Goal: Task Accomplishment & Management: Manage account settings

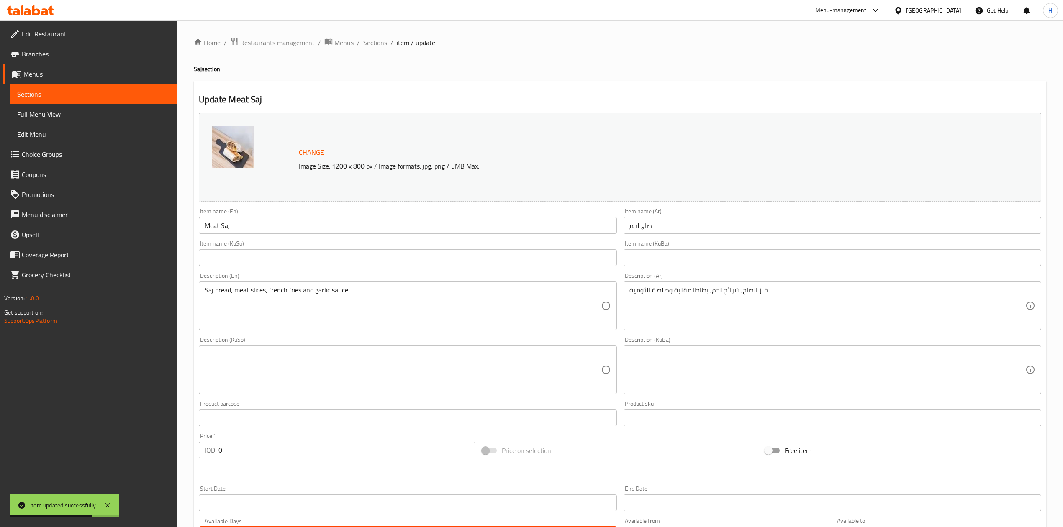
scroll to position [407, 0]
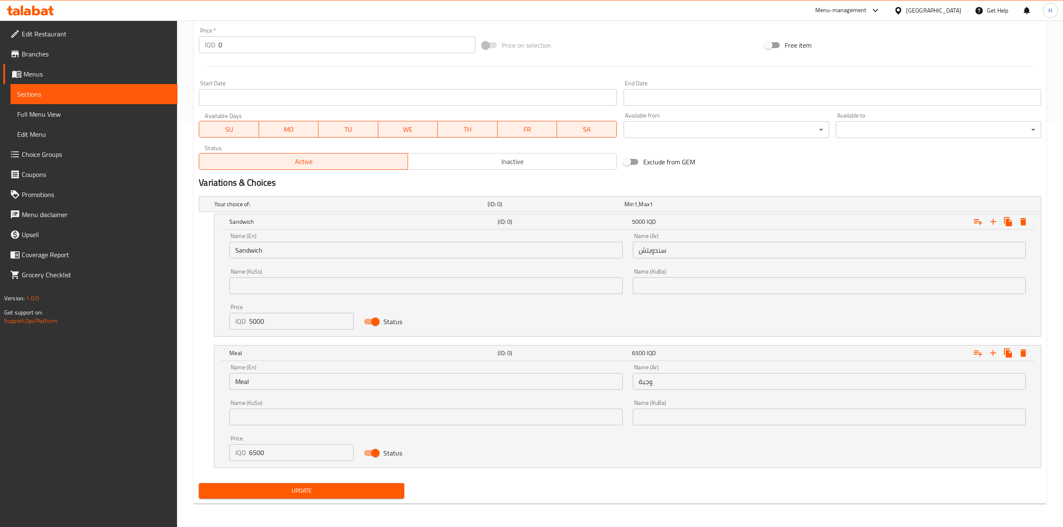
drag, startPoint x: 280, startPoint y: 486, endPoint x: 288, endPoint y: 480, distance: 9.9
click at [280, 486] on span "Update" at bounding box center [301, 491] width 192 height 10
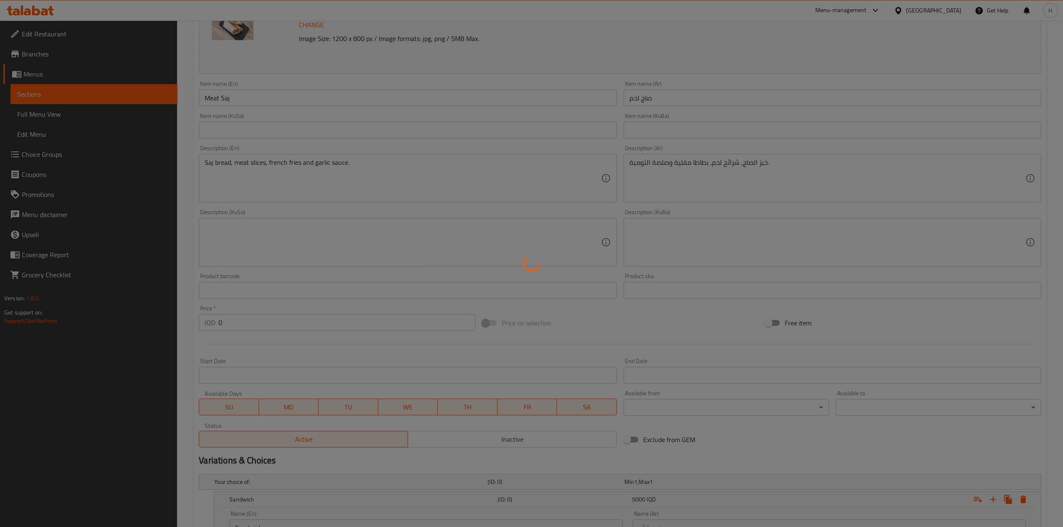
scroll to position [0, 0]
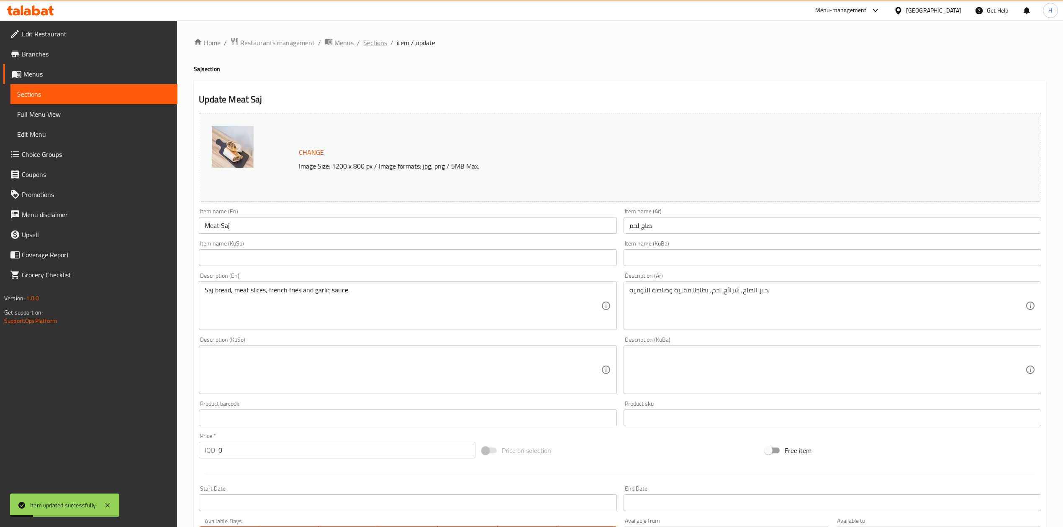
click at [369, 42] on span "Sections" at bounding box center [375, 43] width 24 height 10
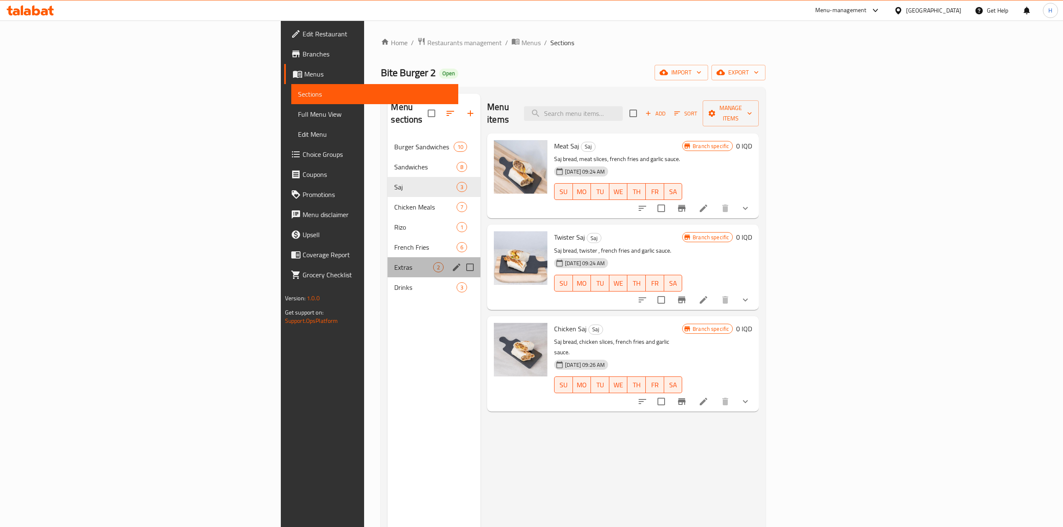
click at [387, 261] on div "Extras 2" at bounding box center [433, 267] width 93 height 20
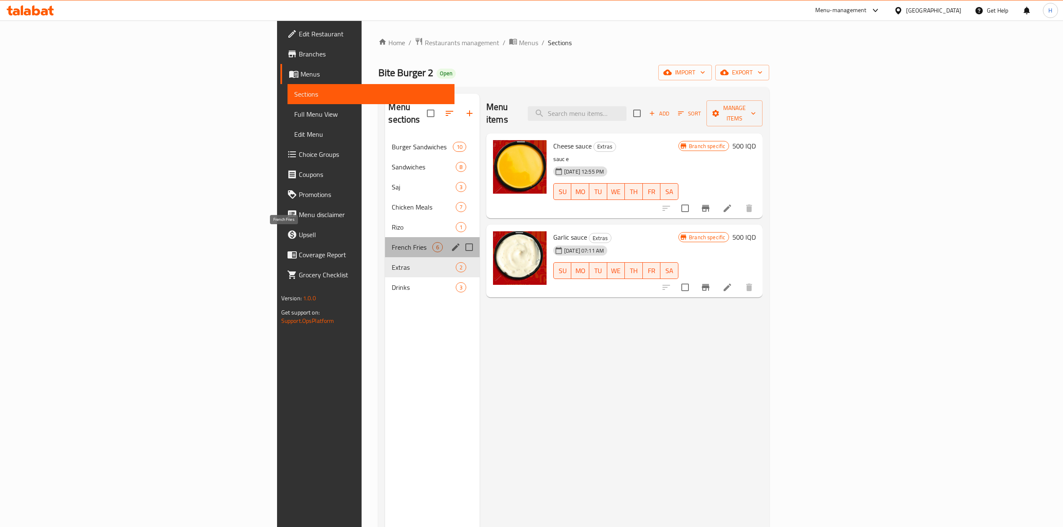
click at [392, 242] on span "French Fries" at bounding box center [412, 247] width 40 height 10
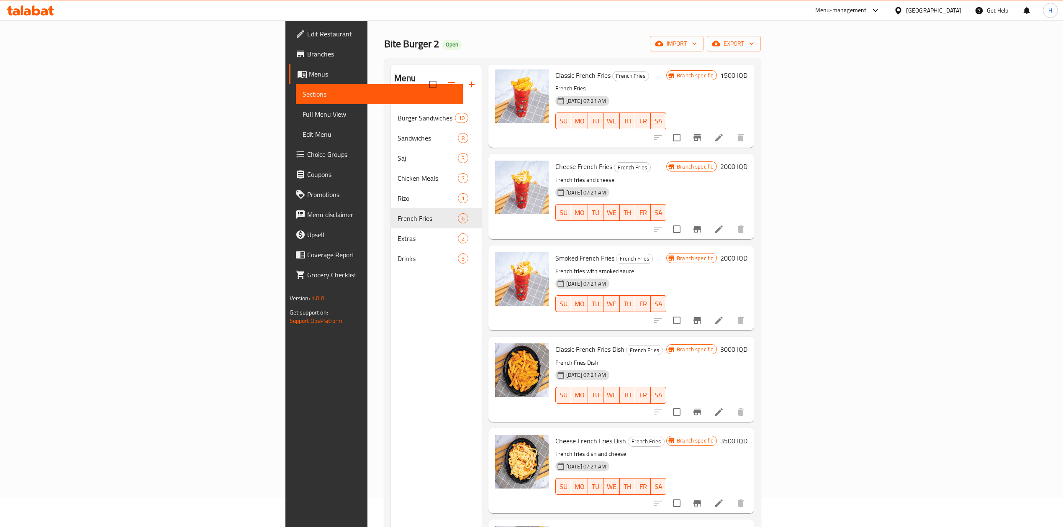
scroll to position [56, 0]
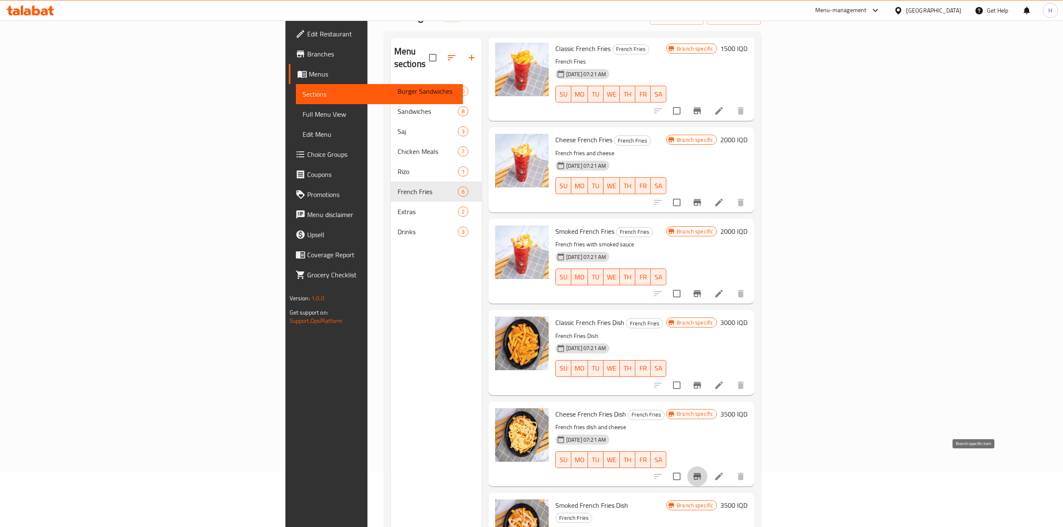
click at [701, 473] on icon "Branch-specific-item" at bounding box center [697, 476] width 8 height 7
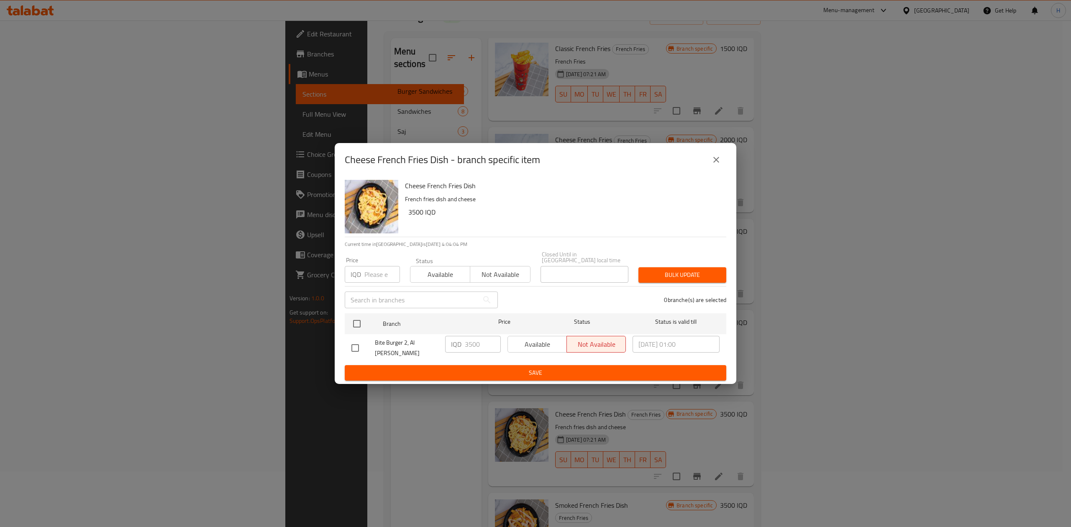
click at [721, 163] on button "close" at bounding box center [716, 160] width 20 height 20
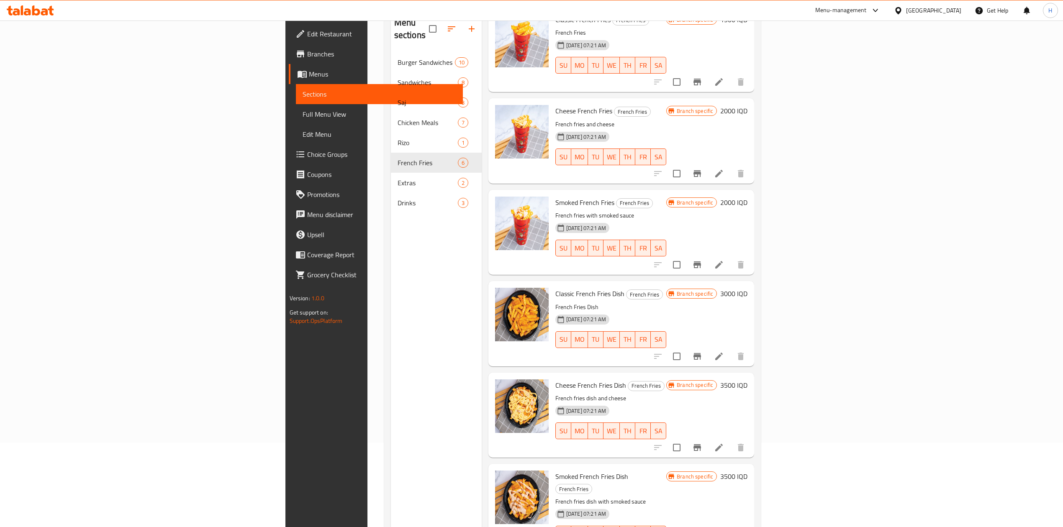
scroll to position [111, 0]
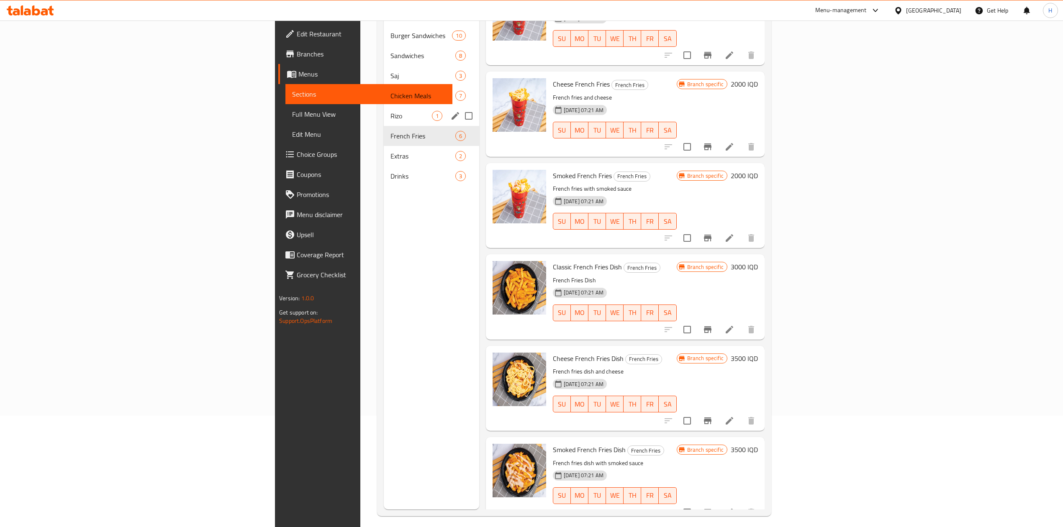
click at [390, 111] on span "Rizo" at bounding box center [410, 116] width 41 height 10
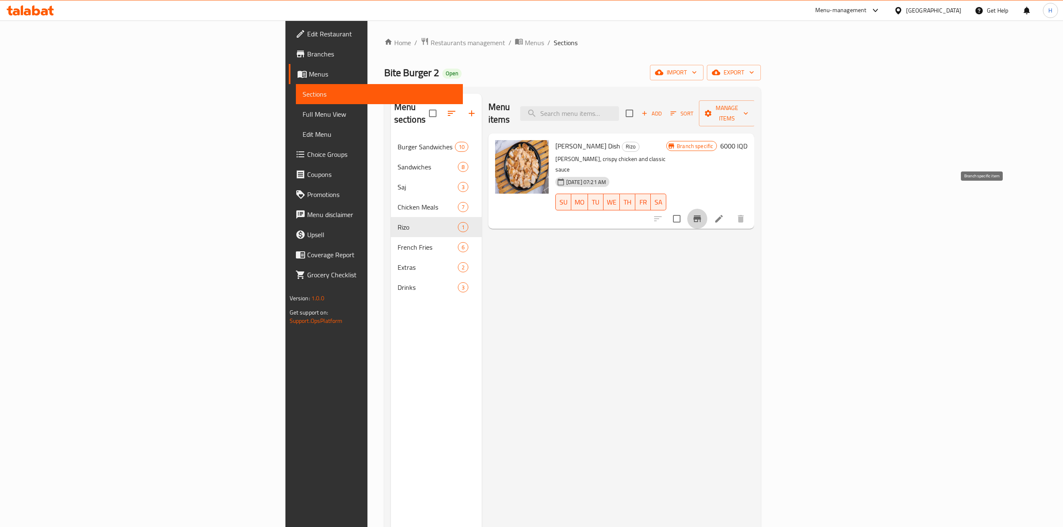
click at [707, 209] on button "Branch-specific-item" at bounding box center [697, 219] width 20 height 20
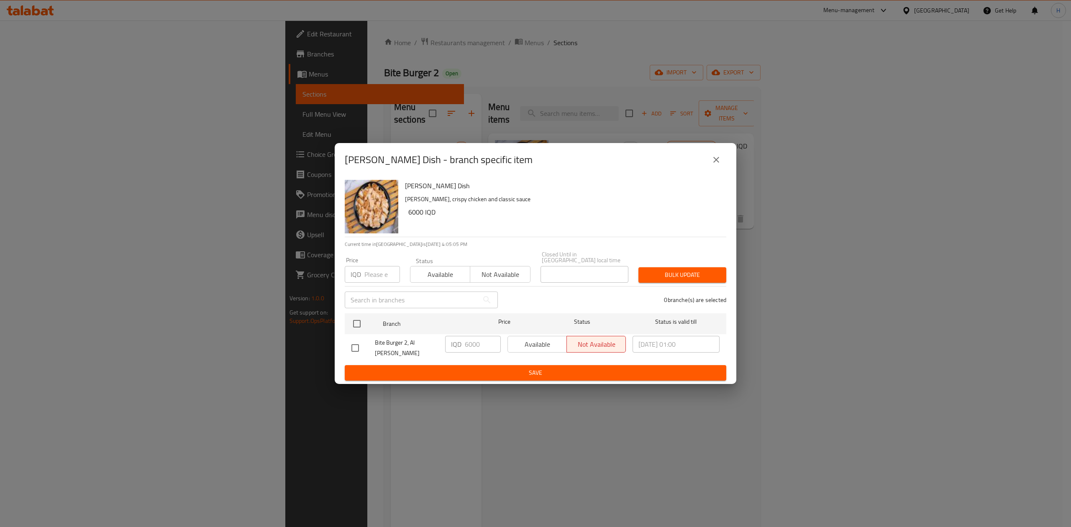
click at [723, 161] on button "close" at bounding box center [716, 160] width 20 height 20
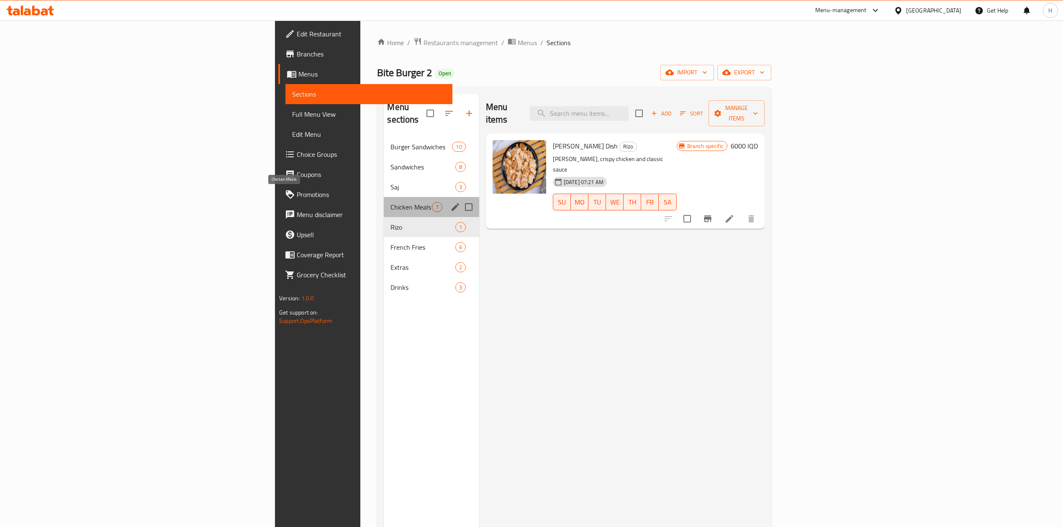
click at [390, 202] on span "Chicken Meals" at bounding box center [410, 207] width 41 height 10
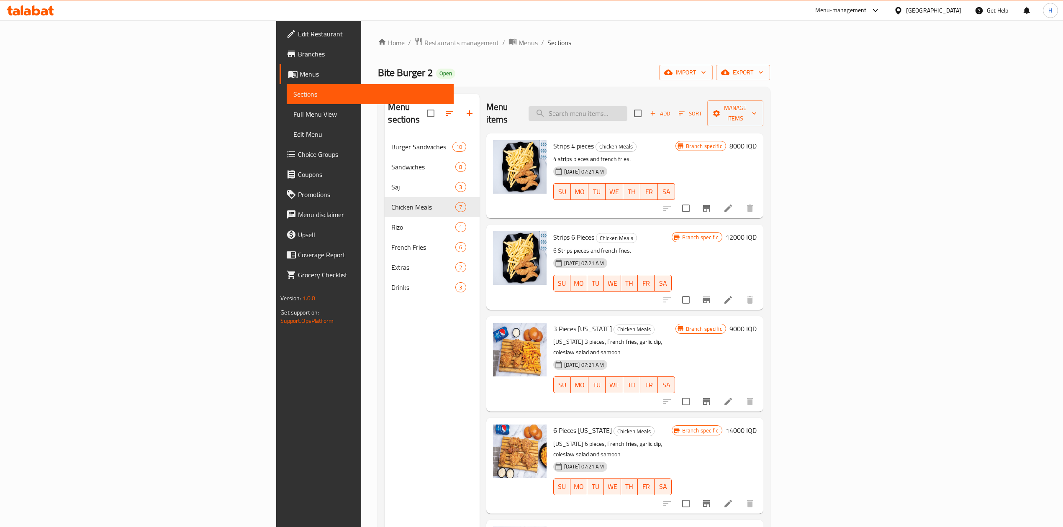
click at [627, 106] on input "search" at bounding box center [577, 113] width 99 height 15
type input "u"
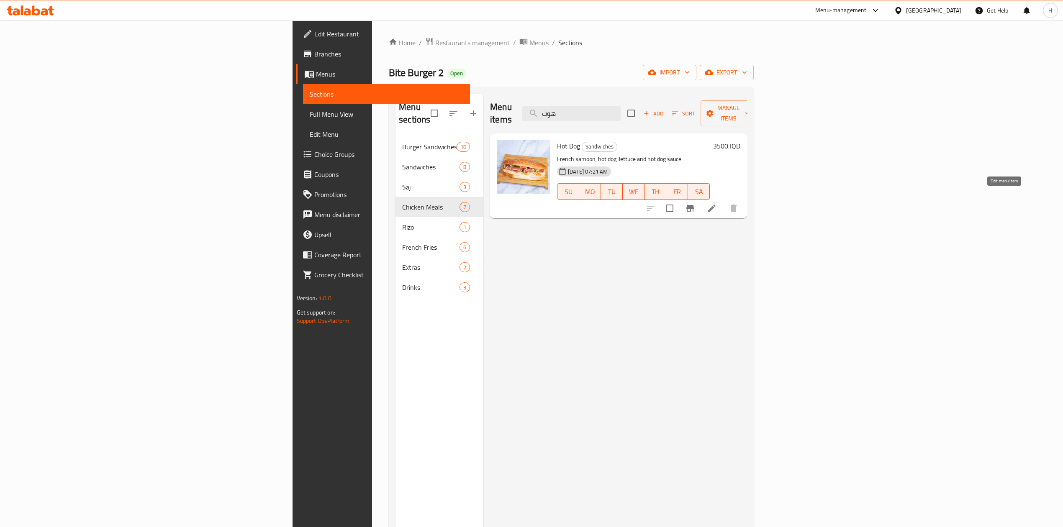
type input "هوت"
click at [717, 203] on icon at bounding box center [712, 208] width 10 height 10
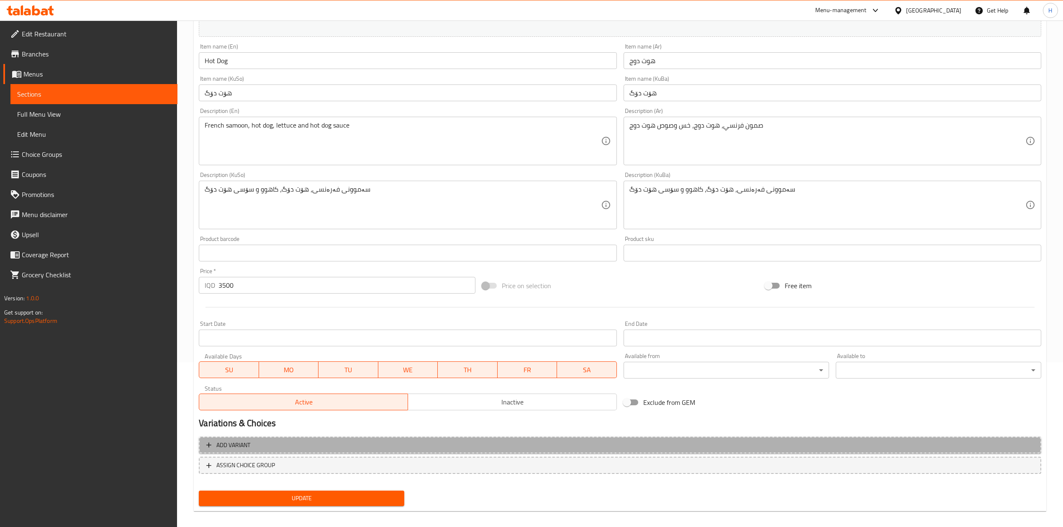
click at [229, 443] on span "Add variant" at bounding box center [233, 445] width 34 height 10
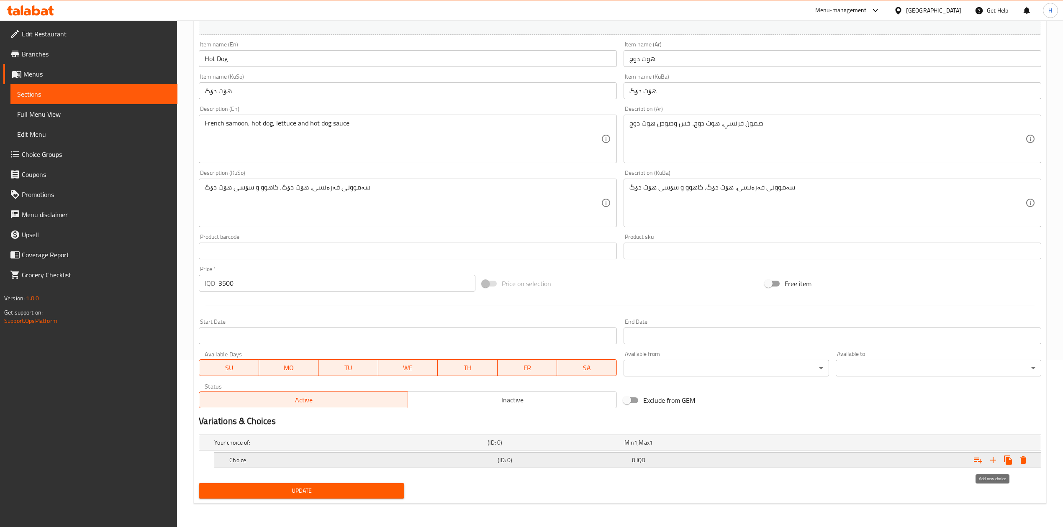
click at [988, 461] on icon "Expand" at bounding box center [993, 460] width 10 height 10
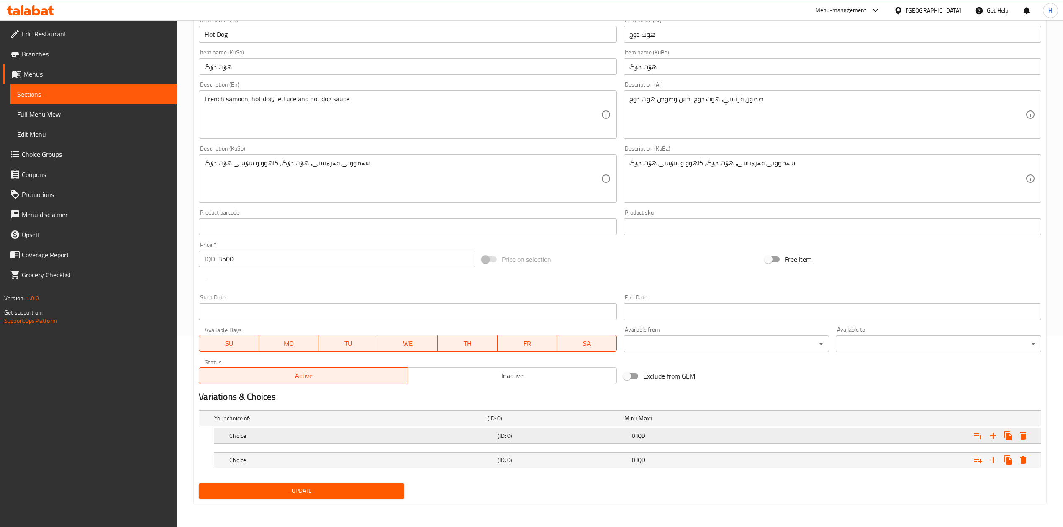
click at [225, 434] on div "Choice (ID: 0) 0 IQD" at bounding box center [627, 435] width 826 height 15
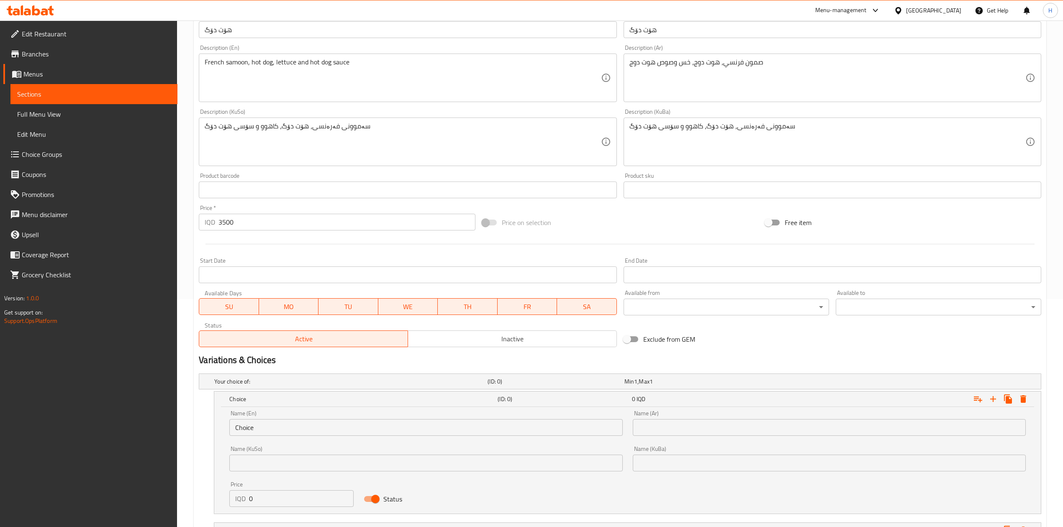
scroll to position [248, 0]
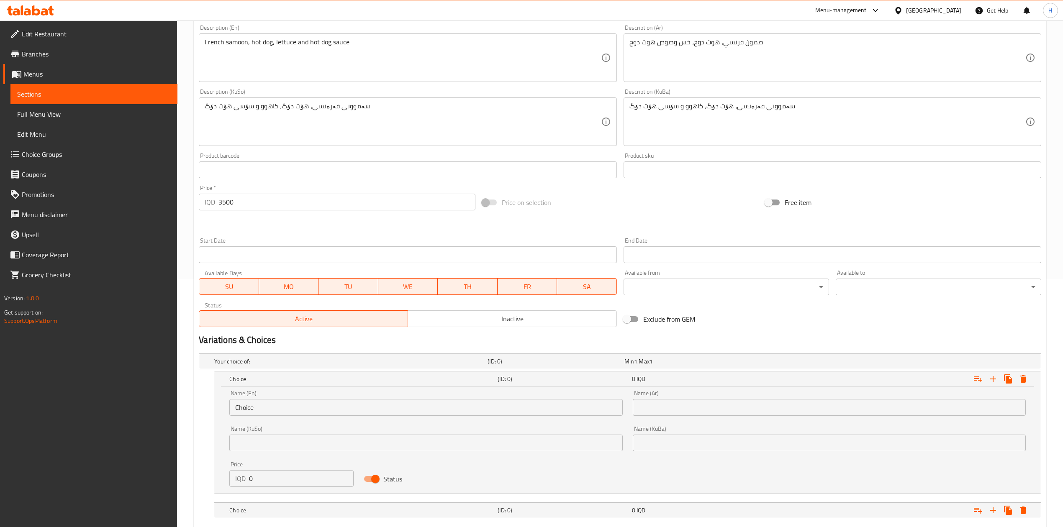
click at [293, 405] on input "Choice" at bounding box center [425, 407] width 393 height 17
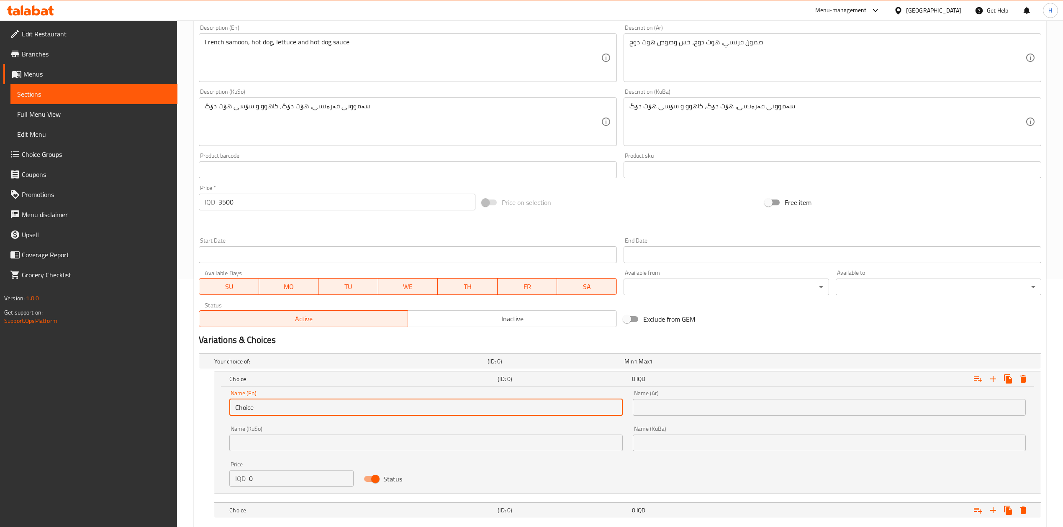
click at [293, 405] on input "Choice" at bounding box center [425, 407] width 393 height 17
click at [292, 405] on input "text" at bounding box center [425, 407] width 393 height 17
type input "Sandwich"
click at [692, 404] on input "text" at bounding box center [829, 407] width 393 height 17
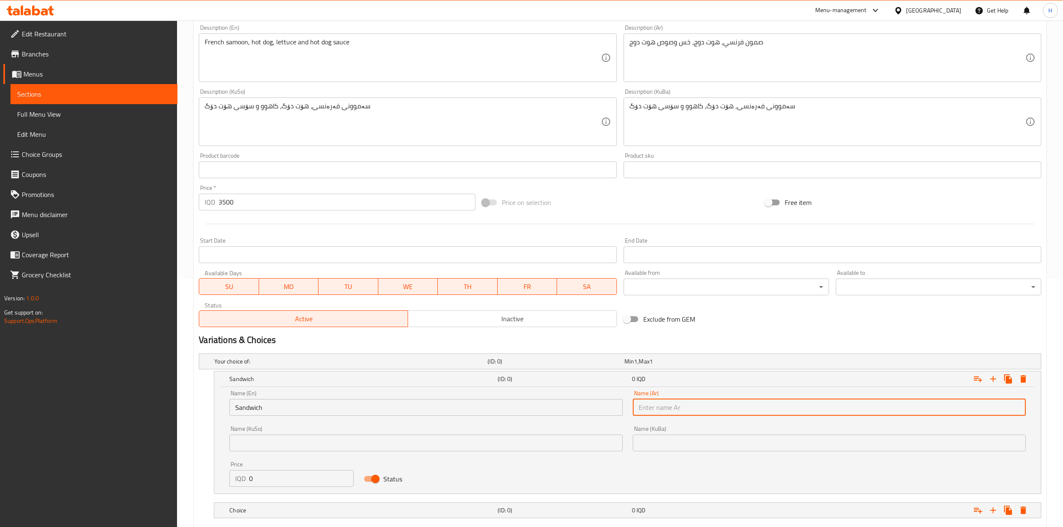
type input "سندويتش"
click at [284, 472] on input "0" at bounding box center [301, 478] width 105 height 17
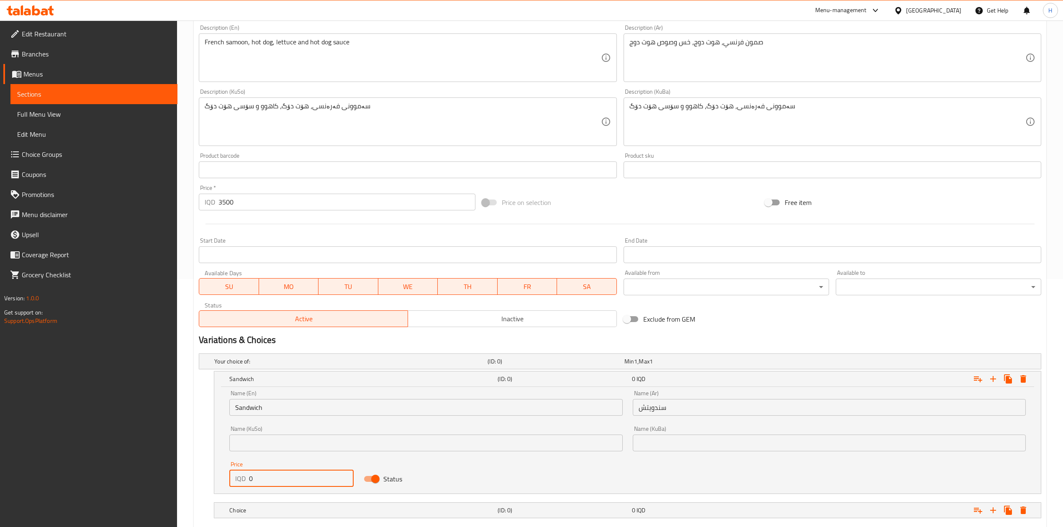
click at [284, 472] on input "0" at bounding box center [301, 478] width 105 height 17
type input "3500"
click at [325, 508] on h5 "Choice" at bounding box center [361, 510] width 265 height 8
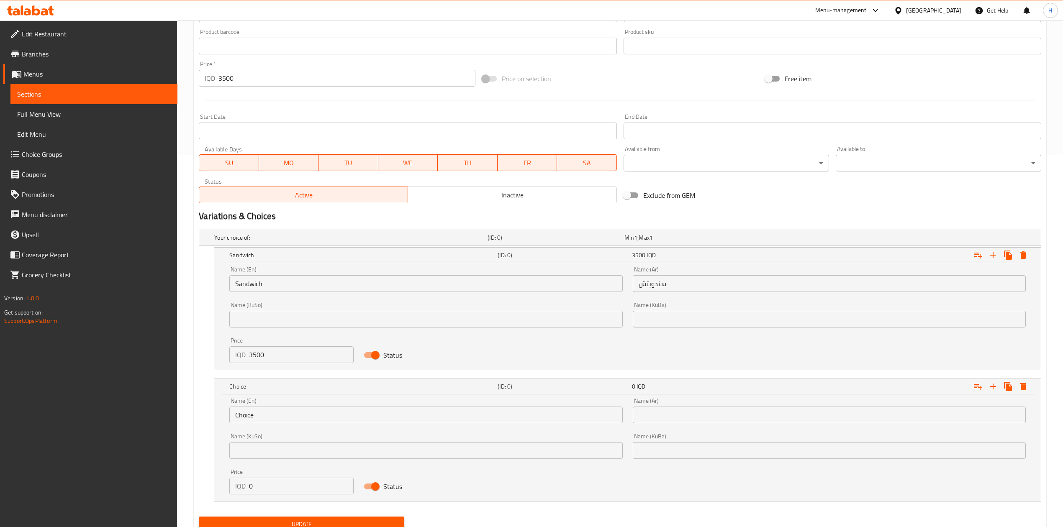
scroll to position [398, 0]
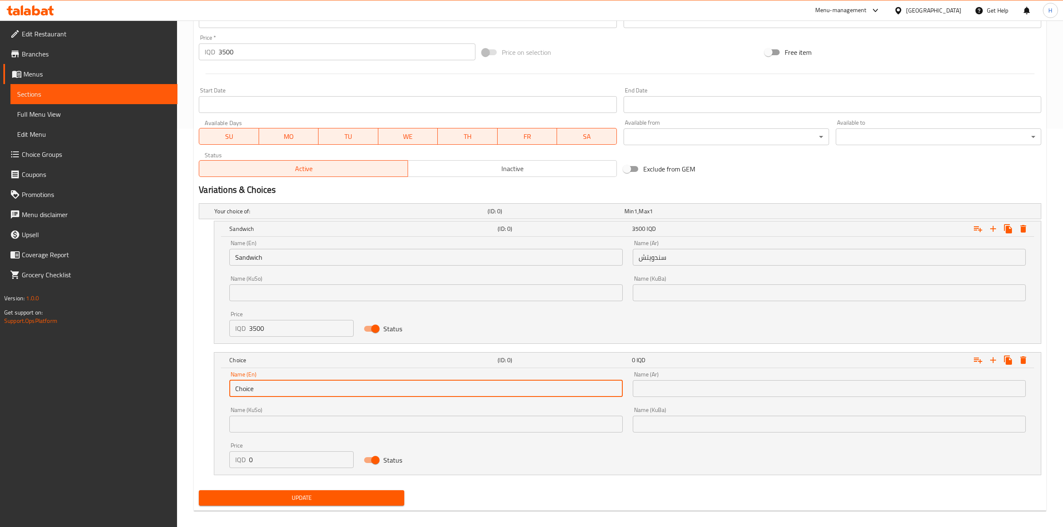
click at [278, 390] on input "Choice" at bounding box center [425, 388] width 393 height 17
click at [278, 390] on input "text" at bounding box center [425, 388] width 393 height 17
type input "Meal"
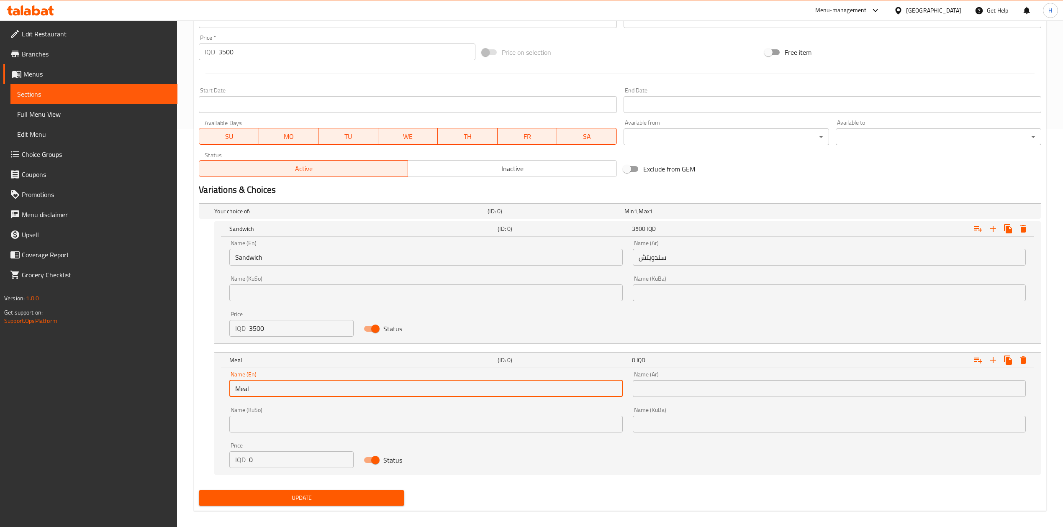
drag, startPoint x: 668, startPoint y: 386, endPoint x: 688, endPoint y: 397, distance: 23.4
click at [668, 386] on input "text" at bounding box center [829, 388] width 393 height 17
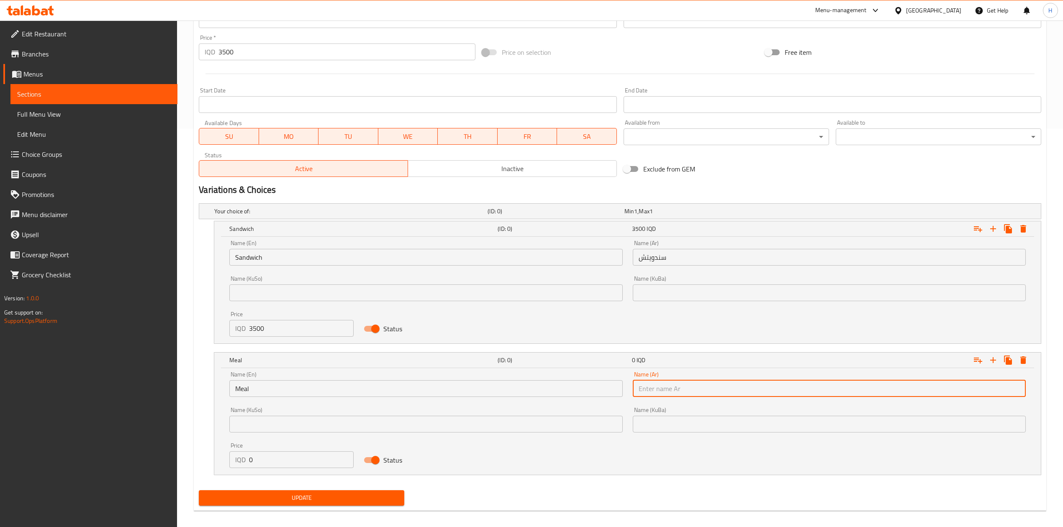
type input "وجبة"
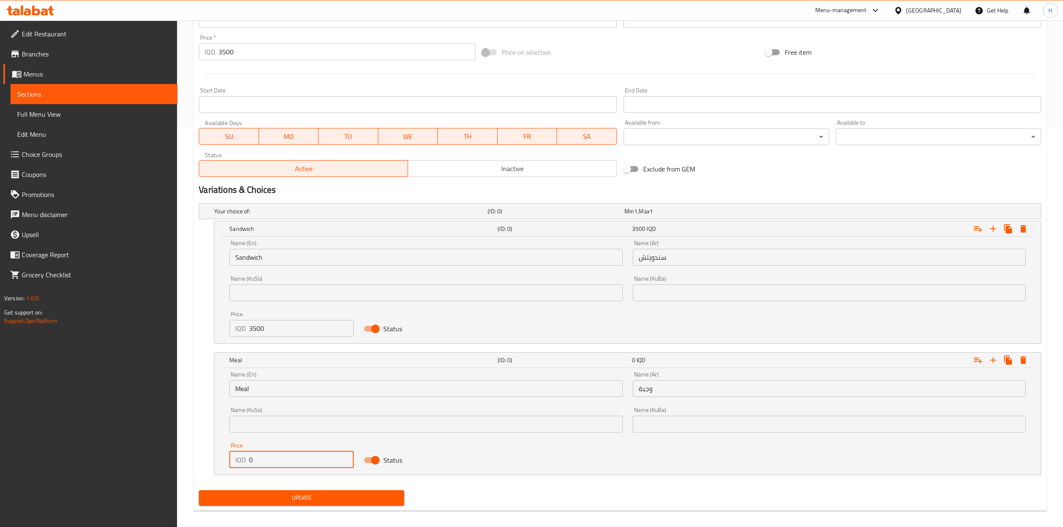
click at [287, 460] on input "0" at bounding box center [301, 459] width 105 height 17
type input "5000"
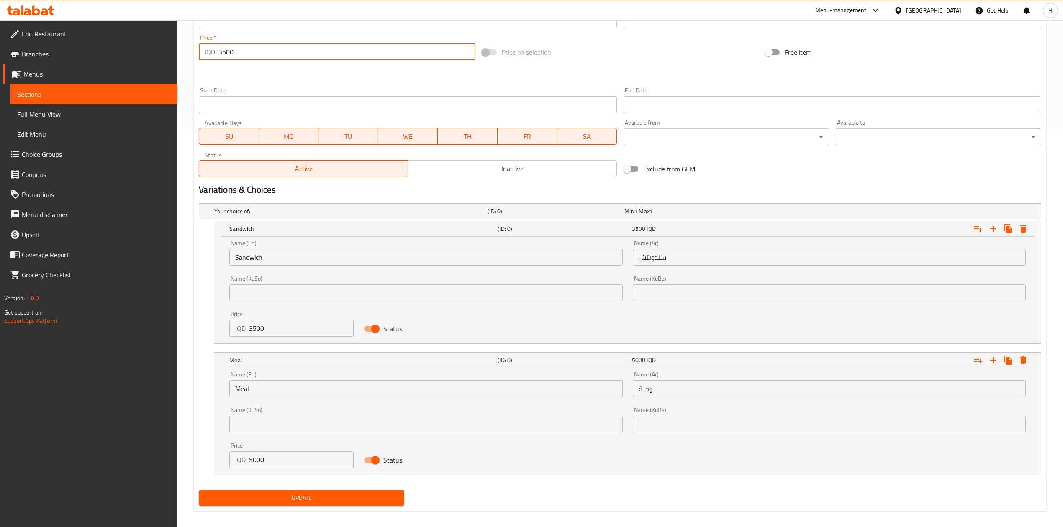
click at [318, 60] on input "3500" at bounding box center [346, 52] width 256 height 17
type input "0"
click at [317, 501] on span "Update" at bounding box center [301, 498] width 192 height 10
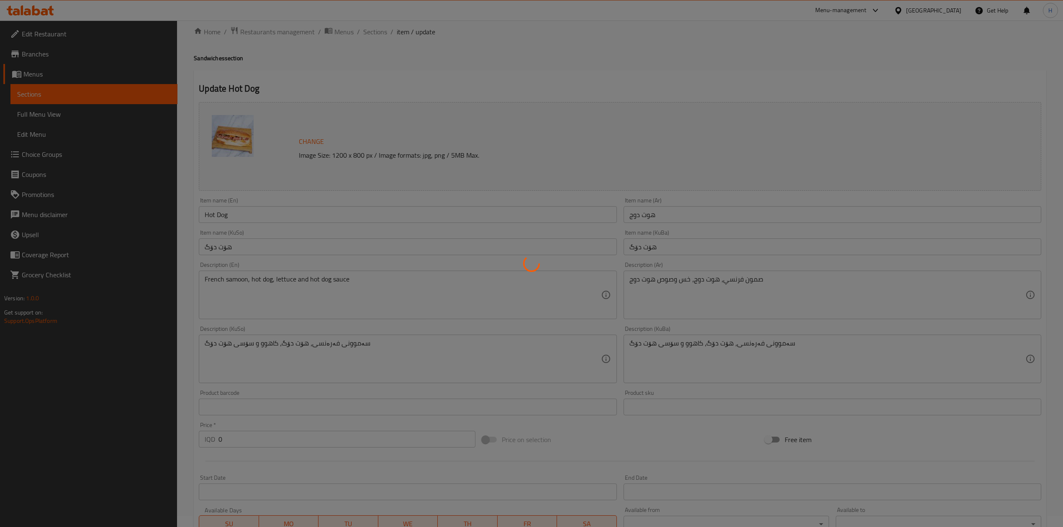
scroll to position [0, 0]
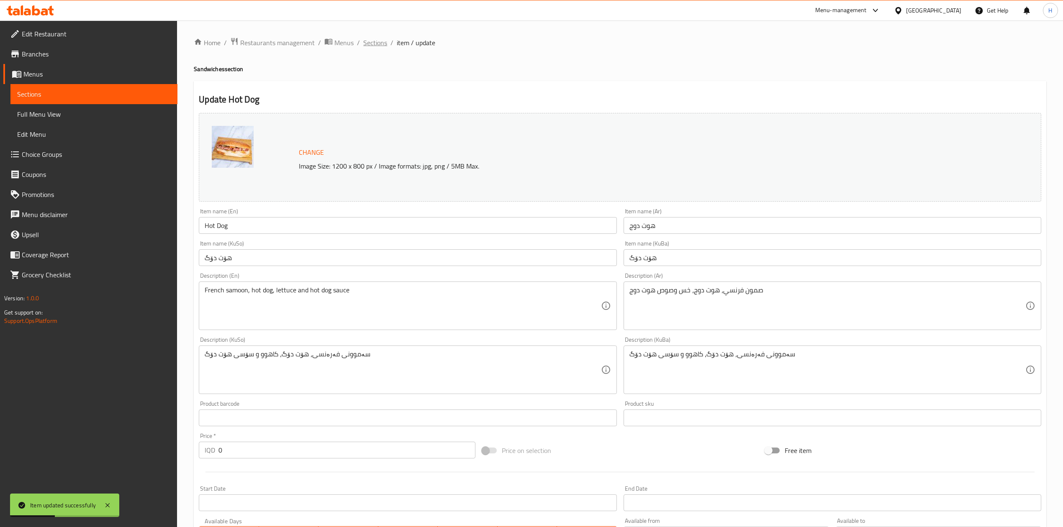
click at [374, 41] on span "Sections" at bounding box center [375, 43] width 24 height 10
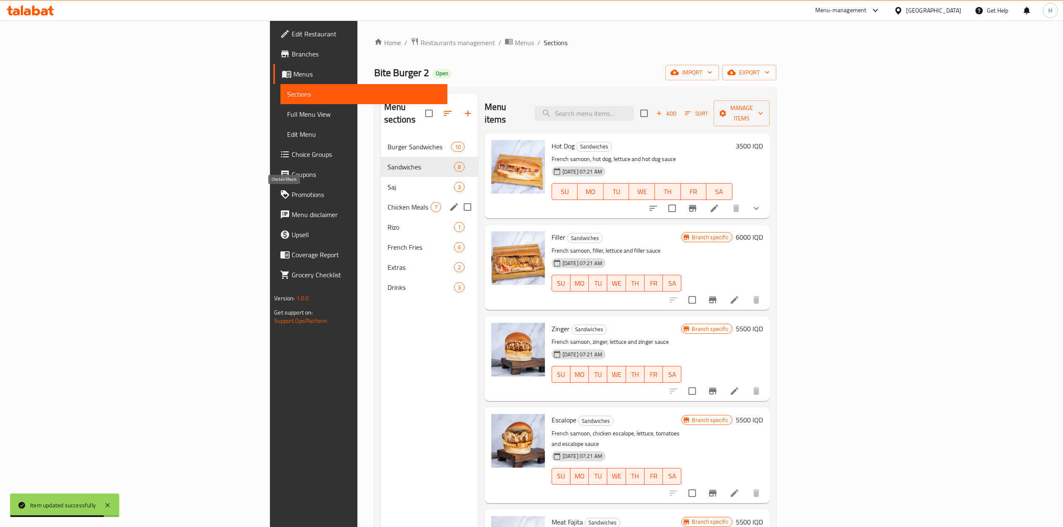
click at [387, 202] on span "Chicken Meals" at bounding box center [408, 207] width 43 height 10
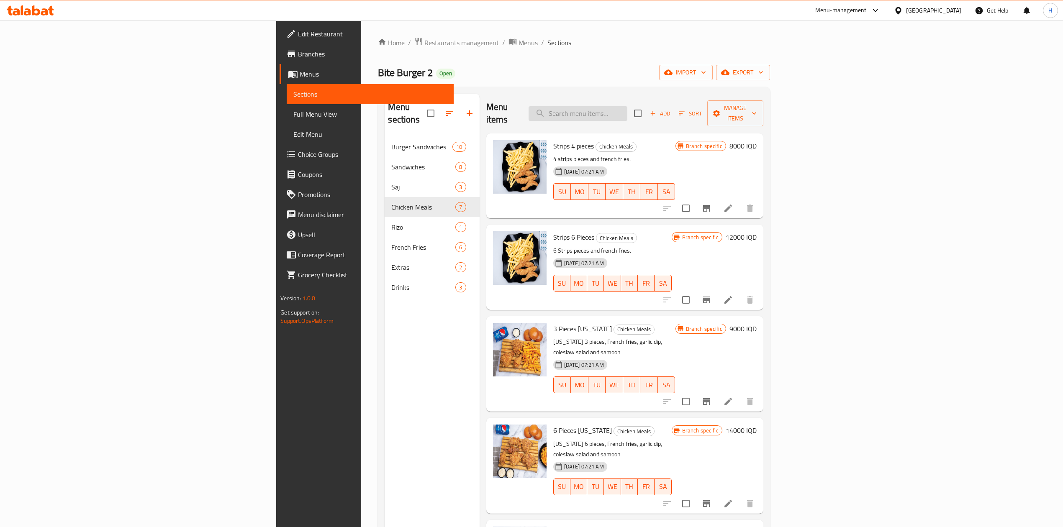
click at [627, 113] on input "search" at bounding box center [577, 113] width 99 height 15
click at [627, 110] on input "search" at bounding box center [577, 113] width 99 height 15
type input "ص"
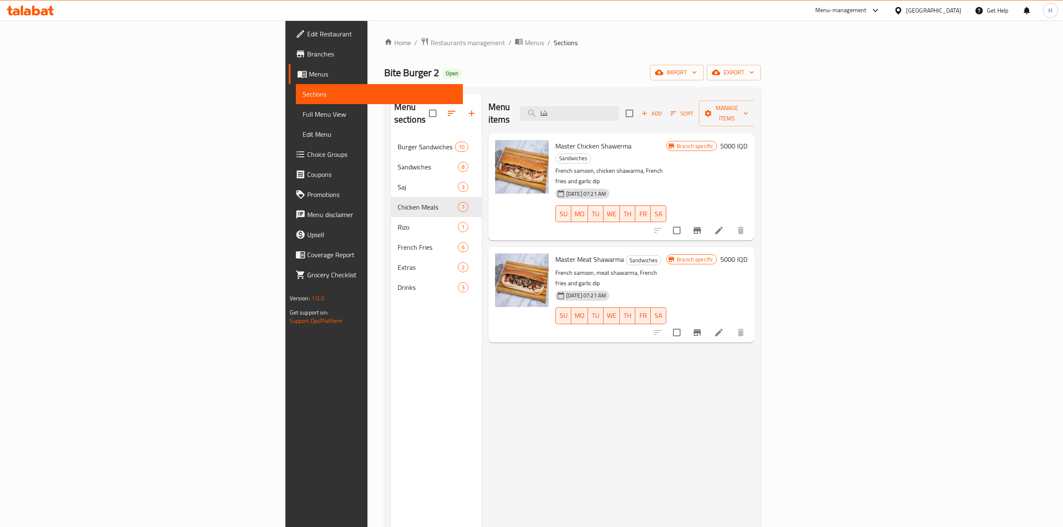
type input "شا"
click at [730, 223] on li at bounding box center [718, 230] width 23 height 15
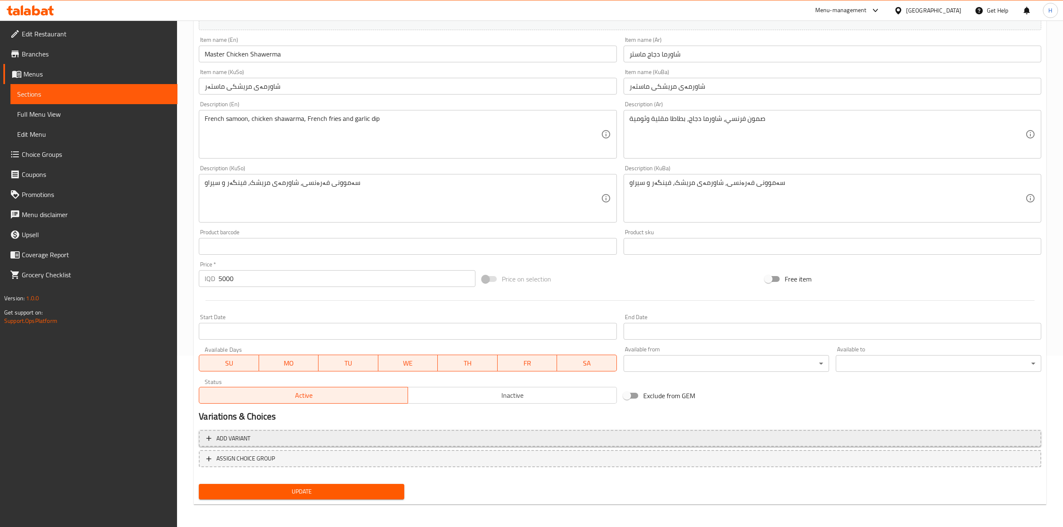
click at [260, 442] on span "Add variant" at bounding box center [619, 438] width 827 height 10
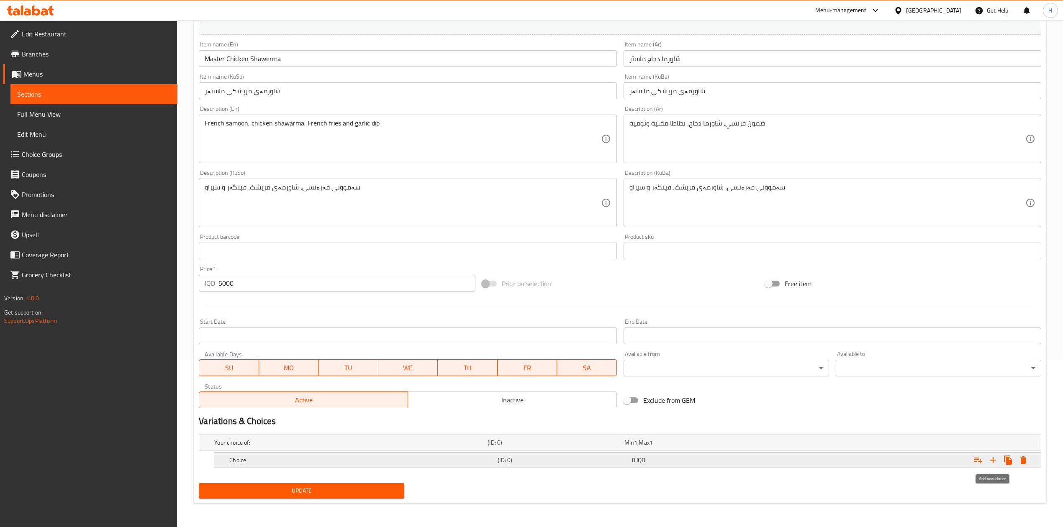
click at [995, 460] on icon "Expand" at bounding box center [993, 460] width 6 height 6
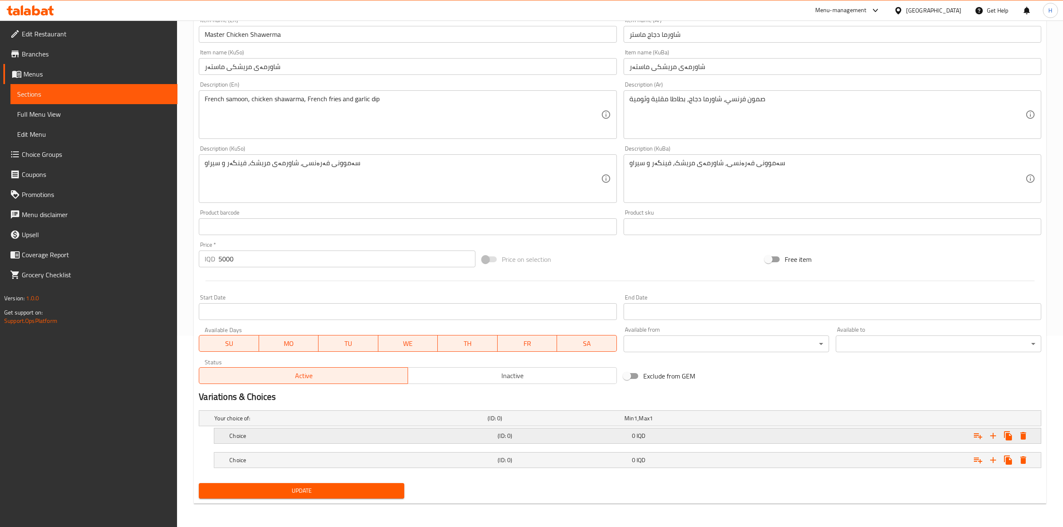
click at [286, 432] on h5 "Choice" at bounding box center [361, 436] width 265 height 8
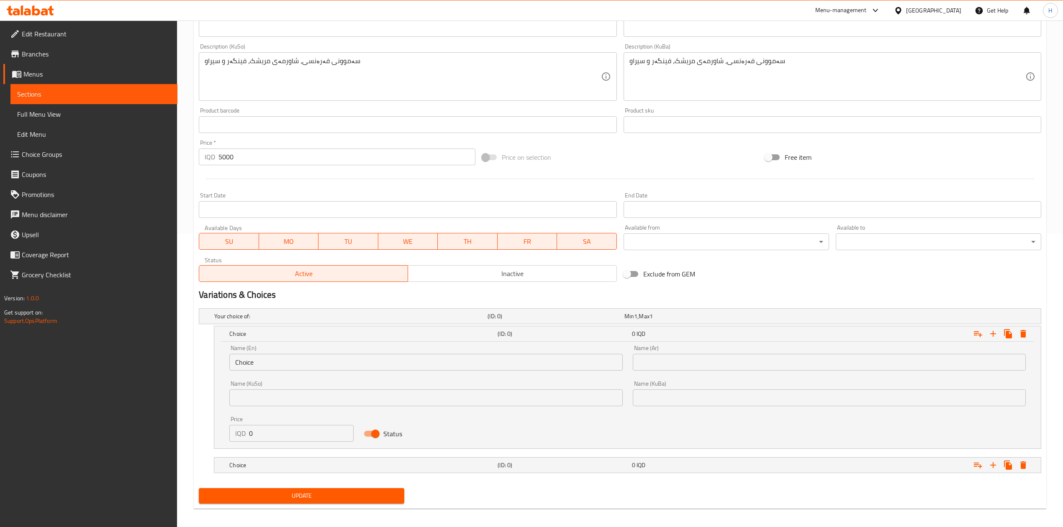
scroll to position [294, 0]
click at [295, 365] on input "Choice" at bounding box center [425, 362] width 393 height 17
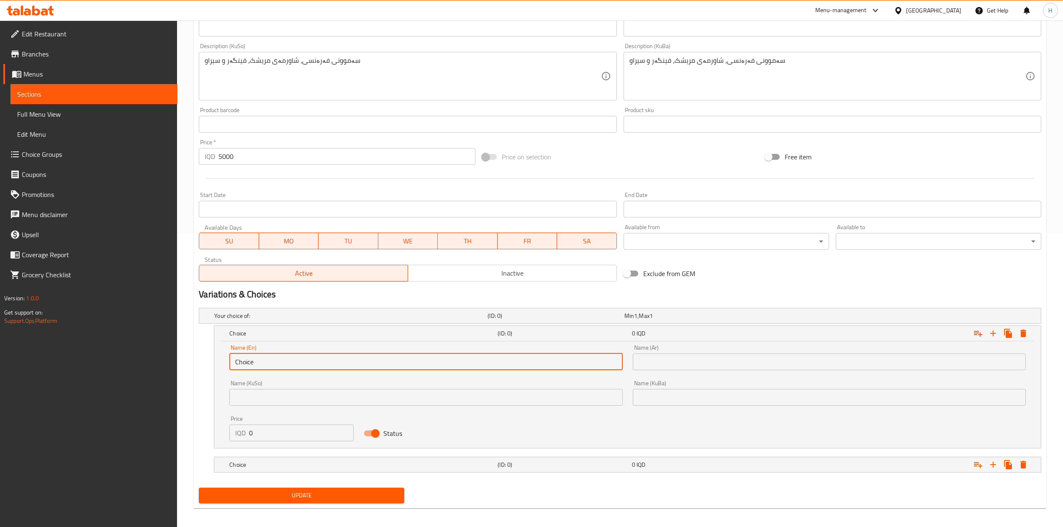
click at [295, 365] on input "Choice" at bounding box center [425, 362] width 393 height 17
click at [295, 362] on input "text" at bounding box center [425, 362] width 393 height 17
type input "Sandwich"
drag, startPoint x: 689, startPoint y: 357, endPoint x: 693, endPoint y: 367, distance: 10.7
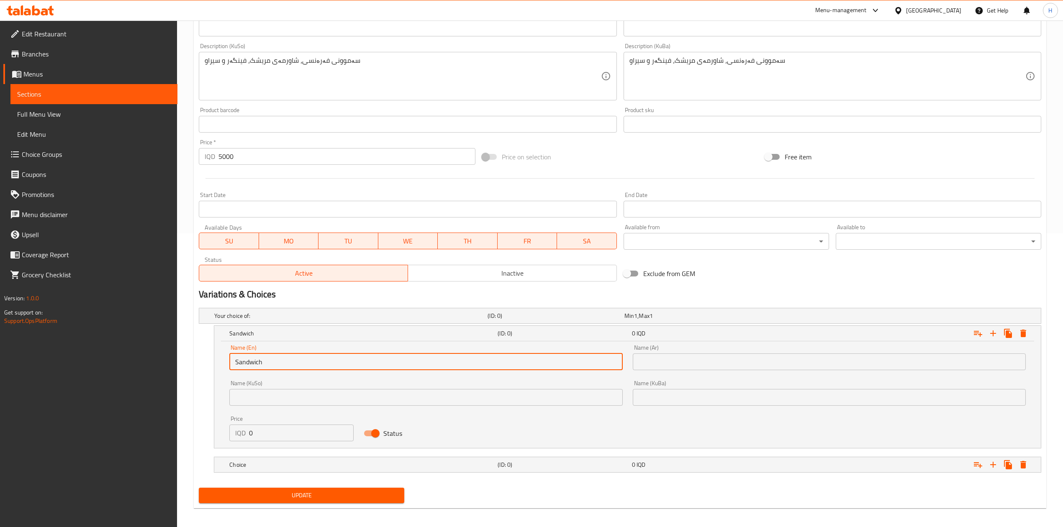
click at [689, 357] on input "text" at bounding box center [829, 362] width 393 height 17
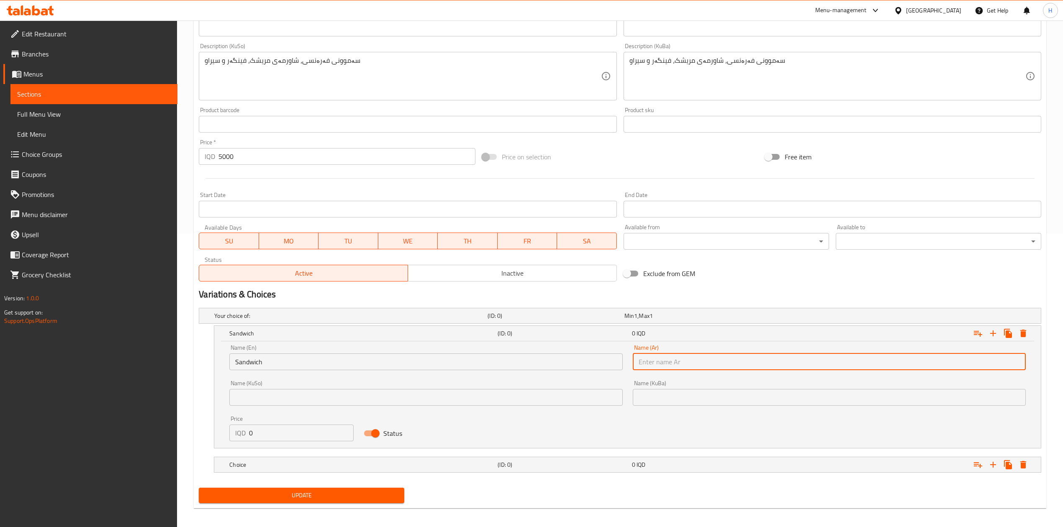
type input "سندويتش"
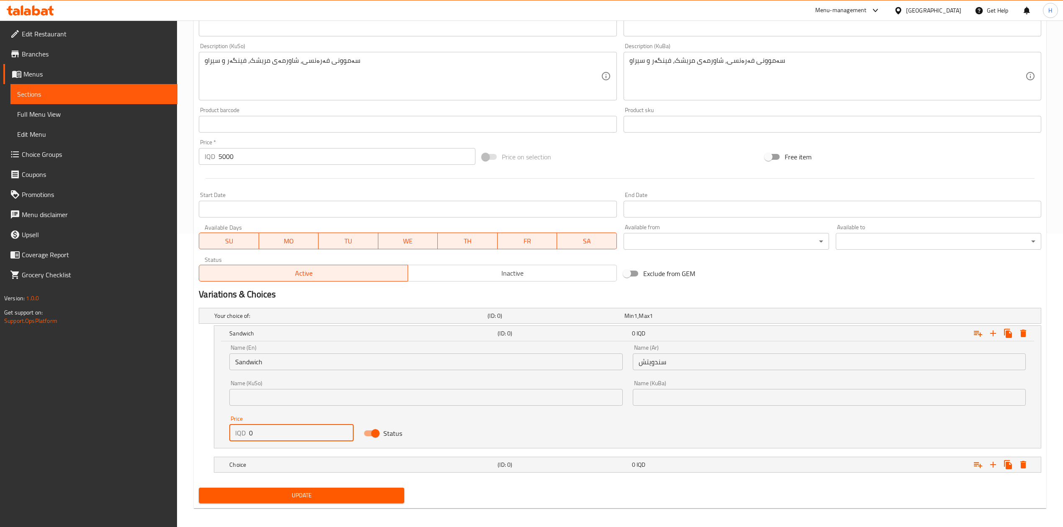
click at [288, 436] on input "0" at bounding box center [301, 433] width 105 height 17
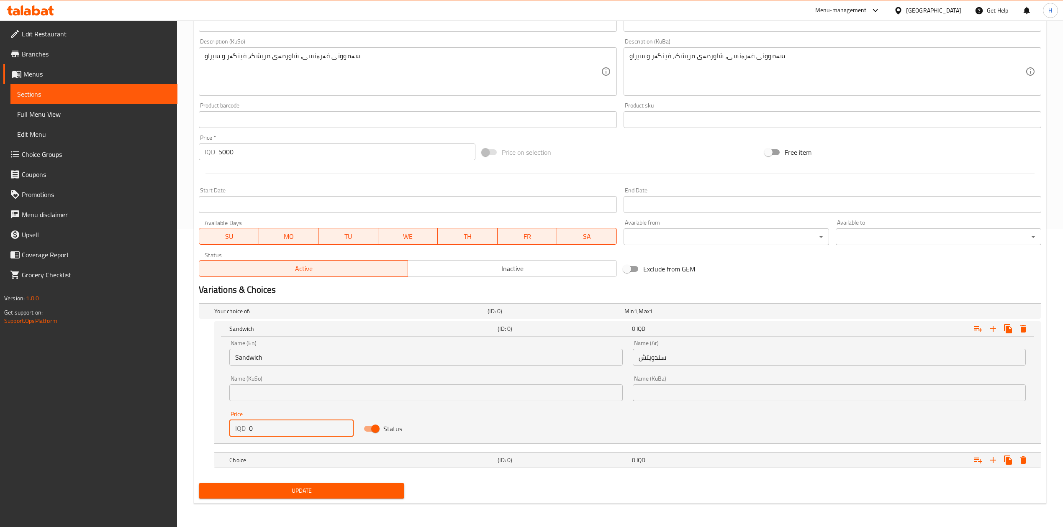
scroll to position [300, 0]
click at [269, 422] on input "0" at bounding box center [301, 428] width 105 height 17
type input "5000"
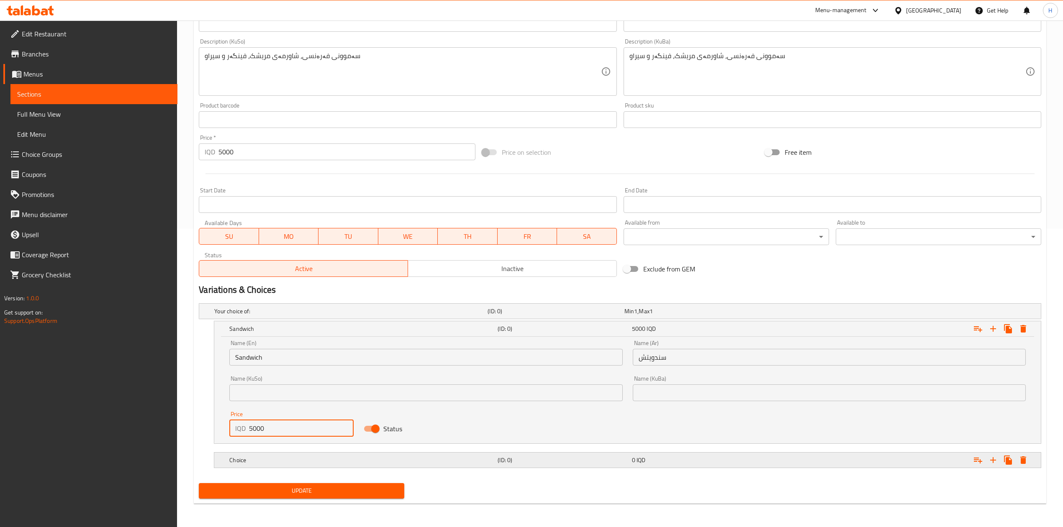
click at [303, 468] on div "Choice (ID: 0) 0 IQD" at bounding box center [630, 460] width 805 height 18
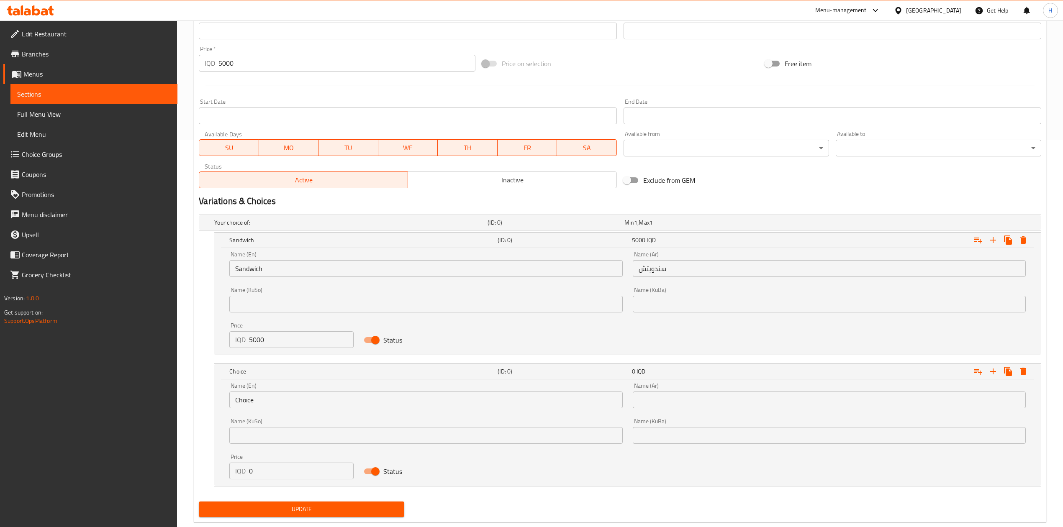
scroll to position [389, 0]
click at [289, 465] on input "0" at bounding box center [301, 469] width 105 height 17
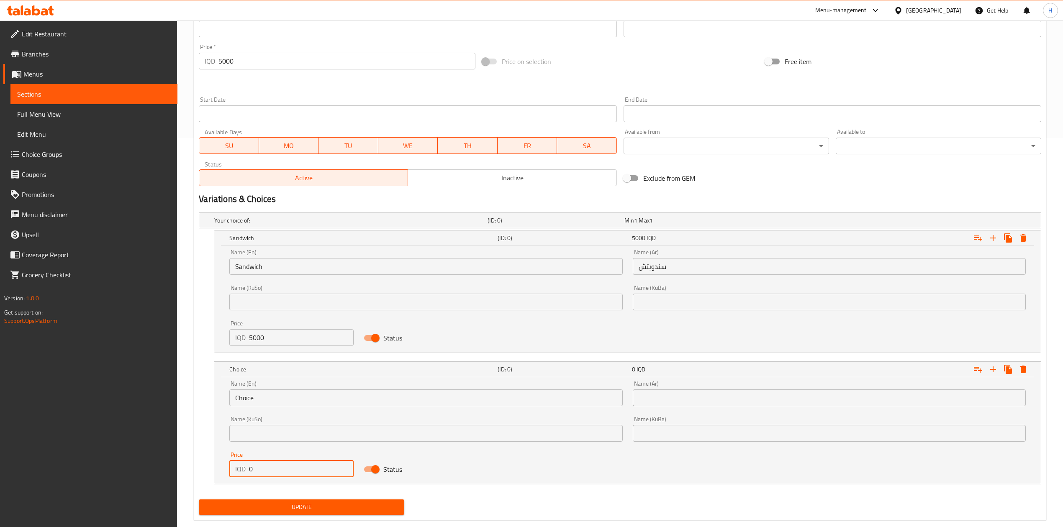
click at [289, 465] on input "0" at bounding box center [301, 469] width 105 height 17
type input "6500"
click at [258, 392] on input "Choice" at bounding box center [425, 398] width 393 height 17
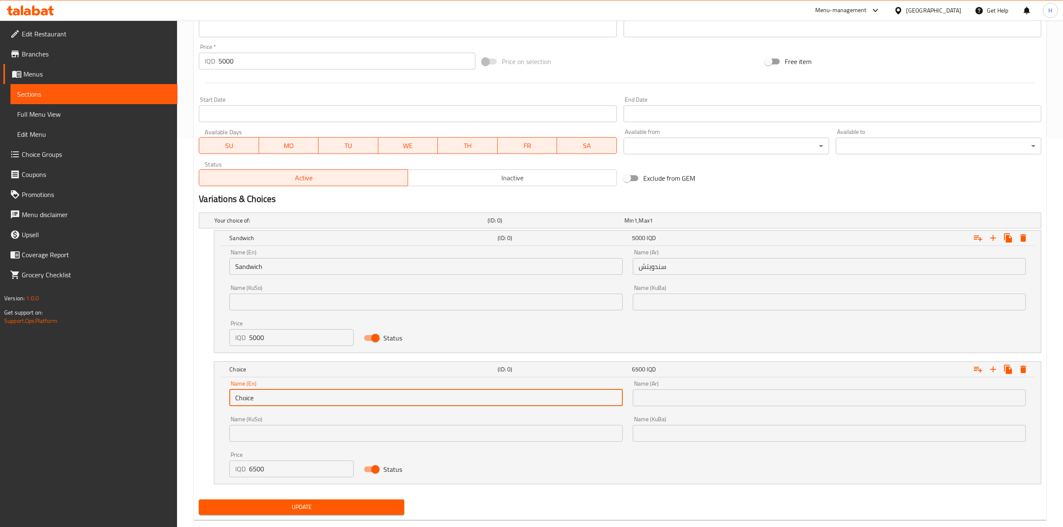
click at [258, 392] on input "Choice" at bounding box center [425, 398] width 393 height 17
click at [257, 392] on input "text" at bounding box center [425, 398] width 393 height 17
type input "Meal"
click at [697, 399] on input "text" at bounding box center [829, 398] width 393 height 17
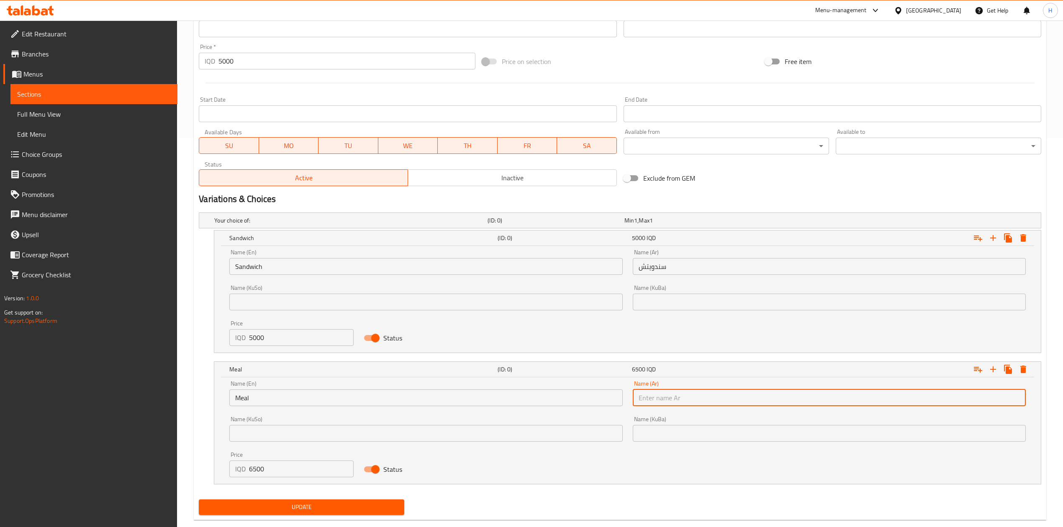
type input "وجبة"
click at [310, 62] on input "5000" at bounding box center [346, 61] width 256 height 17
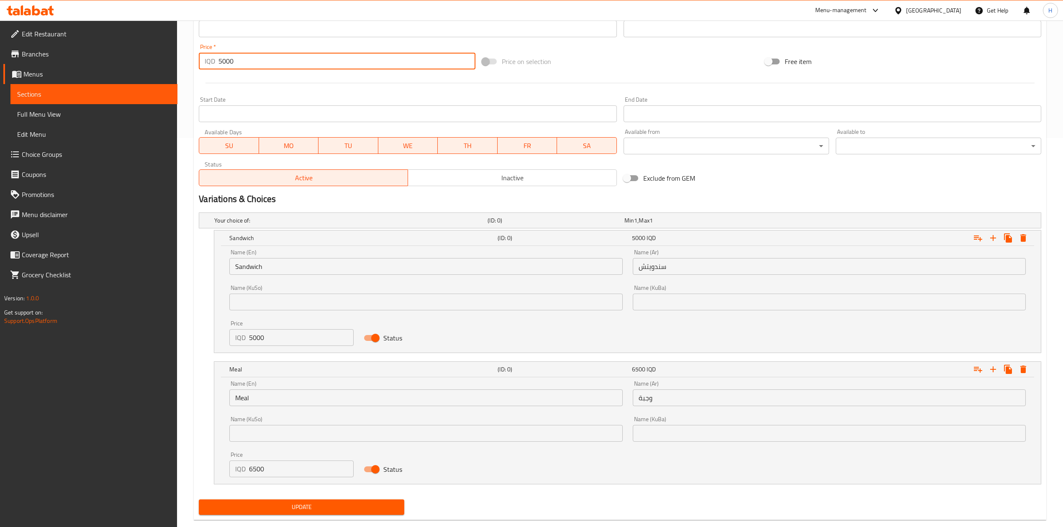
click at [310, 62] on input "5000" at bounding box center [346, 61] width 256 height 17
type input "0"
click at [291, 506] on span "Update" at bounding box center [301, 507] width 192 height 10
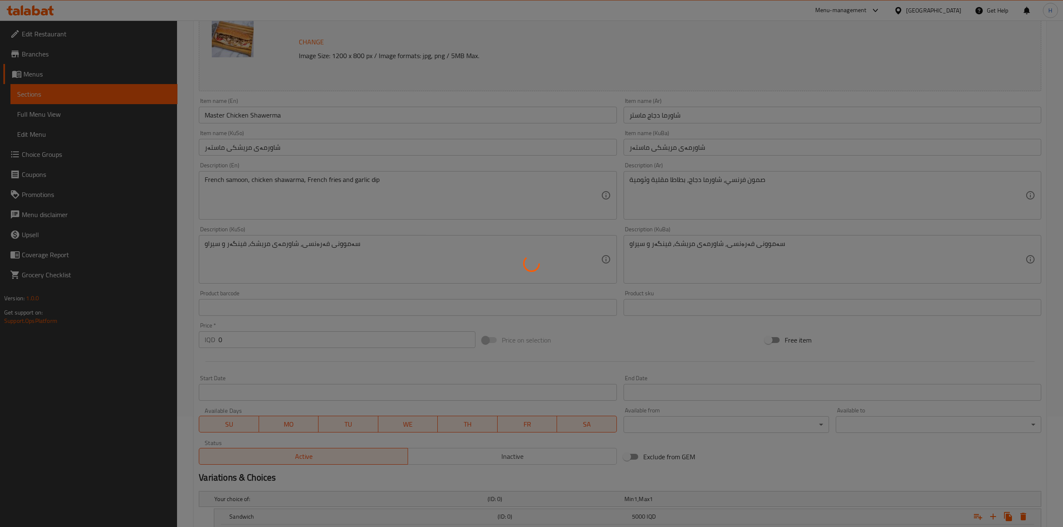
scroll to position [0, 0]
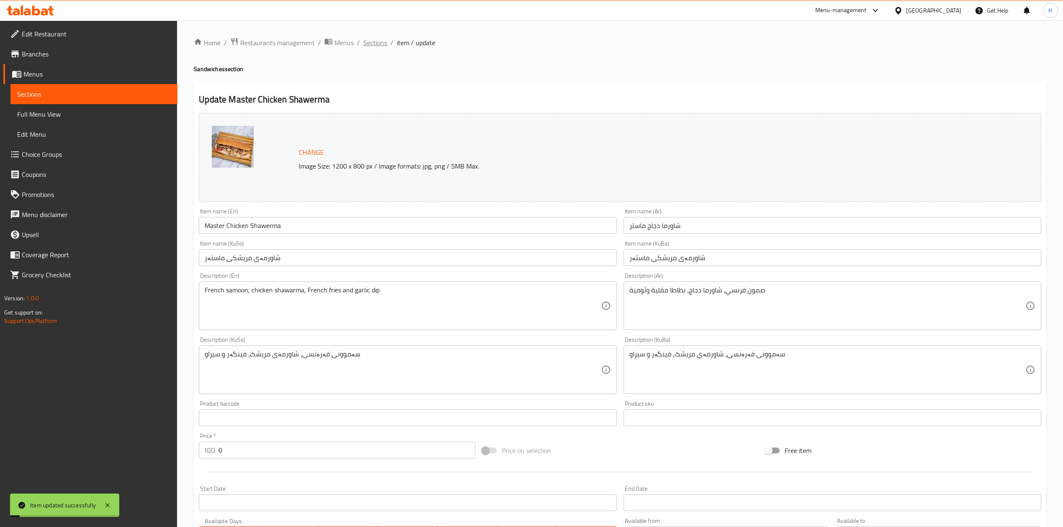
click at [375, 39] on span "Sections" at bounding box center [375, 43] width 24 height 10
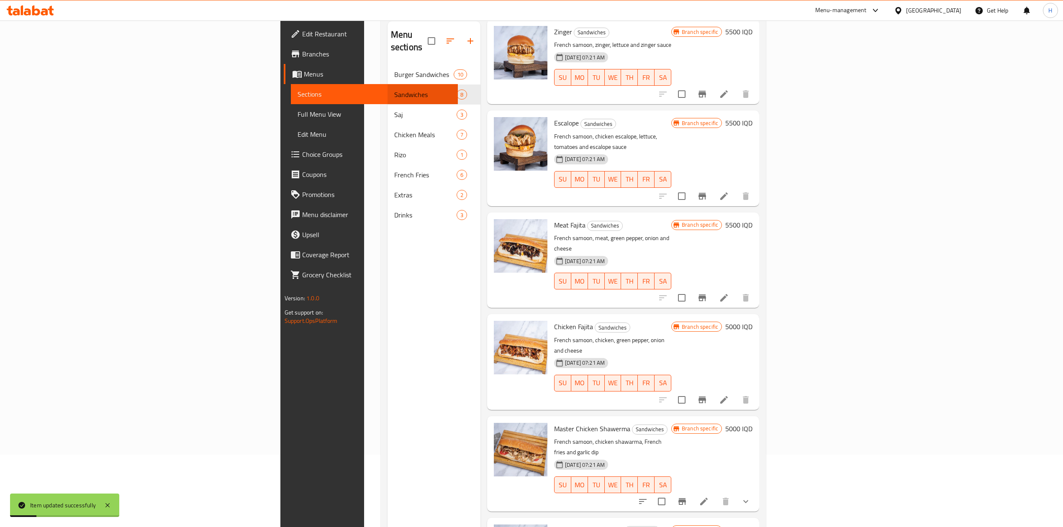
scroll to position [118, 0]
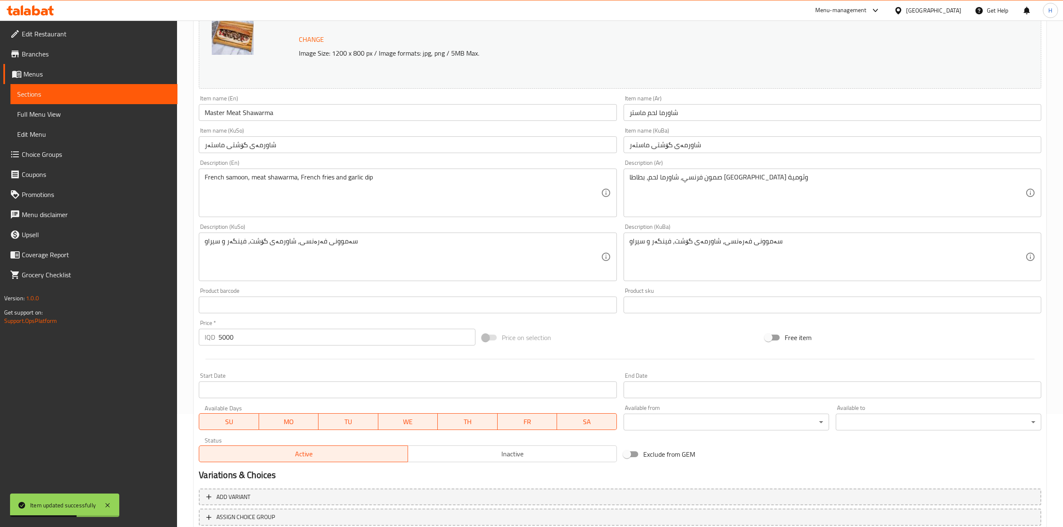
scroll to position [172, 0]
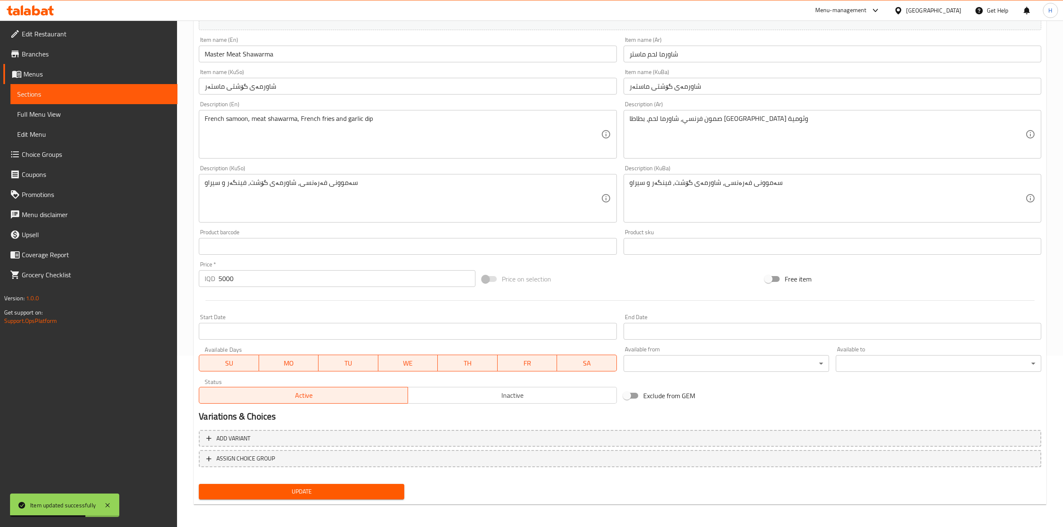
click at [258, 284] on input "5000" at bounding box center [346, 278] width 256 height 17
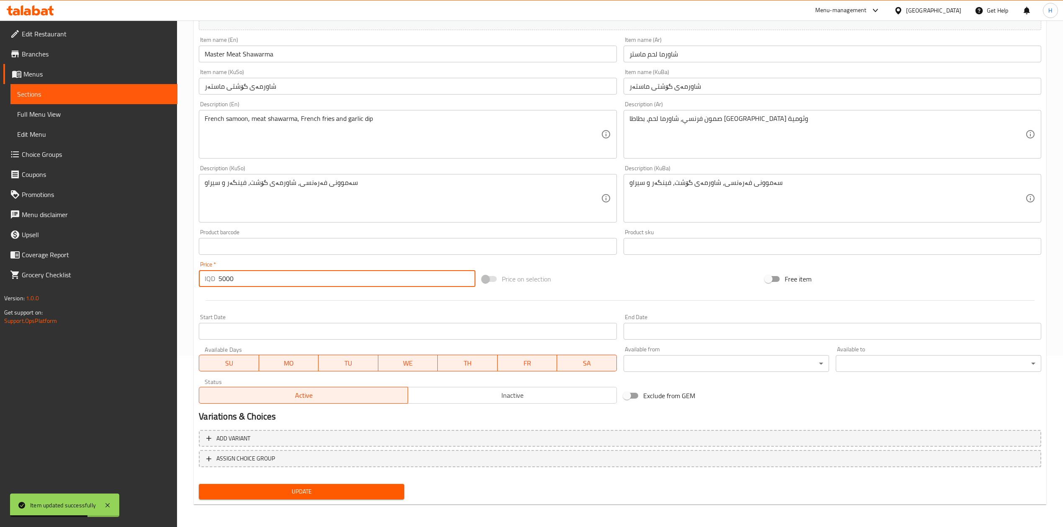
click at [258, 284] on input "5000" at bounding box center [346, 278] width 256 height 17
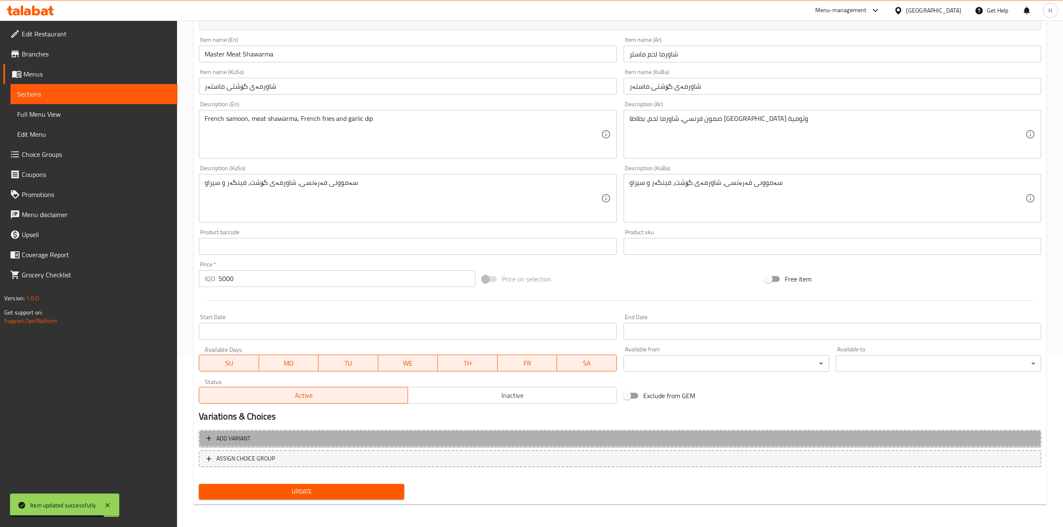
click at [273, 443] on span "Add variant" at bounding box center [619, 438] width 827 height 10
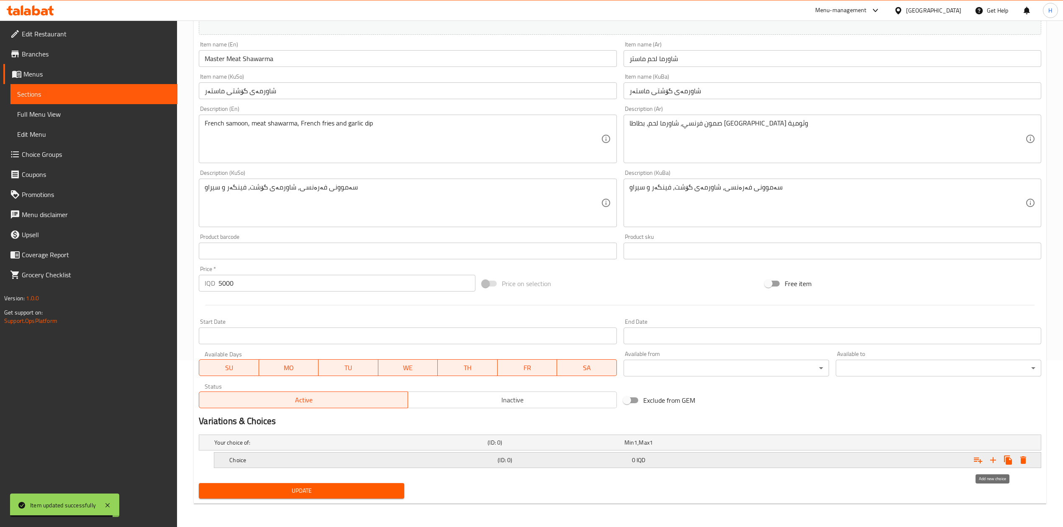
click at [991, 462] on icon "Expand" at bounding box center [993, 460] width 10 height 10
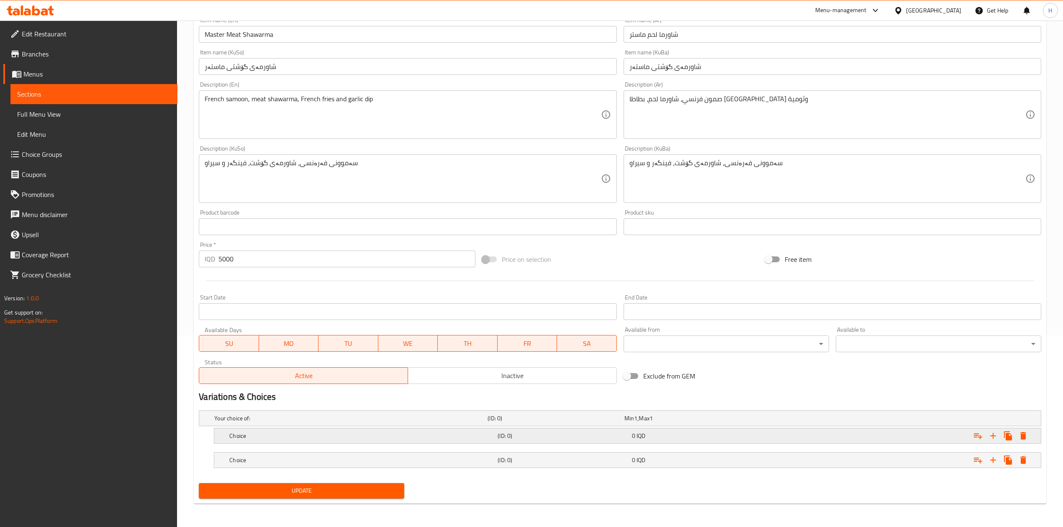
click at [234, 432] on h5 "Choice" at bounding box center [361, 436] width 265 height 8
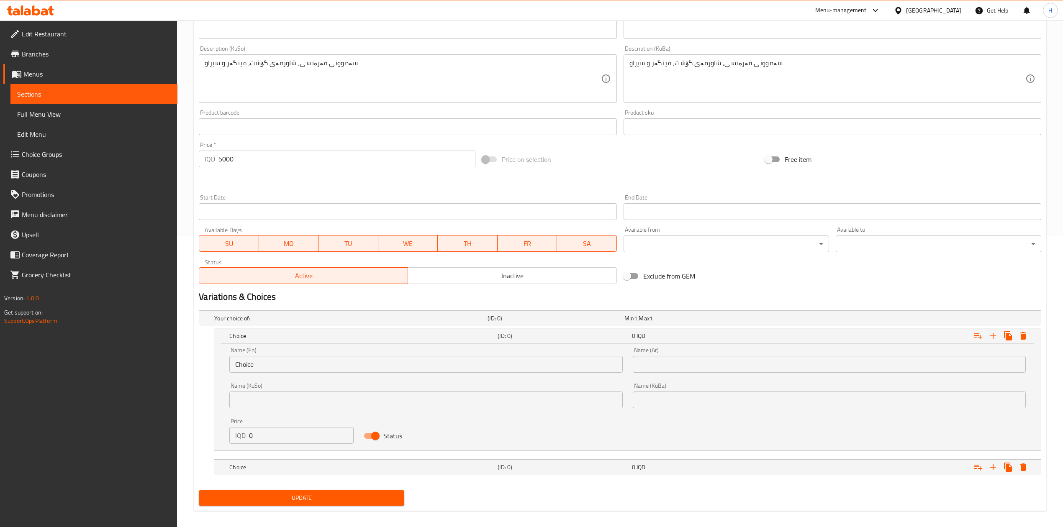
scroll to position [294, 0]
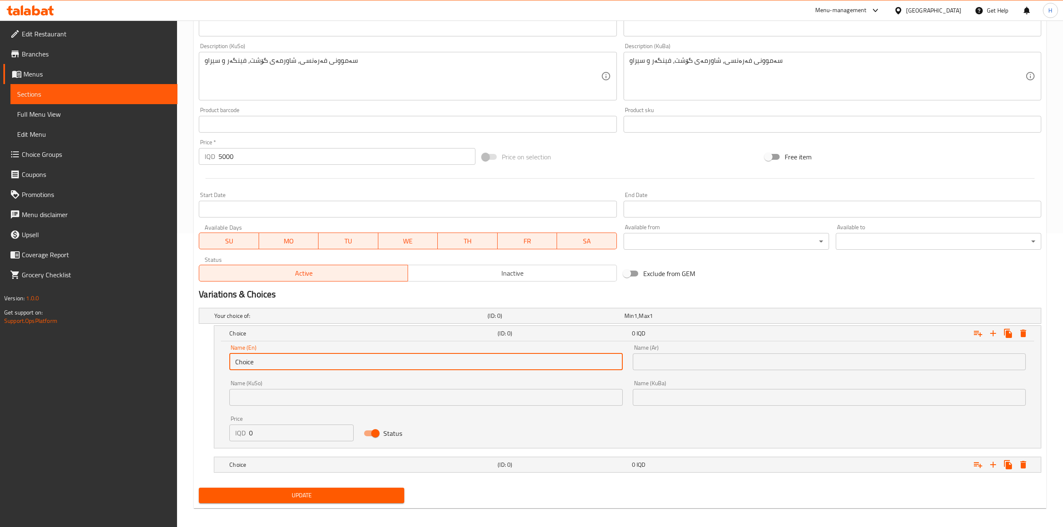
click at [288, 364] on input "Choice" at bounding box center [425, 362] width 393 height 17
click at [288, 363] on input "Choice" at bounding box center [425, 362] width 393 height 17
click at [283, 362] on input "text" at bounding box center [425, 362] width 393 height 17
type input "Sandwich"
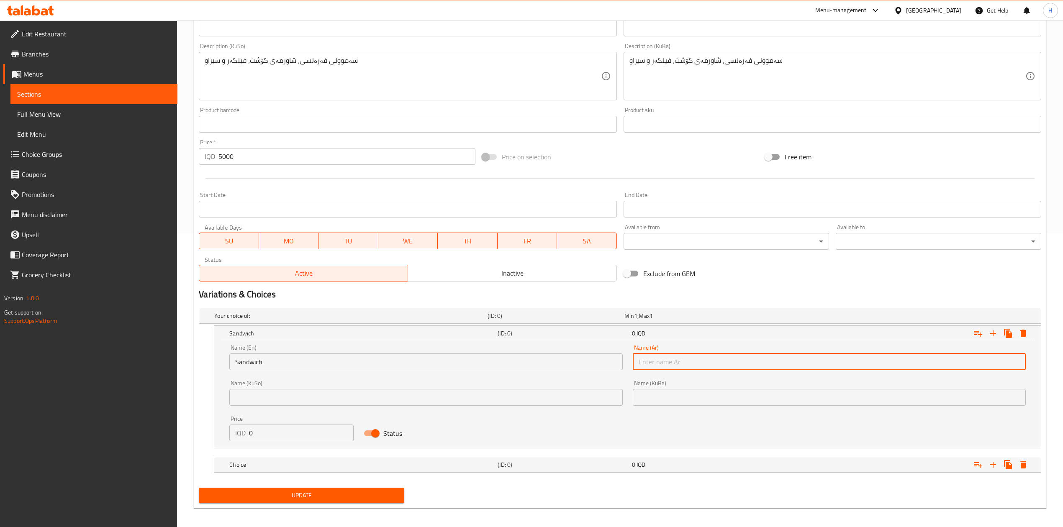
drag, startPoint x: 668, startPoint y: 367, endPoint x: 672, endPoint y: 371, distance: 5.3
click at [668, 367] on input "text" at bounding box center [829, 362] width 393 height 17
type input "سندويتش"
drag, startPoint x: 284, startPoint y: 408, endPoint x: 283, endPoint y: 417, distance: 8.4
click at [284, 409] on div "Name (KuSo) Name ([PERSON_NAME])" at bounding box center [425, 393] width 403 height 36
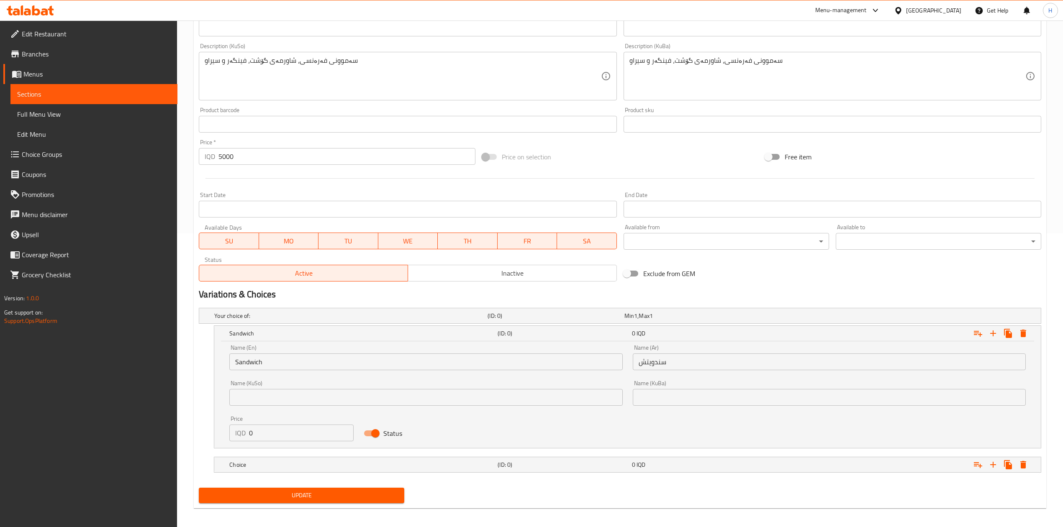
click at [283, 418] on div "Price IQD 0 Price" at bounding box center [291, 429] width 124 height 26
click at [283, 422] on div "Price IQD 0 Price" at bounding box center [291, 429] width 124 height 26
click at [284, 429] on input "0" at bounding box center [301, 433] width 105 height 17
click at [284, 428] on input "0" at bounding box center [301, 433] width 105 height 17
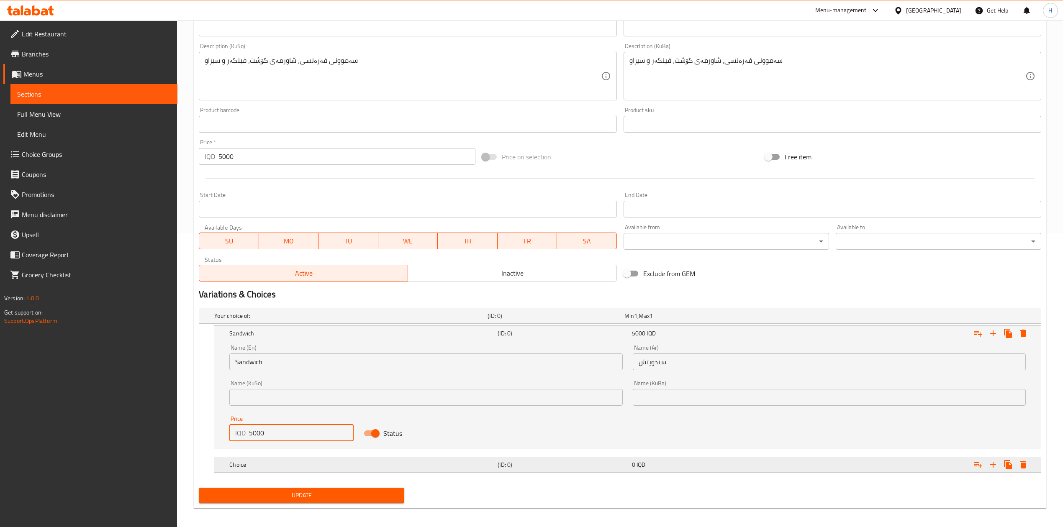
type input "5000"
click at [272, 473] on div "Choice (ID: 0) 0 IQD" at bounding box center [630, 465] width 805 height 18
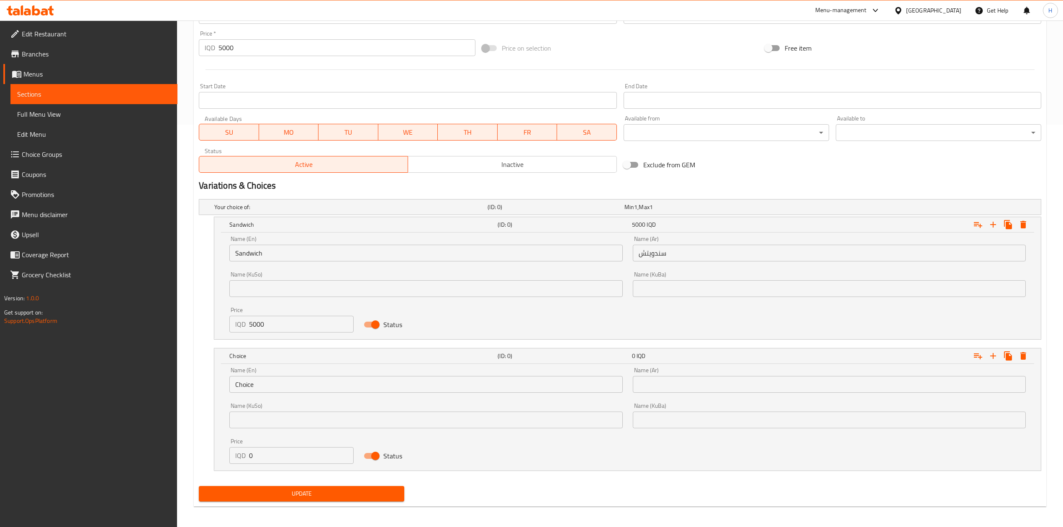
scroll to position [407, 0]
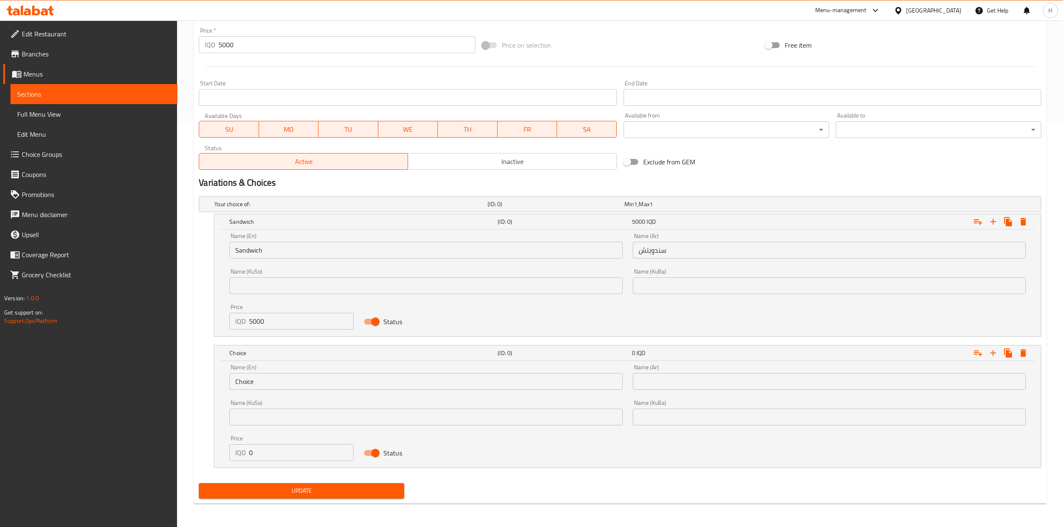
click at [275, 386] on input "Choice" at bounding box center [425, 381] width 393 height 17
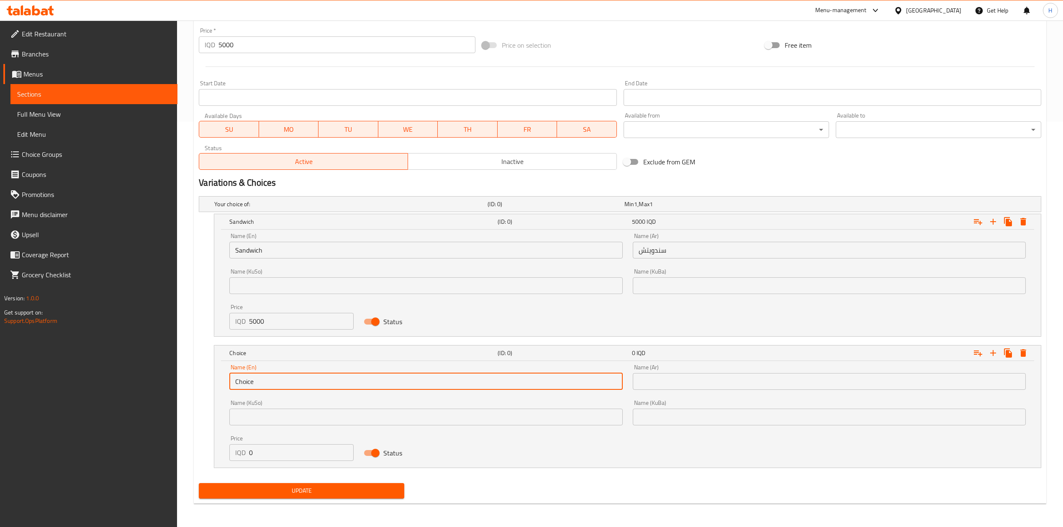
click at [275, 386] on input "Choice" at bounding box center [425, 381] width 393 height 17
click at [297, 386] on input "text" at bounding box center [425, 381] width 393 height 17
type input "Large"
click at [279, 372] on div "Name (En) Large Name (En)" at bounding box center [425, 377] width 393 height 26
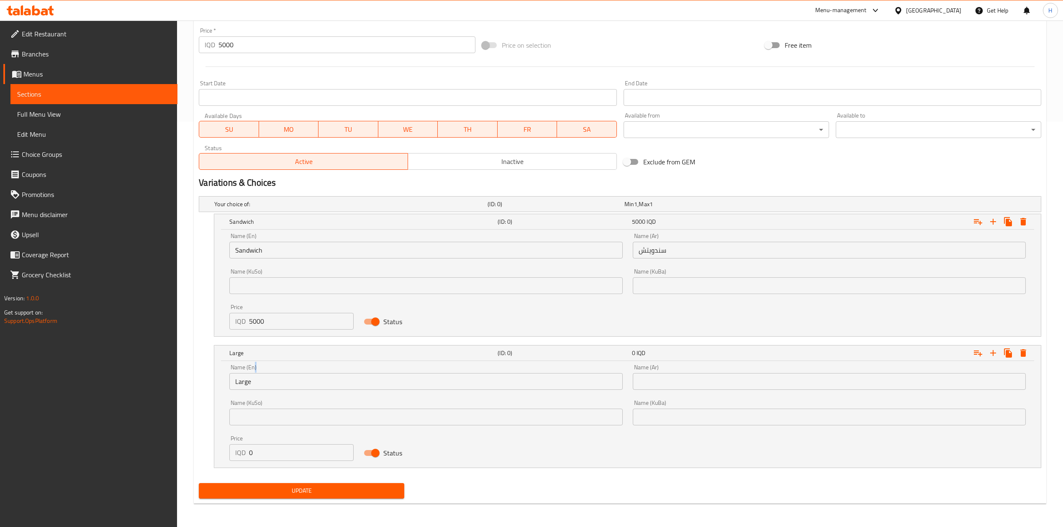
click at [279, 372] on div "Name (En) Large Name (En)" at bounding box center [425, 377] width 393 height 26
click at [275, 380] on input "Large" at bounding box center [425, 381] width 393 height 17
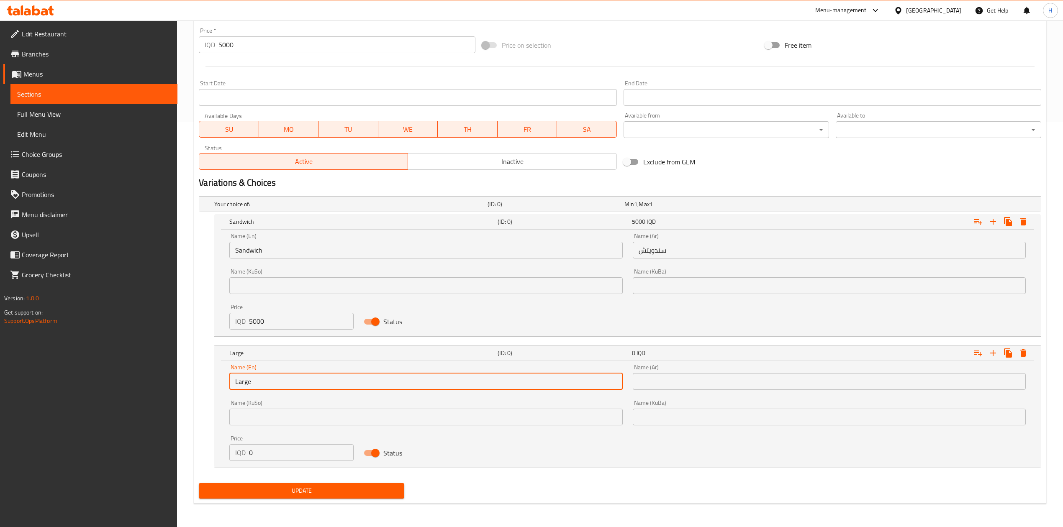
click at [275, 380] on input "Large" at bounding box center [425, 381] width 393 height 17
click at [275, 380] on input "text" at bounding box center [425, 381] width 393 height 17
type input "Meal"
click at [697, 376] on input "text" at bounding box center [829, 381] width 393 height 17
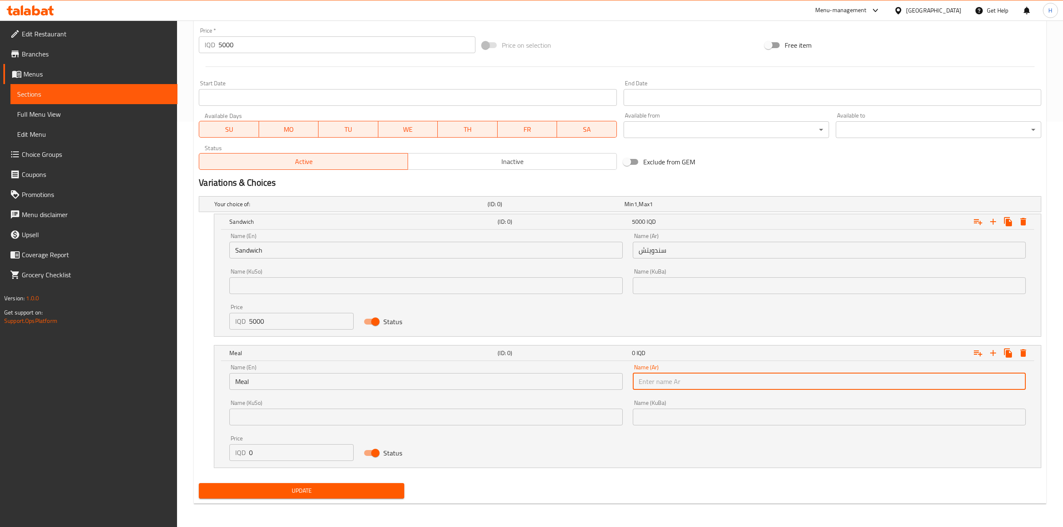
type input "وجبة"
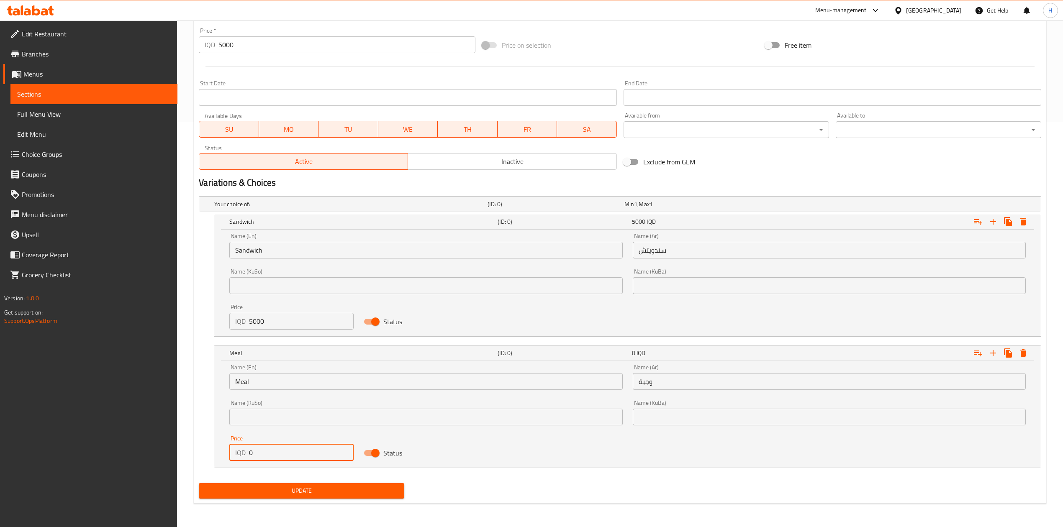
click at [274, 454] on input "0" at bounding box center [301, 452] width 105 height 17
type input "6500"
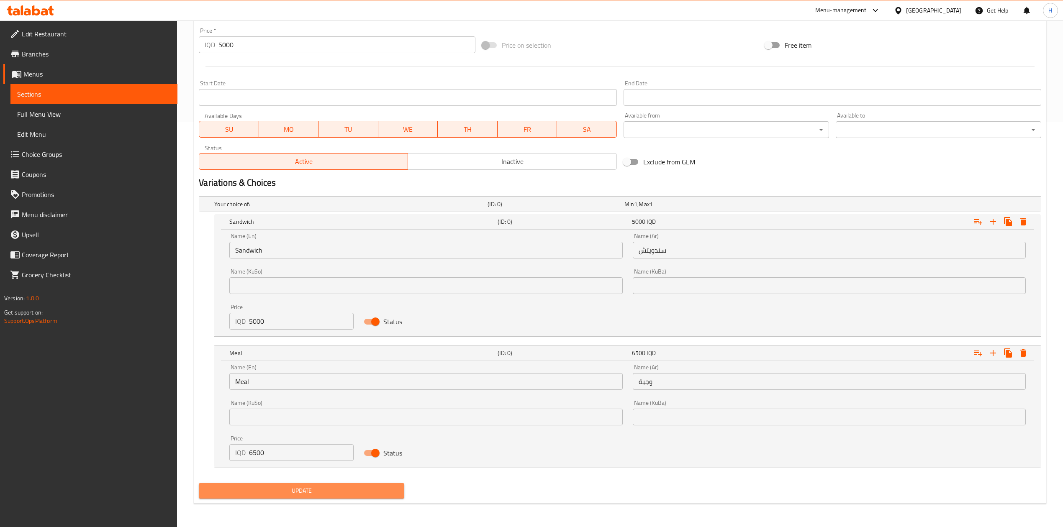
click at [272, 487] on span "Update" at bounding box center [301, 491] width 192 height 10
click at [268, 41] on input "5000" at bounding box center [346, 44] width 256 height 17
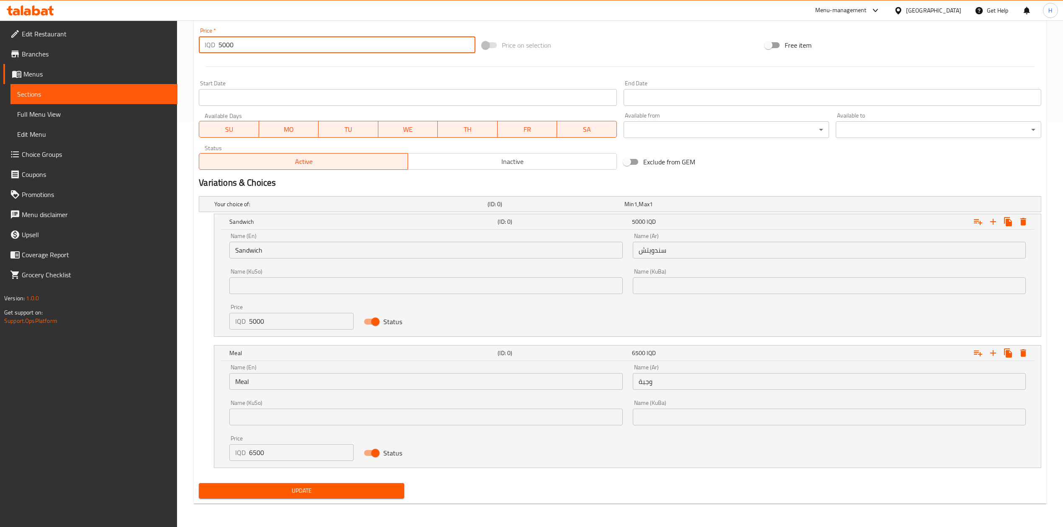
click at [268, 41] on input "5000" at bounding box center [346, 44] width 256 height 17
type input "0"
click at [340, 492] on span "Update" at bounding box center [301, 491] width 192 height 10
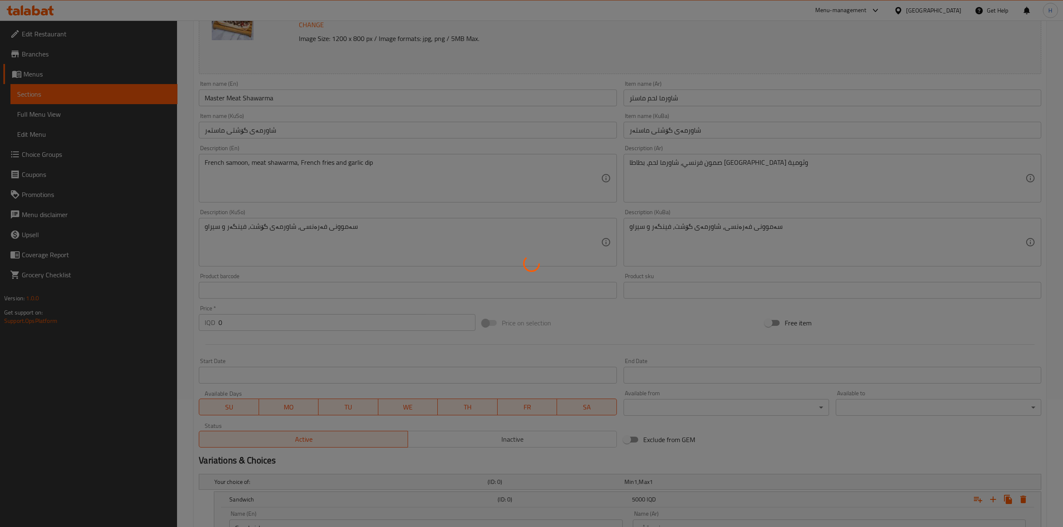
scroll to position [0, 0]
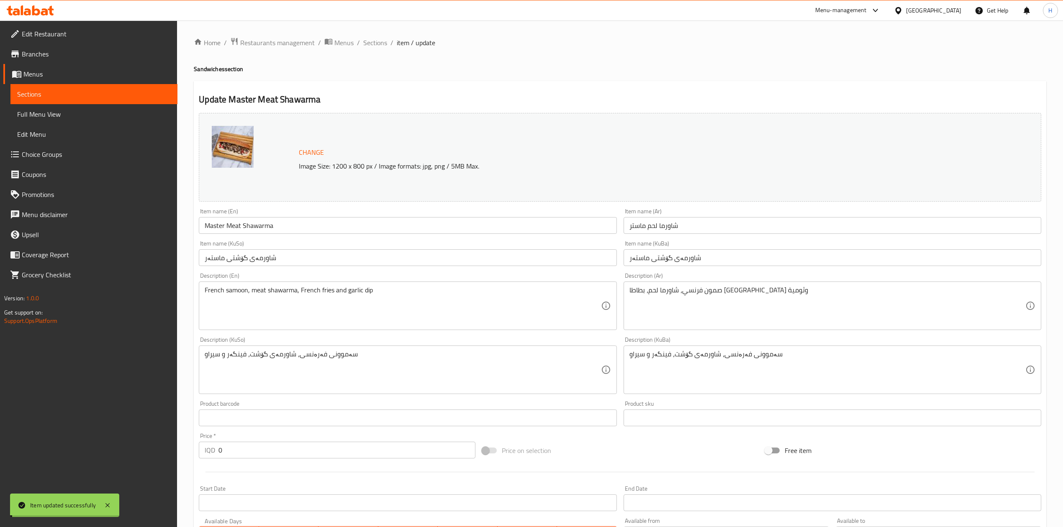
drag, startPoint x: 374, startPoint y: 39, endPoint x: 387, endPoint y: 52, distance: 18.0
click at [374, 39] on span "Sections" at bounding box center [375, 43] width 24 height 10
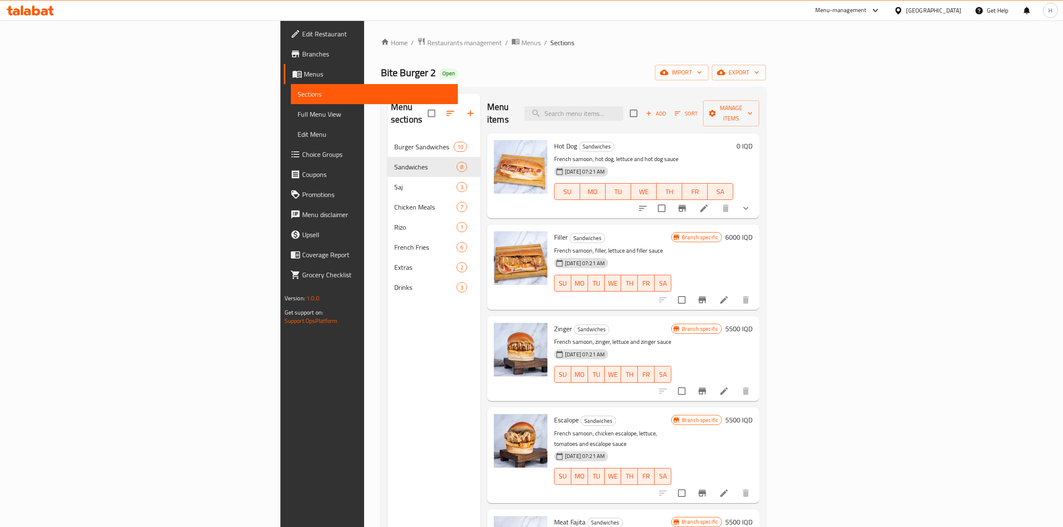
scroll to position [225, 0]
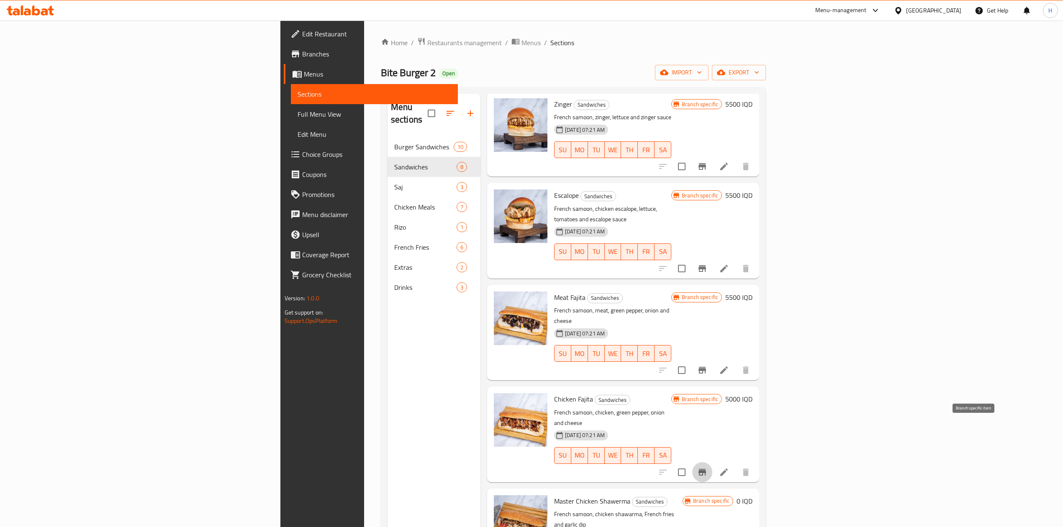
click at [706, 469] on icon "Branch-specific-item" at bounding box center [702, 472] width 8 height 7
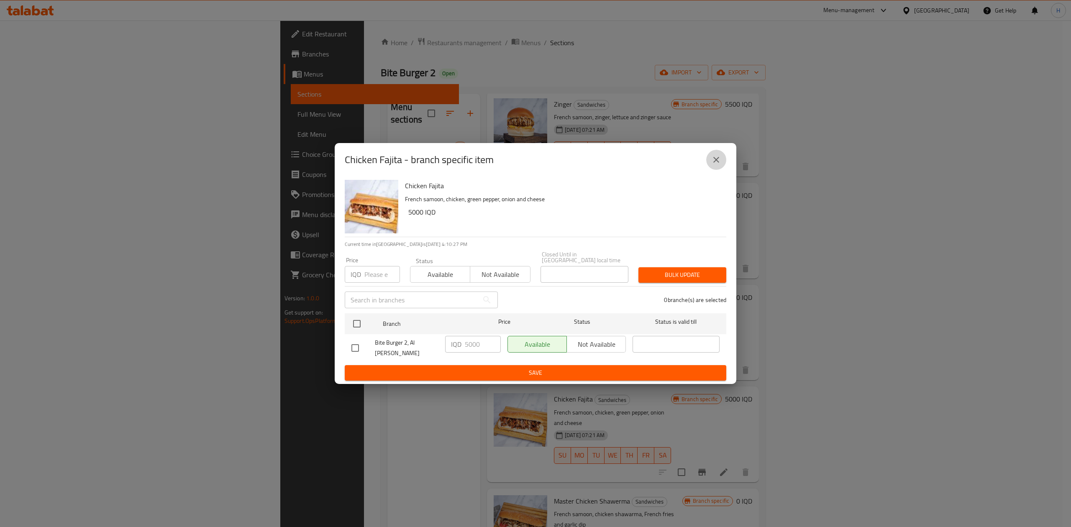
click at [717, 158] on button "close" at bounding box center [716, 160] width 20 height 20
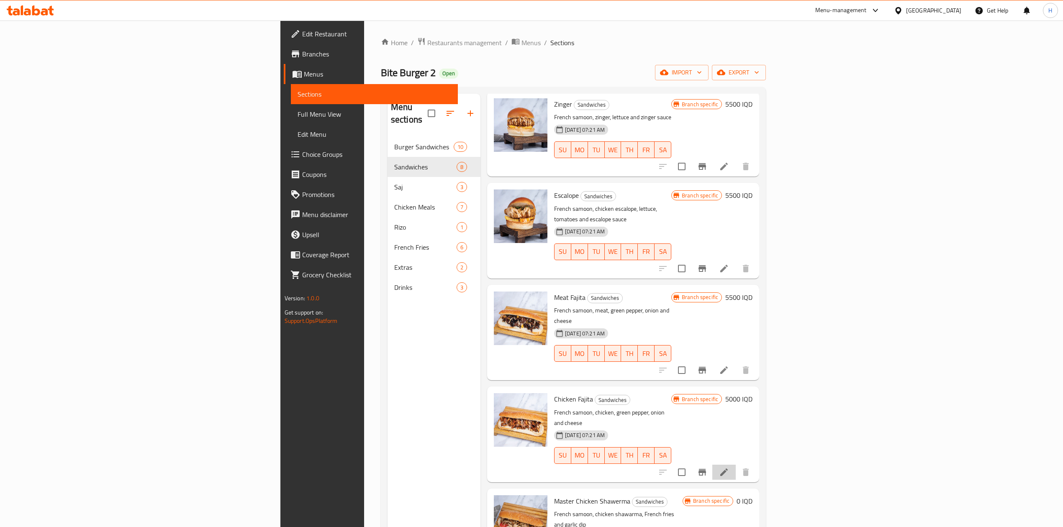
click at [736, 465] on li at bounding box center [723, 472] width 23 height 15
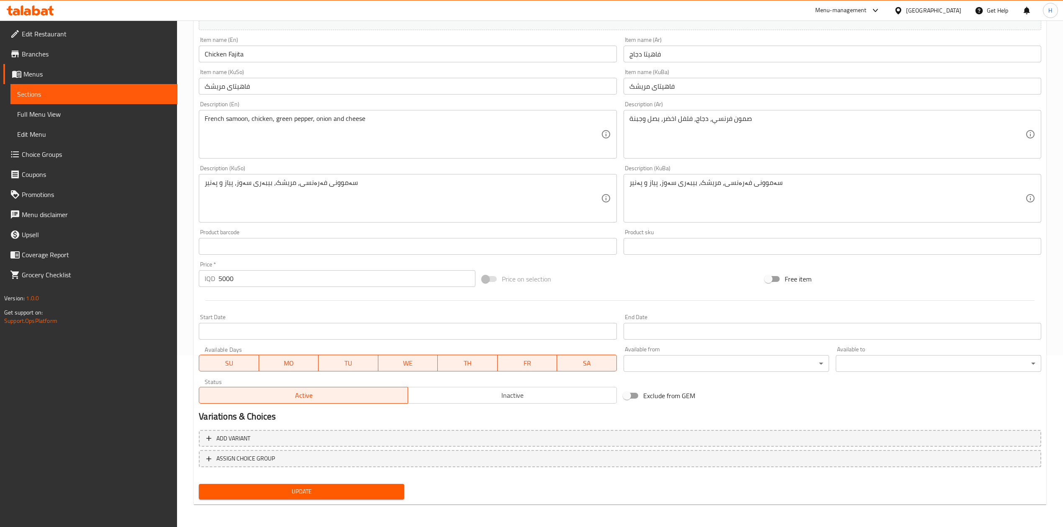
drag, startPoint x: 258, startPoint y: 439, endPoint x: 348, endPoint y: 432, distance: 90.6
click at [258, 440] on span "Add variant" at bounding box center [619, 438] width 827 height 10
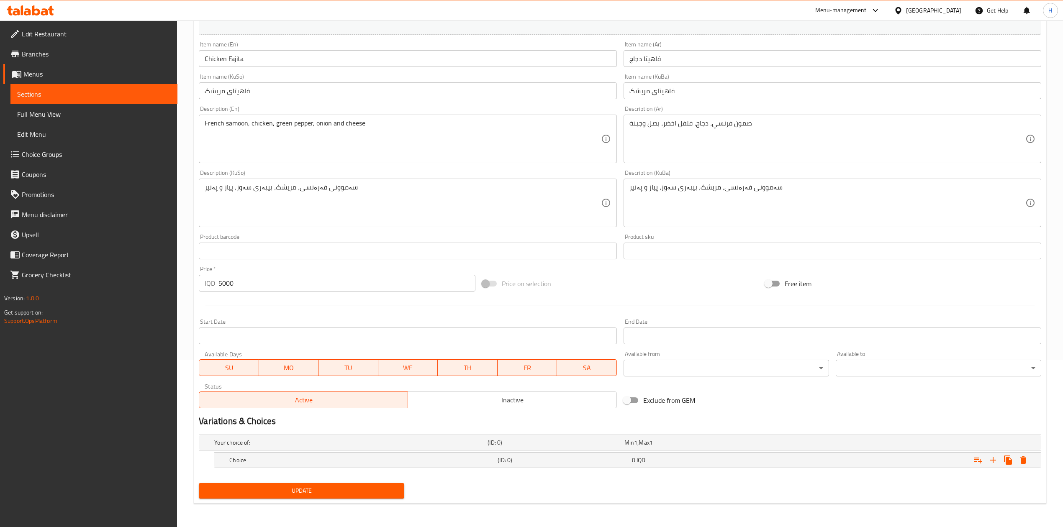
scroll to position [168, 0]
click at [986, 455] on button "Expand" at bounding box center [992, 460] width 15 height 15
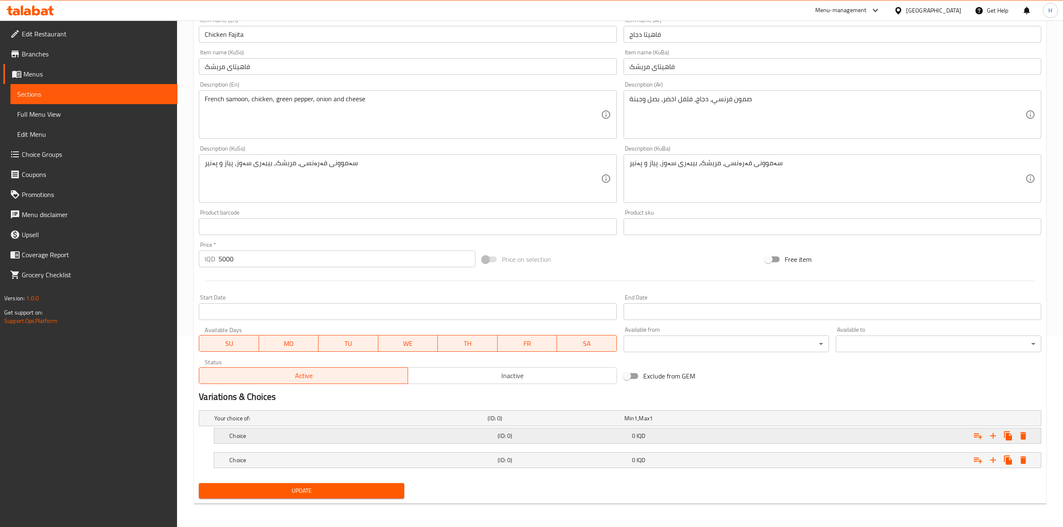
click at [226, 436] on div "Choice (ID: 0) 0 IQD" at bounding box center [627, 435] width 826 height 15
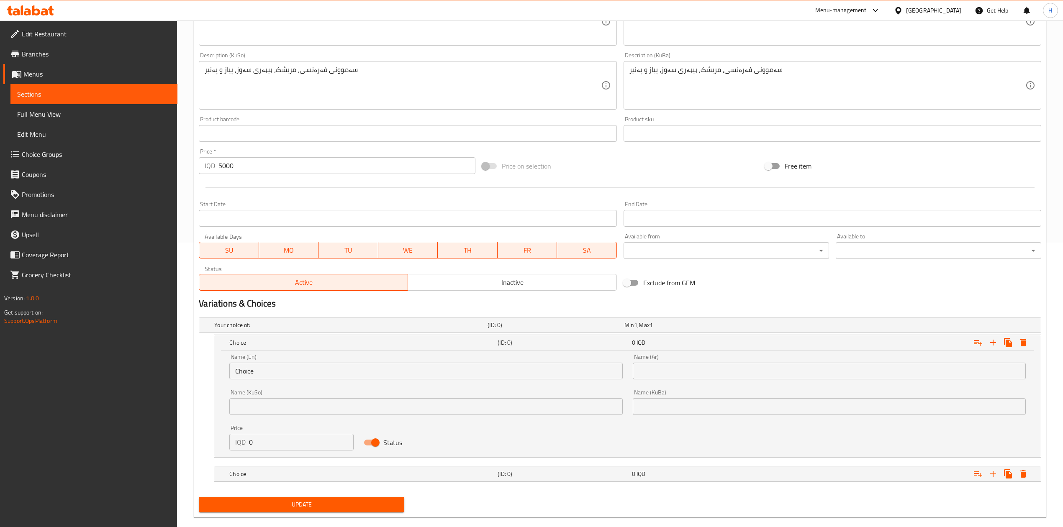
scroll to position [287, 0]
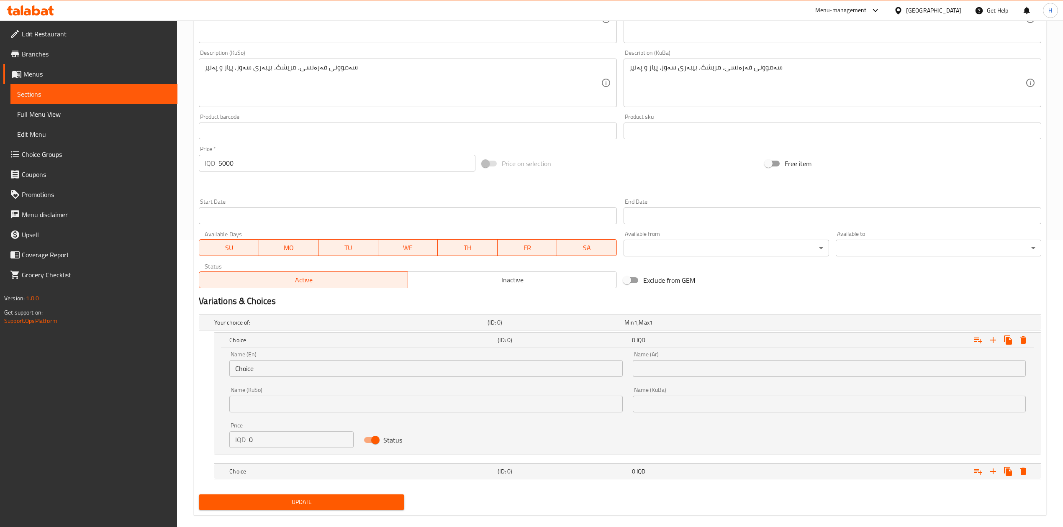
click at [281, 367] on input "Choice" at bounding box center [425, 368] width 393 height 17
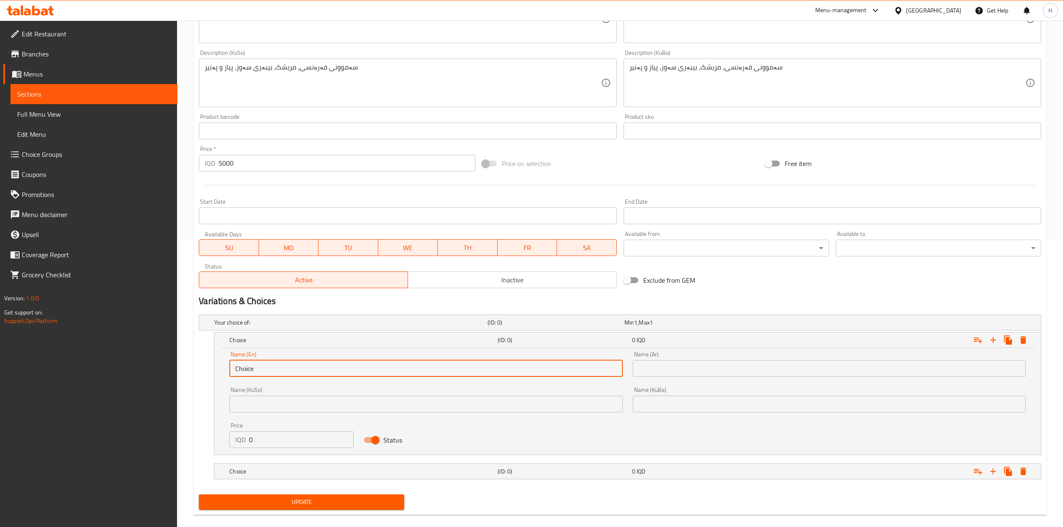
click at [281, 367] on input "Choice" at bounding box center [425, 368] width 393 height 17
click at [281, 367] on input "text" at bounding box center [425, 368] width 393 height 17
type input "Sandwich"
click at [737, 364] on input "text" at bounding box center [829, 368] width 393 height 17
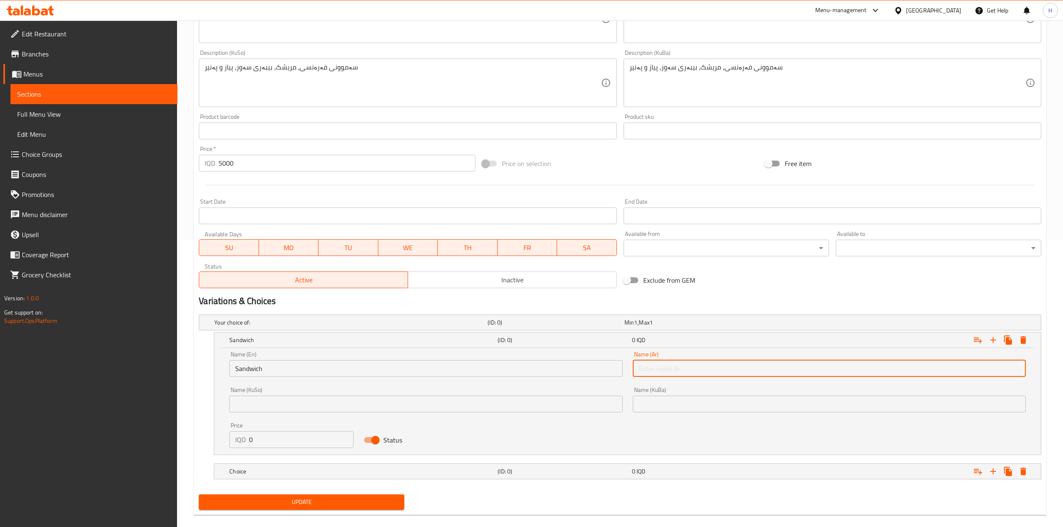
type input "سندويتش"
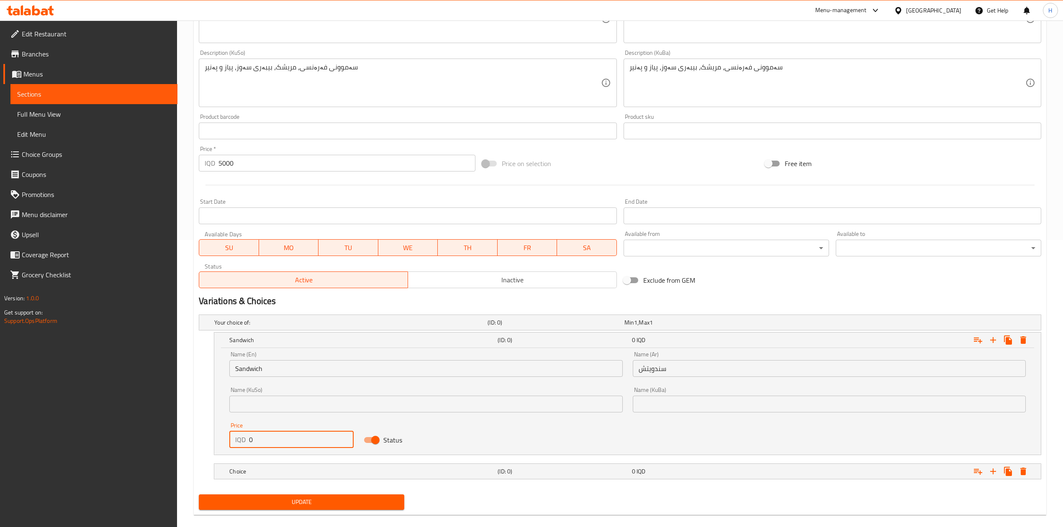
click at [289, 435] on input "0" at bounding box center [301, 439] width 105 height 17
type input "5000"
click at [281, 482] on nav at bounding box center [620, 484] width 842 height 7
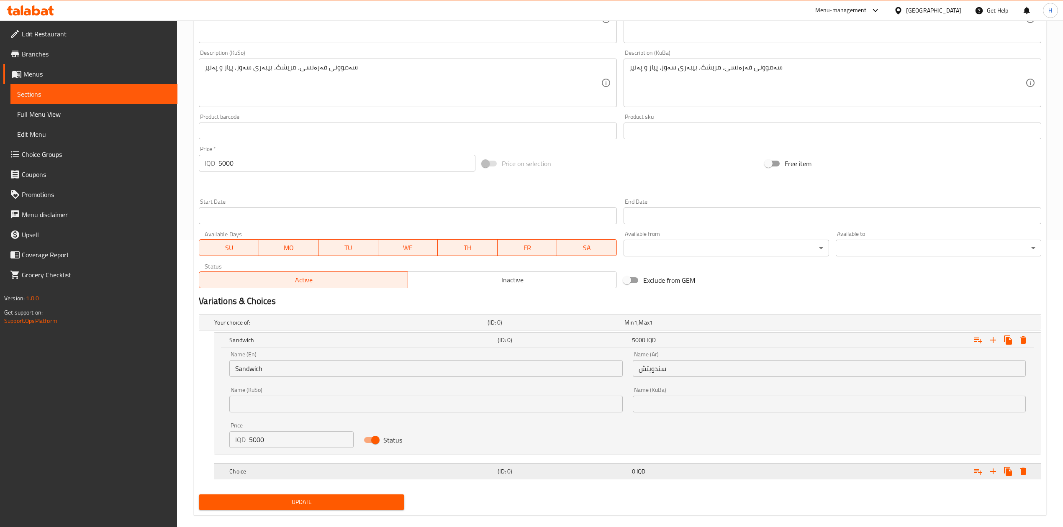
click at [284, 474] on h5 "Choice" at bounding box center [361, 471] width 265 height 8
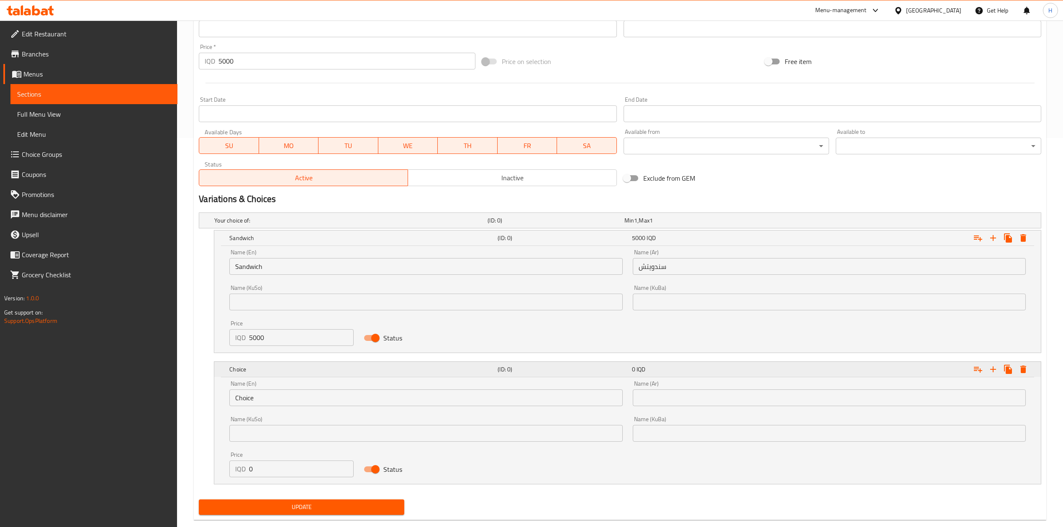
click at [256, 375] on div "Choice" at bounding box center [362, 370] width 268 height 12
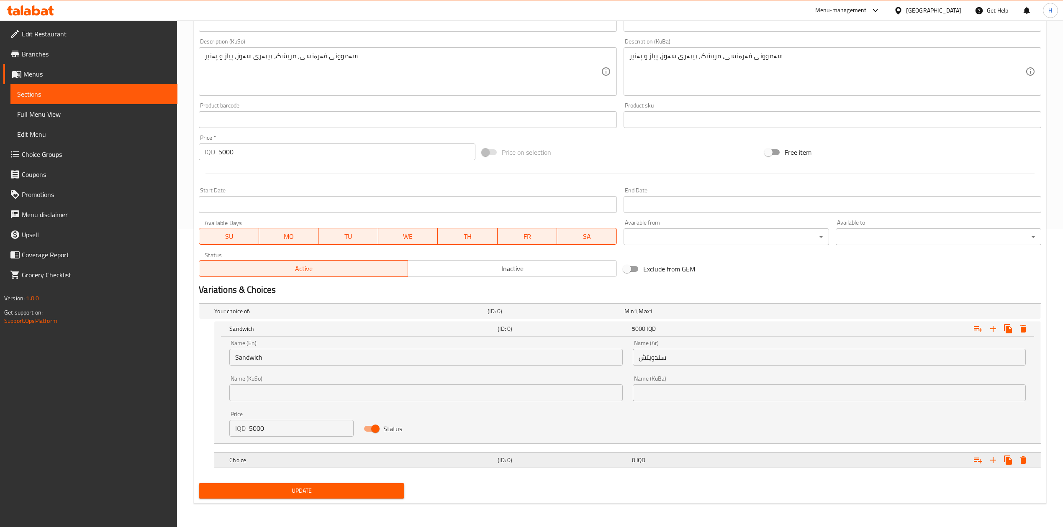
click at [256, 410] on div "Your choice of: (ID: 0) Min 1 , Max 1 Name (En) Your choice of: Name (En) Name …" at bounding box center [619, 390] width 849 height 180
click at [256, 410] on div "Price IQD 5000 Price" at bounding box center [291, 424] width 134 height 36
click at [264, 454] on div "Choice (ID: 0) 0 IQD" at bounding box center [630, 460] width 805 height 18
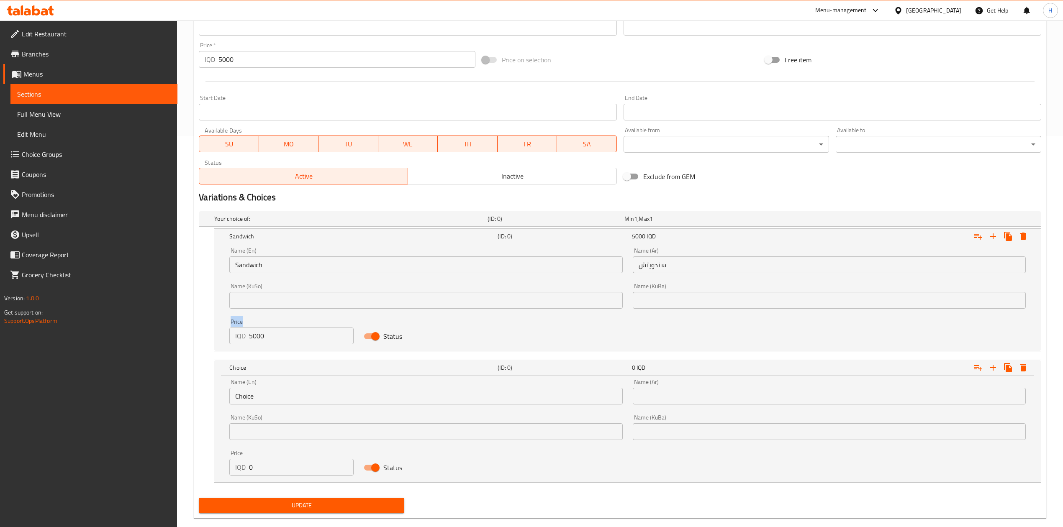
scroll to position [398, 0]
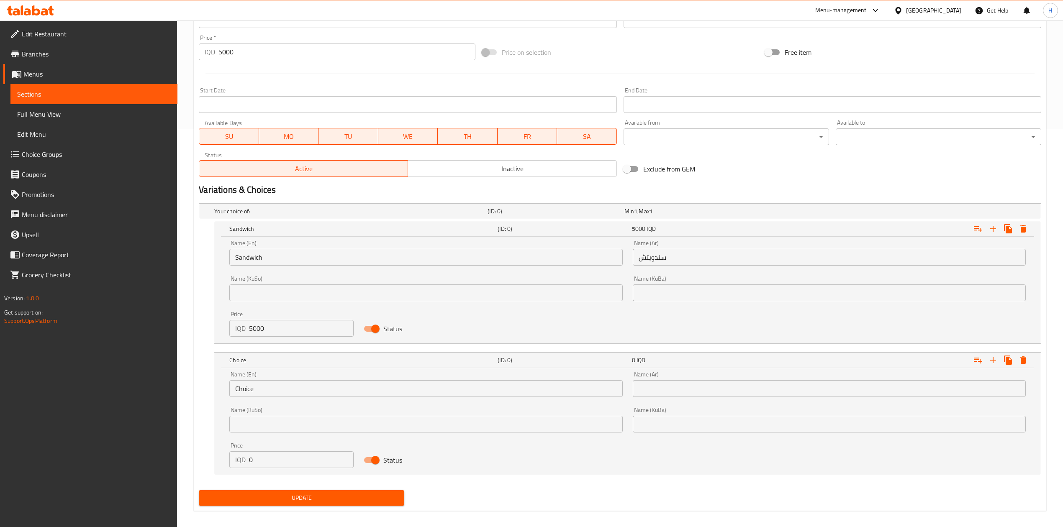
click at [258, 395] on input "Choice" at bounding box center [425, 388] width 393 height 17
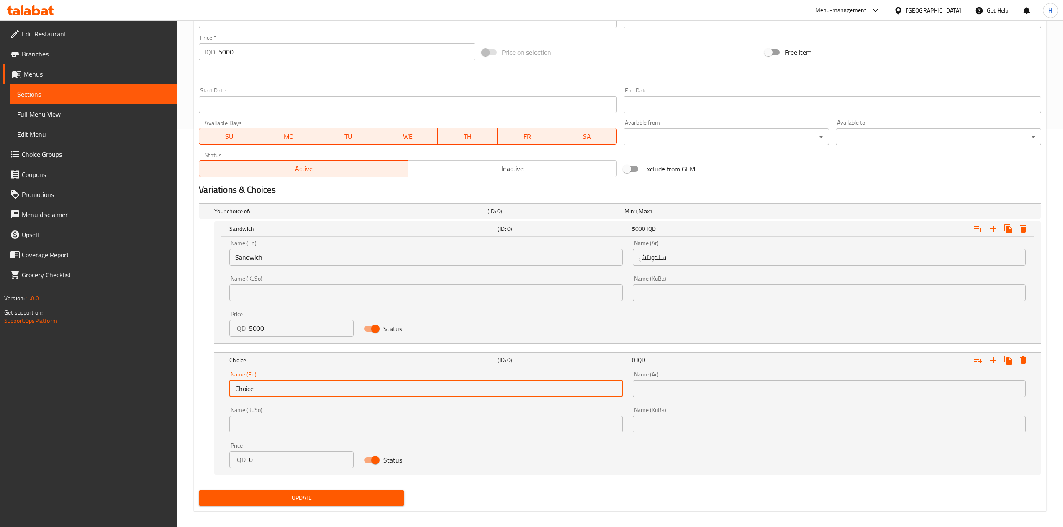
click at [258, 395] on input "Choice" at bounding box center [425, 388] width 393 height 17
click at [258, 395] on input "text" at bounding box center [425, 388] width 393 height 17
type input "Meal"
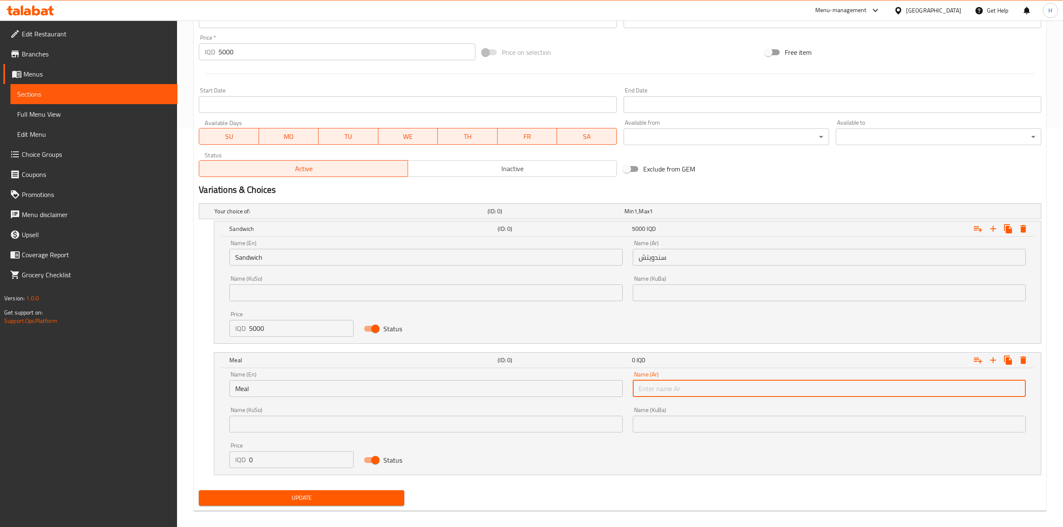
click at [661, 388] on input "text" at bounding box center [829, 388] width 393 height 17
type input "وجبة"
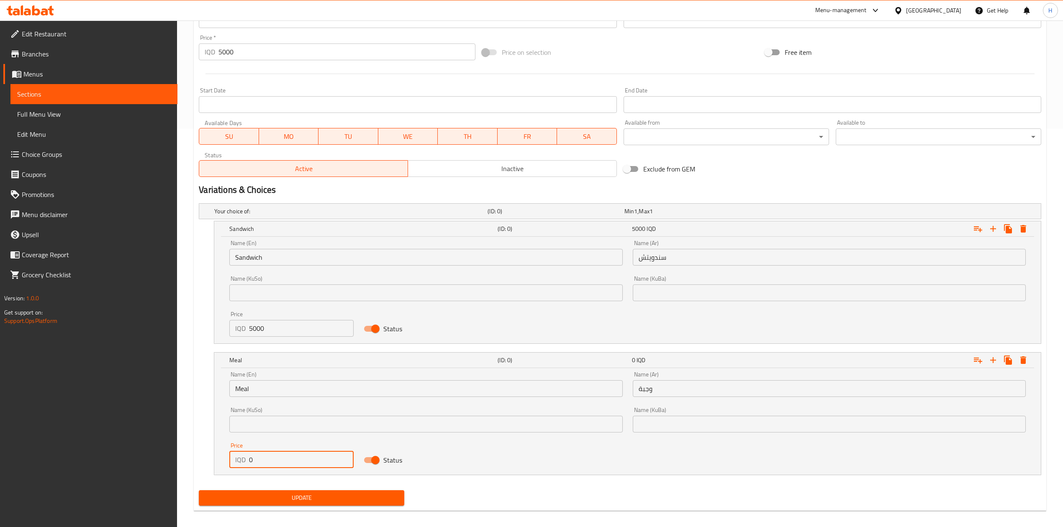
click at [305, 463] on input "0" at bounding box center [301, 459] width 105 height 17
type input "6500"
click at [297, 41] on div "Price   * IQD 5000 Price *" at bounding box center [337, 48] width 276 height 26
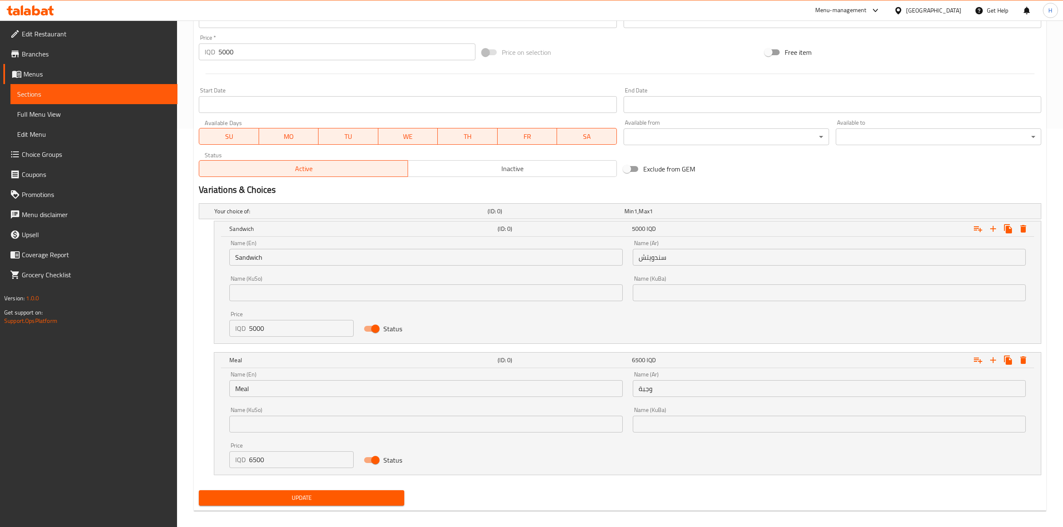
click at [283, 49] on input "5000" at bounding box center [346, 52] width 256 height 17
type input "0"
click at [340, 503] on span "Update" at bounding box center [301, 498] width 192 height 10
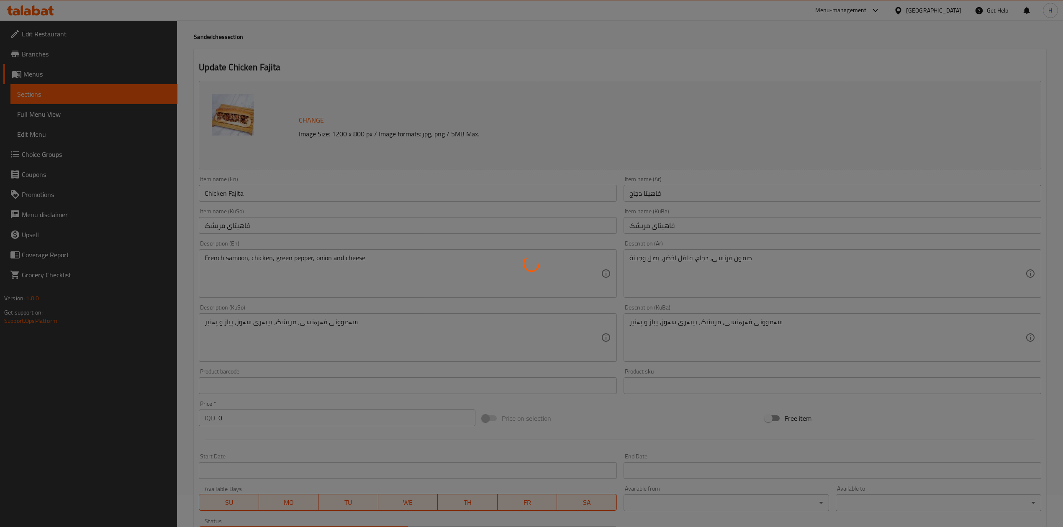
scroll to position [0, 0]
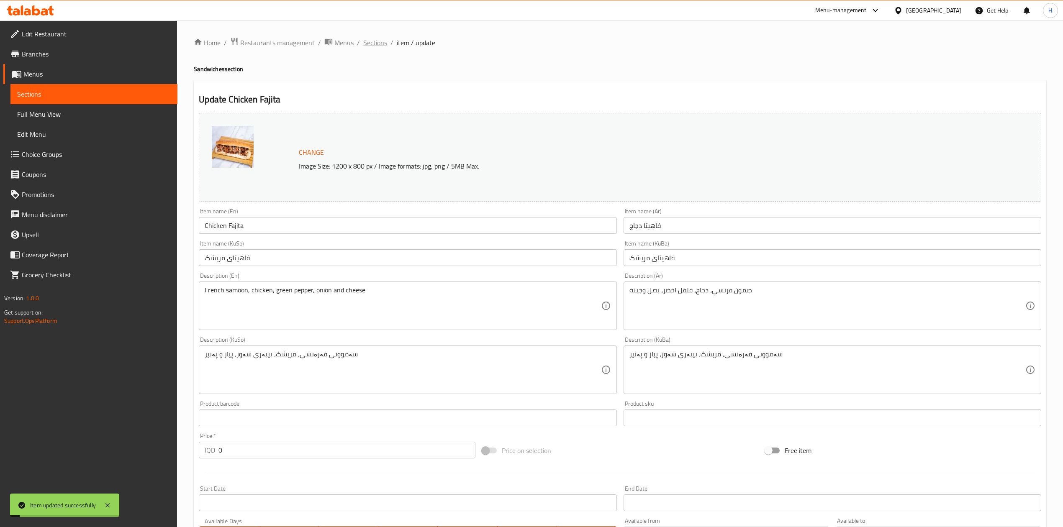
click at [380, 46] on span "Sections" at bounding box center [375, 43] width 24 height 10
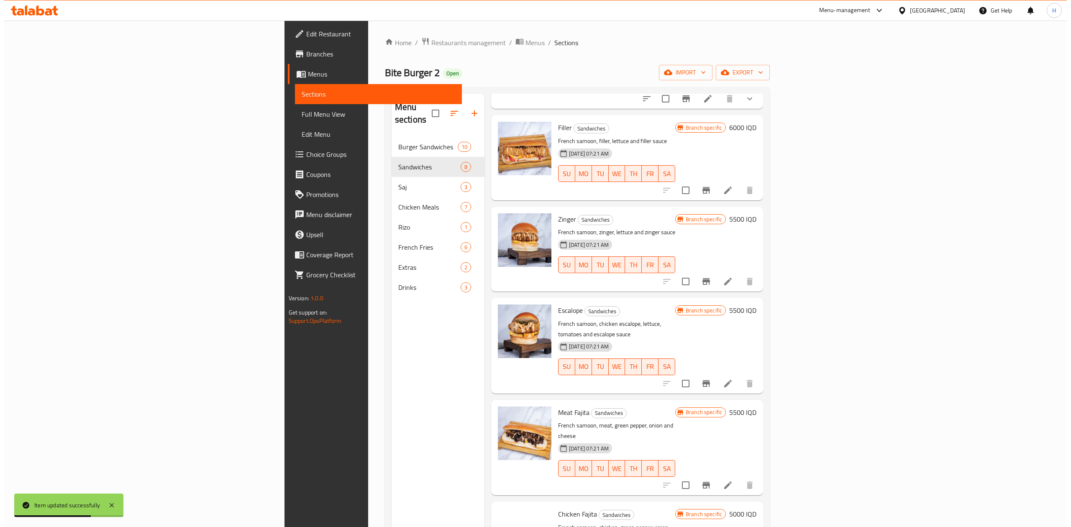
scroll to position [225, 0]
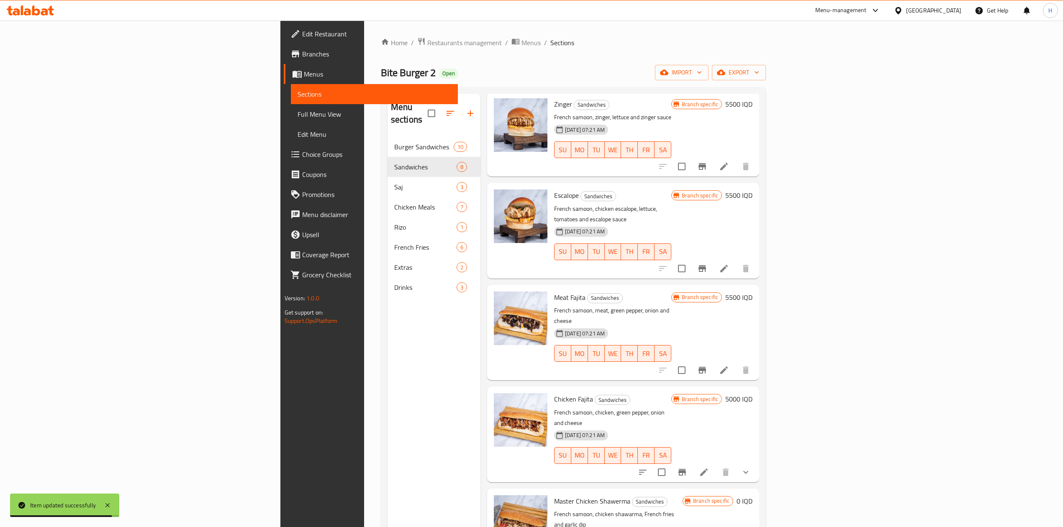
click at [736, 363] on li at bounding box center [723, 370] width 23 height 15
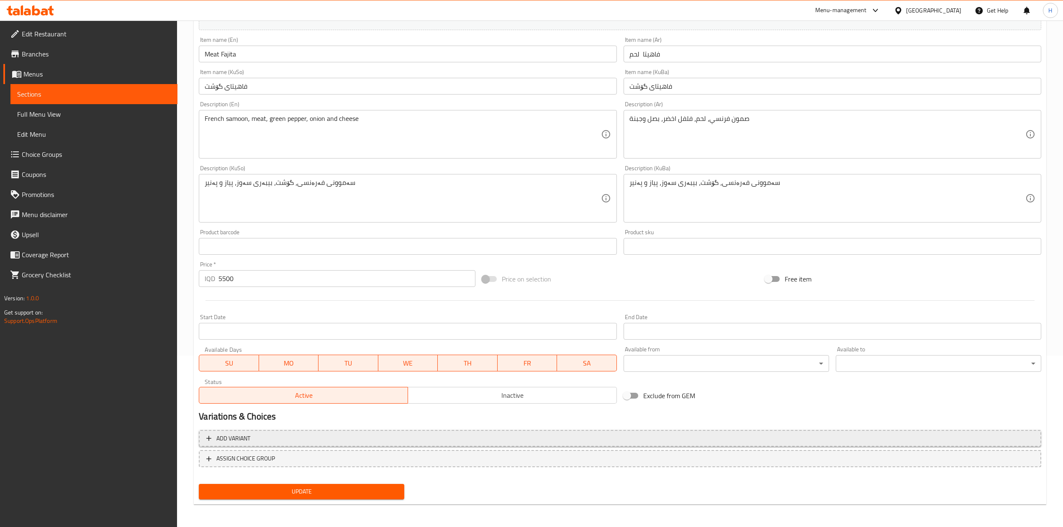
click at [262, 437] on span "Add variant" at bounding box center [619, 438] width 827 height 10
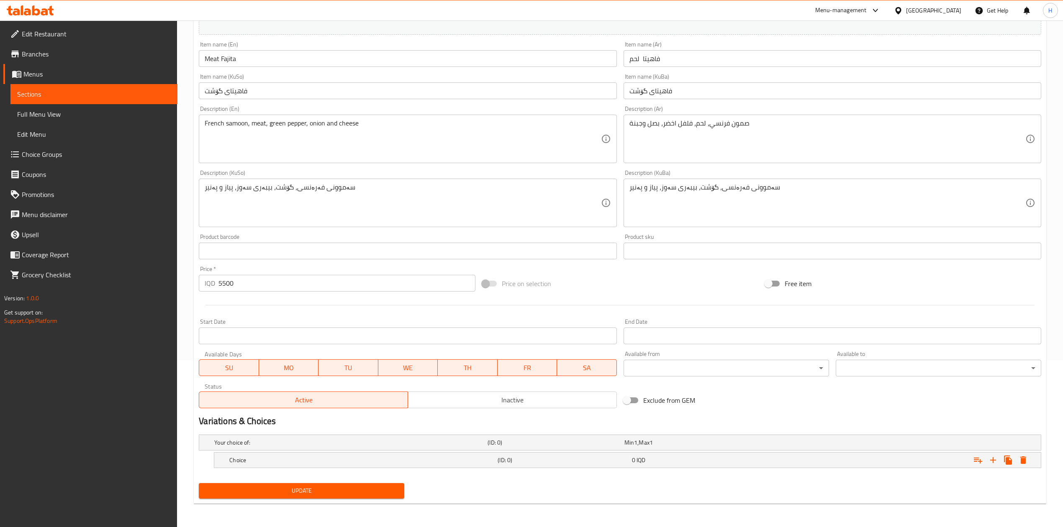
scroll to position [168, 0]
click at [994, 461] on icon "Expand" at bounding box center [993, 460] width 10 height 10
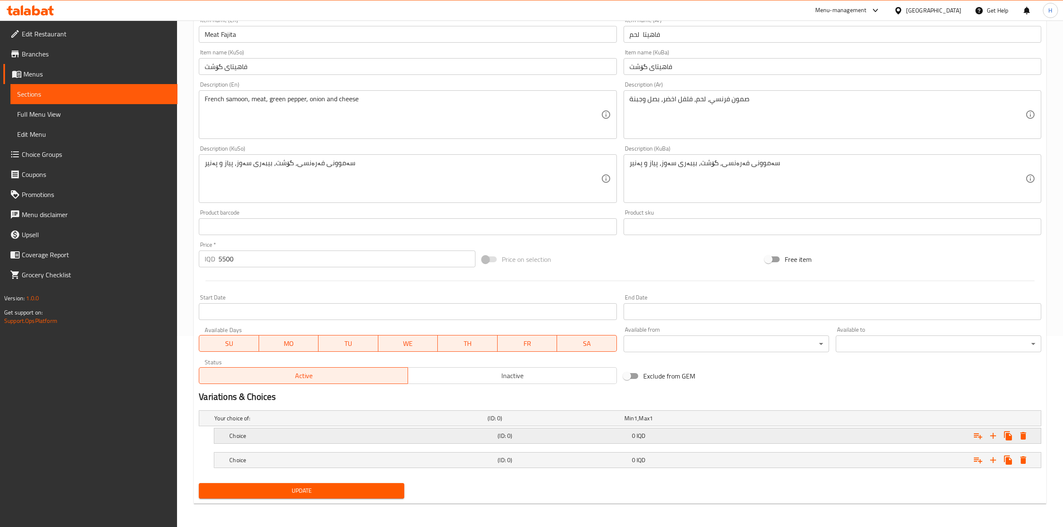
click at [233, 440] on h5 "Choice" at bounding box center [361, 436] width 265 height 8
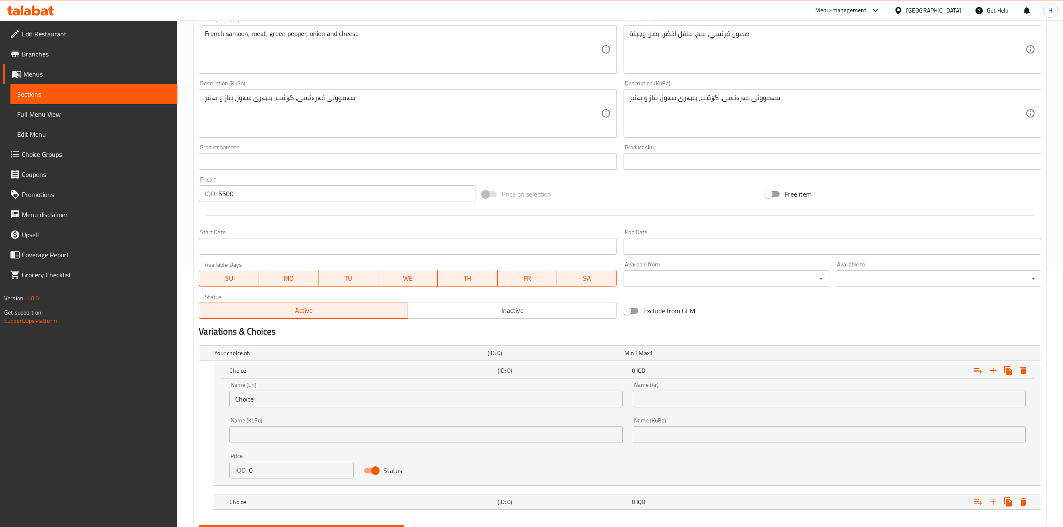
scroll to position [282, 0]
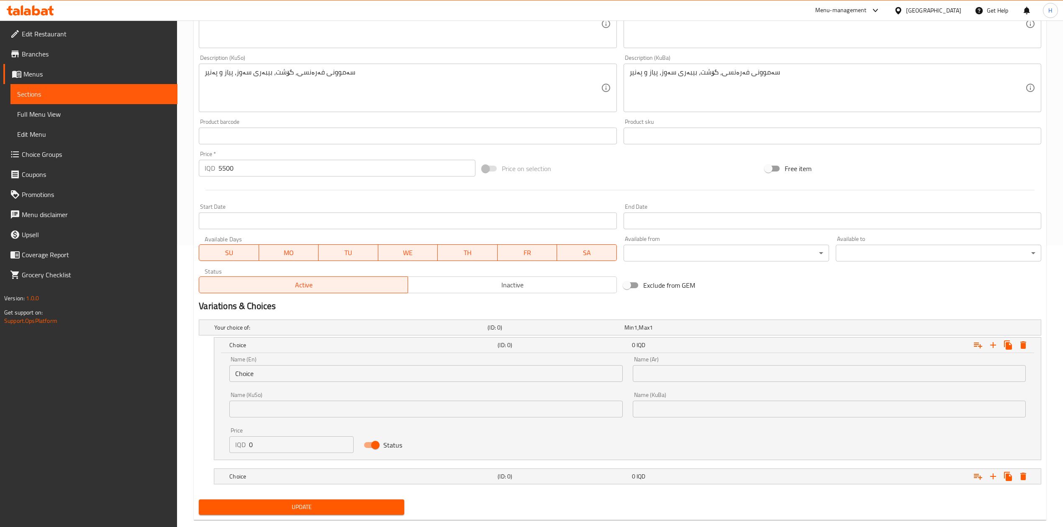
click at [277, 447] on input "0" at bounding box center [301, 444] width 105 height 17
type input "5500"
click at [280, 481] on h5 "Choice" at bounding box center [361, 476] width 265 height 8
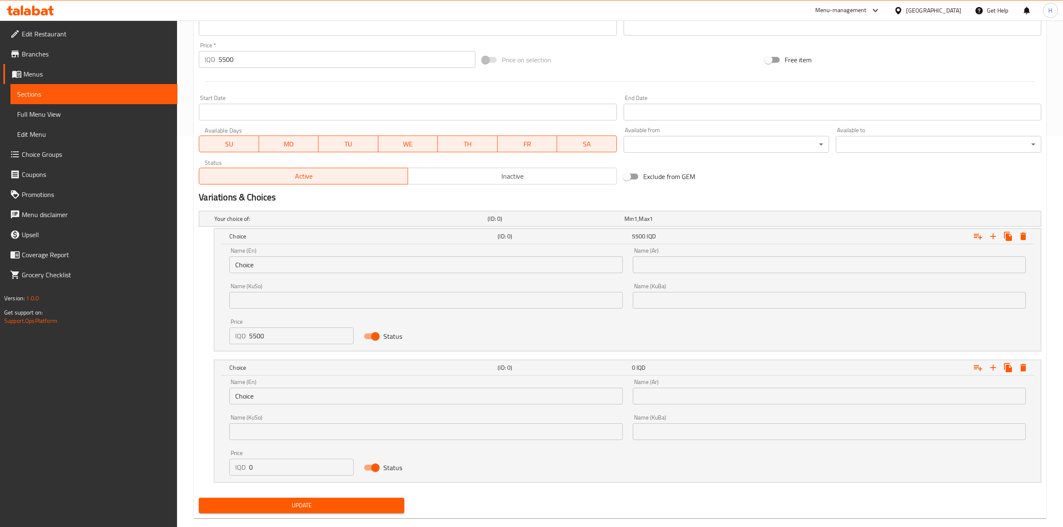
scroll to position [394, 0]
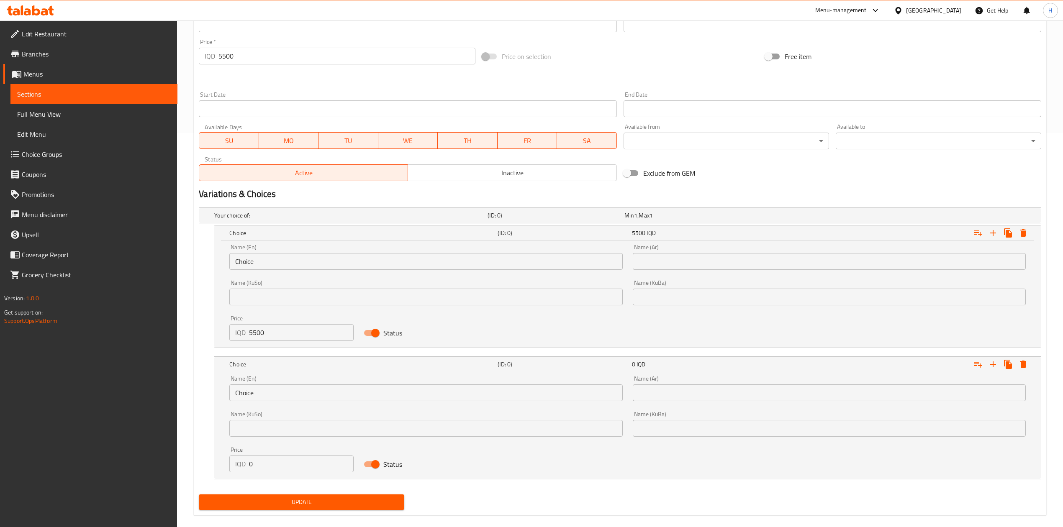
click at [277, 469] on input "0" at bounding box center [301, 464] width 105 height 17
type input "7000"
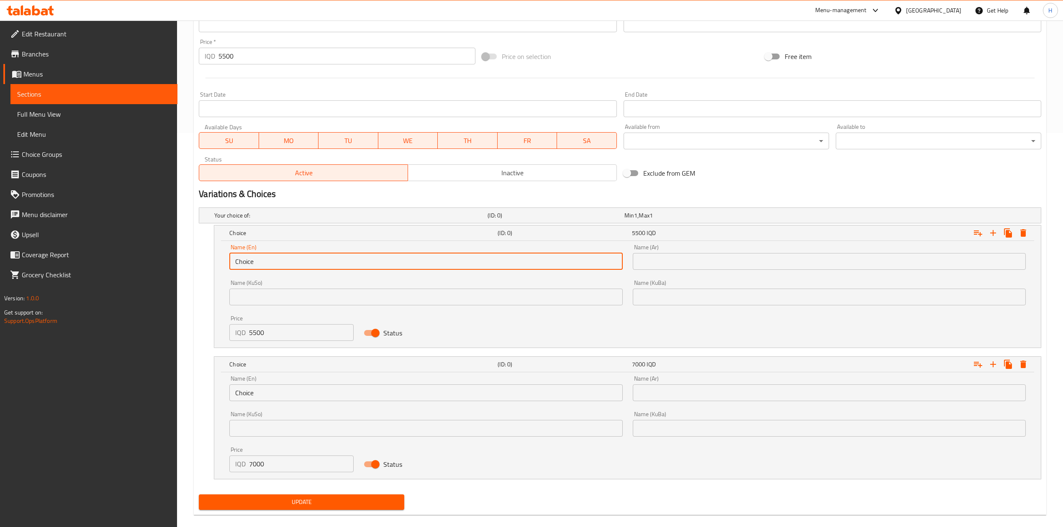
click at [273, 264] on input "Choice" at bounding box center [425, 261] width 393 height 17
click at [273, 264] on input "text" at bounding box center [425, 261] width 393 height 17
type input "Sandwich"
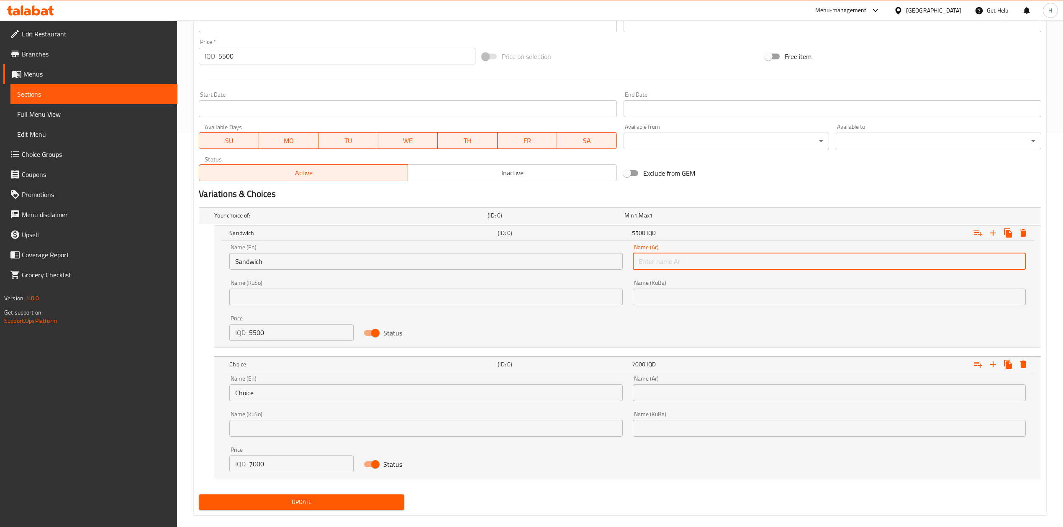
click at [697, 261] on input "text" at bounding box center [829, 261] width 393 height 17
type input "سندويتش"
click at [288, 398] on input "Choice" at bounding box center [425, 392] width 393 height 17
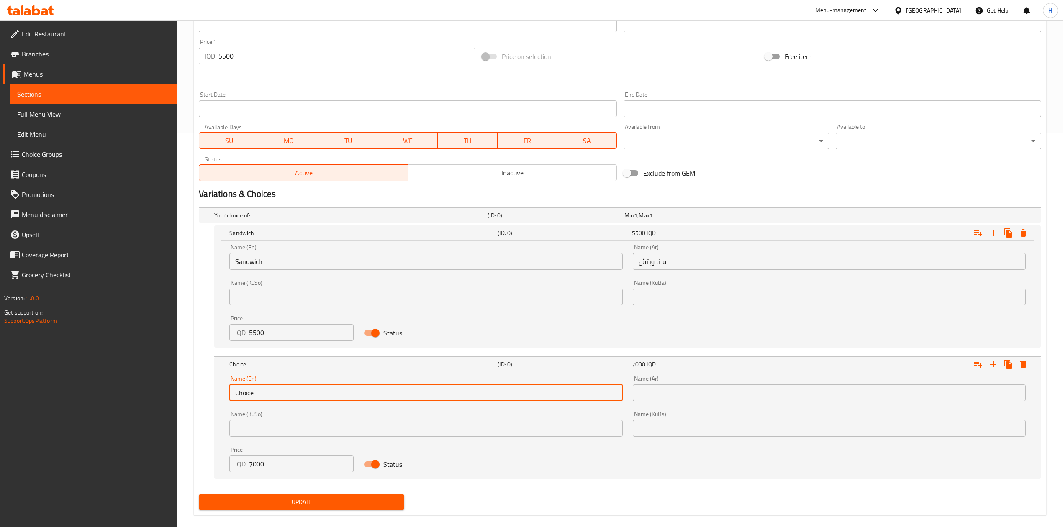
click at [288, 398] on input "Choice" at bounding box center [425, 392] width 393 height 17
click at [288, 398] on input "text" at bounding box center [425, 392] width 393 height 17
type input "Meal"
click at [687, 401] on input "text" at bounding box center [829, 392] width 393 height 17
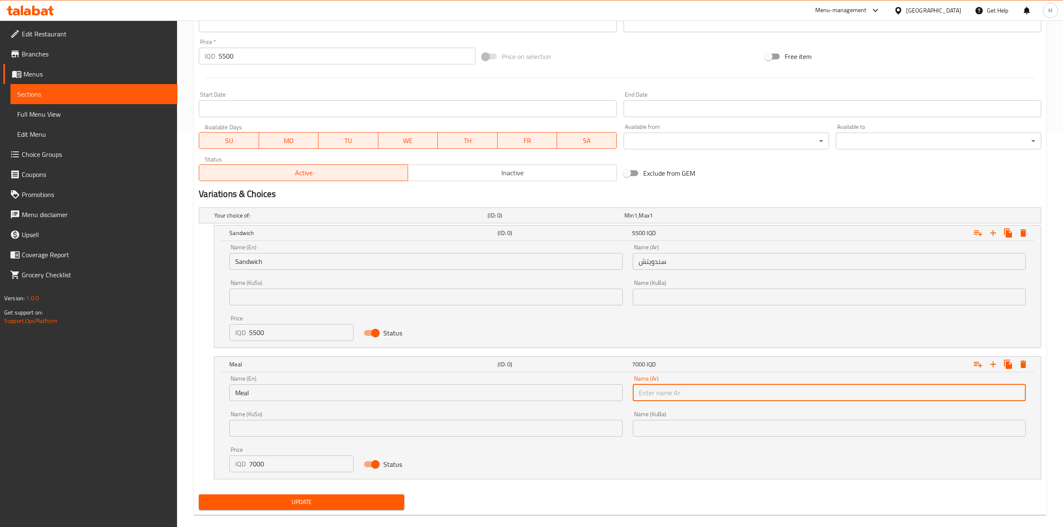
type input "وجبة"
click at [267, 56] on input "5500" at bounding box center [346, 56] width 256 height 17
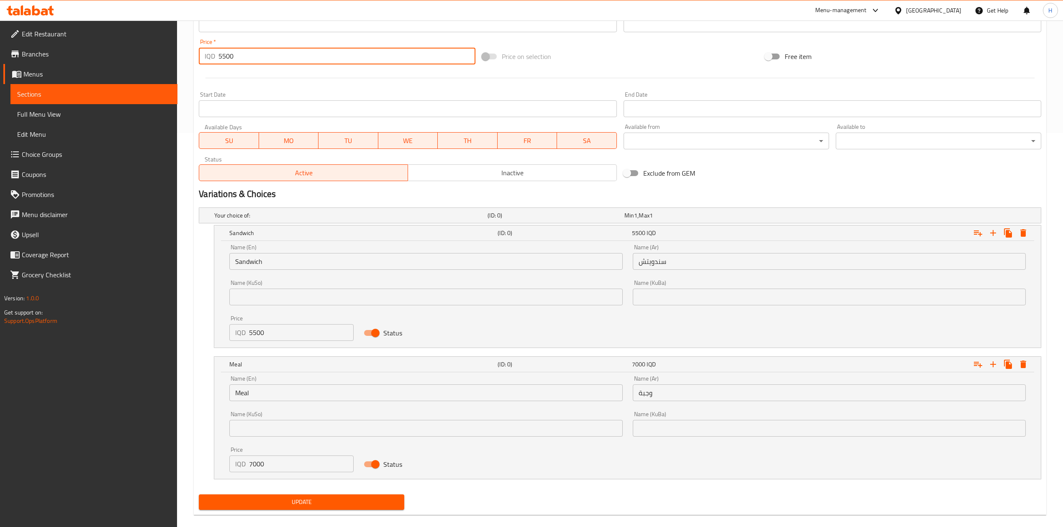
click at [267, 56] on input "5500" at bounding box center [346, 56] width 256 height 17
type input "0"
click at [302, 505] on span "Update" at bounding box center [301, 502] width 192 height 10
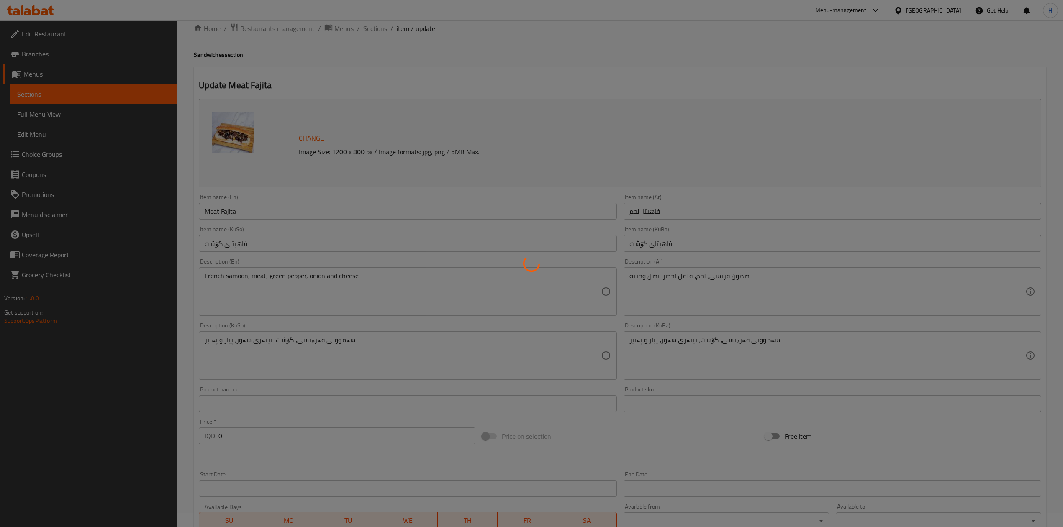
scroll to position [0, 0]
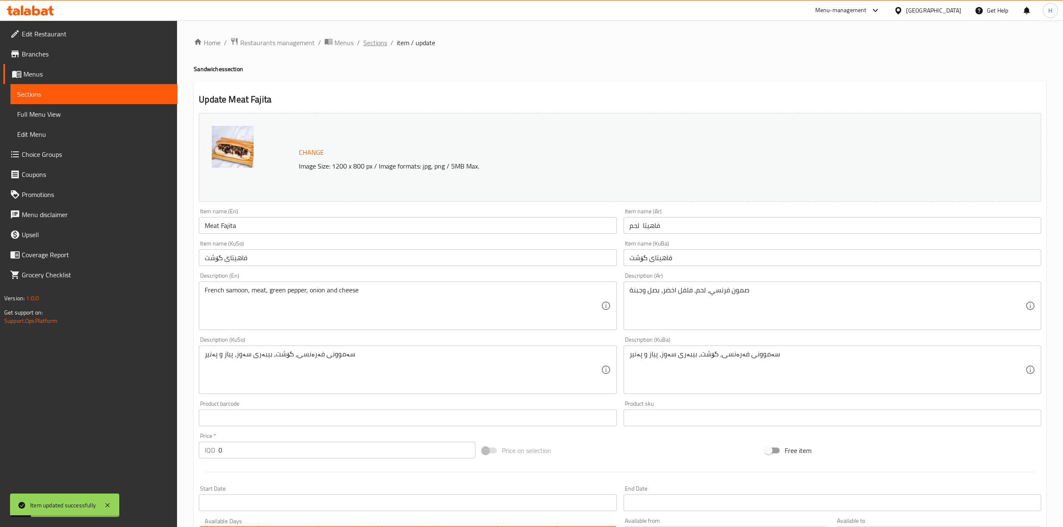
click at [372, 41] on span "Sections" at bounding box center [375, 43] width 24 height 10
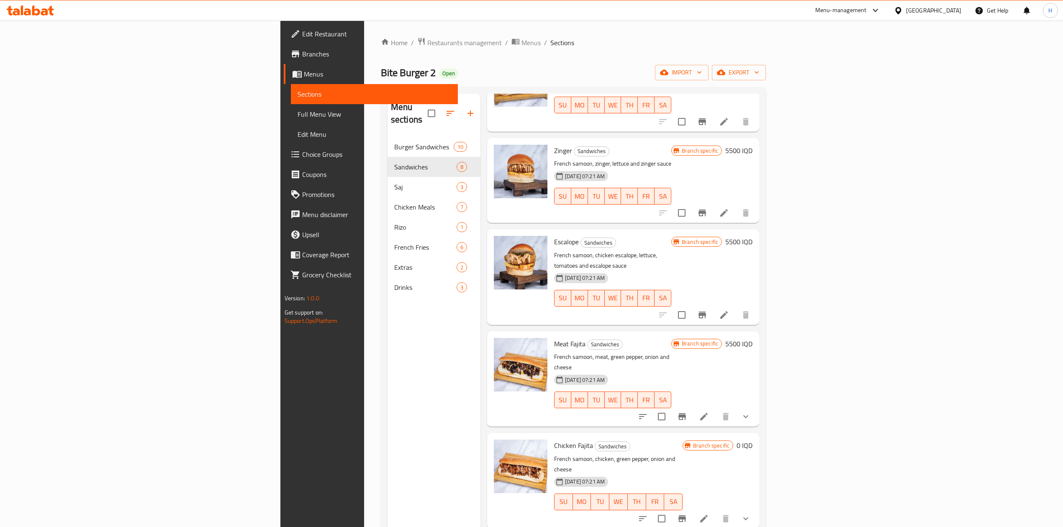
scroll to position [223, 0]
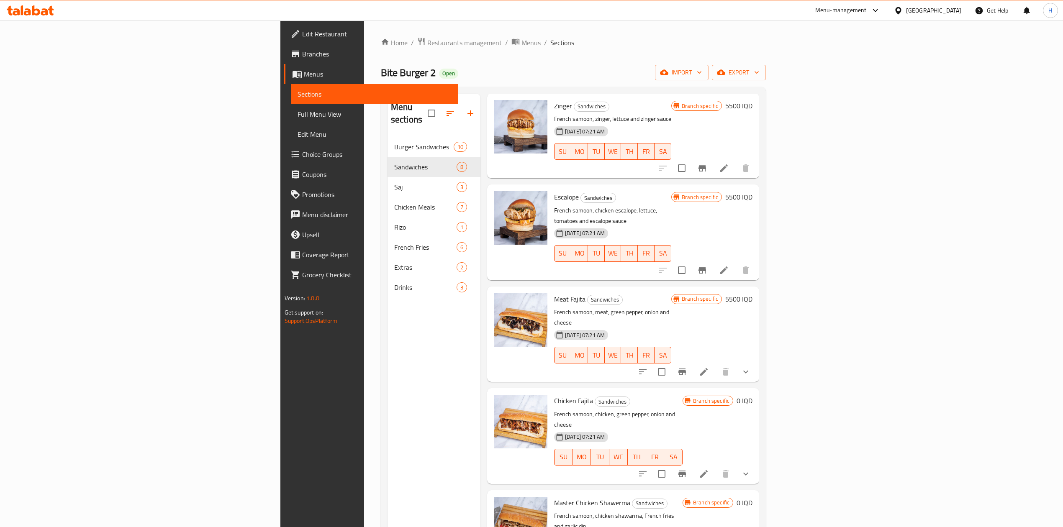
click at [736, 263] on li at bounding box center [723, 270] width 23 height 15
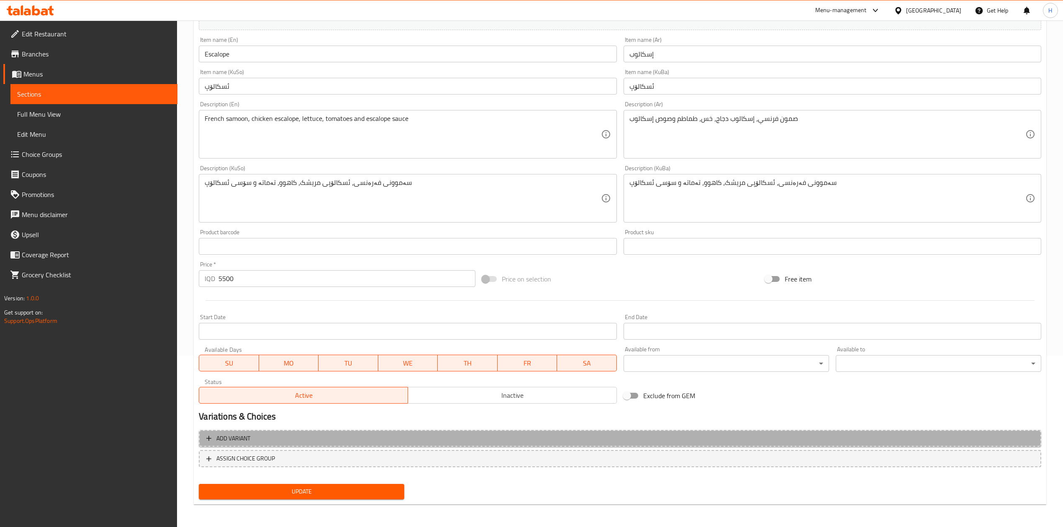
click at [234, 442] on span "Add variant" at bounding box center [233, 438] width 34 height 10
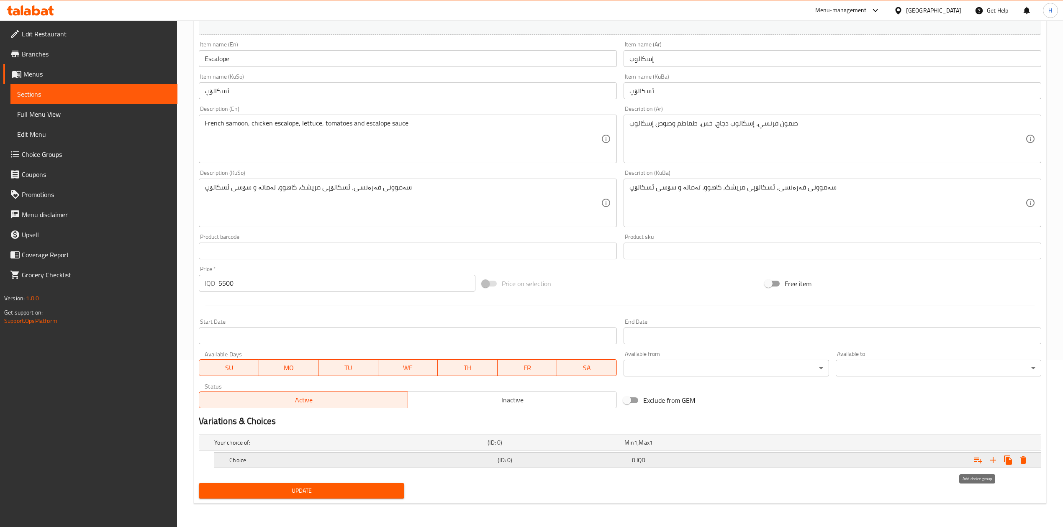
click at [989, 459] on icon "Expand" at bounding box center [993, 460] width 10 height 10
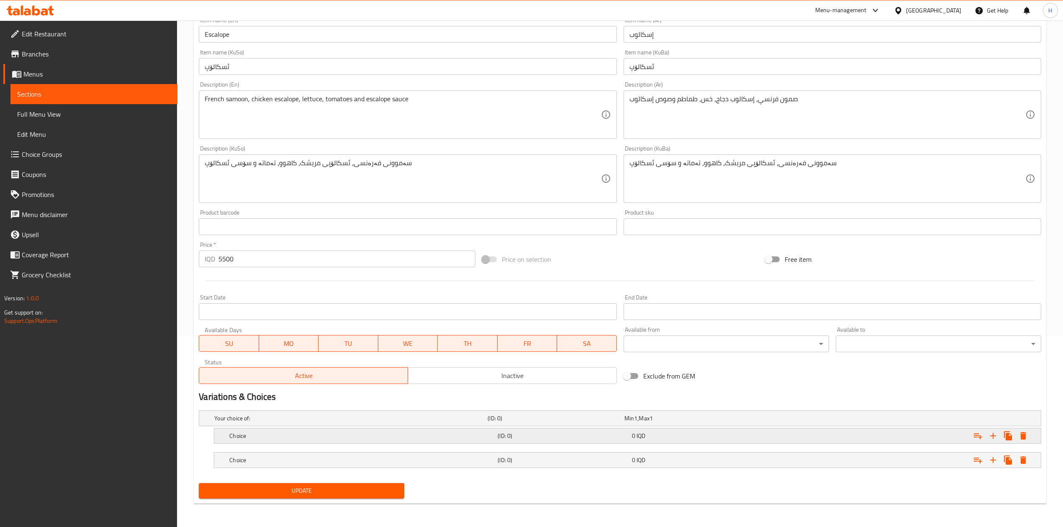
click at [267, 437] on h5 "Choice" at bounding box center [361, 436] width 265 height 8
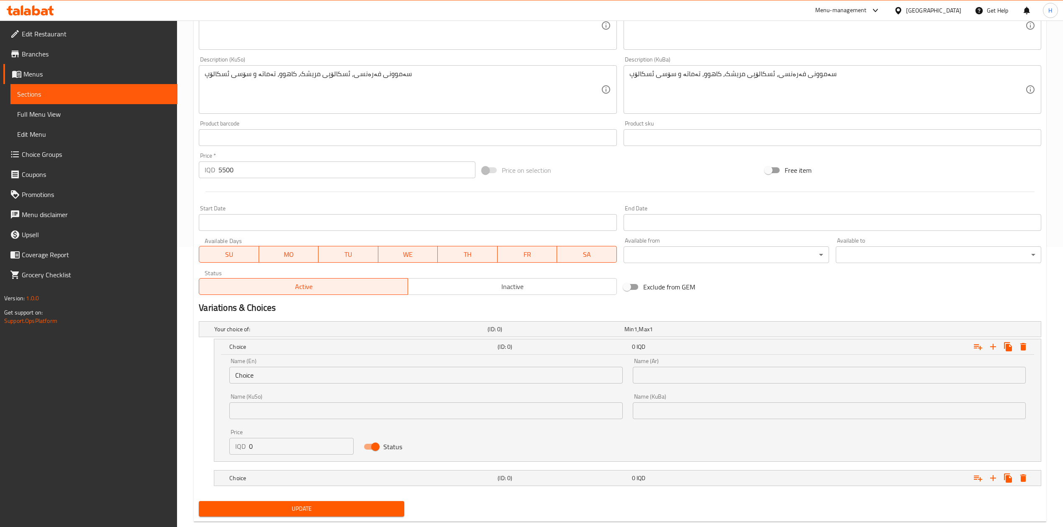
scroll to position [282, 0]
click at [292, 370] on input "Choice" at bounding box center [425, 373] width 393 height 17
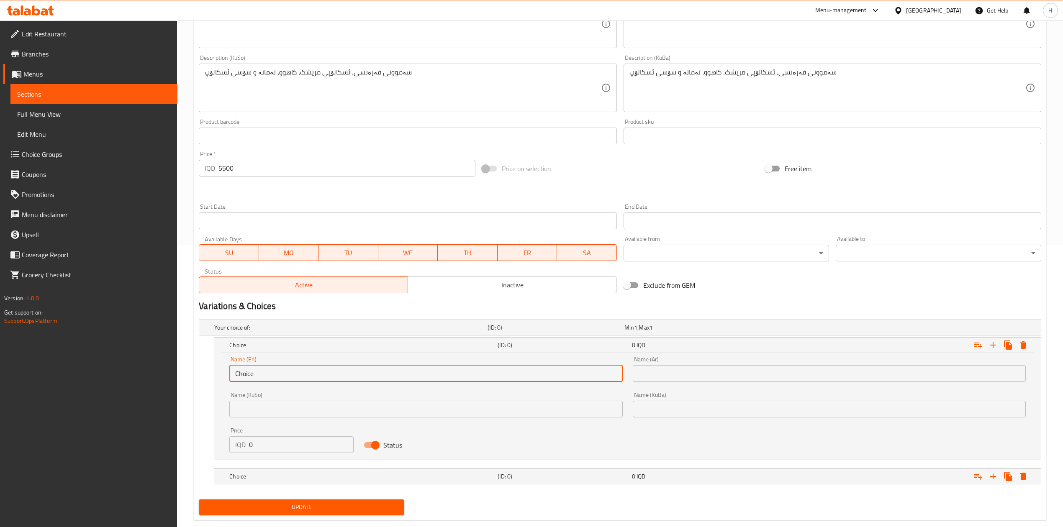
click at [292, 370] on input "Choice" at bounding box center [425, 373] width 393 height 17
click at [292, 369] on input "text" at bounding box center [425, 373] width 393 height 17
type input "Sandwich"
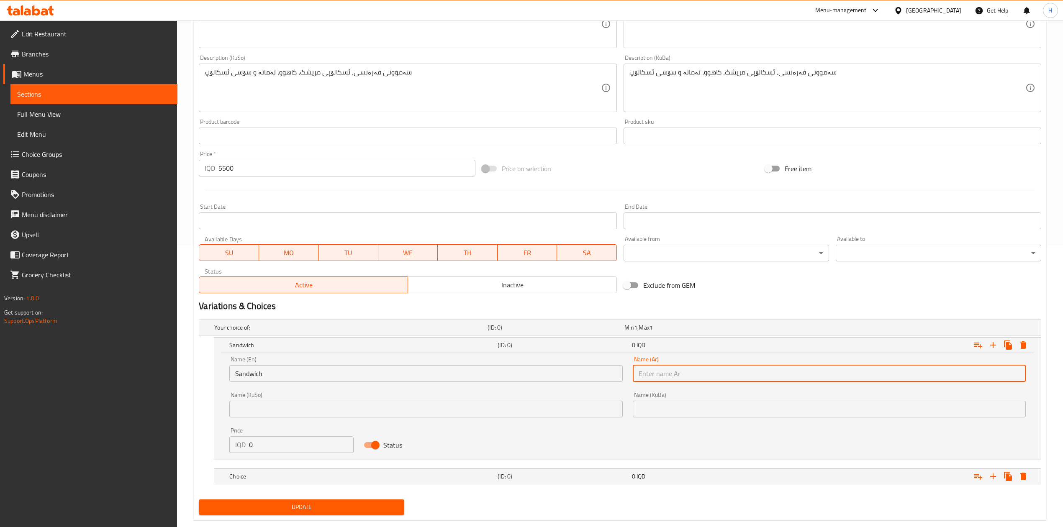
click at [705, 382] on input "text" at bounding box center [829, 373] width 393 height 17
type input "سندويتش"
click at [315, 445] on input "0" at bounding box center [301, 444] width 105 height 17
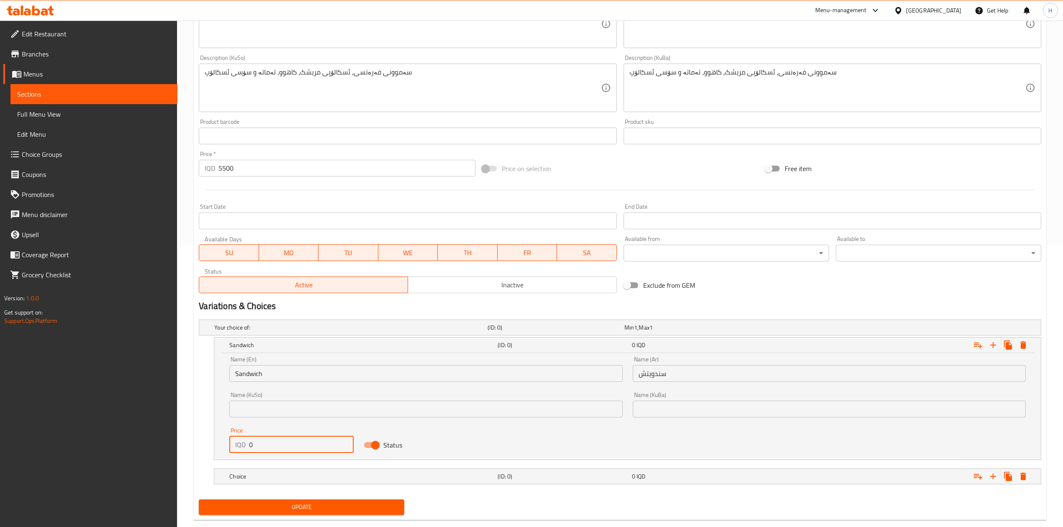
click at [315, 445] on input "0" at bounding box center [301, 444] width 105 height 17
type input "5500"
click at [303, 476] on h5 "Choice" at bounding box center [361, 476] width 265 height 8
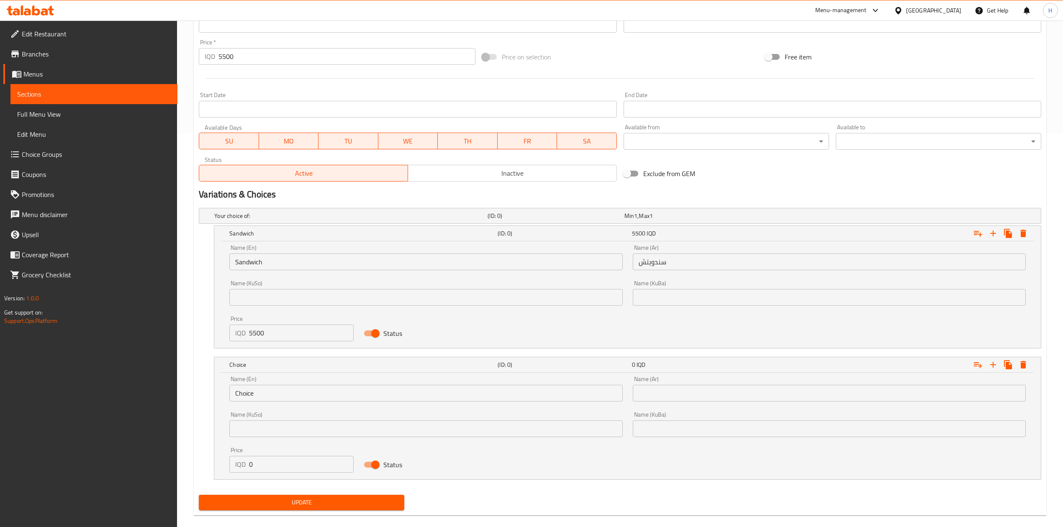
scroll to position [394, 0]
click at [288, 462] on input "0" at bounding box center [301, 464] width 105 height 17
type input "7000"
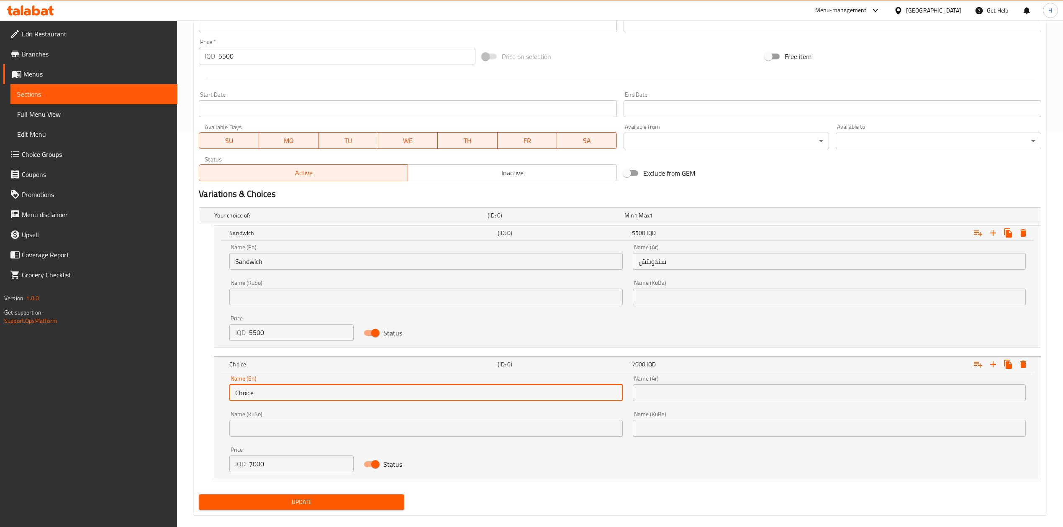
click at [245, 386] on input "Choice" at bounding box center [425, 392] width 393 height 17
click at [245, 386] on input "text" at bounding box center [425, 392] width 393 height 17
type input "Meal"
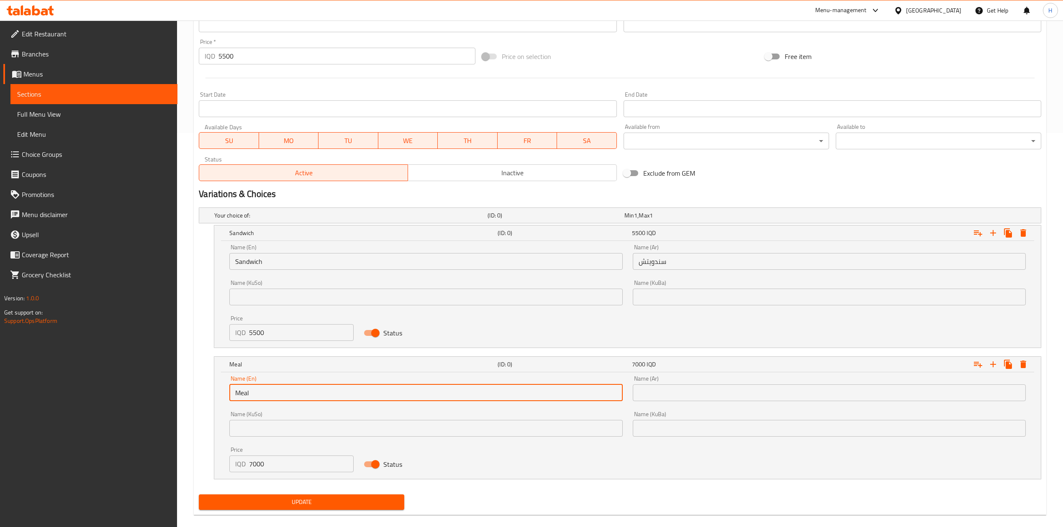
click at [674, 389] on input "text" at bounding box center [829, 392] width 393 height 17
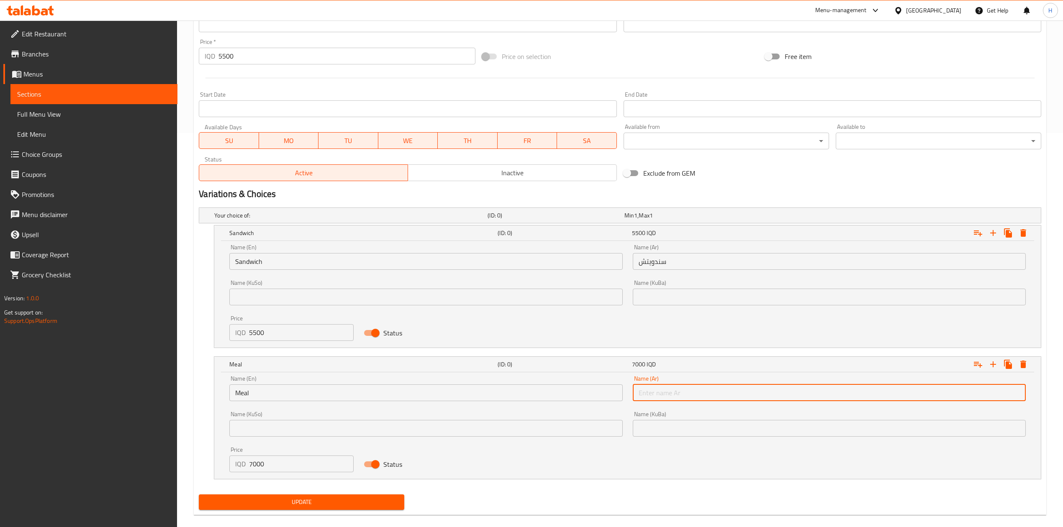
type input "وجبة"
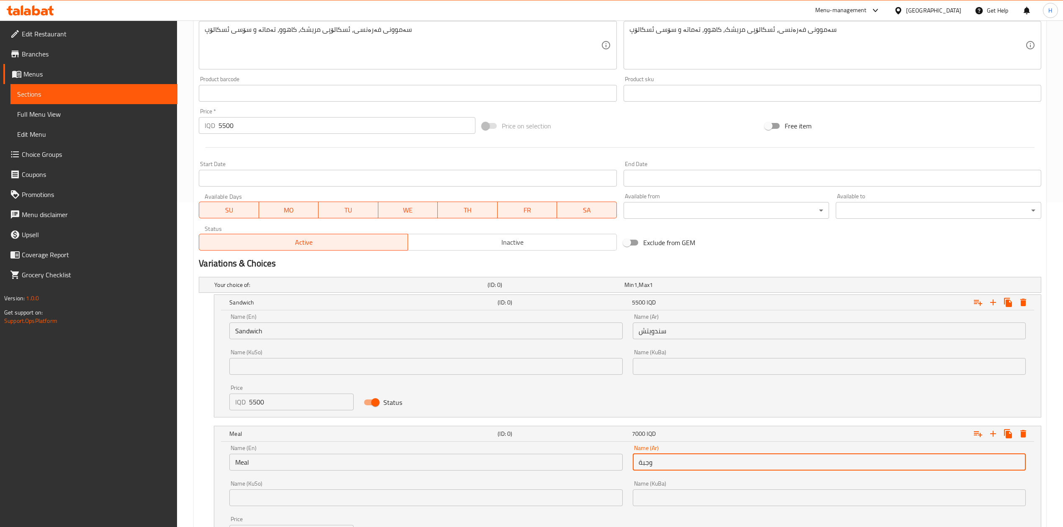
scroll to position [283, 0]
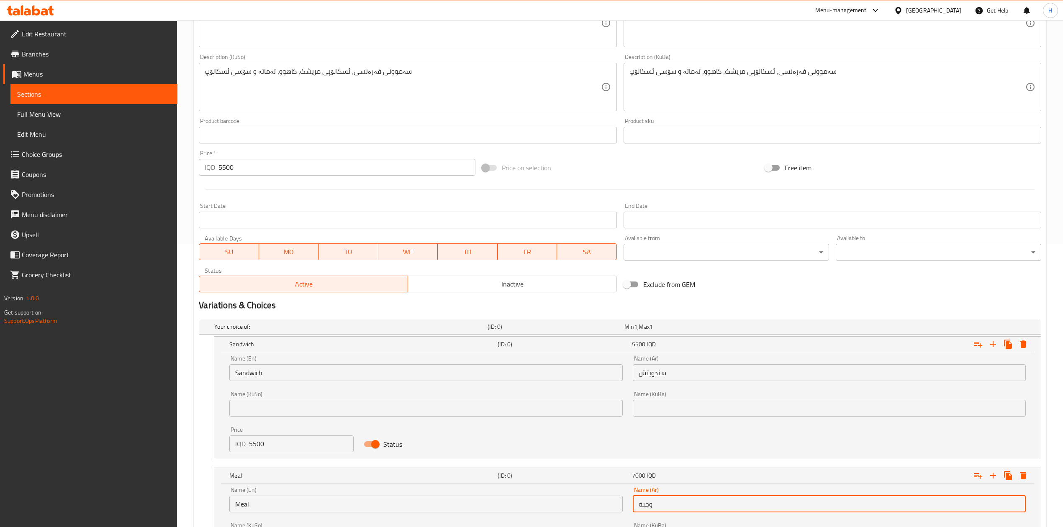
click at [263, 169] on input "5500" at bounding box center [346, 167] width 256 height 17
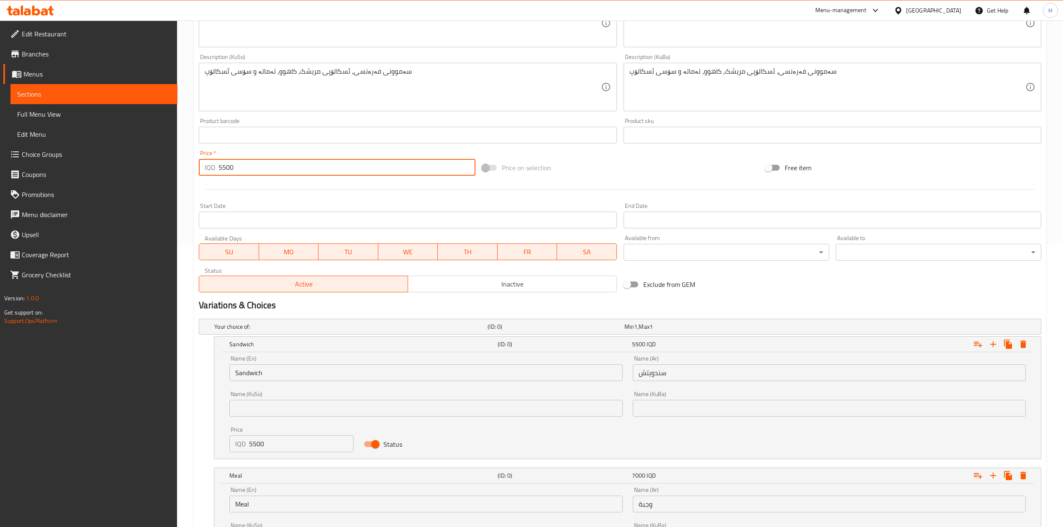
click at [263, 169] on input "5500" at bounding box center [346, 167] width 256 height 17
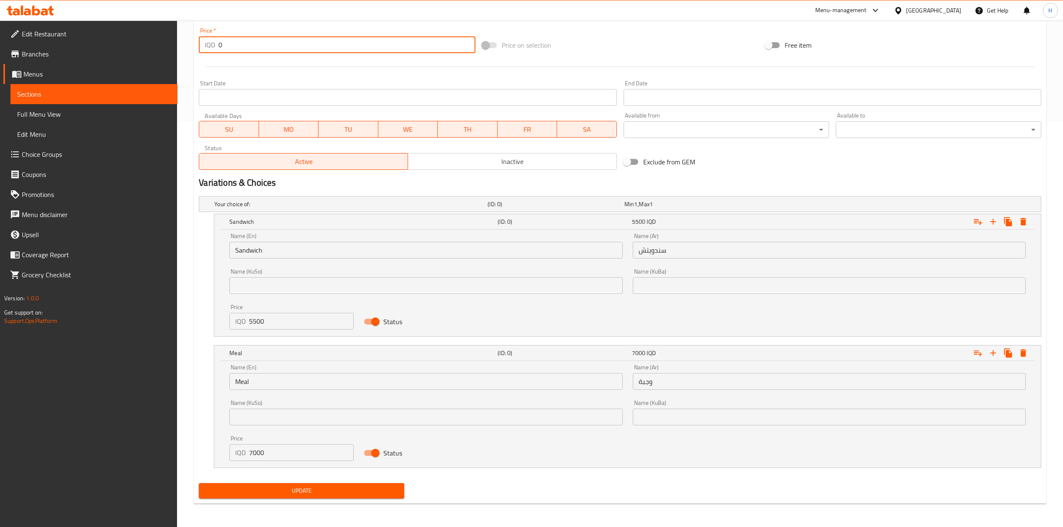
type input "0"
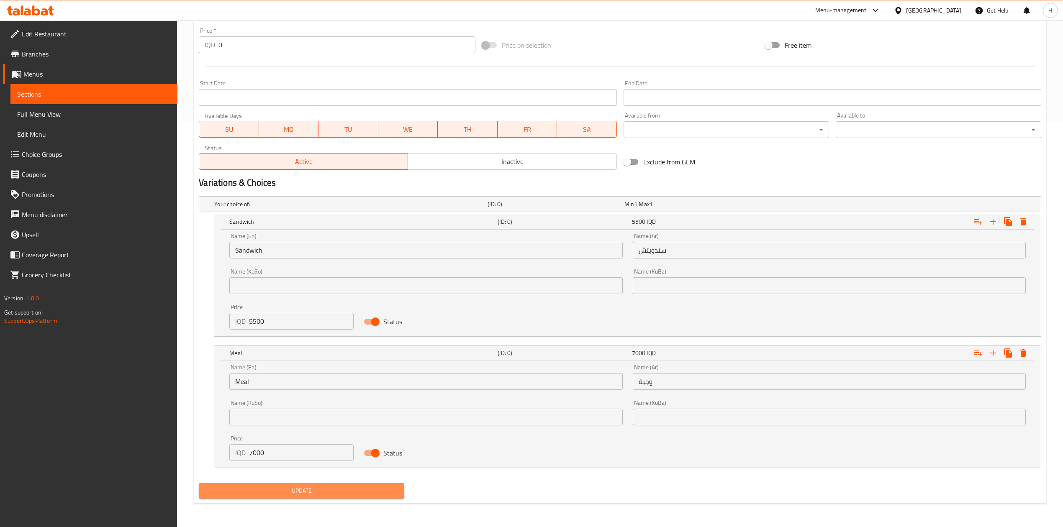
click at [326, 484] on button "Update" at bounding box center [301, 490] width 205 height 15
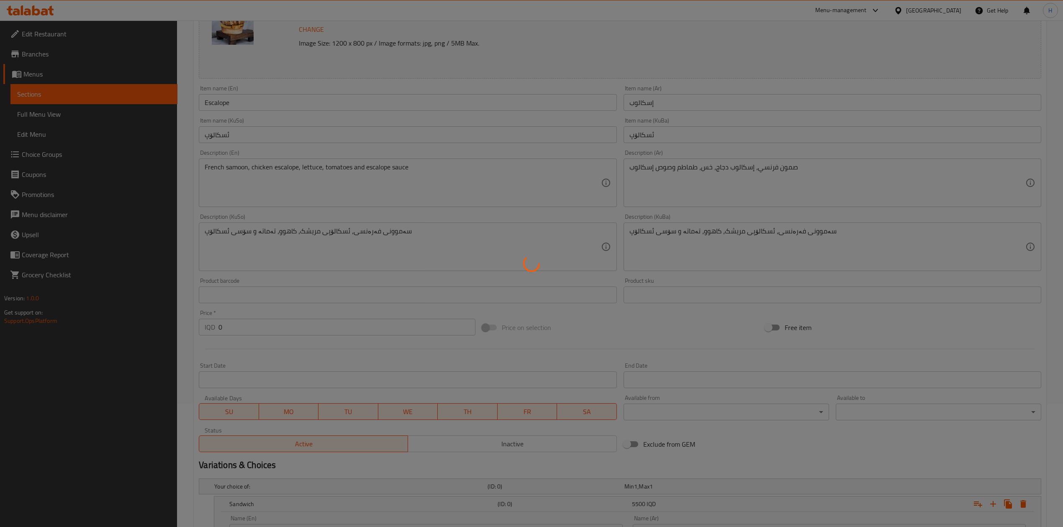
scroll to position [16, 0]
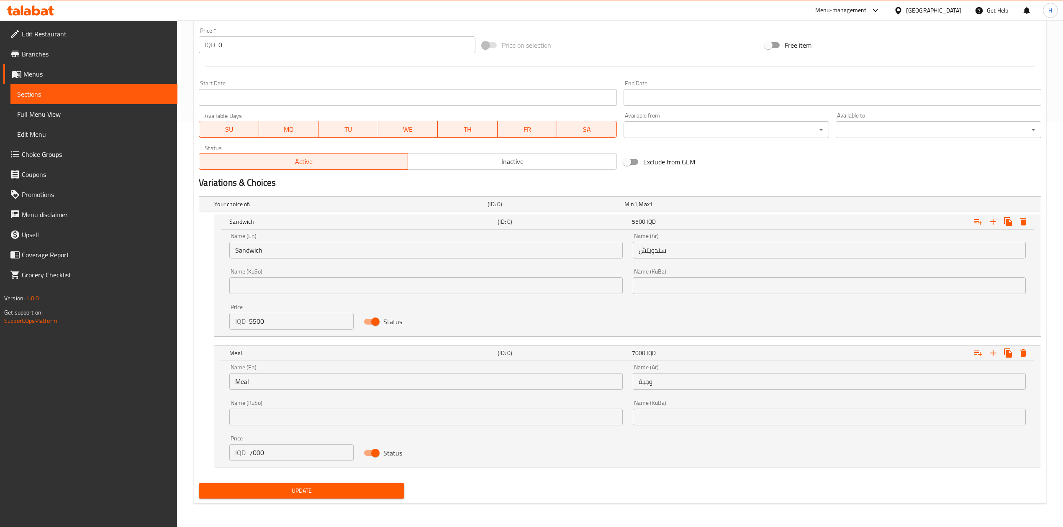
drag, startPoint x: 277, startPoint y: 489, endPoint x: 286, endPoint y: 476, distance: 15.6
click at [278, 487] on span "Update" at bounding box center [301, 491] width 192 height 10
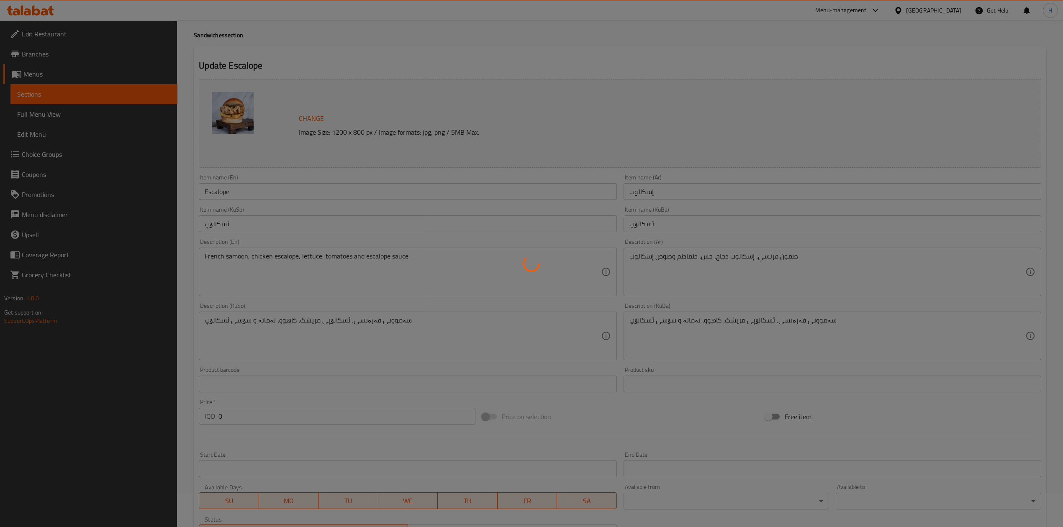
scroll to position [0, 0]
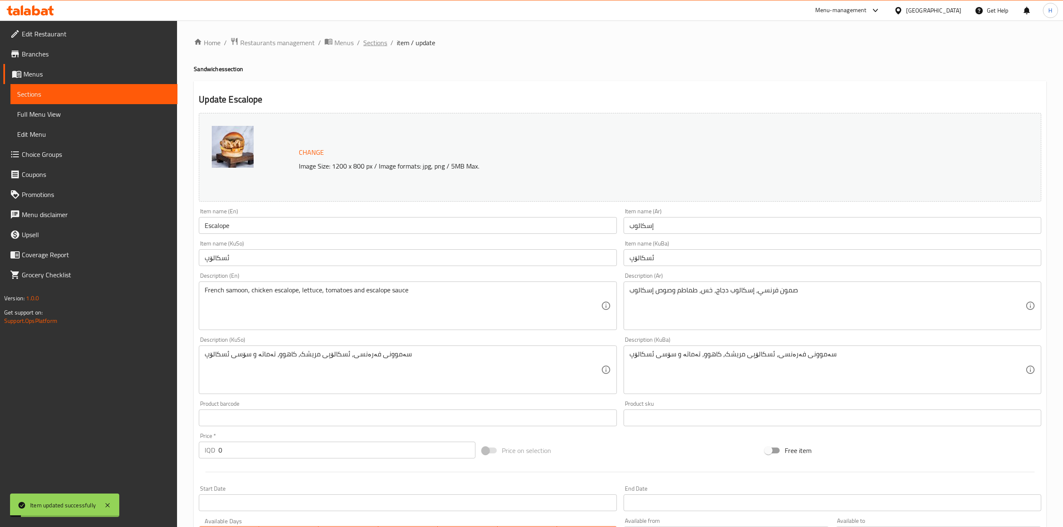
click at [375, 38] on span "Sections" at bounding box center [375, 43] width 24 height 10
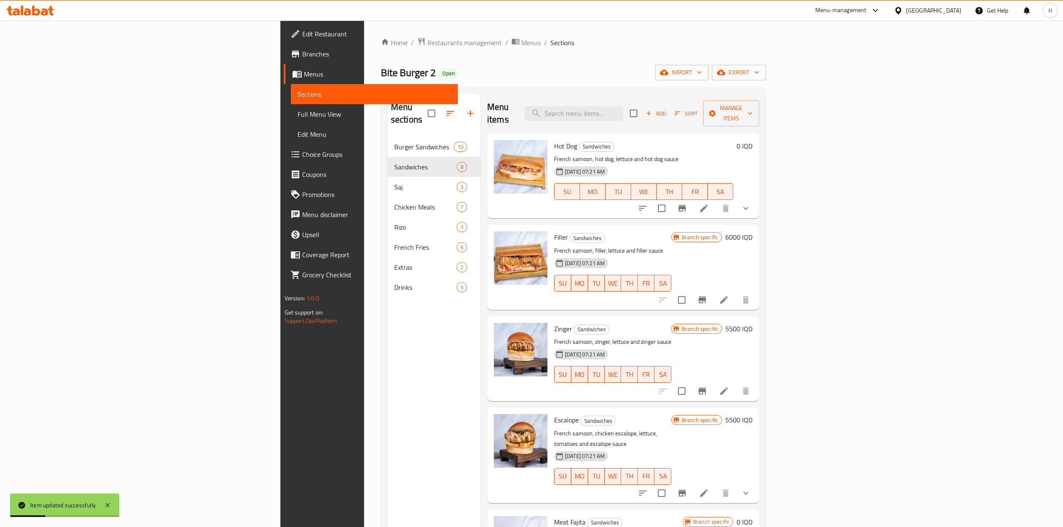
click at [736, 384] on li at bounding box center [723, 391] width 23 height 15
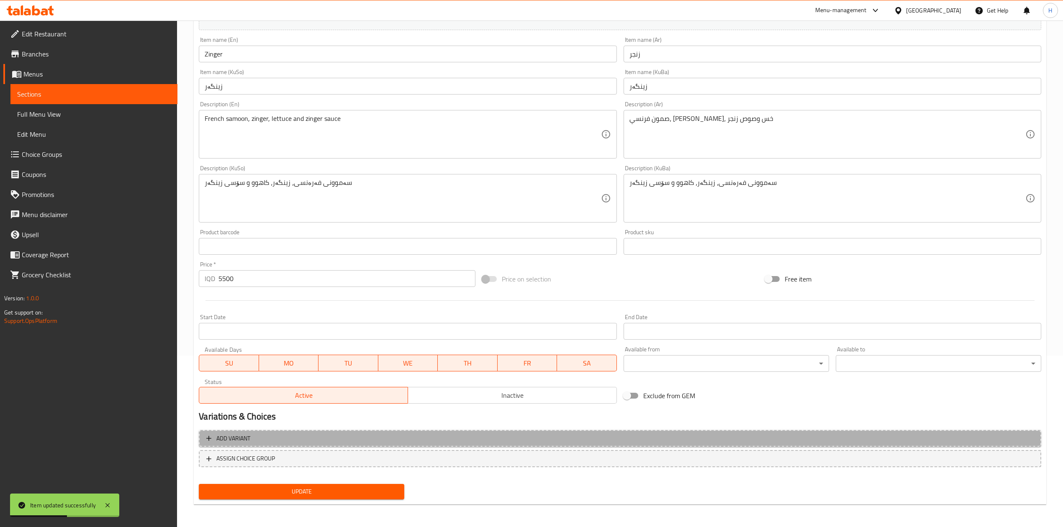
click at [259, 439] on span "Add variant" at bounding box center [619, 438] width 827 height 10
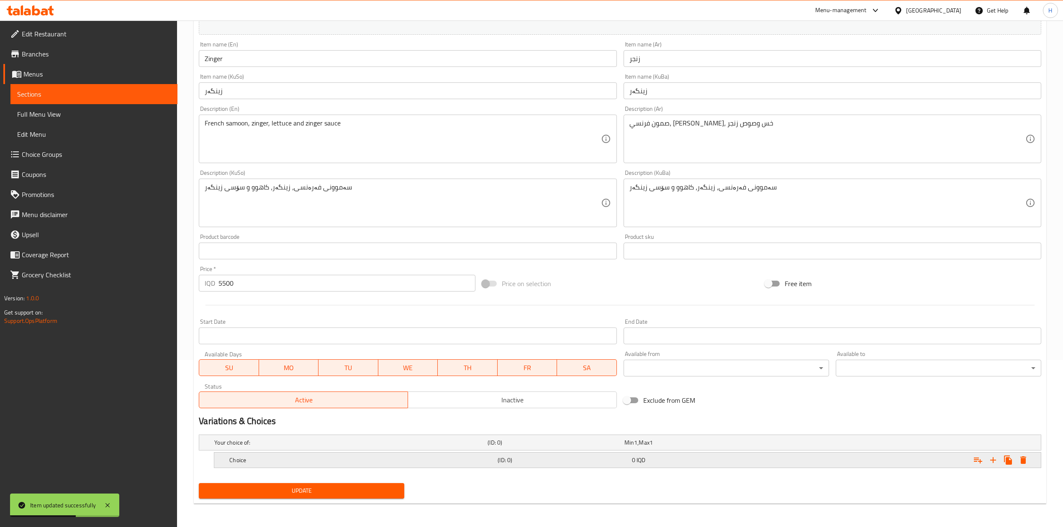
click at [992, 461] on icon "Expand" at bounding box center [993, 460] width 6 height 6
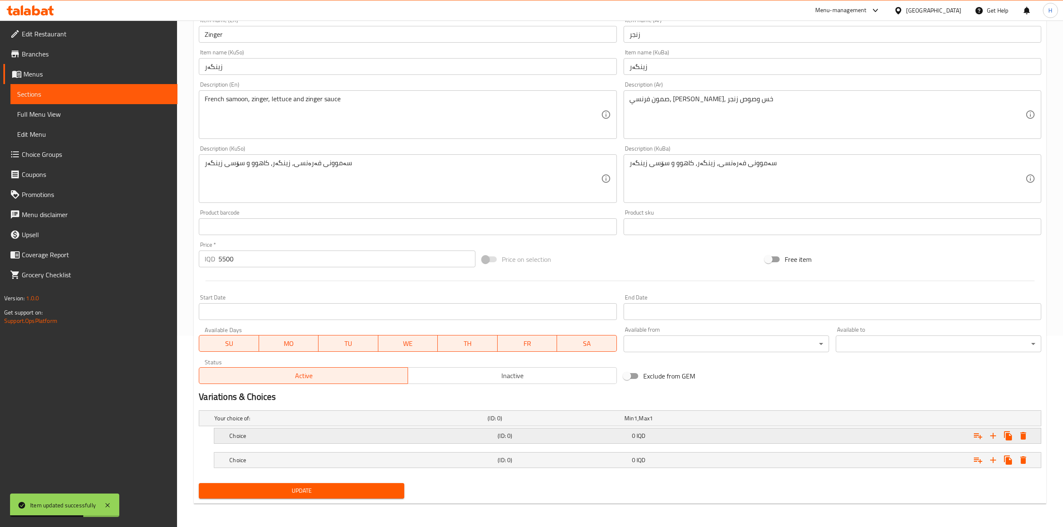
click at [223, 429] on div "Choice (ID: 0) 0 IQD" at bounding box center [627, 435] width 826 height 15
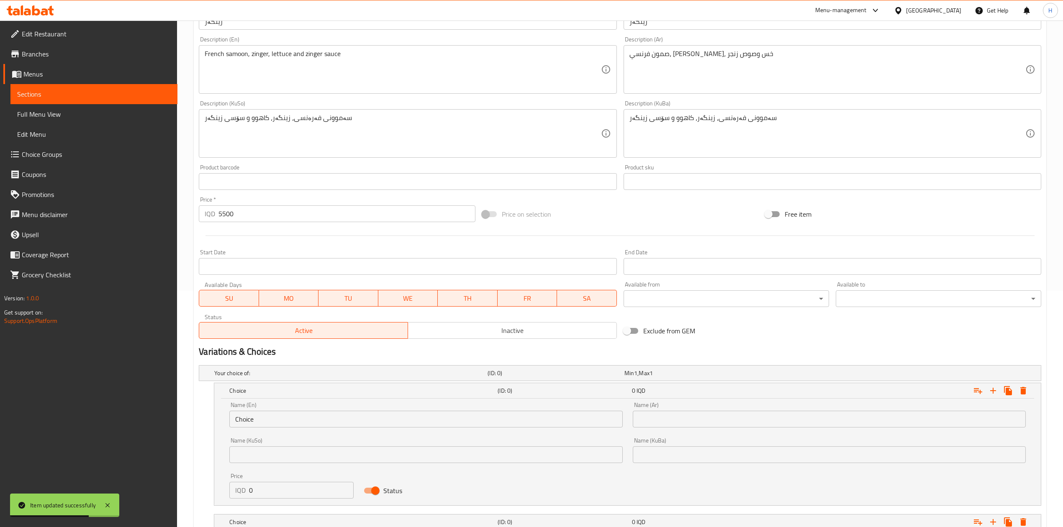
scroll to position [282, 0]
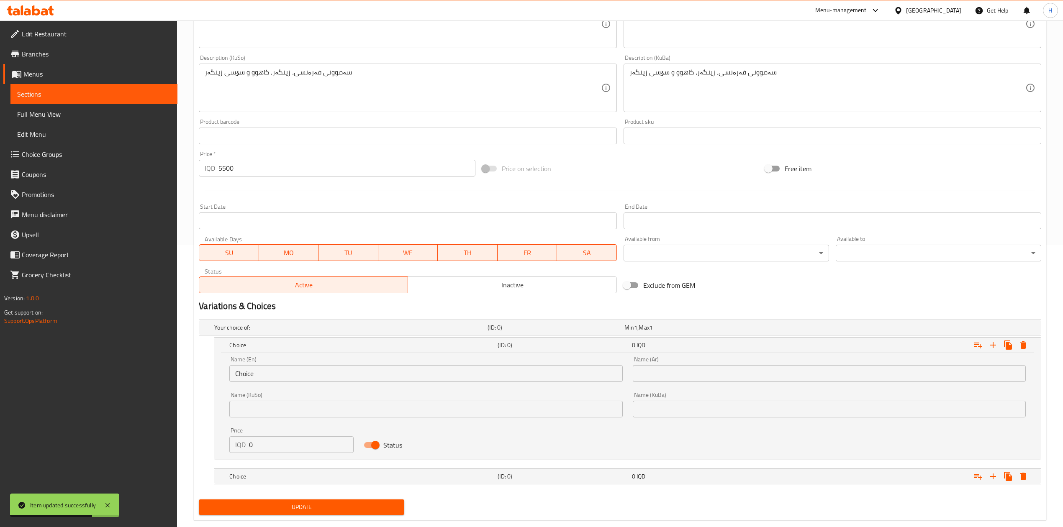
click at [273, 449] on input "0" at bounding box center [301, 444] width 105 height 17
click at [272, 449] on input "0" at bounding box center [301, 444] width 105 height 17
type input "5500"
click at [270, 472] on div "Choice" at bounding box center [362, 477] width 268 height 12
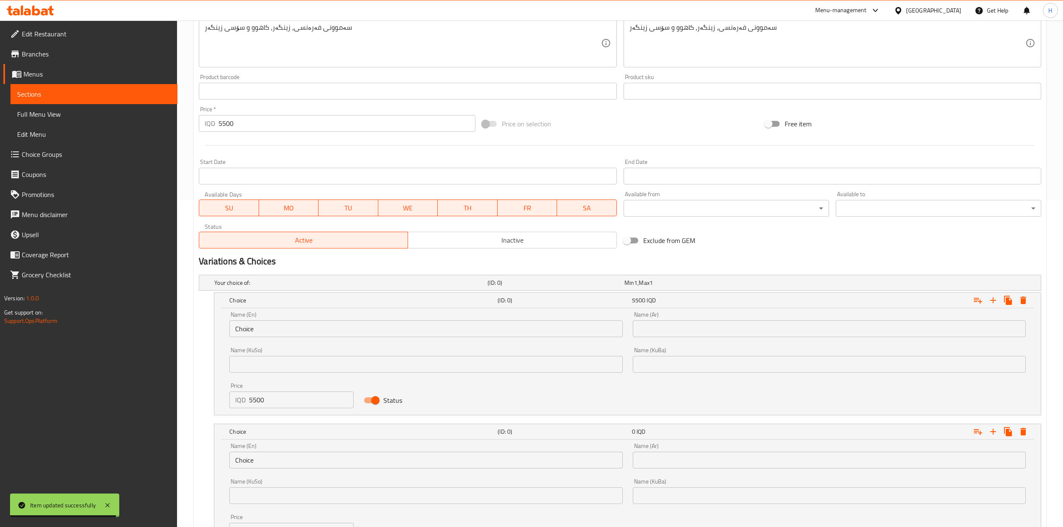
scroll to position [389, 0]
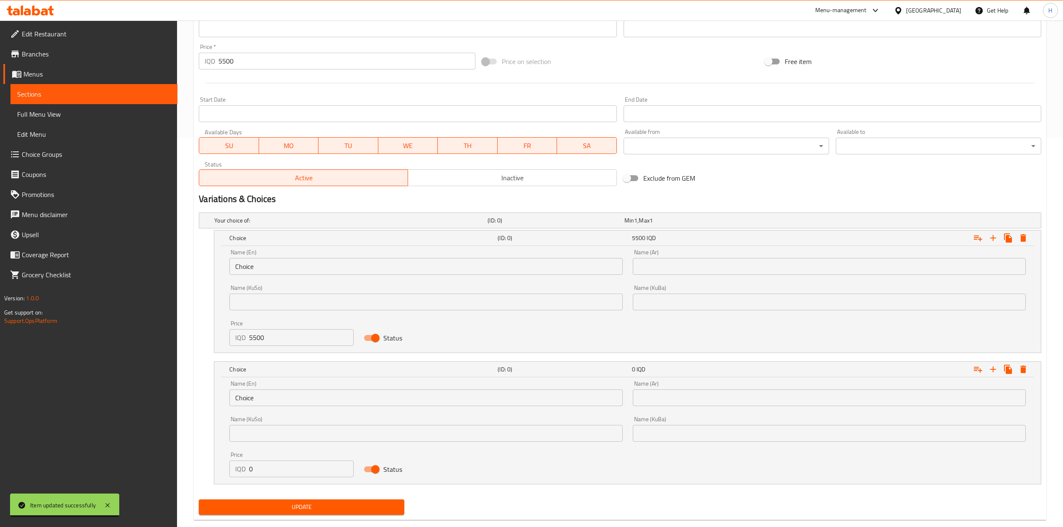
click at [273, 468] on input "0" at bounding box center [301, 469] width 105 height 17
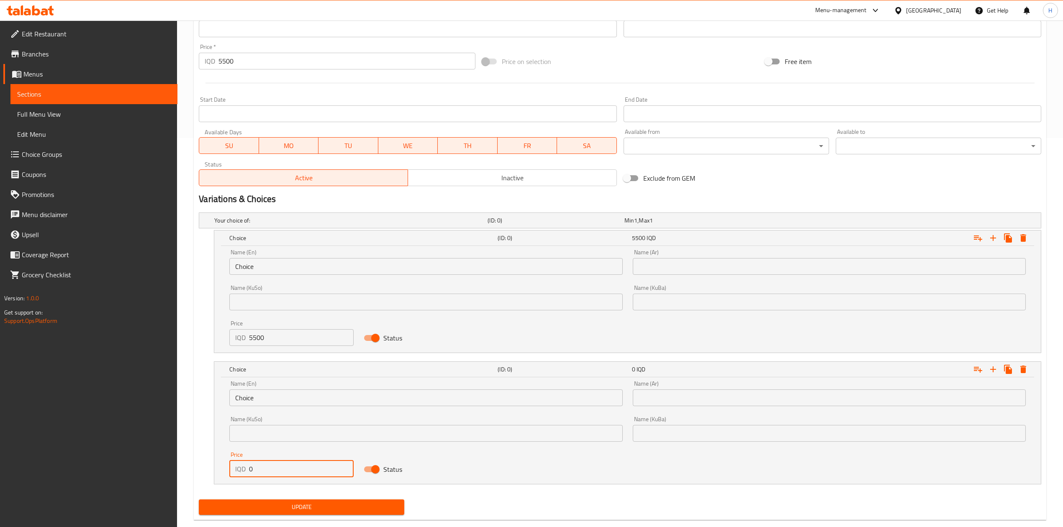
click at [273, 468] on input "0" at bounding box center [301, 469] width 105 height 17
type input "7000"
click at [251, 277] on div "Name (En) Choice Name (En)" at bounding box center [425, 262] width 403 height 36
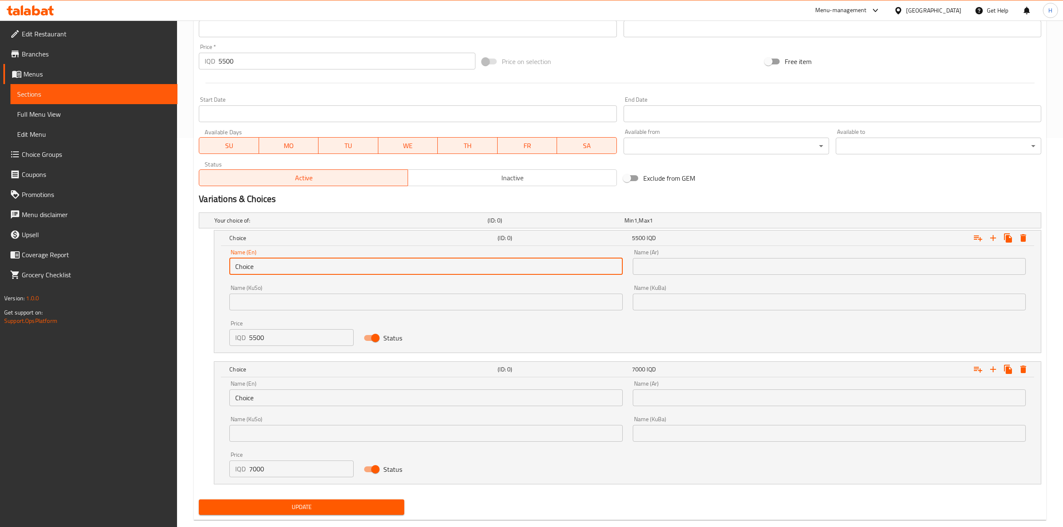
click at [254, 269] on input "Choice" at bounding box center [425, 266] width 393 height 17
click at [254, 269] on input "text" at bounding box center [425, 266] width 393 height 17
type input "Sandwich"
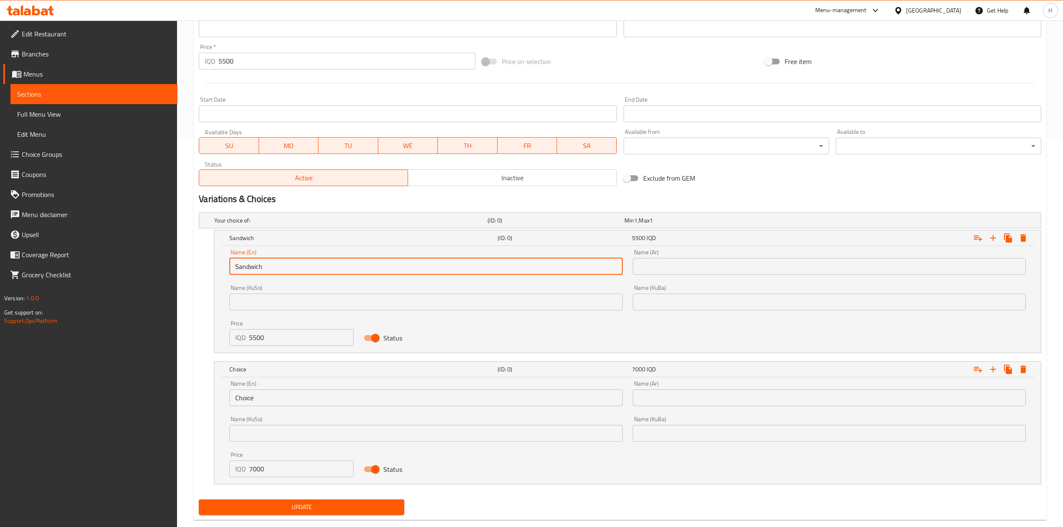
drag, startPoint x: 671, startPoint y: 262, endPoint x: 684, endPoint y: 278, distance: 21.1
click at [671, 262] on input "text" at bounding box center [829, 266] width 393 height 17
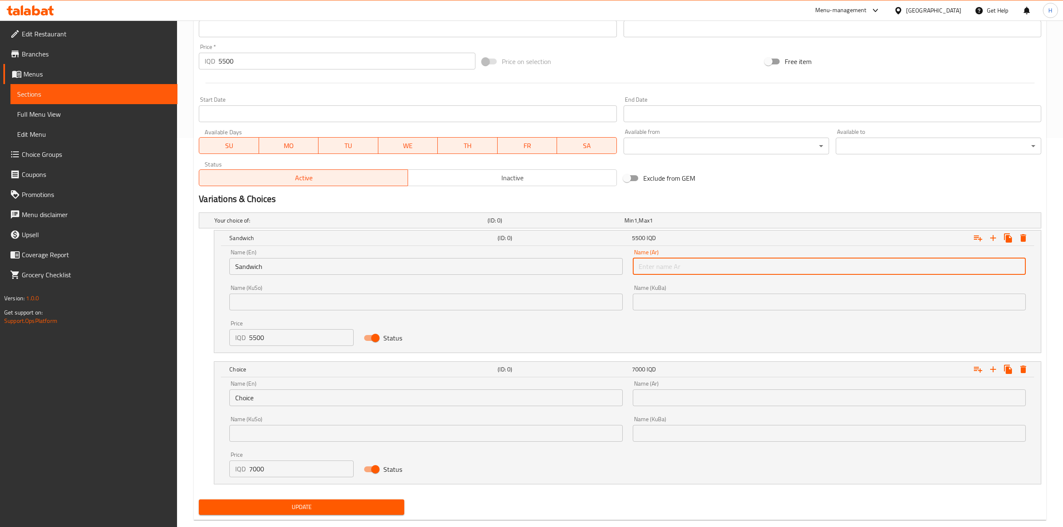
type input "سندويتش"
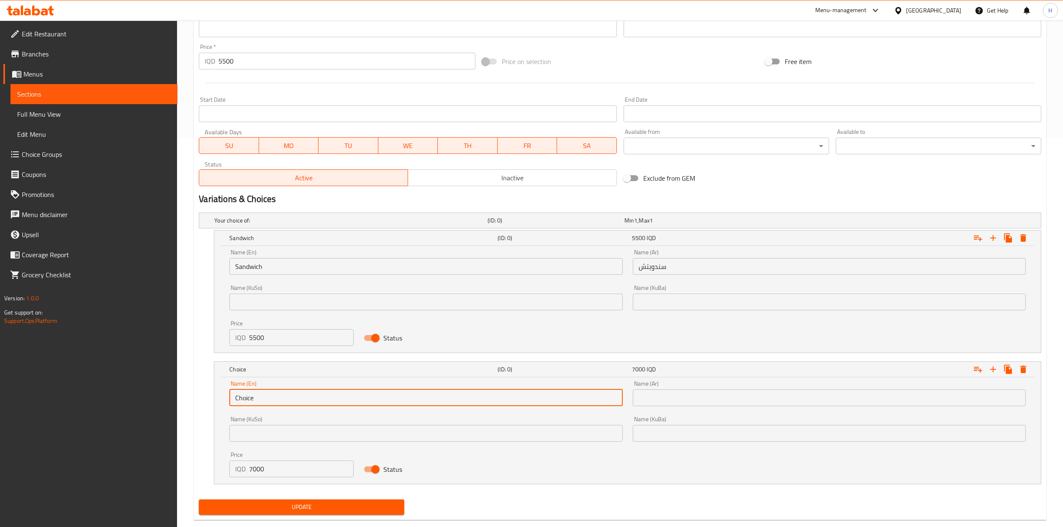
click at [306, 401] on input "Choice" at bounding box center [425, 398] width 393 height 17
click at [305, 400] on input "Choice" at bounding box center [425, 398] width 393 height 17
click at [305, 400] on input "text" at bounding box center [425, 398] width 393 height 17
type input "Meal"
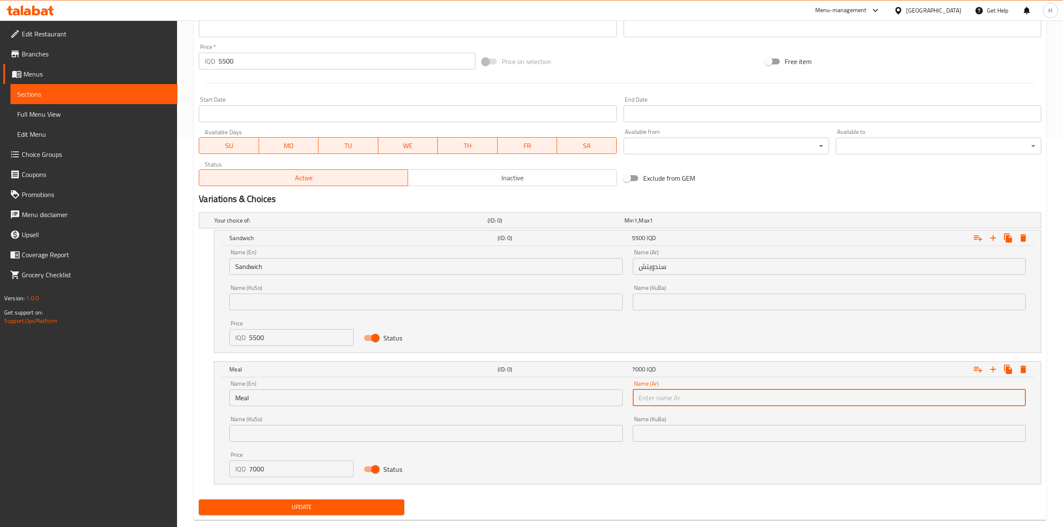
click at [705, 406] on input "text" at bounding box center [829, 398] width 393 height 17
type input "وجبة"
click at [274, 60] on input "5500" at bounding box center [346, 61] width 256 height 17
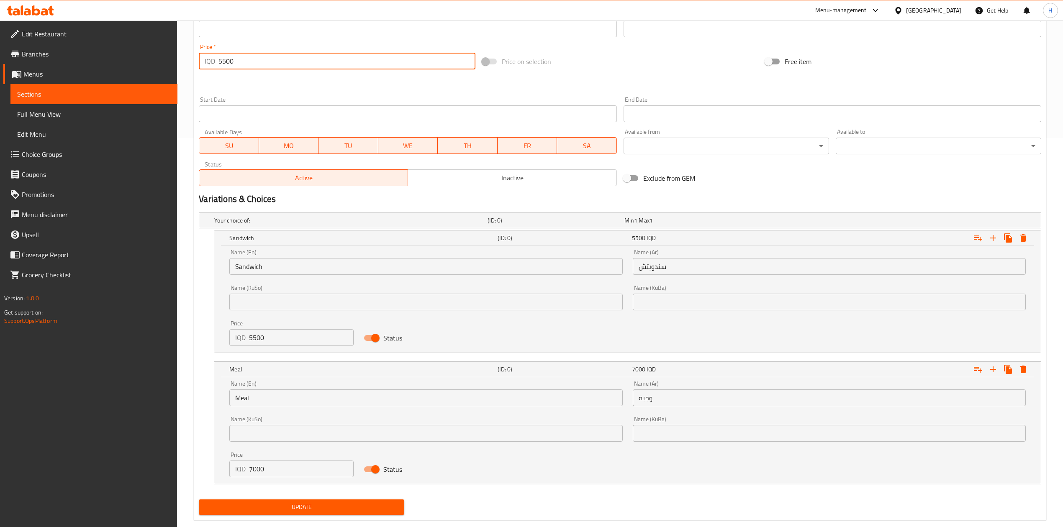
click at [274, 60] on input "5500" at bounding box center [346, 61] width 256 height 17
type input "0"
click at [305, 493] on nav at bounding box center [620, 489] width 842 height 7
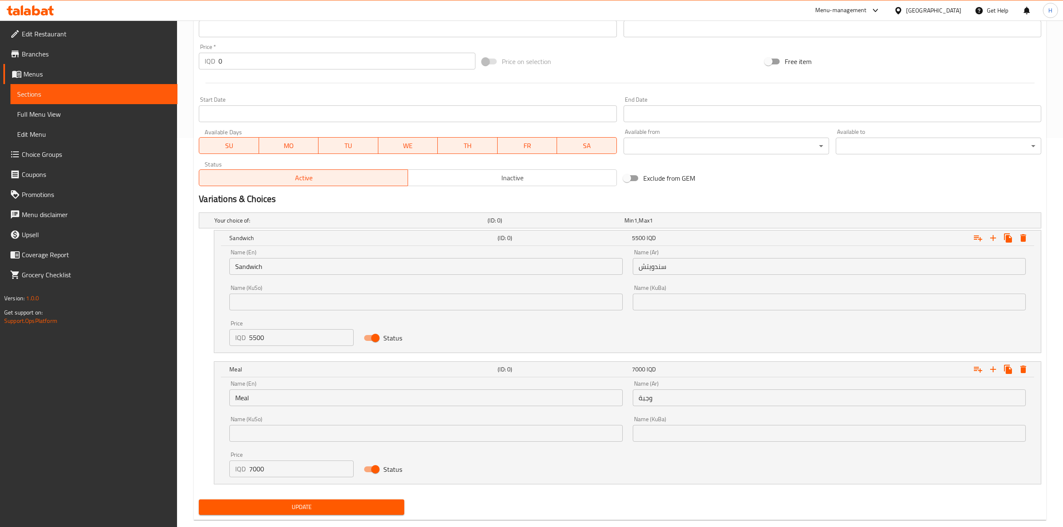
click at [305, 502] on button "Update" at bounding box center [301, 507] width 205 height 15
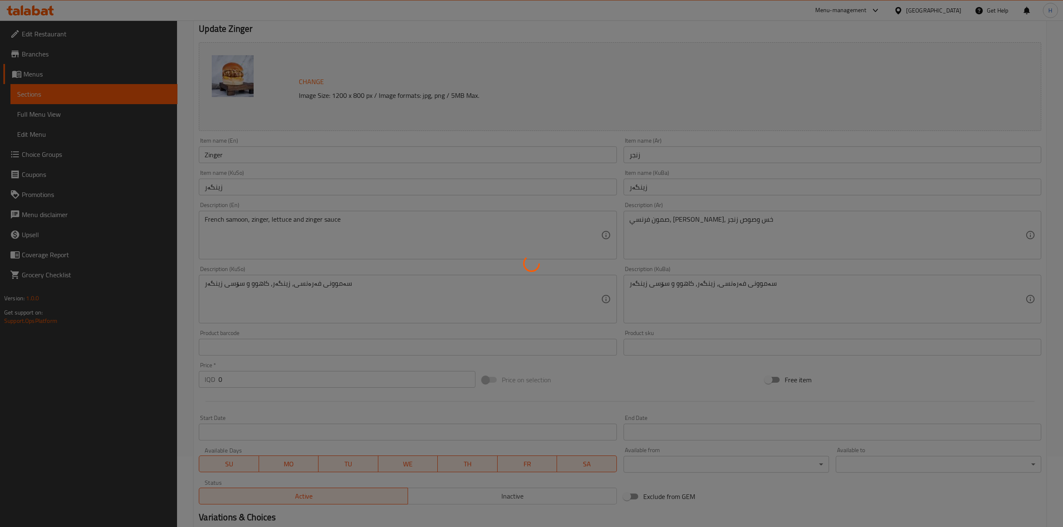
scroll to position [0, 0]
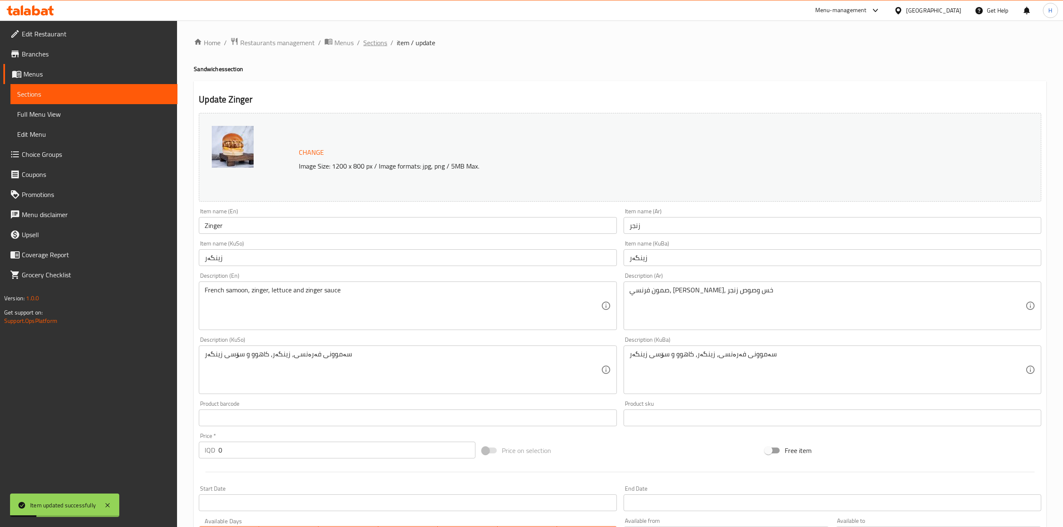
click at [382, 42] on span "Sections" at bounding box center [375, 43] width 24 height 10
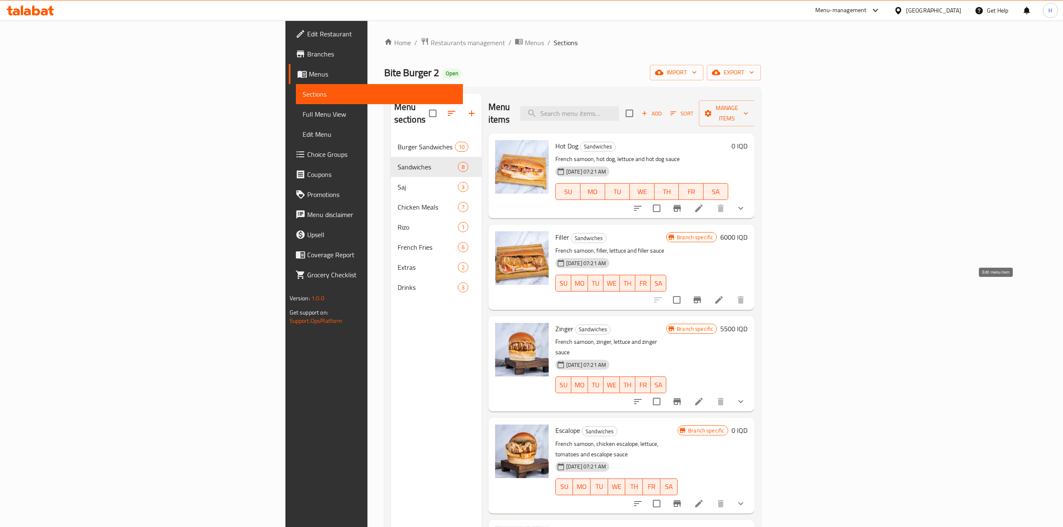
click at [724, 295] on icon at bounding box center [719, 300] width 10 height 10
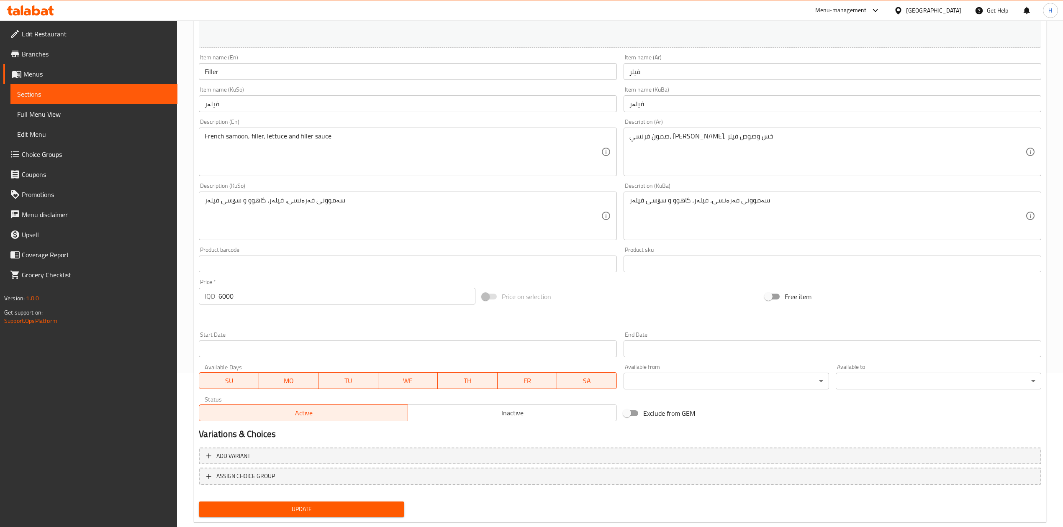
scroll to position [172, 0]
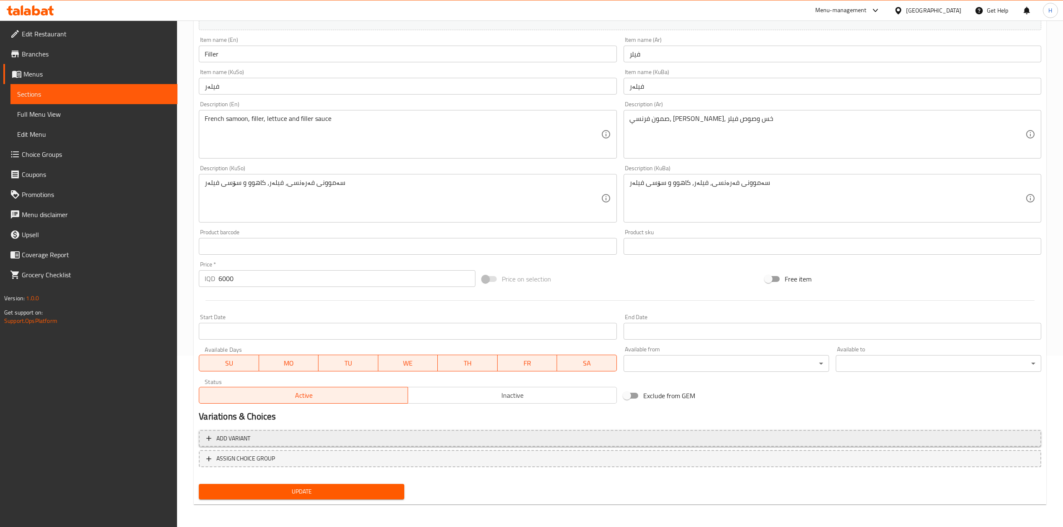
click at [251, 435] on span "Add variant" at bounding box center [619, 438] width 827 height 10
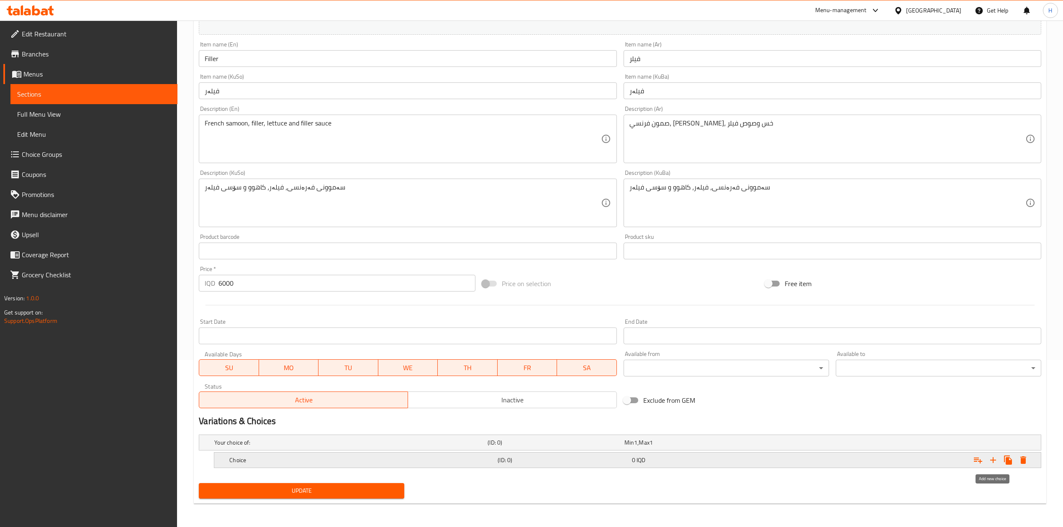
click at [994, 462] on icon "Expand" at bounding box center [993, 460] width 10 height 10
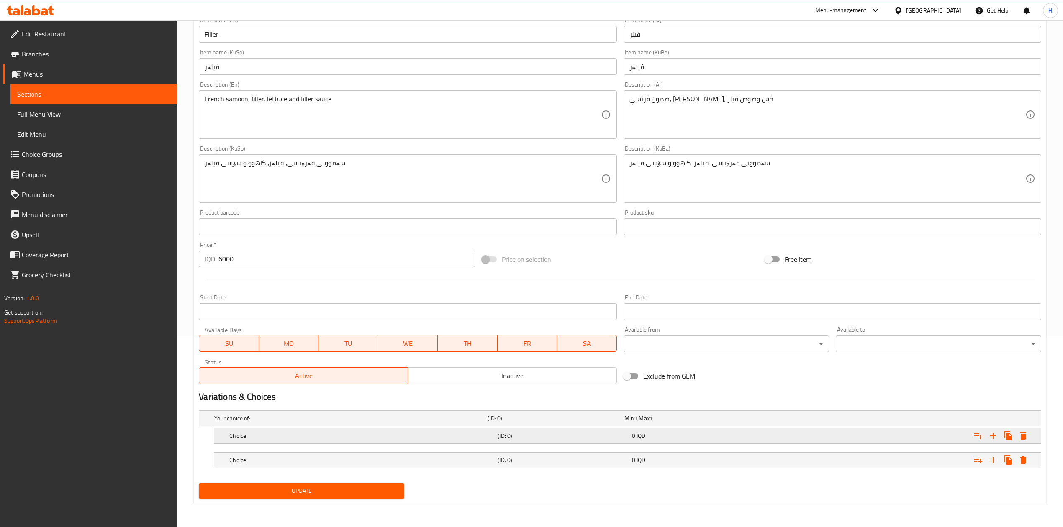
click at [259, 434] on h5 "Choice" at bounding box center [361, 436] width 265 height 8
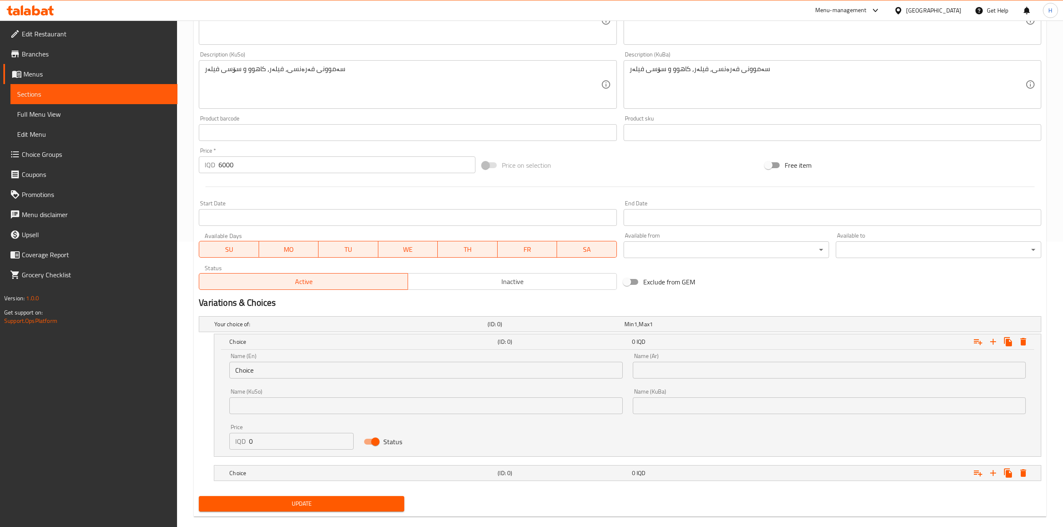
scroll to position [287, 0]
click at [287, 380] on div "Name (En) Choice Name (En)" at bounding box center [425, 364] width 403 height 36
click at [288, 367] on input "Choice" at bounding box center [425, 368] width 393 height 17
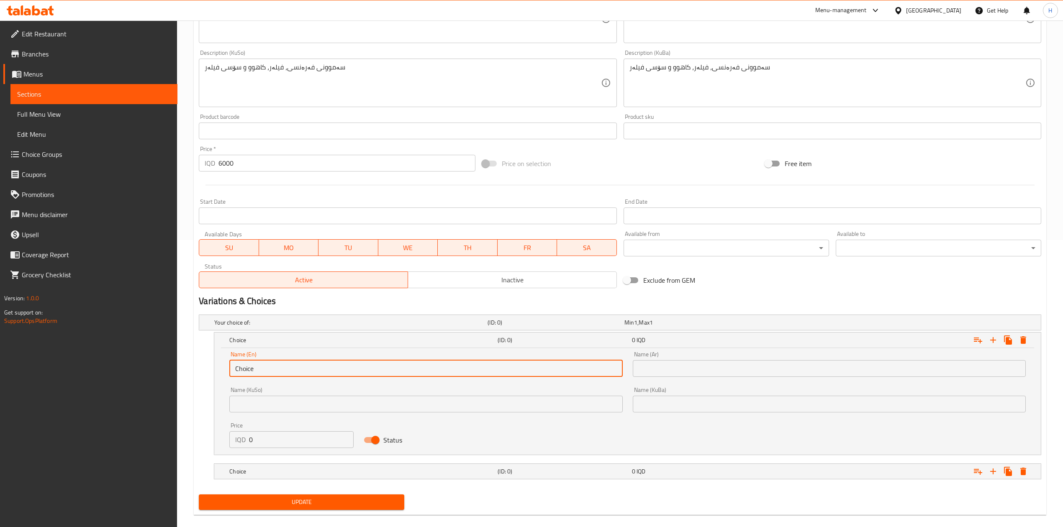
click at [288, 367] on input "Choice" at bounding box center [425, 368] width 393 height 17
click at [288, 367] on input "text" at bounding box center [425, 368] width 393 height 17
click at [285, 367] on input "text" at bounding box center [425, 368] width 393 height 17
type input "Sandwich"
click at [653, 372] on input "text" at bounding box center [829, 368] width 393 height 17
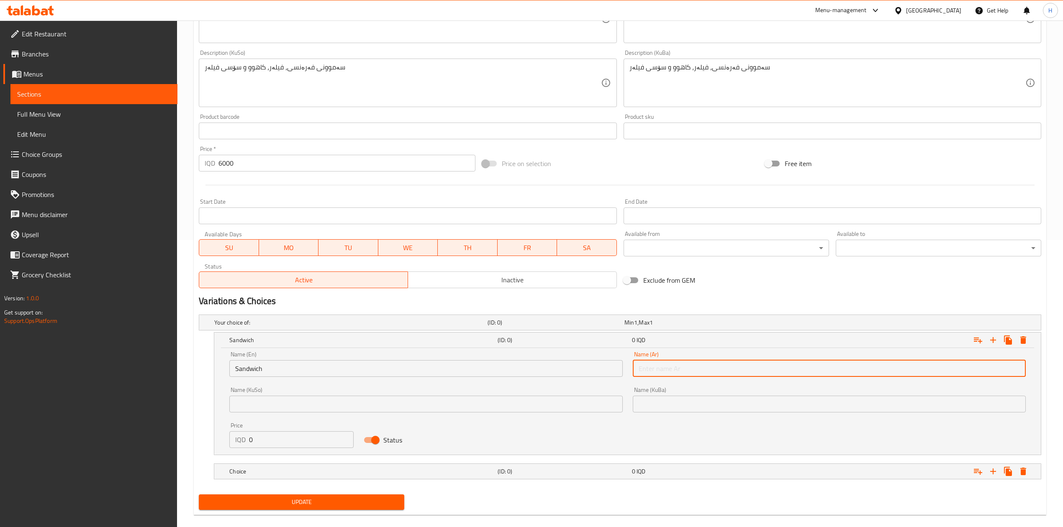
type input "سندويتش"
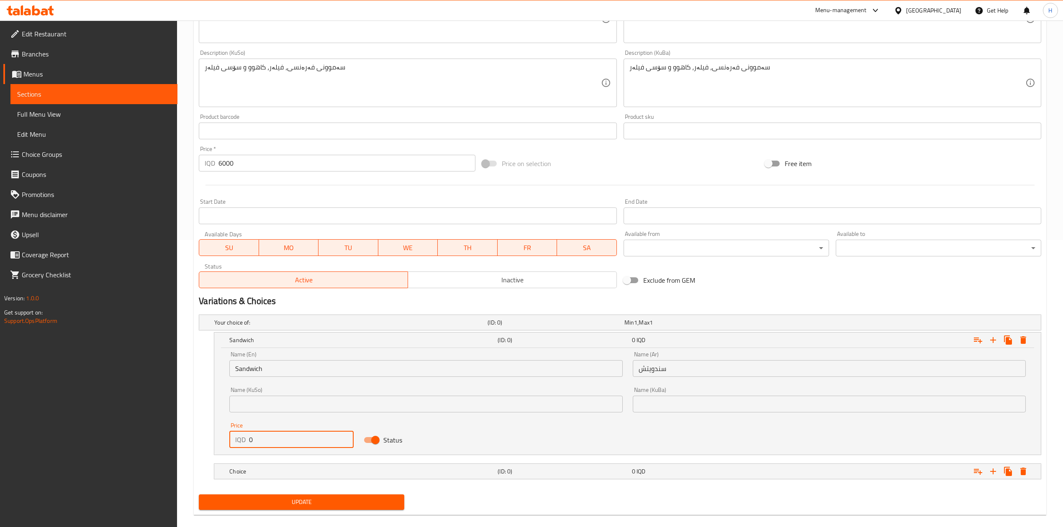
click at [293, 441] on input "0" at bounding box center [301, 439] width 105 height 17
click at [293, 440] on input "0" at bounding box center [301, 439] width 105 height 17
type input "6000"
click at [293, 475] on h5 "Choice" at bounding box center [361, 471] width 265 height 8
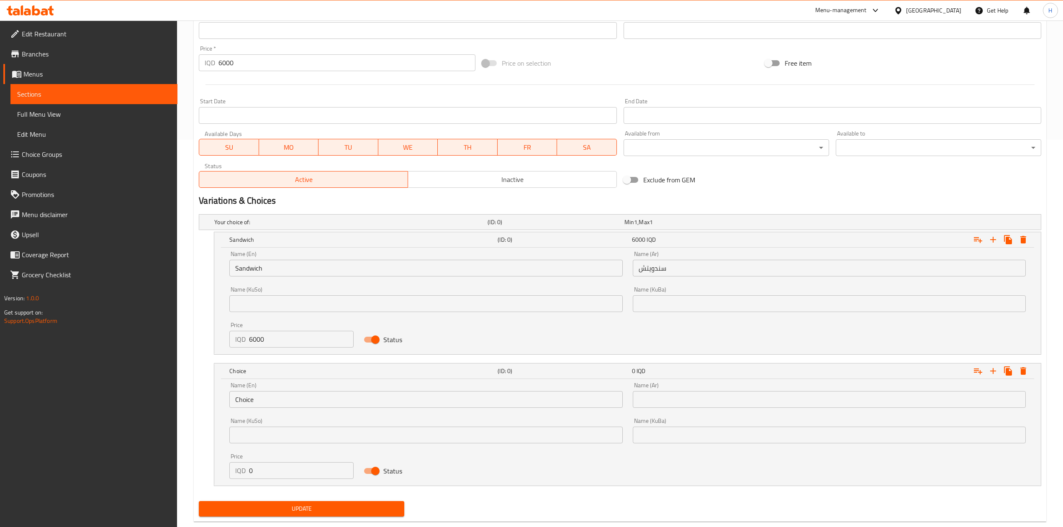
scroll to position [394, 0]
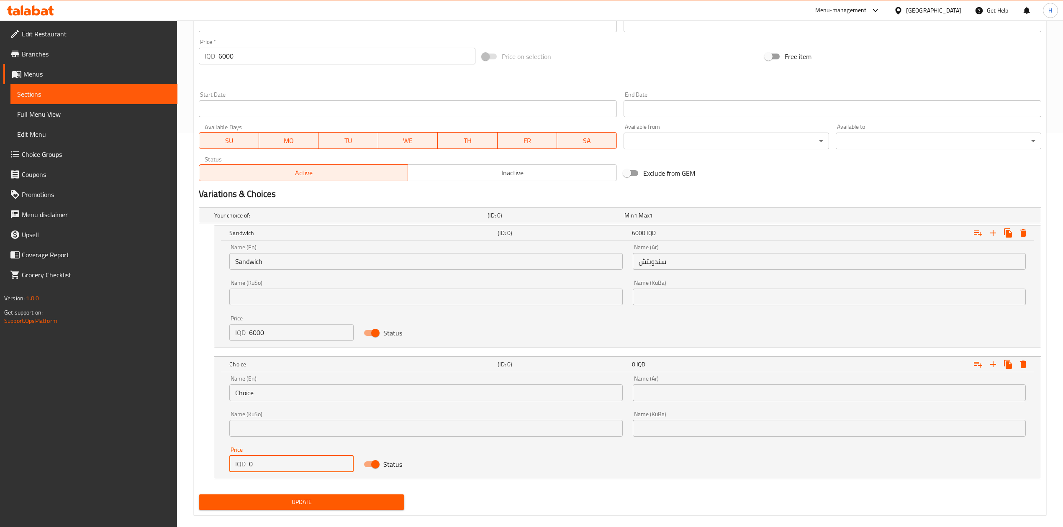
click at [273, 459] on input "0" at bounding box center [301, 464] width 105 height 17
type input "7500"
click at [283, 389] on input "Choice" at bounding box center [425, 392] width 393 height 17
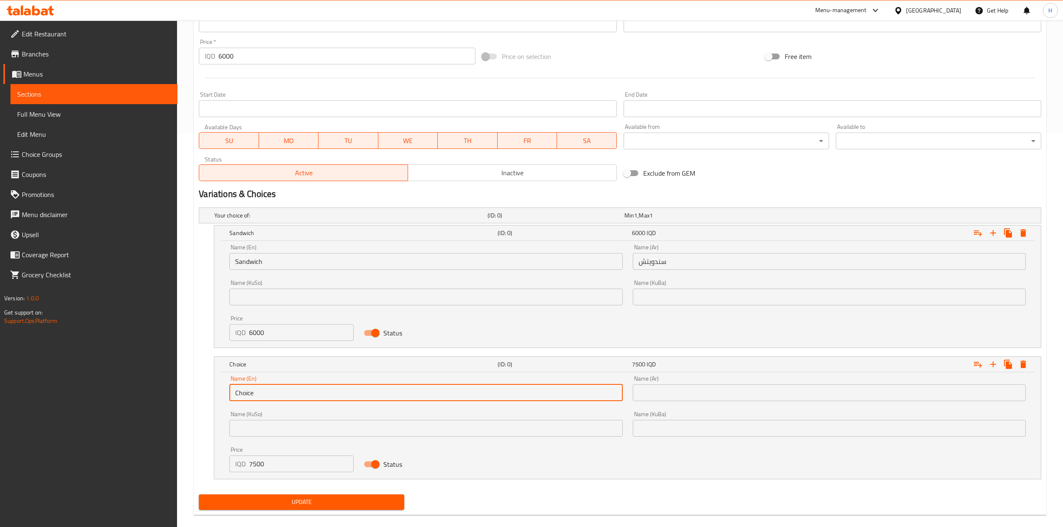
click at [283, 389] on input "Choice" at bounding box center [425, 392] width 393 height 17
drag, startPoint x: 283, startPoint y: 389, endPoint x: 273, endPoint y: 391, distance: 9.8
click at [283, 389] on input "text" at bounding box center [425, 392] width 393 height 17
type input "Meal"
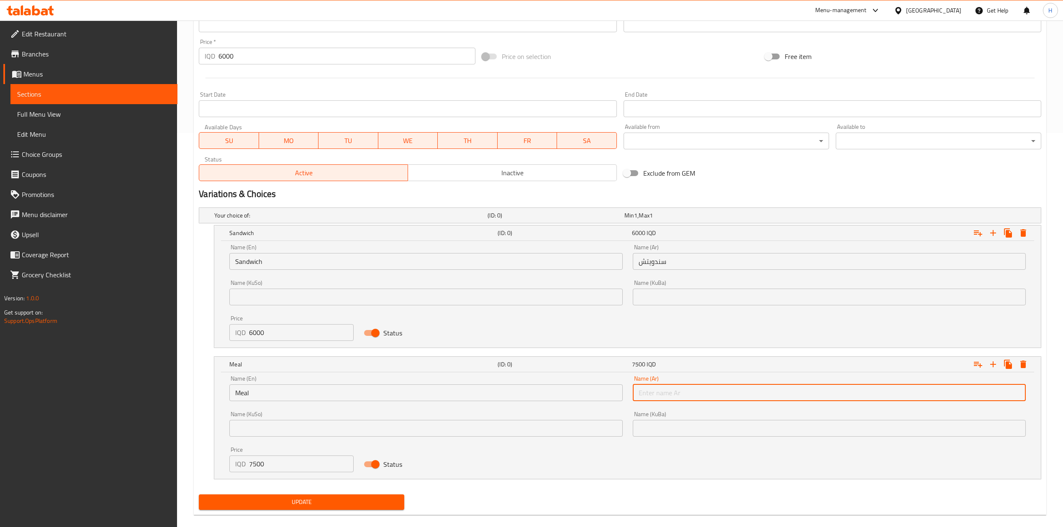
click at [691, 399] on input "text" at bounding box center [829, 392] width 393 height 17
type input "وجبة"
click at [270, 49] on input "6000" at bounding box center [346, 56] width 256 height 17
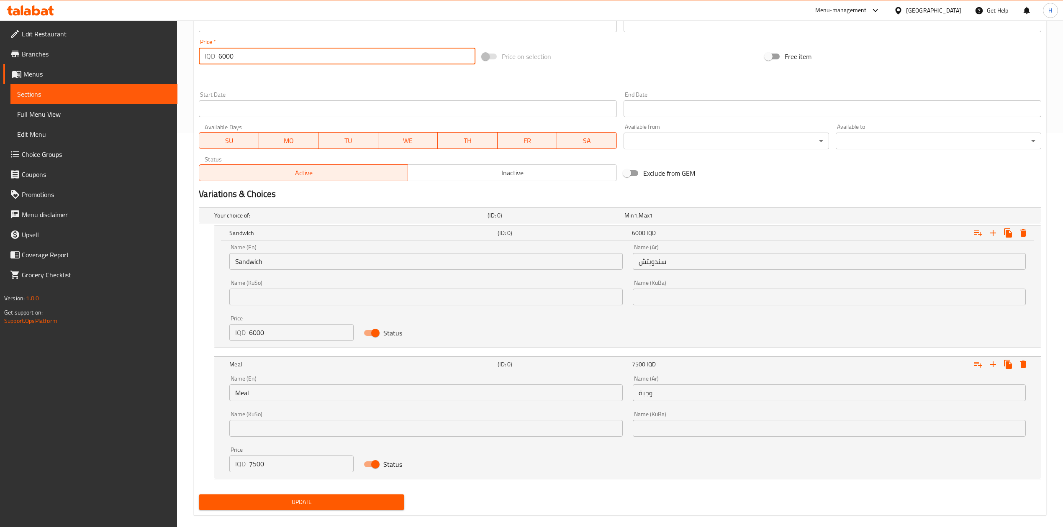
click at [265, 54] on input "6000" at bounding box center [346, 56] width 256 height 17
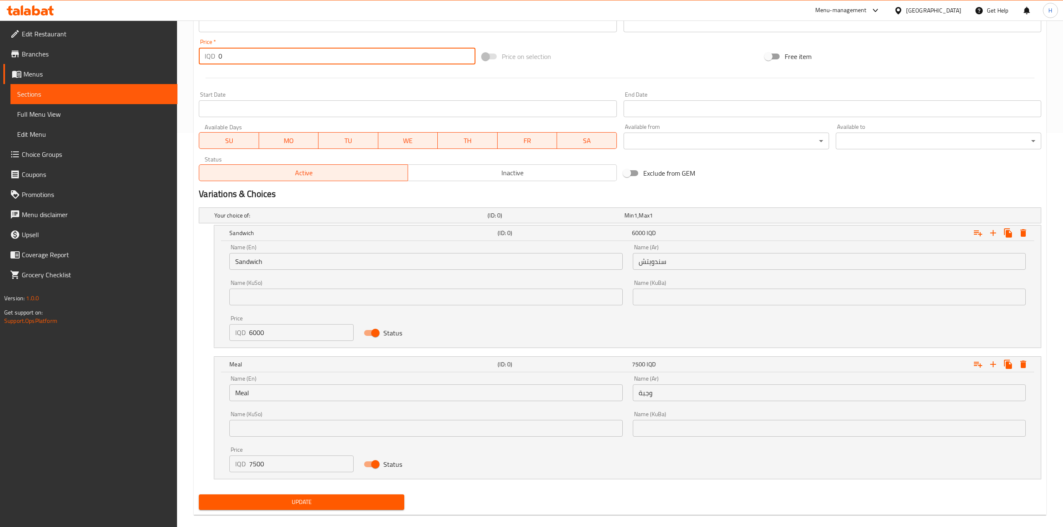
type input "0"
click at [310, 515] on div "Update Filler Change Image Size: 1200 x 800 px / Image formats: jpg, png / 5MB …" at bounding box center [620, 101] width 852 height 828
drag, startPoint x: 308, startPoint y: 510, endPoint x: 343, endPoint y: 486, distance: 42.6
click at [308, 509] on button "Update" at bounding box center [301, 502] width 205 height 15
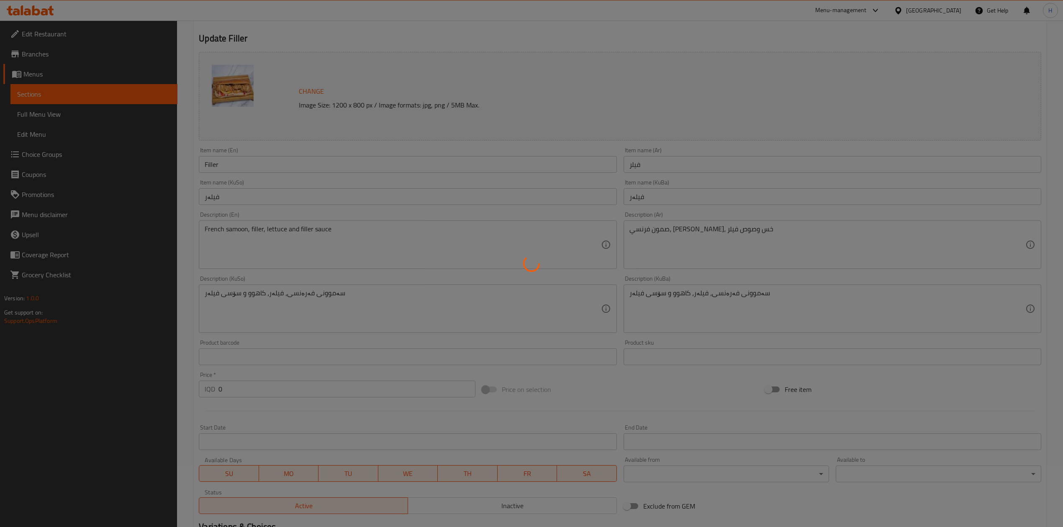
scroll to position [0, 0]
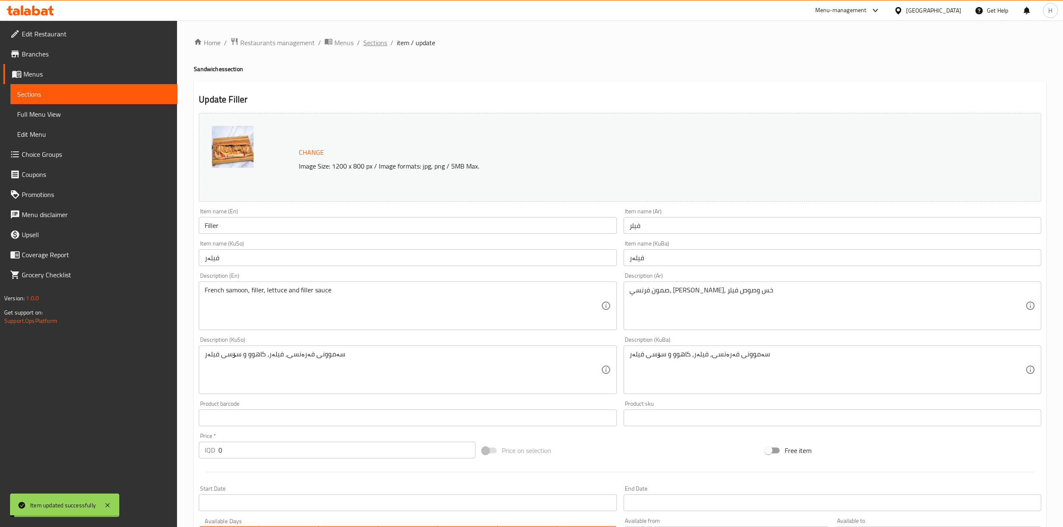
click at [372, 43] on span "Sections" at bounding box center [375, 43] width 24 height 10
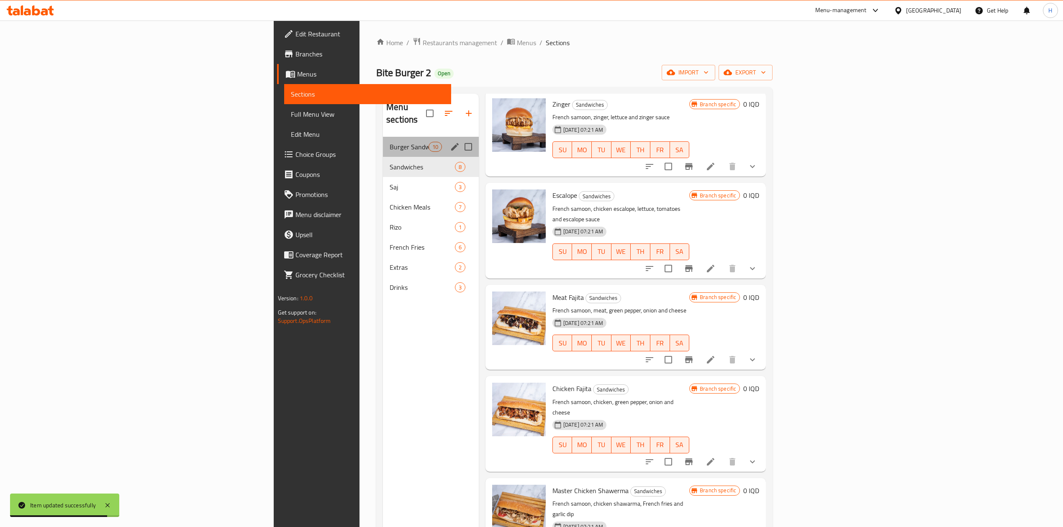
click at [383, 141] on div "Burger Sandwiches 10" at bounding box center [431, 147] width 96 height 20
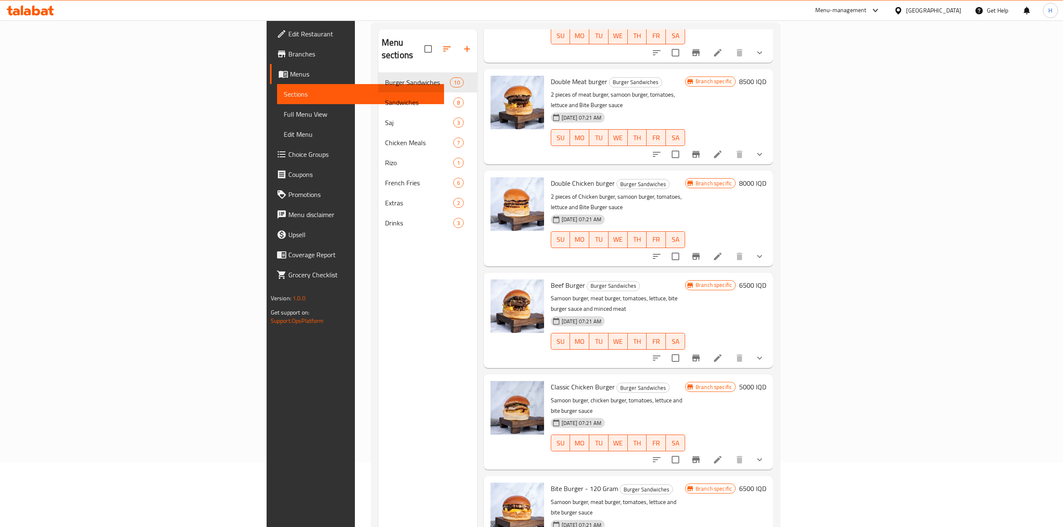
scroll to position [118, 0]
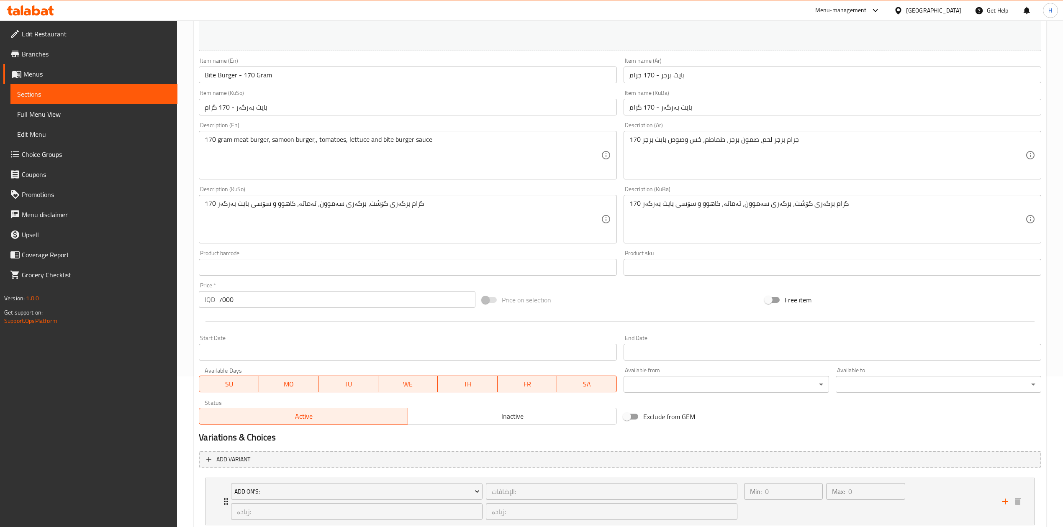
scroll to position [207, 0]
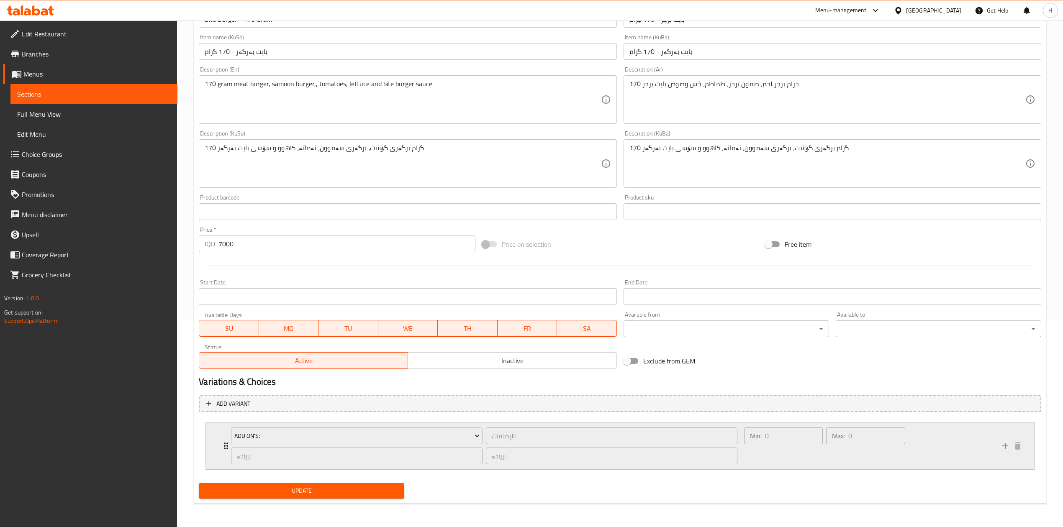
click at [225, 442] on icon "Expand" at bounding box center [226, 446] width 10 height 10
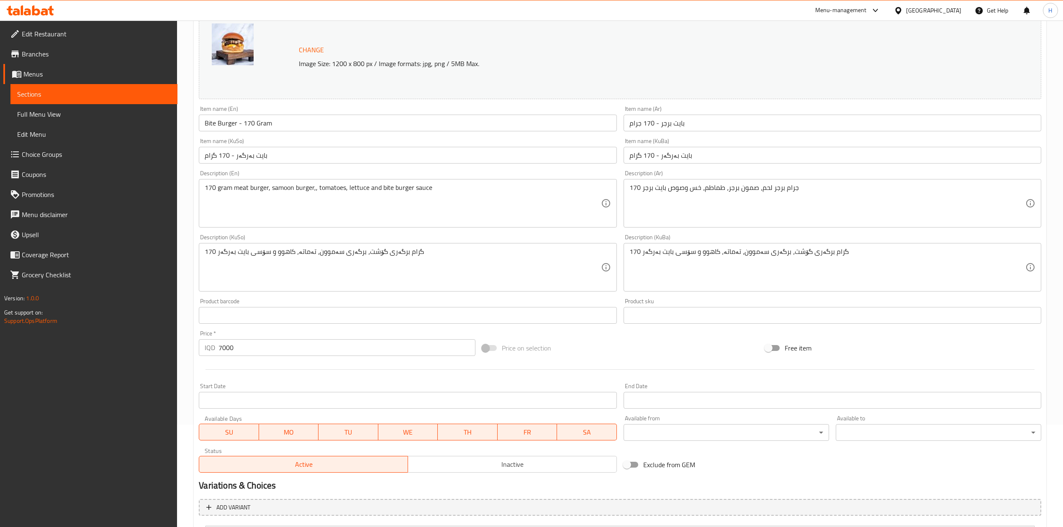
scroll to position [0, 0]
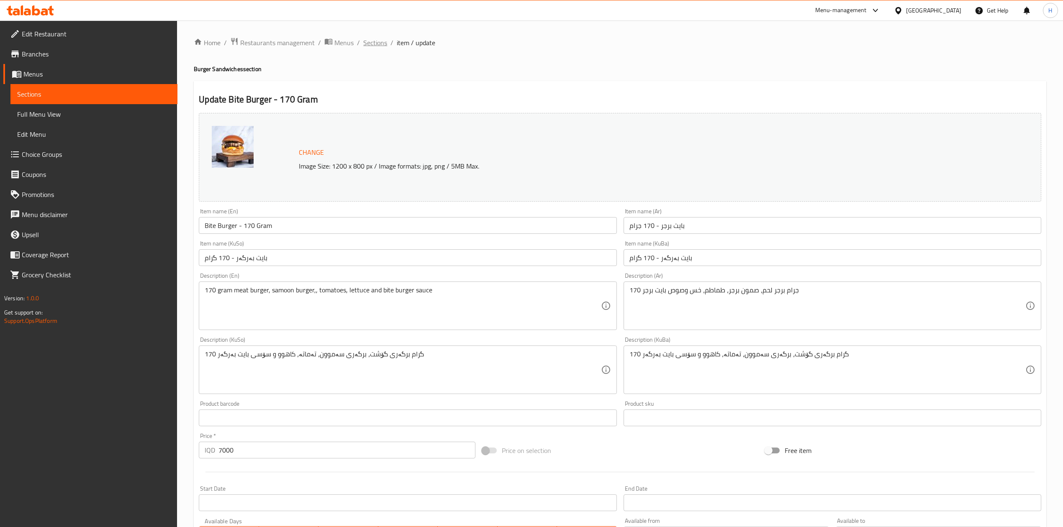
click at [381, 41] on span "Sections" at bounding box center [375, 43] width 24 height 10
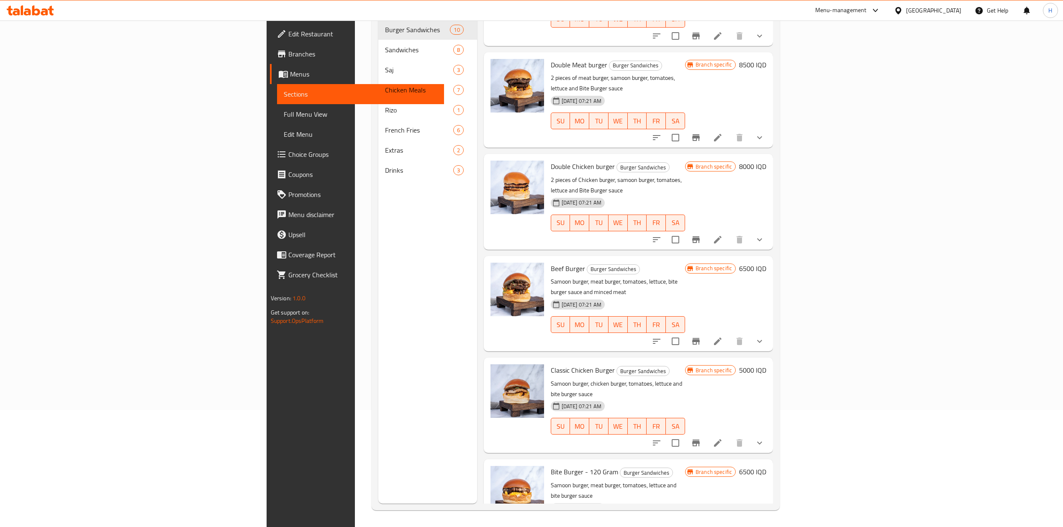
scroll to position [352, 0]
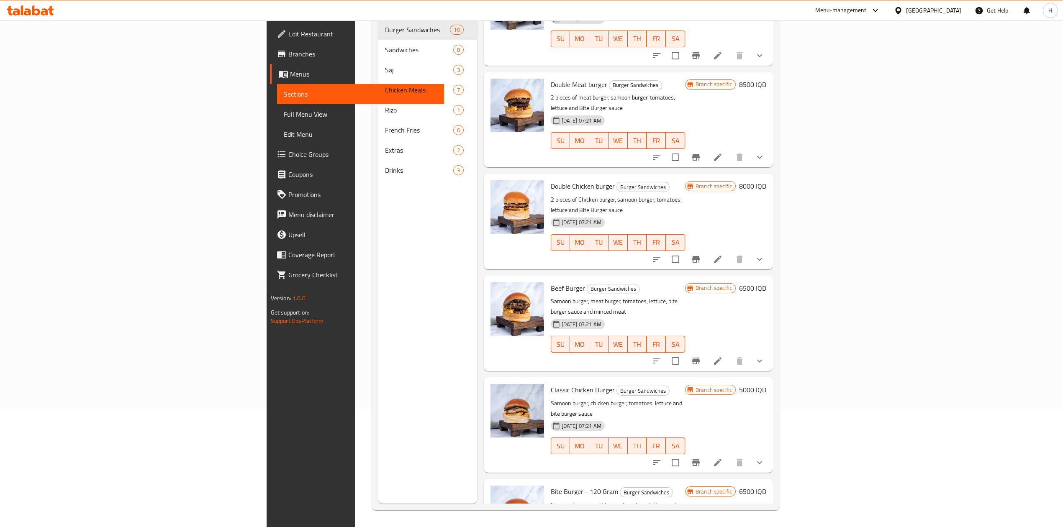
click at [721, 459] on icon at bounding box center [718, 463] width 8 height 8
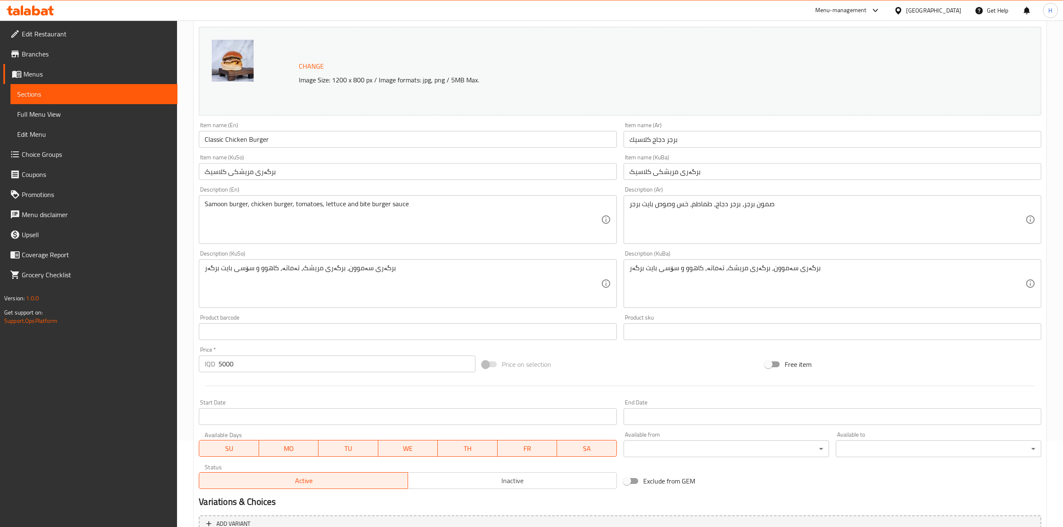
scroll to position [207, 0]
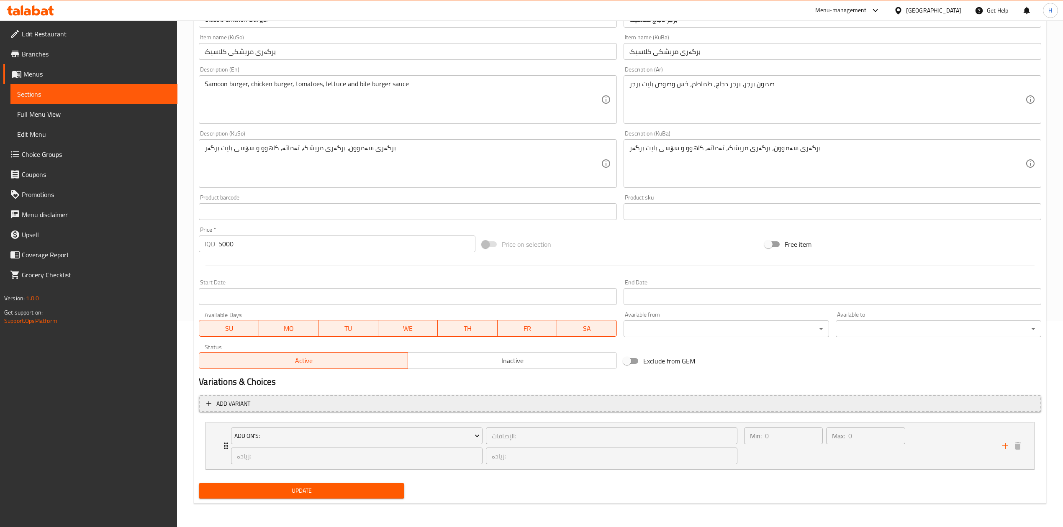
click at [977, 404] on span "Add variant" at bounding box center [619, 404] width 827 height 10
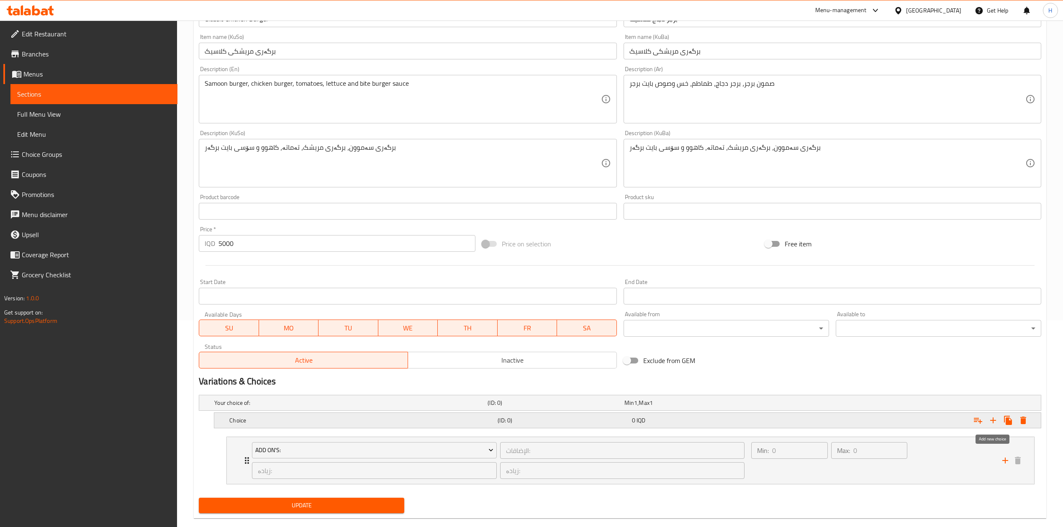
click at [990, 422] on icon "Expand" at bounding box center [993, 420] width 10 height 10
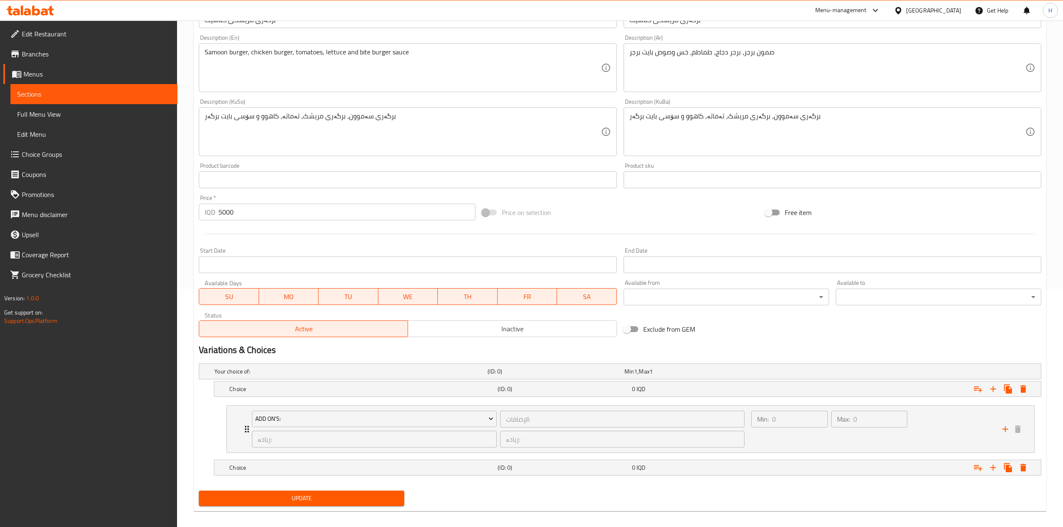
scroll to position [247, 0]
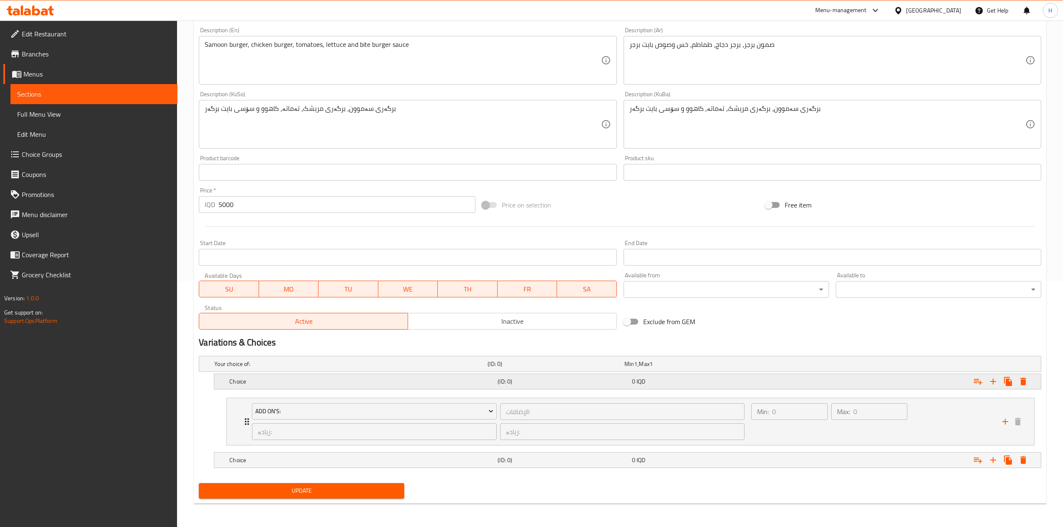
click at [247, 382] on h5 "Choice" at bounding box center [361, 381] width 265 height 8
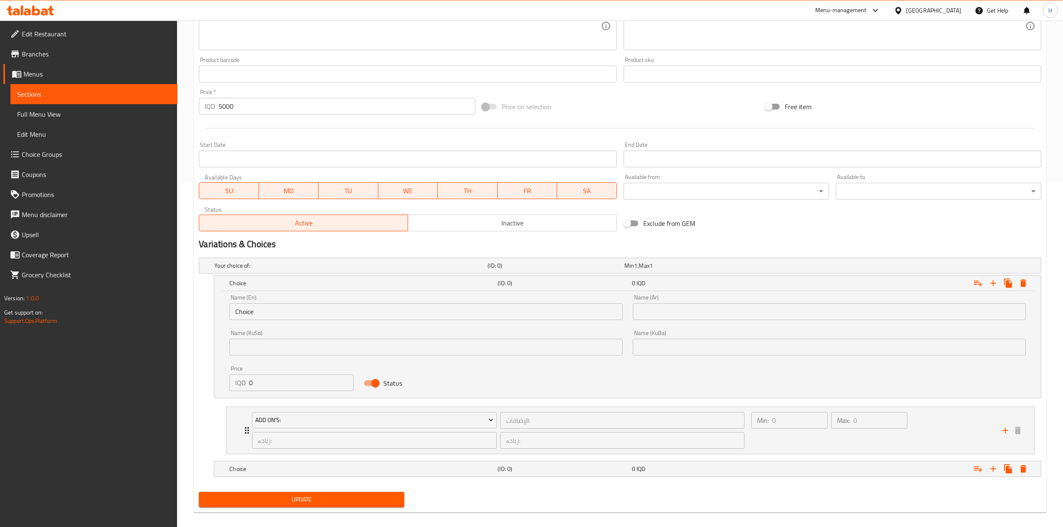
scroll to position [346, 0]
click at [269, 301] on div "Name (En) Choice Name (En)" at bounding box center [425, 306] width 393 height 26
click at [265, 312] on input "Choice" at bounding box center [425, 310] width 393 height 17
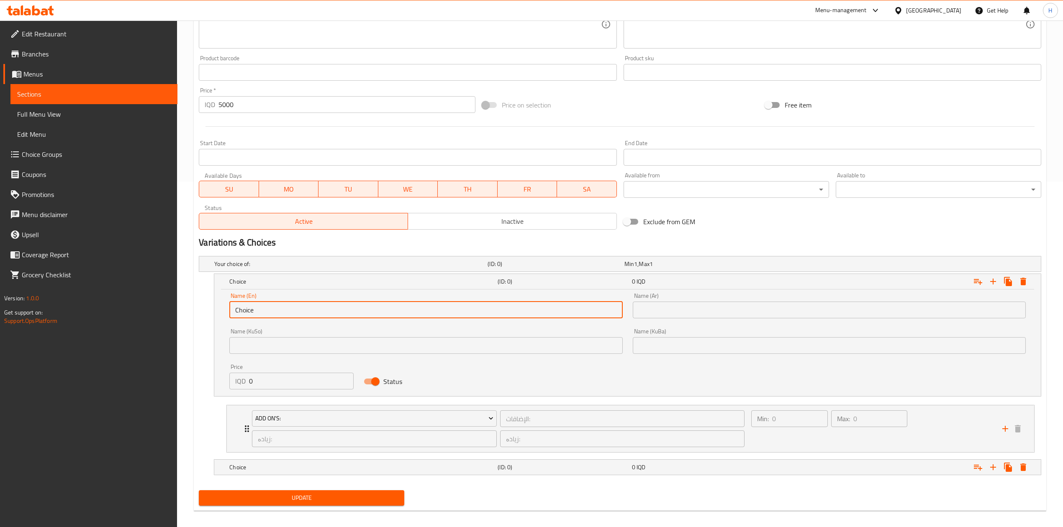
click at [265, 312] on input "Choice" at bounding box center [425, 310] width 393 height 17
click at [265, 312] on input "text" at bounding box center [425, 310] width 393 height 17
type input "Sandwich"
click at [705, 312] on input "text" at bounding box center [829, 310] width 393 height 17
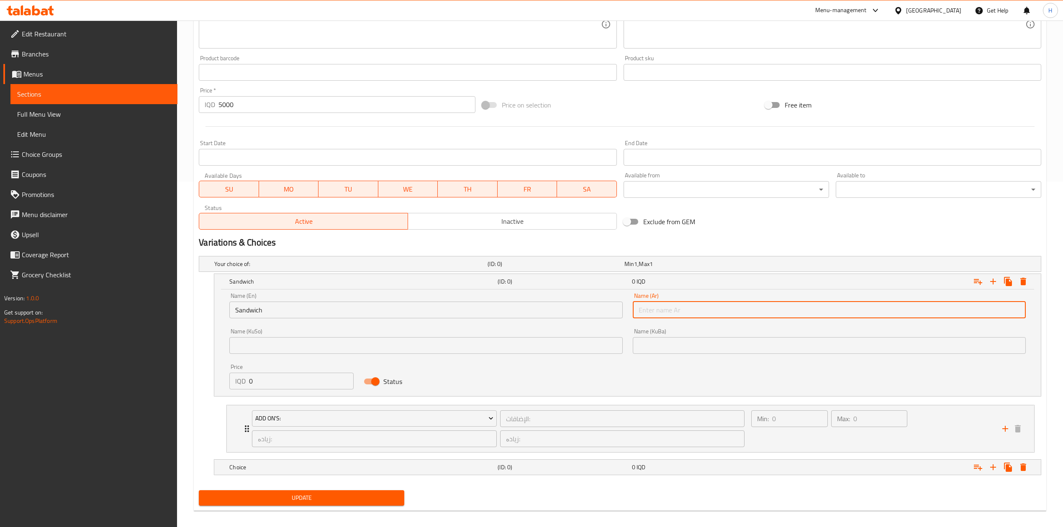
type input "سندويتش"
click at [263, 382] on input "0" at bounding box center [301, 381] width 105 height 17
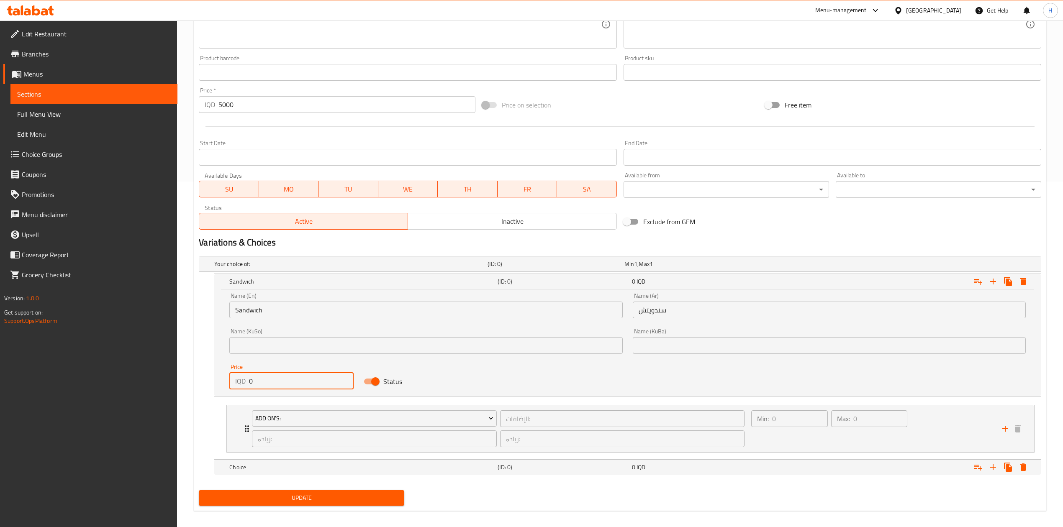
click at [263, 382] on input "0" at bounding box center [301, 381] width 105 height 17
type input "5000"
click at [254, 464] on h5 "Choice" at bounding box center [361, 467] width 265 height 8
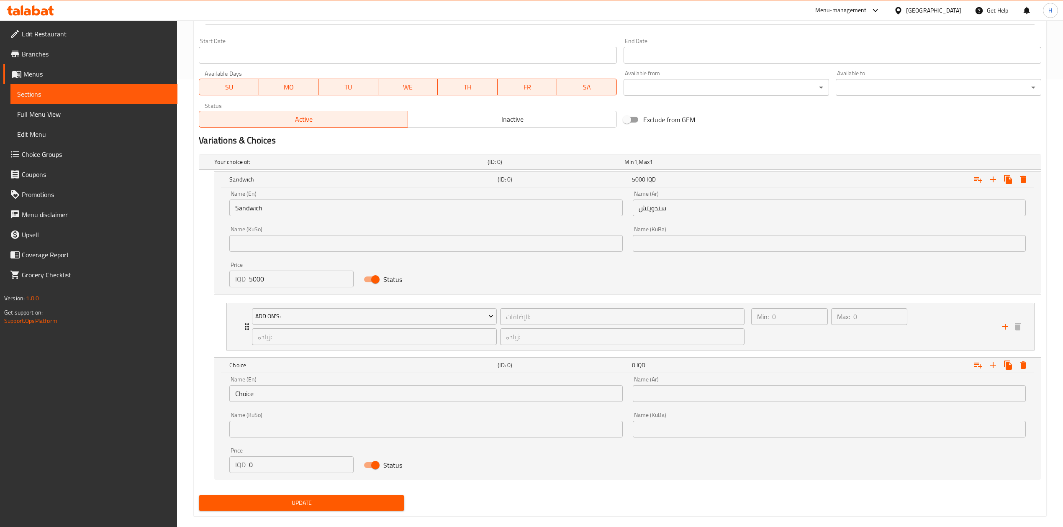
scroll to position [449, 0]
click at [284, 397] on input "Choice" at bounding box center [425, 392] width 393 height 17
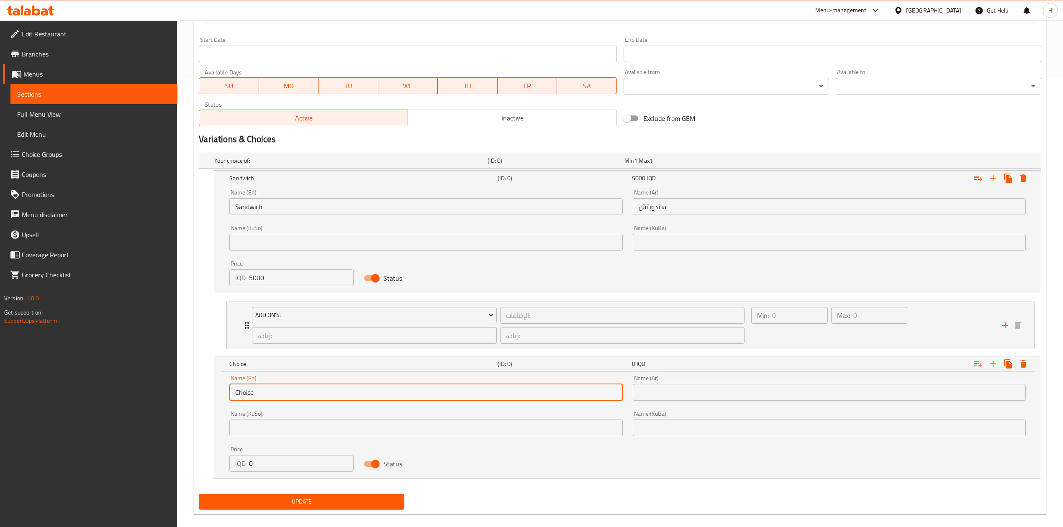
click at [284, 397] on input "Choice" at bounding box center [425, 392] width 393 height 17
click at [284, 397] on input "text" at bounding box center [425, 392] width 393 height 17
type input "Meal"
click at [733, 397] on input "text" at bounding box center [829, 392] width 393 height 17
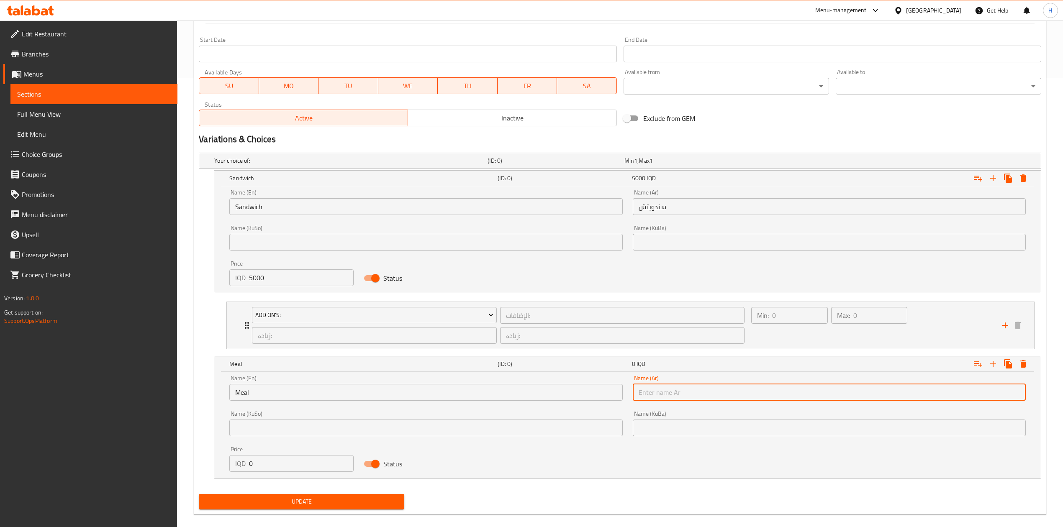
type input "وجبة"
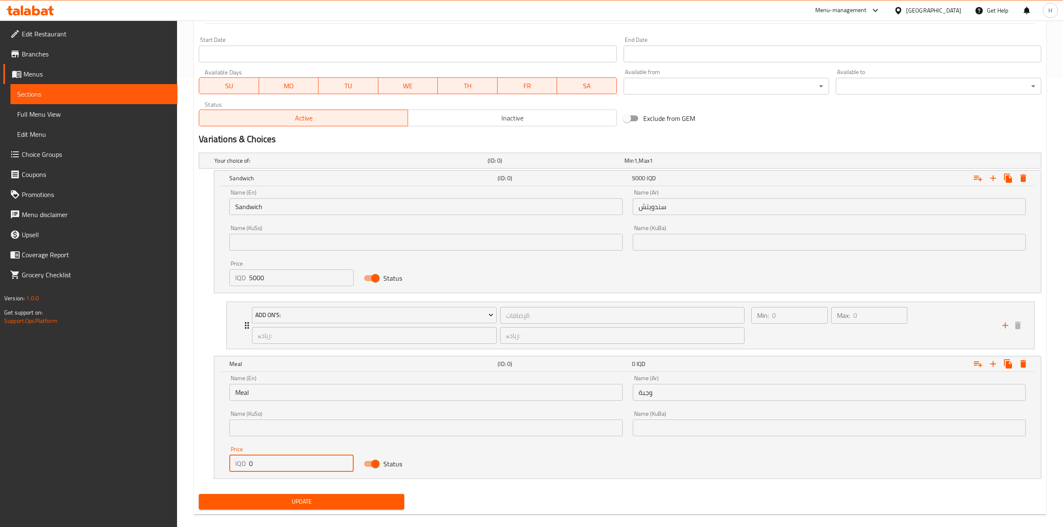
click at [291, 467] on input "0" at bounding box center [301, 463] width 105 height 17
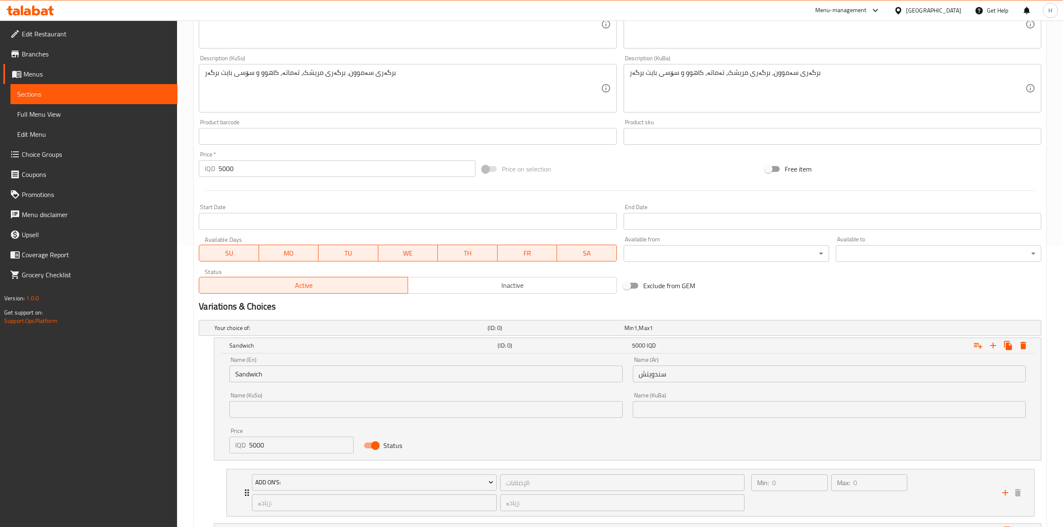
type input "6500"
click at [313, 169] on input "5000" at bounding box center [346, 168] width 256 height 17
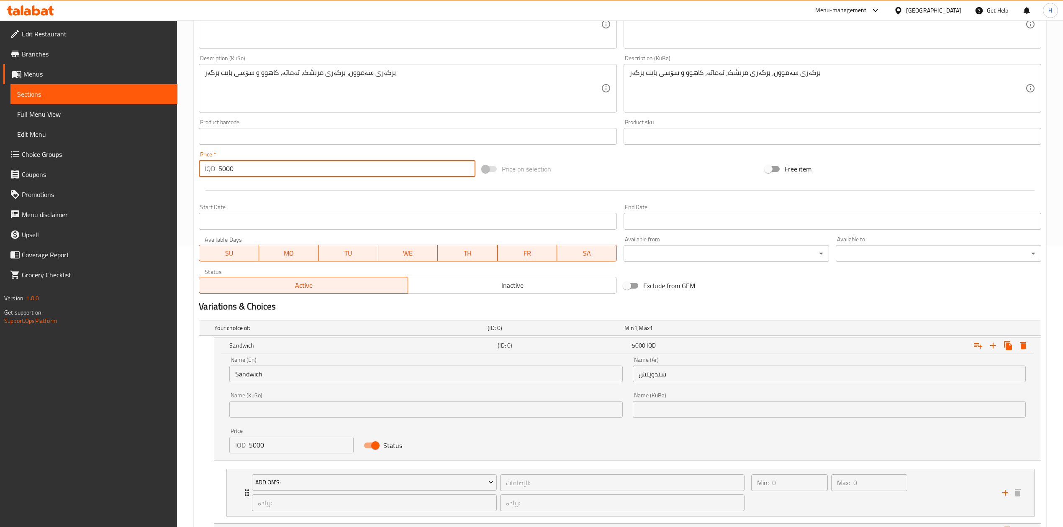
click at [313, 169] on input "5000" at bounding box center [346, 168] width 256 height 17
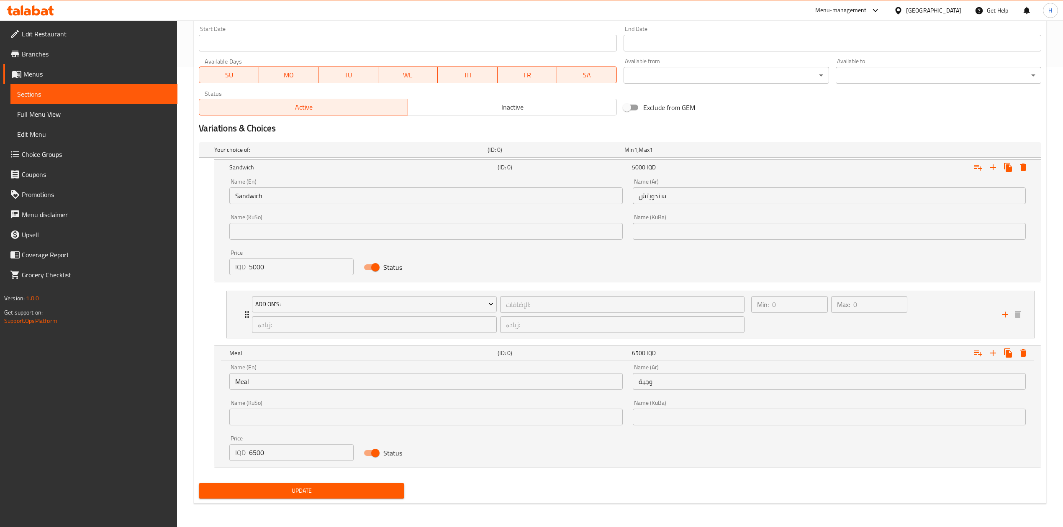
scroll to position [461, 0]
type input "0"
click at [276, 494] on span "Update" at bounding box center [301, 491] width 192 height 10
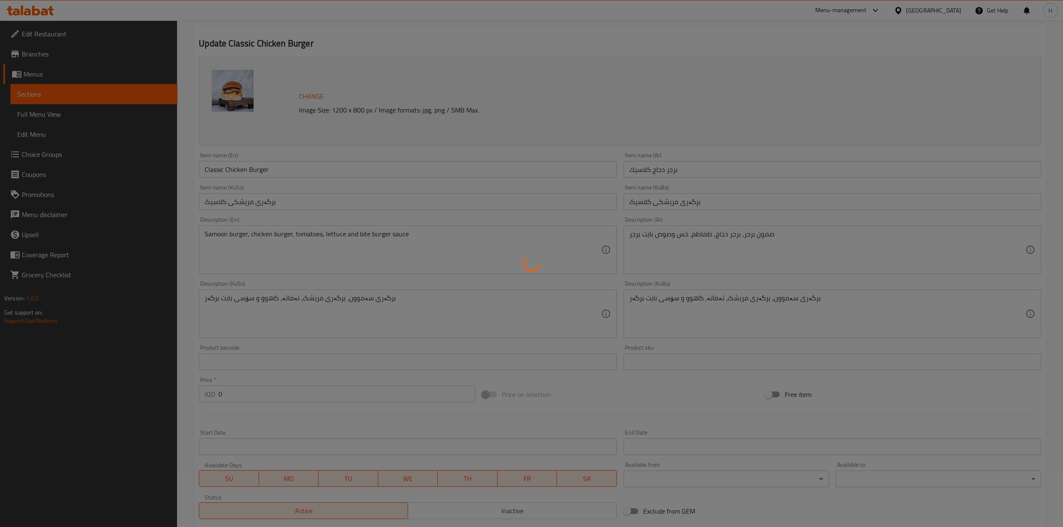
scroll to position [0, 0]
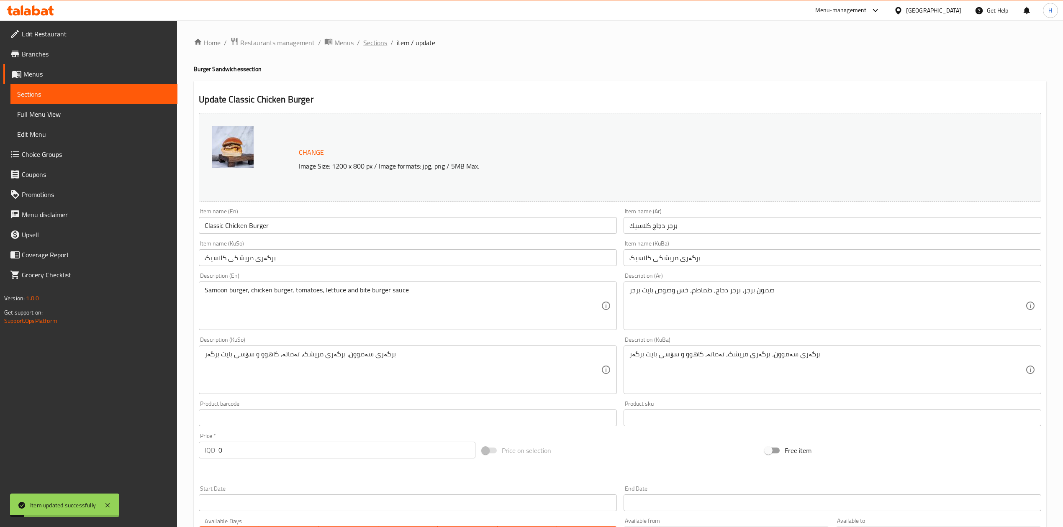
click at [370, 44] on span "Sections" at bounding box center [375, 43] width 24 height 10
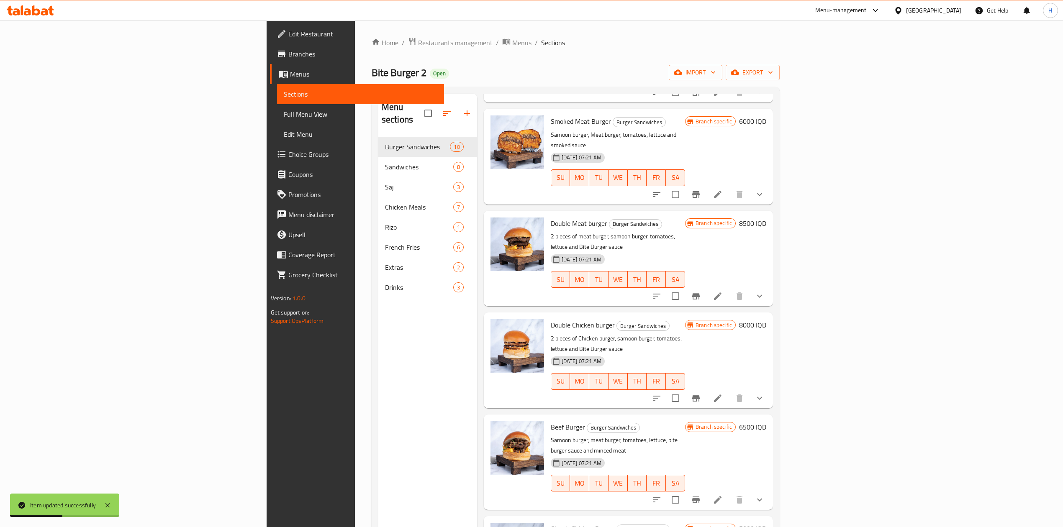
scroll to position [335, 0]
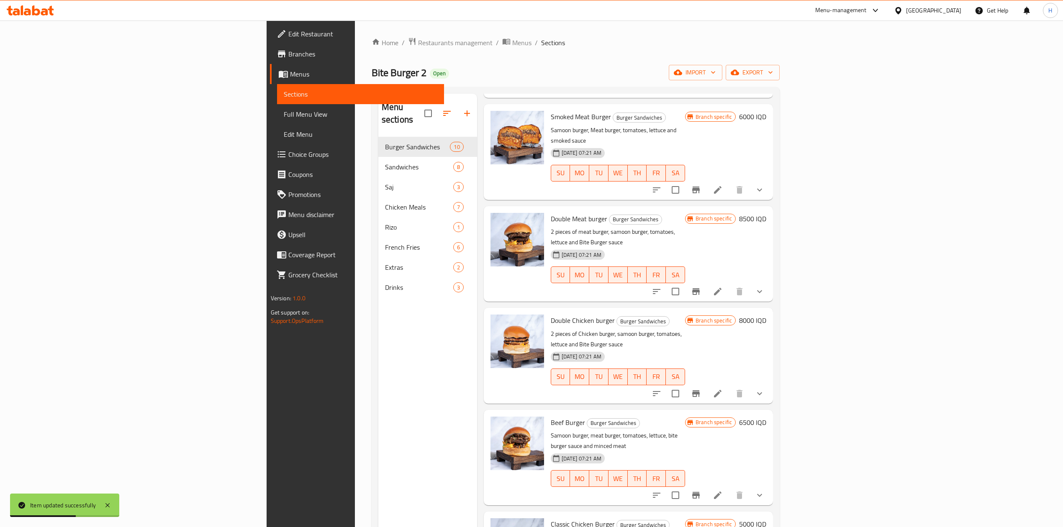
click at [723, 490] on icon at bounding box center [718, 495] width 10 height 10
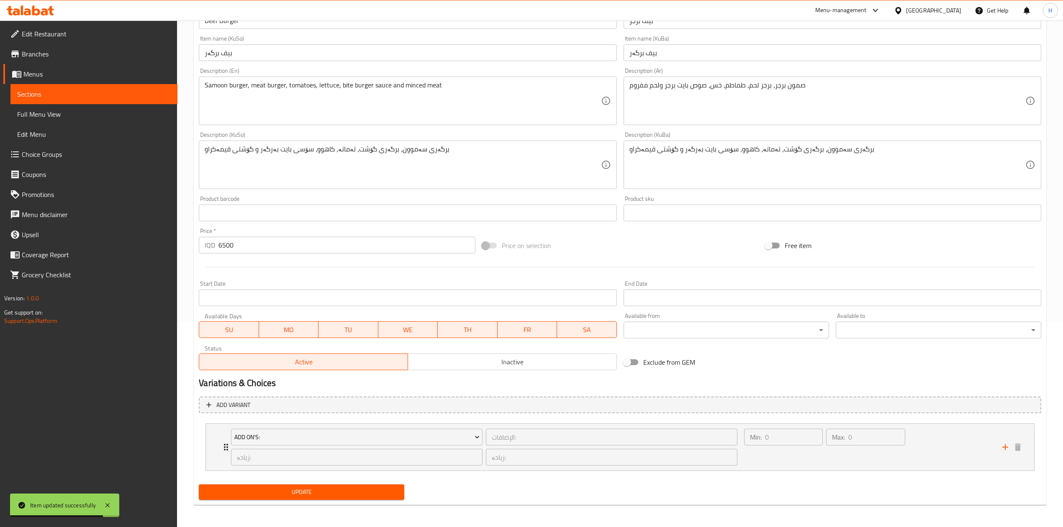
scroll to position [207, 0]
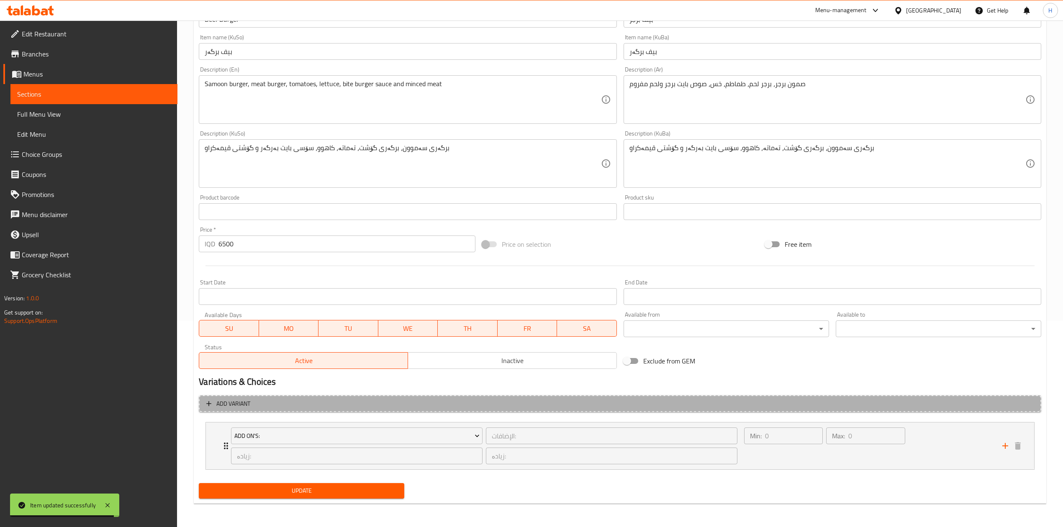
click at [219, 399] on span "Add variant" at bounding box center [233, 404] width 34 height 10
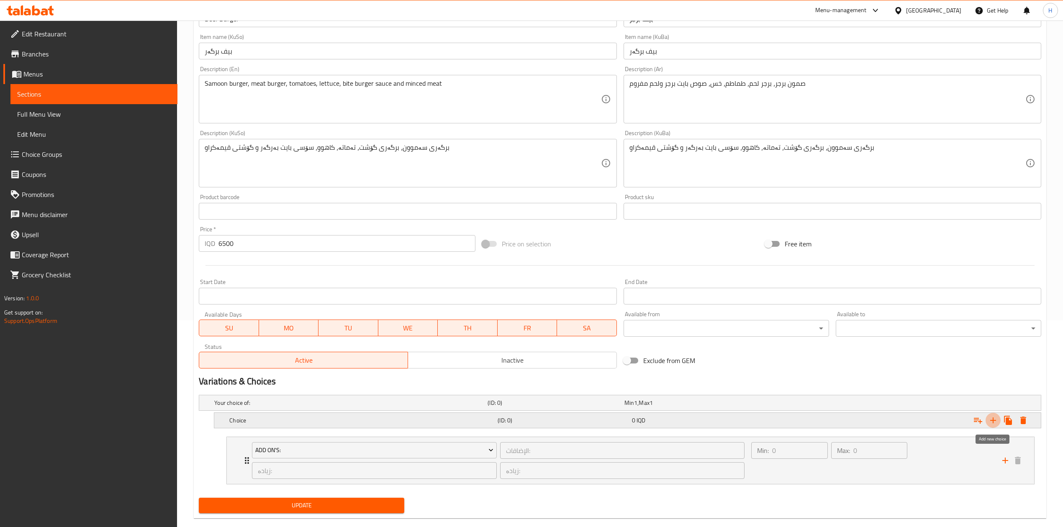
click at [989, 417] on icon "Expand" at bounding box center [993, 420] width 10 height 10
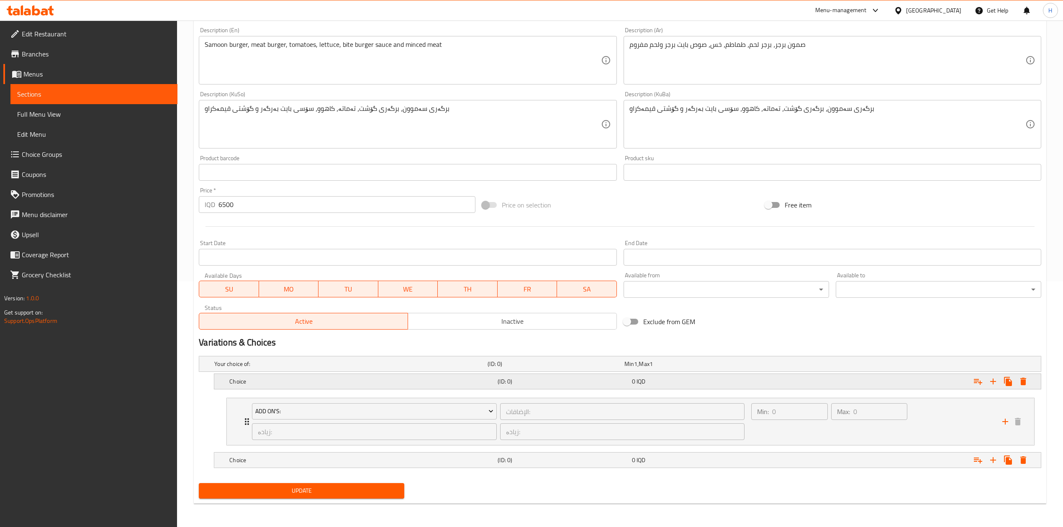
click at [227, 381] on div "Choice (ID: 0) 0 IQD" at bounding box center [627, 381] width 826 height 15
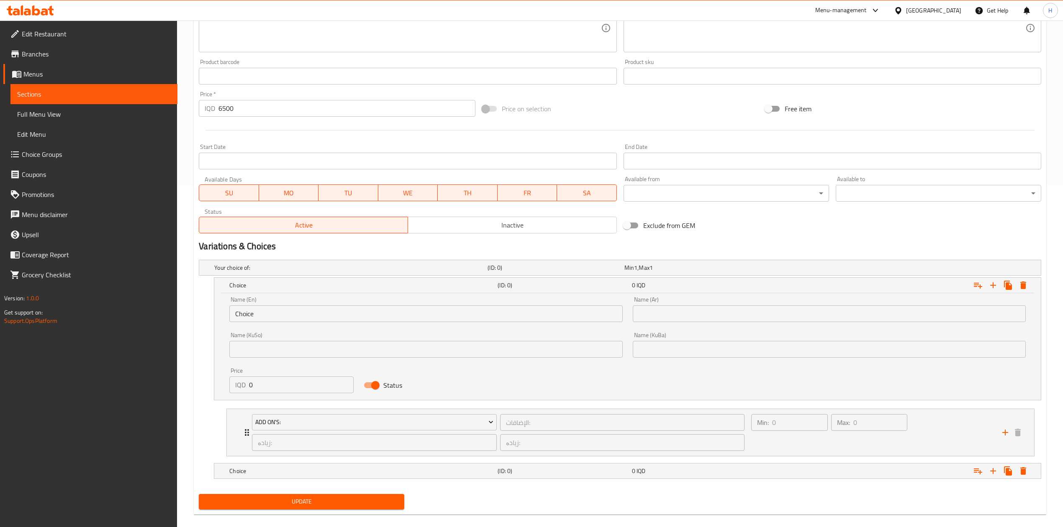
scroll to position [346, 0]
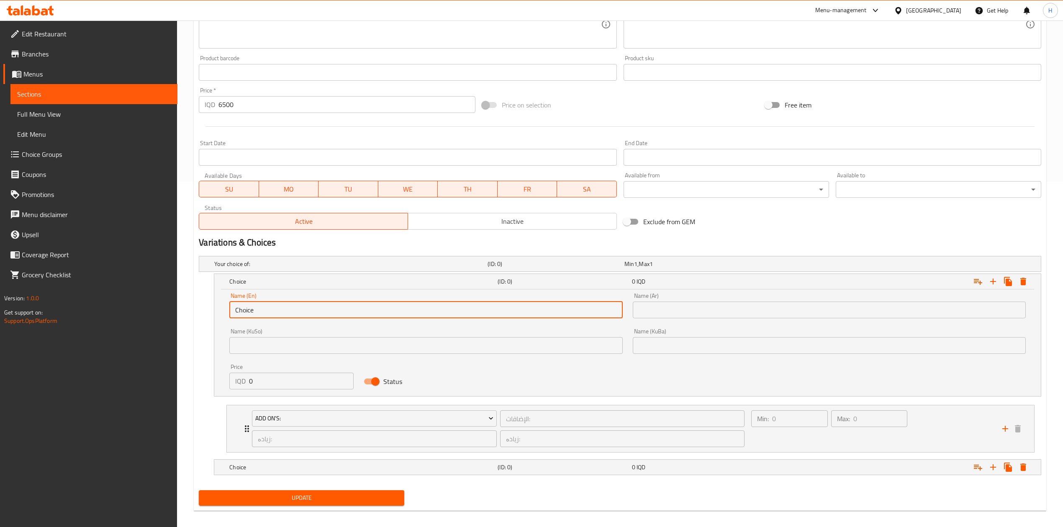
click at [257, 312] on input "Choice" at bounding box center [425, 310] width 393 height 17
click at [257, 312] on input "text" at bounding box center [425, 310] width 393 height 17
type input "Sandwich"
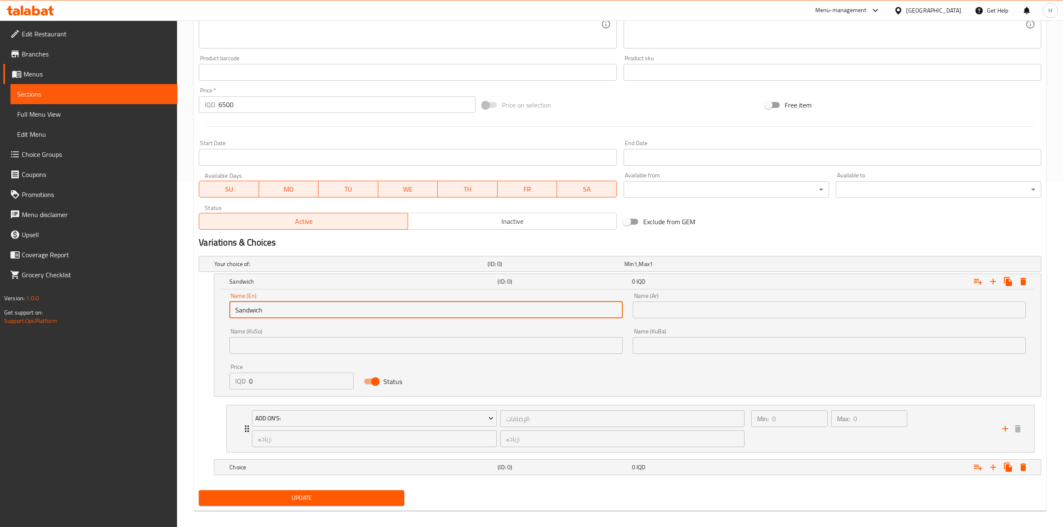
click at [690, 312] on input "text" at bounding box center [829, 310] width 393 height 17
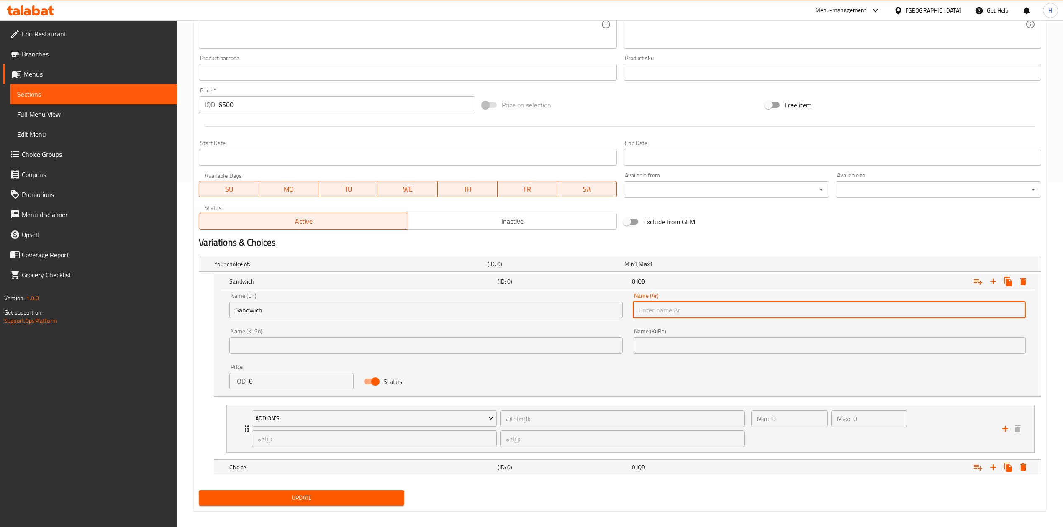
type input "سندويتش"
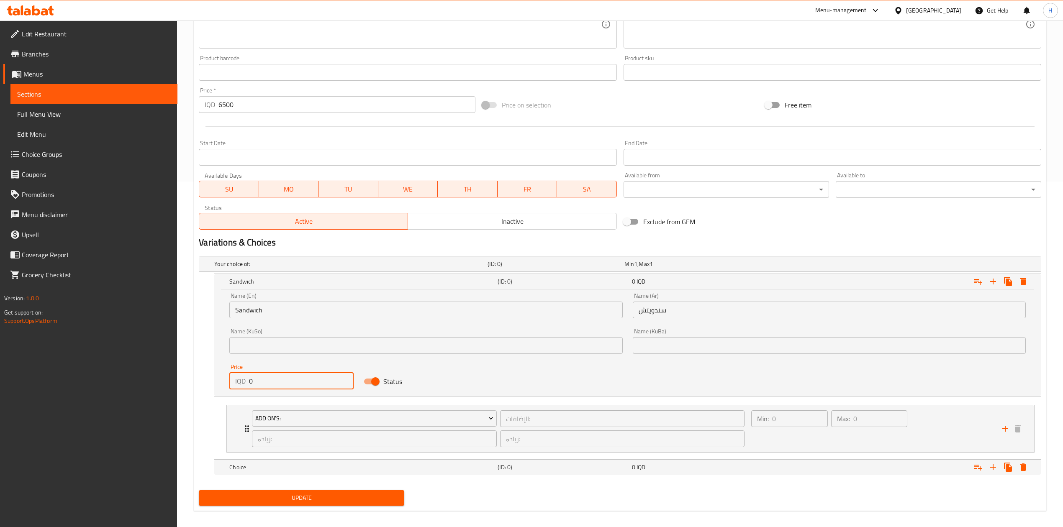
click at [267, 380] on input "0" at bounding box center [301, 381] width 105 height 17
type input "6500"
click at [279, 469] on h5 "Choice" at bounding box center [361, 467] width 265 height 8
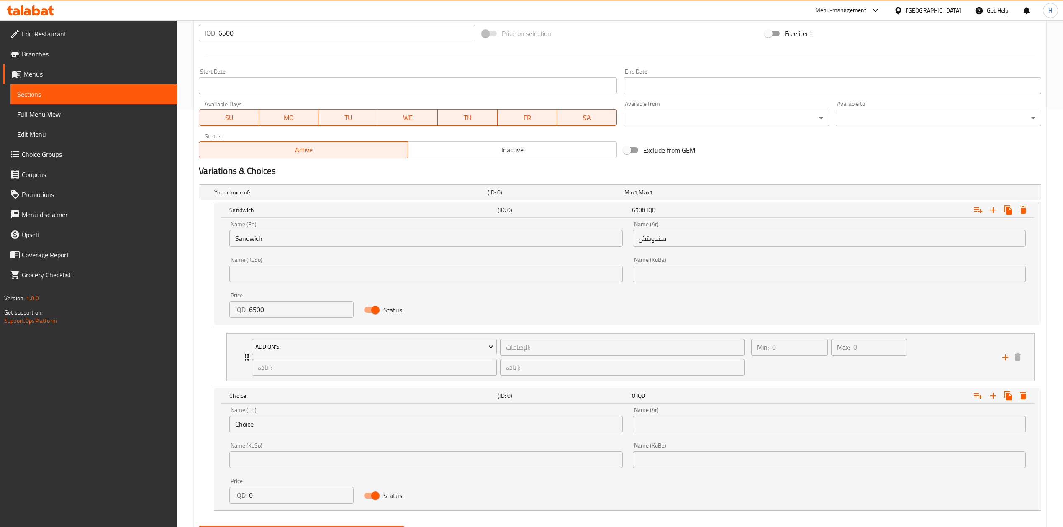
scroll to position [418, 0]
click at [280, 422] on input "Choice" at bounding box center [425, 423] width 393 height 17
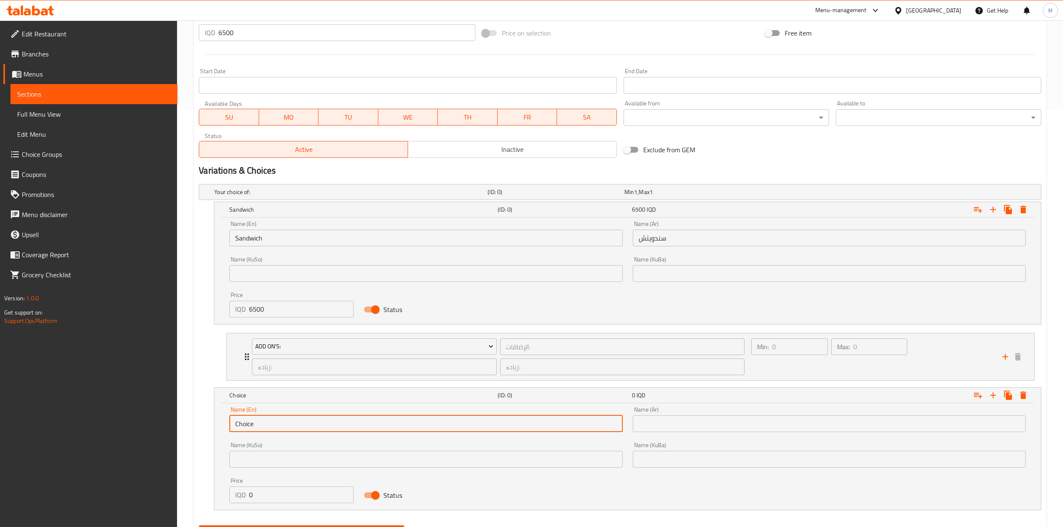
click at [280, 422] on input "Choice" at bounding box center [425, 423] width 393 height 17
click at [280, 422] on input "text" at bounding box center [425, 423] width 393 height 17
type input "Meal"
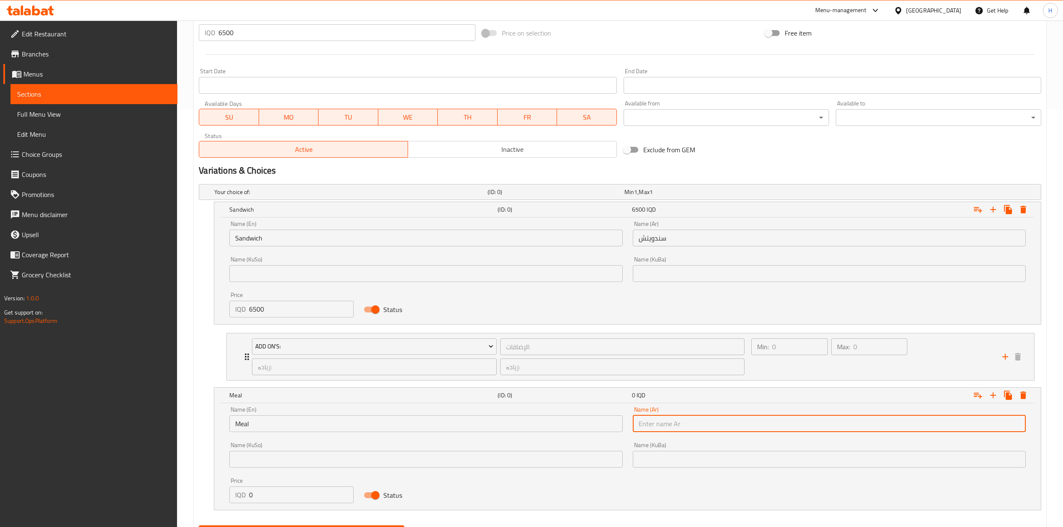
click at [674, 429] on input "text" at bounding box center [829, 423] width 393 height 17
type input "وجبة"
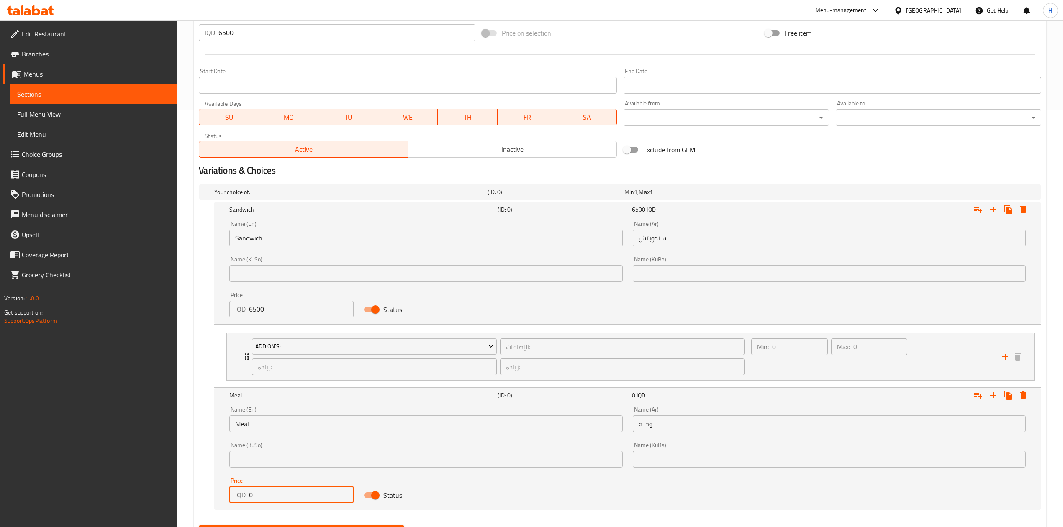
click at [296, 497] on input "0" at bounding box center [301, 495] width 105 height 17
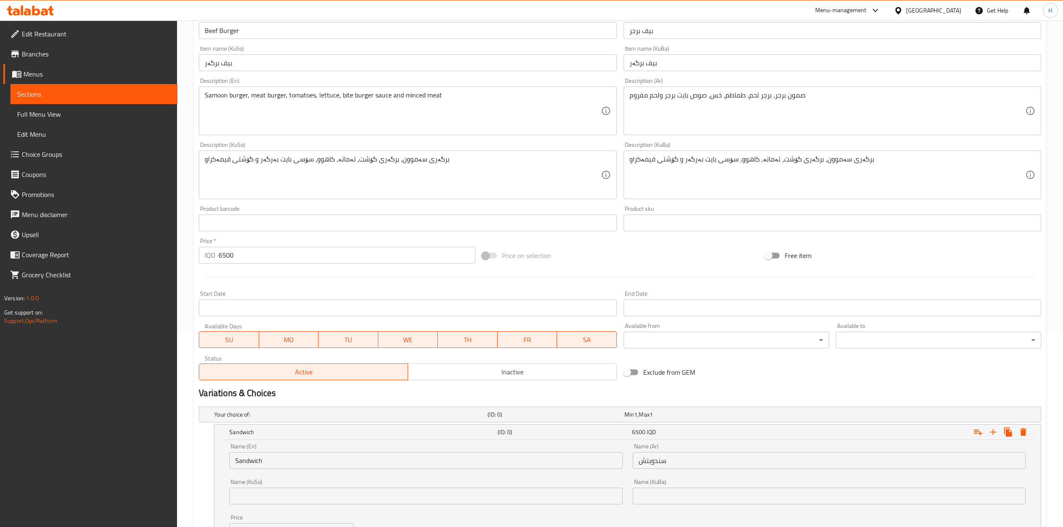
scroll to position [195, 0]
type input "8000"
click at [243, 257] on input "6500" at bounding box center [346, 255] width 256 height 17
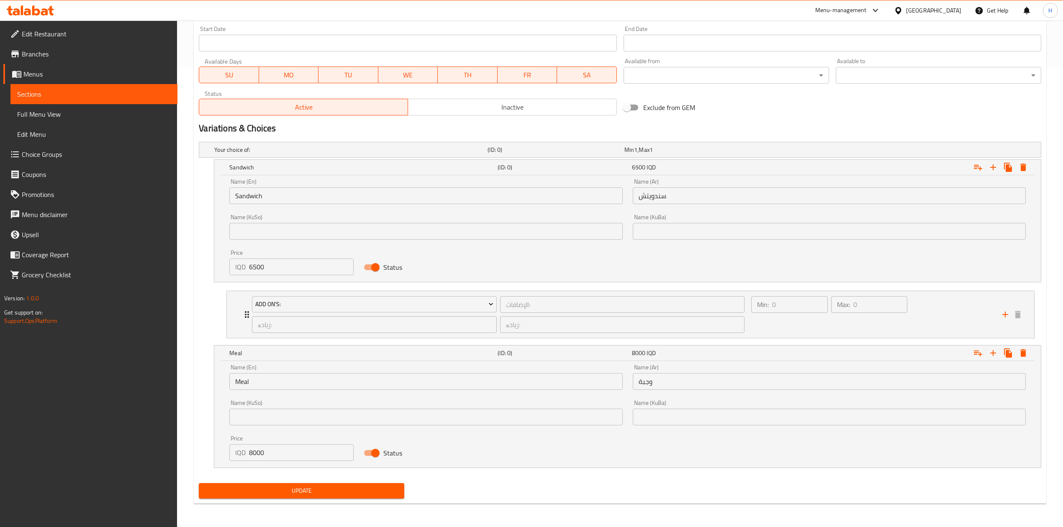
type input "0"
click at [329, 504] on div "Update Beef Burger Change Image Size: 1200 x 800 px / Image formats: jpg, png /…" at bounding box center [620, 62] width 852 height 882
click at [331, 490] on span "Update" at bounding box center [301, 491] width 192 height 10
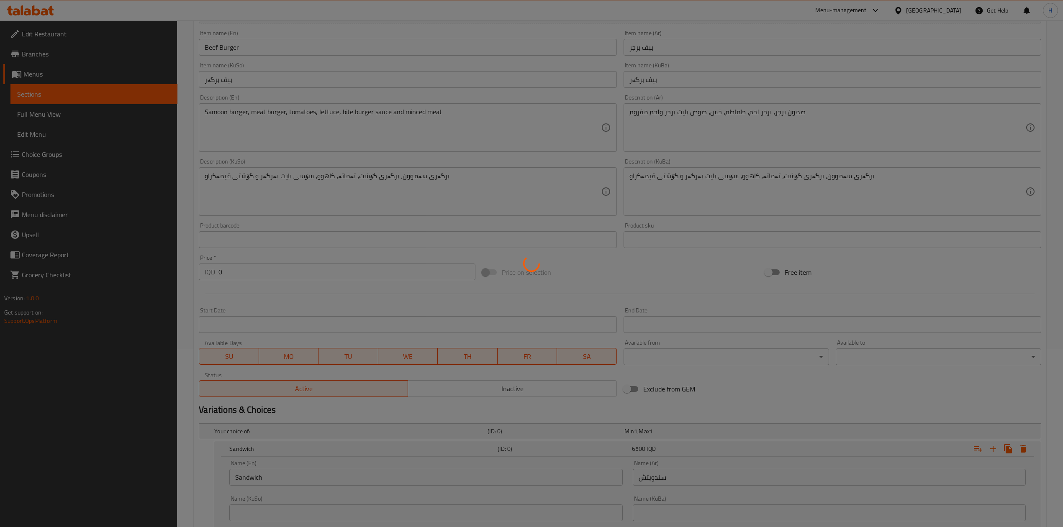
scroll to position [0, 0]
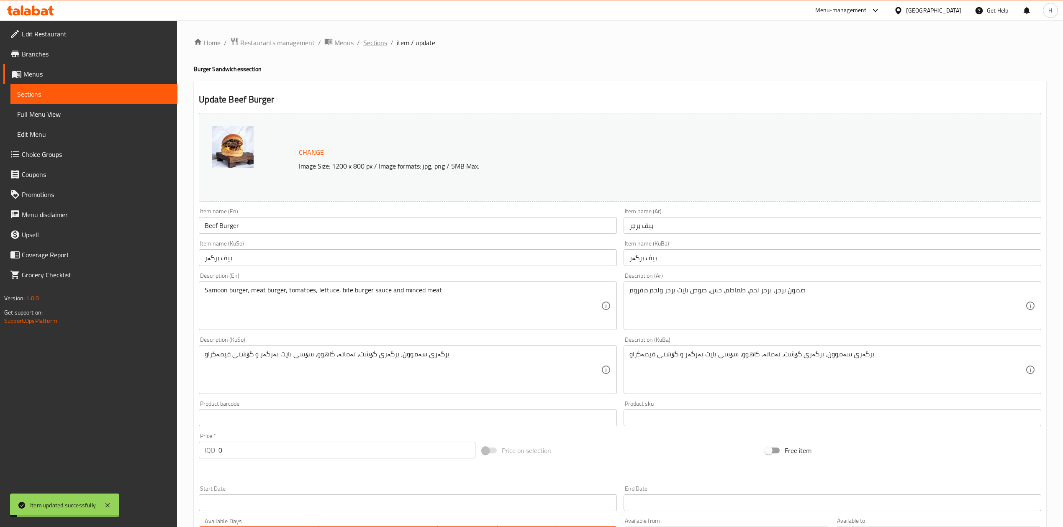
click at [379, 42] on span "Sections" at bounding box center [375, 43] width 24 height 10
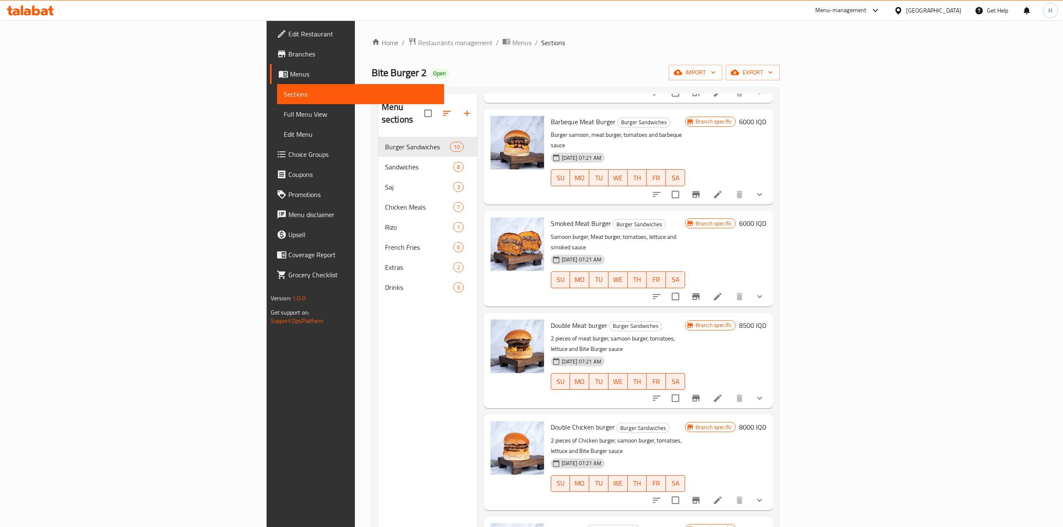
scroll to position [335, 0]
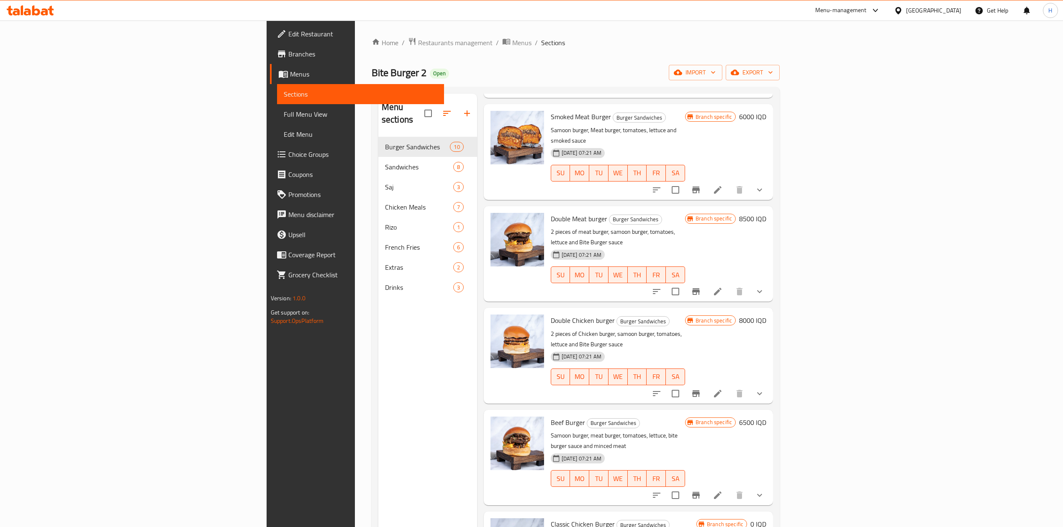
click at [723, 389] on icon at bounding box center [718, 394] width 10 height 10
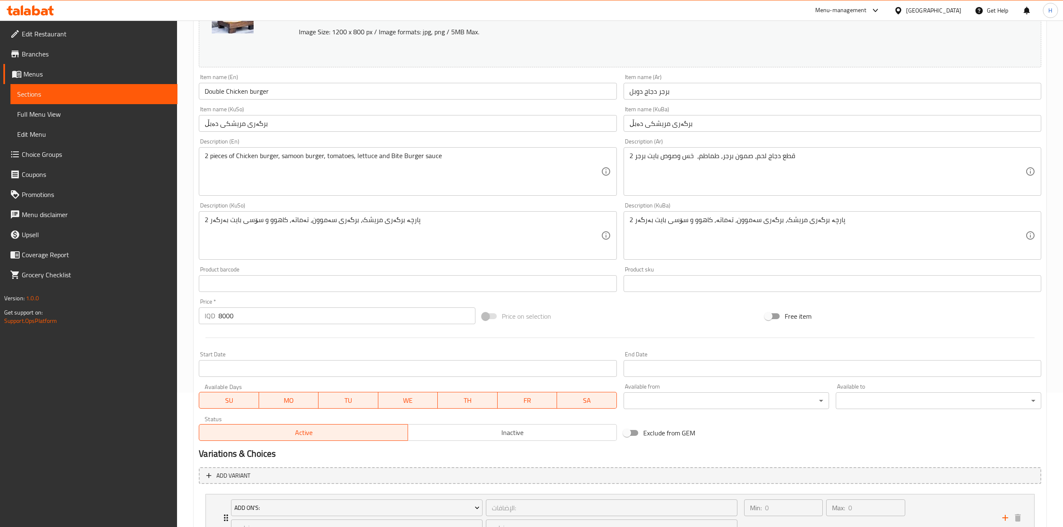
scroll to position [207, 0]
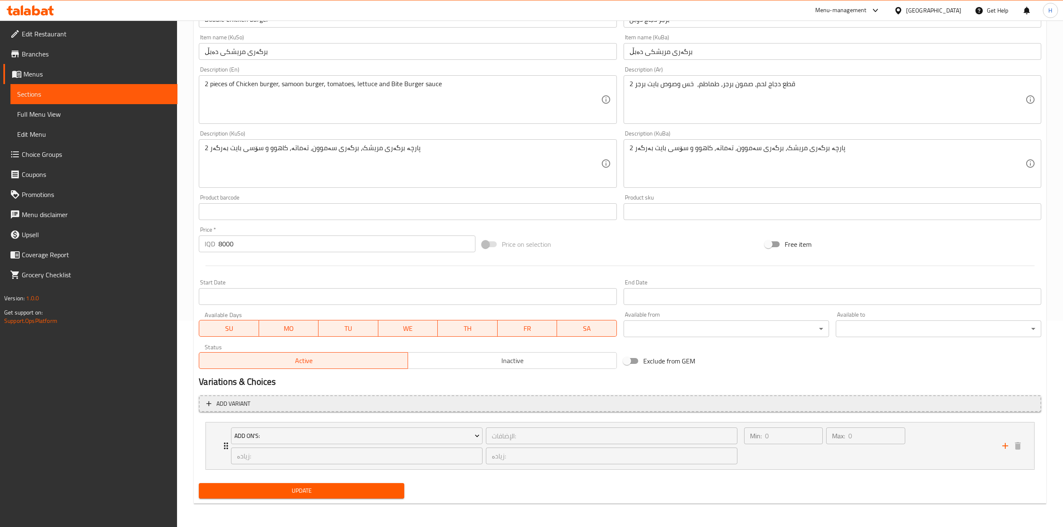
drag, startPoint x: 359, startPoint y: 405, endPoint x: 364, endPoint y: 405, distance: 5.5
click at [364, 405] on span "Add variant" at bounding box center [619, 404] width 827 height 10
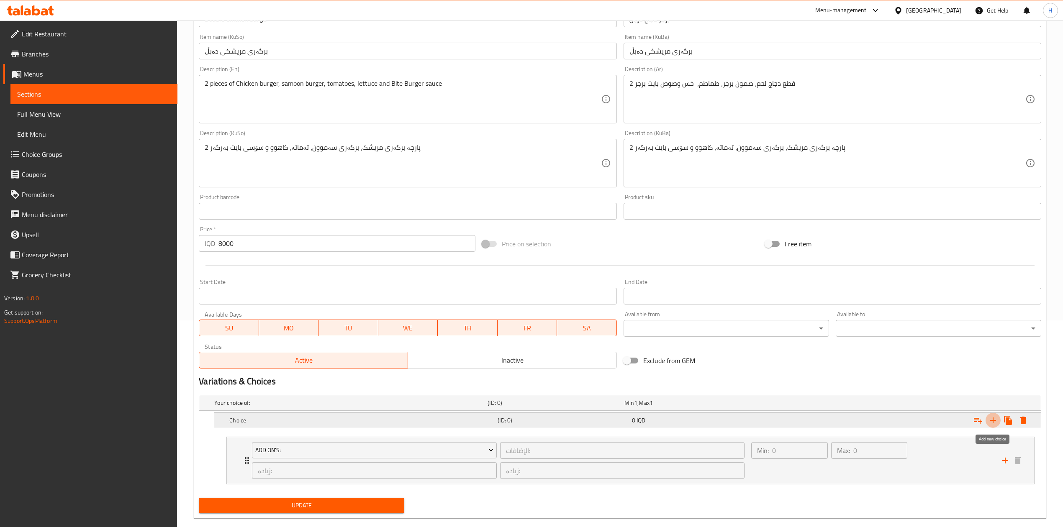
click at [992, 423] on icon "Expand" at bounding box center [993, 421] width 6 height 6
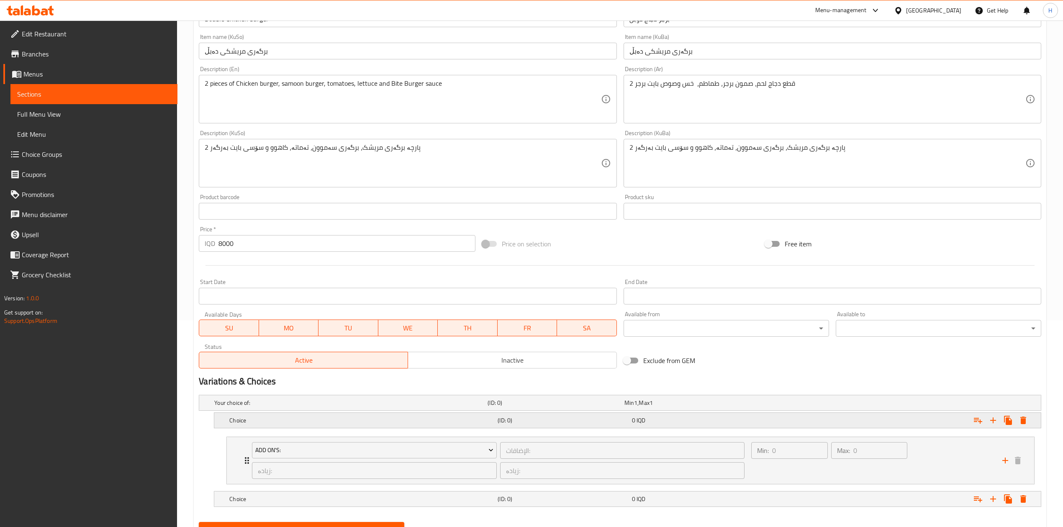
click at [248, 418] on h5 "Choice" at bounding box center [361, 420] width 265 height 8
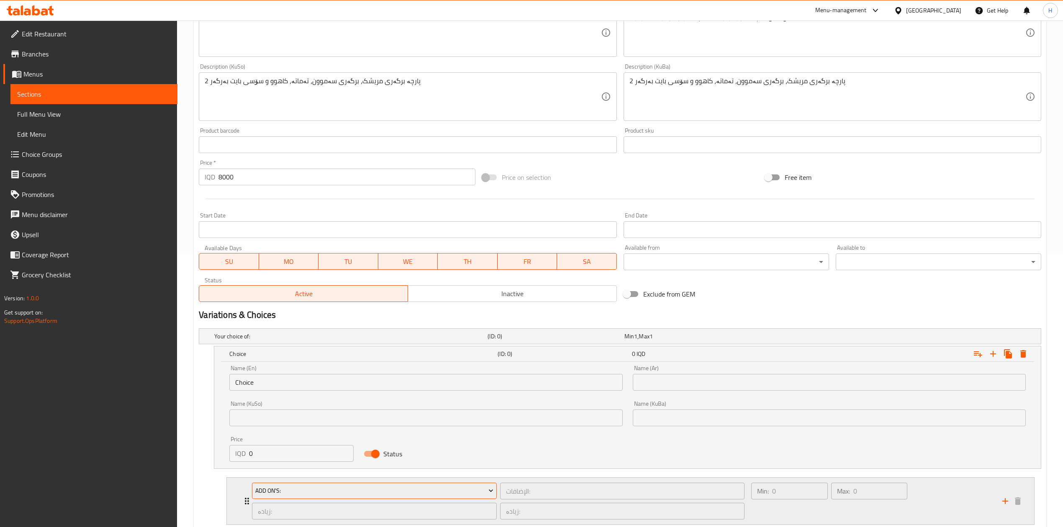
scroll to position [346, 0]
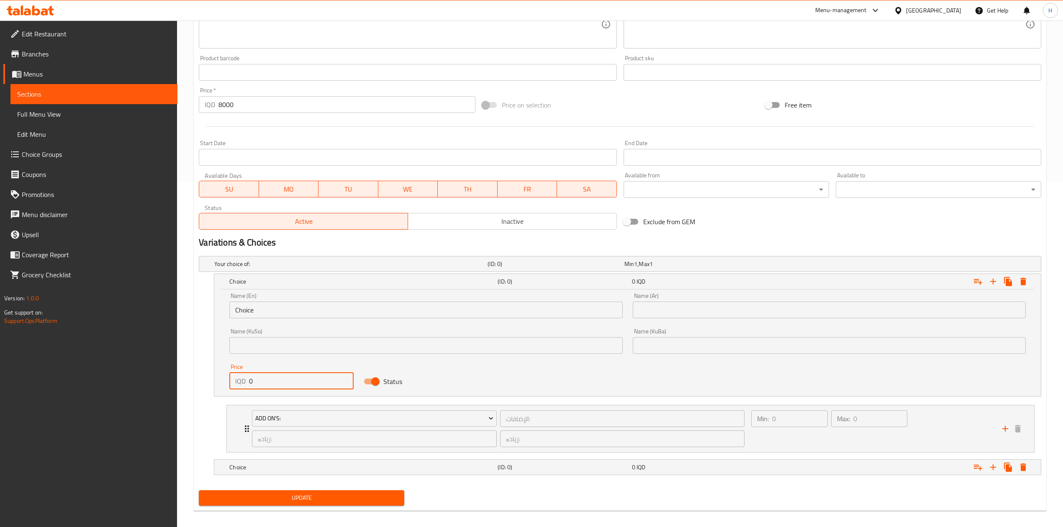
click at [270, 379] on input "0" at bounding box center [301, 381] width 105 height 17
type input "8500"
click at [280, 471] on h5 "Choice" at bounding box center [361, 467] width 265 height 8
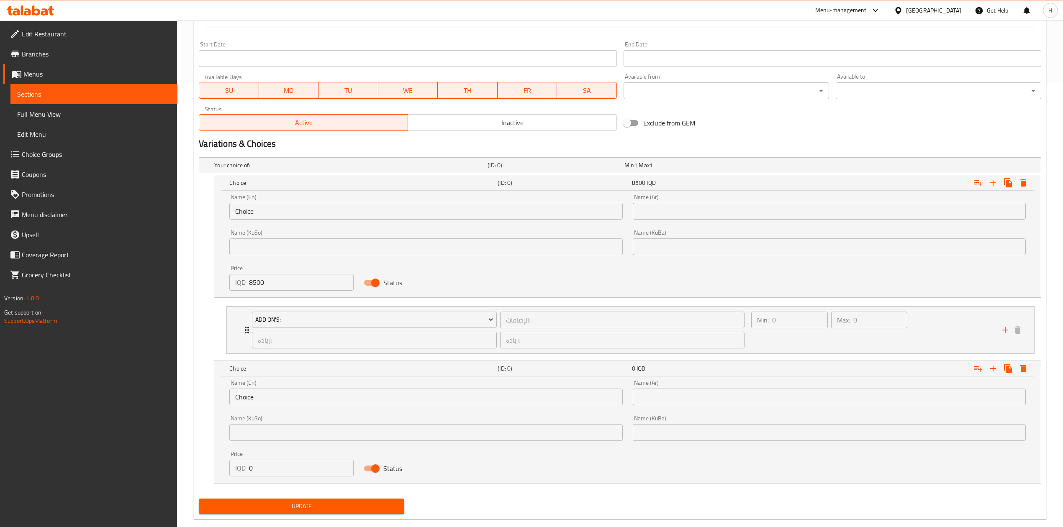
scroll to position [449, 0]
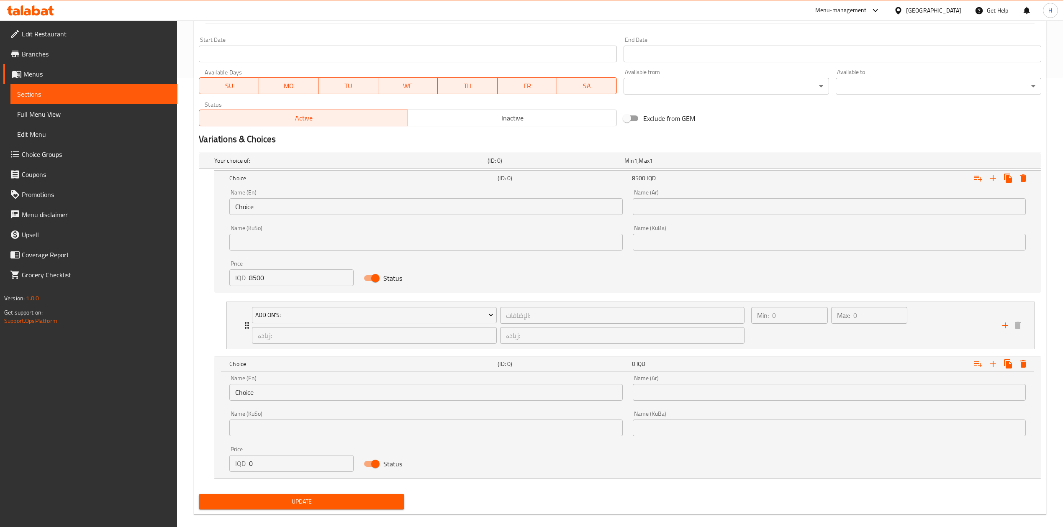
click at [284, 461] on input "0" at bounding box center [301, 463] width 105 height 17
click at [284, 458] on input "0" at bounding box center [301, 463] width 105 height 17
click at [282, 462] on input "09000" at bounding box center [301, 463] width 105 height 17
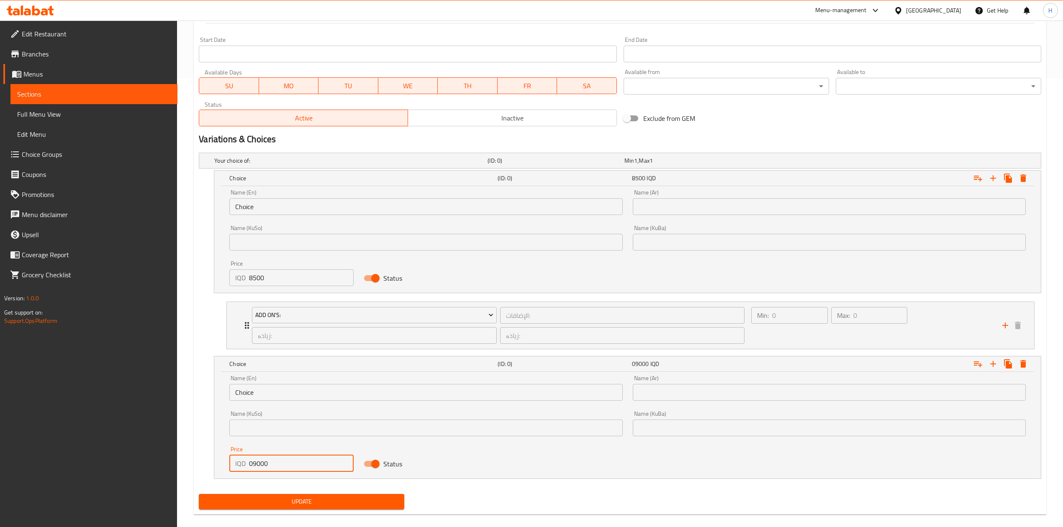
click at [282, 462] on input "09000" at bounding box center [301, 463] width 105 height 17
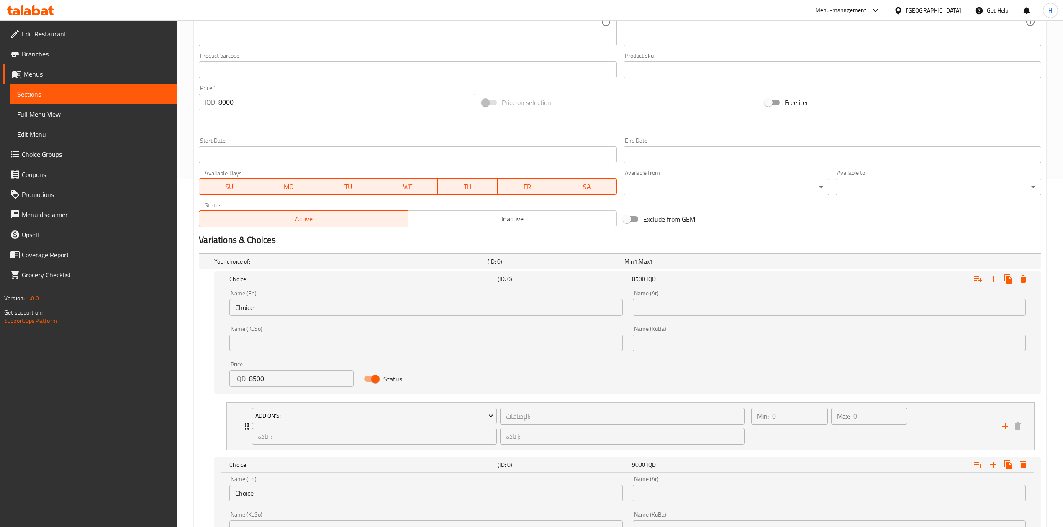
scroll to position [337, 0]
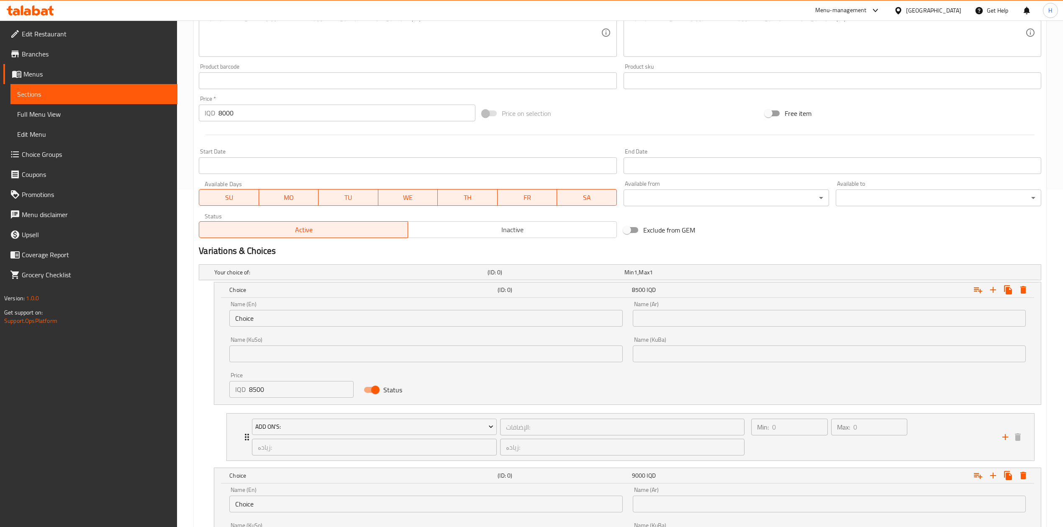
type input "9000"
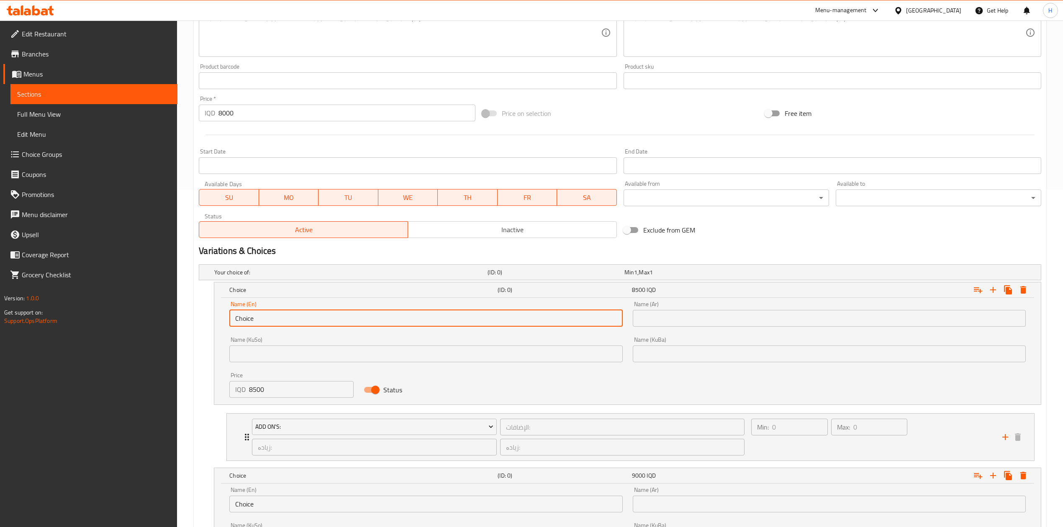
click at [283, 320] on input "Choice" at bounding box center [425, 318] width 393 height 17
click at [283, 320] on input "text" at bounding box center [425, 318] width 393 height 17
type input "Sandwich"
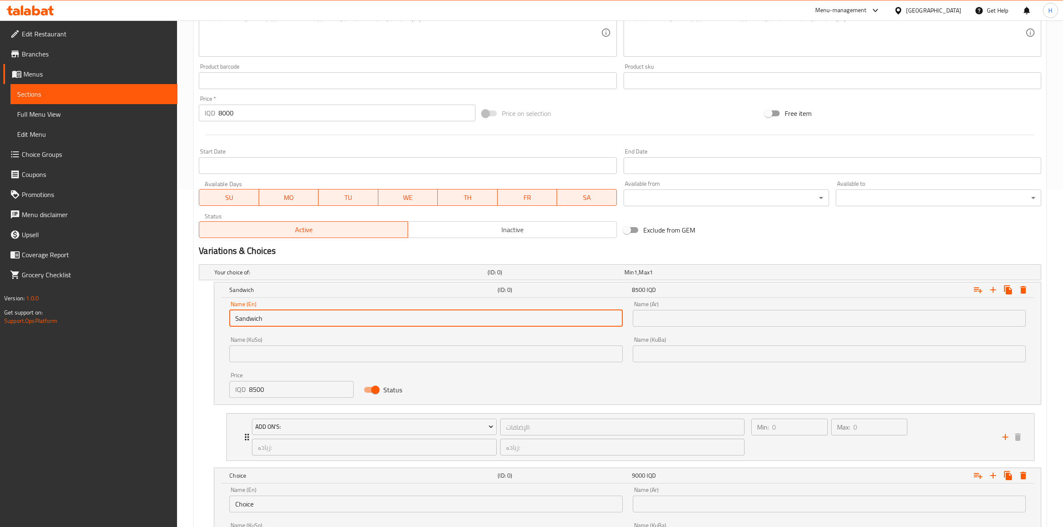
click at [649, 315] on input "text" at bounding box center [829, 318] width 393 height 17
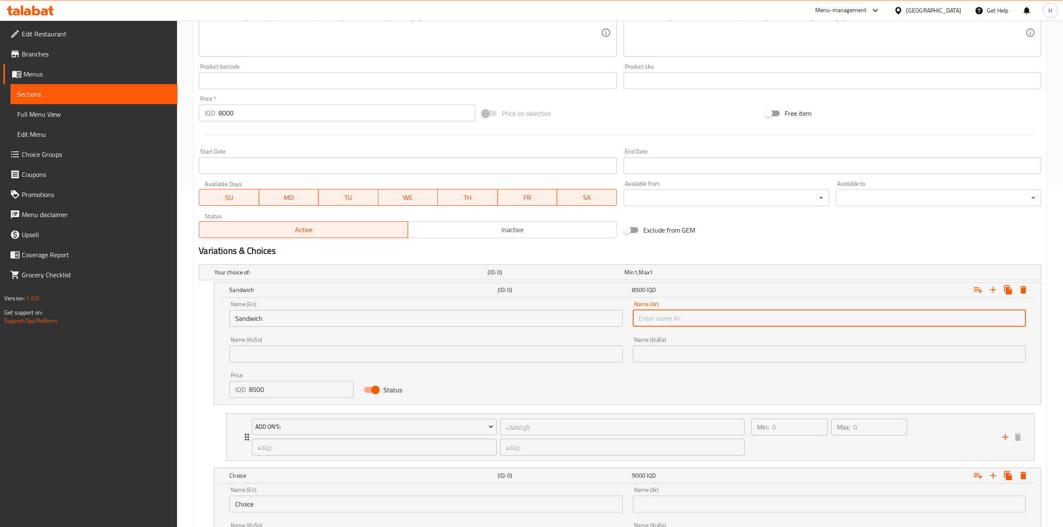
type input "سندويتش"
click at [256, 502] on input "Choice" at bounding box center [425, 504] width 393 height 17
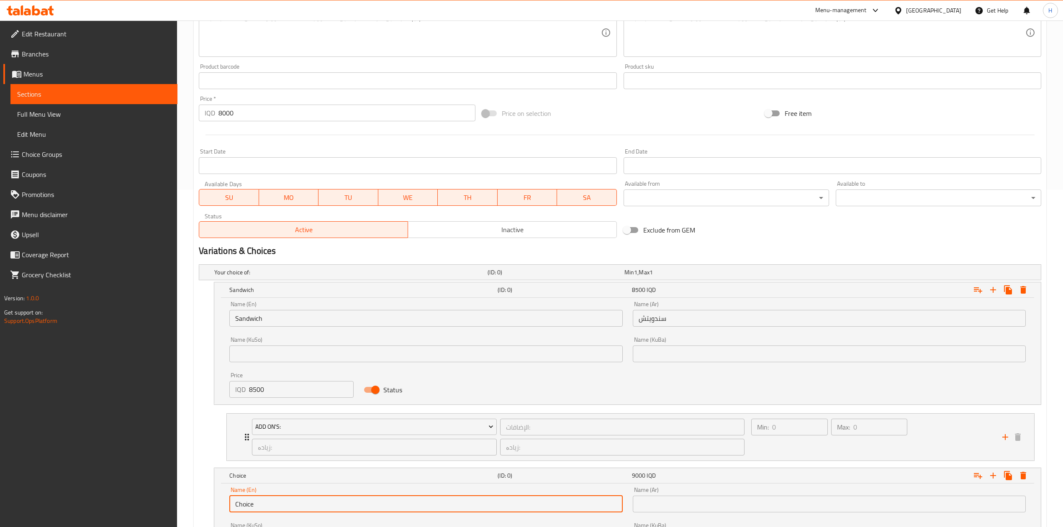
click at [256, 502] on input "Choice" at bounding box center [425, 504] width 393 height 17
click at [257, 502] on input "text" at bounding box center [425, 504] width 393 height 17
type input "Meal"
click at [708, 507] on input "text" at bounding box center [829, 504] width 393 height 17
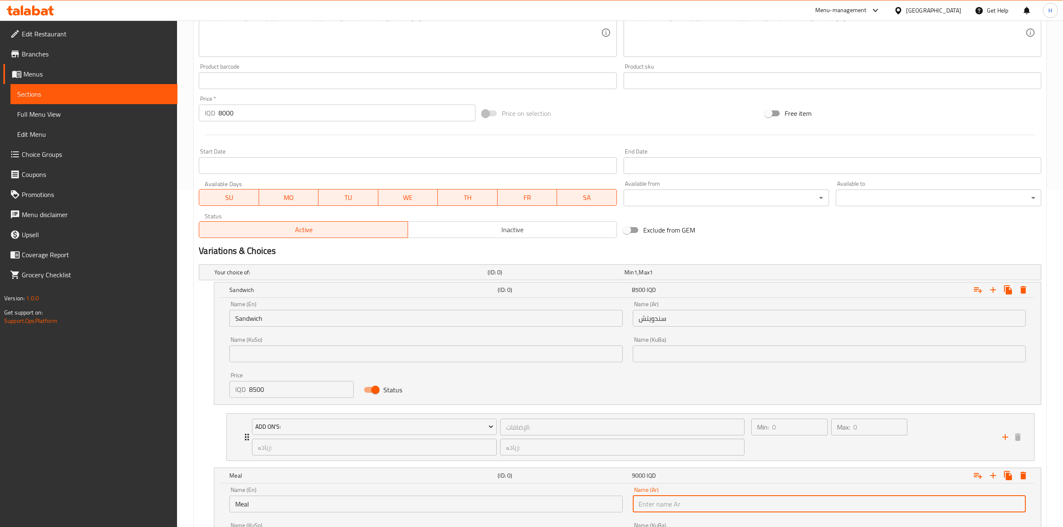
type input "وجبة"
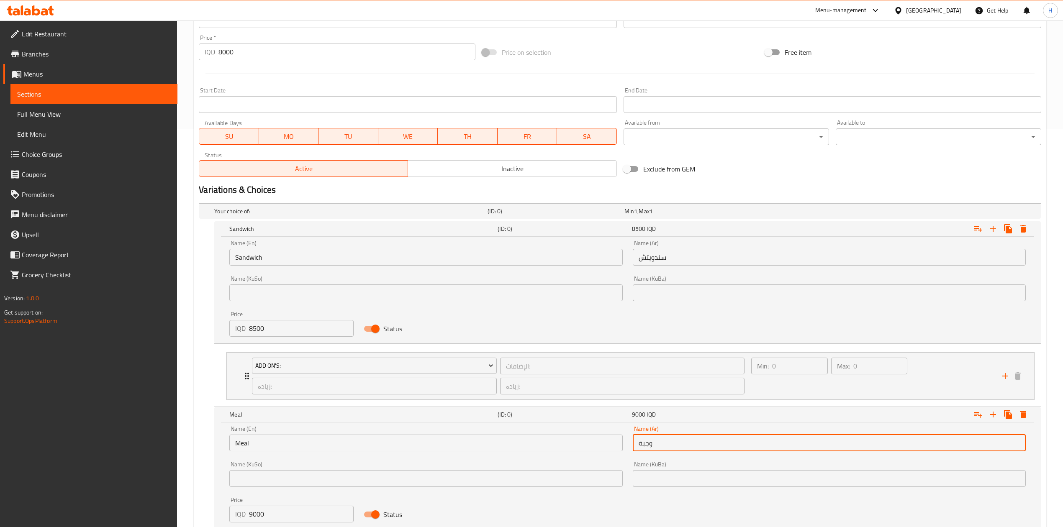
scroll to position [461, 0]
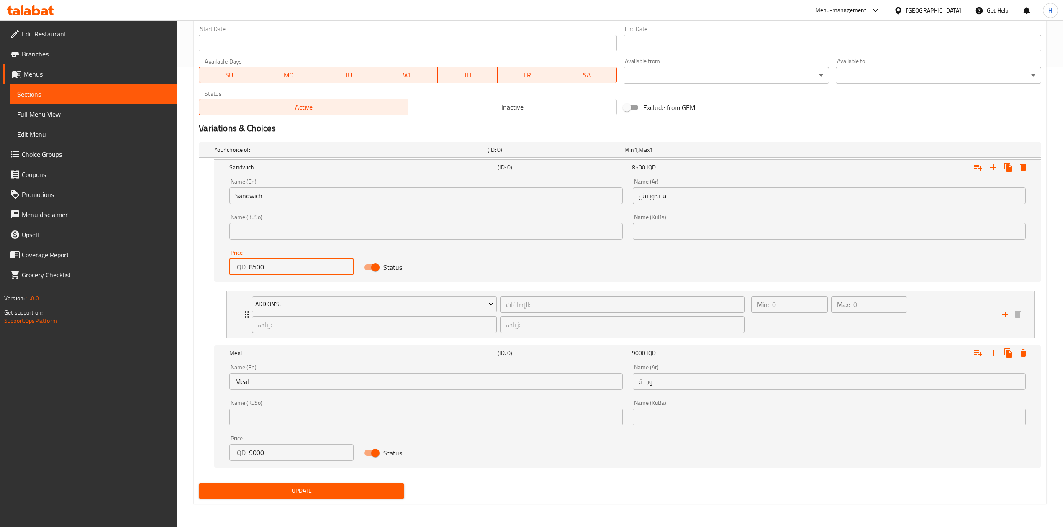
drag, startPoint x: 254, startPoint y: 265, endPoint x: 308, endPoint y: 274, distance: 55.2
click at [308, 274] on input "8500" at bounding box center [301, 267] width 105 height 17
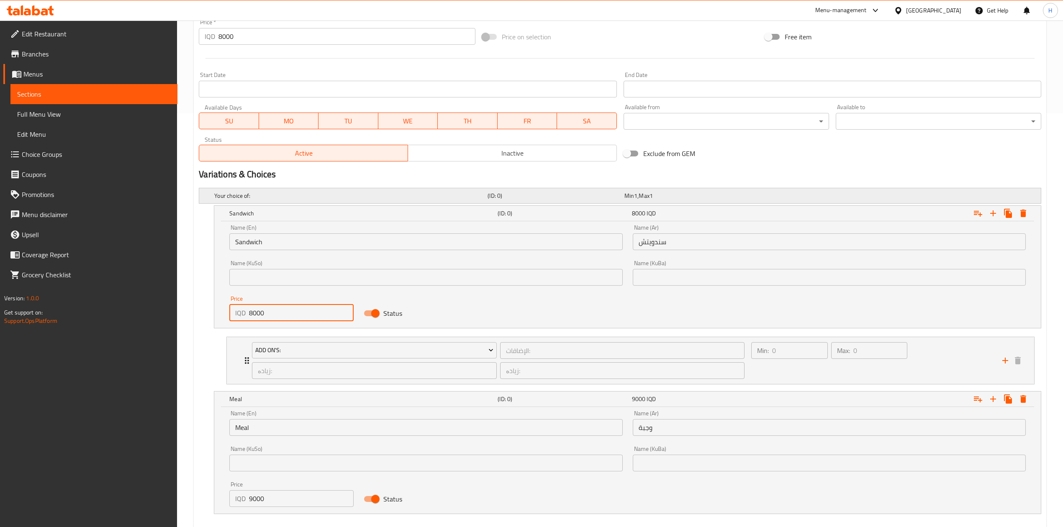
scroll to position [294, 0]
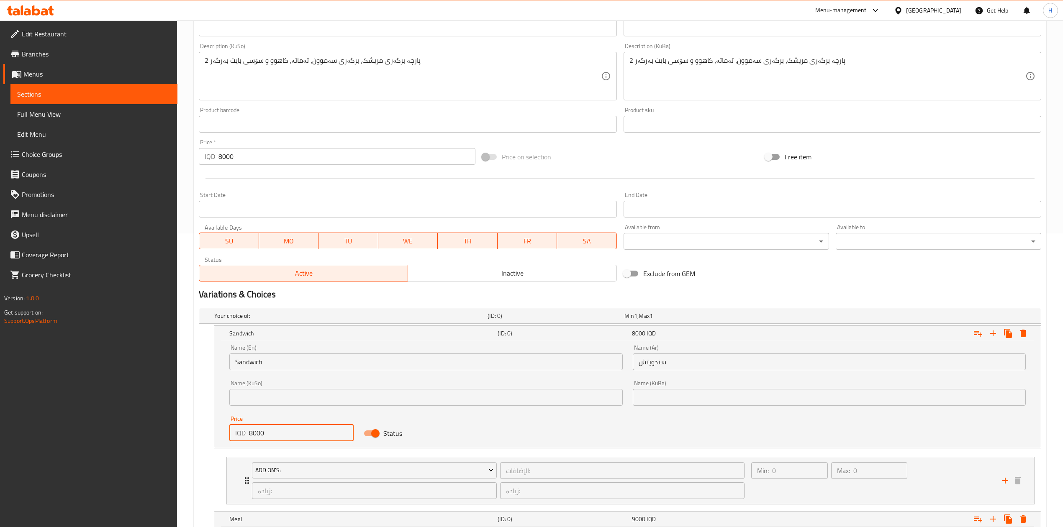
type input "8000"
click at [275, 159] on input "8000" at bounding box center [346, 156] width 256 height 17
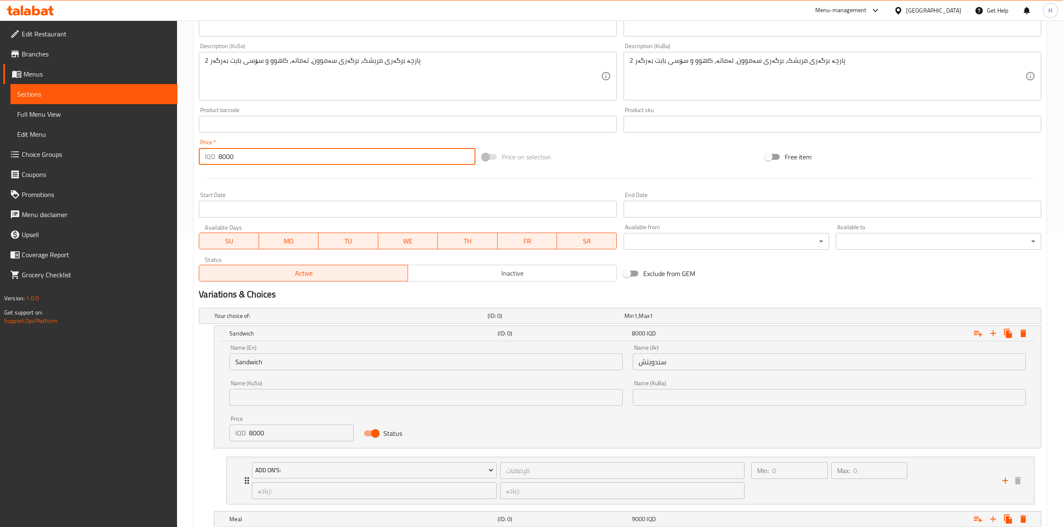
click at [275, 159] on input "8000" at bounding box center [346, 156] width 256 height 17
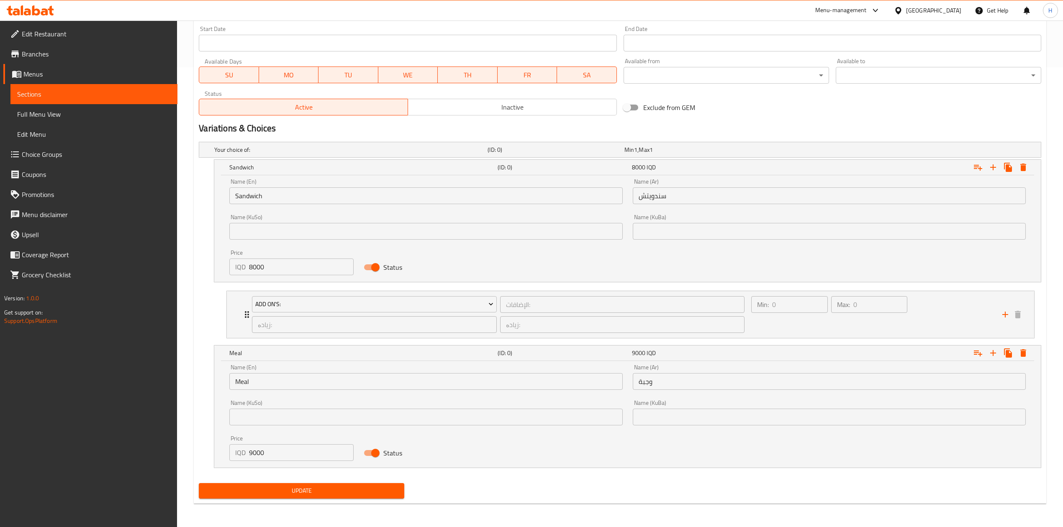
type input "0"
click at [343, 483] on button "Update" at bounding box center [301, 490] width 205 height 15
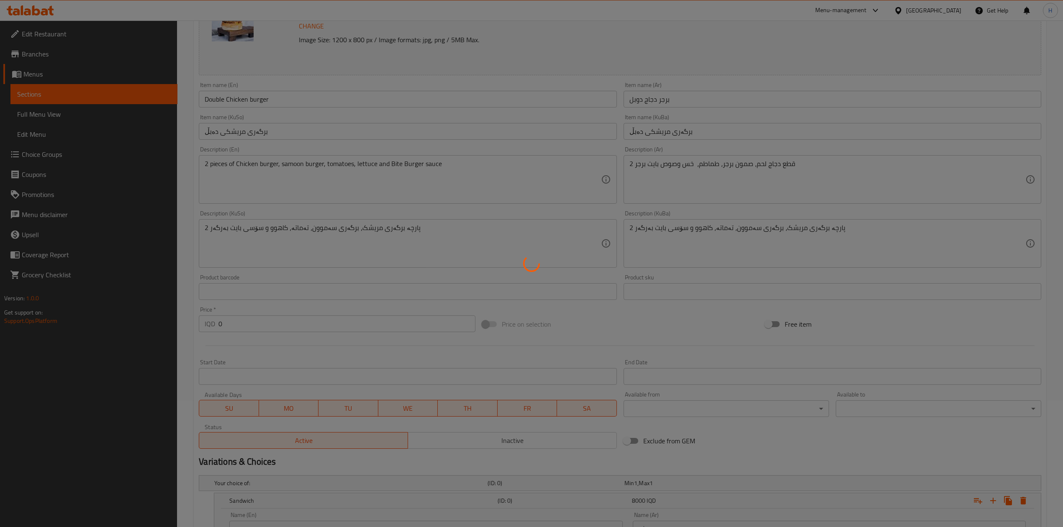
scroll to position [0, 0]
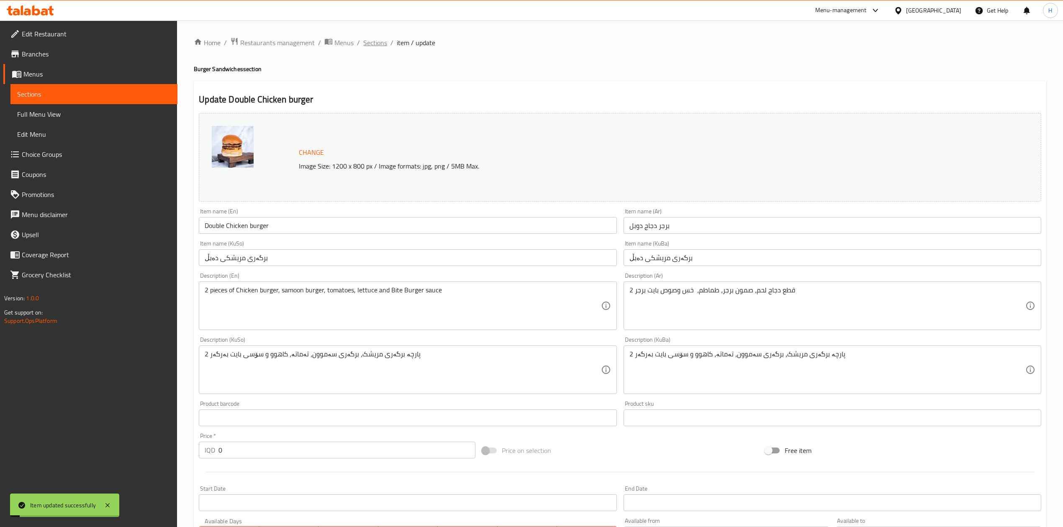
click at [380, 44] on span "Sections" at bounding box center [375, 43] width 24 height 10
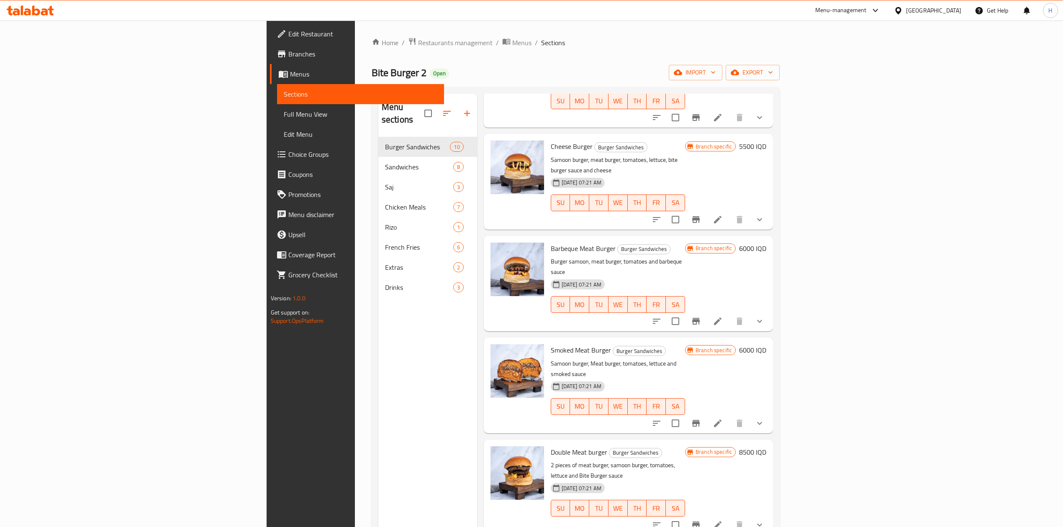
scroll to position [111, 0]
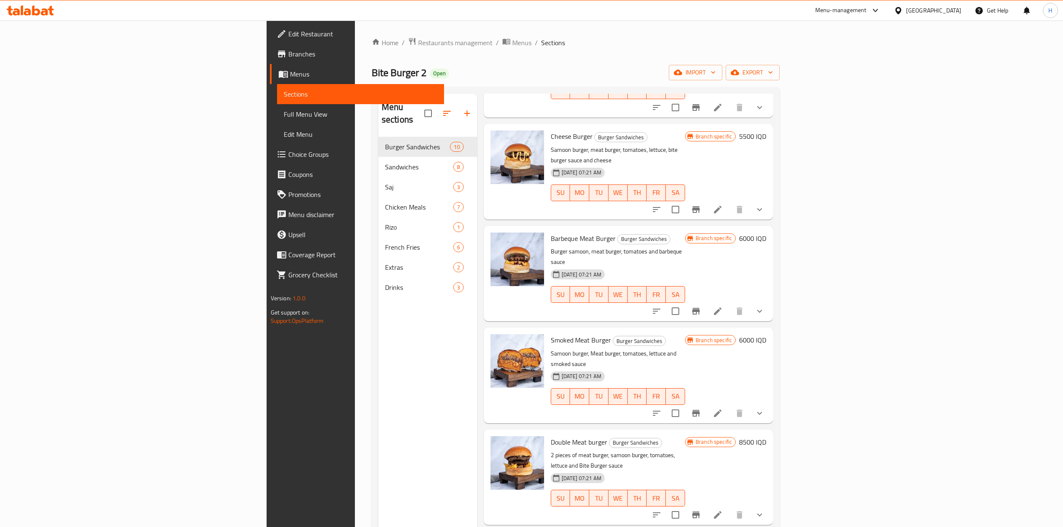
click at [723, 510] on icon at bounding box center [718, 515] width 10 height 10
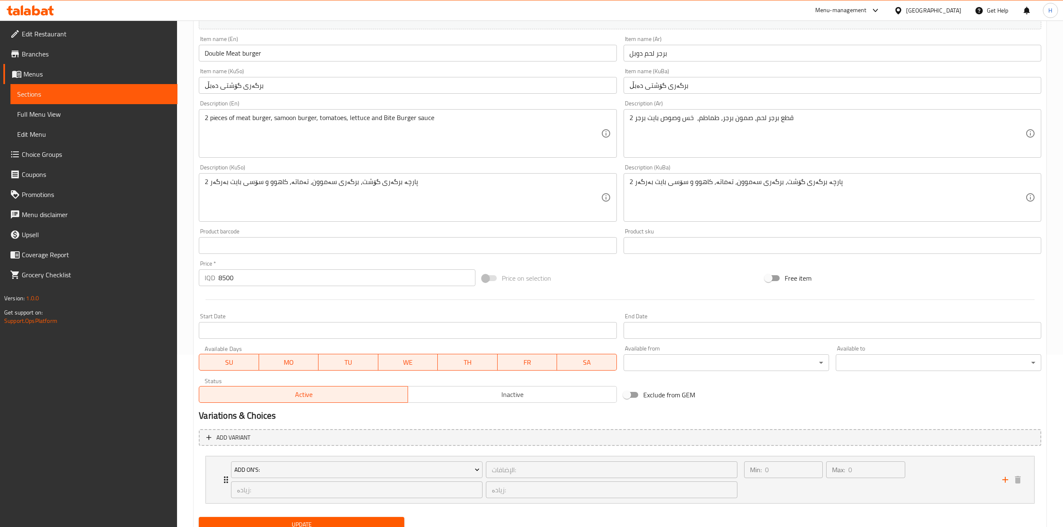
scroll to position [207, 0]
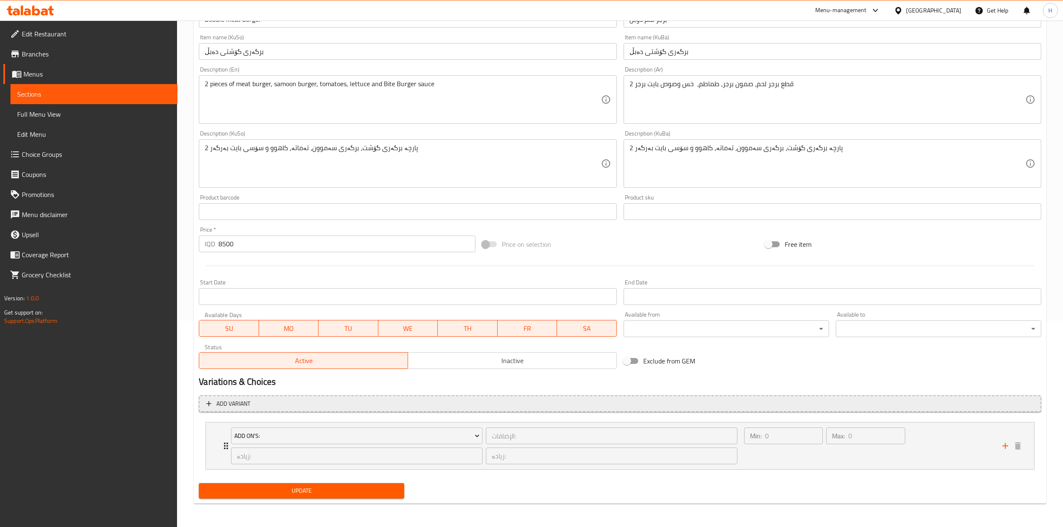
click at [245, 399] on span "Add variant" at bounding box center [233, 404] width 34 height 10
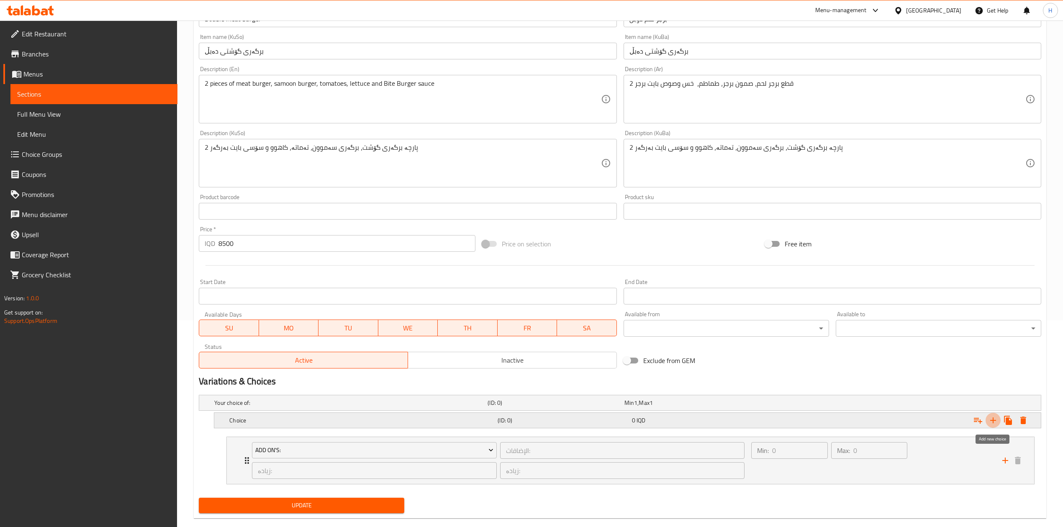
drag, startPoint x: 992, startPoint y: 414, endPoint x: 973, endPoint y: 411, distance: 19.9
click at [992, 414] on button "Expand" at bounding box center [992, 420] width 15 height 15
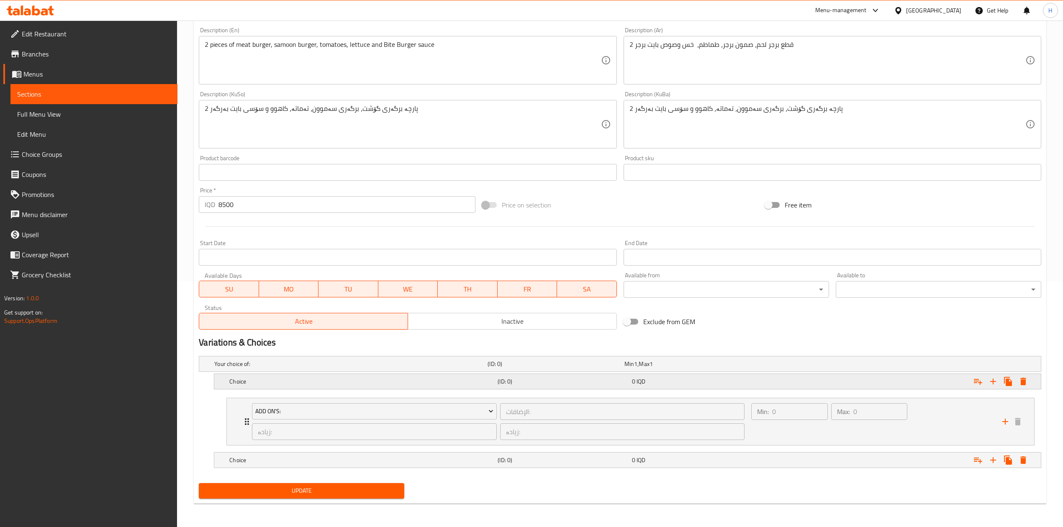
click at [251, 382] on h5 "Choice" at bounding box center [361, 381] width 265 height 8
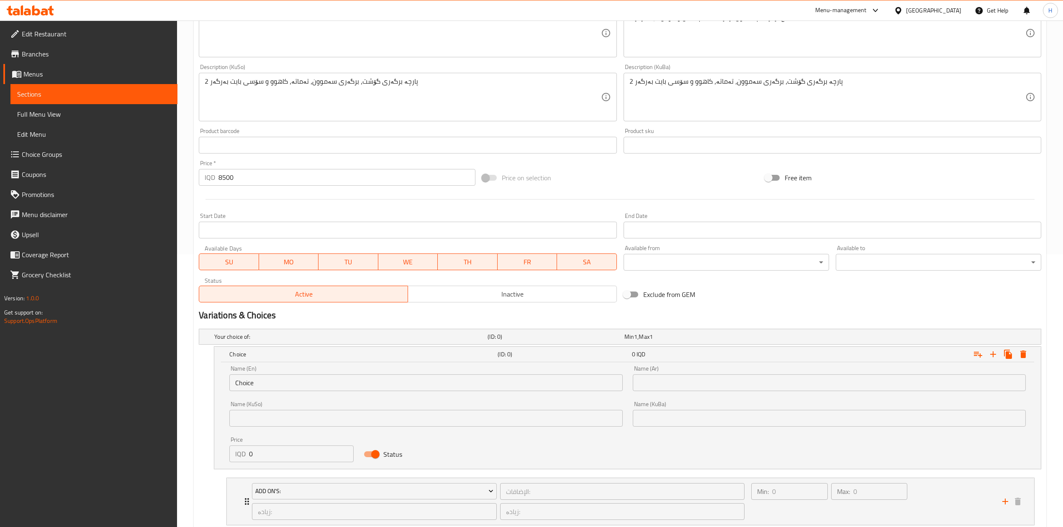
scroll to position [337, 0]
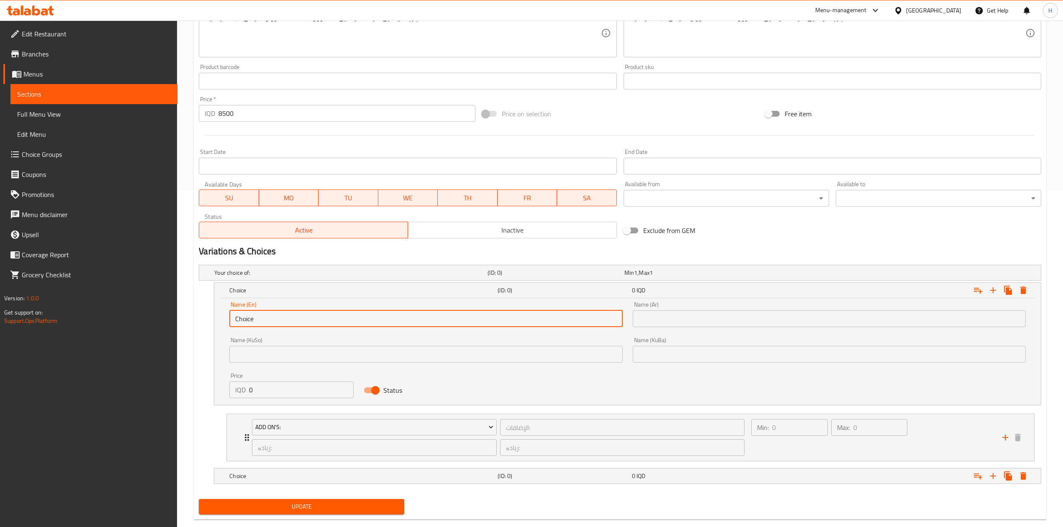
click at [251, 318] on input "Choice" at bounding box center [425, 318] width 393 height 17
click at [258, 322] on input "text" at bounding box center [425, 318] width 393 height 17
type input "Sandwich"
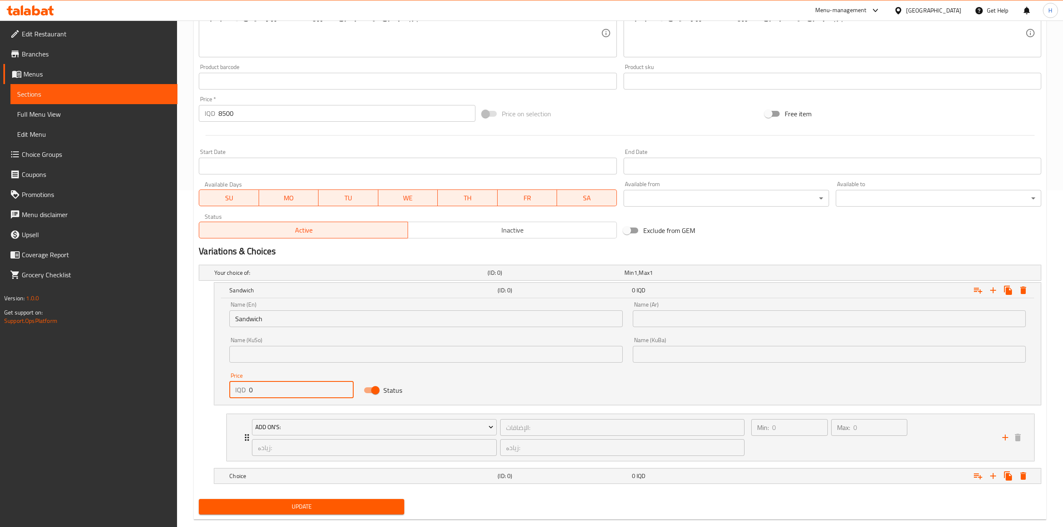
click at [288, 388] on input "0" at bounding box center [301, 390] width 105 height 17
click at [287, 388] on input "0" at bounding box center [301, 390] width 105 height 17
type input "8500"
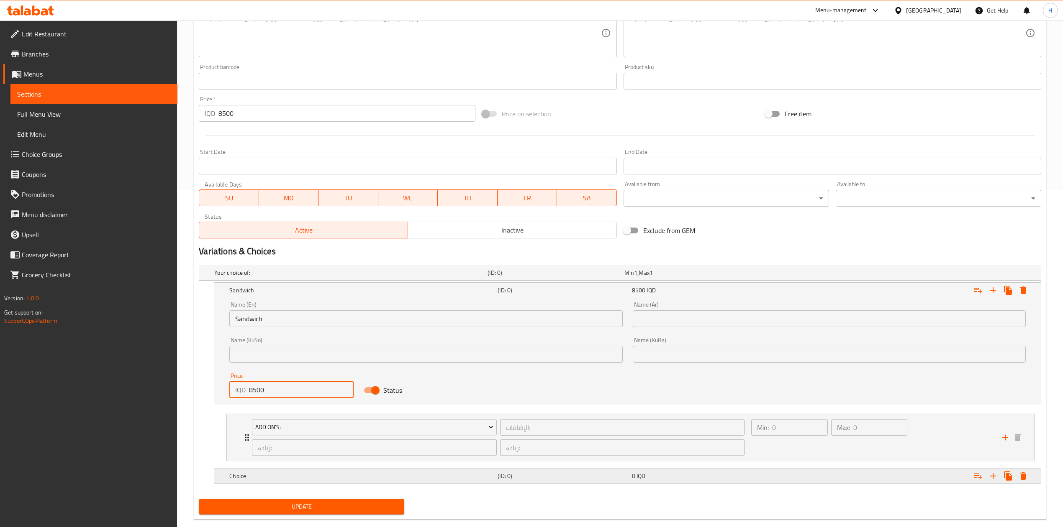
click at [286, 482] on div "Choice" at bounding box center [362, 476] width 268 height 12
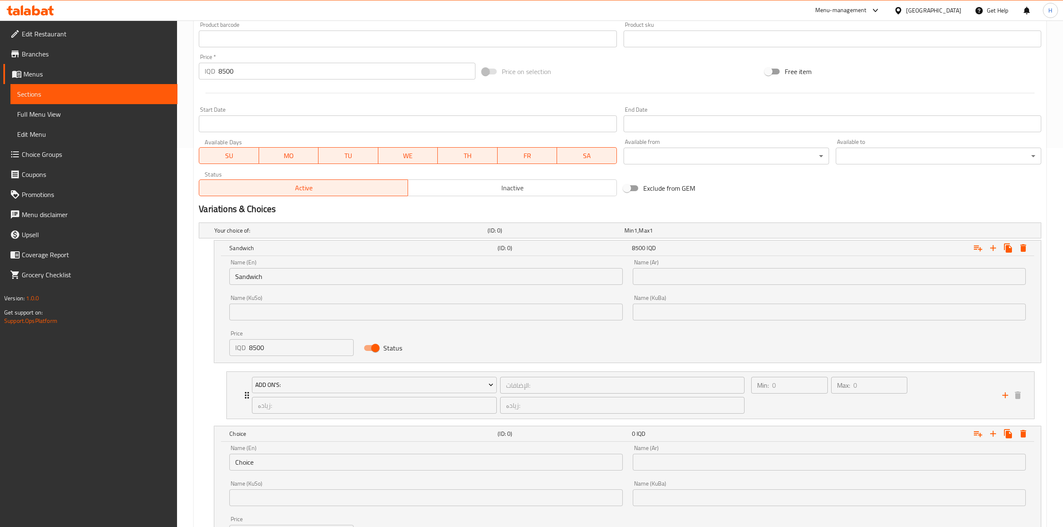
scroll to position [453, 0]
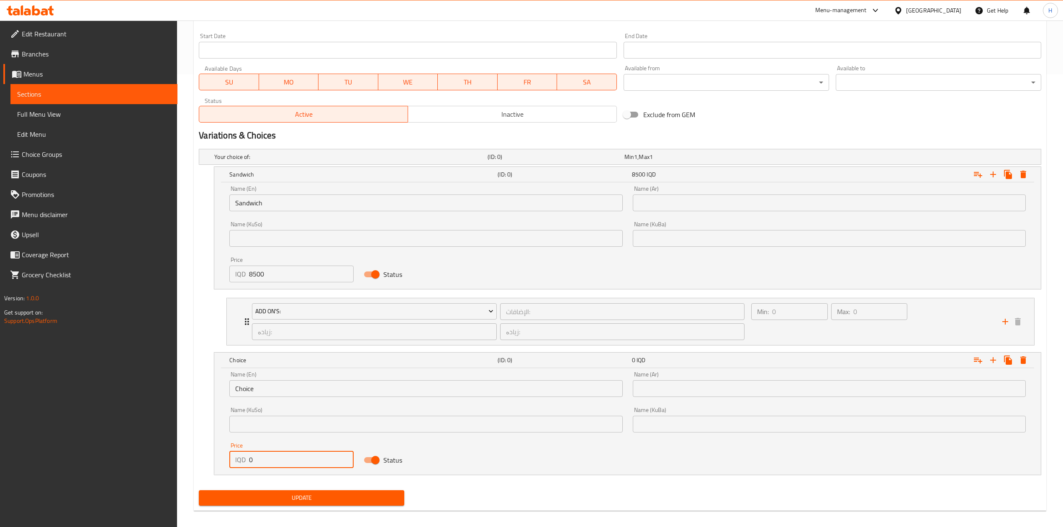
click at [280, 462] on input "0" at bounding box center [301, 459] width 105 height 17
type input "10000"
click at [664, 197] on input "text" at bounding box center [829, 203] width 393 height 17
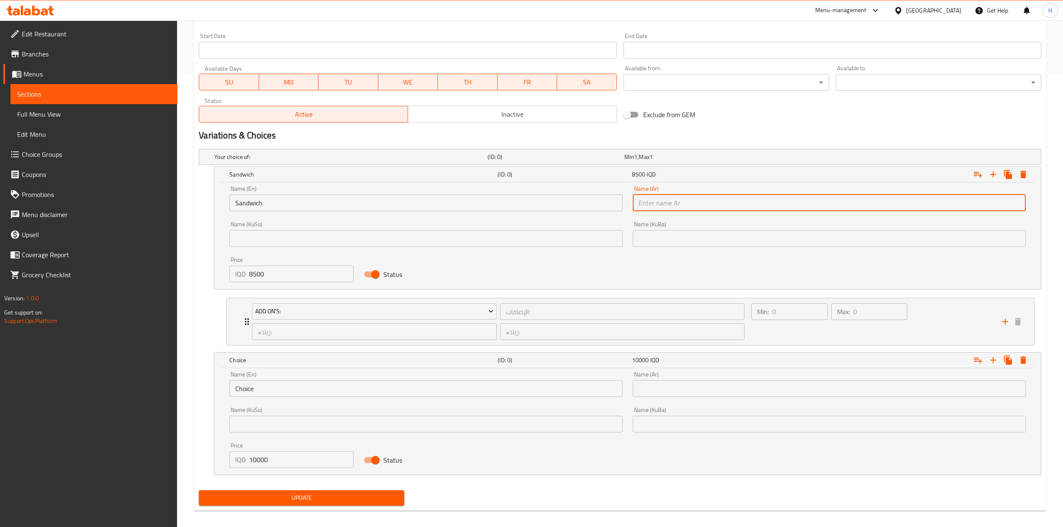
type input "سندويتش"
click at [270, 391] on input "Choice" at bounding box center [425, 388] width 393 height 17
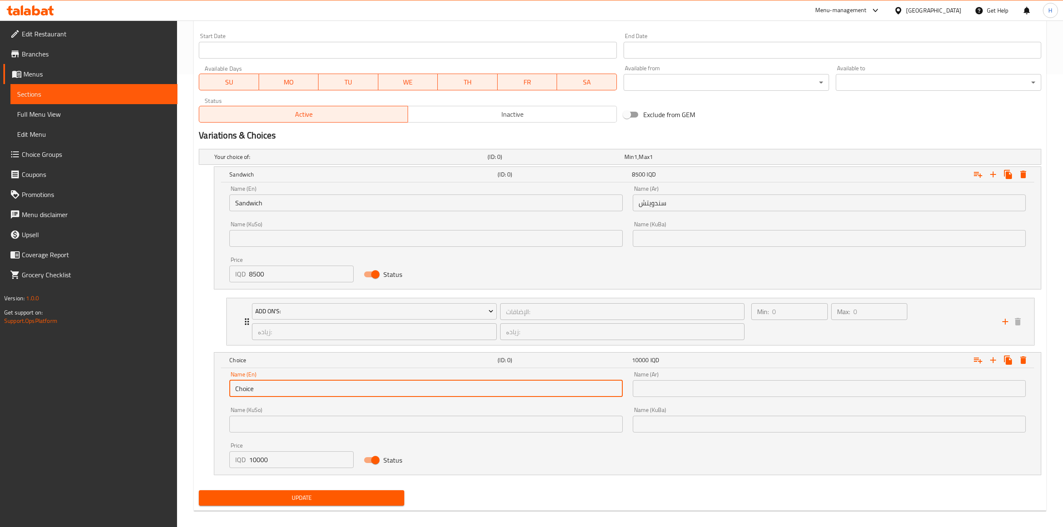
click at [270, 391] on input "Choice" at bounding box center [425, 388] width 393 height 17
click at [270, 391] on input "text" at bounding box center [425, 388] width 393 height 17
type input "Meal"
click at [685, 394] on input "text" at bounding box center [829, 388] width 393 height 17
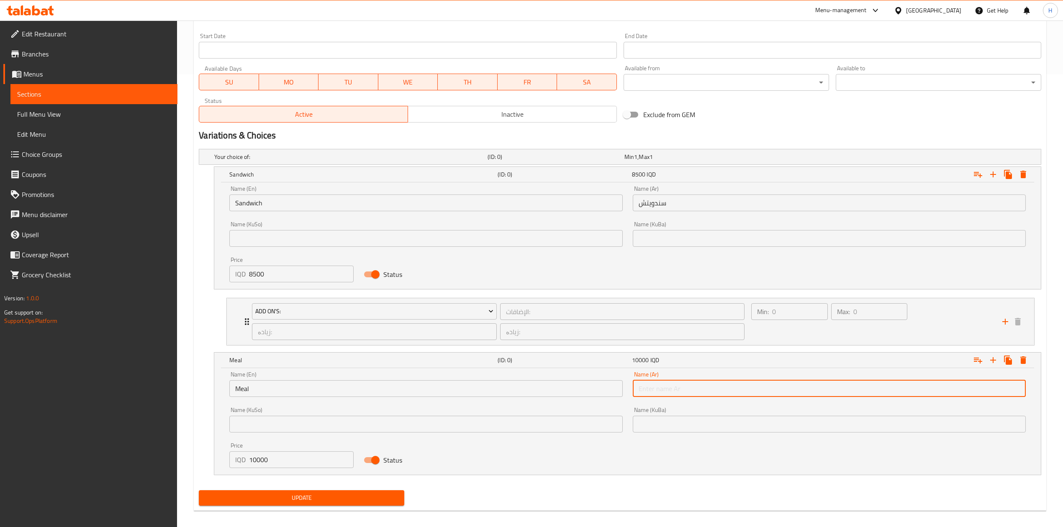
type input "وجبة"
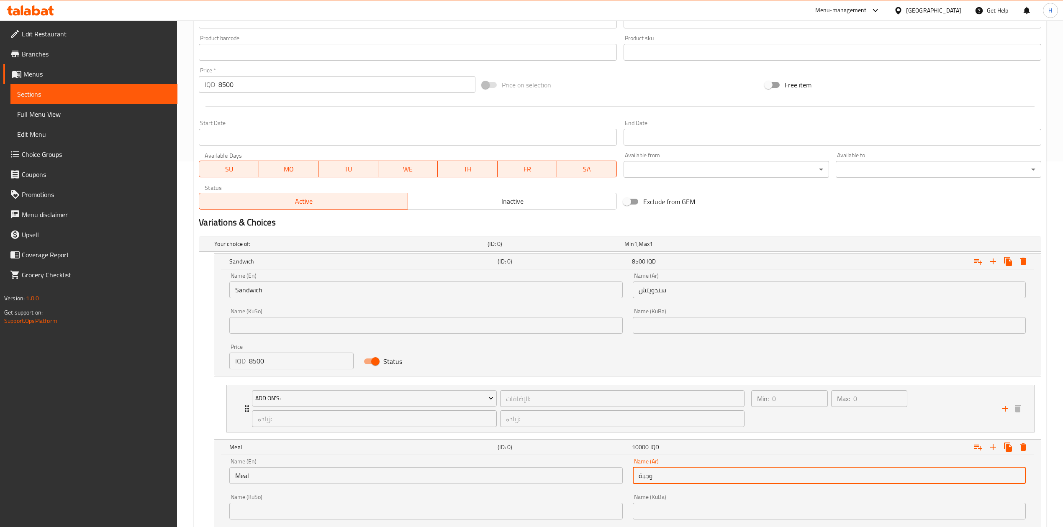
scroll to position [285, 0]
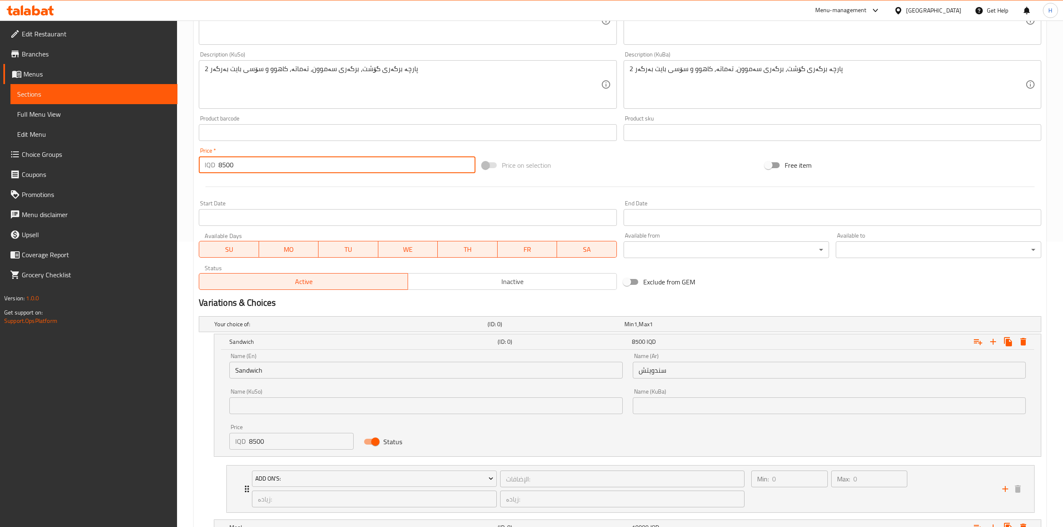
click at [244, 163] on input "8500" at bounding box center [346, 164] width 256 height 17
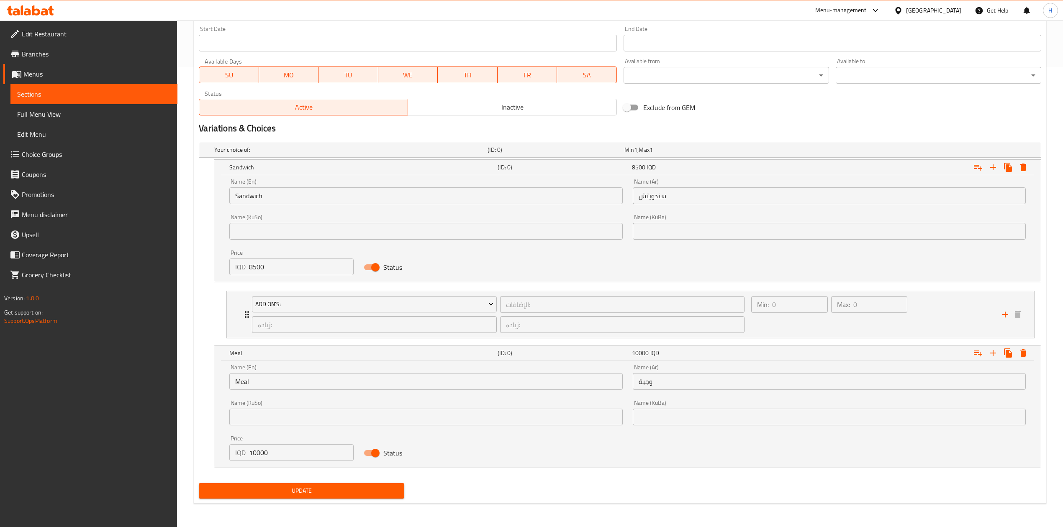
type input "0"
drag, startPoint x: 335, startPoint y: 475, endPoint x: 331, endPoint y: 481, distance: 6.7
click at [333, 477] on div "Your choice of: (ID: 0) Min 1 , Max 1 Name (En) Your choice of: Name (En) Name …" at bounding box center [619, 308] width 849 height 341
click at [325, 489] on span "Update" at bounding box center [301, 491] width 192 height 10
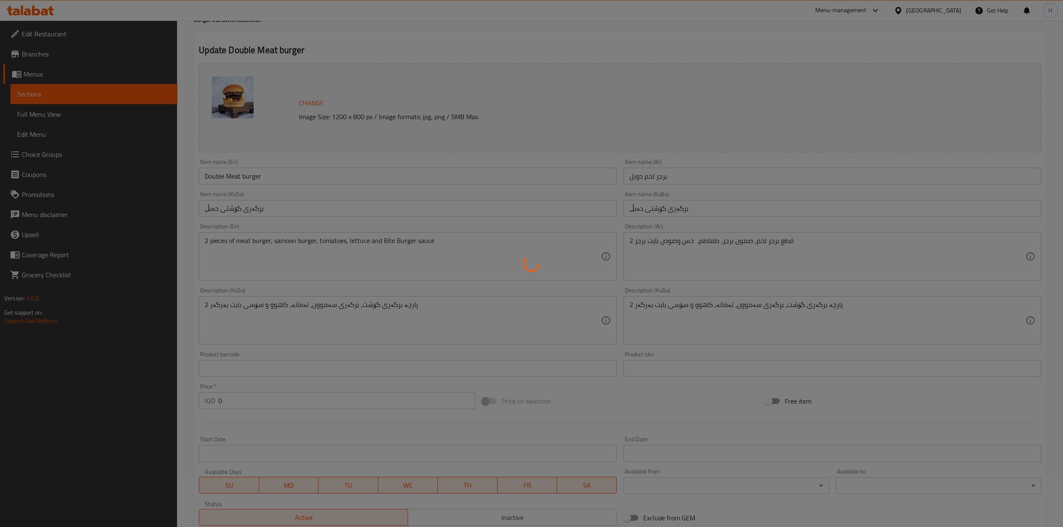
scroll to position [0, 0]
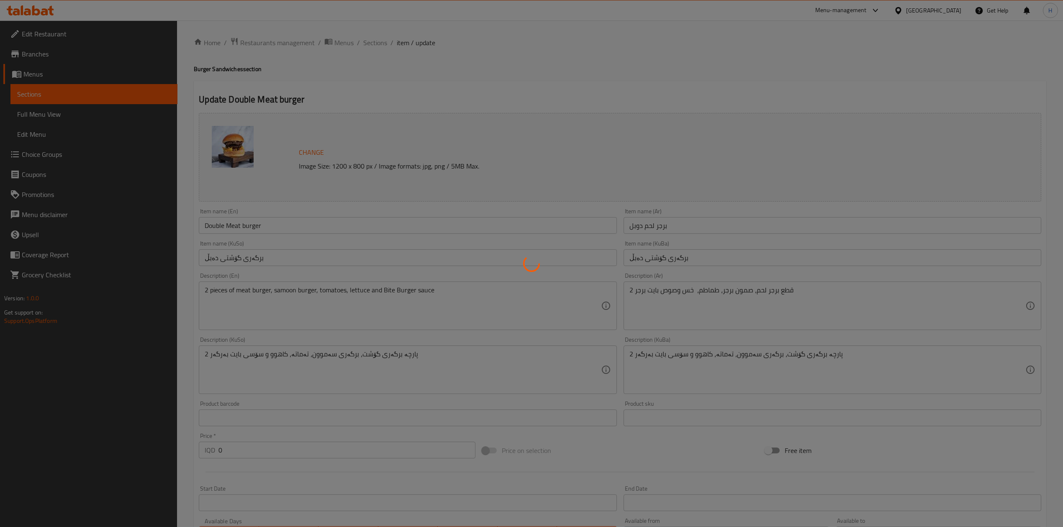
drag, startPoint x: 374, startPoint y: 44, endPoint x: 383, endPoint y: 43, distance: 9.4
click at [382, 44] on div at bounding box center [531, 263] width 1063 height 527
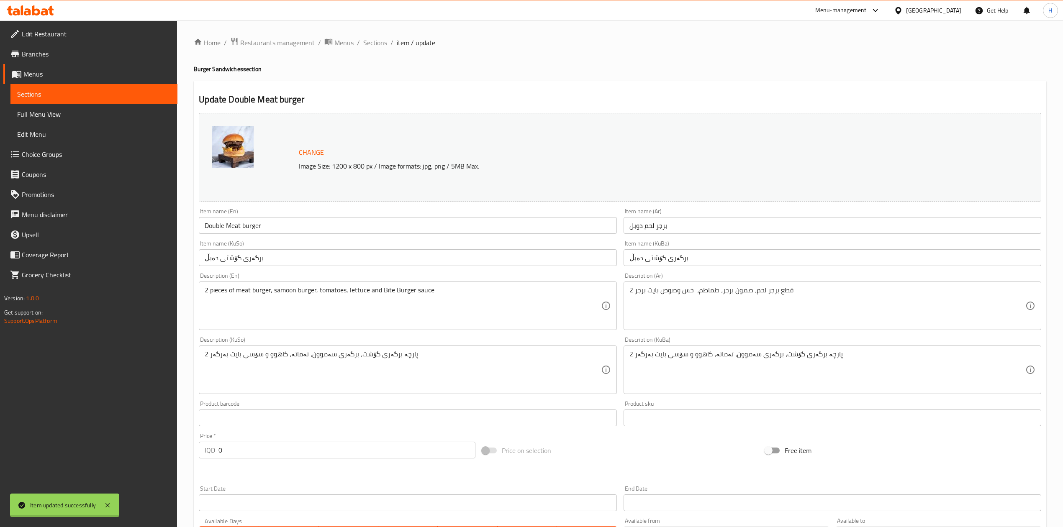
click at [383, 43] on div at bounding box center [531, 263] width 1063 height 527
click at [383, 43] on span "Sections" at bounding box center [375, 43] width 24 height 10
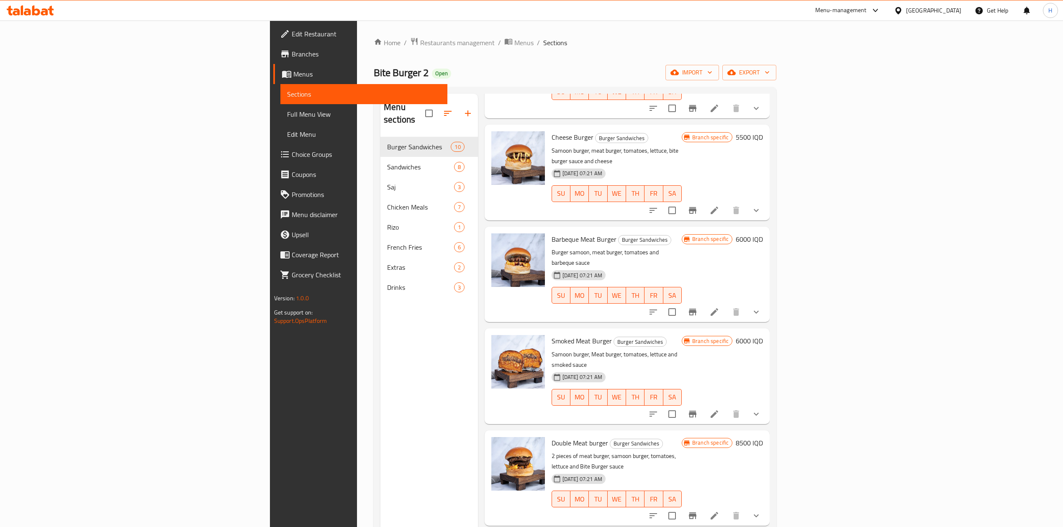
scroll to position [167, 0]
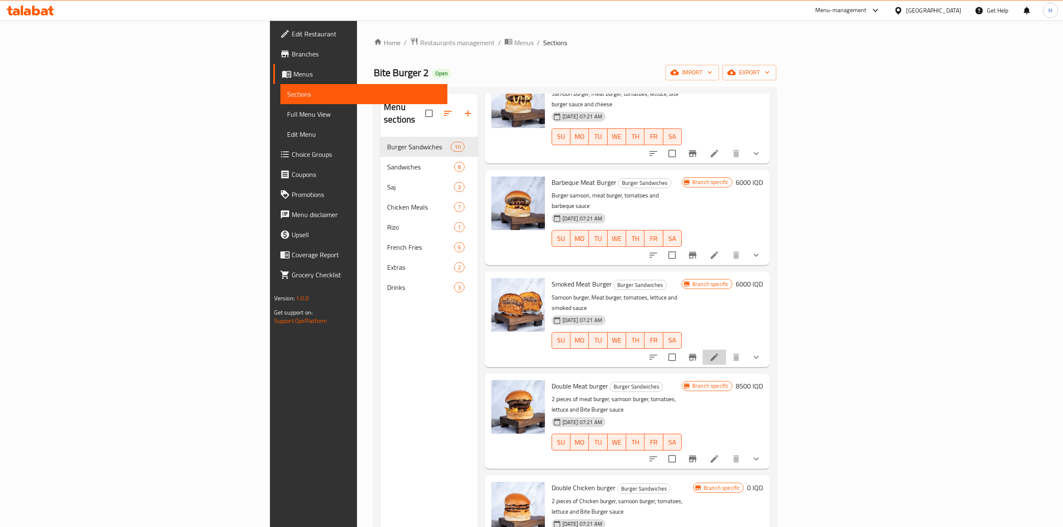
click at [726, 350] on li at bounding box center [713, 357] width 23 height 15
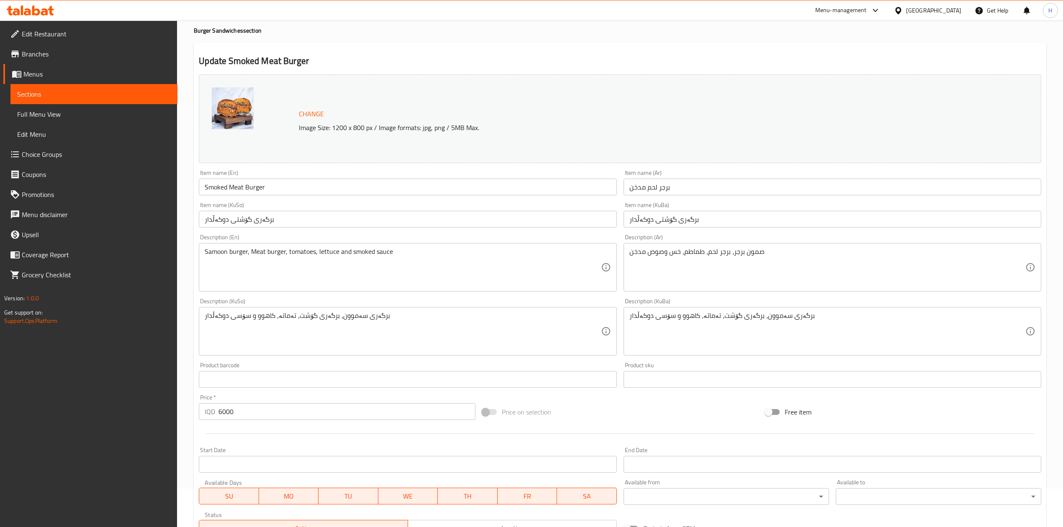
scroll to position [207, 0]
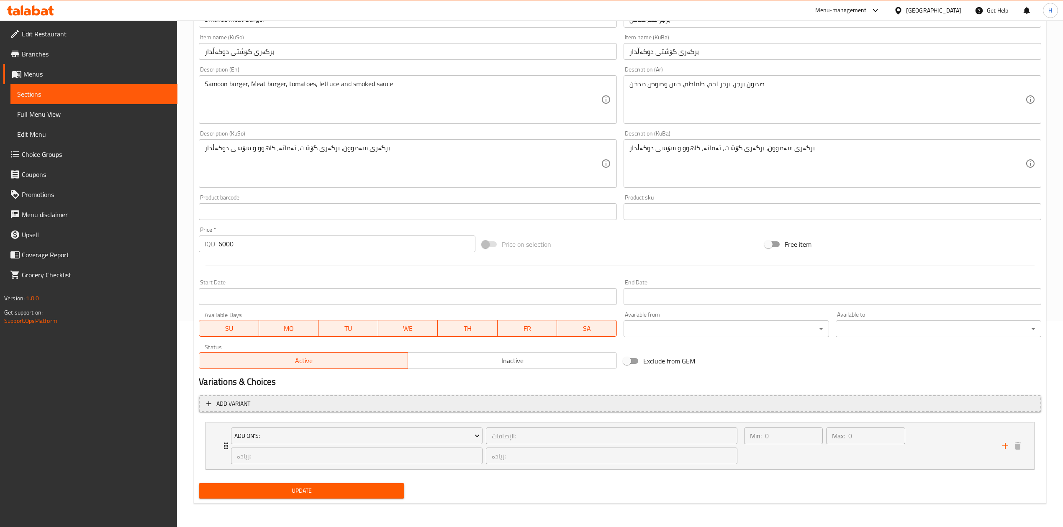
click at [240, 399] on span "Add variant" at bounding box center [233, 404] width 34 height 10
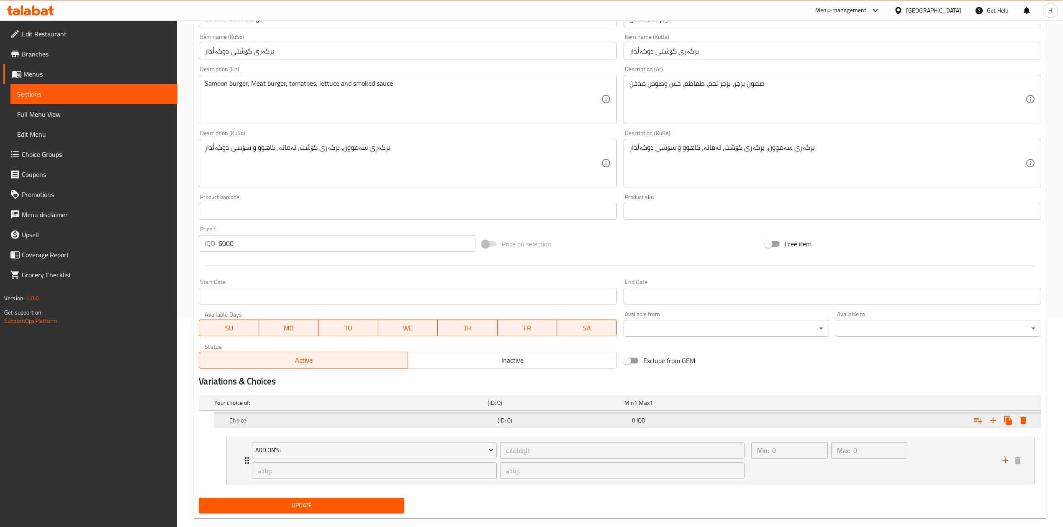
click at [992, 414] on button "Expand" at bounding box center [992, 420] width 15 height 15
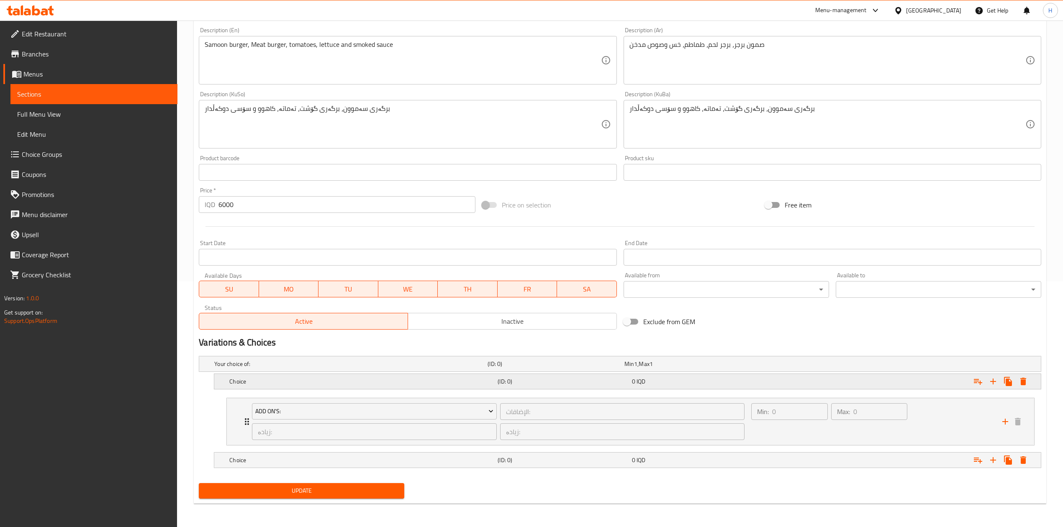
click at [277, 382] on h5 "Choice" at bounding box center [361, 381] width 265 height 8
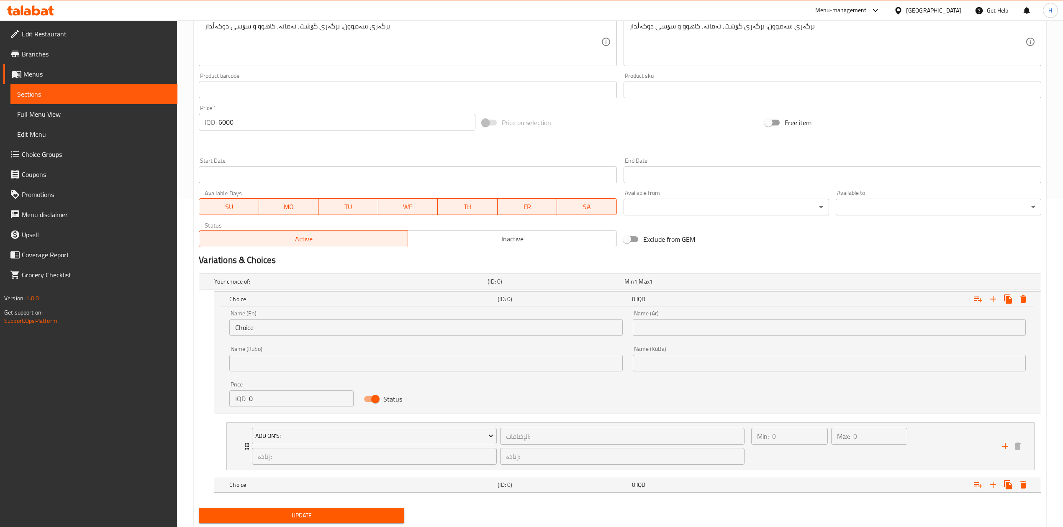
scroll to position [330, 0]
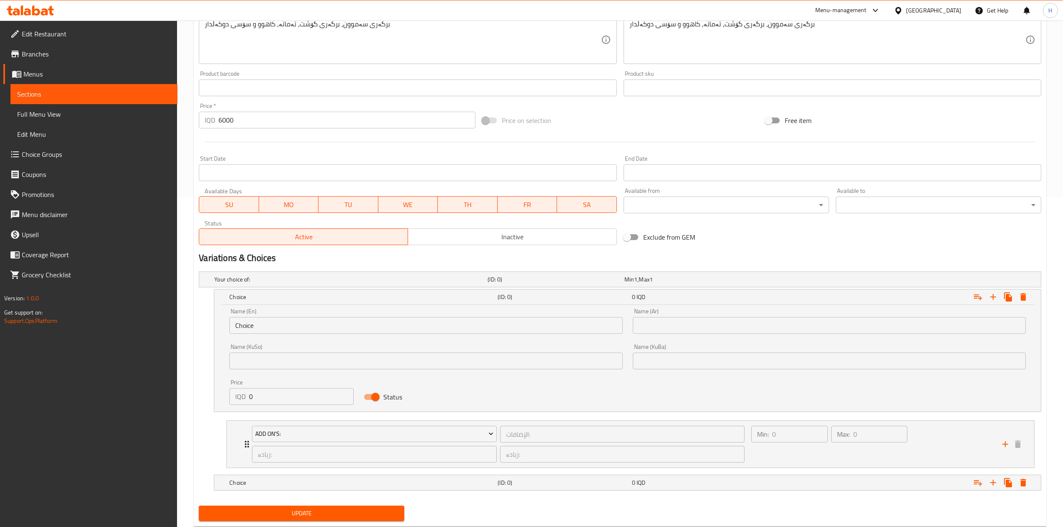
click at [271, 322] on input "Choice" at bounding box center [425, 325] width 393 height 17
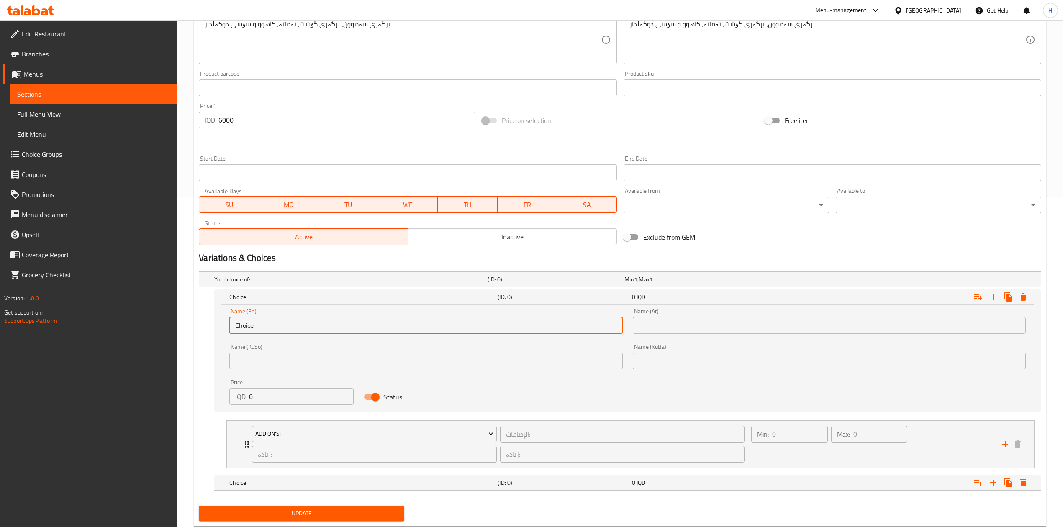
click at [271, 322] on input "Choice" at bounding box center [425, 325] width 393 height 17
click at [271, 322] on input "text" at bounding box center [425, 325] width 393 height 17
type input "Sandwich"
click at [275, 390] on input "0" at bounding box center [301, 396] width 105 height 17
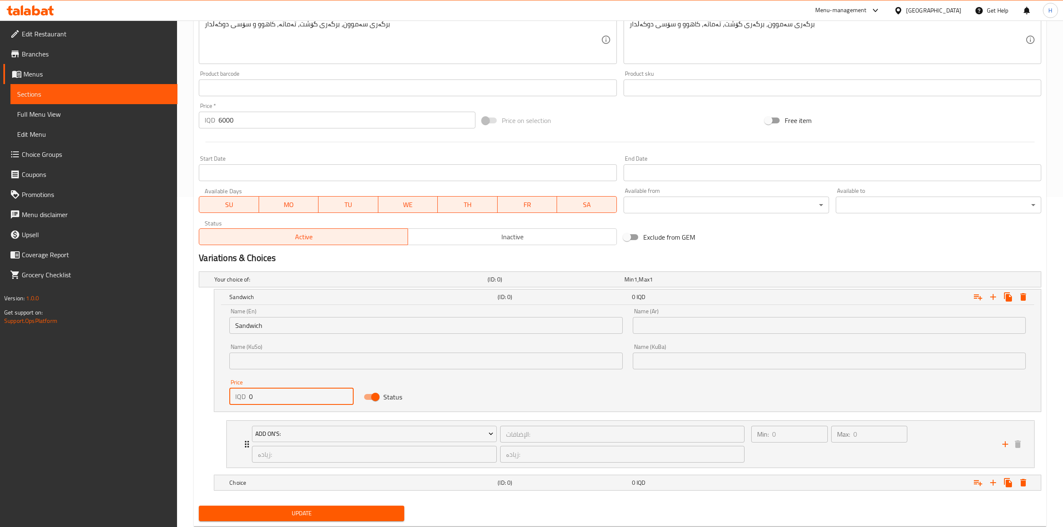
click at [275, 390] on input "0" at bounding box center [301, 396] width 105 height 17
type input "6000"
click at [269, 482] on h5 "Choice" at bounding box center [361, 483] width 265 height 8
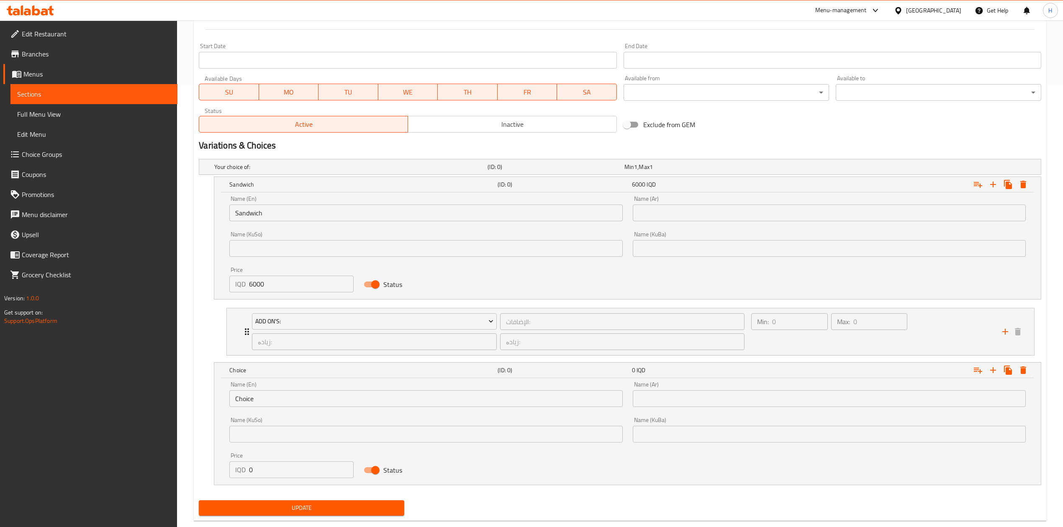
scroll to position [444, 0]
click at [271, 462] on input "0" at bounding box center [301, 468] width 105 height 17
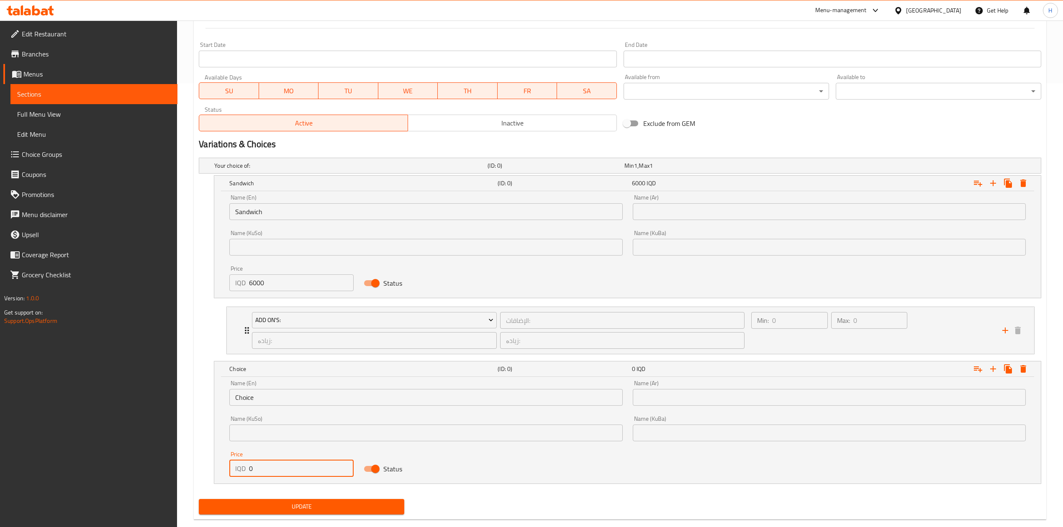
click at [271, 463] on input "0" at bounding box center [301, 468] width 105 height 17
type input "7500"
click at [273, 402] on input "Choice" at bounding box center [425, 397] width 393 height 17
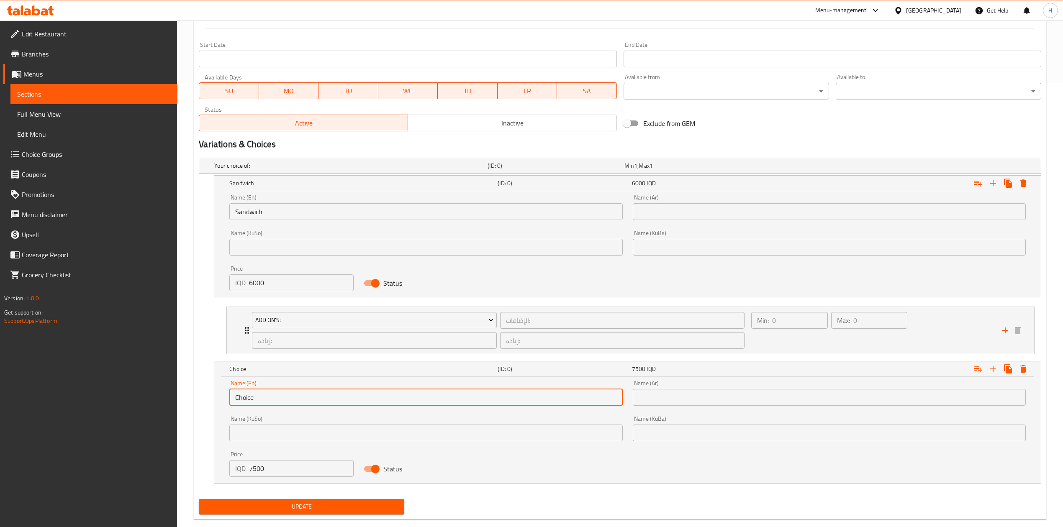
click at [273, 402] on input "Choice" at bounding box center [425, 397] width 393 height 17
click at [273, 402] on input "text" at bounding box center [425, 397] width 393 height 17
type input "Meal"
click at [738, 399] on input "text" at bounding box center [829, 397] width 393 height 17
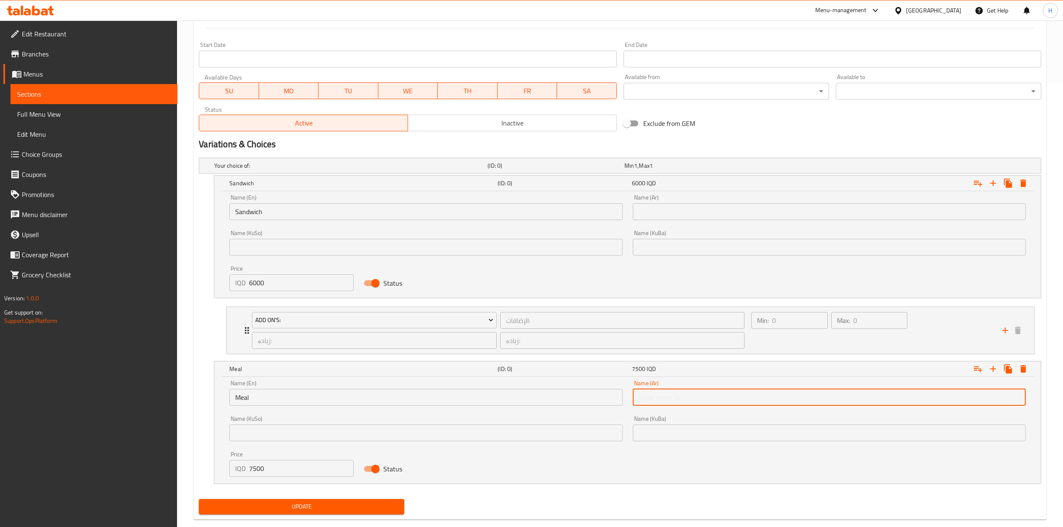
type input "وجبة"
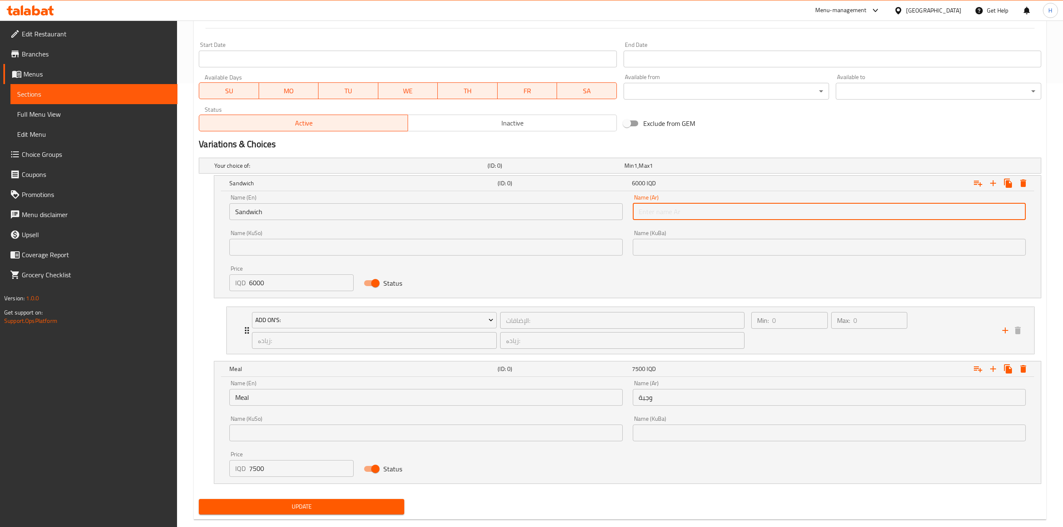
click at [669, 210] on input "text" at bounding box center [829, 211] width 393 height 17
type input "سندويتش"
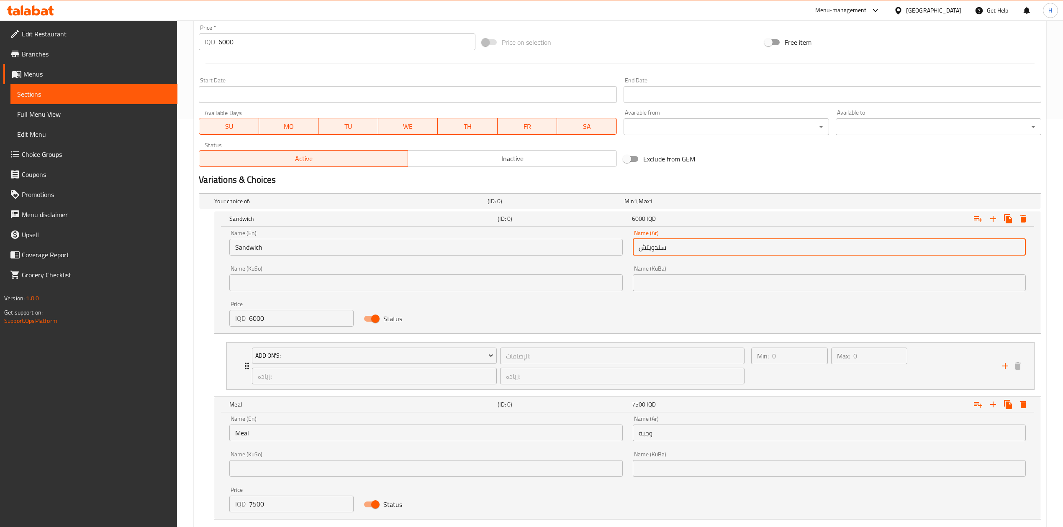
scroll to position [388, 0]
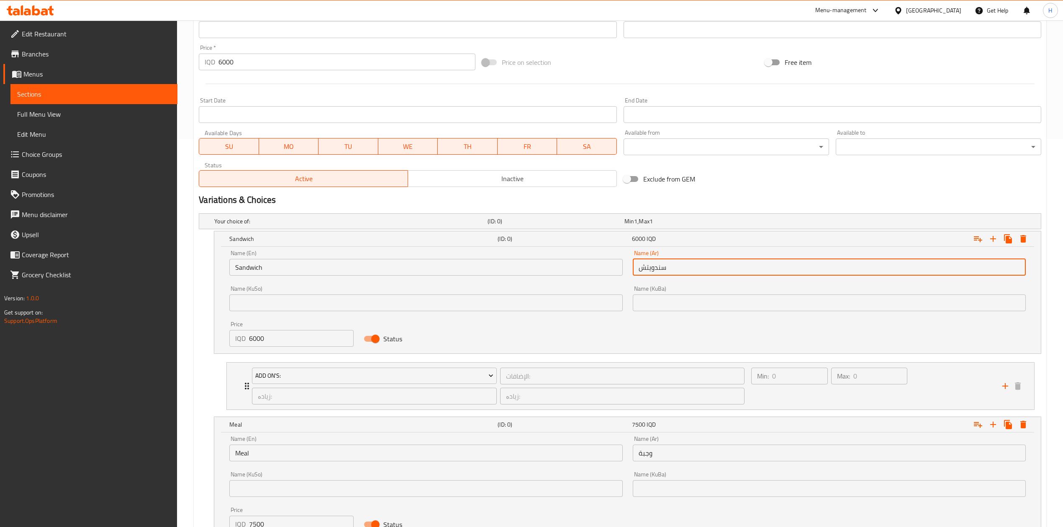
click at [256, 74] on div "Price   * IQD 6000 Price *" at bounding box center [336, 57] width 283 height 32
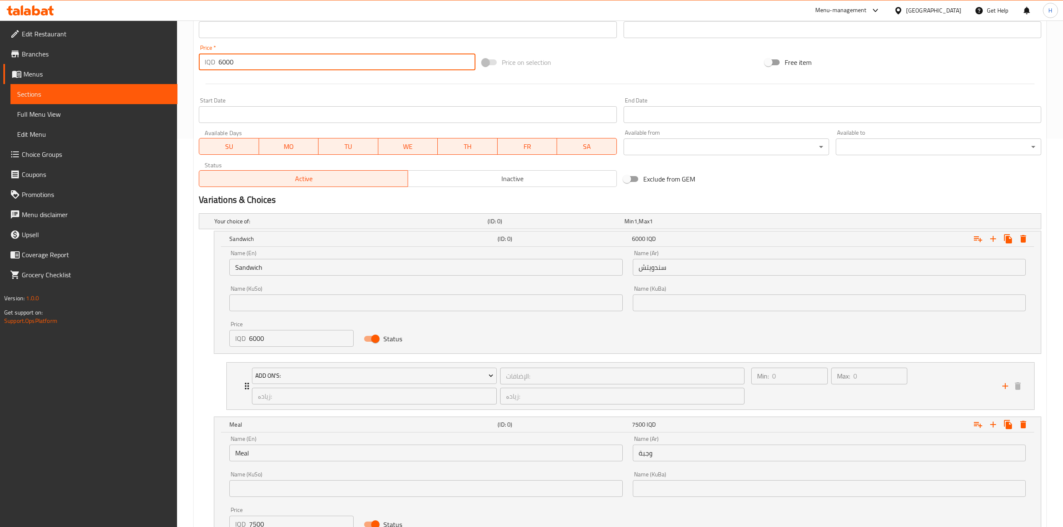
click at [258, 64] on input "6000" at bounding box center [346, 62] width 256 height 17
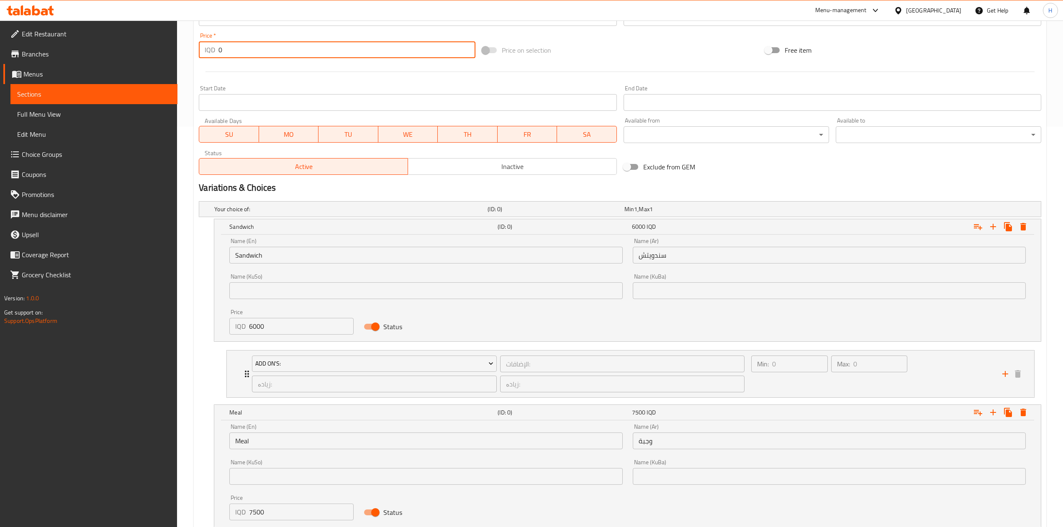
scroll to position [461, 0]
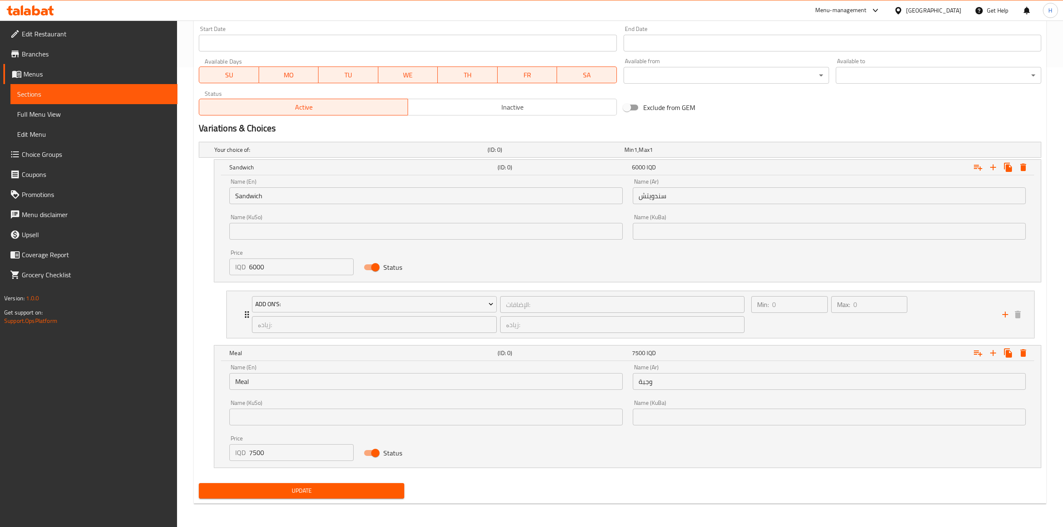
type input "0"
click at [308, 486] on span "Update" at bounding box center [301, 491] width 192 height 10
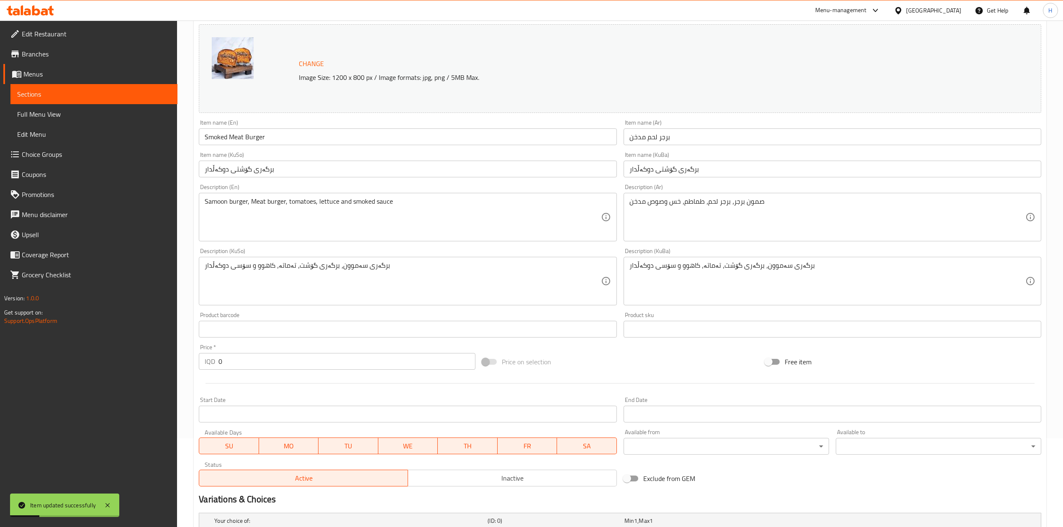
scroll to position [0, 0]
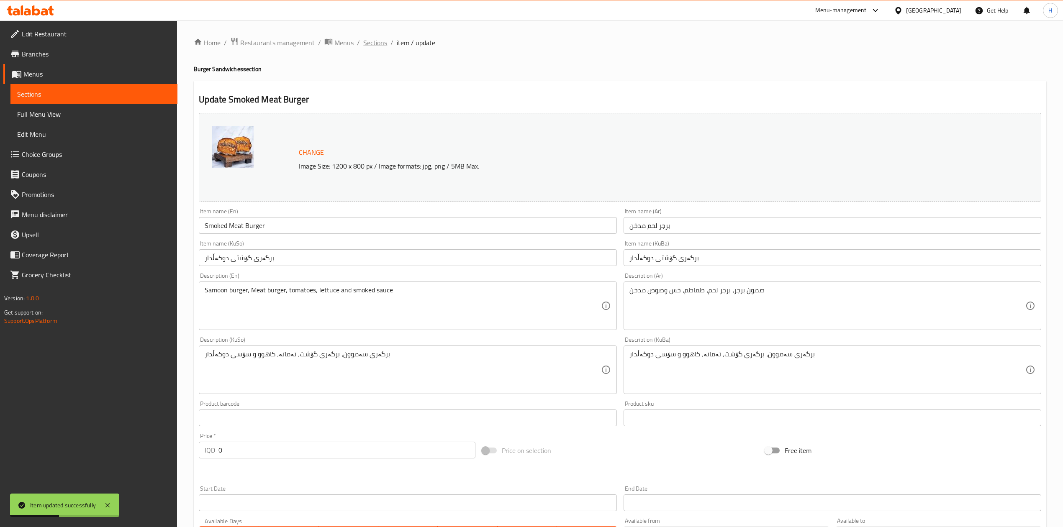
click at [375, 42] on span "Sections" at bounding box center [375, 43] width 24 height 10
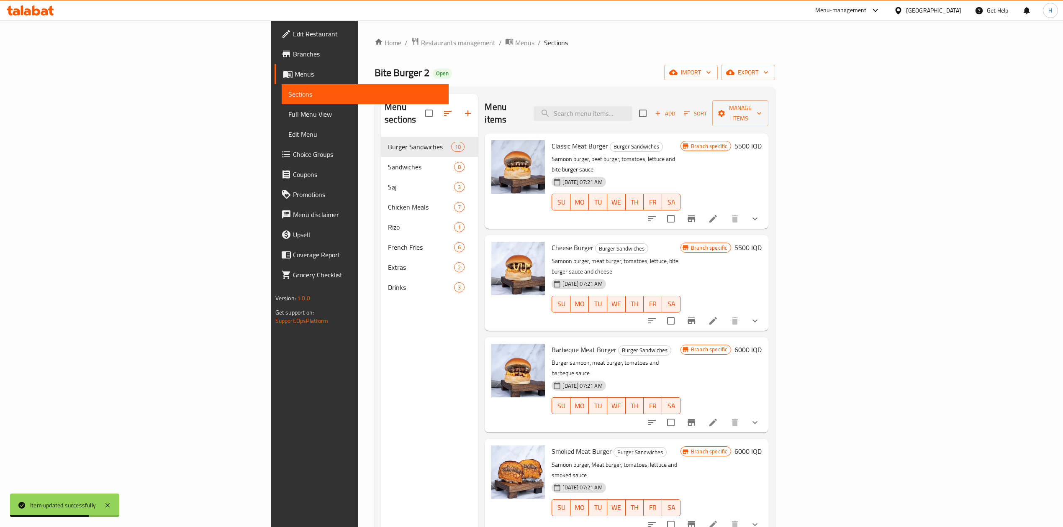
click at [725, 415] on li at bounding box center [712, 422] width 23 height 15
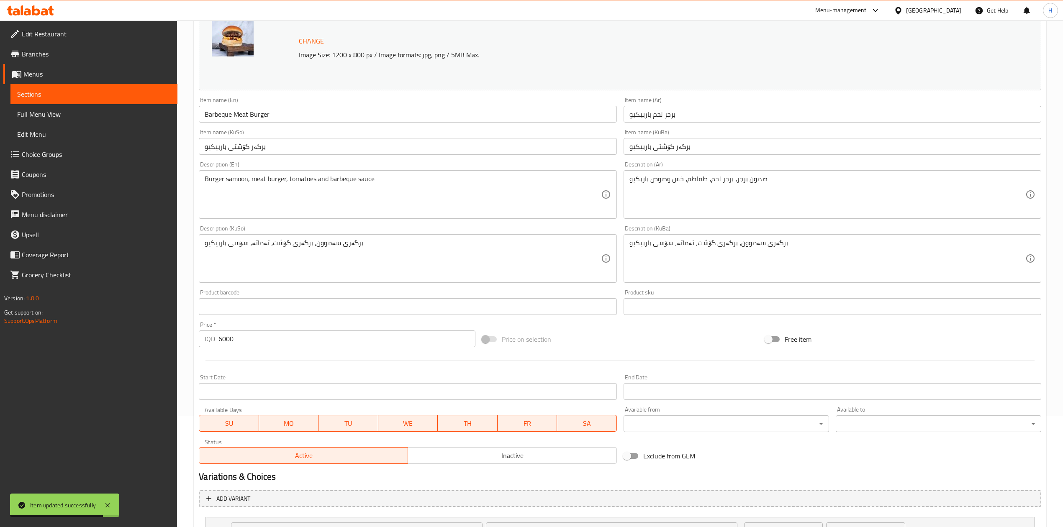
scroll to position [207, 0]
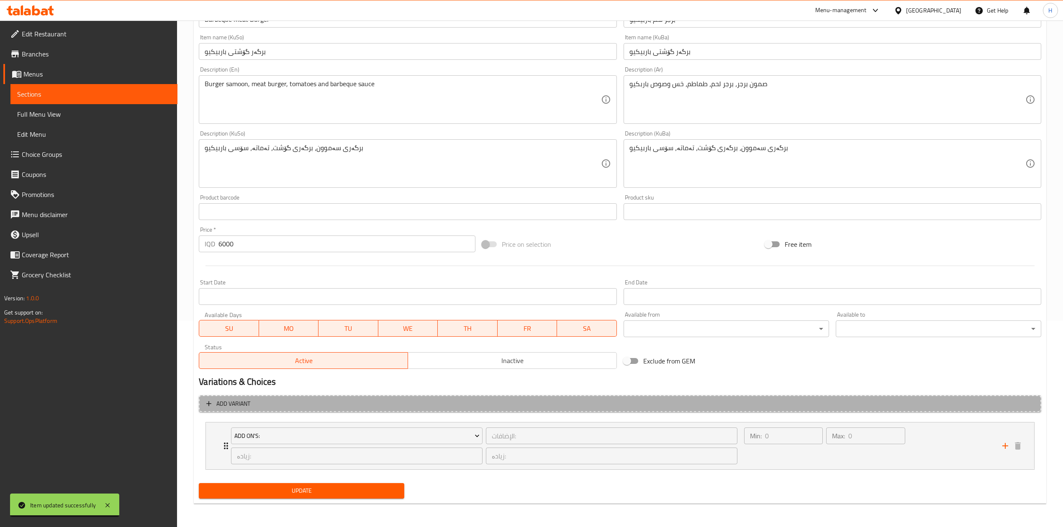
click at [326, 407] on span "Add variant" at bounding box center [619, 404] width 827 height 10
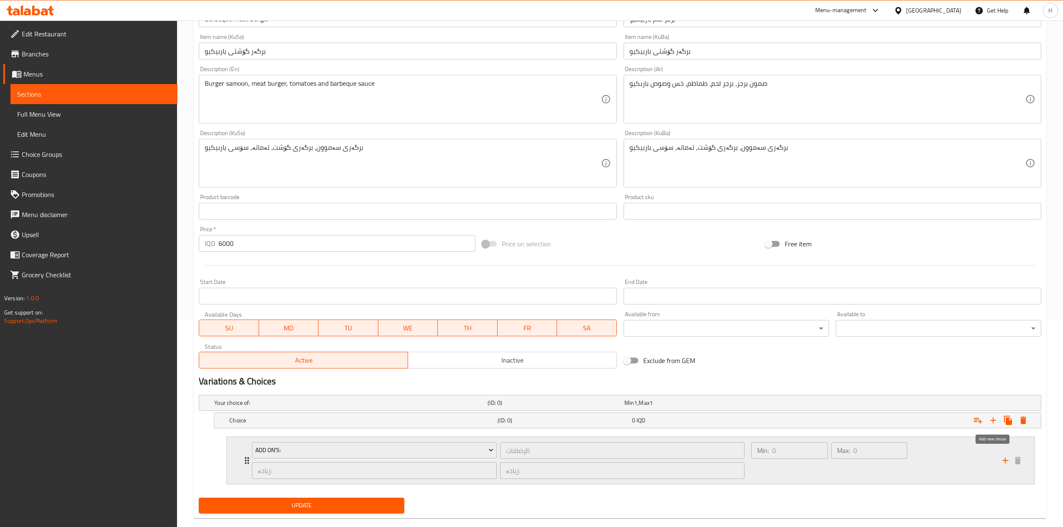
drag, startPoint x: 996, startPoint y: 422, endPoint x: 648, endPoint y: 446, distance: 348.5
click at [996, 422] on icon "Expand" at bounding box center [993, 420] width 10 height 10
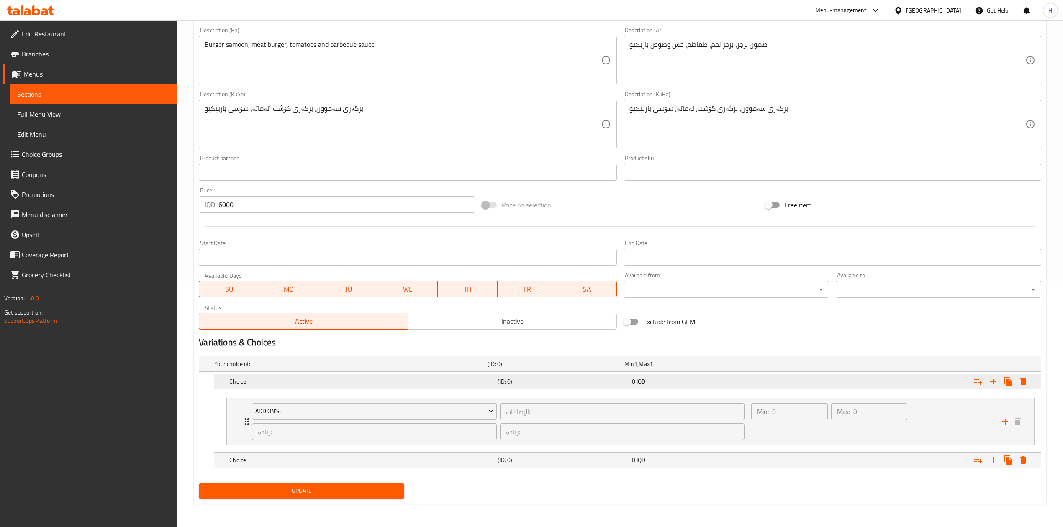
click at [252, 381] on h5 "Choice" at bounding box center [361, 381] width 265 height 8
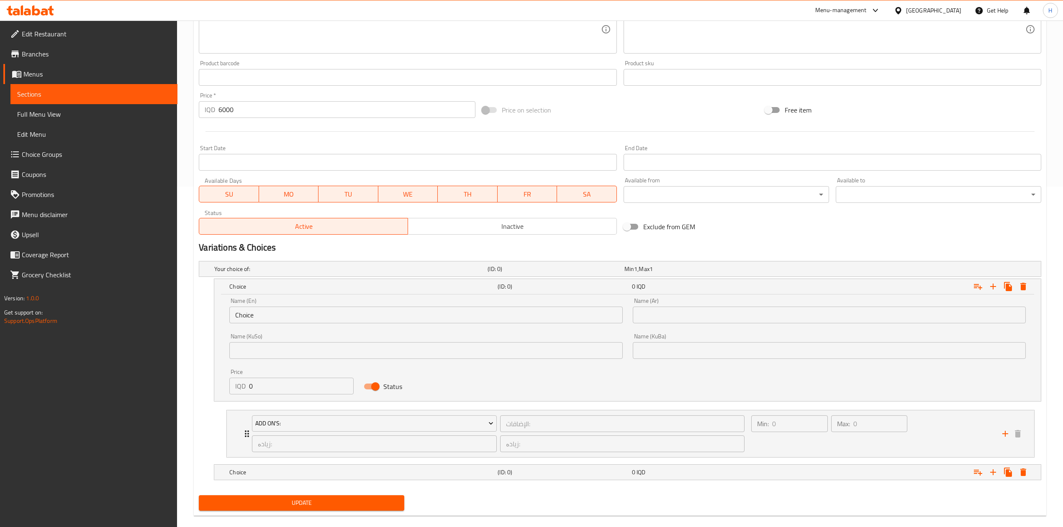
scroll to position [342, 0]
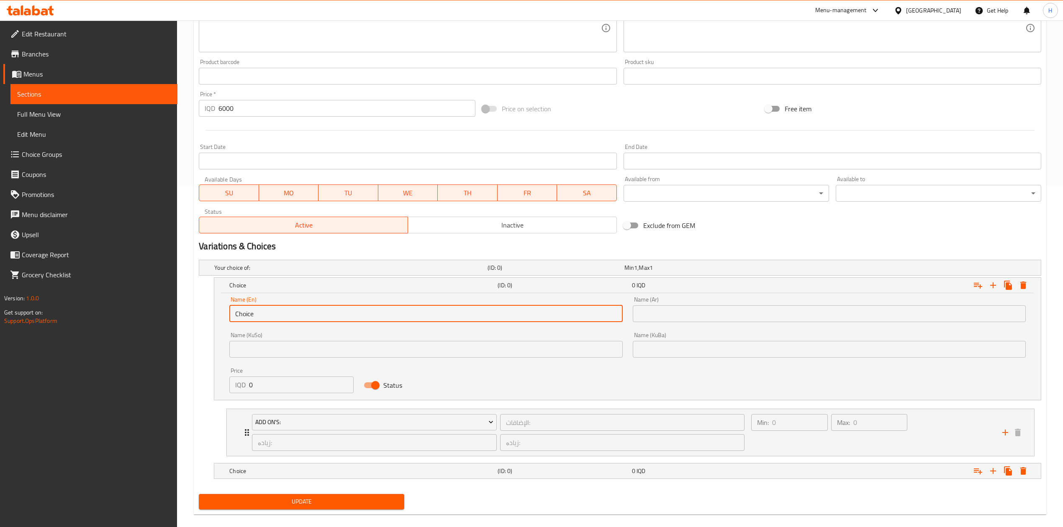
click at [276, 310] on input "Choice" at bounding box center [425, 313] width 393 height 17
click at [276, 310] on input "text" at bounding box center [425, 313] width 393 height 17
type input "Sandwich"
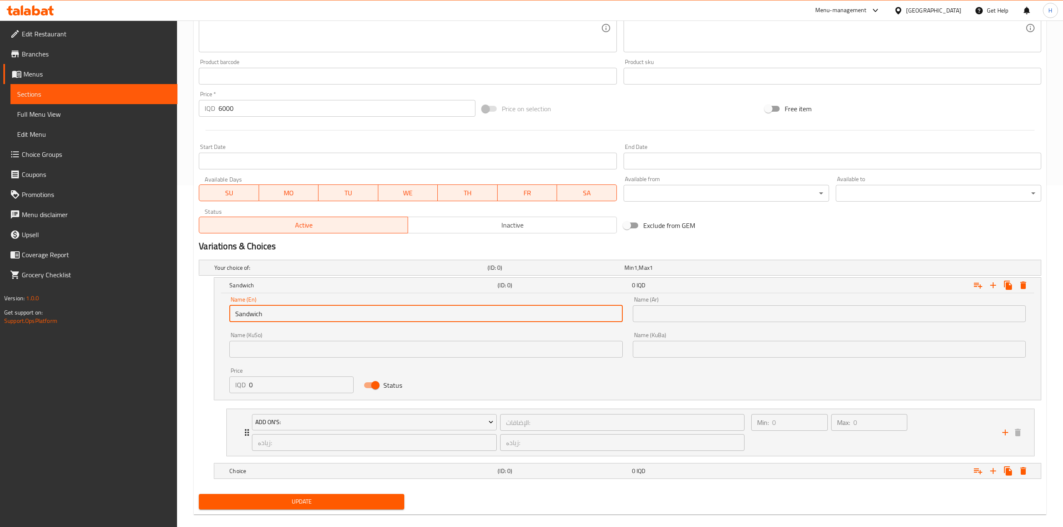
click at [687, 315] on input "text" at bounding box center [829, 313] width 393 height 17
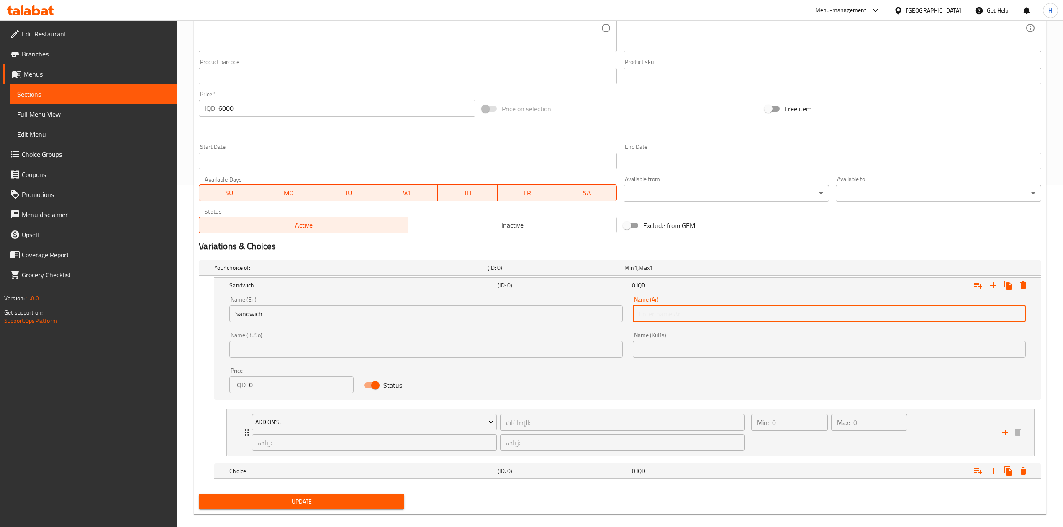
type input "سندويتش"
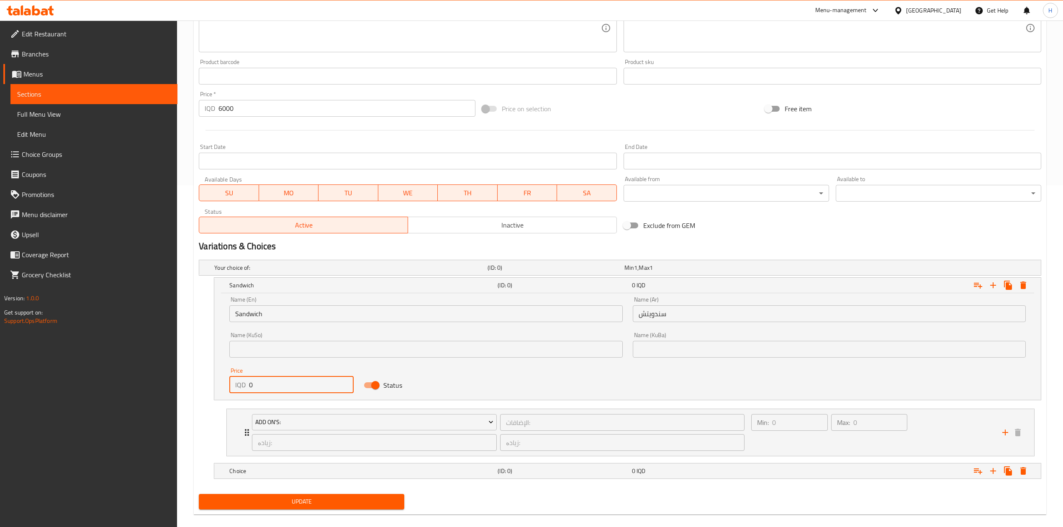
click at [286, 390] on input "0" at bounding box center [301, 385] width 105 height 17
type input "6000"
click at [234, 474] on h5 "Choice" at bounding box center [361, 471] width 265 height 8
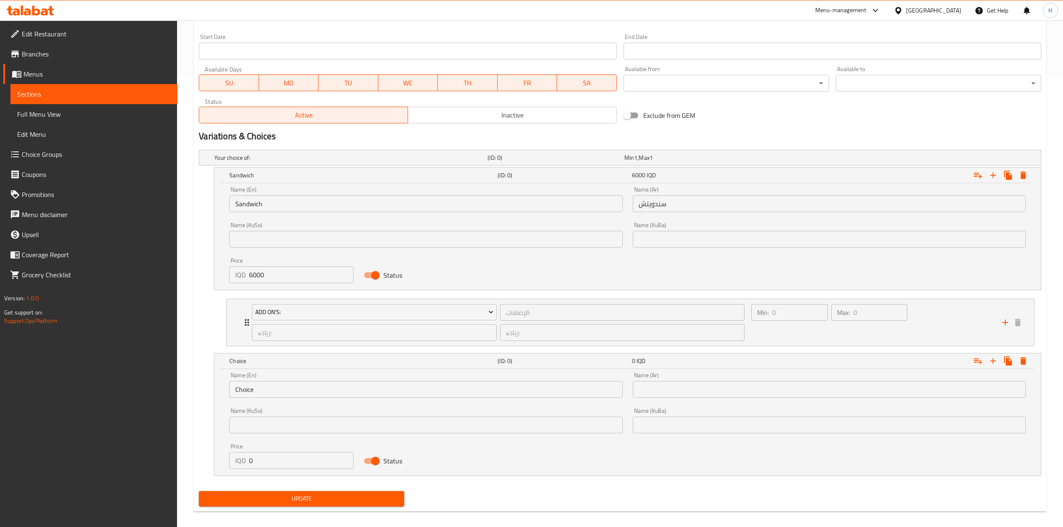
scroll to position [458, 0]
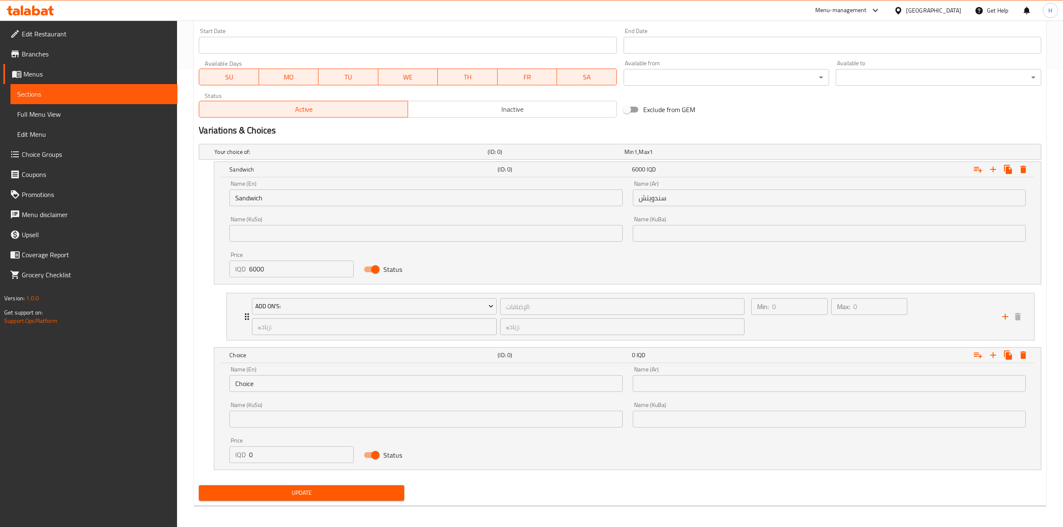
click at [277, 452] on input "0" at bounding box center [301, 454] width 105 height 17
type input "75000"
click at [275, 382] on input "Choice" at bounding box center [425, 383] width 393 height 17
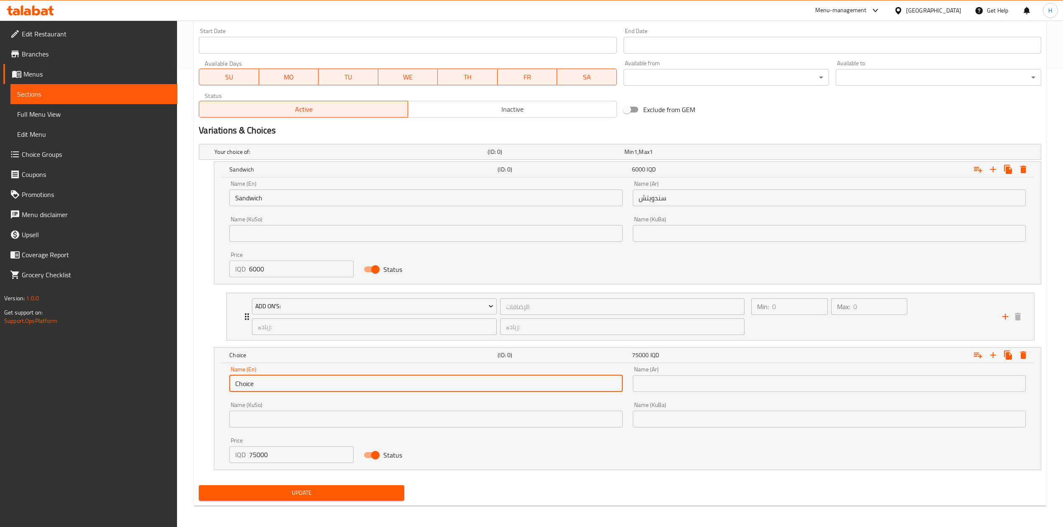
click at [275, 382] on input "Choice" at bounding box center [425, 383] width 393 height 17
click at [275, 382] on input "text" at bounding box center [425, 383] width 393 height 17
type input "Meal"
drag, startPoint x: 662, startPoint y: 387, endPoint x: 692, endPoint y: 393, distance: 30.9
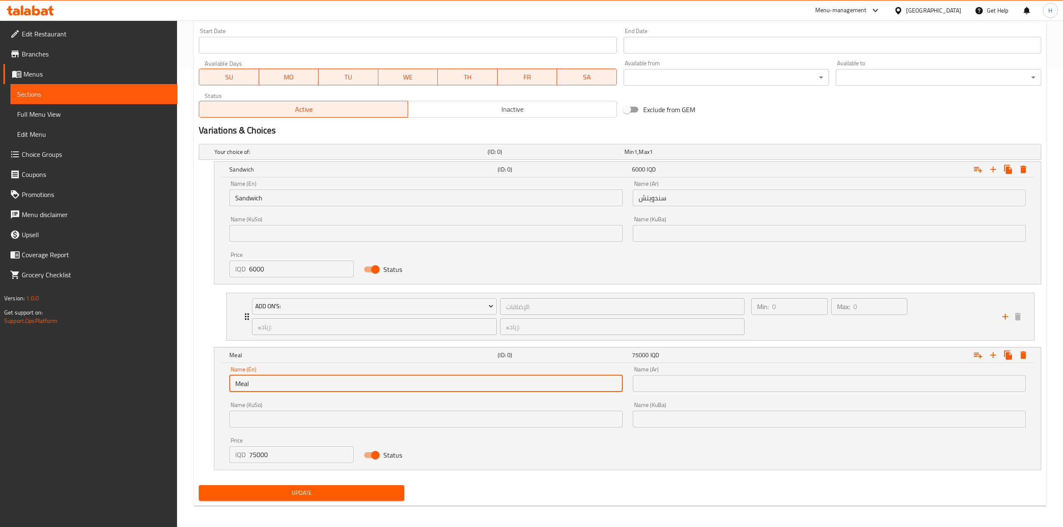
click at [662, 387] on input "text" at bounding box center [829, 383] width 393 height 17
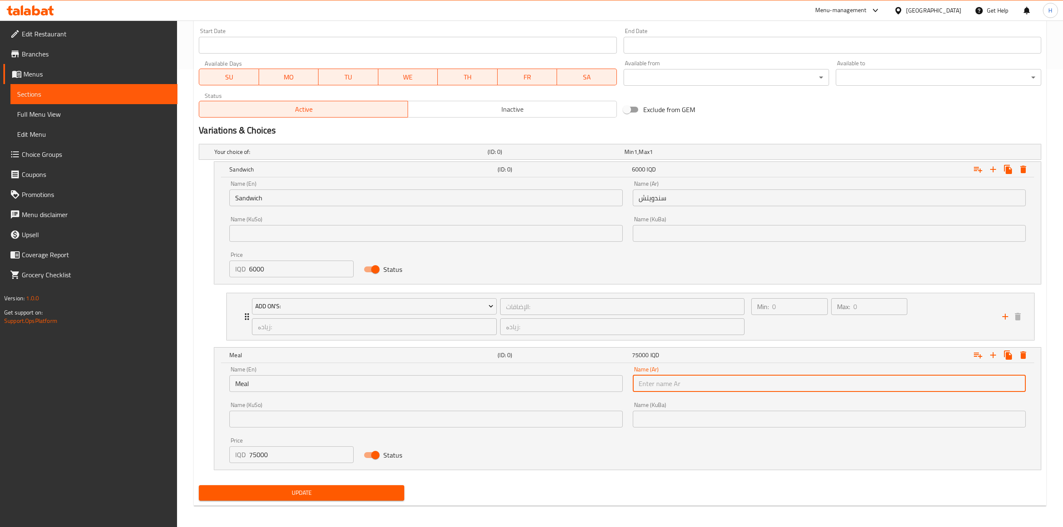
type input "وجبة"
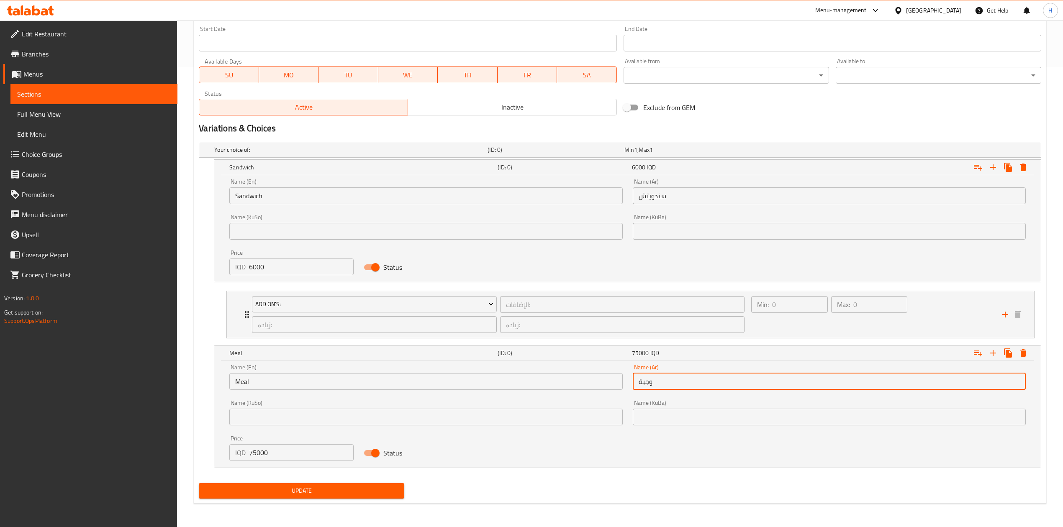
click at [321, 496] on span "Update" at bounding box center [301, 491] width 192 height 10
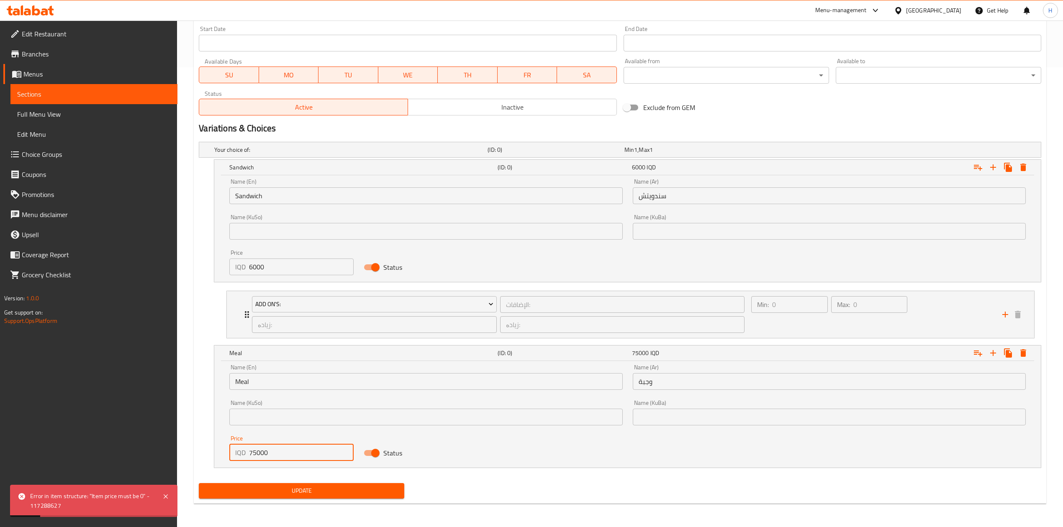
drag, startPoint x: 258, startPoint y: 453, endPoint x: 262, endPoint y: 457, distance: 5.9
click at [262, 457] on input "75000" at bounding box center [301, 452] width 105 height 17
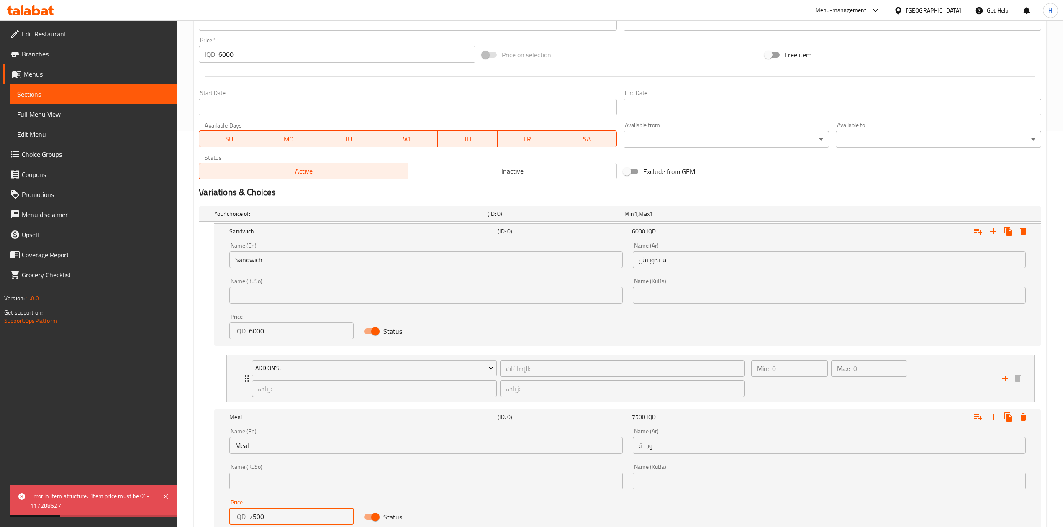
scroll to position [294, 0]
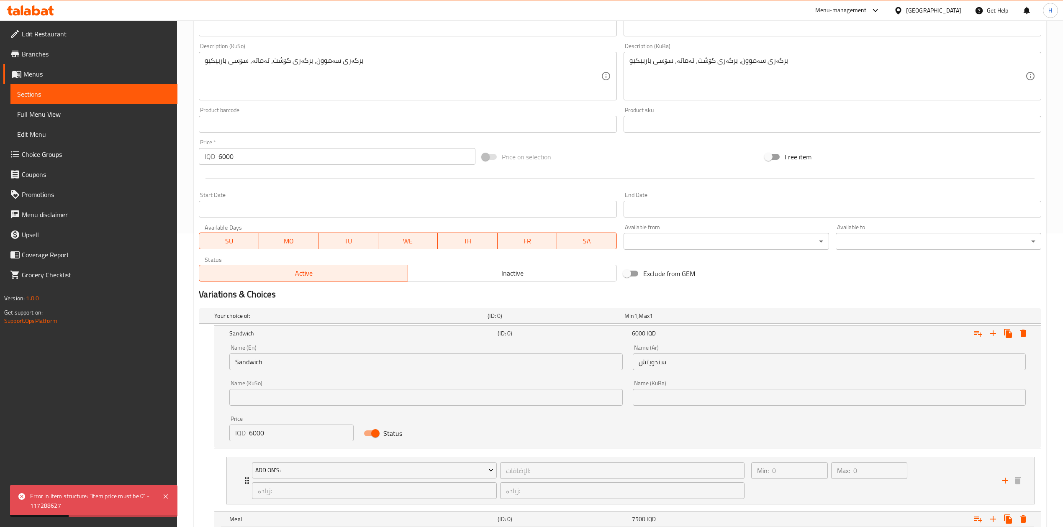
type input "7500"
click at [261, 150] on input "6000" at bounding box center [346, 156] width 256 height 17
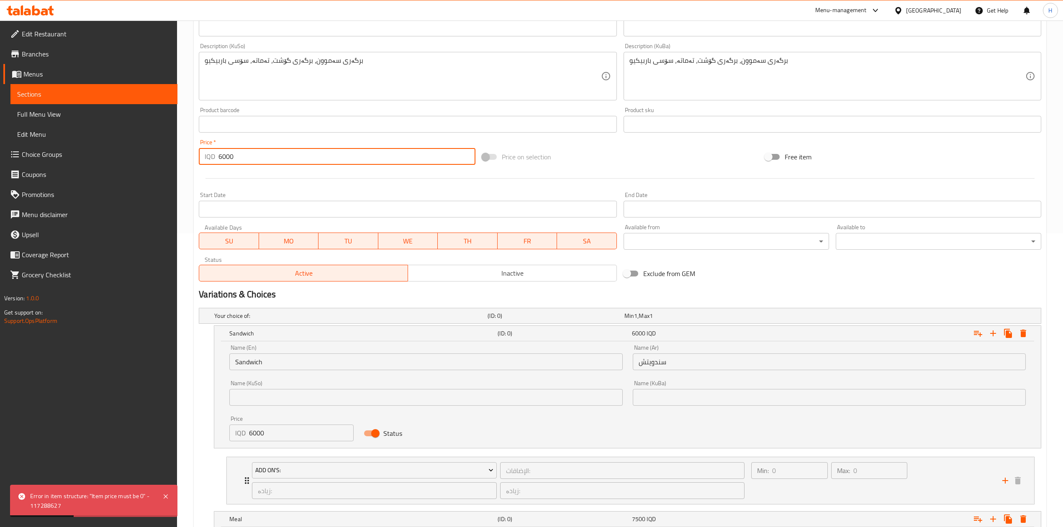
click at [261, 150] on input "6000" at bounding box center [346, 156] width 256 height 17
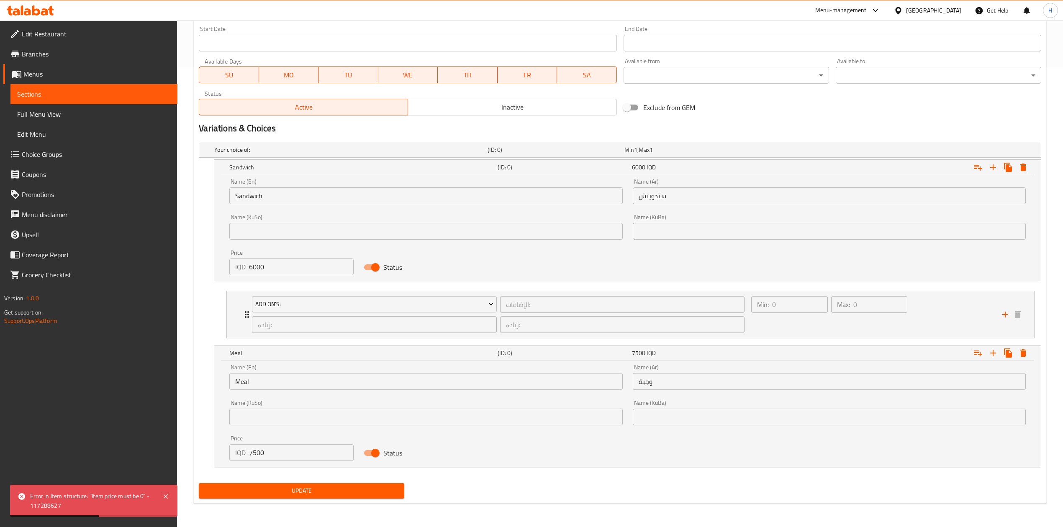
type input "0"
click at [324, 488] on span "Update" at bounding box center [301, 491] width 192 height 10
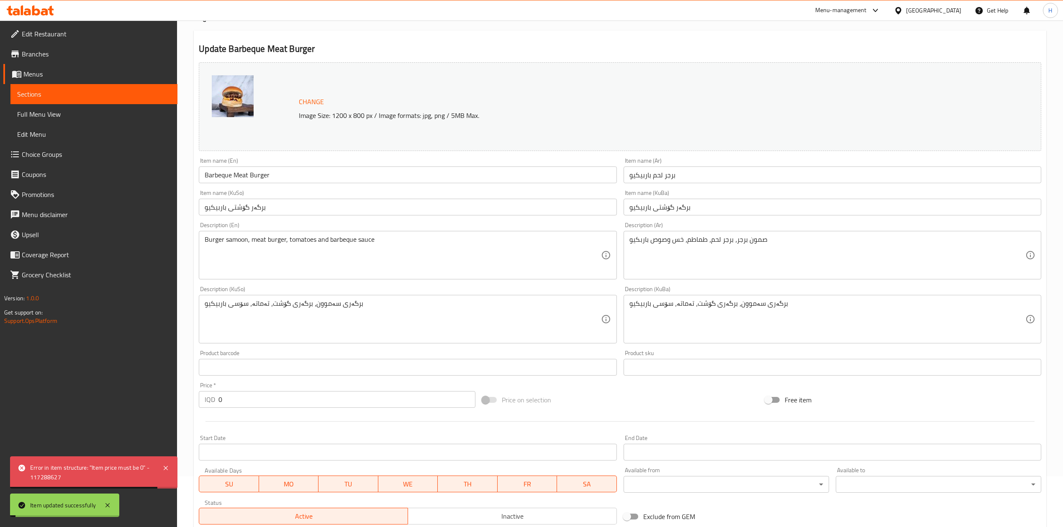
scroll to position [0, 0]
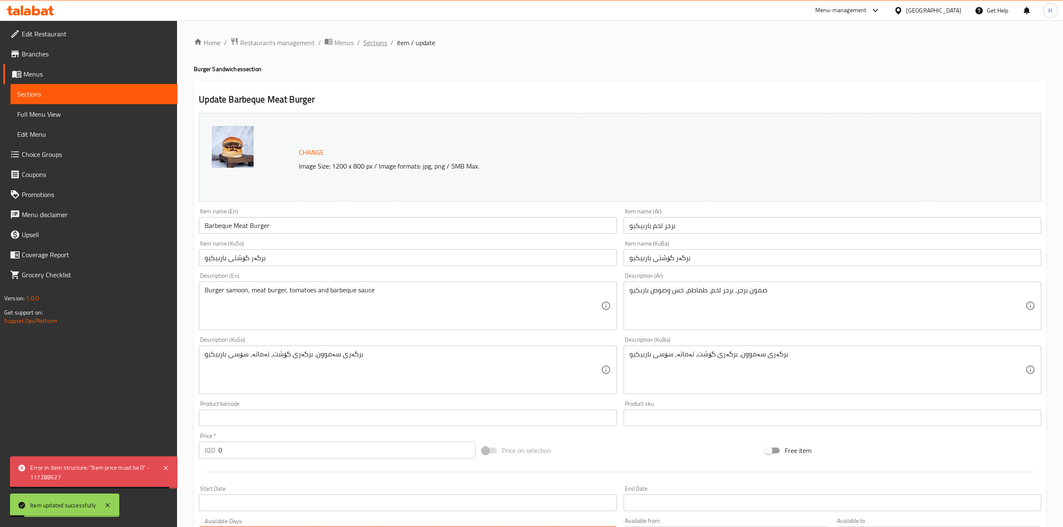
click at [374, 38] on span "Sections" at bounding box center [375, 43] width 24 height 10
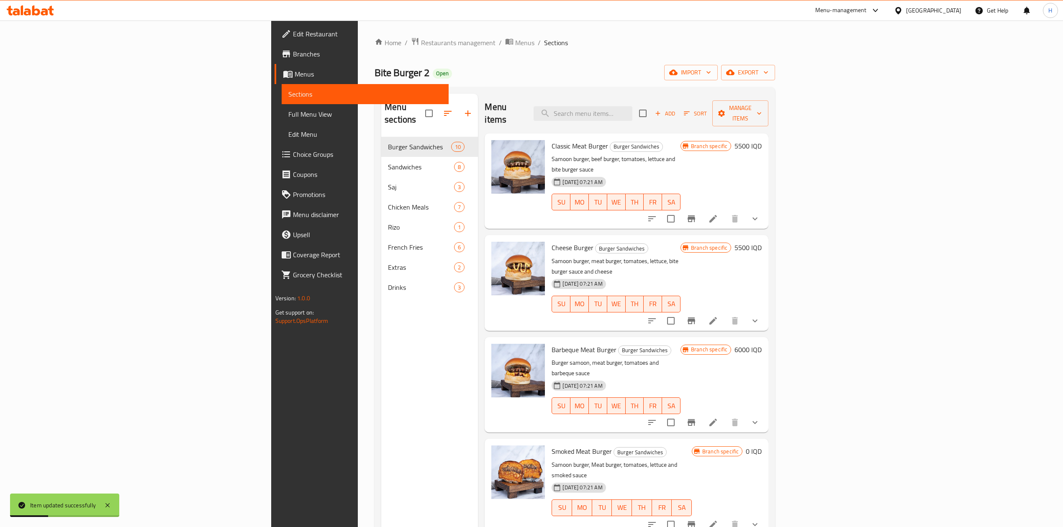
click at [718, 316] on icon at bounding box center [713, 321] width 10 height 10
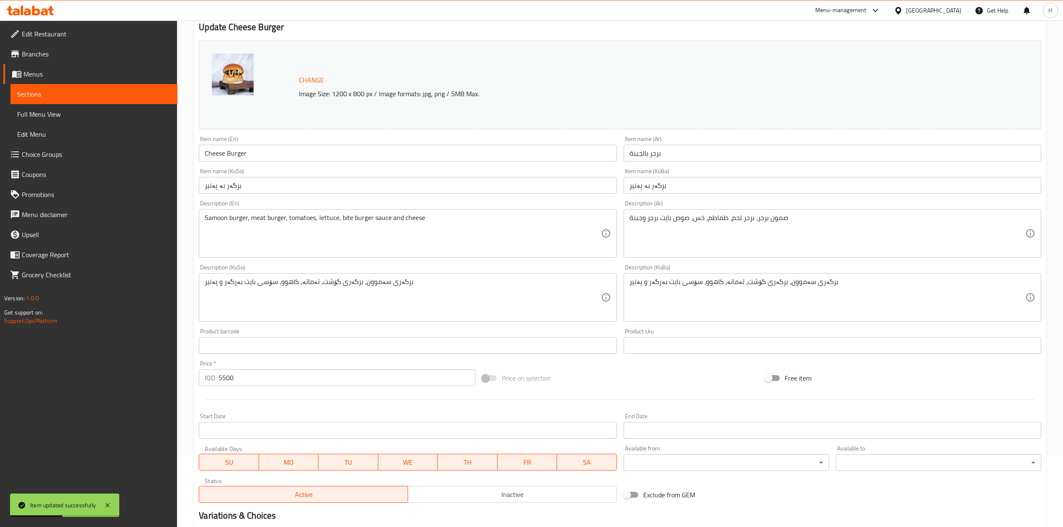
scroll to position [207, 0]
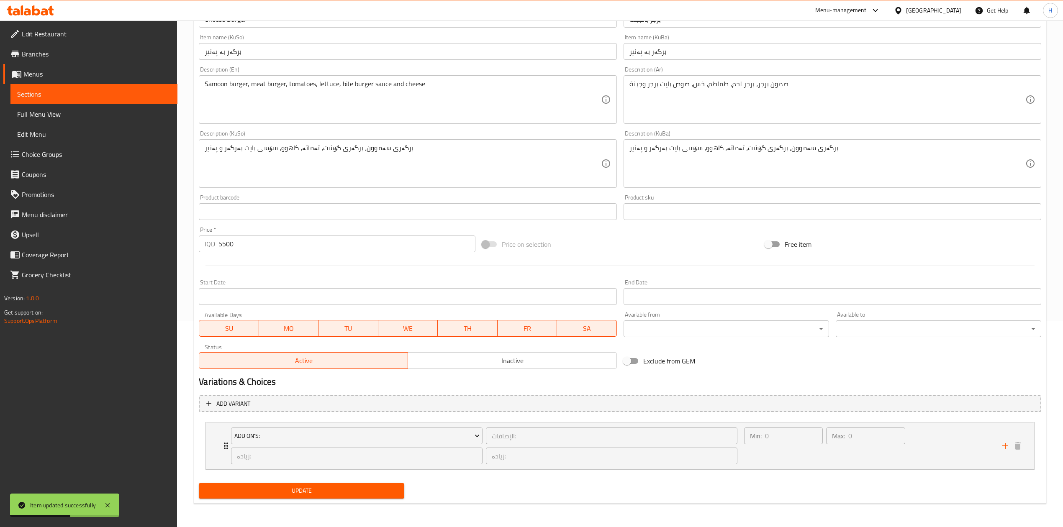
click at [272, 413] on div "Add variant Add On's: الإضافات: ​ زیادە: ​ زیادە: ​ Min: 0 ​ Max: 0 ​ Mushroom …" at bounding box center [619, 436] width 849 height 88
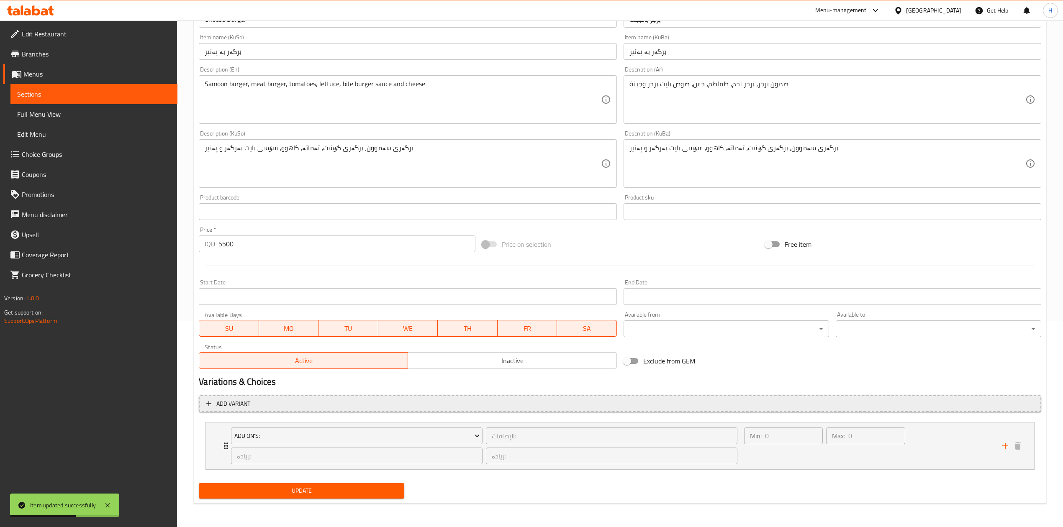
click at [539, 396] on button "Add variant" at bounding box center [620, 403] width 842 height 17
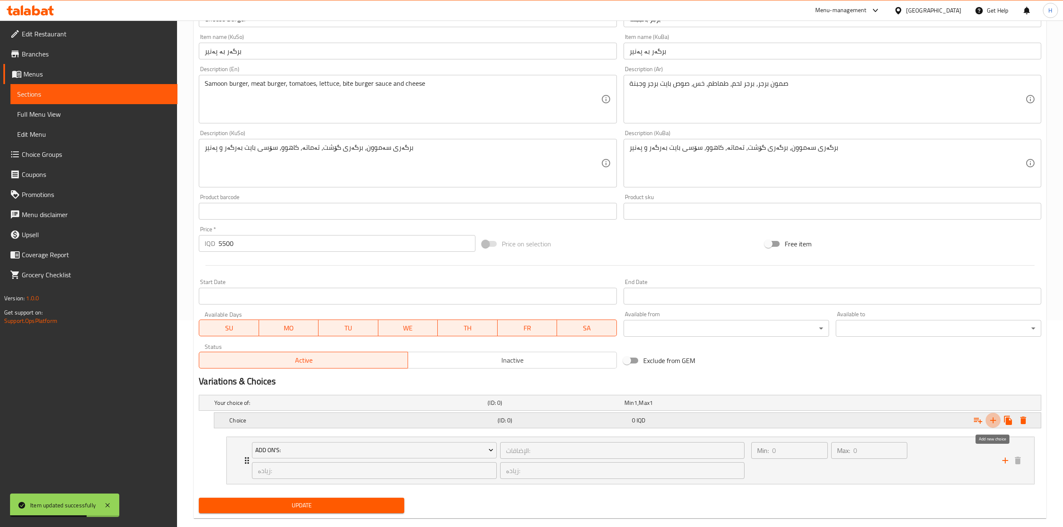
click at [992, 418] on icon "Expand" at bounding box center [993, 420] width 10 height 10
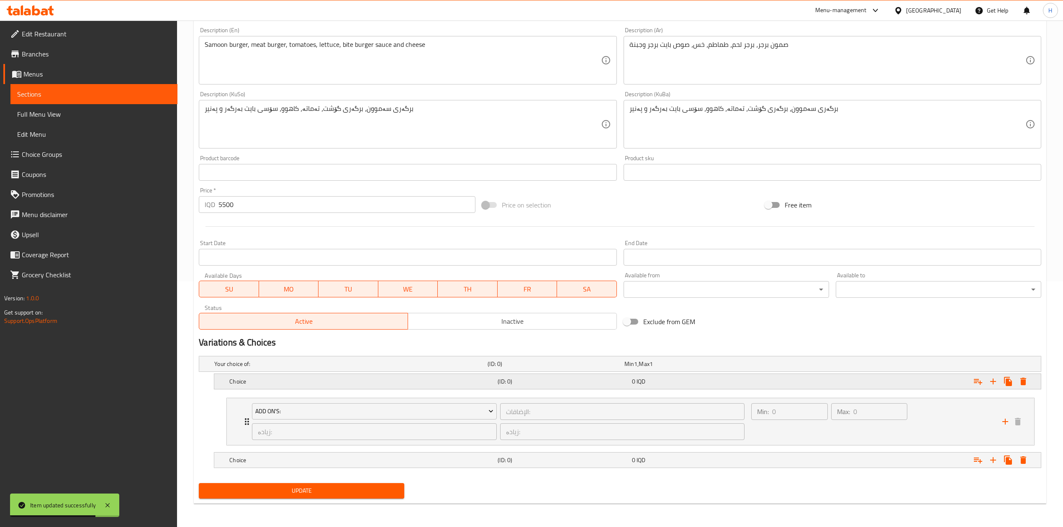
click at [251, 385] on div "Choice" at bounding box center [362, 382] width 268 height 12
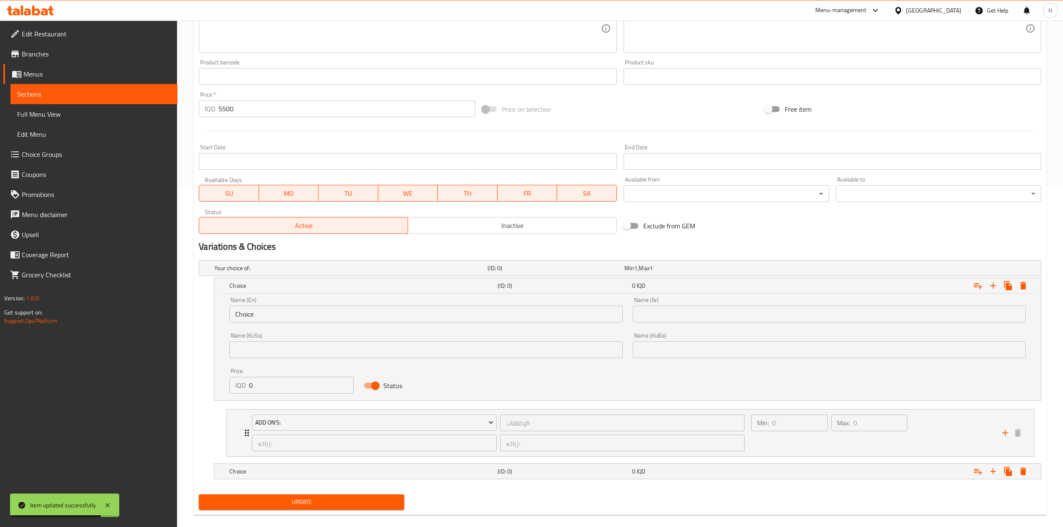
scroll to position [352, 0]
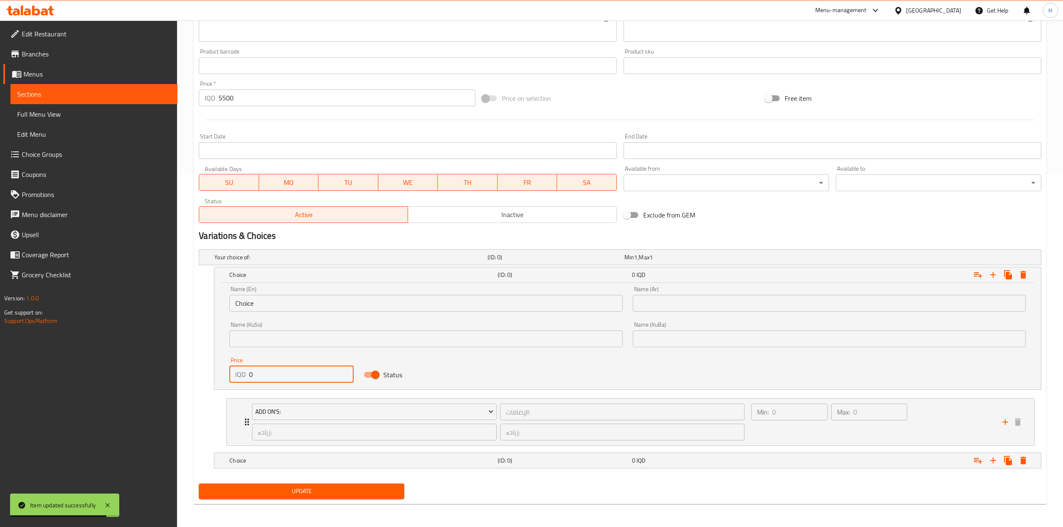
click at [263, 372] on input "0" at bounding box center [301, 374] width 105 height 17
click at [279, 377] on input "0" at bounding box center [301, 374] width 105 height 17
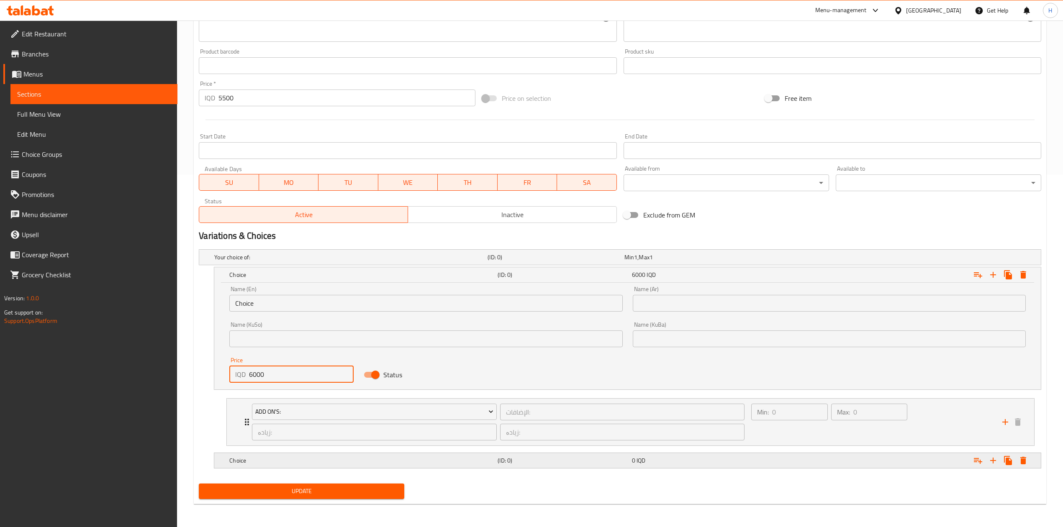
type input "6000"
drag, startPoint x: 258, startPoint y: 466, endPoint x: 257, endPoint y: 456, distance: 10.1
click at [258, 464] on h5 "Choice" at bounding box center [361, 460] width 265 height 8
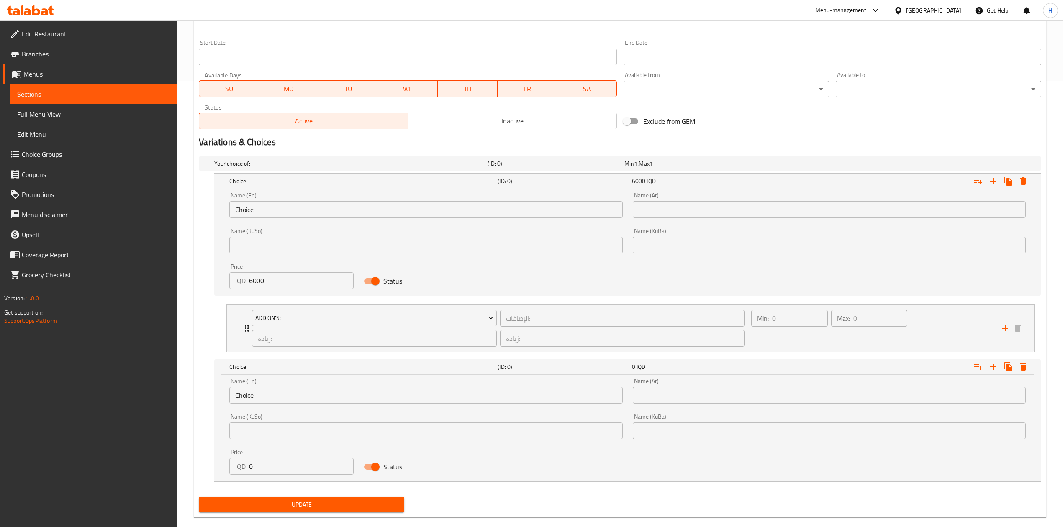
scroll to position [453, 0]
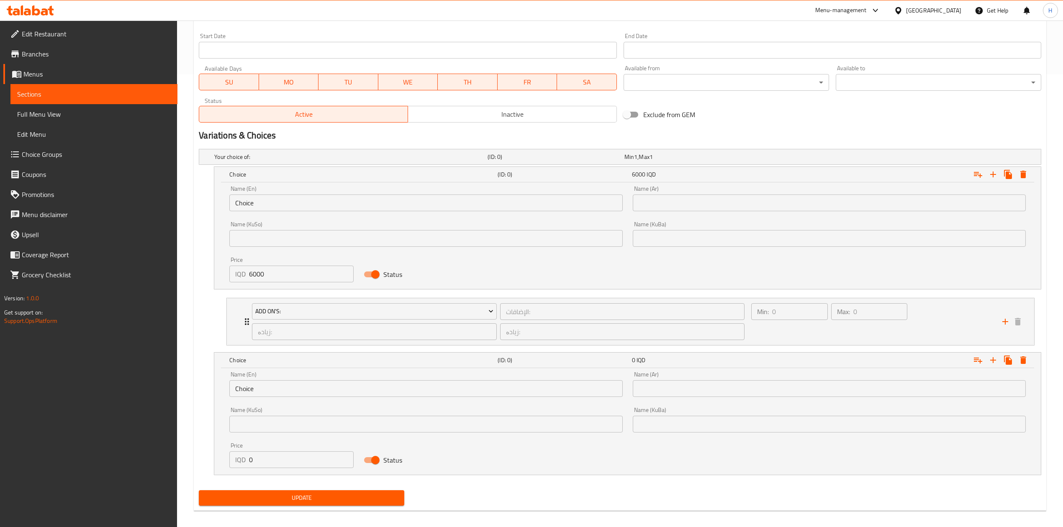
click at [267, 461] on input "0" at bounding box center [301, 459] width 105 height 17
click at [267, 460] on input "0" at bounding box center [301, 459] width 105 height 17
type input "7500"
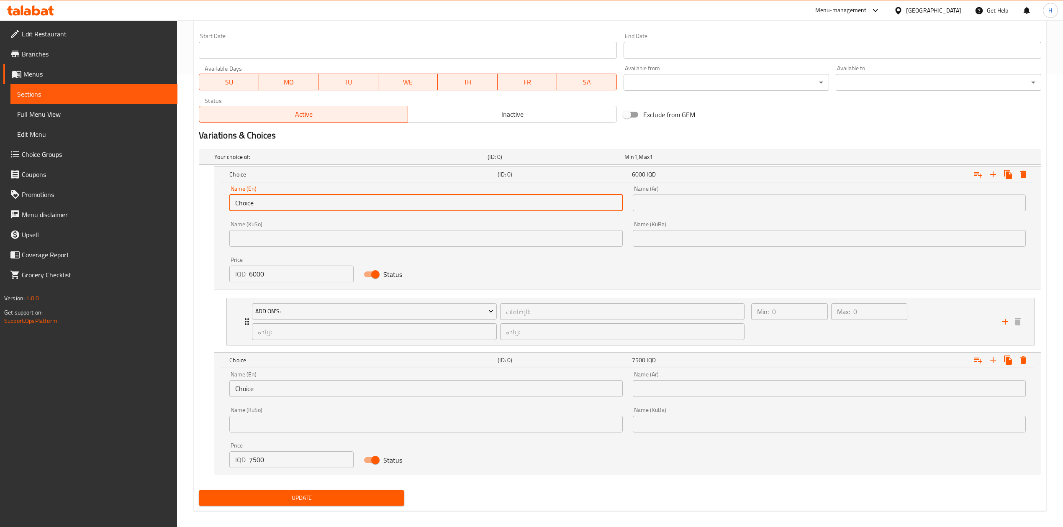
click at [277, 196] on input "Choice" at bounding box center [425, 203] width 393 height 17
click at [278, 196] on input "Choice" at bounding box center [425, 203] width 393 height 17
type input "Choic"
click at [277, 195] on input "Choic" at bounding box center [425, 203] width 393 height 17
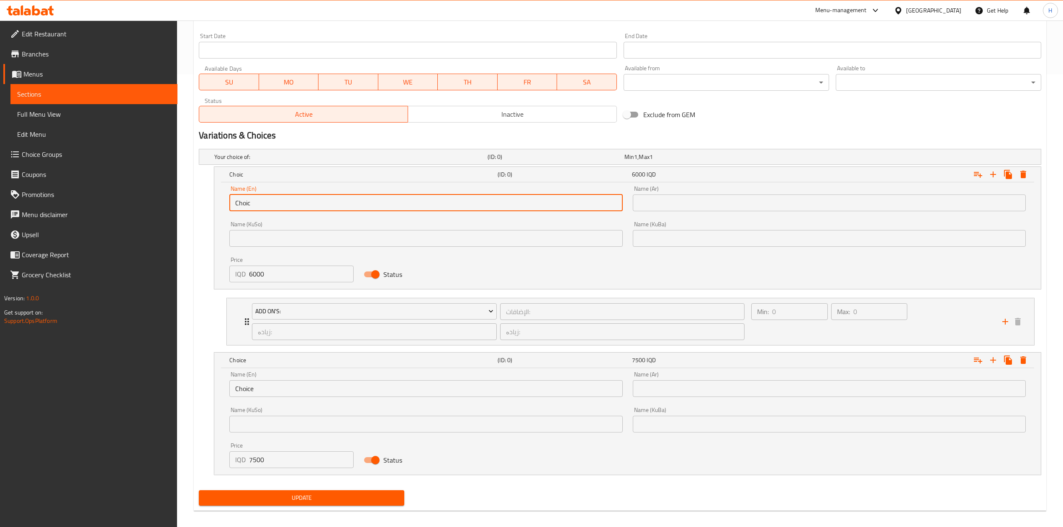
click at [276, 197] on input "Choic" at bounding box center [425, 203] width 393 height 17
drag, startPoint x: 313, startPoint y: 208, endPoint x: 313, endPoint y: 204, distance: 4.2
click at [313, 208] on input "text" at bounding box center [425, 203] width 393 height 17
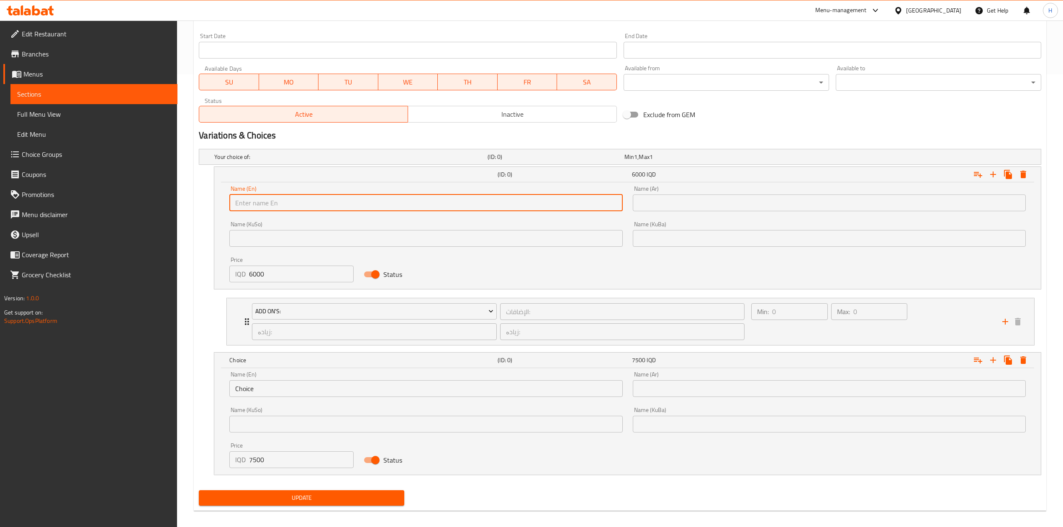
type input "Sandwich"
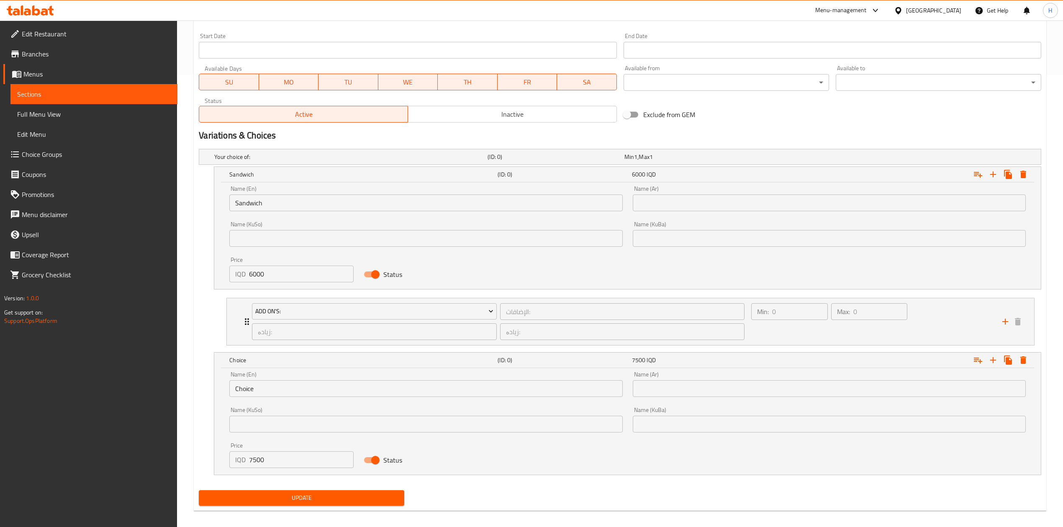
click at [707, 193] on div "Name (Ar) Name (Ar)" at bounding box center [829, 199] width 393 height 26
click at [706, 199] on input "text" at bounding box center [829, 203] width 393 height 17
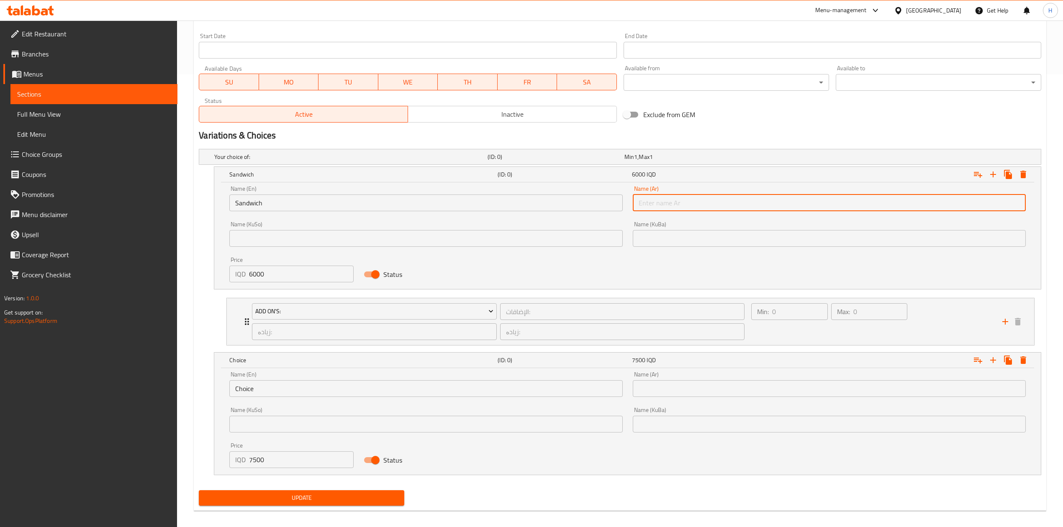
type input "سندويتش"
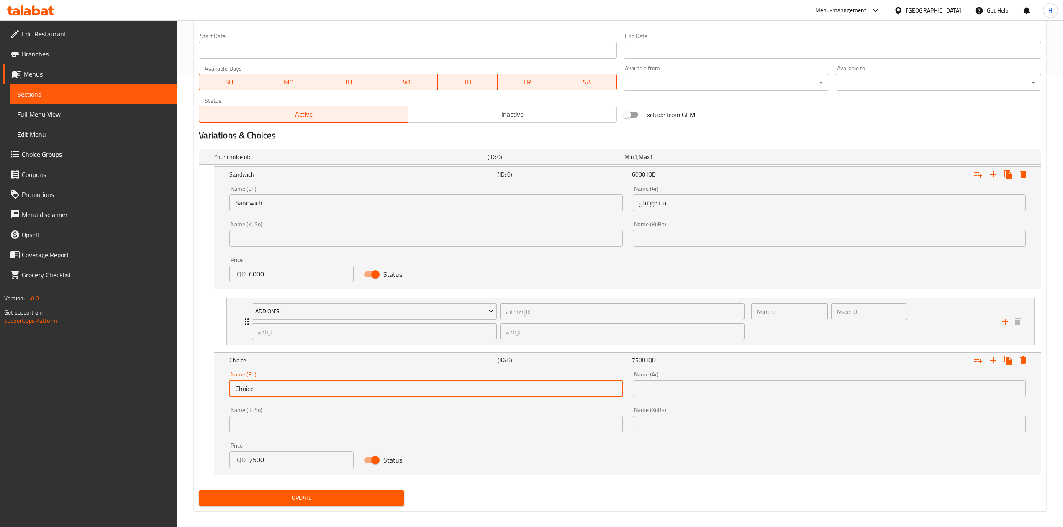
click at [298, 391] on input "Choice" at bounding box center [425, 388] width 393 height 17
click at [297, 392] on input "Choice" at bounding box center [425, 388] width 393 height 17
click at [295, 394] on input "text" at bounding box center [425, 388] width 393 height 17
type input "Meal"
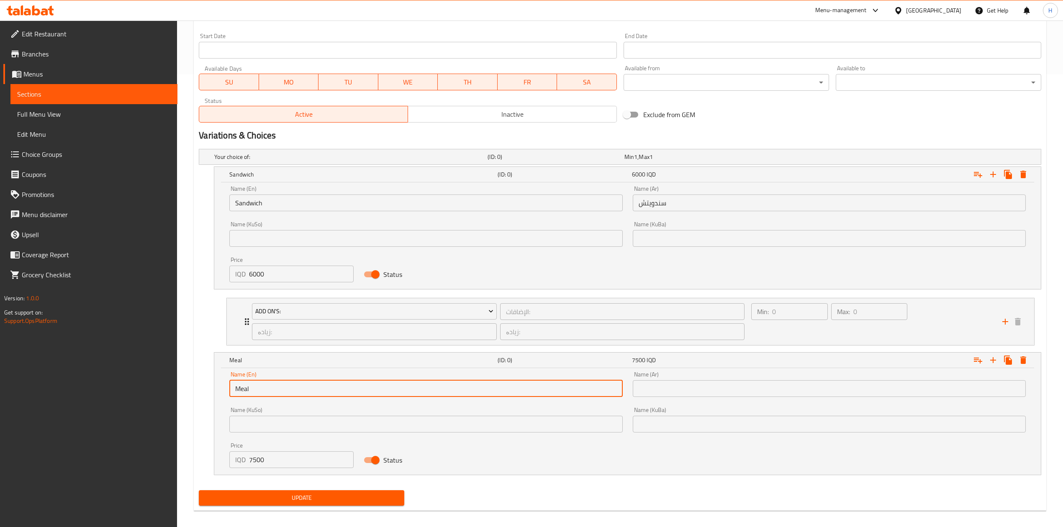
click at [658, 391] on input "text" at bounding box center [829, 388] width 393 height 17
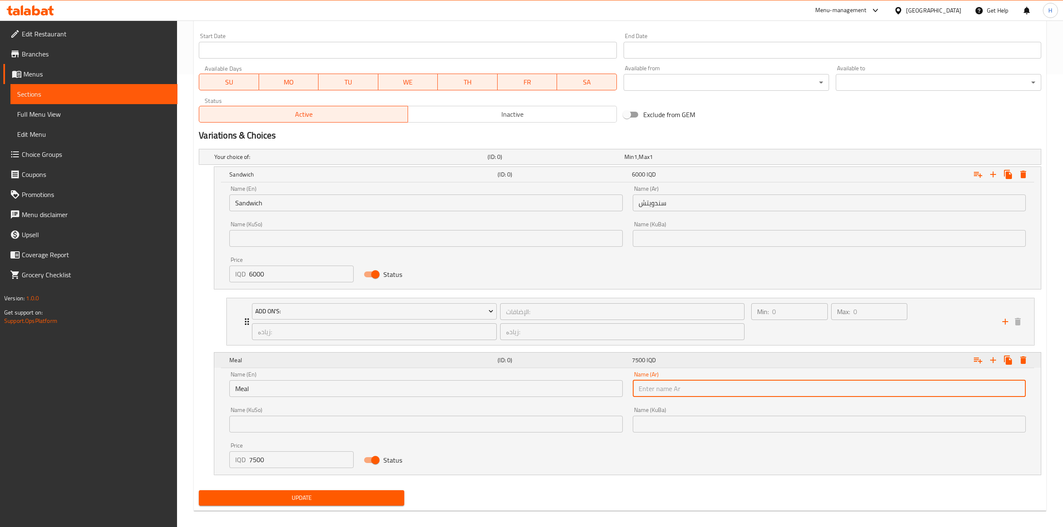
type input "وجبة"
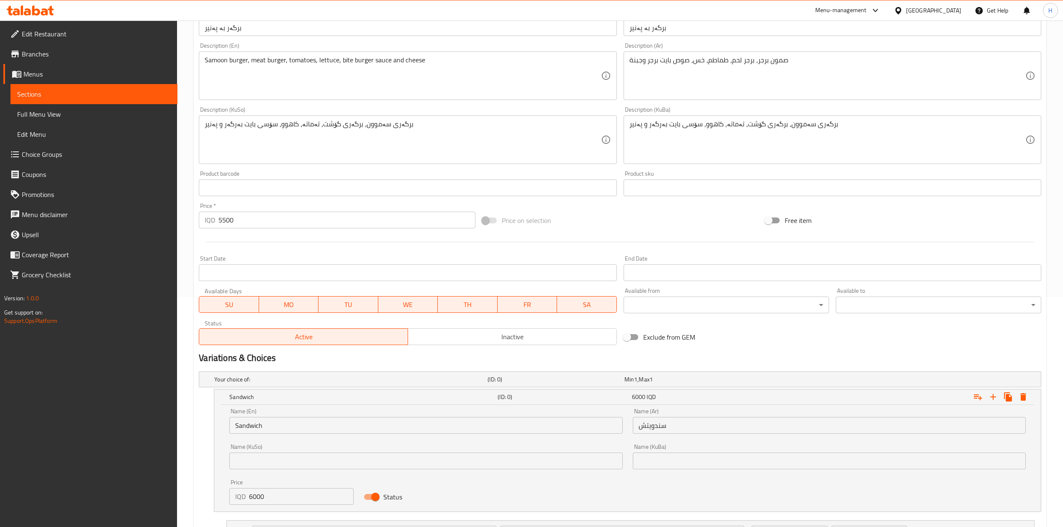
scroll to position [230, 0]
click at [246, 225] on input "5500" at bounding box center [346, 220] width 256 height 17
click at [246, 226] on input "5500" at bounding box center [346, 220] width 256 height 17
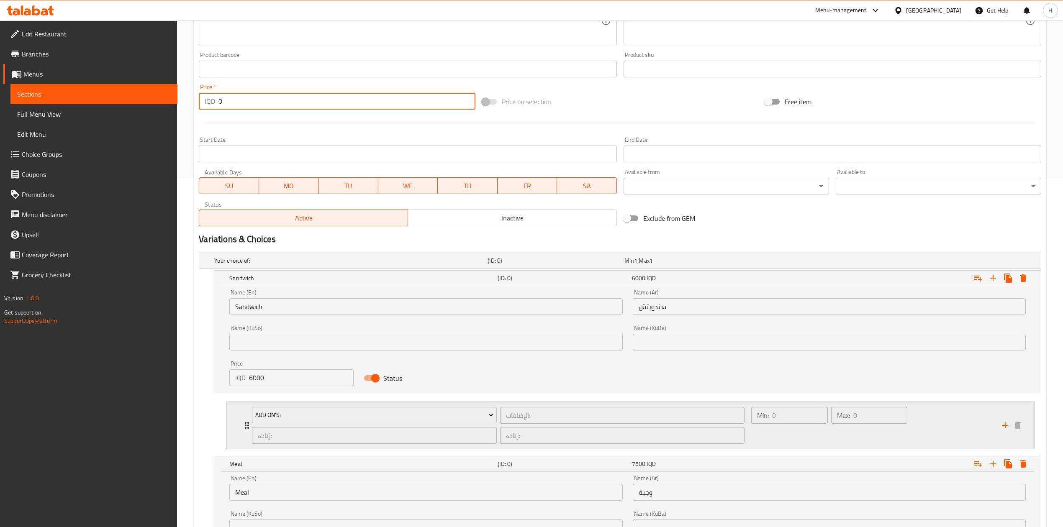
scroll to position [461, 0]
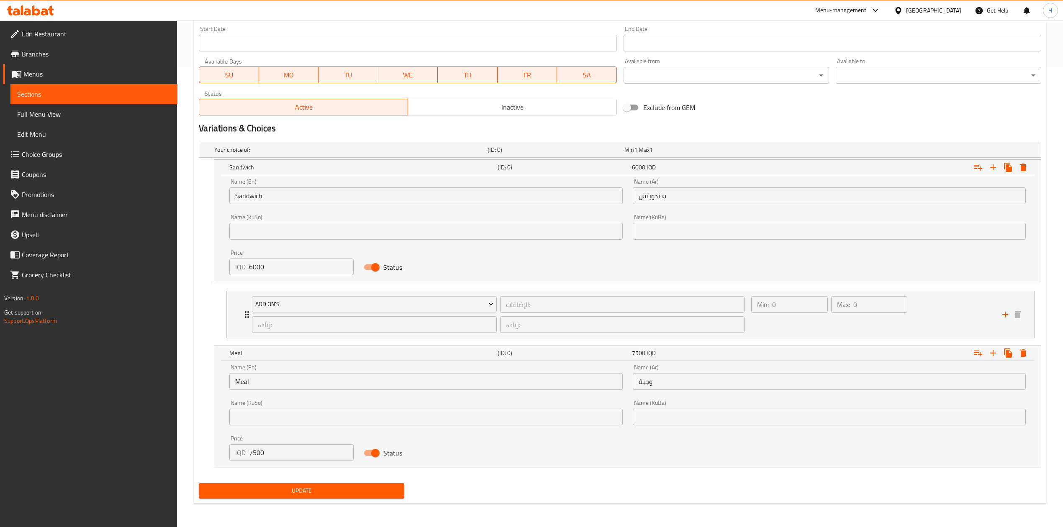
type input "0"
click at [265, 489] on span "Update" at bounding box center [301, 491] width 192 height 10
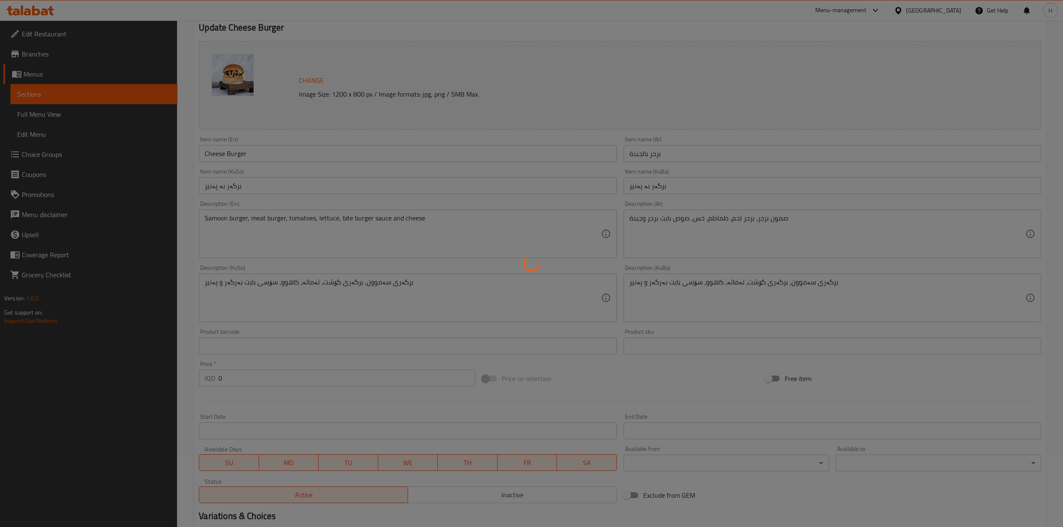
scroll to position [0, 0]
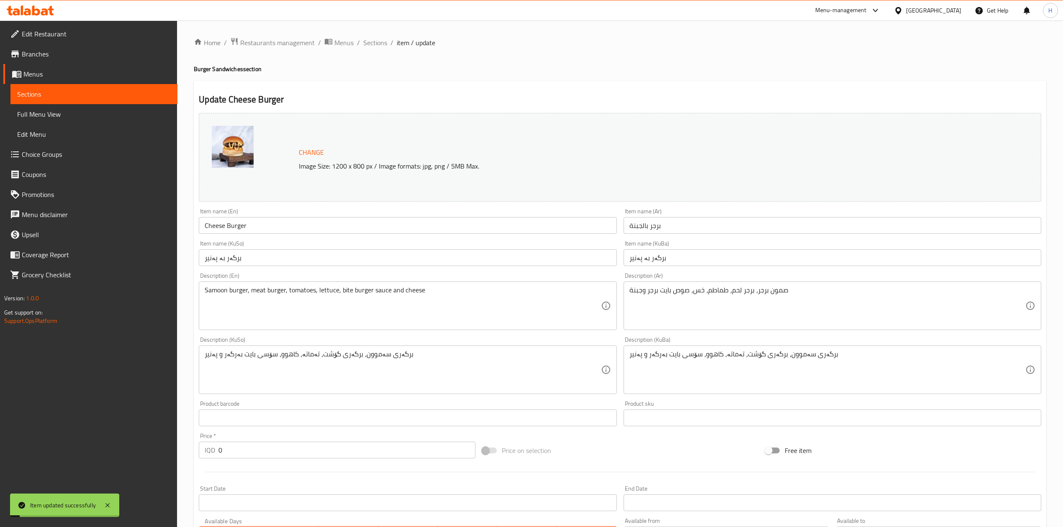
click at [381, 51] on div "Home / Restaurants management / Menus / Sections / item / update Burger Sandwic…" at bounding box center [620, 503] width 852 height 933
click at [370, 43] on span "Sections" at bounding box center [375, 43] width 24 height 10
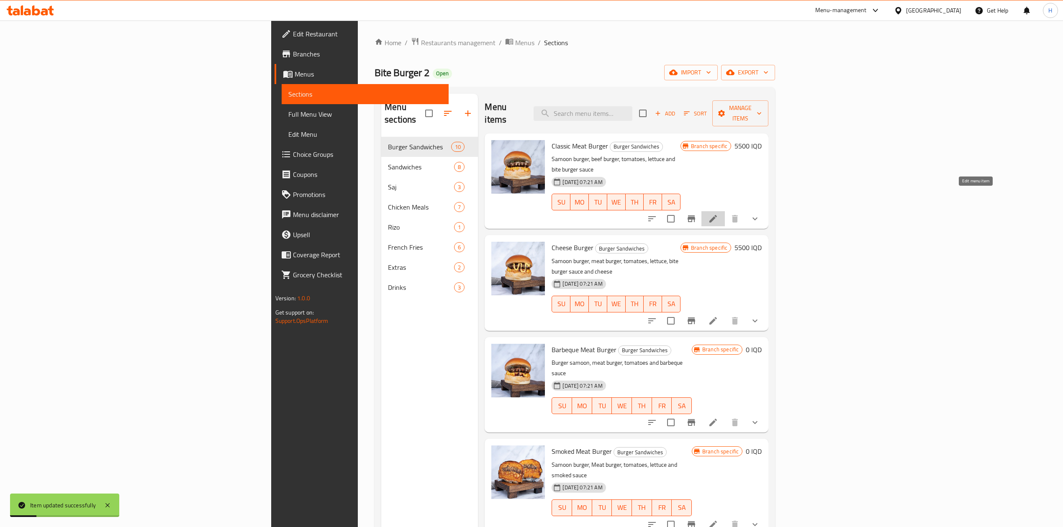
click at [718, 214] on icon at bounding box center [713, 219] width 10 height 10
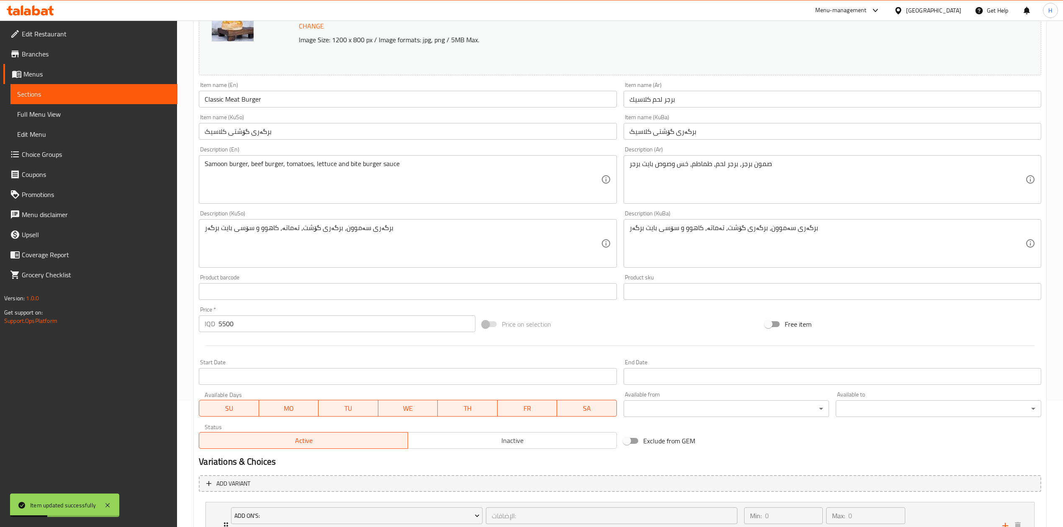
scroll to position [207, 0]
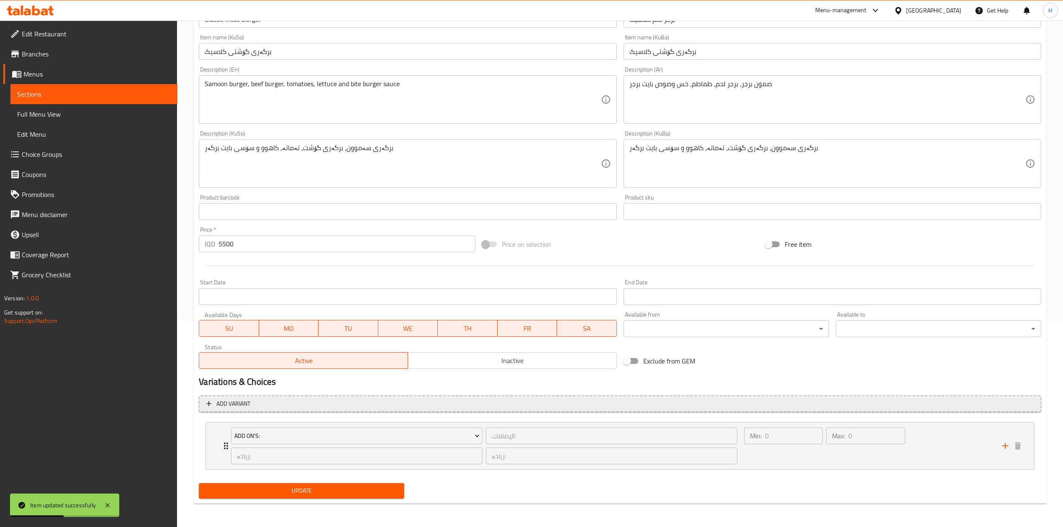
click at [953, 407] on span "Add variant" at bounding box center [619, 404] width 827 height 10
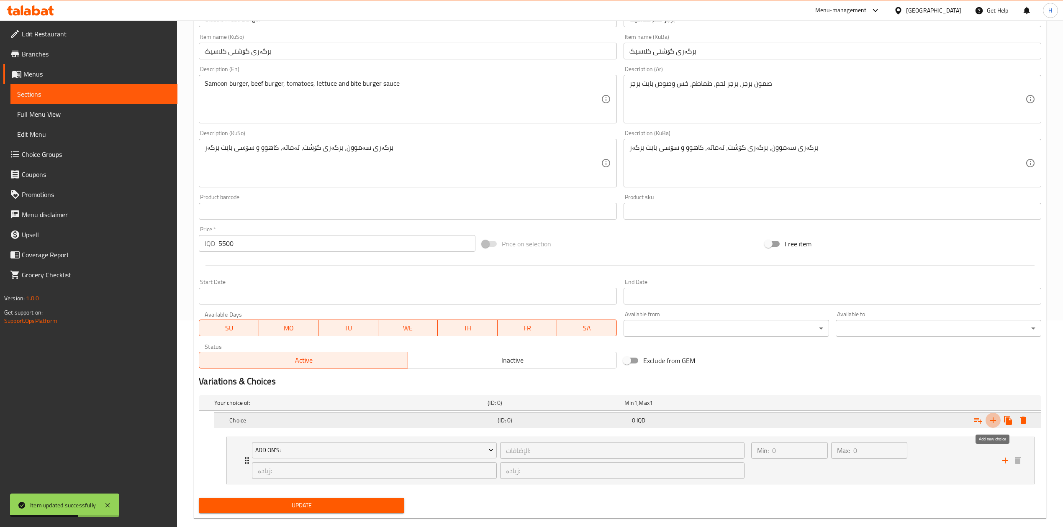
drag, startPoint x: 995, startPoint y: 420, endPoint x: 918, endPoint y: 425, distance: 77.6
click at [994, 420] on icon "Expand" at bounding box center [993, 420] width 10 height 10
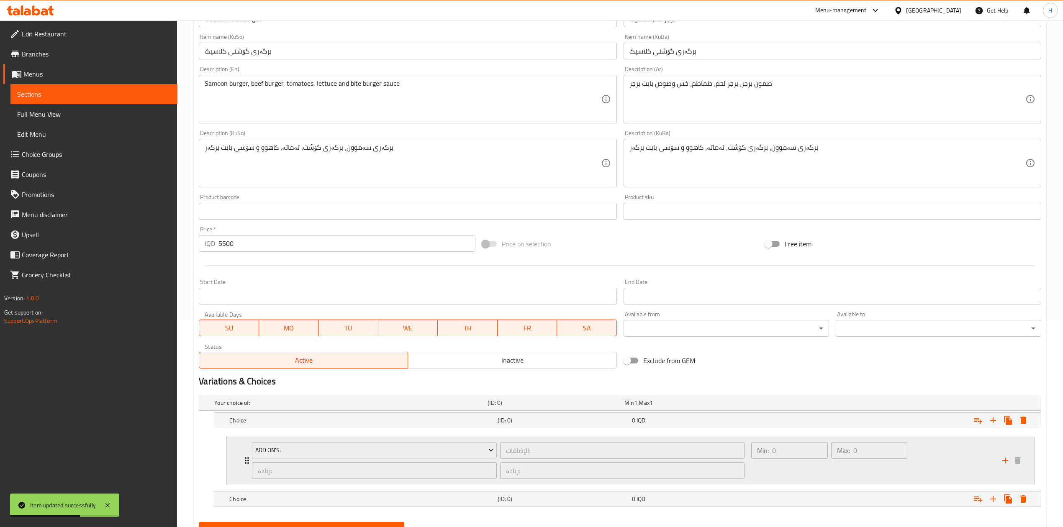
scroll to position [247, 0]
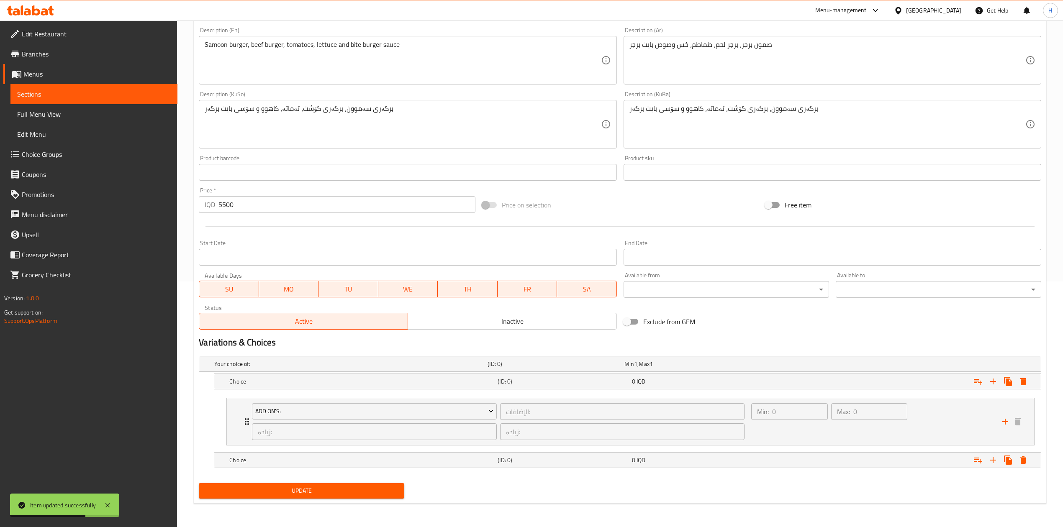
click at [243, 390] on div "Your choice of: (ID: 0) Min 1 , Max 1 Name (En) Your choice of: Name (En) Name …" at bounding box center [619, 416] width 849 height 127
click at [281, 377] on h5 "Choice" at bounding box center [361, 381] width 265 height 8
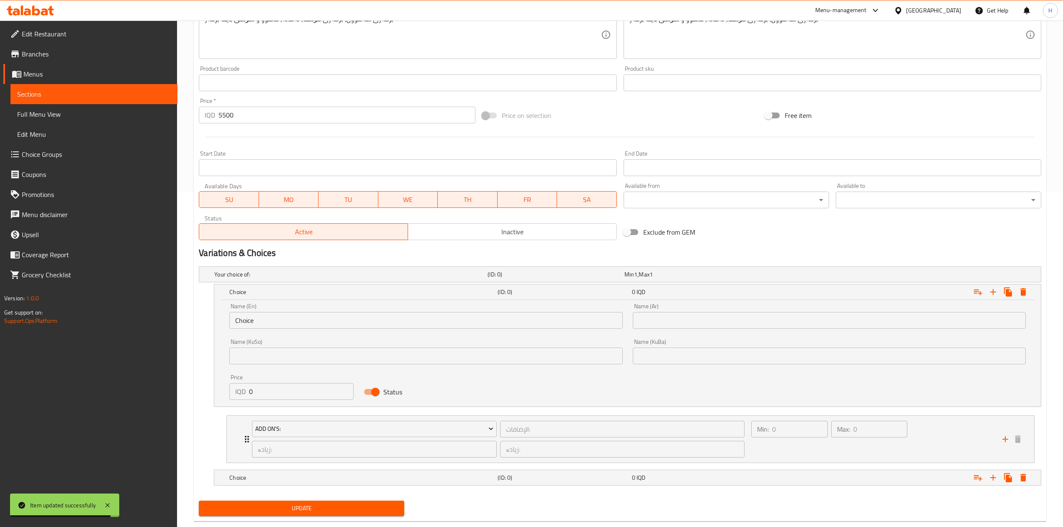
scroll to position [337, 0]
click at [294, 386] on input "0" at bounding box center [301, 390] width 105 height 17
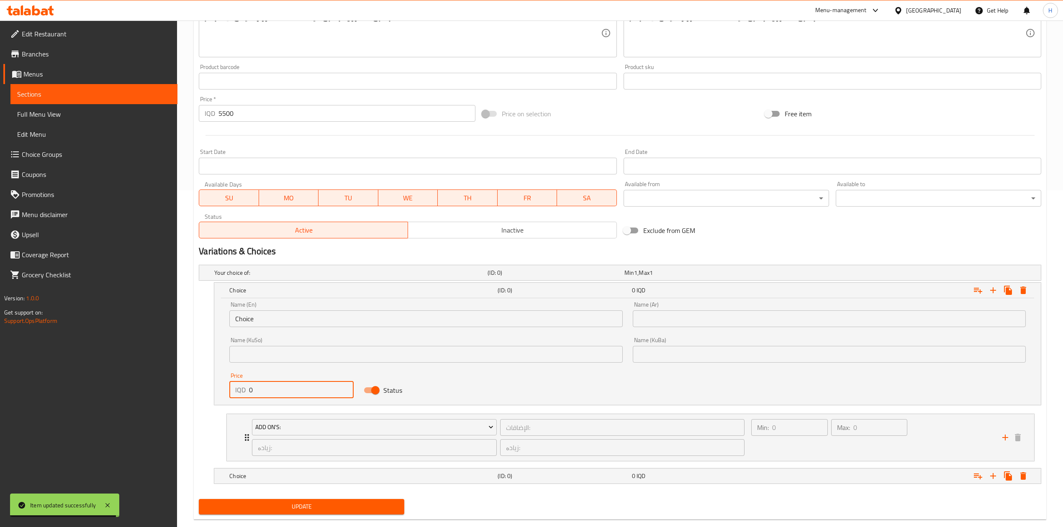
click at [294, 386] on input "0" at bounding box center [301, 390] width 105 height 17
type input "0"
type input "5500"
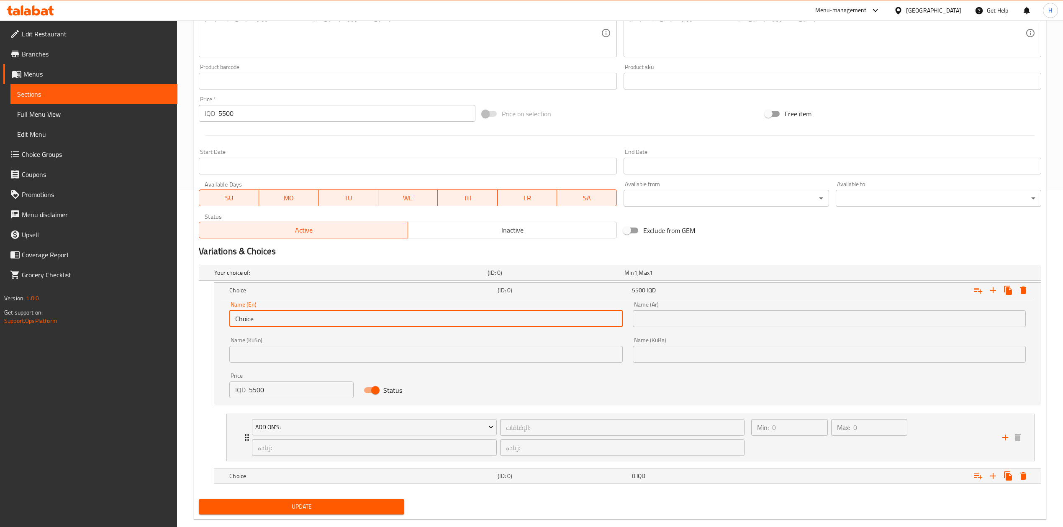
click at [263, 313] on input "Choice" at bounding box center [425, 318] width 393 height 17
click at [263, 318] on input "text" at bounding box center [425, 318] width 393 height 17
type input "Sandwich"
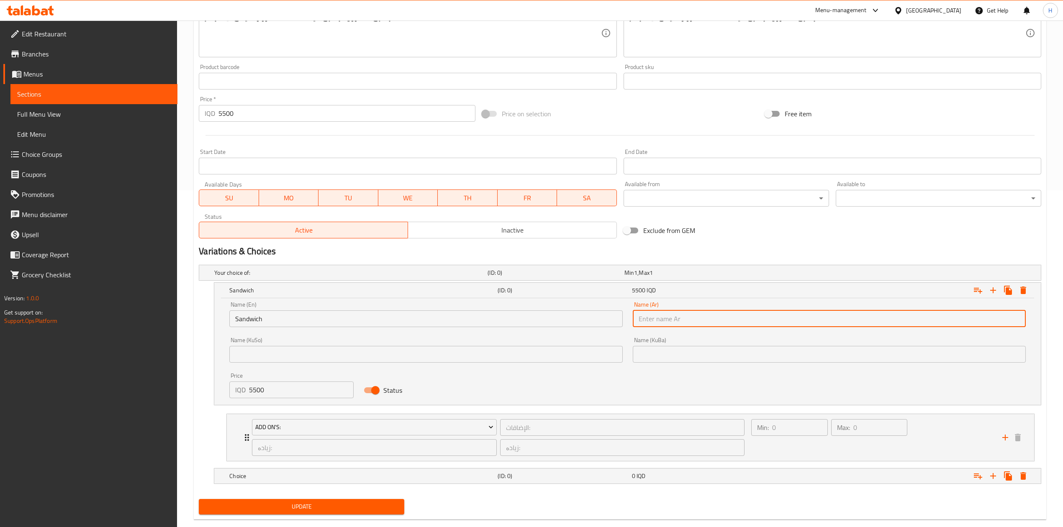
click at [663, 324] on input "text" at bounding box center [829, 318] width 393 height 17
type input "سندويتش"
click at [268, 476] on h5 "Choice" at bounding box center [361, 476] width 265 height 8
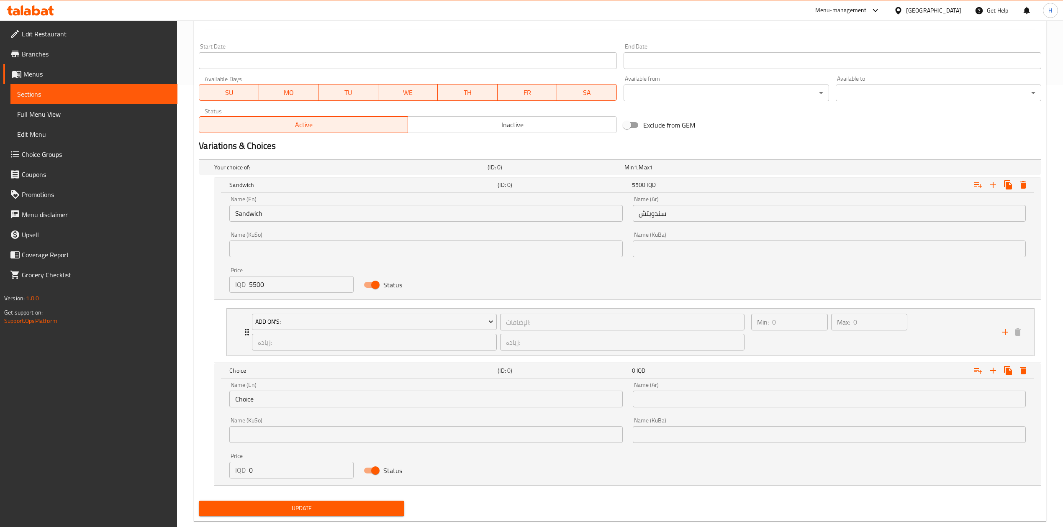
scroll to position [453, 0]
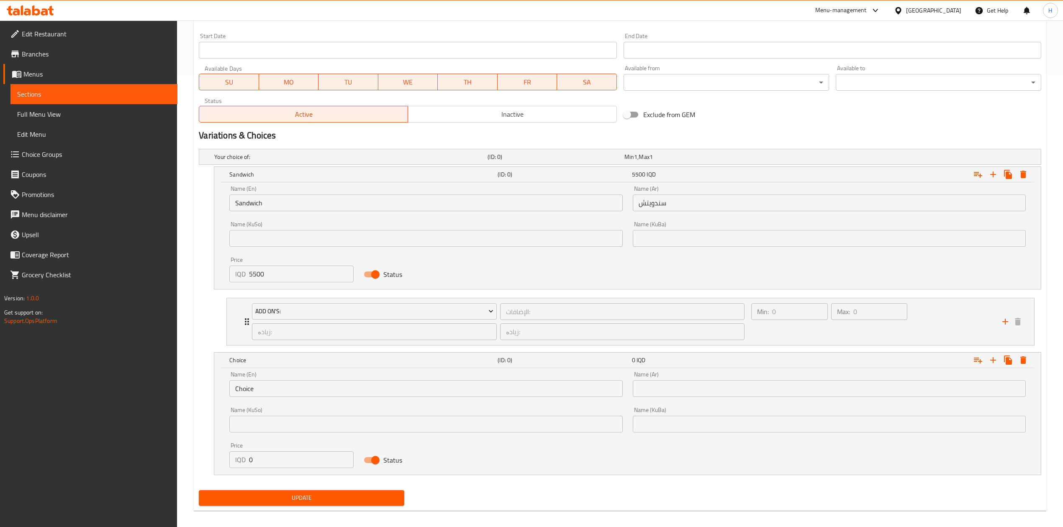
click at [279, 387] on input "Choice" at bounding box center [425, 388] width 393 height 17
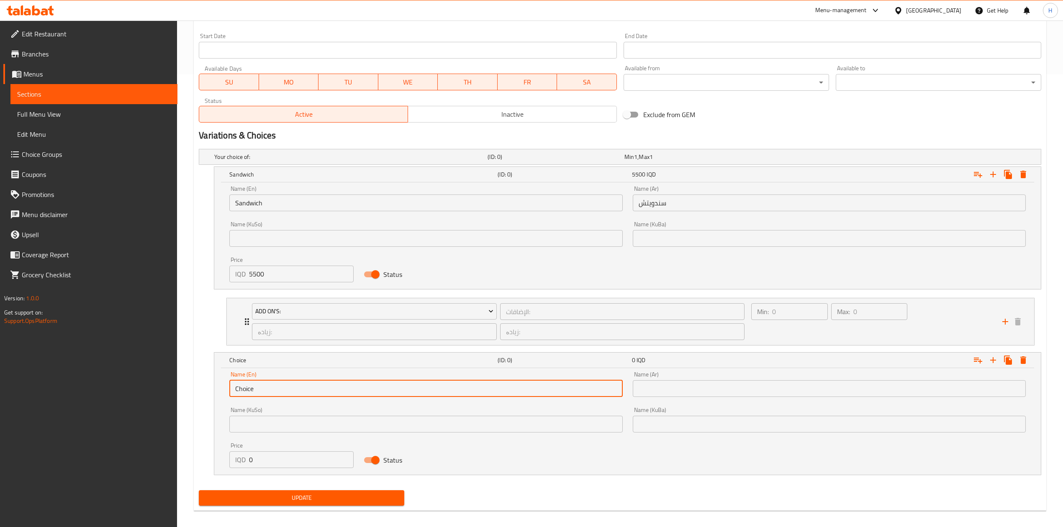
click at [279, 387] on input "Choice" at bounding box center [425, 388] width 393 height 17
drag, startPoint x: 279, startPoint y: 387, endPoint x: 274, endPoint y: 384, distance: 6.5
click at [279, 386] on input "Choice" at bounding box center [425, 388] width 393 height 17
click at [273, 384] on input "text" at bounding box center [425, 388] width 393 height 17
type input "Large"
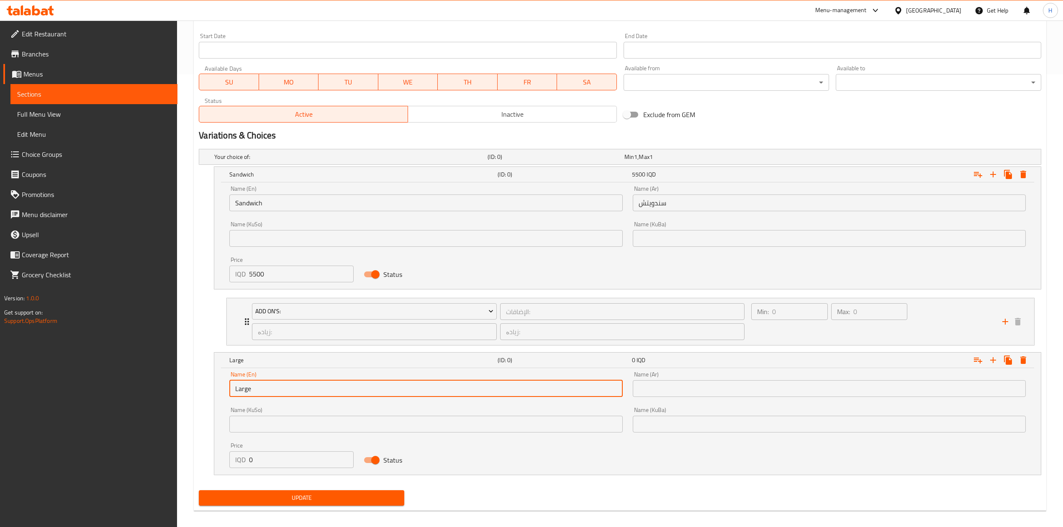
drag, startPoint x: 275, startPoint y: 403, endPoint x: 277, endPoint y: 381, distance: 22.6
click at [276, 403] on div "Name (KuSo) Name ([PERSON_NAME])" at bounding box center [425, 420] width 403 height 36
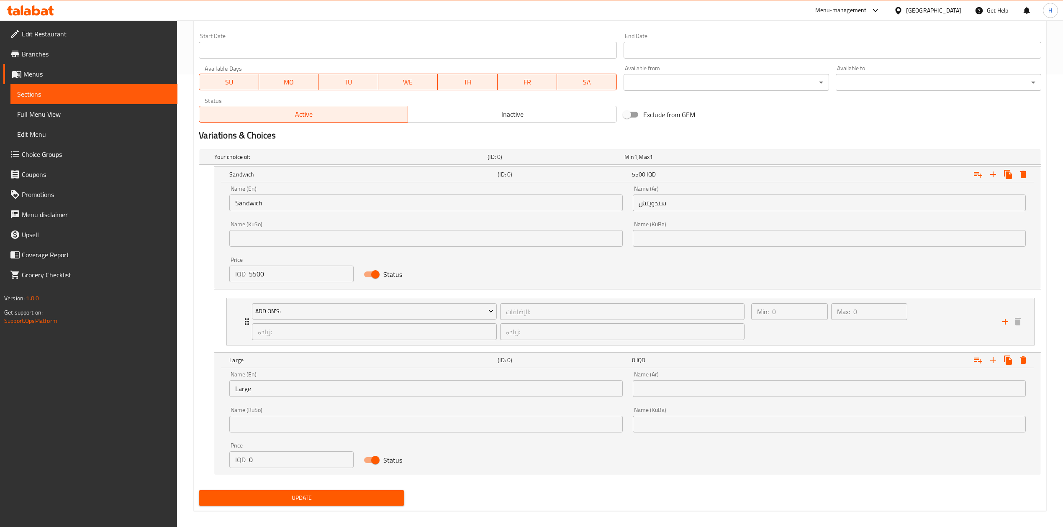
click at [277, 380] on div "Name (En) Large Name (En)" at bounding box center [425, 385] width 393 height 26
click at [274, 393] on input "Large" at bounding box center [425, 388] width 393 height 17
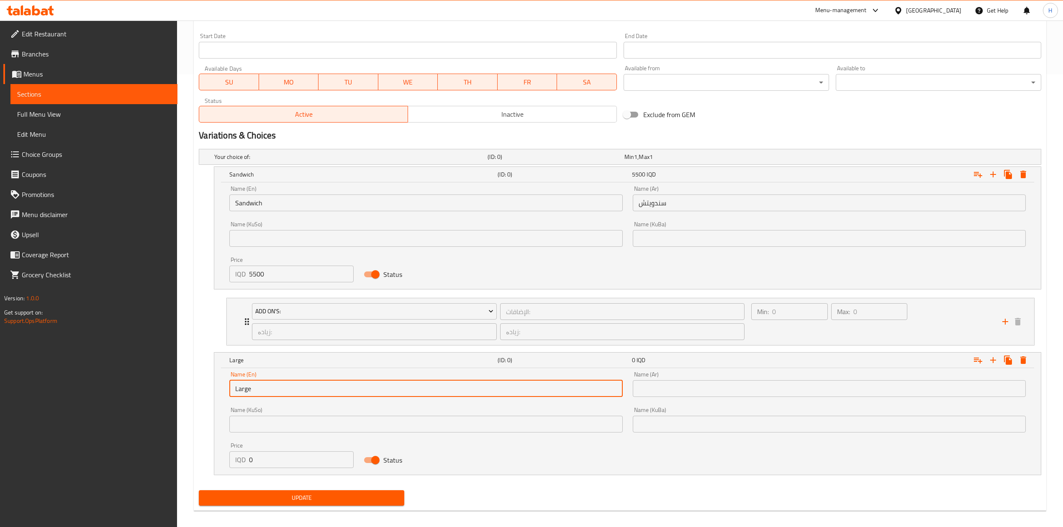
click at [274, 392] on input "Large" at bounding box center [425, 388] width 393 height 17
click at [273, 392] on input "text" at bounding box center [425, 388] width 393 height 17
type input "Meal"
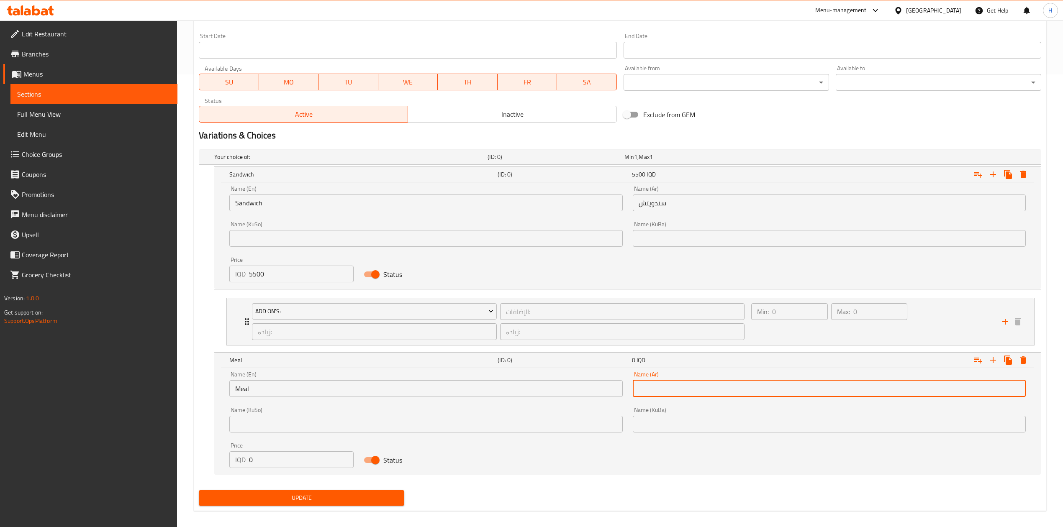
click at [656, 390] on input "text" at bounding box center [829, 388] width 393 height 17
type input "وجبة"
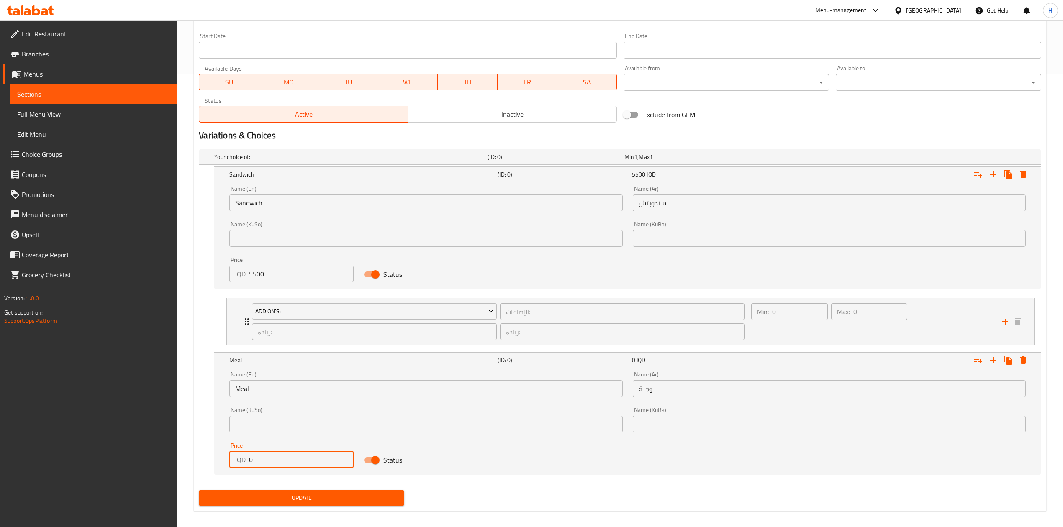
click at [278, 468] on input "0" at bounding box center [301, 459] width 105 height 17
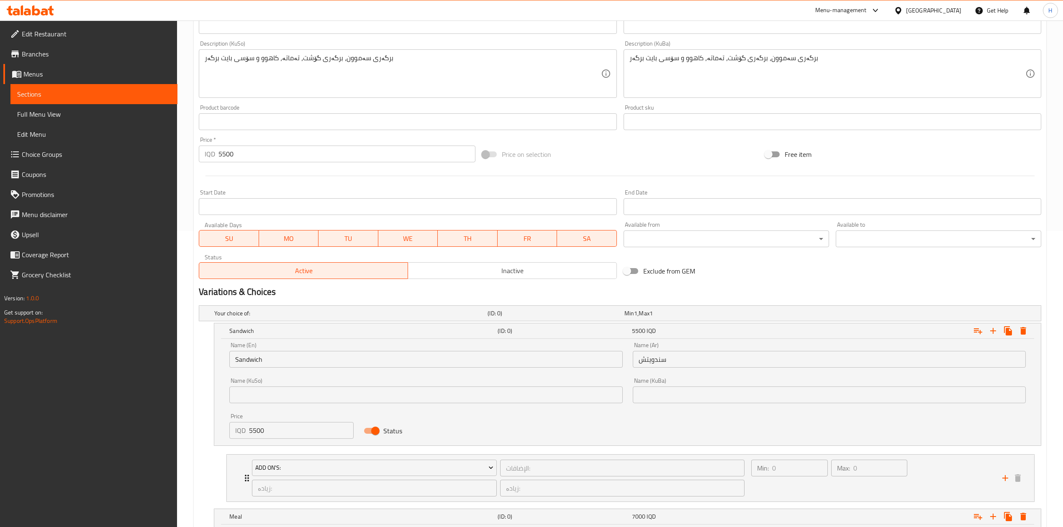
scroll to position [285, 0]
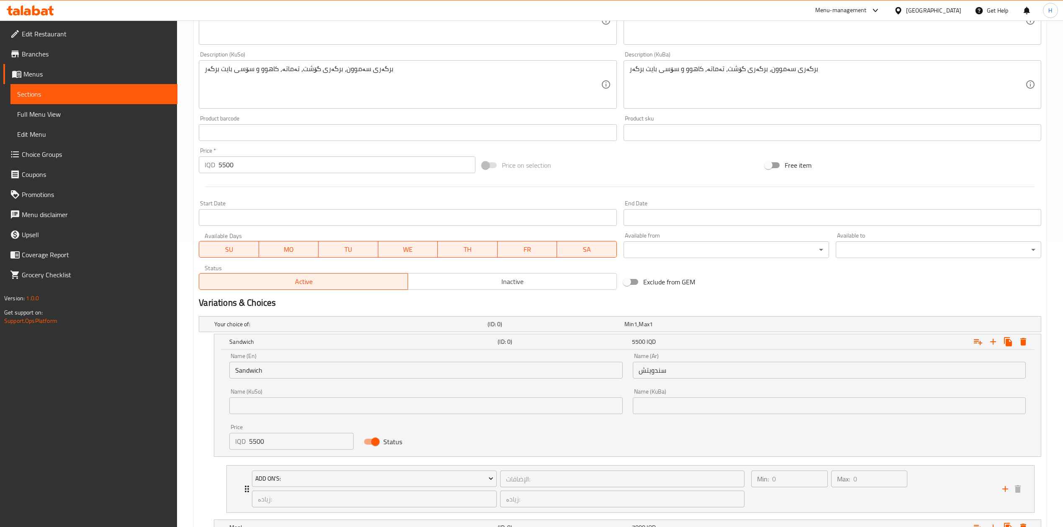
type input "7000"
click at [270, 169] on input "5500" at bounding box center [346, 164] width 256 height 17
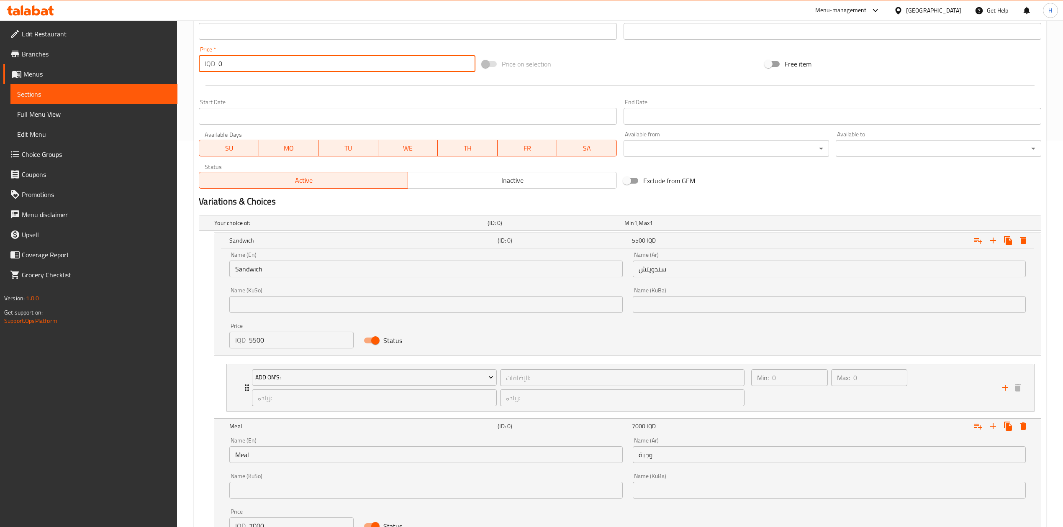
scroll to position [461, 0]
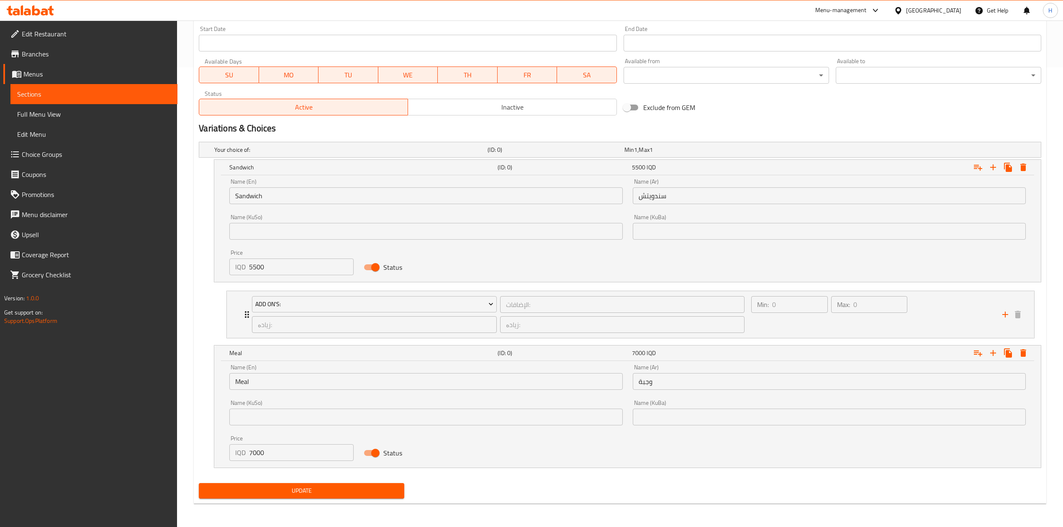
type input "0"
drag, startPoint x: 264, startPoint y: 497, endPoint x: 264, endPoint y: 492, distance: 5.1
click at [265, 497] on button "Update" at bounding box center [301, 490] width 205 height 15
click at [367, 486] on span "Update" at bounding box center [301, 491] width 192 height 10
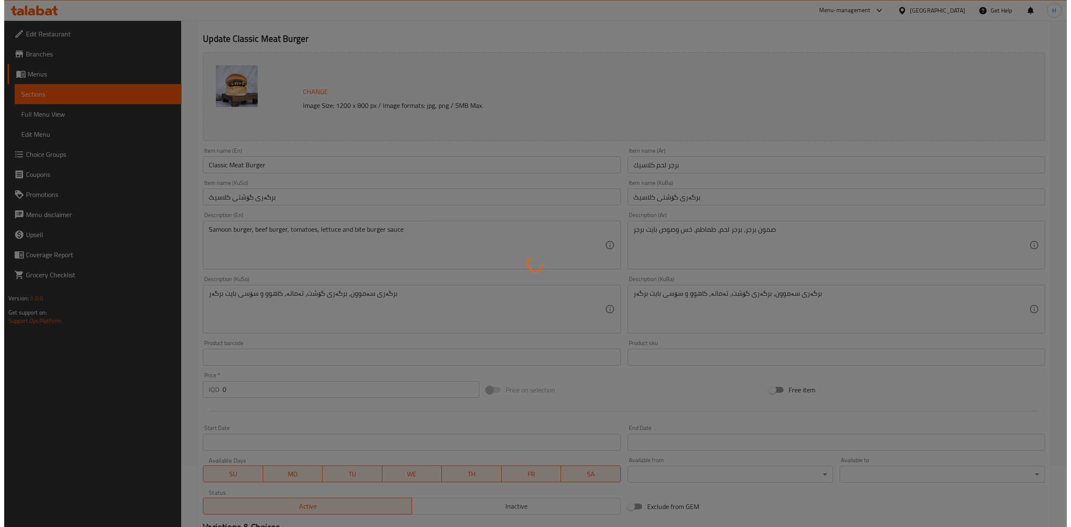
scroll to position [0, 0]
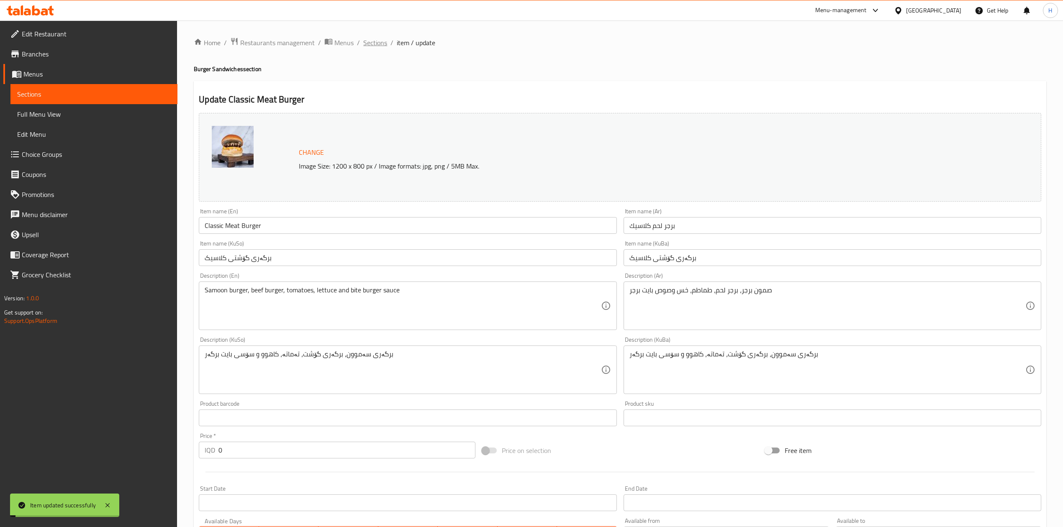
click at [375, 42] on span "Sections" at bounding box center [375, 43] width 24 height 10
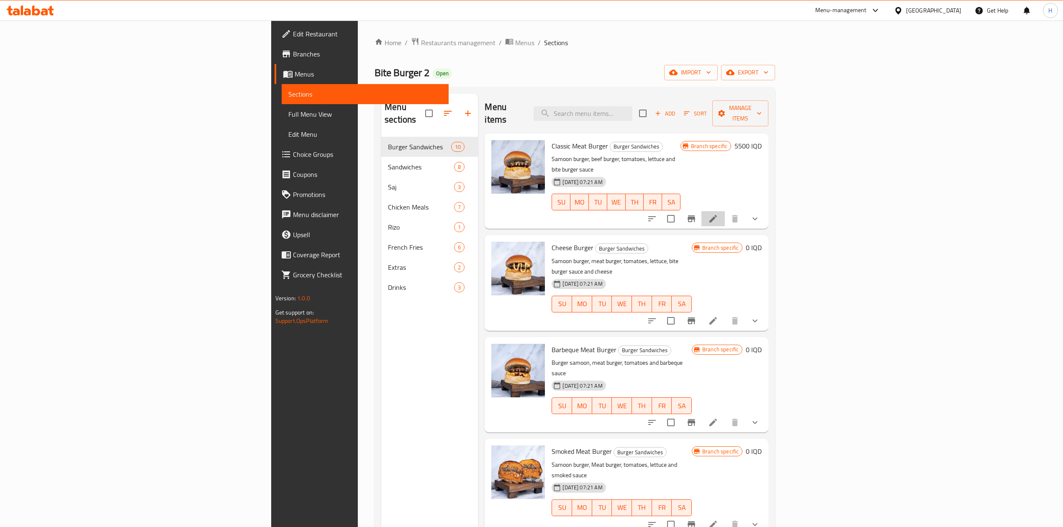
click at [725, 211] on li at bounding box center [712, 218] width 23 height 15
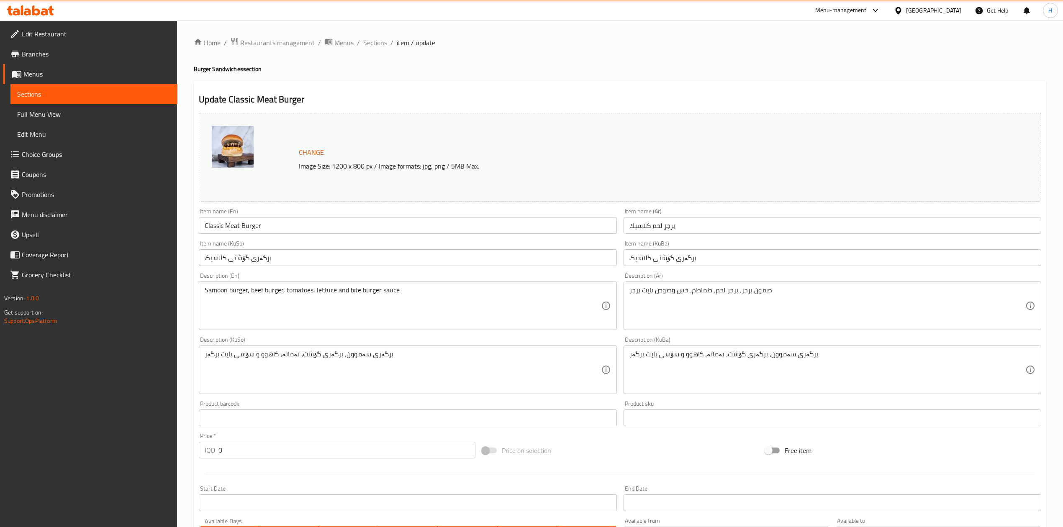
click at [365, 40] on span "Sections" at bounding box center [375, 43] width 24 height 10
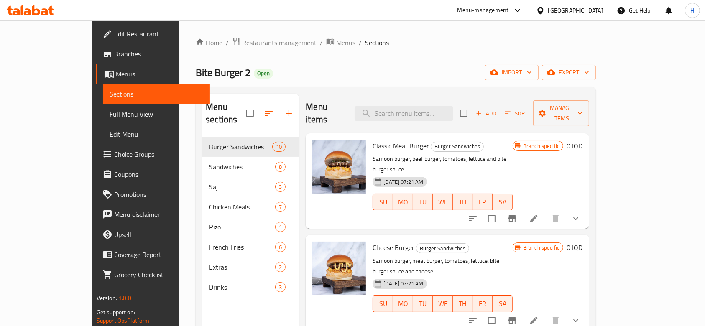
click at [114, 57] on span "Branches" at bounding box center [159, 54] width 90 height 10
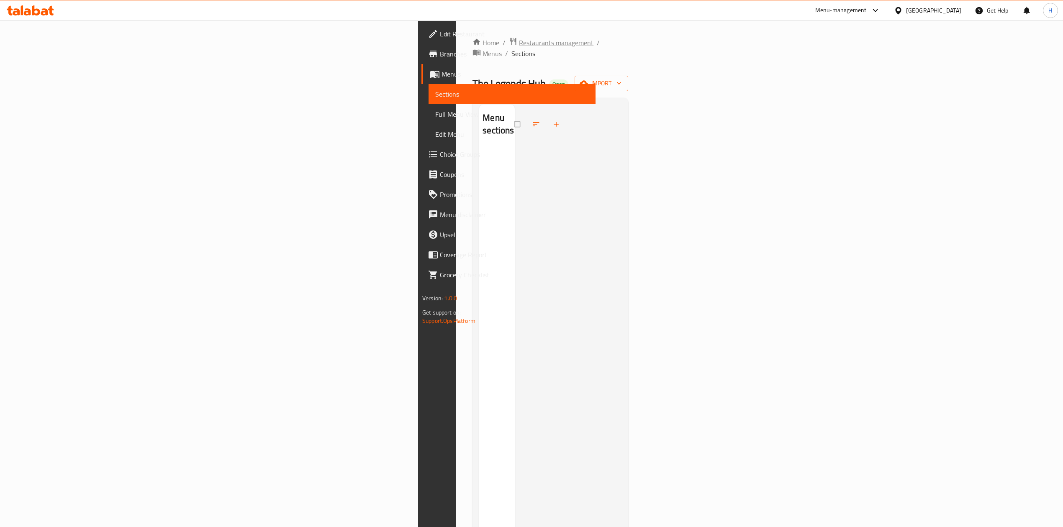
click at [519, 46] on span "Restaurants management" at bounding box center [556, 43] width 74 height 10
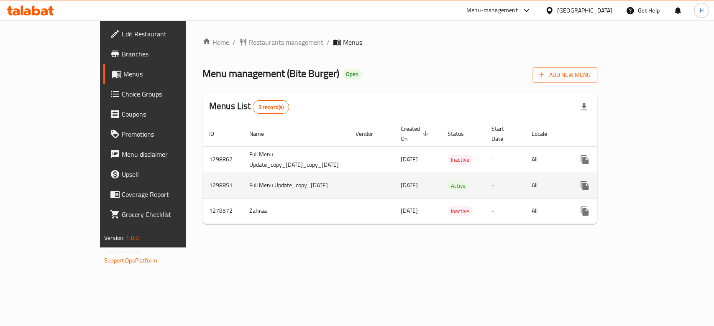
click at [662, 176] on td "enhanced table" at bounding box center [615, 186] width 94 height 26
click at [655, 176] on link "enhanced table" at bounding box center [645, 186] width 20 height 20
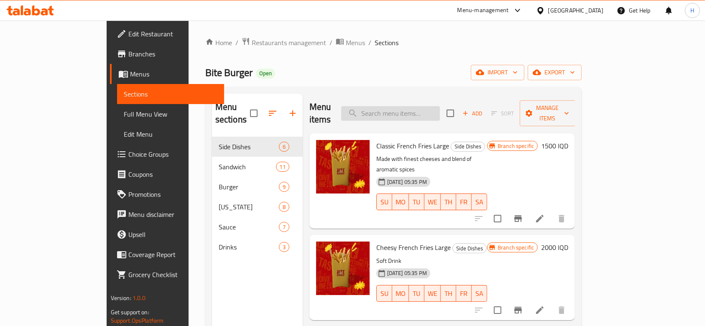
click at [415, 106] on input "search" at bounding box center [390, 113] width 99 height 15
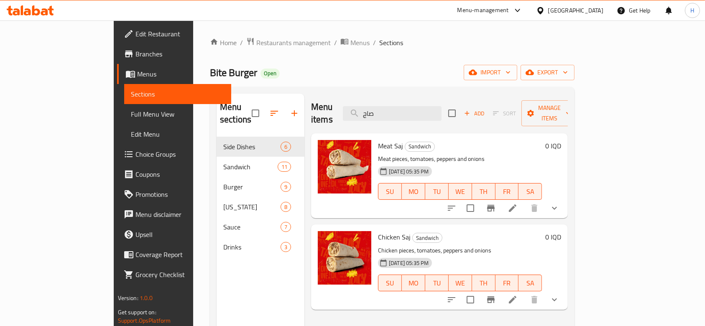
type input "صاج"
click at [525, 201] on li at bounding box center [512, 208] width 23 height 15
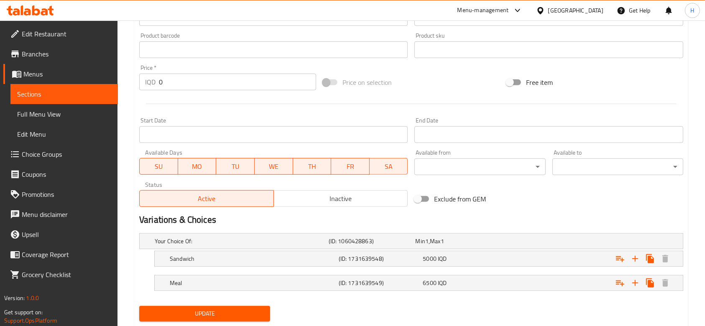
scroll to position [391, 0]
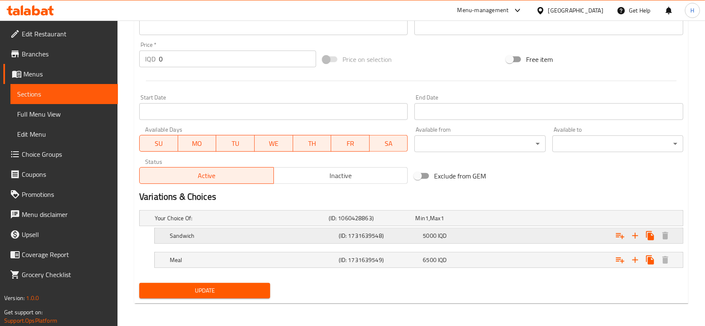
click at [194, 233] on h5 "Sandwich" at bounding box center [253, 236] width 166 height 8
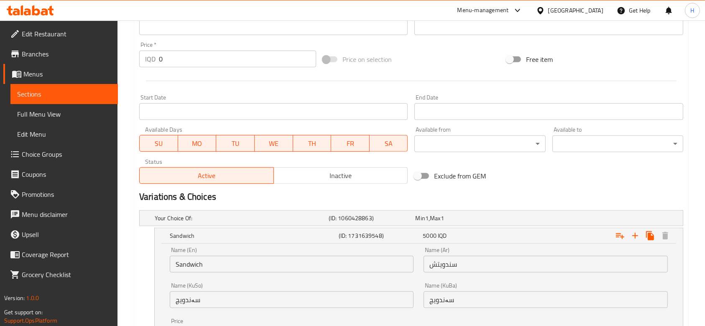
scroll to position [498, 0]
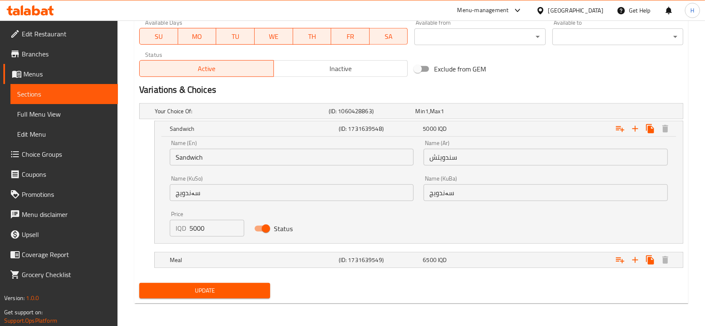
click at [206, 229] on input "5000" at bounding box center [217, 228] width 55 height 17
type input "5500"
click at [197, 261] on h5 "Meal" at bounding box center [253, 260] width 166 height 8
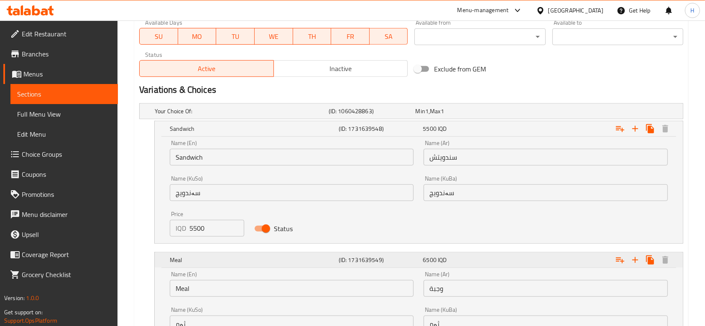
scroll to position [605, 0]
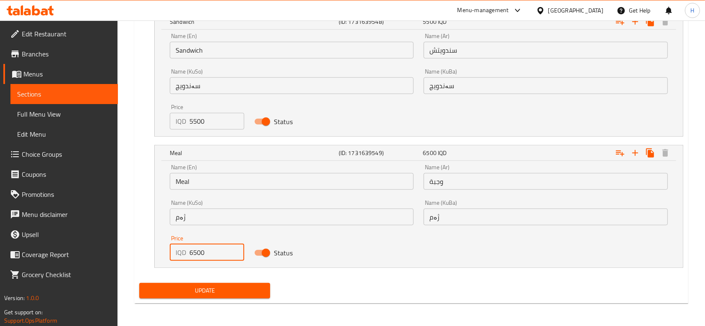
click at [199, 251] on input "6500" at bounding box center [217, 252] width 55 height 17
type input "7000"
click at [197, 292] on span "Update" at bounding box center [205, 291] width 118 height 10
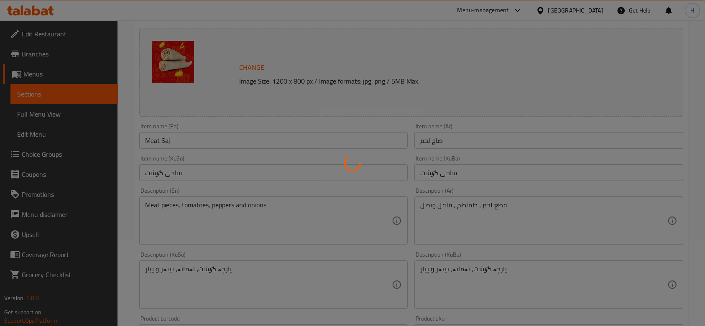
scroll to position [0, 0]
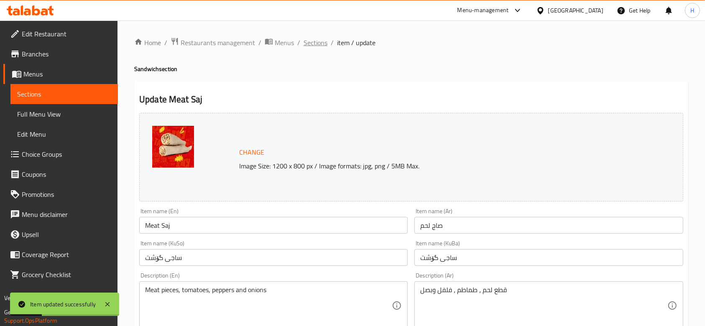
click at [319, 42] on span "Sections" at bounding box center [316, 43] width 24 height 10
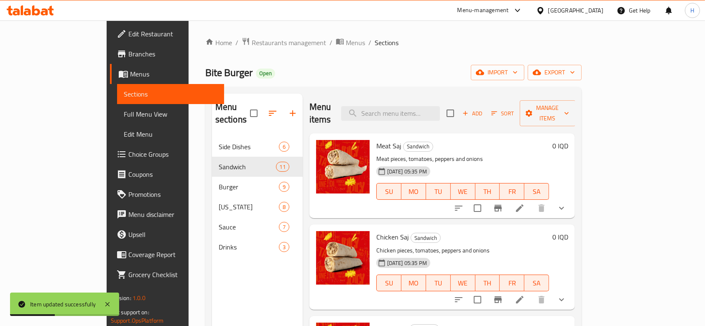
click at [524, 296] on icon at bounding box center [520, 300] width 8 height 8
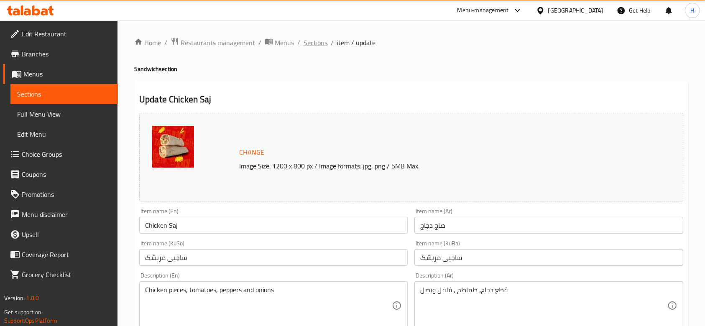
click at [324, 40] on span "Sections" at bounding box center [316, 43] width 24 height 10
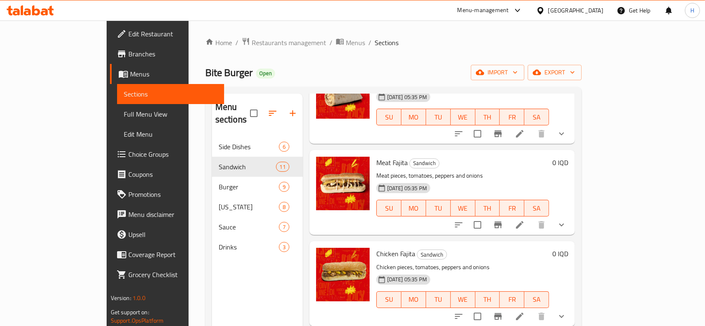
scroll to position [167, 0]
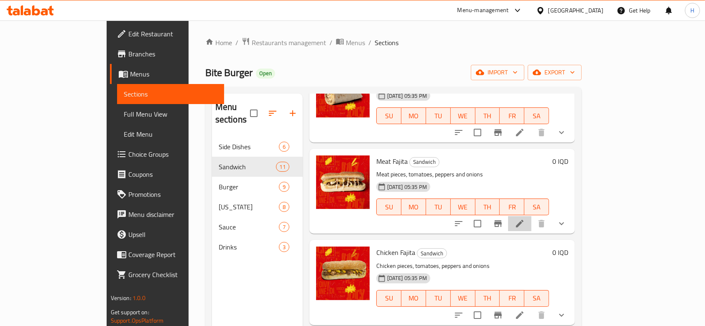
click at [532, 216] on li at bounding box center [519, 223] width 23 height 15
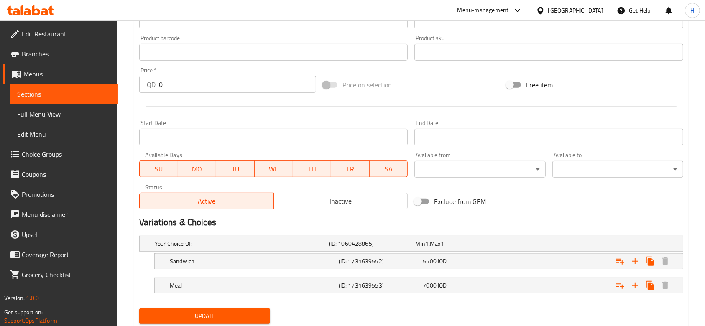
scroll to position [391, 0]
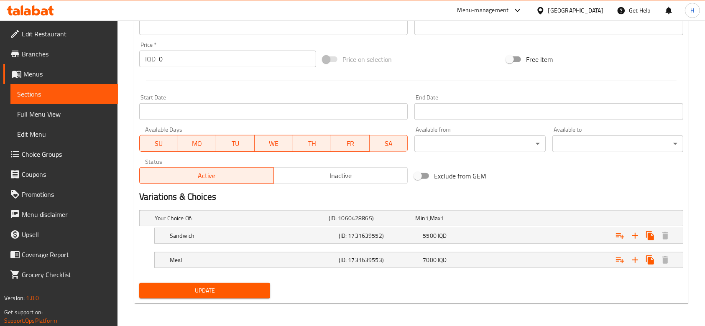
drag, startPoint x: 207, startPoint y: 236, endPoint x: 220, endPoint y: 245, distance: 16.0
click at [207, 236] on h5 "Sandwich" at bounding box center [253, 236] width 166 height 8
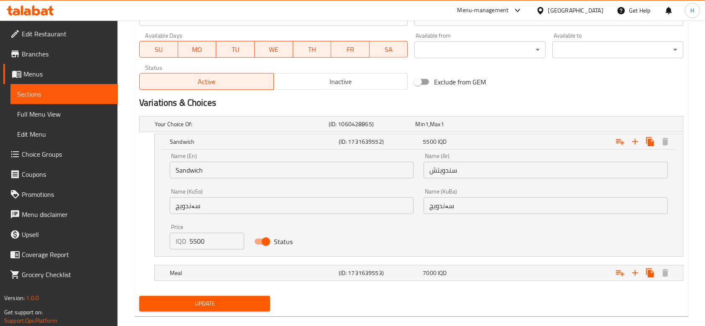
scroll to position [486, 0]
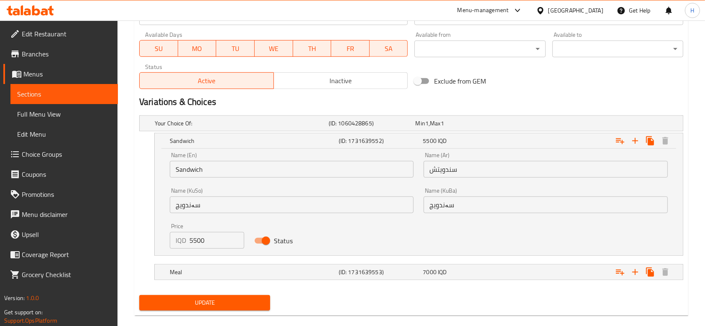
click at [208, 246] on input "5500" at bounding box center [217, 240] width 55 height 17
click at [212, 240] on input "5500" at bounding box center [217, 240] width 55 height 17
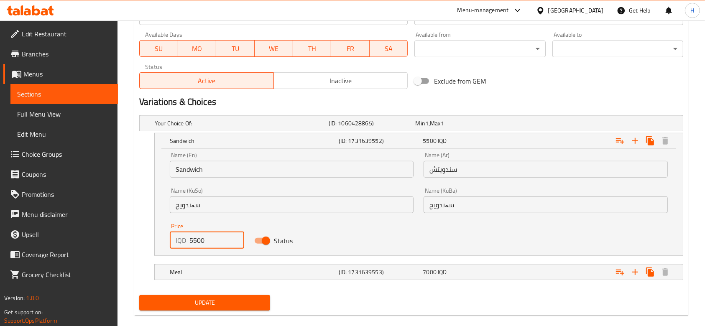
click at [212, 240] on input "5500" at bounding box center [217, 240] width 55 height 17
type input "6000"
click at [187, 269] on h5 "Meal" at bounding box center [253, 272] width 166 height 8
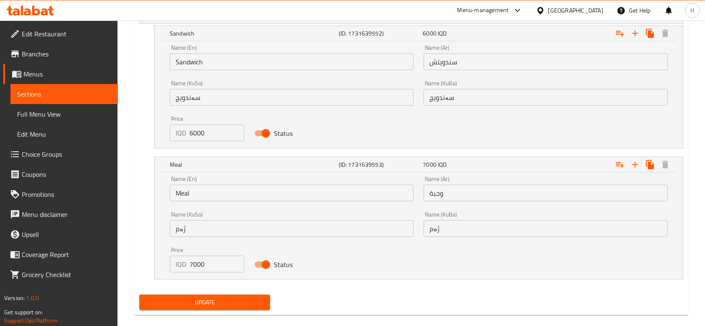
scroll to position [597, 0]
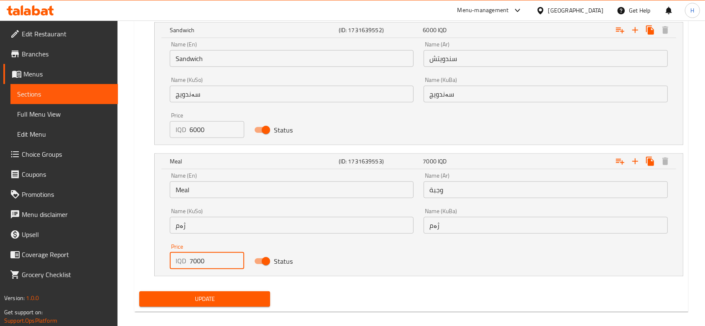
click at [193, 262] on input "7000" at bounding box center [217, 261] width 55 height 17
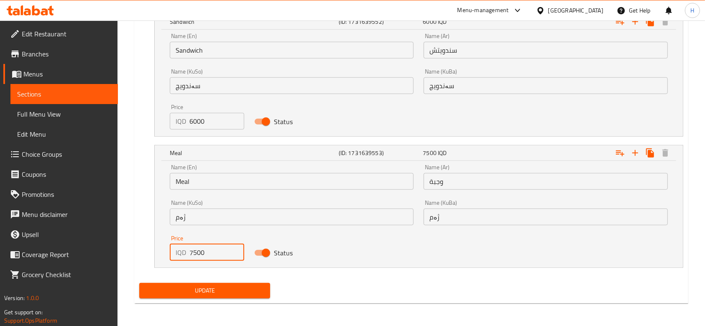
type input "7500"
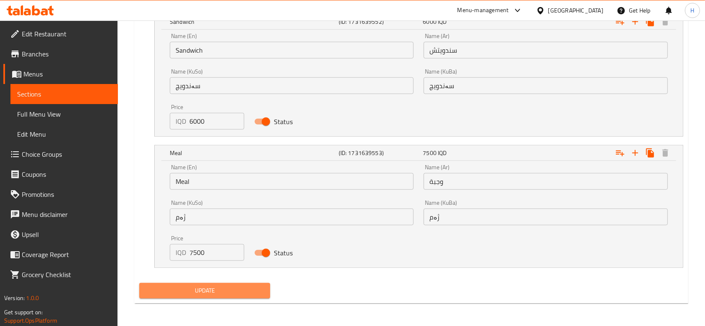
click at [237, 292] on span "Update" at bounding box center [205, 291] width 118 height 10
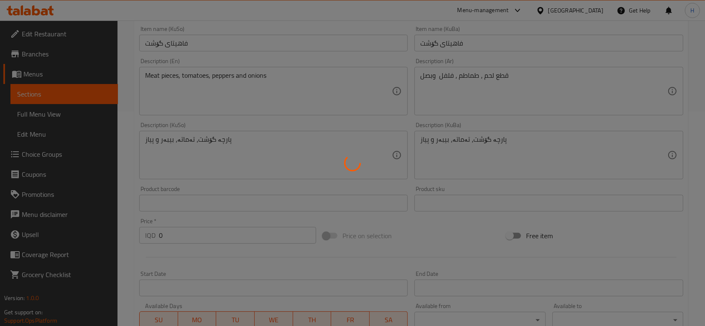
scroll to position [0, 0]
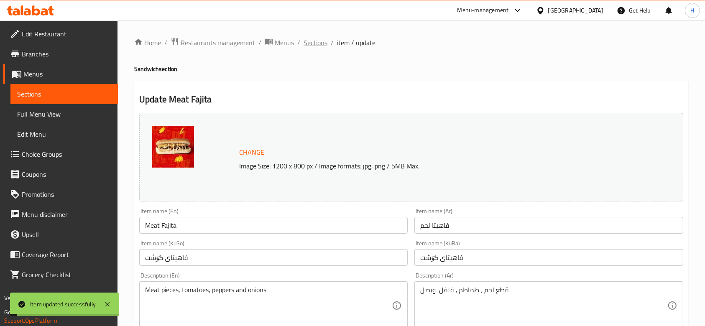
click at [316, 46] on span "Sections" at bounding box center [316, 43] width 24 height 10
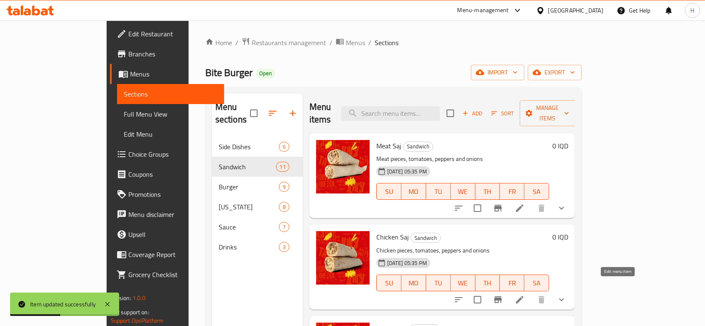
click at [525, 295] on icon at bounding box center [520, 300] width 10 height 10
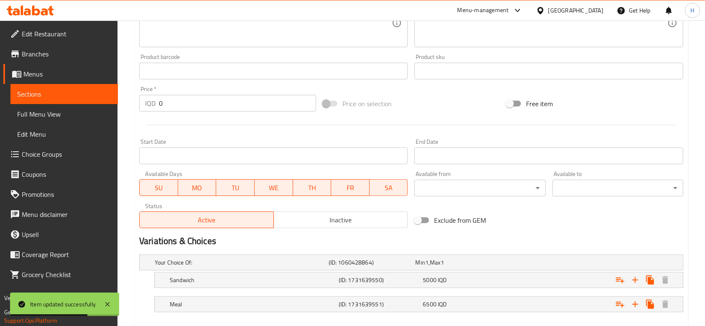
scroll to position [391, 0]
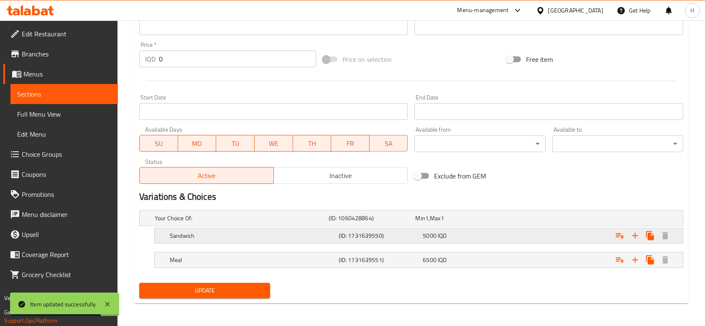
click at [295, 243] on div "Sandwich (ID: 1731639550) 5000 IQD" at bounding box center [421, 236] width 507 height 18
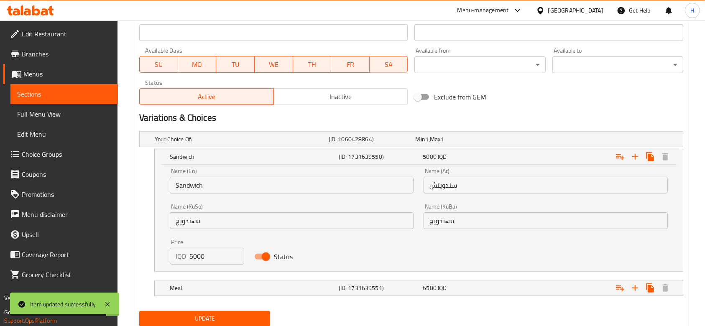
scroll to position [481, 0]
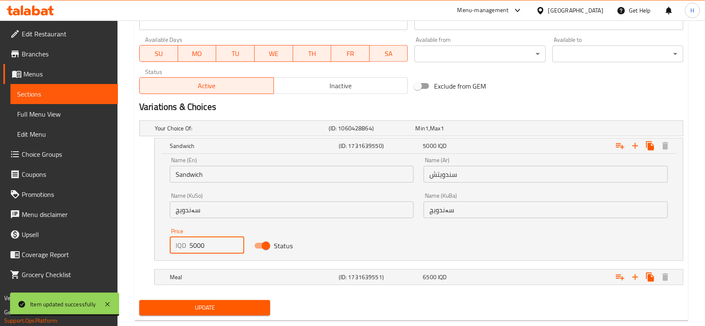
drag, startPoint x: 192, startPoint y: 247, endPoint x: 197, endPoint y: 249, distance: 5.8
click at [197, 249] on input "5000" at bounding box center [217, 245] width 55 height 17
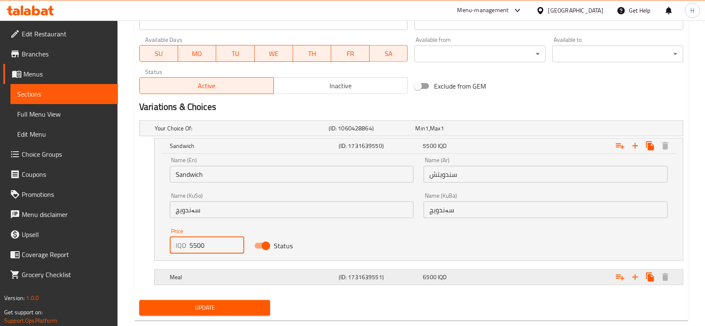
type input "5500"
click at [193, 273] on h5 "Meal" at bounding box center [253, 277] width 166 height 8
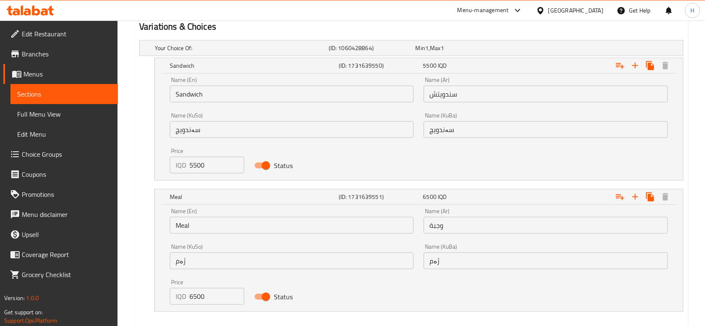
scroll to position [562, 0]
drag, startPoint x: 198, startPoint y: 295, endPoint x: 174, endPoint y: 294, distance: 23.5
click at [175, 297] on div "IQD 6500 Price" at bounding box center [207, 296] width 74 height 17
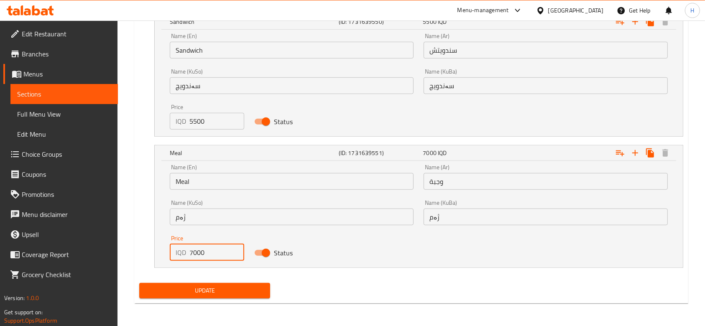
type input "7000"
drag, startPoint x: 238, startPoint y: 298, endPoint x: 225, endPoint y: 285, distance: 18.9
click at [236, 294] on button "Update" at bounding box center [204, 290] width 131 height 15
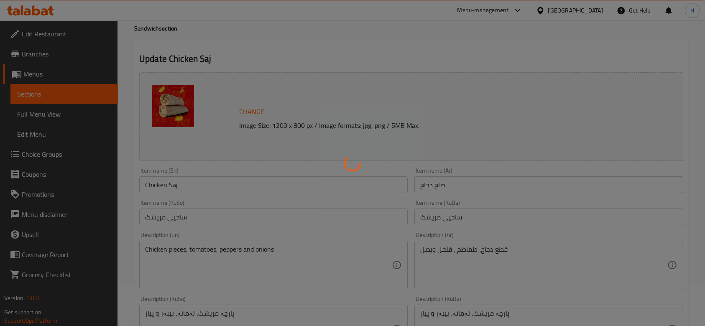
scroll to position [0, 0]
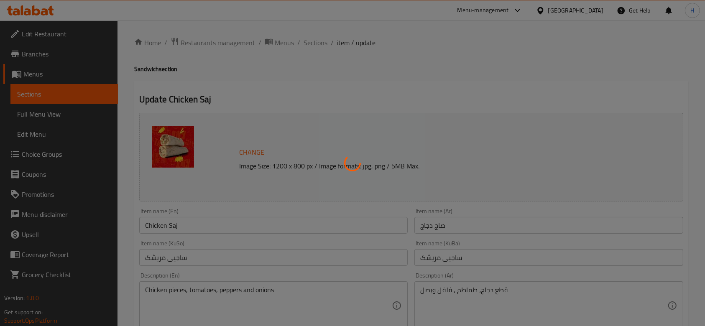
click at [308, 40] on div at bounding box center [352, 163] width 705 height 326
click at [311, 39] on div at bounding box center [352, 163] width 705 height 326
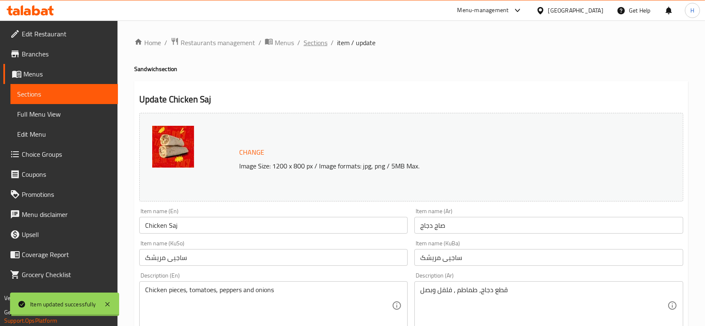
click at [315, 40] on span "Sections" at bounding box center [316, 43] width 24 height 10
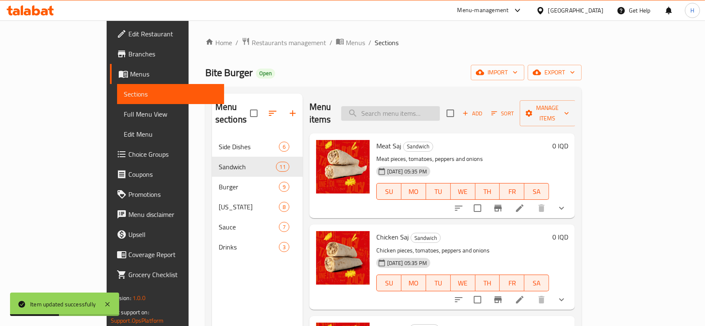
click at [440, 112] on input "search" at bounding box center [390, 113] width 99 height 15
type input ";"
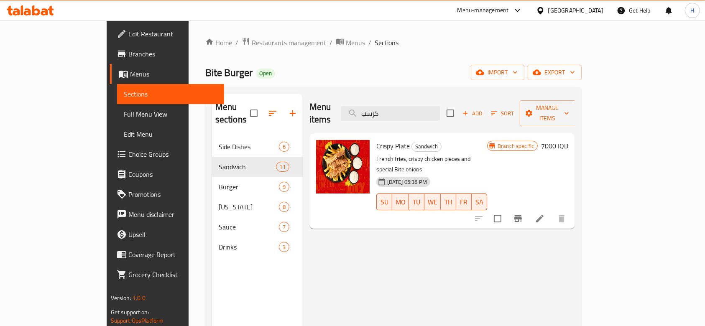
type input "كرسب"
click at [523, 214] on icon "Branch-specific-item" at bounding box center [518, 219] width 10 height 10
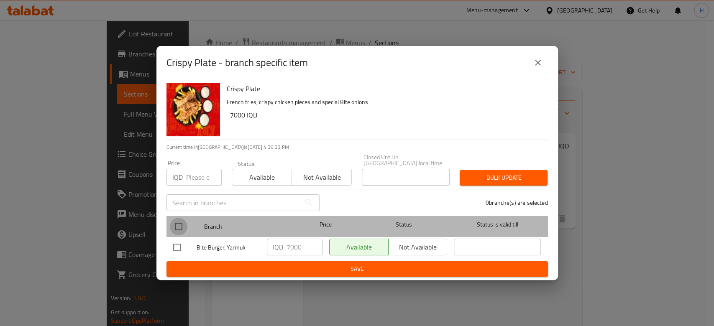
drag, startPoint x: 182, startPoint y: 223, endPoint x: 256, endPoint y: 237, distance: 75.4
click at [183, 223] on input "checkbox" at bounding box center [179, 227] width 18 height 18
checkbox input "true"
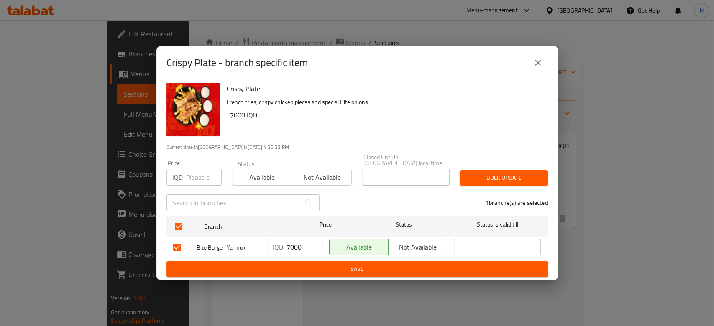
click at [295, 246] on input "7000" at bounding box center [305, 247] width 36 height 17
click at [278, 249] on div "IQD 7000 ​" at bounding box center [295, 247] width 56 height 17
drag, startPoint x: 286, startPoint y: 243, endPoint x: 291, endPoint y: 248, distance: 6.8
click at [291, 248] on div "IQD 7000 ​" at bounding box center [295, 247] width 56 height 17
type input "6000"
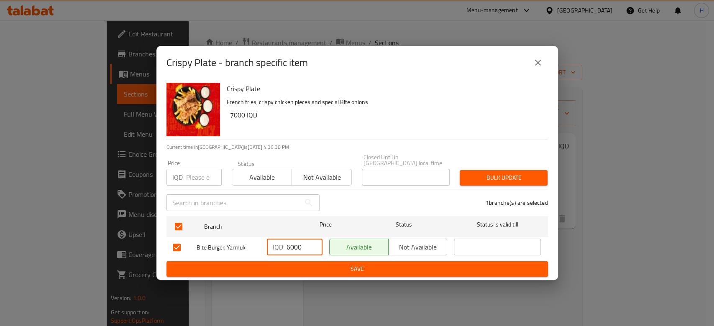
click at [305, 264] on span "Save" at bounding box center [357, 269] width 368 height 10
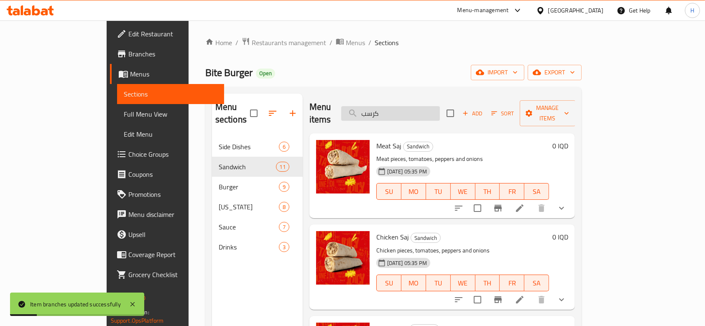
click at [440, 106] on input "كرسب" at bounding box center [390, 113] width 99 height 15
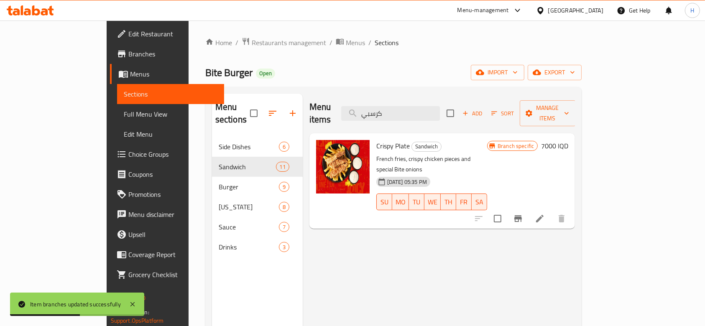
type input "كرسبي"
click at [569, 140] on h6 "7000 IQD" at bounding box center [554, 146] width 27 height 12
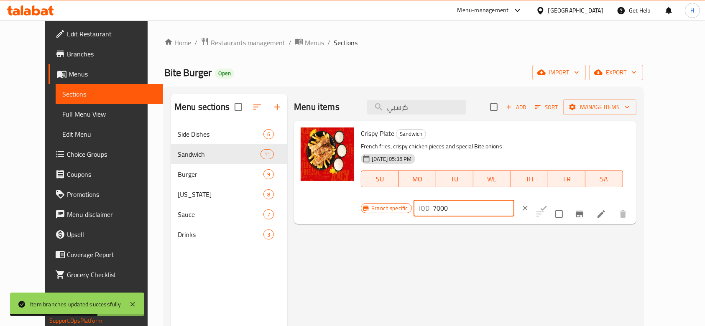
drag, startPoint x: 565, startPoint y: 137, endPoint x: 559, endPoint y: 140, distance: 6.7
click at [515, 200] on div "IQD 7000 ​" at bounding box center [464, 208] width 101 height 17
type input "6000"
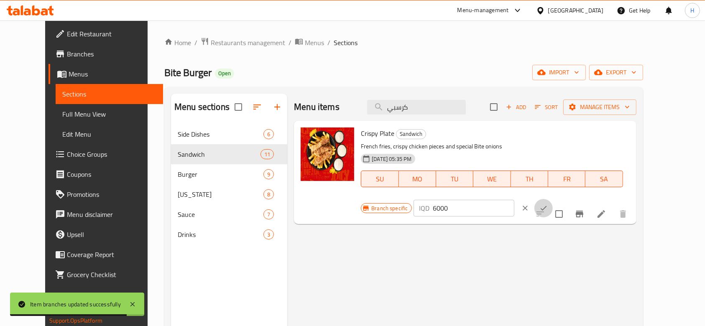
click at [553, 199] on button "ok" at bounding box center [544, 208] width 18 height 18
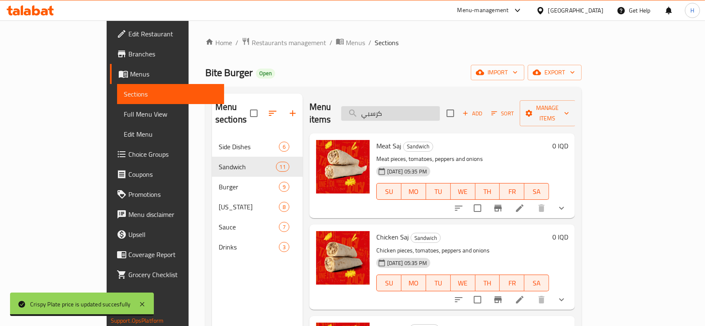
click at [420, 111] on input "كرسبي" at bounding box center [390, 113] width 99 height 15
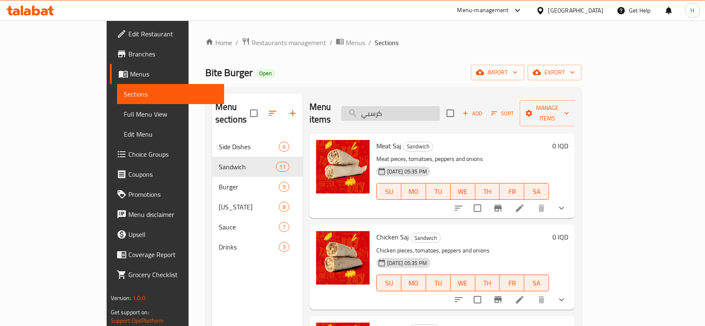
click at [420, 111] on input "كرسبي" at bounding box center [390, 113] width 99 height 15
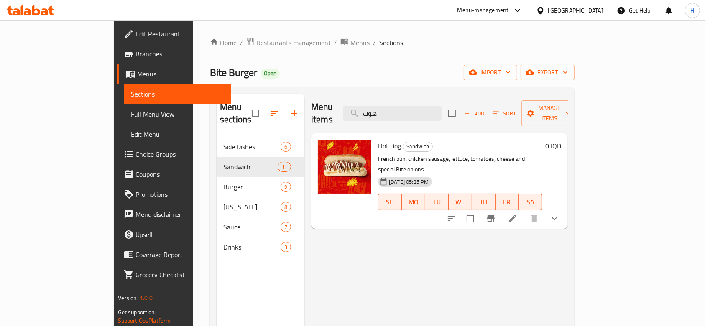
type input "هوت"
click at [525, 211] on li at bounding box center [512, 218] width 23 height 15
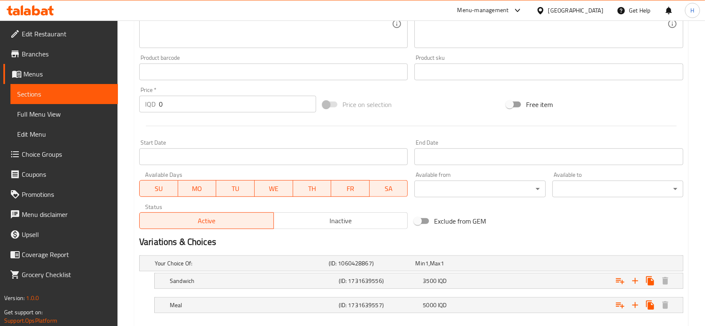
scroll to position [391, 0]
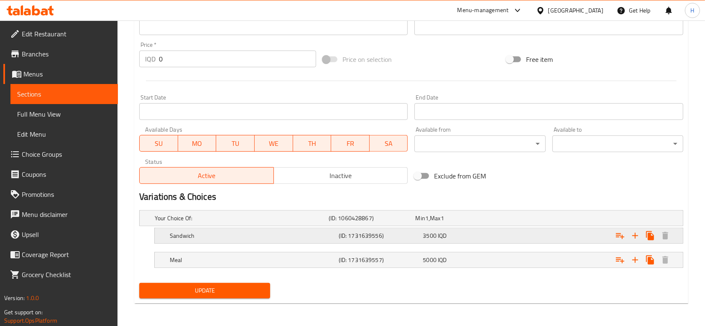
click at [177, 237] on h5 "Sandwich" at bounding box center [253, 236] width 166 height 8
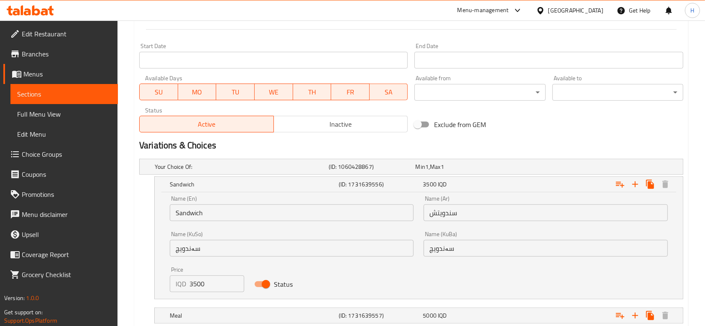
scroll to position [486, 0]
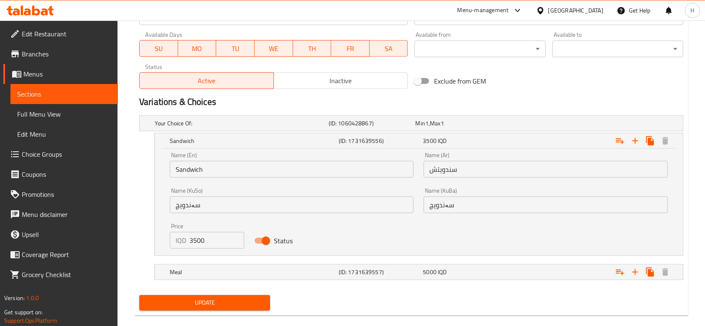
click at [217, 239] on input "3500" at bounding box center [217, 240] width 55 height 17
type input "4500"
click at [295, 260] on nav at bounding box center [411, 261] width 544 height 7
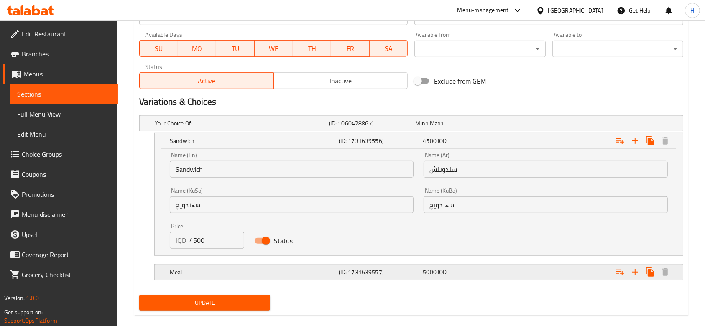
click at [297, 271] on h5 "Meal" at bounding box center [253, 272] width 166 height 8
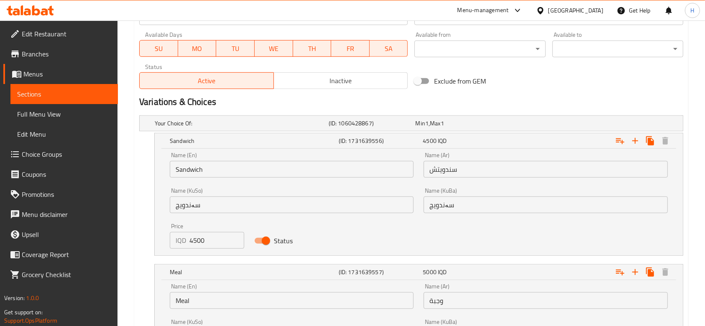
scroll to position [597, 0]
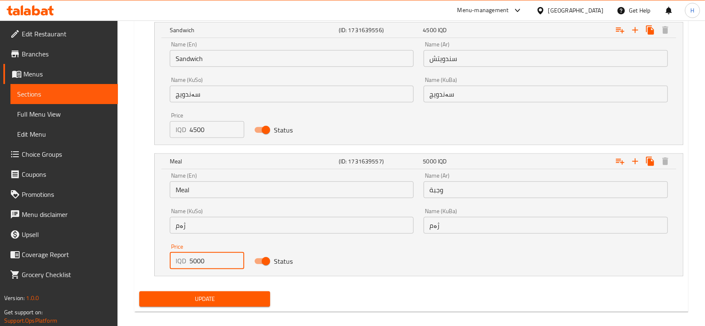
drag, startPoint x: 192, startPoint y: 260, endPoint x: 187, endPoint y: 265, distance: 6.5
click at [187, 265] on div "IQD 5000 Price" at bounding box center [207, 261] width 74 height 17
type input "6000"
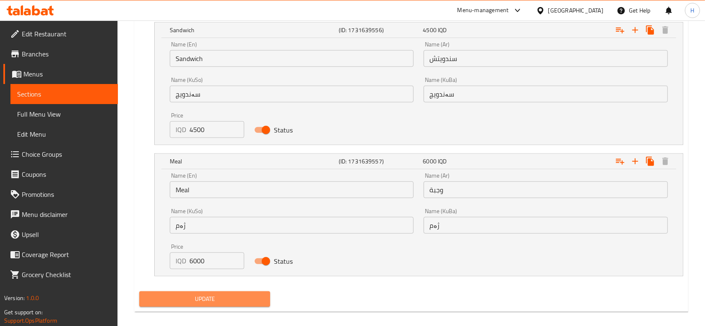
click at [195, 298] on span "Update" at bounding box center [205, 299] width 118 height 10
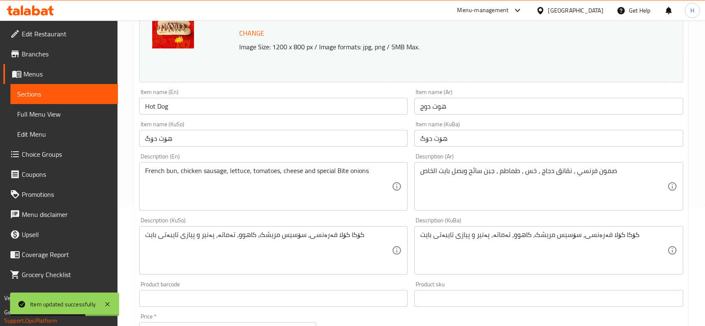
scroll to position [0, 0]
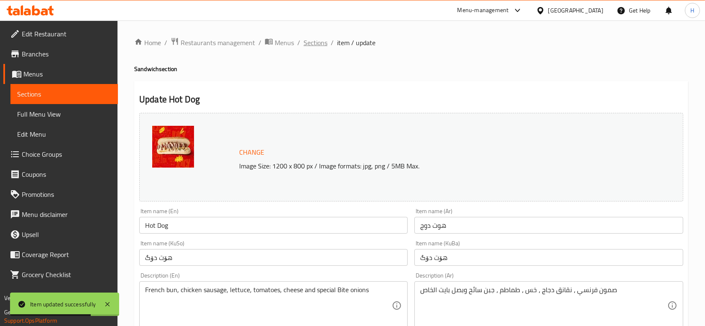
click at [315, 45] on span "Sections" at bounding box center [316, 43] width 24 height 10
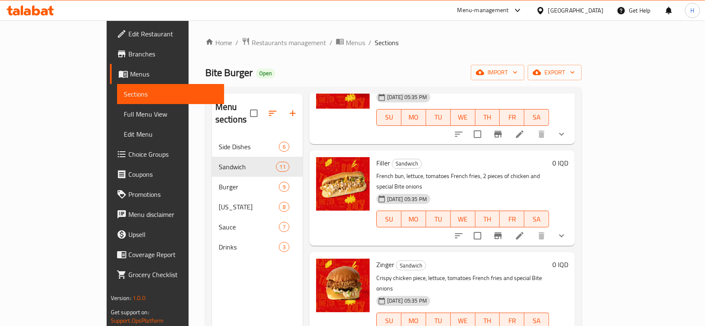
scroll to position [502, 0]
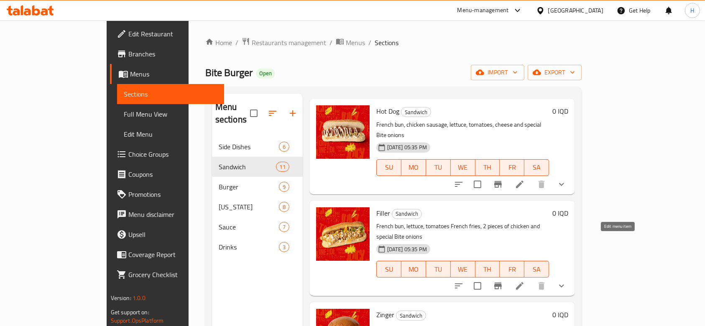
click at [525, 281] on icon at bounding box center [520, 286] width 10 height 10
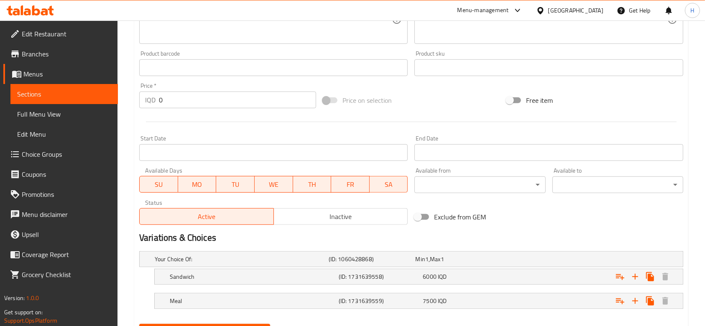
scroll to position [391, 0]
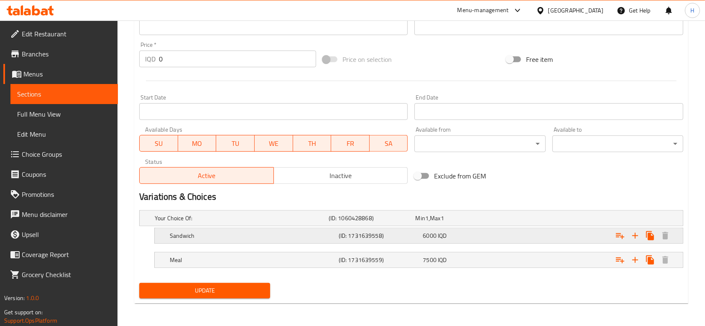
click at [210, 238] on h5 "Sandwich" at bounding box center [253, 236] width 166 height 8
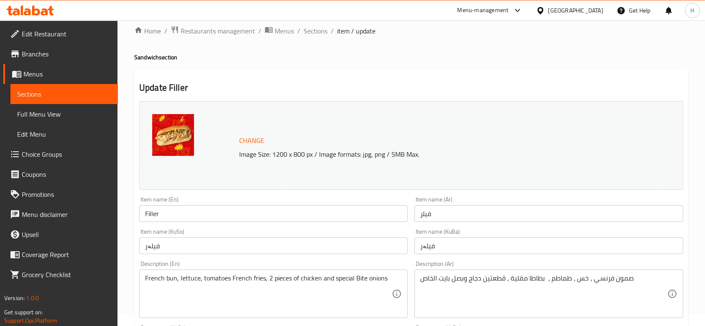
scroll to position [0, 0]
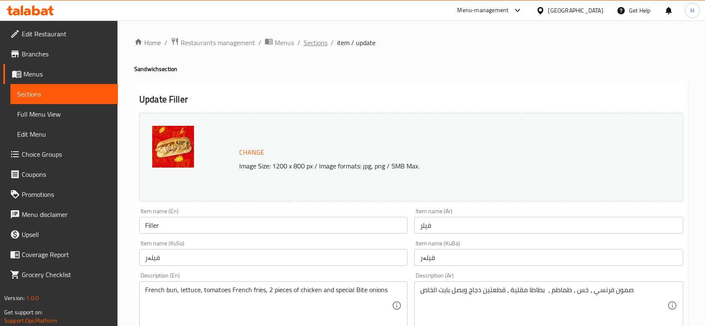
click at [318, 42] on span "Sections" at bounding box center [316, 43] width 24 height 10
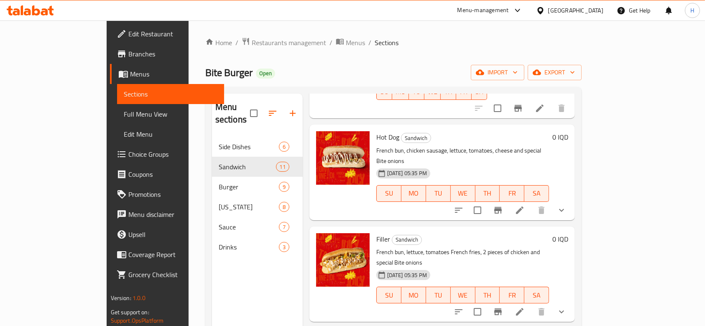
scroll to position [558, 0]
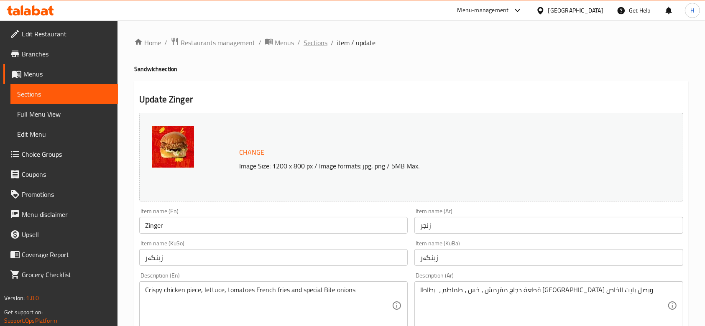
click at [321, 43] on span "Sections" at bounding box center [316, 43] width 24 height 10
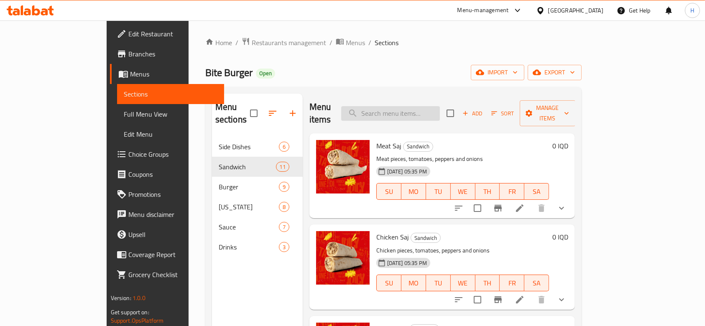
click at [418, 106] on input "search" at bounding box center [390, 113] width 99 height 15
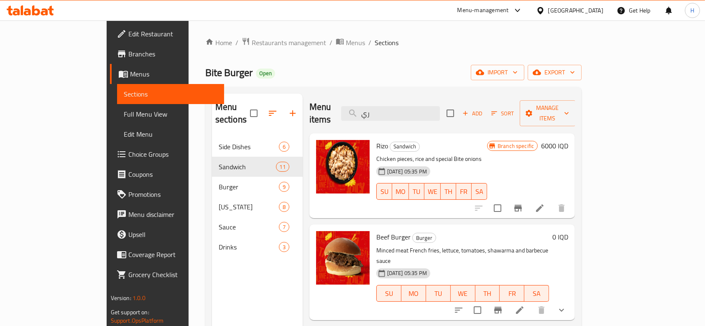
type input "ري"
click at [523, 203] on icon "Branch-specific-item" at bounding box center [518, 208] width 10 height 10
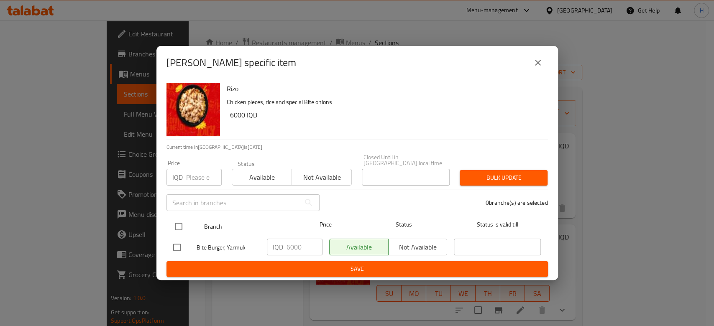
drag, startPoint x: 174, startPoint y: 220, endPoint x: 261, endPoint y: 225, distance: 86.7
click at [174, 221] on input "checkbox" at bounding box center [179, 227] width 18 height 18
checkbox input "true"
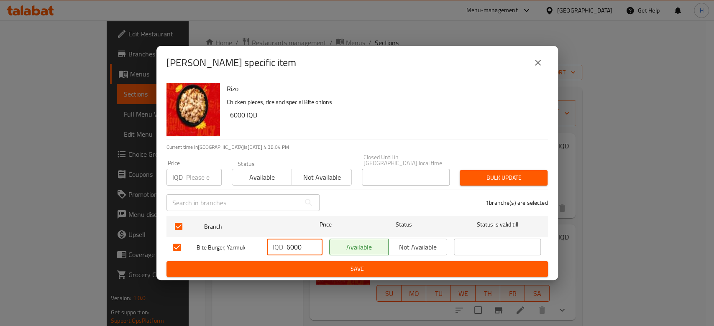
drag, startPoint x: 291, startPoint y: 243, endPoint x: 295, endPoint y: 246, distance: 5.4
click at [295, 246] on input "6000" at bounding box center [305, 247] width 36 height 17
type input "6500"
click at [320, 264] on span "Save" at bounding box center [357, 269] width 368 height 10
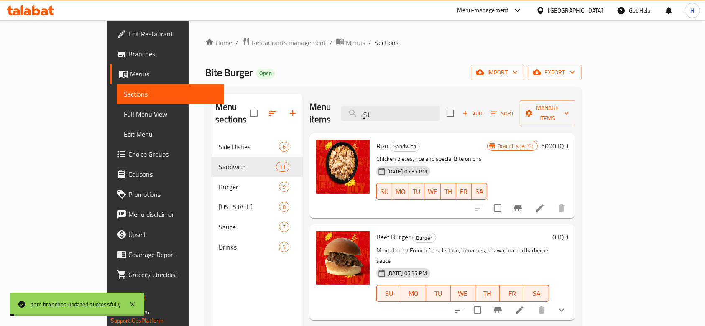
click at [569, 140] on h6 "6000 IQD" at bounding box center [554, 146] width 27 height 12
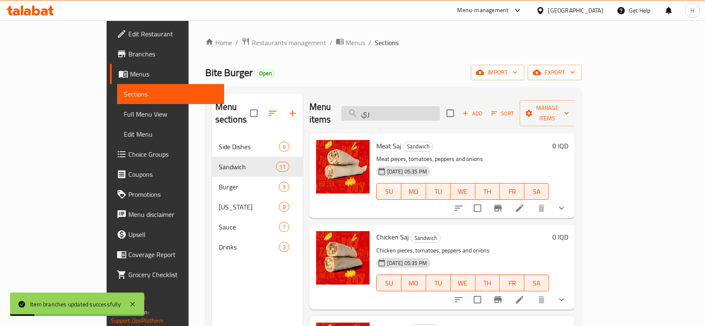
click at [415, 110] on input "ري" at bounding box center [390, 113] width 99 height 15
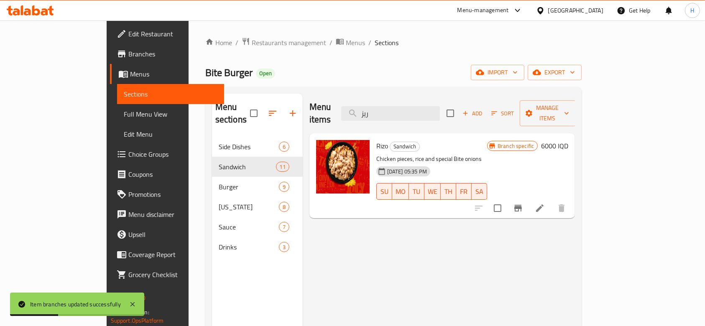
type input "ريز"
click at [569, 140] on h6 "6000 IQD" at bounding box center [554, 146] width 27 height 12
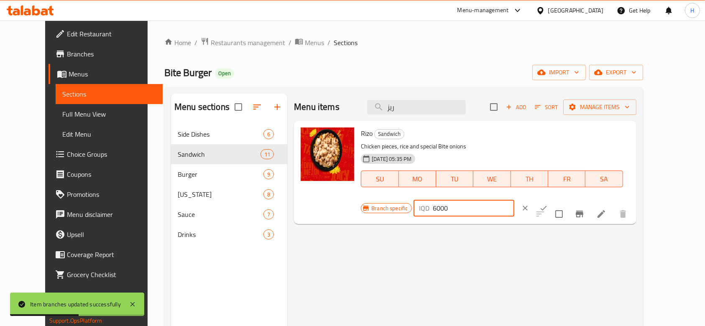
click at [515, 200] on input "6000" at bounding box center [473, 208] width 81 height 17
type input "6500"
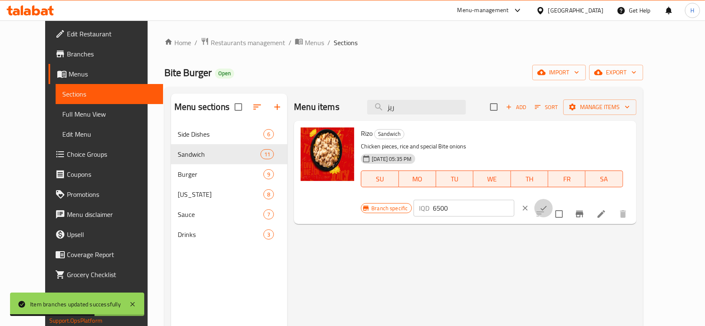
click at [553, 199] on button "ok" at bounding box center [544, 208] width 18 height 18
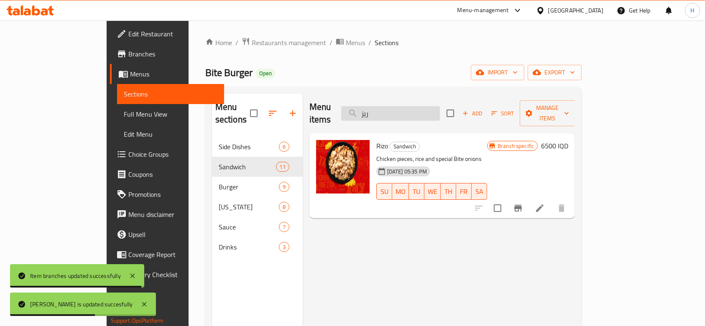
click at [411, 110] on input "ريز" at bounding box center [390, 113] width 99 height 15
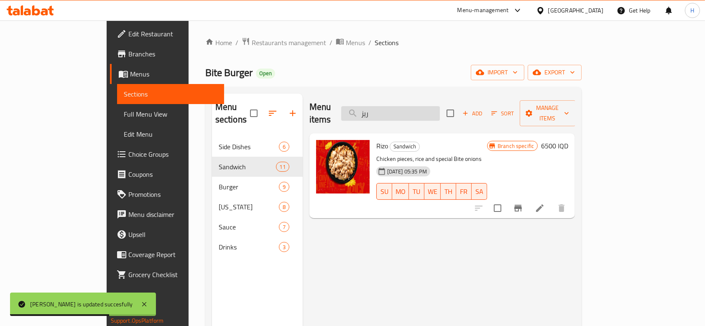
click at [411, 110] on input "ريز" at bounding box center [390, 113] width 99 height 15
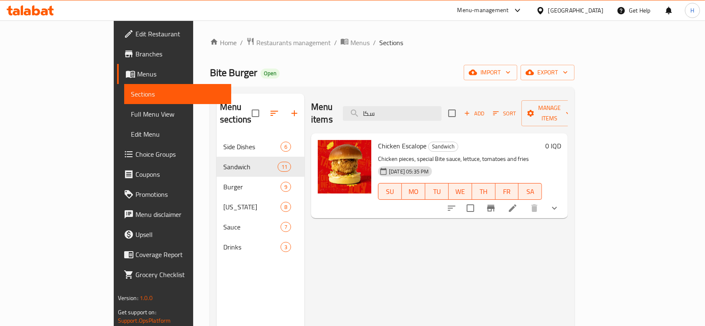
type input "سكا"
click at [517, 205] on icon at bounding box center [513, 209] width 8 height 8
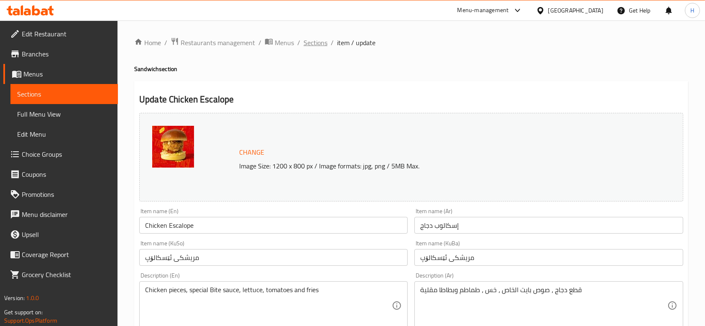
click at [313, 45] on span "Sections" at bounding box center [316, 43] width 24 height 10
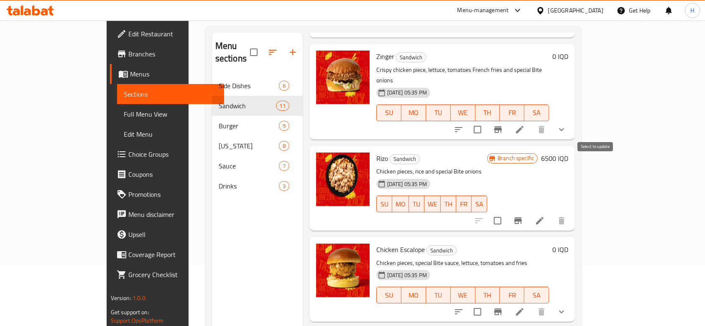
scroll to position [111, 0]
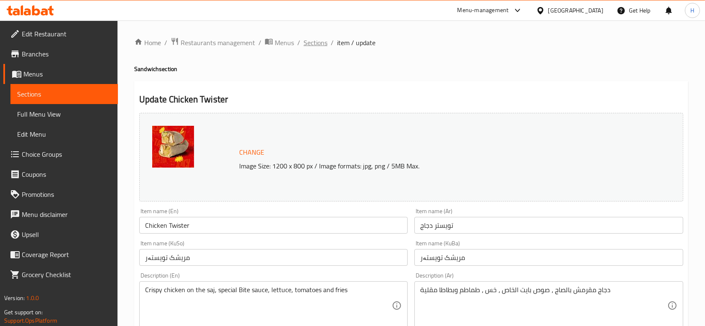
click at [322, 44] on span "Sections" at bounding box center [316, 43] width 24 height 10
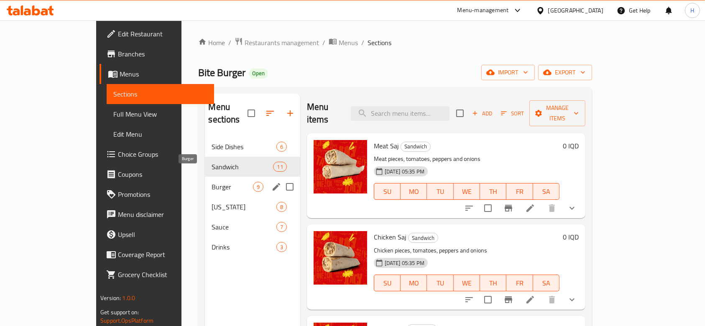
click at [212, 182] on span "Burger" at bounding box center [232, 187] width 41 height 10
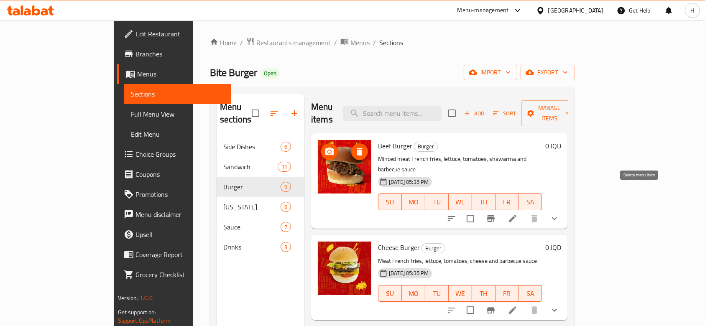
click at [517, 215] on icon at bounding box center [513, 219] width 8 height 8
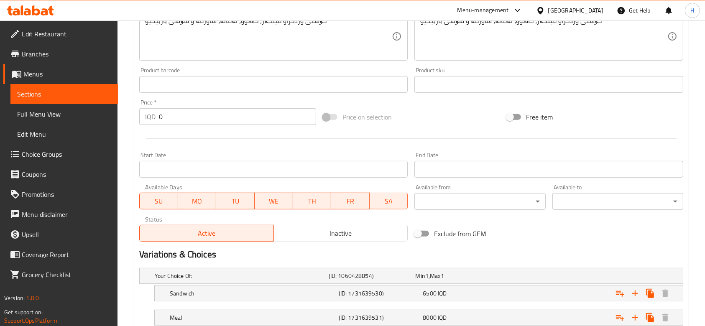
scroll to position [391, 0]
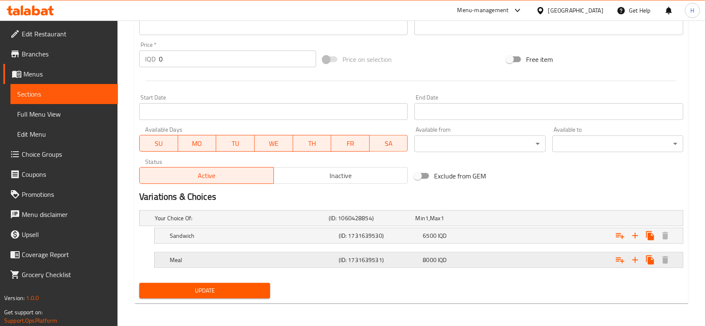
click at [192, 259] on h5 "Meal" at bounding box center [253, 260] width 166 height 8
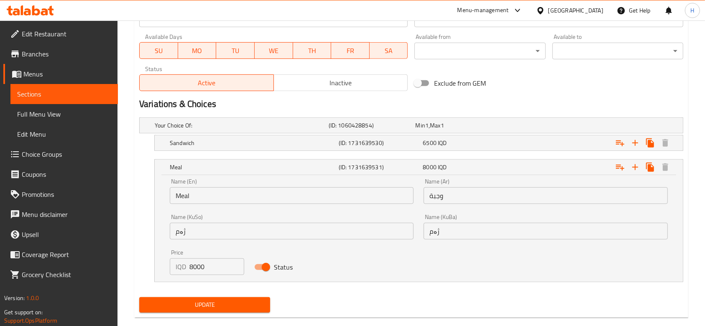
scroll to position [486, 0]
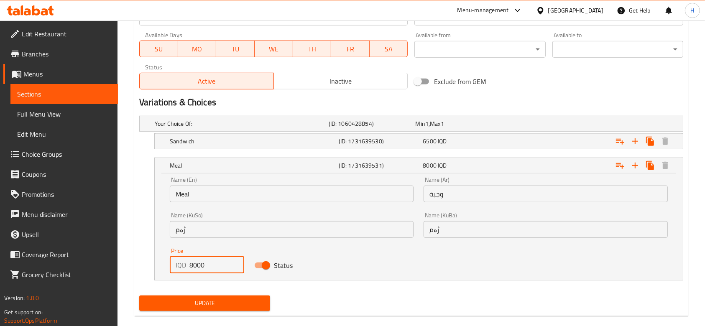
click at [201, 267] on input "8000" at bounding box center [217, 265] width 55 height 17
click at [200, 268] on input "8000" at bounding box center [217, 265] width 55 height 17
type input "7500"
click at [208, 301] on span "Update" at bounding box center [205, 303] width 118 height 10
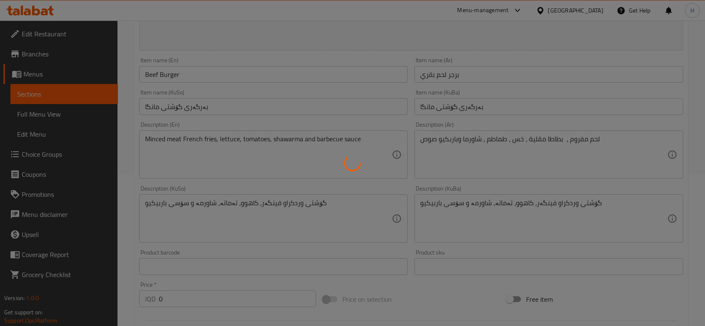
scroll to position [0, 0]
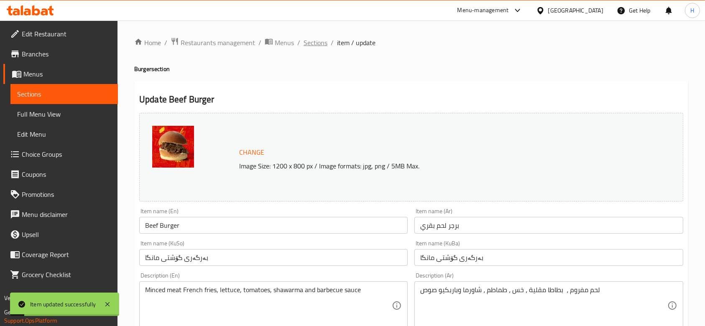
click at [320, 46] on span "Sections" at bounding box center [316, 43] width 24 height 10
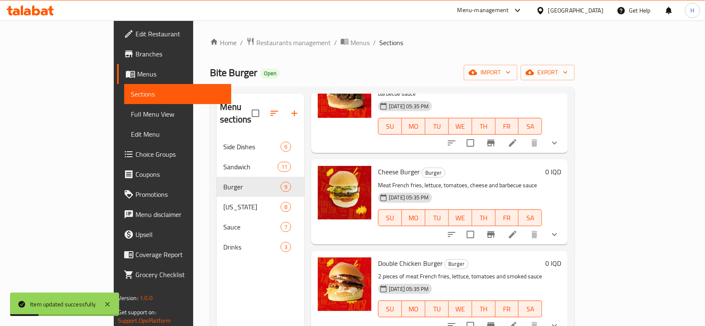
scroll to position [167, 0]
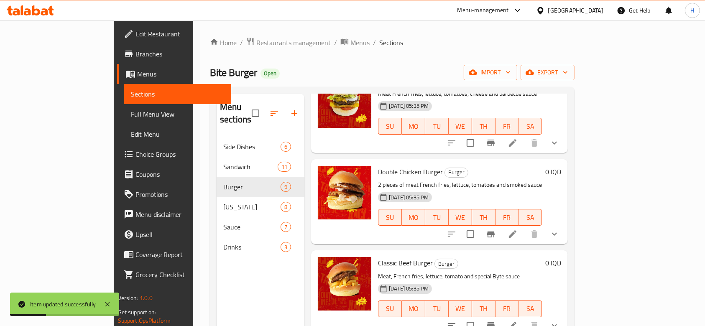
click at [518, 138] on icon at bounding box center [513, 143] width 10 height 10
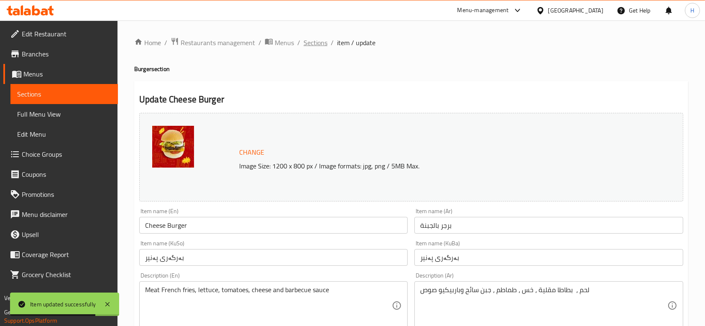
click at [308, 46] on span "Sections" at bounding box center [316, 43] width 24 height 10
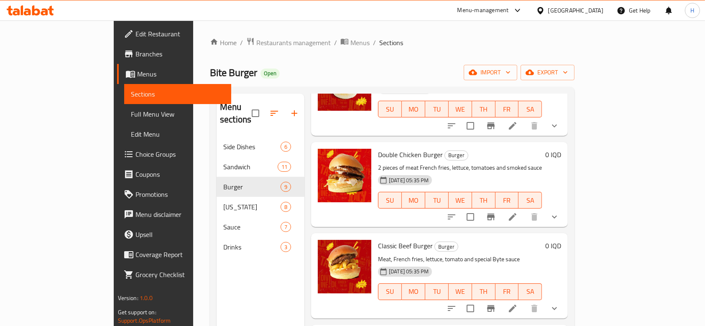
scroll to position [167, 0]
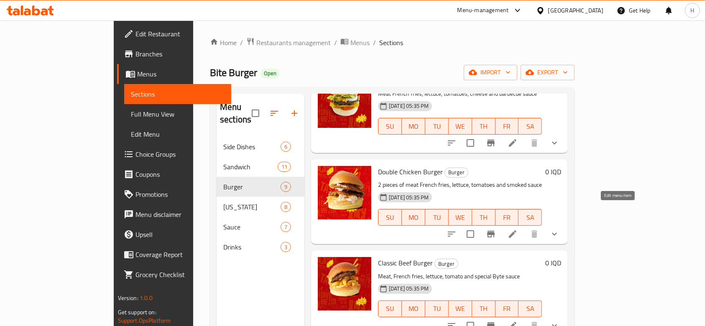
click at [525, 227] on li at bounding box center [512, 234] width 23 height 15
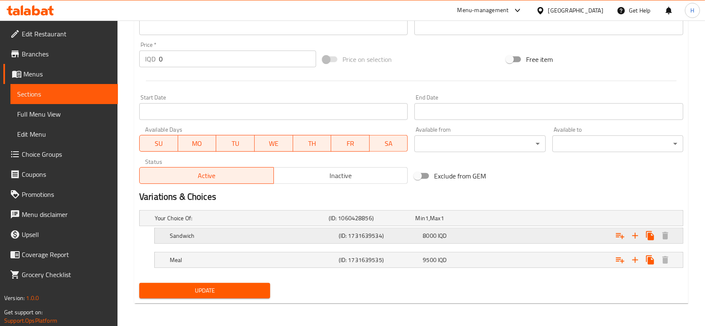
click at [184, 236] on h5 "Sandwich" at bounding box center [253, 236] width 166 height 8
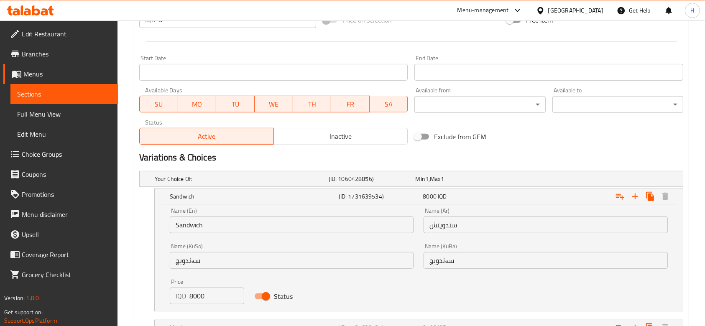
scroll to position [481, 0]
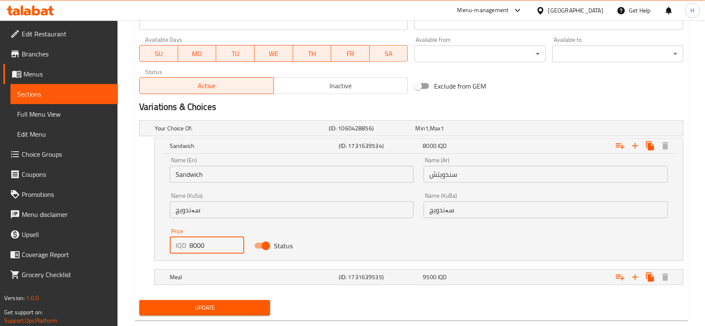
drag, startPoint x: 192, startPoint y: 243, endPoint x: 189, endPoint y: 246, distance: 4.4
click at [190, 246] on input "8000" at bounding box center [217, 245] width 55 height 17
type input "7000"
click at [192, 272] on div "Meal" at bounding box center [252, 278] width 169 height 12
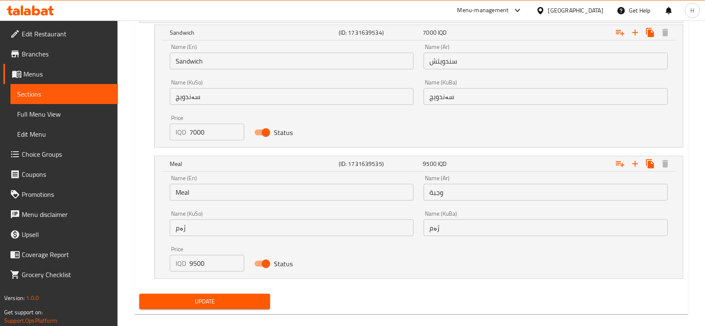
scroll to position [600, 0]
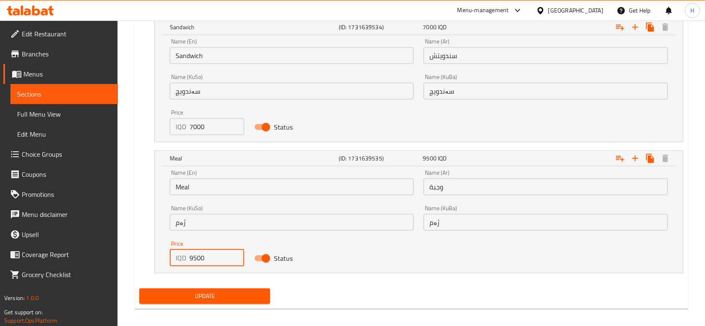
drag, startPoint x: 197, startPoint y: 259, endPoint x: 185, endPoint y: 259, distance: 12.6
click at [185, 259] on div "IQD 9500 Price" at bounding box center [207, 258] width 74 height 17
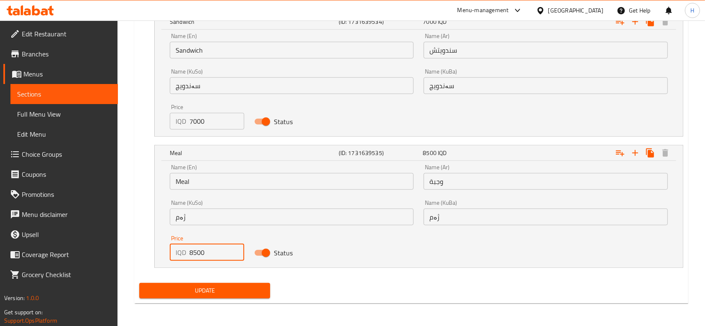
type input "8500"
click at [208, 290] on span "Update" at bounding box center [205, 291] width 118 height 10
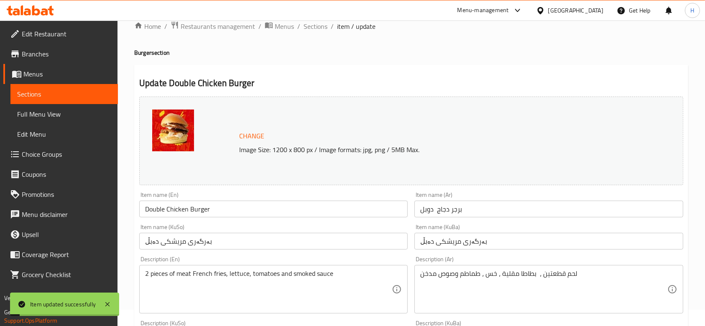
scroll to position [0, 0]
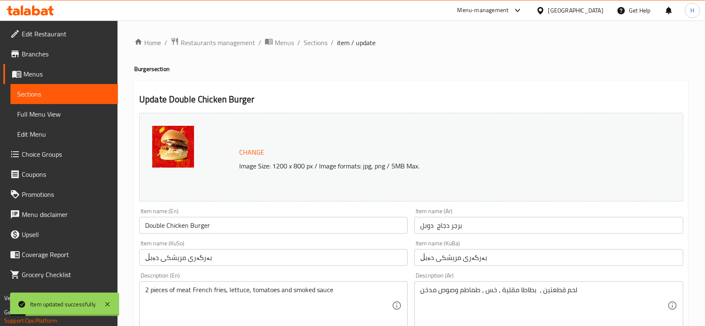
drag, startPoint x: 318, startPoint y: 44, endPoint x: 310, endPoint y: 35, distance: 11.6
click at [318, 44] on span "Sections" at bounding box center [316, 43] width 24 height 10
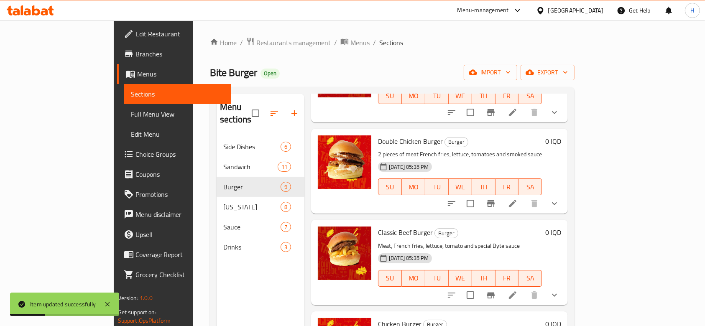
scroll to position [223, 0]
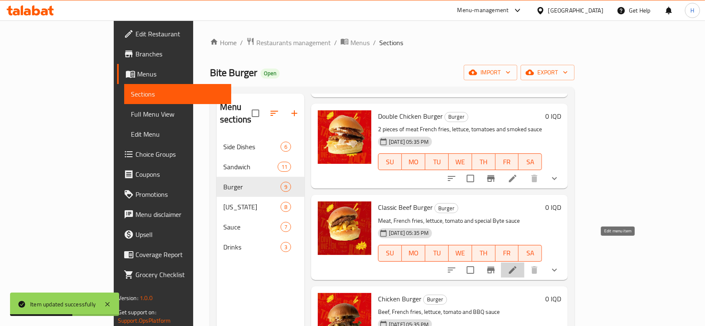
click at [518, 265] on icon at bounding box center [513, 270] width 10 height 10
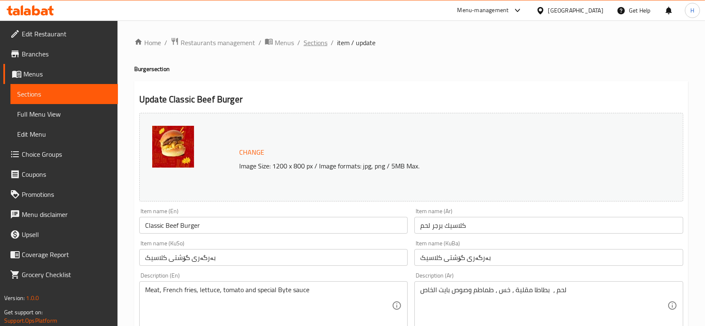
click at [323, 41] on span "Sections" at bounding box center [316, 43] width 24 height 10
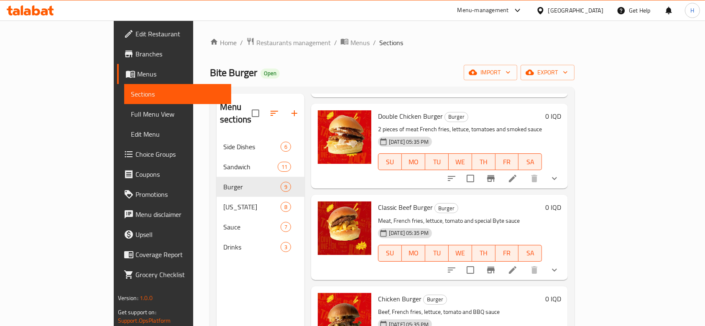
scroll to position [335, 0]
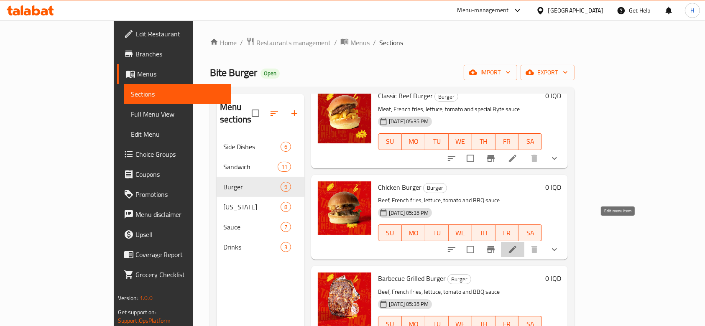
click at [518, 245] on icon at bounding box center [513, 250] width 10 height 10
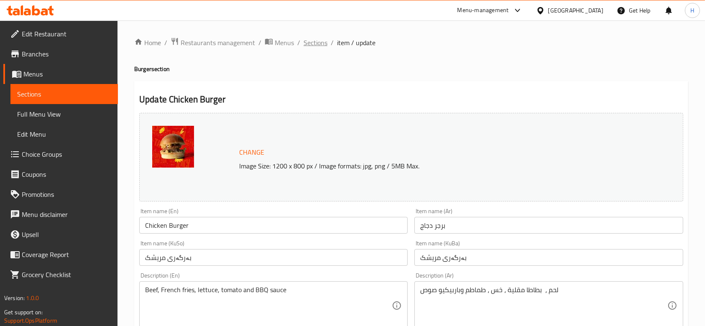
click at [318, 41] on span "Sections" at bounding box center [316, 43] width 24 height 10
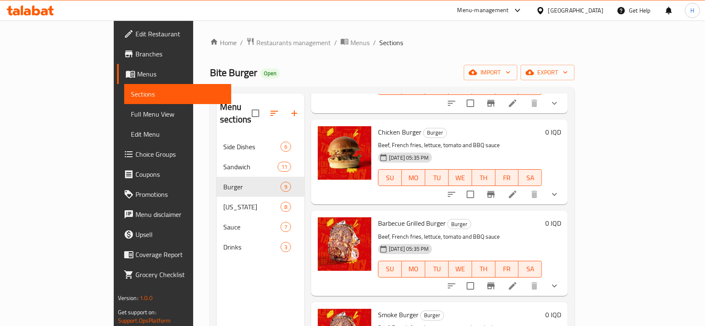
scroll to position [390, 0]
click at [517, 282] on icon at bounding box center [513, 286] width 8 height 8
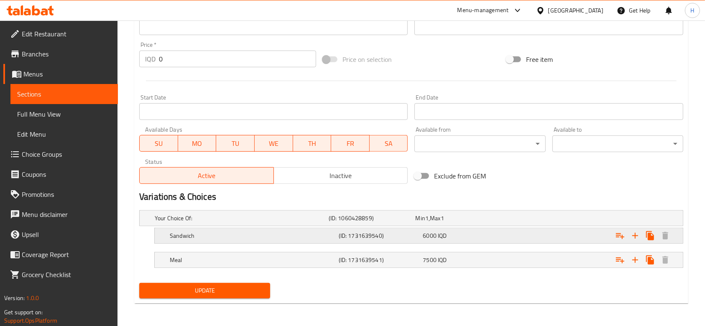
click at [210, 238] on h5 "Sandwich" at bounding box center [253, 236] width 166 height 8
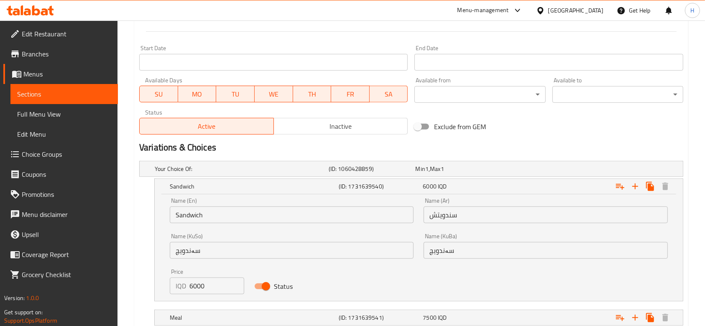
scroll to position [493, 0]
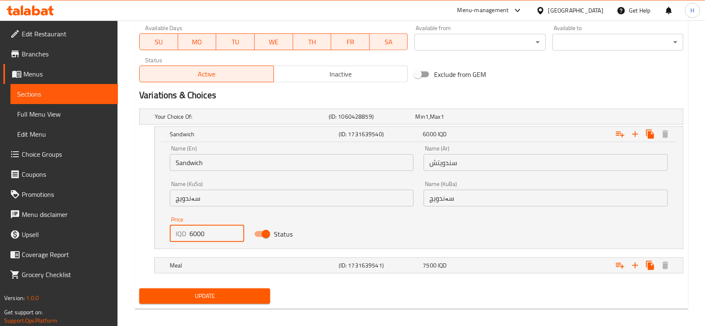
drag, startPoint x: 197, startPoint y: 231, endPoint x: 194, endPoint y: 236, distance: 5.7
click at [194, 236] on input "6000" at bounding box center [217, 234] width 55 height 17
type input "6500"
click at [212, 291] on span "Update" at bounding box center [205, 296] width 118 height 10
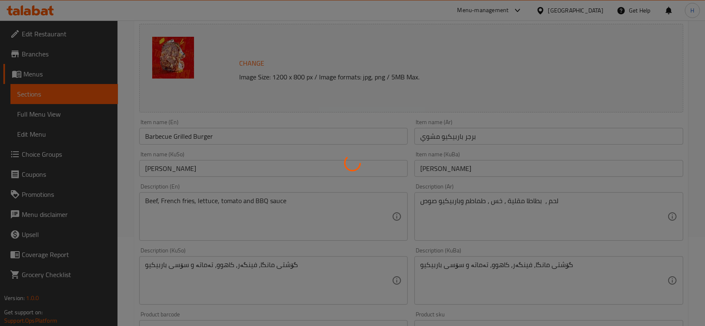
scroll to position [0, 0]
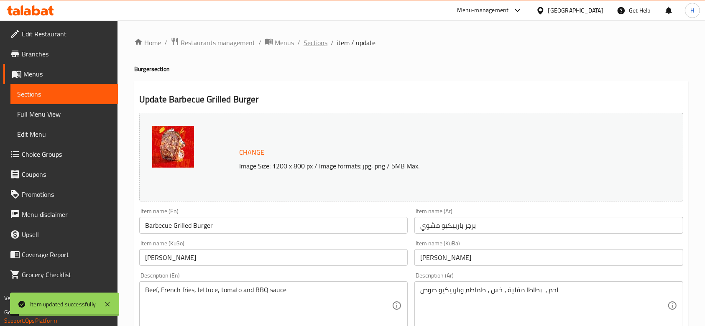
click at [312, 44] on span "Sections" at bounding box center [316, 43] width 24 height 10
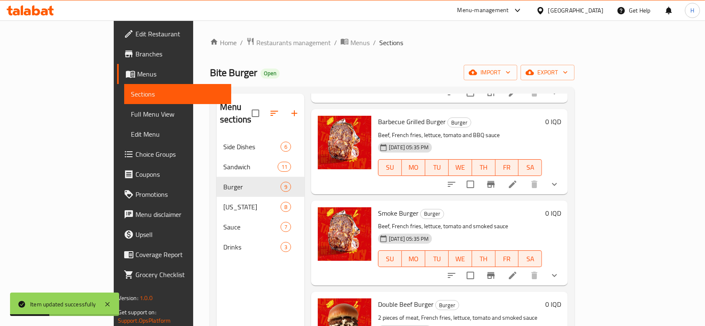
scroll to position [502, 0]
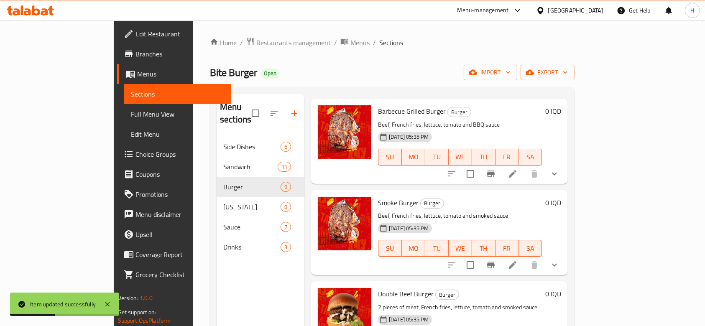
click at [517, 261] on icon at bounding box center [513, 265] width 8 height 8
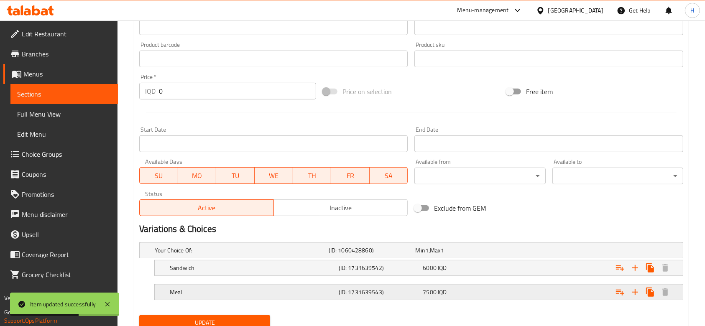
scroll to position [391, 0]
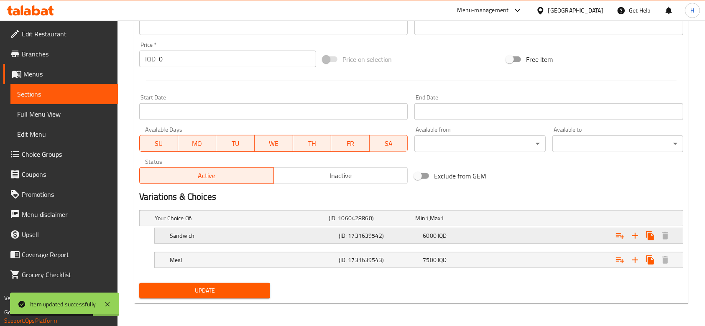
click at [206, 232] on h5 "Sandwich" at bounding box center [253, 236] width 166 height 8
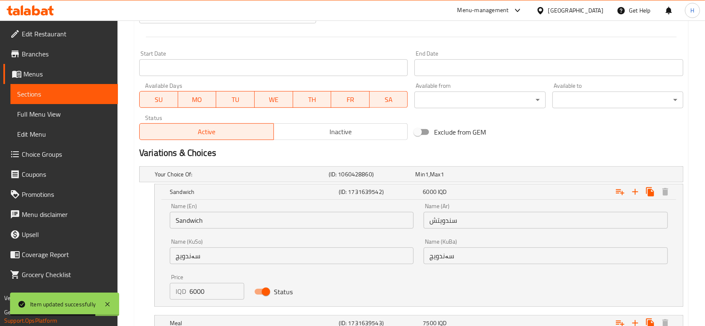
scroll to position [466, 0]
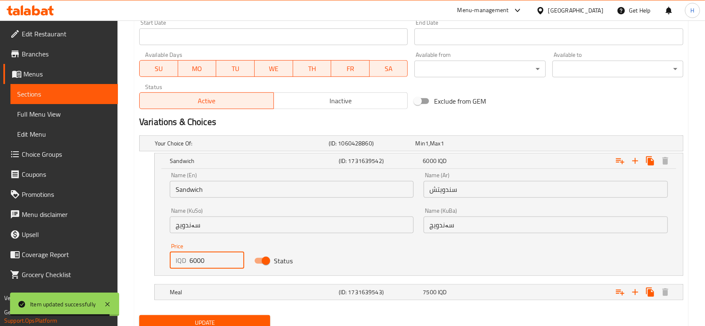
click at [194, 262] on input "6000" at bounding box center [217, 260] width 55 height 17
type input "6500"
click at [200, 287] on div "Meal" at bounding box center [252, 293] width 169 height 12
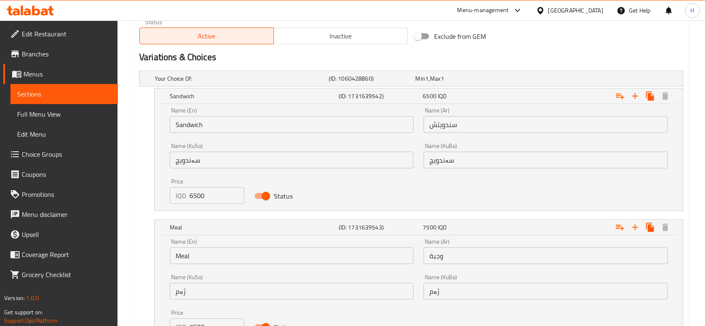
scroll to position [588, 0]
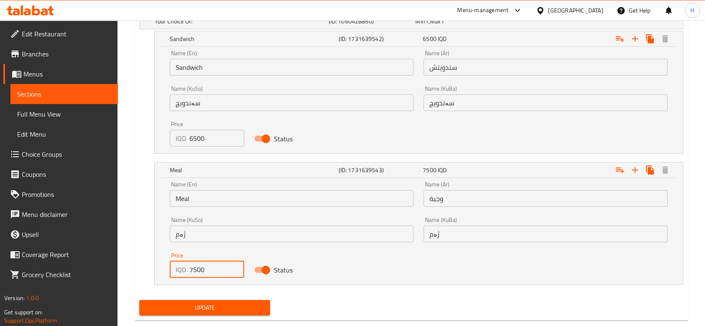
click at [190, 270] on input "7500" at bounding box center [217, 269] width 55 height 17
click at [195, 271] on input "7500" at bounding box center [217, 269] width 55 height 17
type input "8000"
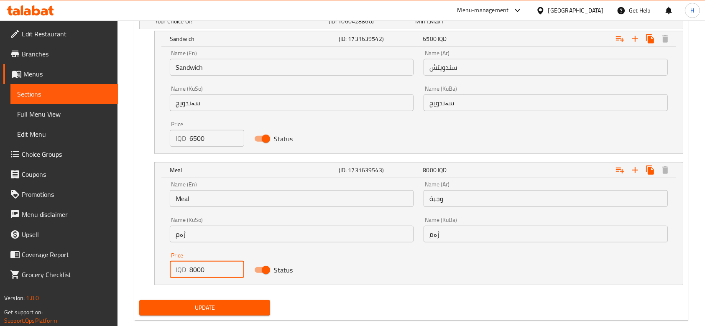
click at [198, 305] on span "Update" at bounding box center [205, 308] width 118 height 10
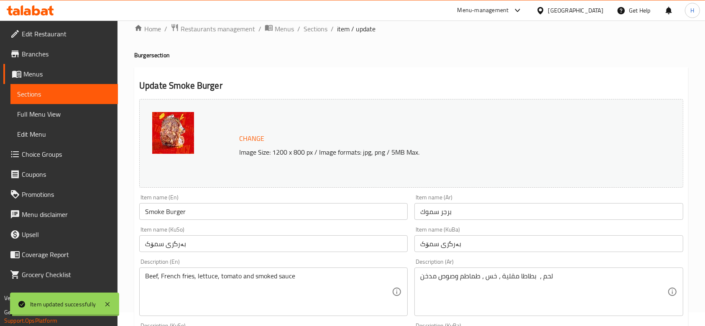
scroll to position [0, 0]
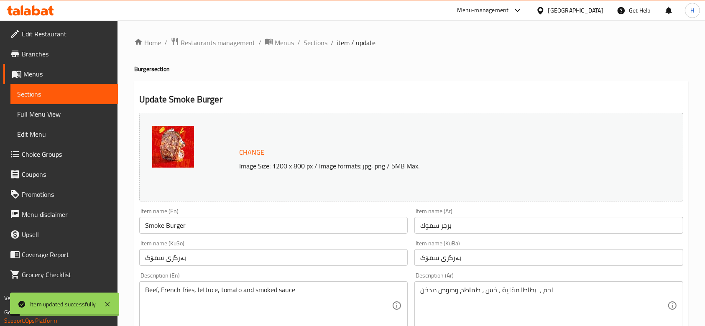
drag, startPoint x: 324, startPoint y: 44, endPoint x: 311, endPoint y: 30, distance: 18.4
click at [323, 44] on span "Sections" at bounding box center [316, 43] width 24 height 10
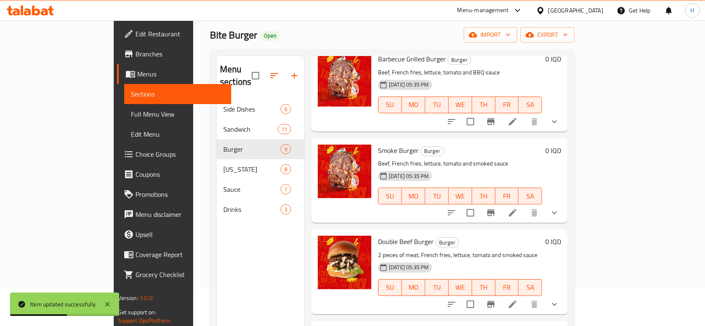
scroll to position [111, 0]
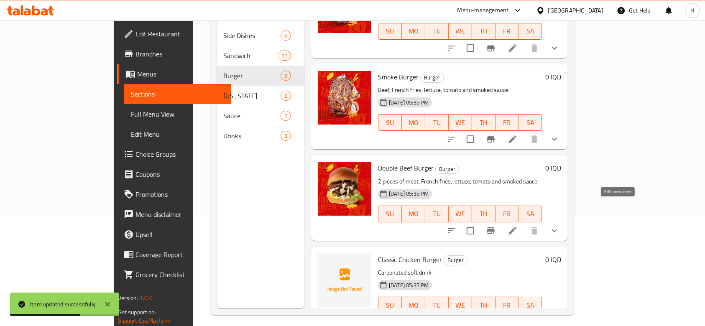
click at [518, 226] on icon at bounding box center [513, 231] width 10 height 10
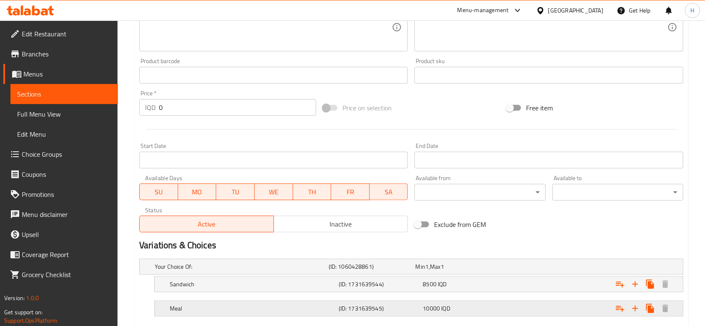
scroll to position [391, 0]
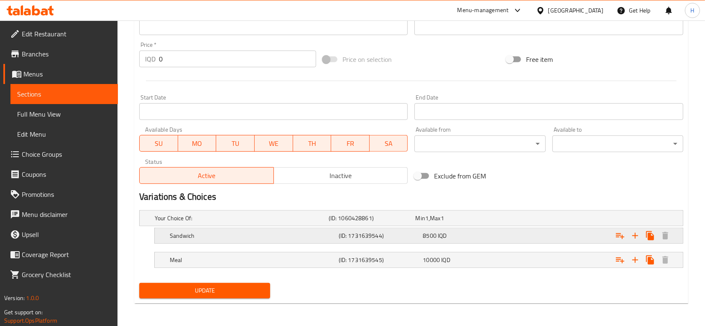
click at [215, 234] on h5 "Sandwich" at bounding box center [253, 236] width 166 height 8
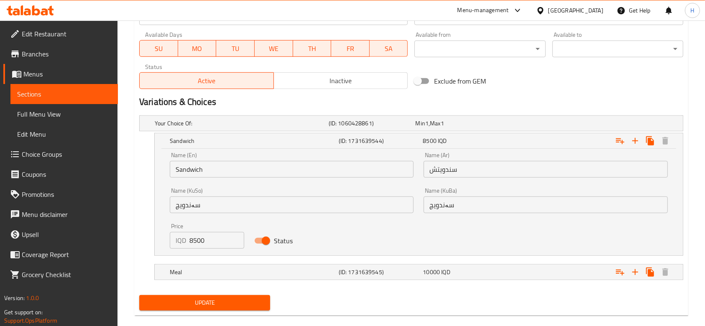
scroll to position [497, 0]
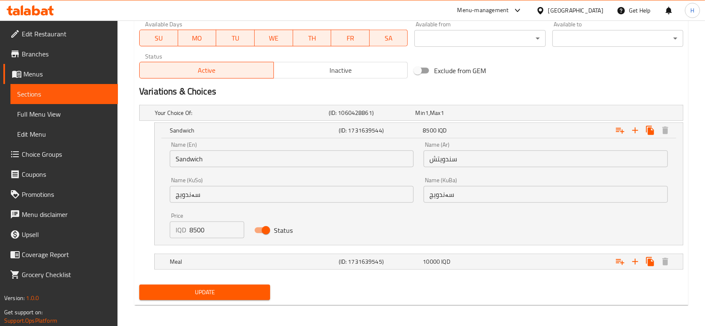
click at [205, 232] on input "8500" at bounding box center [217, 230] width 55 height 17
type input "8000"
click at [196, 258] on h5 "Meal" at bounding box center [253, 262] width 166 height 8
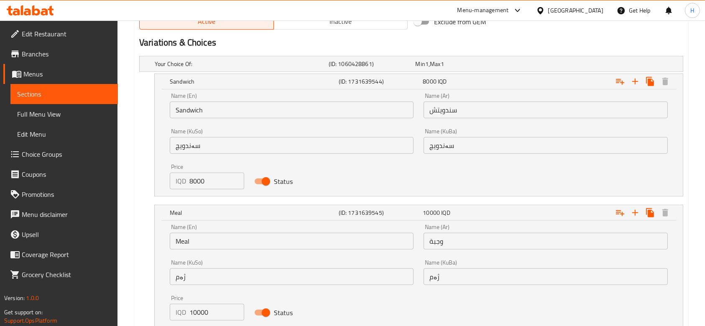
scroll to position [588, 0]
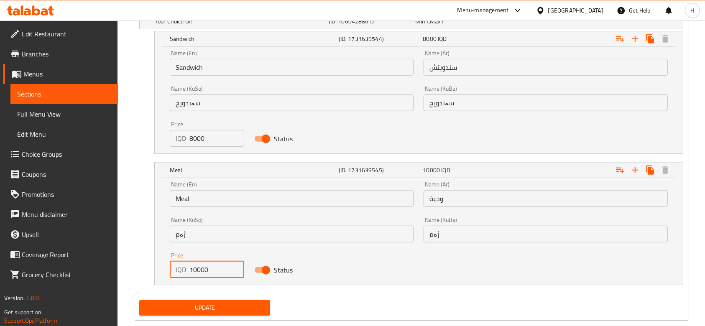
click at [208, 269] on input "10000" at bounding box center [217, 269] width 55 height 17
type input "9500"
click at [211, 303] on span "Update" at bounding box center [205, 308] width 118 height 10
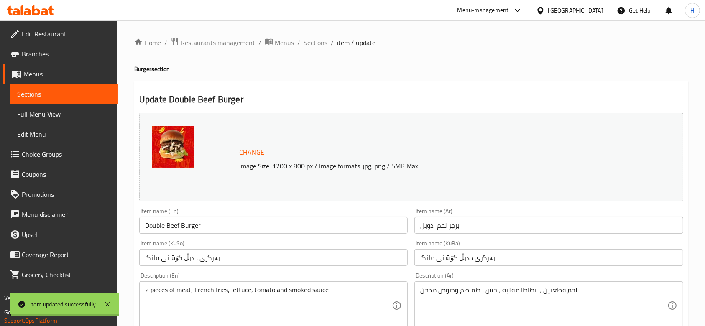
scroll to position [0, 0]
click at [317, 41] on span "Sections" at bounding box center [316, 43] width 24 height 10
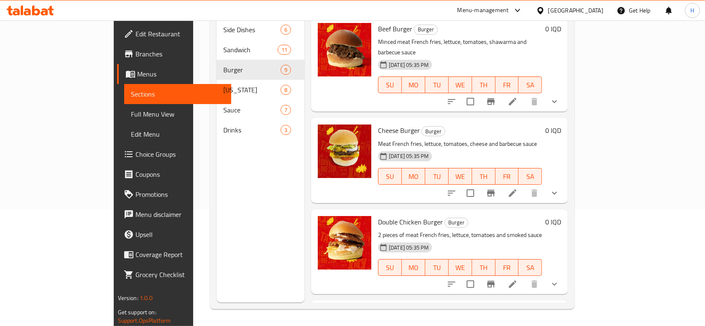
scroll to position [61, 0]
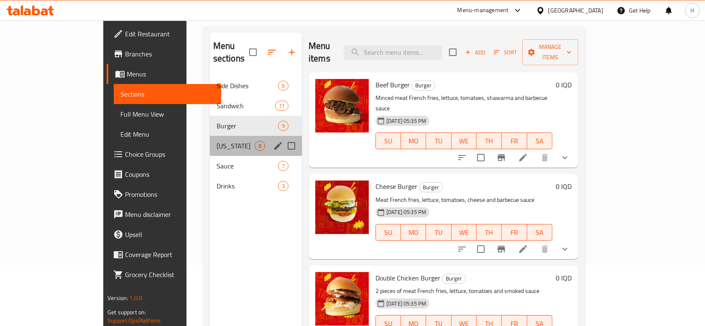
click at [210, 136] on div "Kentucky 8" at bounding box center [256, 146] width 92 height 20
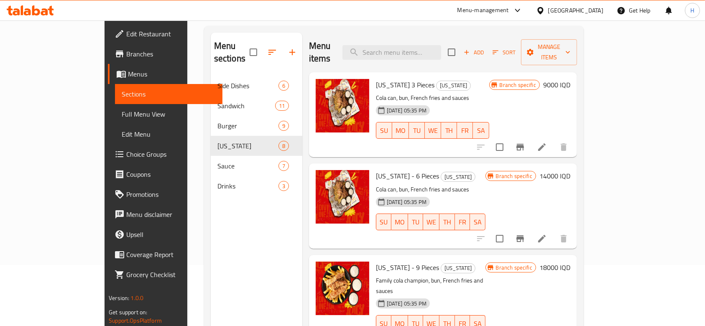
click at [524, 144] on icon "Branch-specific-item" at bounding box center [521, 147] width 8 height 7
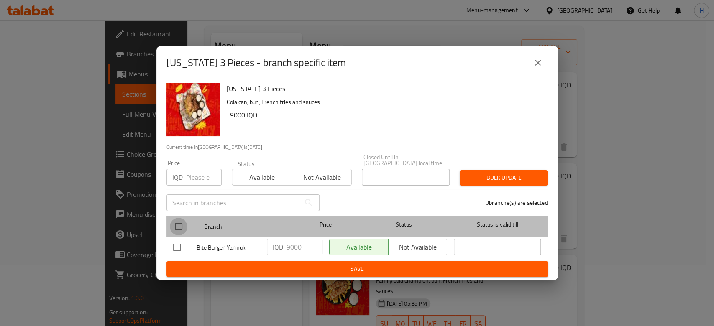
click at [181, 218] on input "checkbox" at bounding box center [179, 227] width 18 height 18
checkbox input "true"
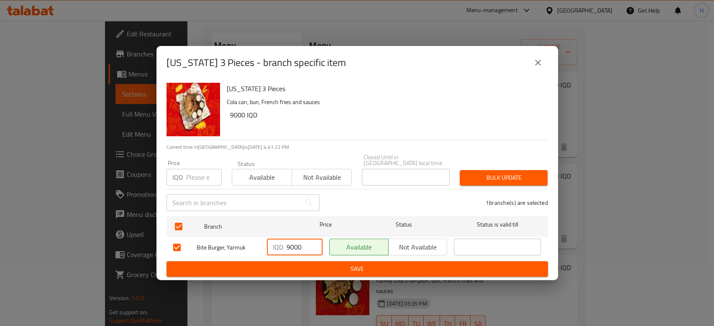
drag, startPoint x: 289, startPoint y: 244, endPoint x: 280, endPoint y: 246, distance: 9.4
click at [280, 246] on div "IQD 9000 ​" at bounding box center [295, 247] width 56 height 17
type input "8000"
click at [353, 266] on span "Save" at bounding box center [357, 269] width 368 height 10
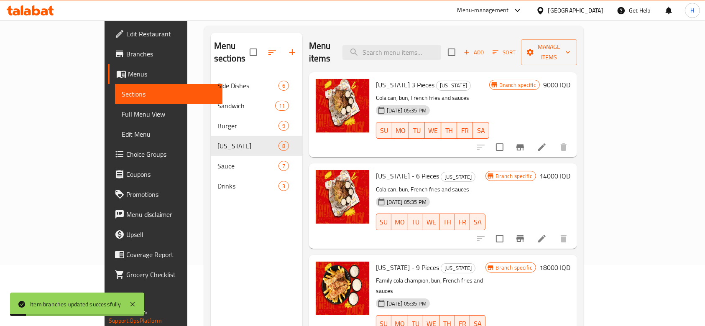
click at [571, 79] on h6 "9000 IQD" at bounding box center [556, 85] width 27 height 12
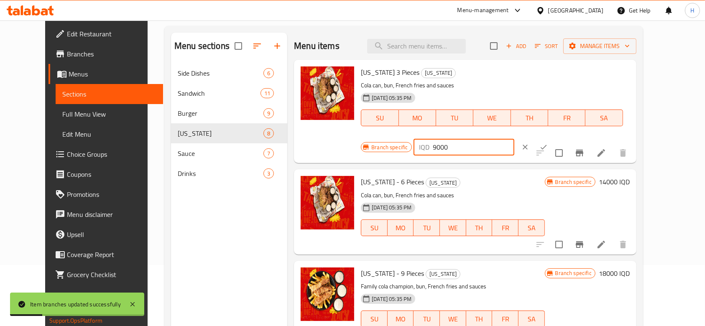
drag, startPoint x: 557, startPoint y: 75, endPoint x: 539, endPoint y: 79, distance: 18.4
click at [515, 139] on div "IQD 9000 ​" at bounding box center [464, 147] width 101 height 17
type input "8000"
click at [548, 143] on icon "ok" at bounding box center [544, 147] width 8 height 8
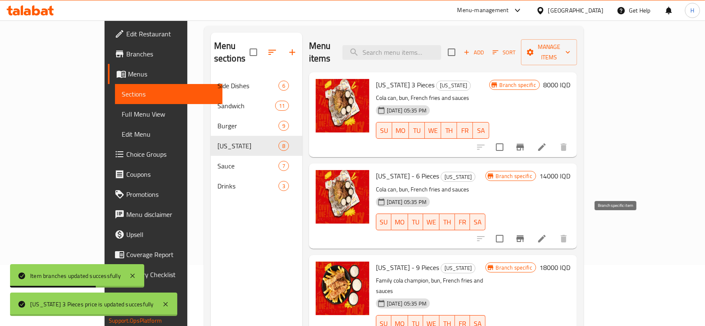
click at [525, 234] on icon "Branch-specific-item" at bounding box center [520, 239] width 10 height 10
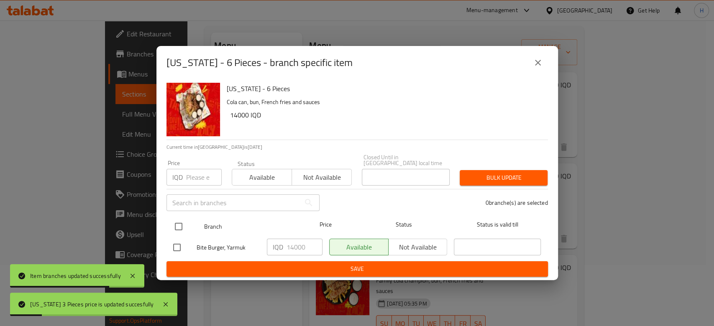
click at [175, 226] on input "checkbox" at bounding box center [179, 227] width 18 height 18
checkbox input "true"
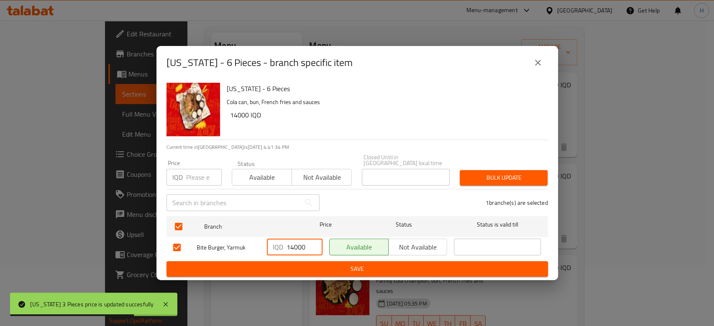
drag, startPoint x: 295, startPoint y: 247, endPoint x: 290, endPoint y: 256, distance: 10.9
click at [290, 256] on div "IQD 14000 ​" at bounding box center [295, 248] width 62 height 24
type input "13000"
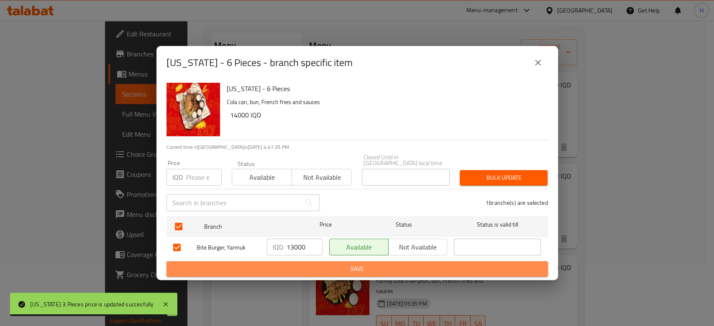
click at [343, 264] on span "Save" at bounding box center [357, 269] width 368 height 10
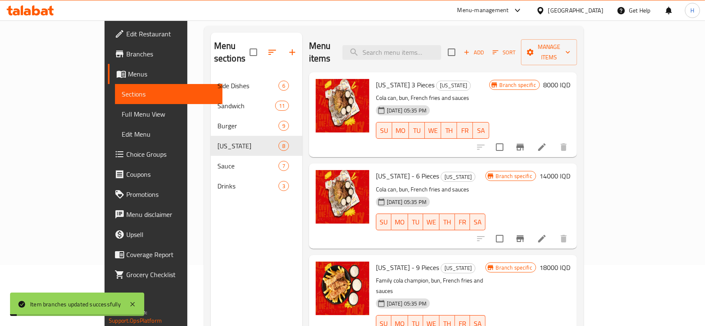
click at [571, 170] on h6 "14000 IQD" at bounding box center [555, 176] width 31 height 12
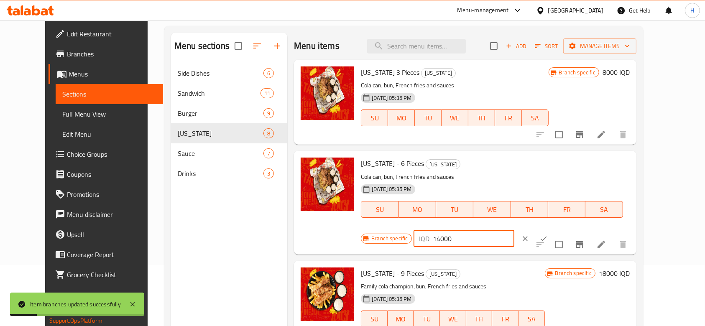
drag, startPoint x: 558, startPoint y: 164, endPoint x: 555, endPoint y: 169, distance: 5.7
click at [515, 231] on input "14000" at bounding box center [473, 239] width 81 height 17
type input "13000"
click at [553, 230] on button "ok" at bounding box center [544, 239] width 18 height 18
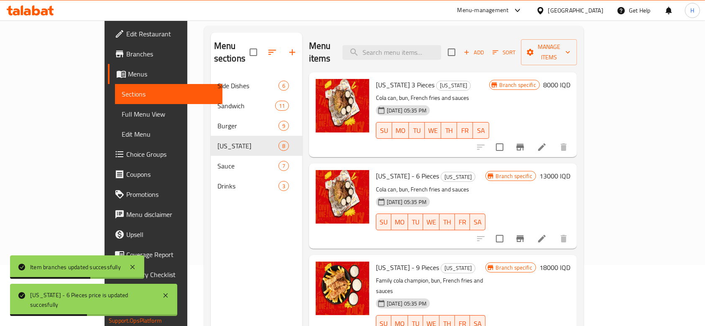
scroll to position [56, 0]
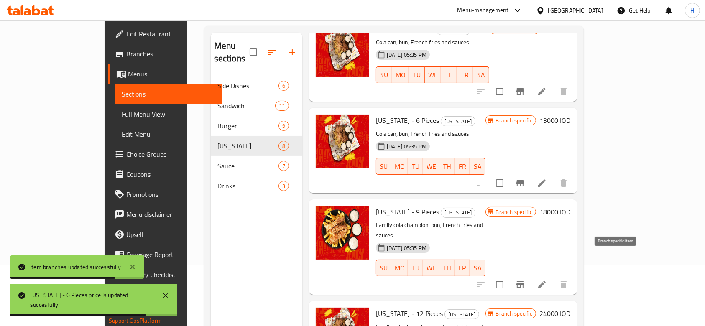
click at [524, 282] on icon "Branch-specific-item" at bounding box center [521, 285] width 8 height 7
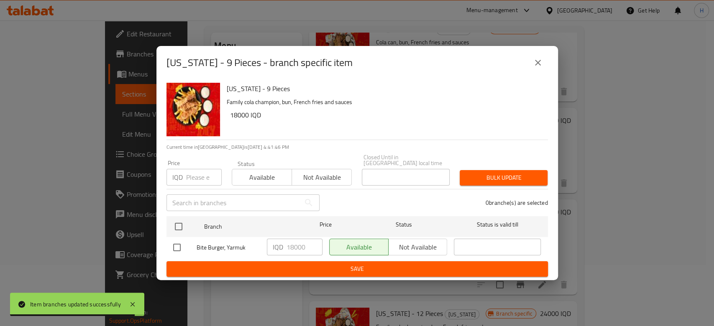
click at [535, 65] on icon "close" at bounding box center [538, 63] width 10 height 10
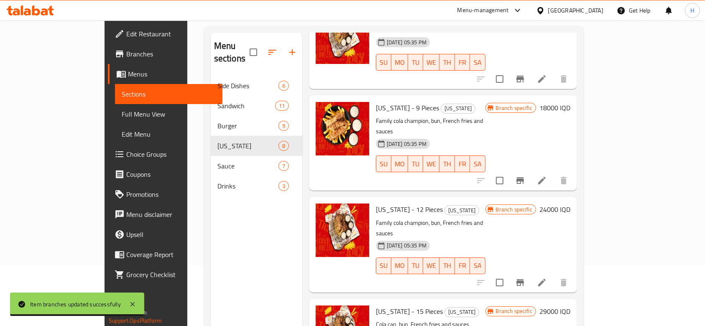
scroll to position [167, 0]
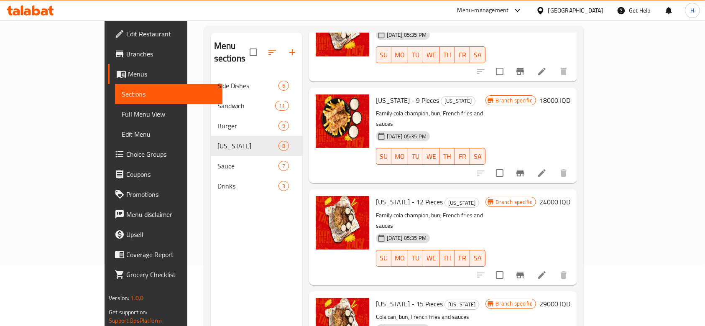
click at [525, 270] on icon "Branch-specific-item" at bounding box center [520, 275] width 10 height 10
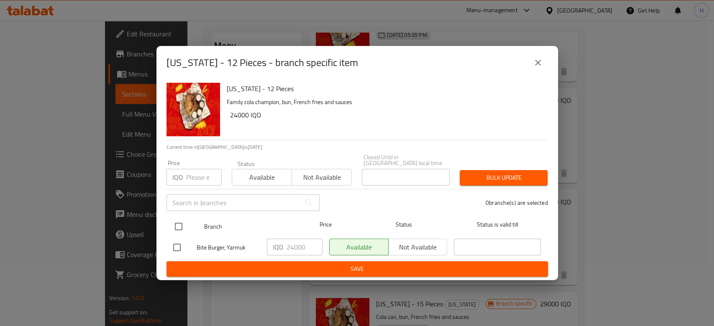
click at [177, 221] on input "checkbox" at bounding box center [179, 227] width 18 height 18
checkbox input "true"
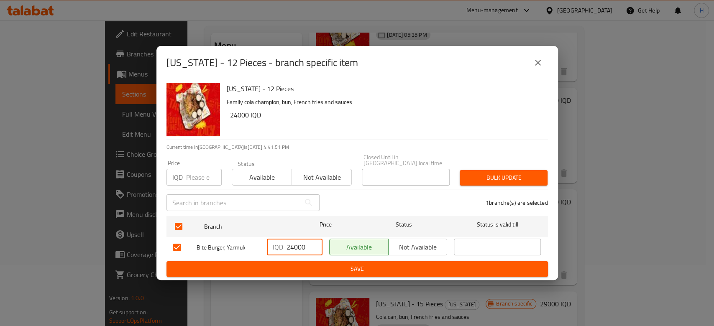
drag, startPoint x: 289, startPoint y: 245, endPoint x: 293, endPoint y: 249, distance: 5.9
click at [293, 249] on input "24000" at bounding box center [305, 247] width 36 height 17
type input "23000"
click at [317, 267] on span "Save" at bounding box center [357, 269] width 368 height 10
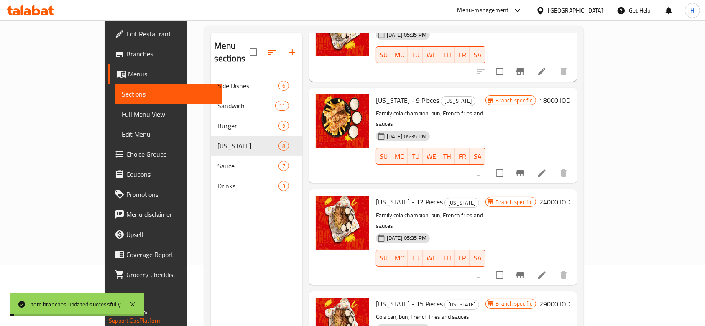
click at [571, 196] on h6 "24000 IQD" at bounding box center [555, 202] width 31 height 12
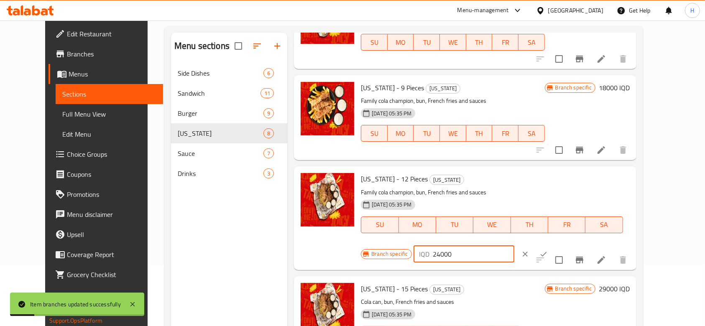
click at [515, 246] on input "24000" at bounding box center [473, 254] width 81 height 17
type input "23000"
click at [548, 250] on icon "ok" at bounding box center [544, 254] width 8 height 8
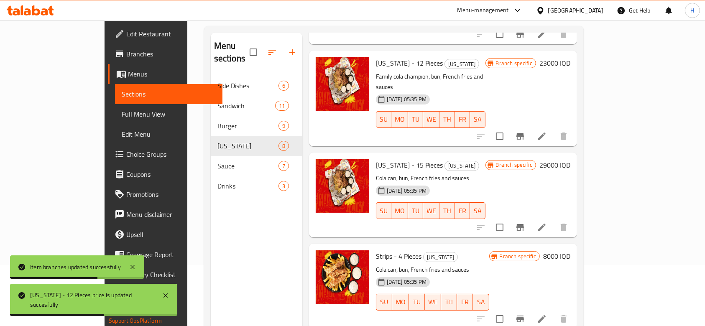
scroll to position [335, 0]
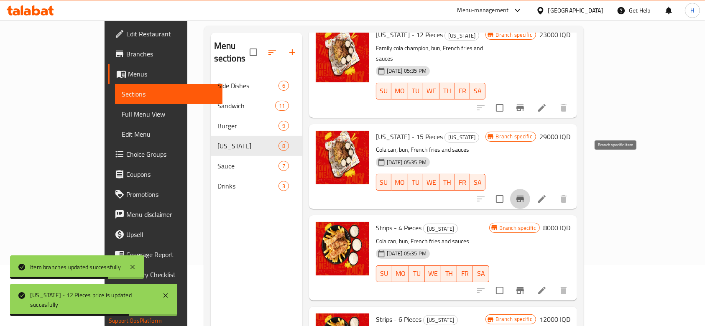
click at [524, 196] on icon "Branch-specific-item" at bounding box center [521, 199] width 8 height 7
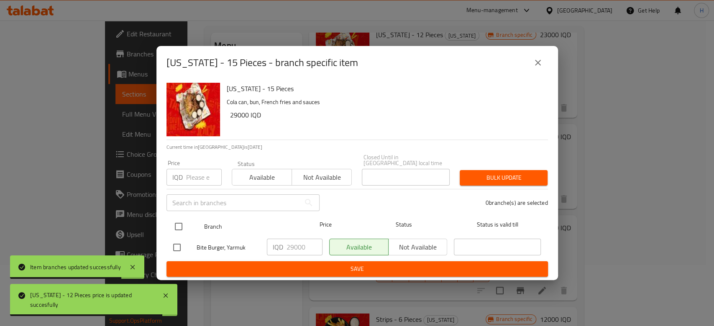
click at [175, 220] on input "checkbox" at bounding box center [179, 227] width 18 height 18
checkbox input "true"
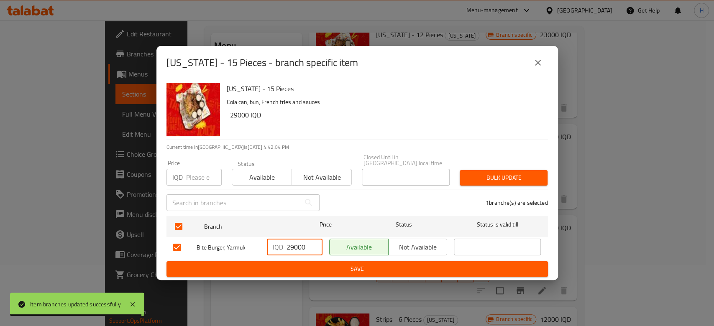
click at [292, 247] on input "29000" at bounding box center [305, 247] width 36 height 17
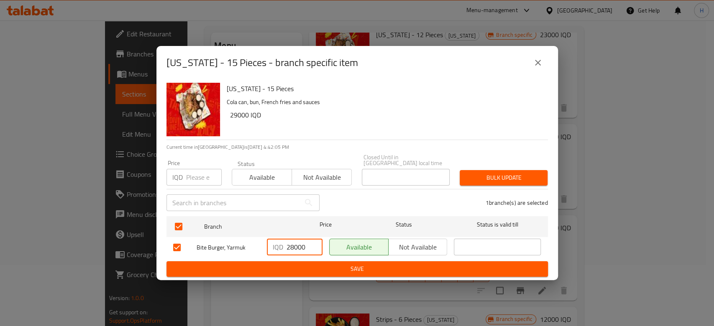
type input "28000"
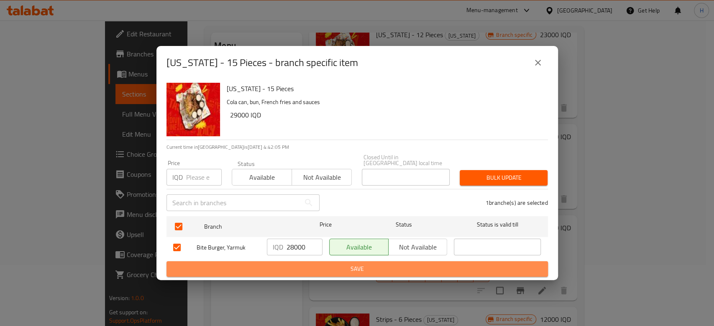
click at [315, 269] on span "Save" at bounding box center [357, 269] width 368 height 10
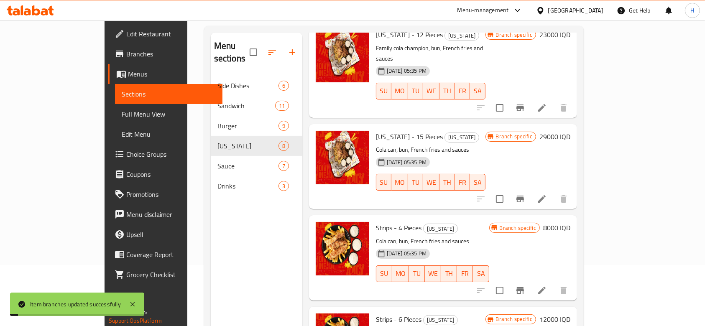
click at [571, 131] on h6 "29000 IQD" at bounding box center [555, 137] width 31 height 12
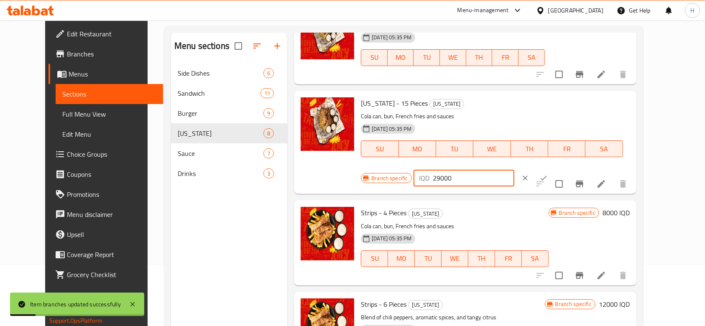
drag, startPoint x: 562, startPoint y: 104, endPoint x: 555, endPoint y: 108, distance: 7.9
click at [515, 170] on input "29000" at bounding box center [473, 178] width 81 height 17
drag, startPoint x: 558, startPoint y: 105, endPoint x: 556, endPoint y: 110, distance: 5.1
click at [515, 170] on input "29000" at bounding box center [473, 178] width 81 height 17
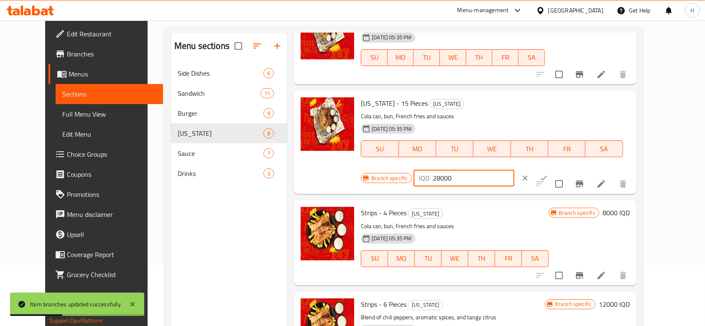
type input "28000"
click at [548, 174] on icon "ok" at bounding box center [544, 178] width 8 height 8
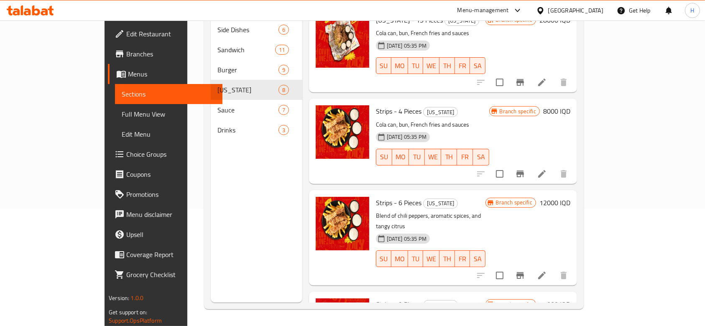
scroll to position [413, 0]
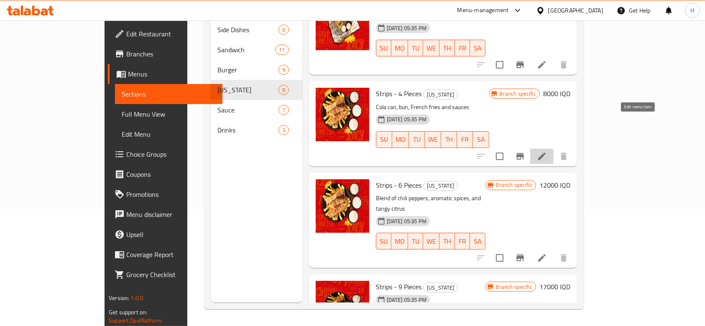
click at [546, 153] on icon at bounding box center [542, 157] width 8 height 8
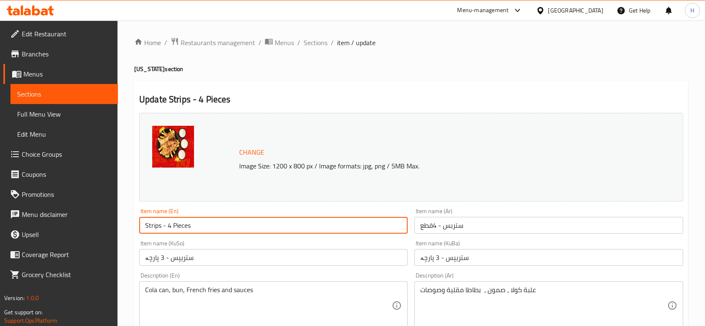
click at [169, 228] on input "Strips - 4 Pieces" at bounding box center [273, 225] width 269 height 17
type input "Strips - 3 Pieces"
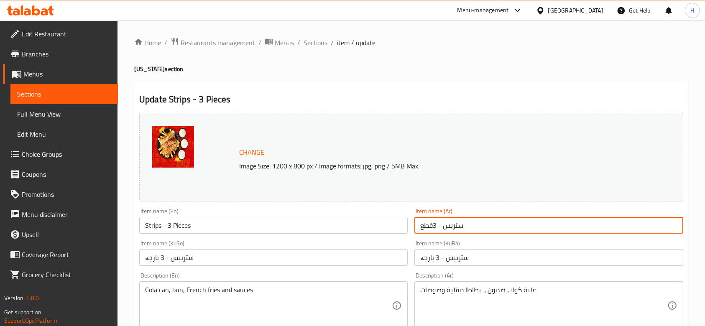
click at [435, 230] on input "ستربس - 3قطع" at bounding box center [549, 225] width 269 height 17
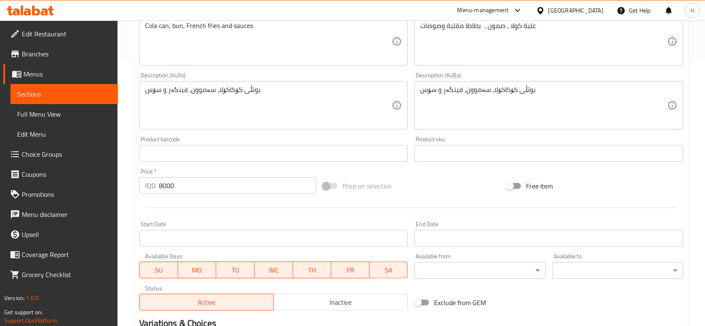
scroll to position [373, 0]
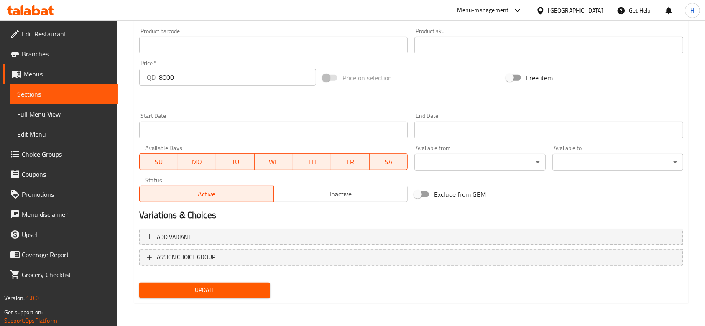
type input "ستربس - 3قطع"
click at [217, 287] on span "Update" at bounding box center [205, 290] width 118 height 10
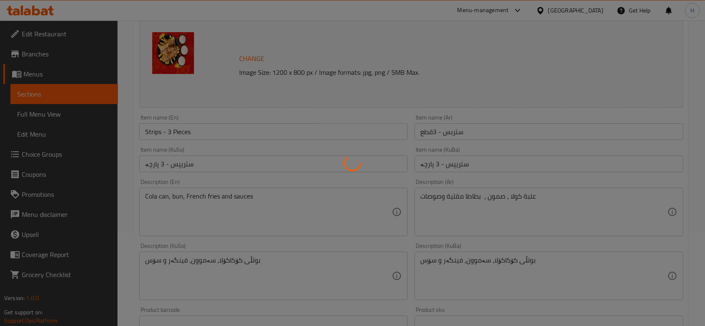
scroll to position [0, 0]
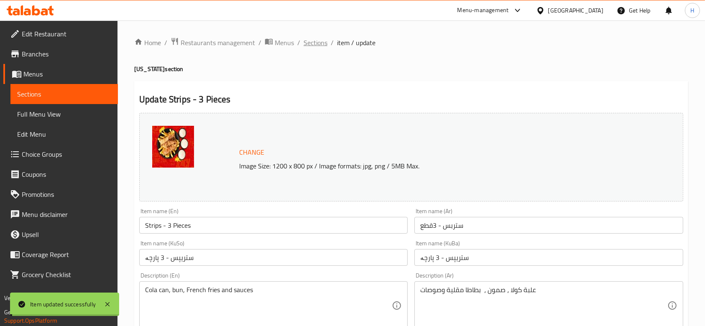
click at [319, 42] on span "Sections" at bounding box center [316, 43] width 24 height 10
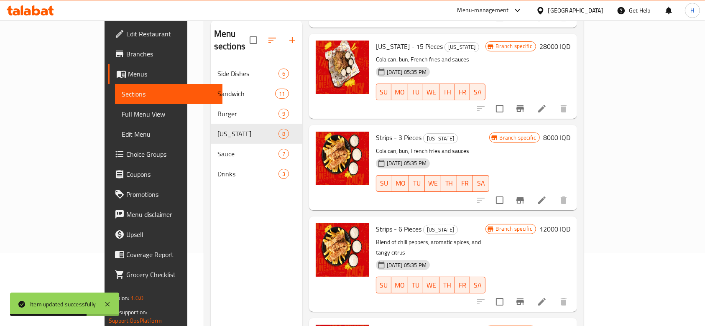
scroll to position [117, 0]
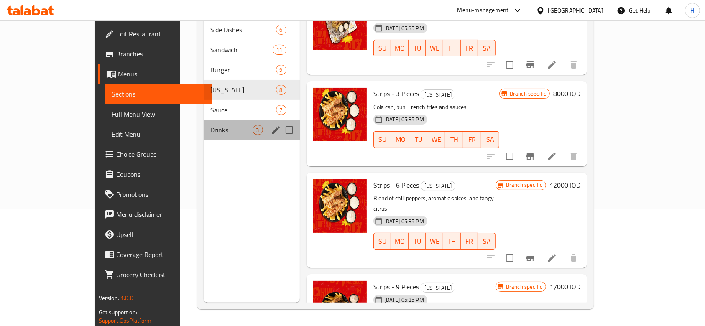
click at [204, 122] on div "Drinks 3" at bounding box center [252, 130] width 96 height 20
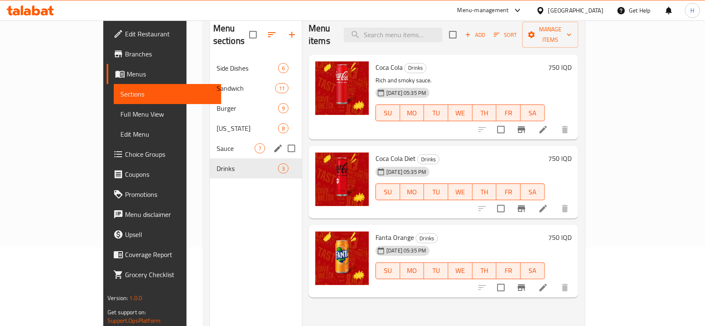
scroll to position [61, 0]
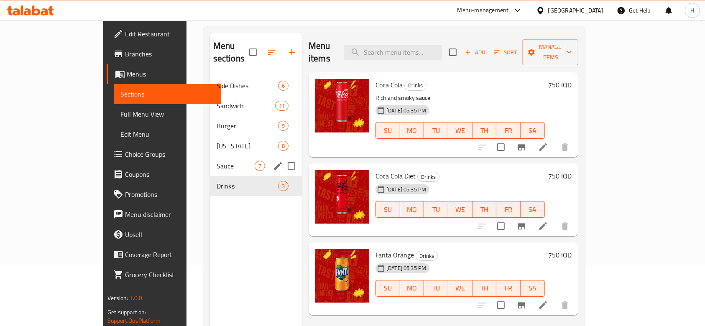
click at [210, 156] on div "Sauce 7" at bounding box center [256, 166] width 92 height 20
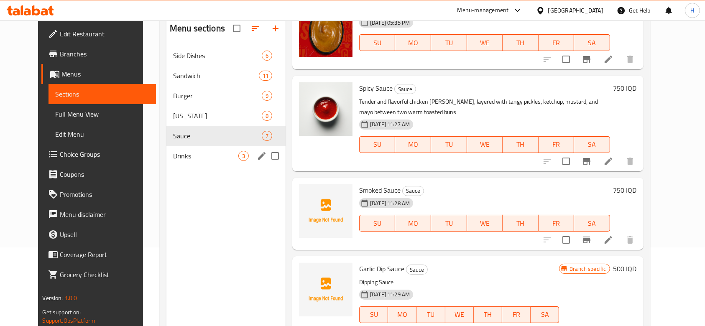
scroll to position [61, 0]
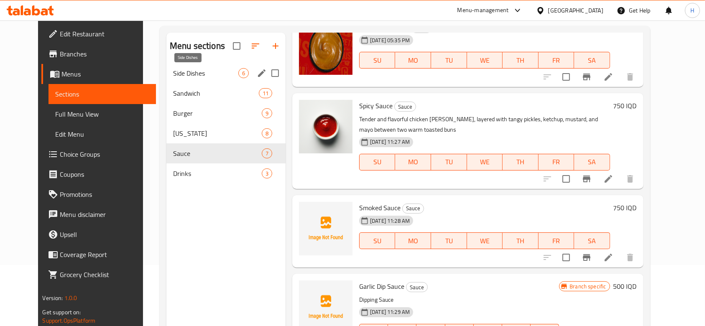
click at [182, 74] on span "Side Dishes" at bounding box center [205, 73] width 65 height 10
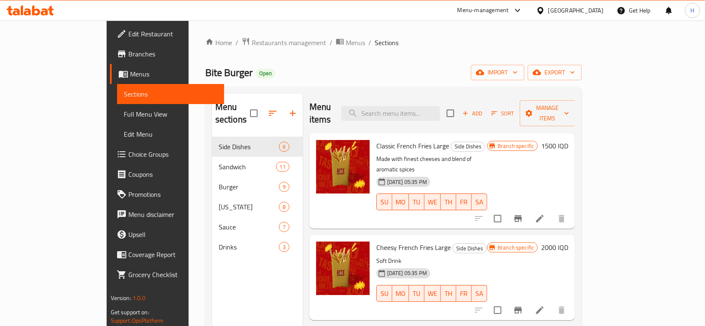
click at [522, 215] on icon "Branch-specific-item" at bounding box center [519, 218] width 8 height 7
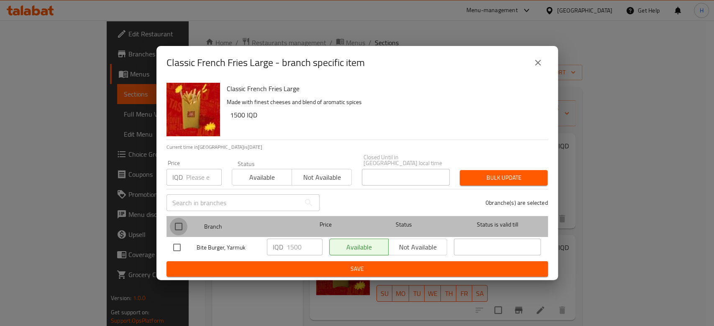
click at [186, 223] on input "checkbox" at bounding box center [179, 227] width 18 height 18
checkbox input "true"
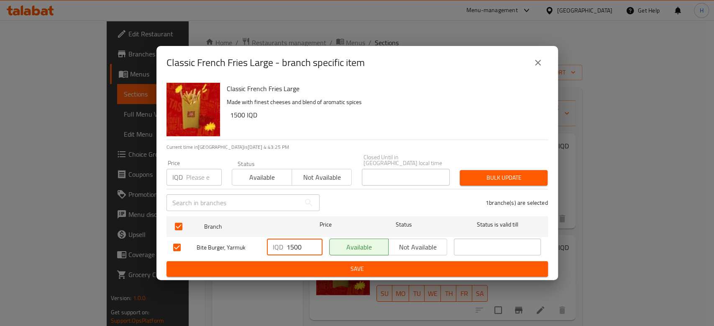
drag, startPoint x: 292, startPoint y: 243, endPoint x: 308, endPoint y: 246, distance: 16.9
click at [308, 246] on input "1500" at bounding box center [305, 247] width 36 height 17
type input "1000"
click at [307, 264] on span "Save" at bounding box center [357, 269] width 368 height 10
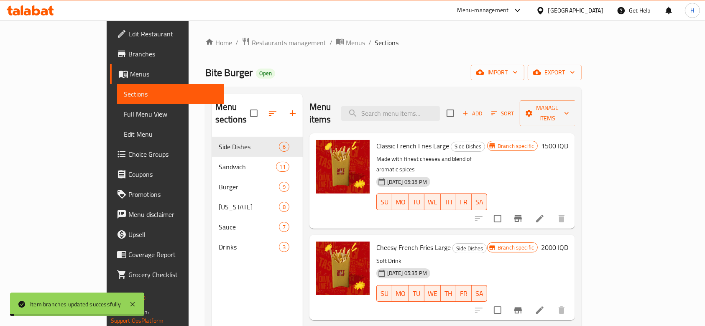
click at [569, 140] on h6 "1500 IQD" at bounding box center [554, 146] width 27 height 12
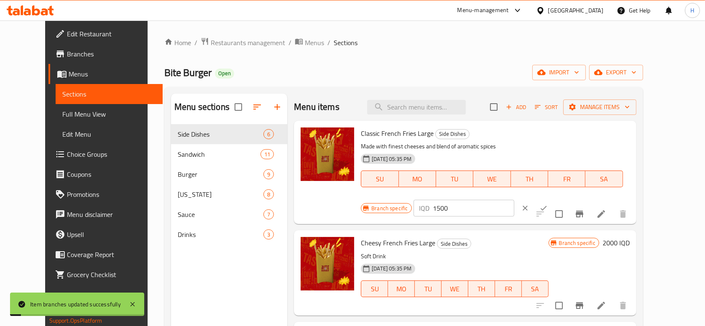
click at [515, 200] on input "1500" at bounding box center [473, 208] width 81 height 17
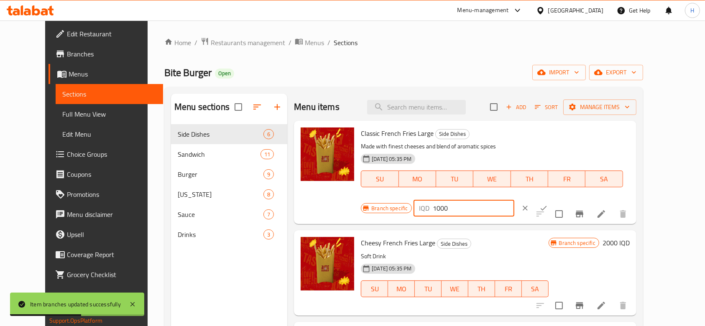
type input "1000"
click at [548, 204] on icon "ok" at bounding box center [544, 208] width 8 height 8
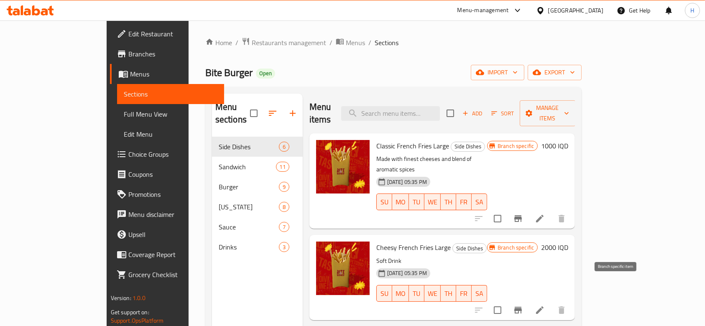
click at [528, 300] on button "Branch-specific-item" at bounding box center [518, 310] width 20 height 20
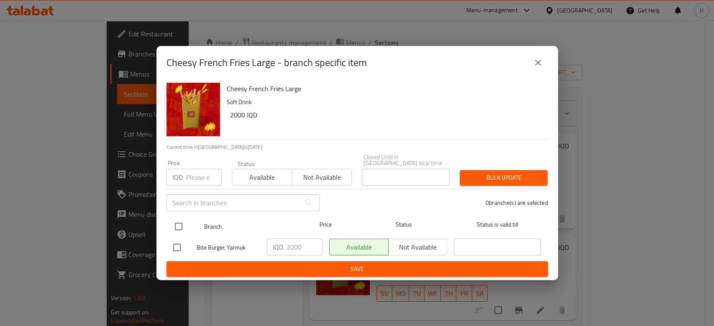
click at [175, 223] on input "checkbox" at bounding box center [179, 227] width 18 height 18
checkbox input "true"
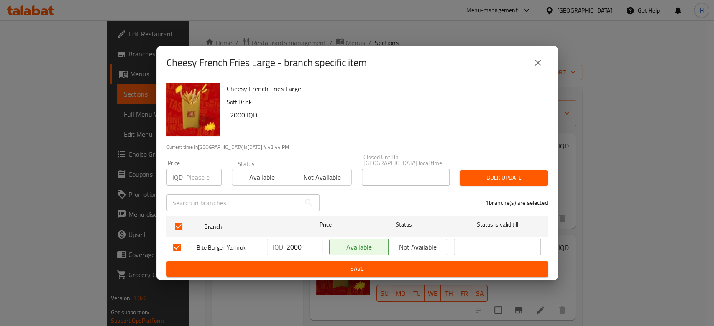
click at [296, 246] on input "2000" at bounding box center [305, 247] width 36 height 17
type input "1500"
click at [302, 264] on span "Save" at bounding box center [357, 269] width 368 height 10
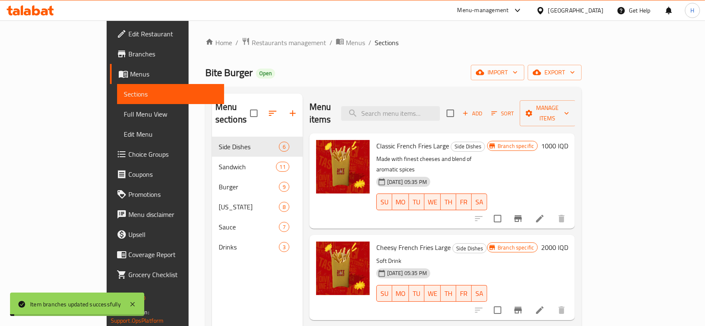
click at [569, 242] on h6 "2000 IQD" at bounding box center [554, 248] width 27 height 12
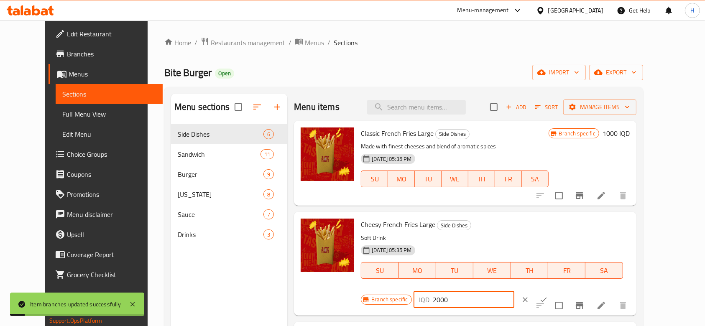
click at [515, 292] on input "2000" at bounding box center [473, 300] width 81 height 17
type input "1500"
click at [553, 291] on button "ok" at bounding box center [544, 300] width 18 height 18
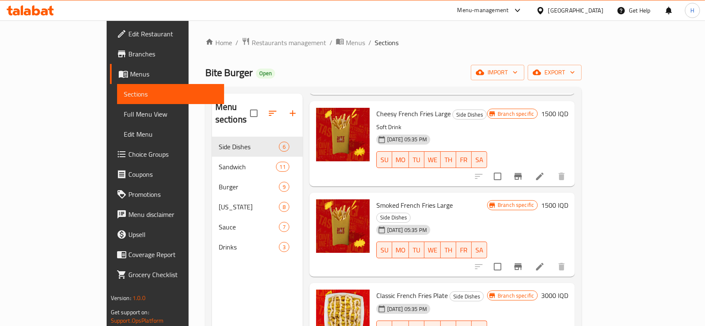
scroll to position [167, 0]
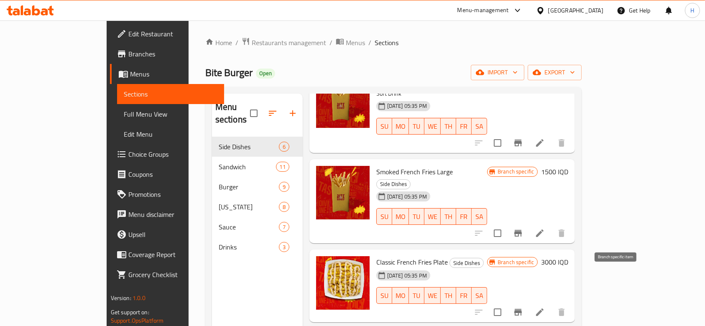
click at [523, 308] on icon "Branch-specific-item" at bounding box center [518, 313] width 10 height 10
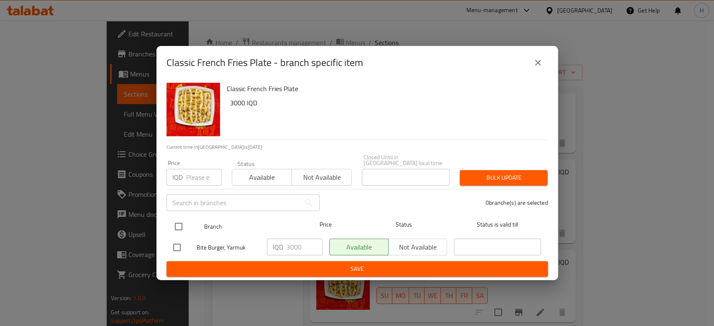
drag, startPoint x: 182, startPoint y: 225, endPoint x: 188, endPoint y: 226, distance: 6.0
click at [183, 225] on input "checkbox" at bounding box center [179, 227] width 18 height 18
checkbox input "true"
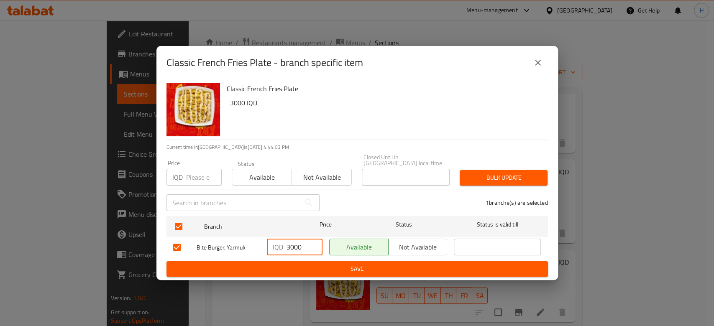
drag, startPoint x: 290, startPoint y: 245, endPoint x: 280, endPoint y: 245, distance: 10.0
click at [280, 245] on div "IQD 3000 ​" at bounding box center [295, 247] width 56 height 17
type input "2000"
drag, startPoint x: 325, startPoint y: 266, endPoint x: 404, endPoint y: 267, distance: 79.1
click at [325, 266] on span "Save" at bounding box center [357, 269] width 368 height 10
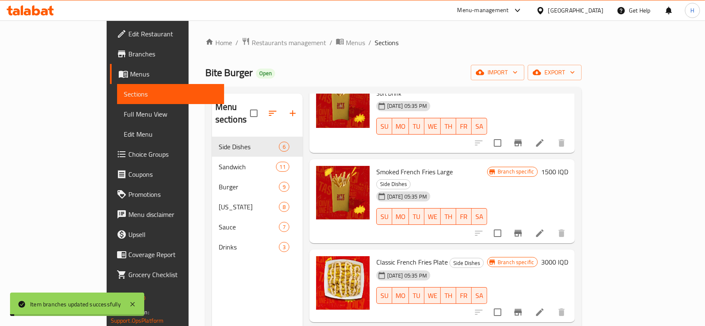
click at [569, 256] on h6 "3000 IQD" at bounding box center [554, 262] width 27 height 12
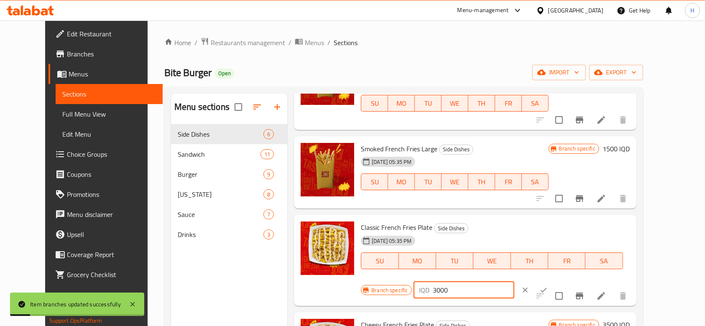
drag, startPoint x: 556, startPoint y: 229, endPoint x: 548, endPoint y: 230, distance: 8.0
click at [515, 282] on div "IQD 3000 ​" at bounding box center [464, 290] width 101 height 17
type input "2000"
click at [548, 286] on icon "ok" at bounding box center [544, 290] width 8 height 8
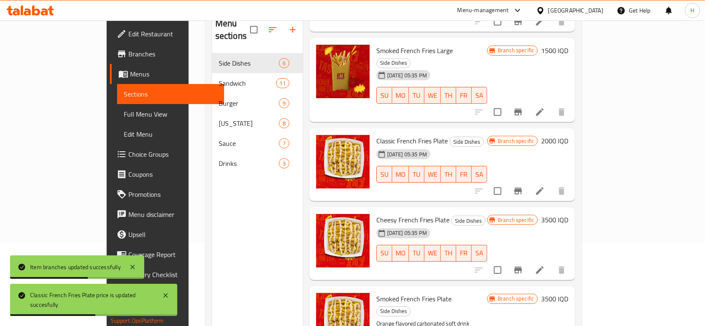
scroll to position [111, 0]
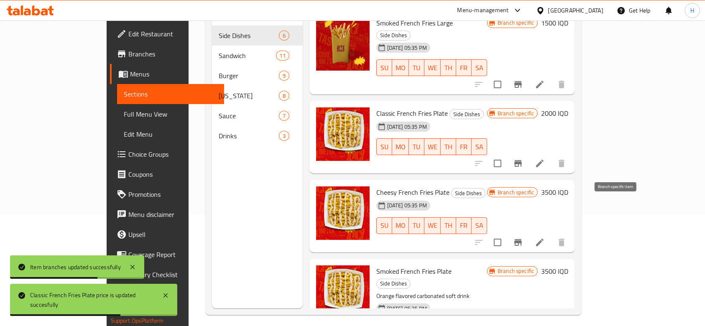
click at [523, 238] on icon "Branch-specific-item" at bounding box center [518, 243] width 10 height 10
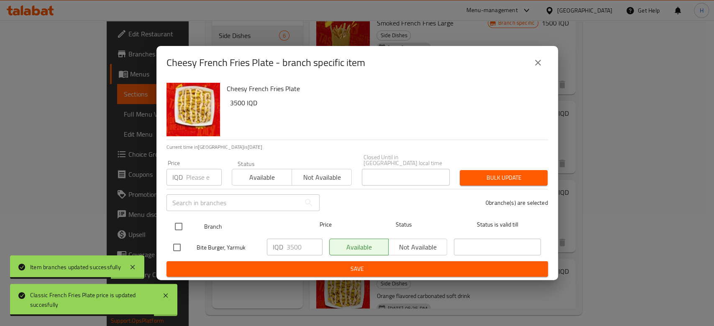
click at [180, 223] on input "checkbox" at bounding box center [179, 227] width 18 height 18
checkbox input "true"
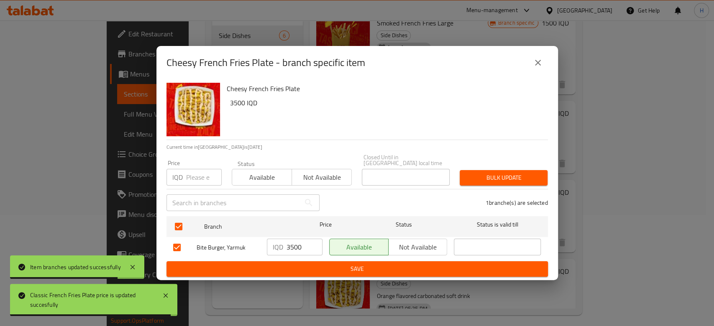
click at [288, 247] on input "3500" at bounding box center [305, 247] width 36 height 17
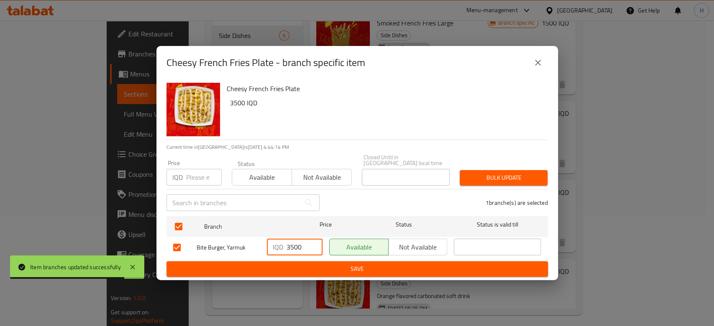
click at [288, 247] on input "3500" at bounding box center [305, 247] width 36 height 17
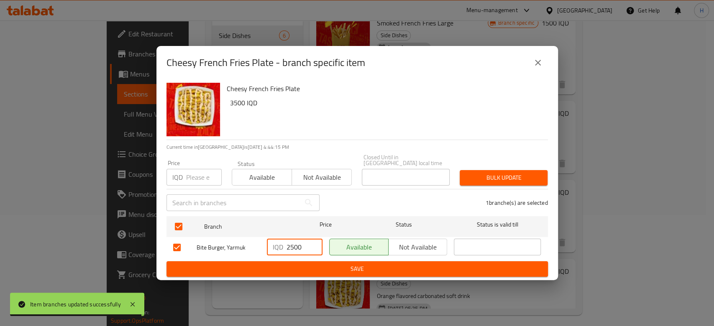
type input "2500"
click at [293, 267] on span "Save" at bounding box center [357, 269] width 368 height 10
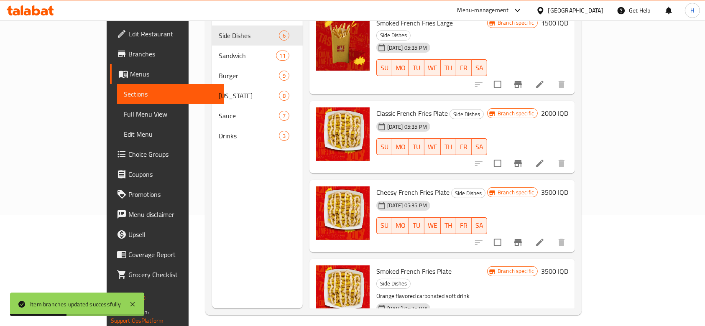
click at [569, 187] on h6 "3500 IQD" at bounding box center [554, 193] width 27 height 12
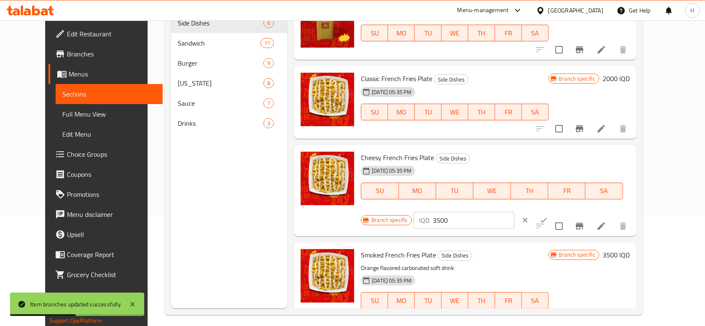
click at [515, 212] on input "3500" at bounding box center [473, 220] width 81 height 17
type input "2500"
click at [548, 216] on icon "ok" at bounding box center [544, 220] width 8 height 8
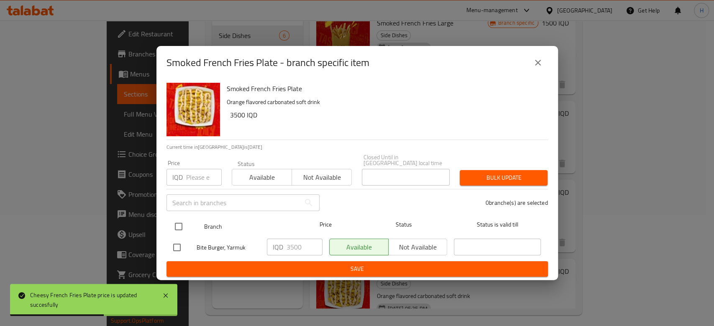
click at [177, 223] on input "checkbox" at bounding box center [179, 227] width 18 height 18
checkbox input "true"
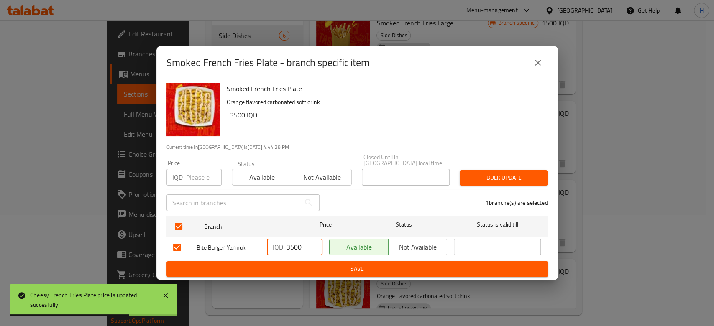
click at [294, 242] on input "3500" at bounding box center [305, 247] width 36 height 17
type input "2500"
click at [300, 264] on span "Save" at bounding box center [357, 269] width 368 height 10
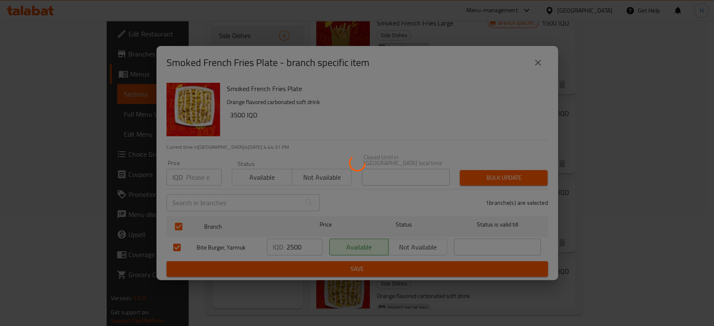
click at [653, 236] on div at bounding box center [357, 163] width 714 height 326
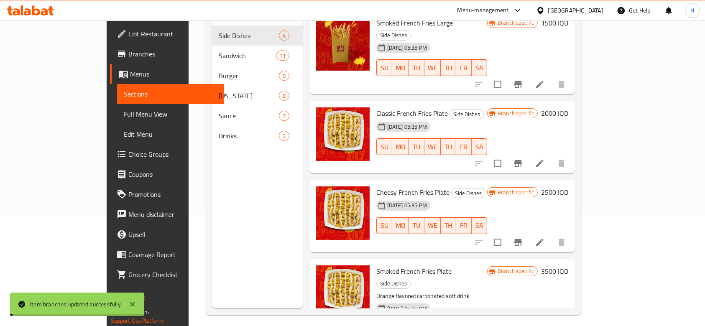
click at [572, 262] on div "Smoked French Fries Plate Side Dishes Orange flavored carbonated soft drink 03-…" at bounding box center [472, 307] width 199 height 90
click at [569, 266] on h6 "3500 IQD" at bounding box center [554, 272] width 27 height 12
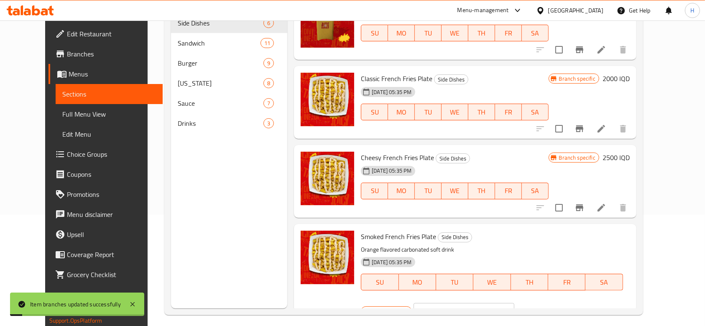
click at [515, 303] on input "3500" at bounding box center [473, 311] width 81 height 17
click at [515, 303] on input "3500250" at bounding box center [473, 311] width 81 height 17
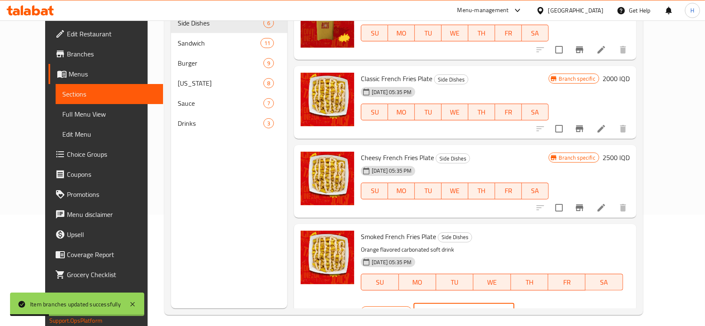
click at [515, 303] on input "3500250" at bounding box center [473, 311] width 81 height 17
type input "2500"
click at [548, 308] on icon "ok" at bounding box center [544, 312] width 8 height 8
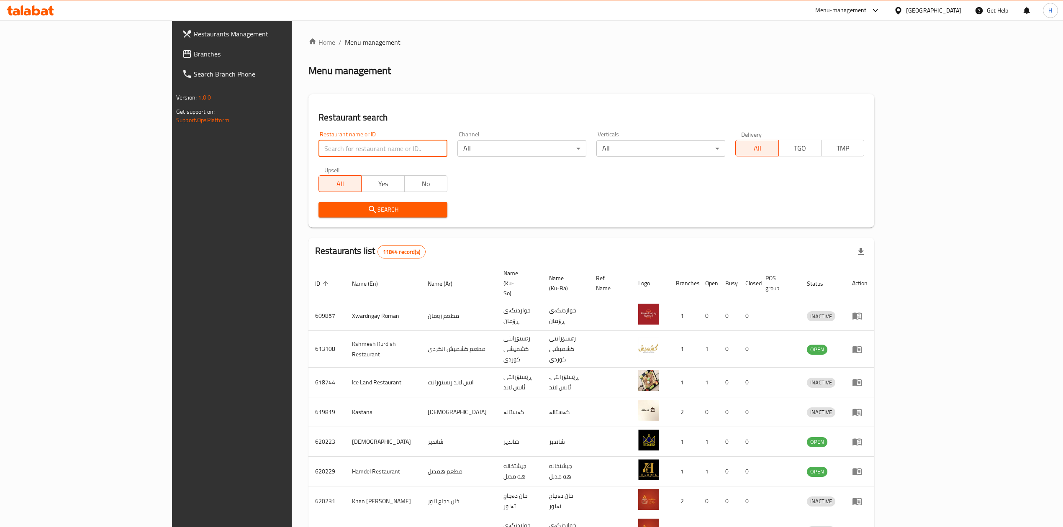
click at [318, 153] on input "search" at bounding box center [382, 148] width 129 height 17
paste input "644422"
type input "644422"
click at [345, 214] on span "Search" at bounding box center [382, 210] width 115 height 10
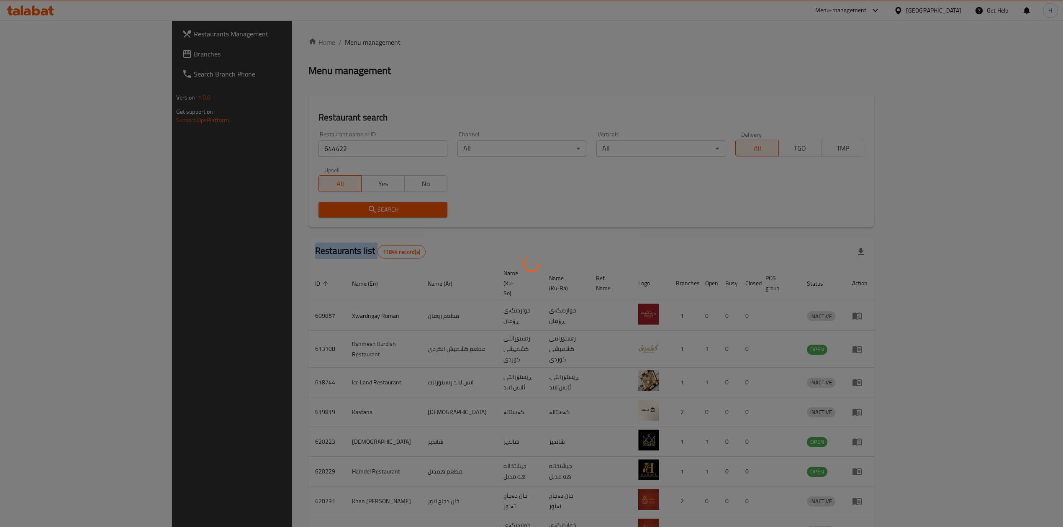
click at [345, 214] on div at bounding box center [531, 263] width 1063 height 527
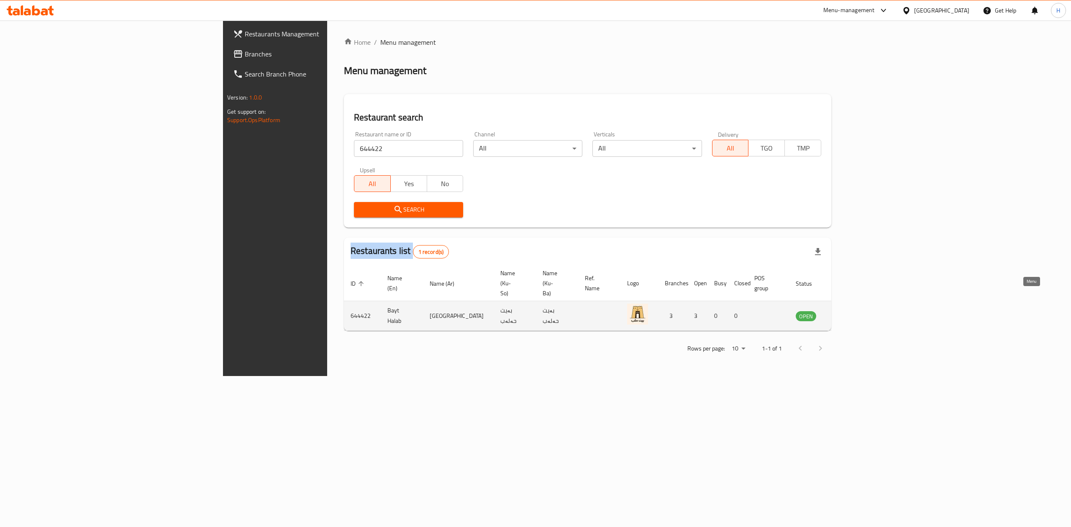
click at [849, 313] on icon "enhanced table" at bounding box center [844, 316] width 9 height 7
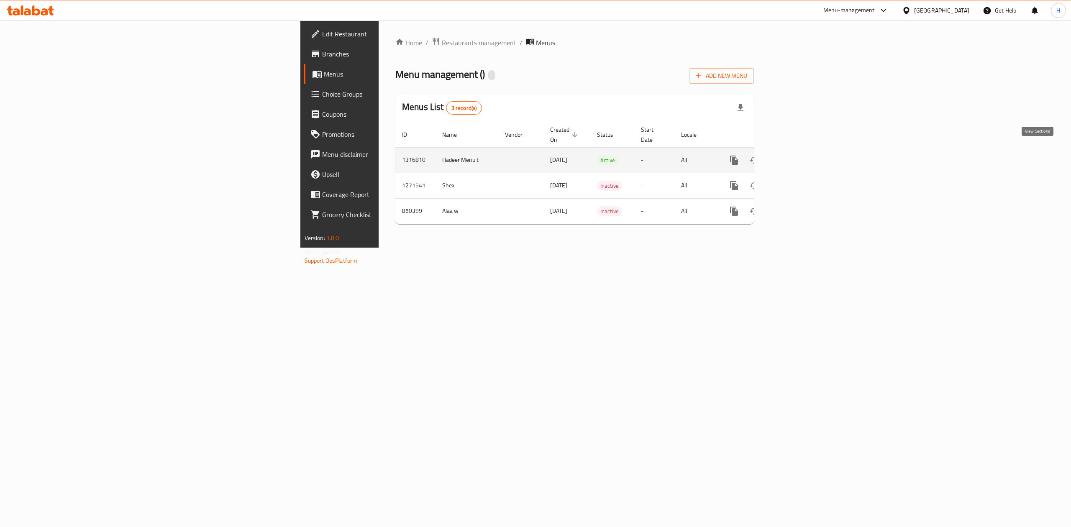
click at [800, 155] on icon "enhanced table" at bounding box center [794, 160] width 10 height 10
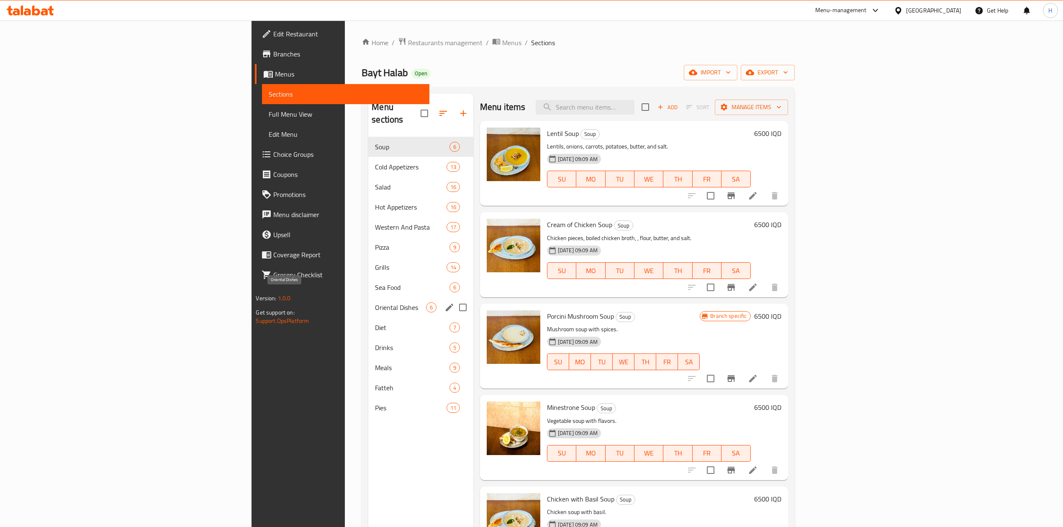
click at [375, 302] on span "Oriental Dishes" at bounding box center [400, 307] width 51 height 10
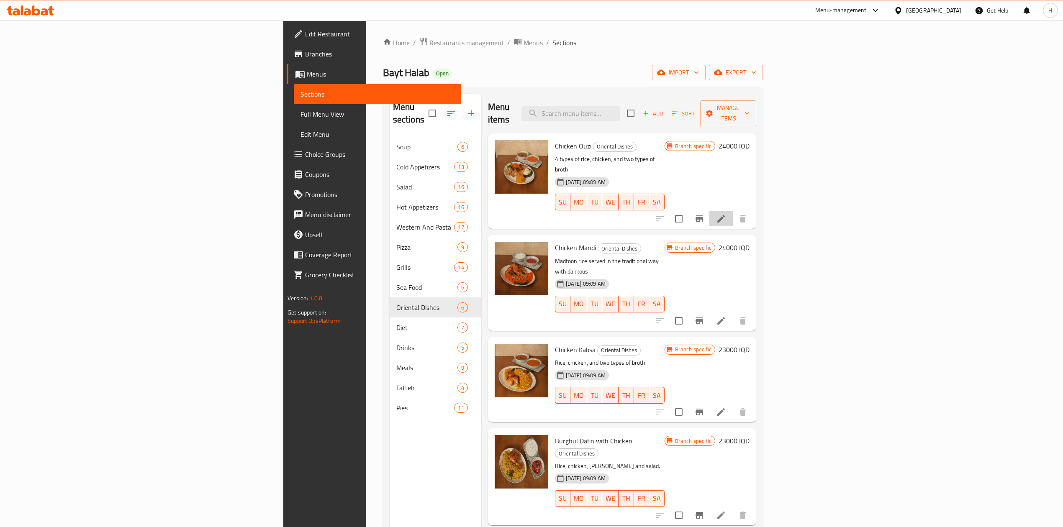
click at [733, 211] on li at bounding box center [720, 218] width 23 height 15
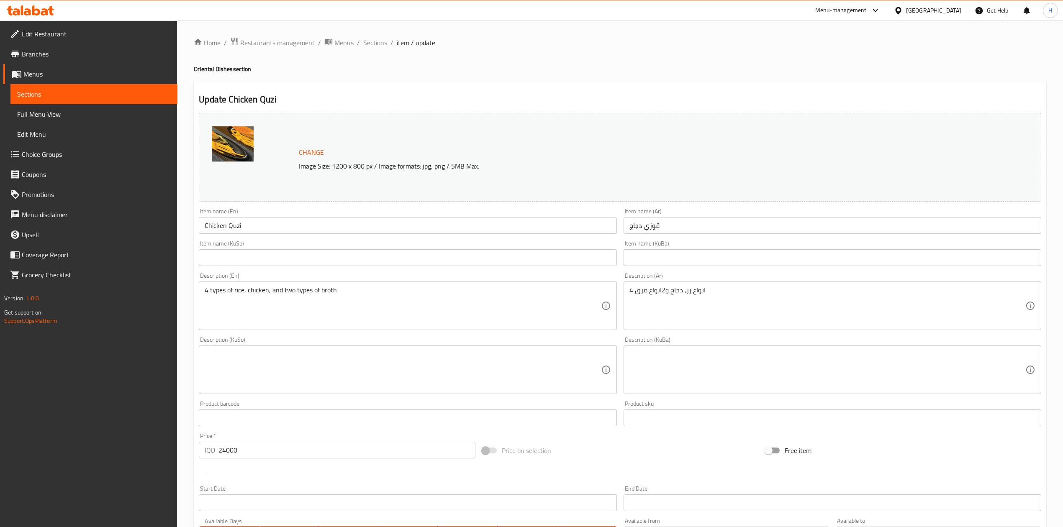
click at [233, 226] on input "Chicken Quzi" at bounding box center [408, 225] width 418 height 17
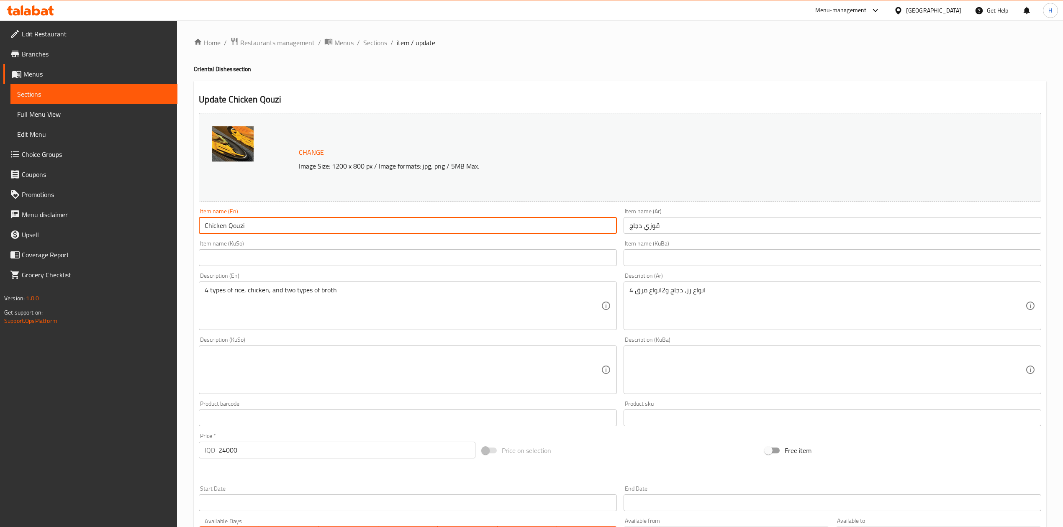
click at [218, 221] on input "Chicken Qouzi" at bounding box center [408, 225] width 418 height 17
type input "Qouzi"
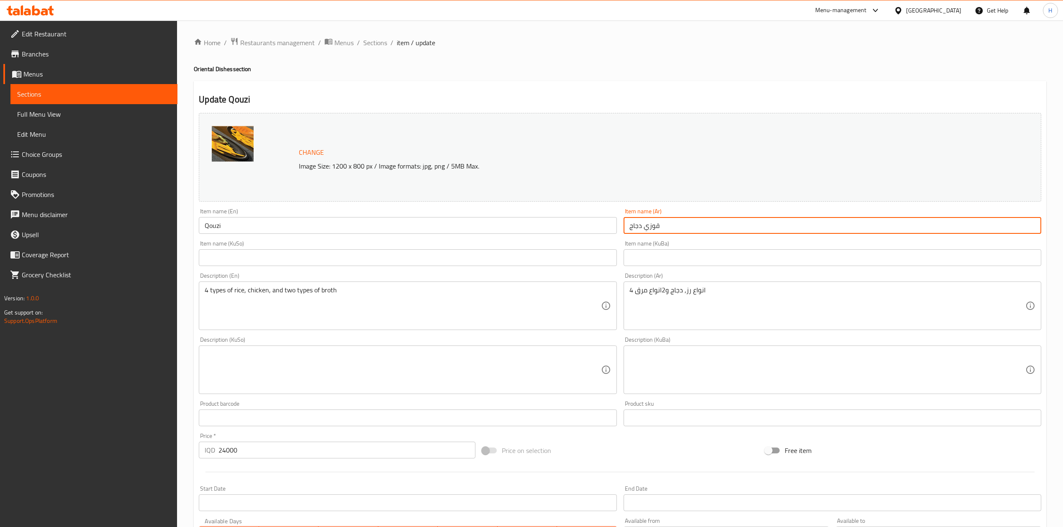
click at [641, 225] on input "قوزي دجاج" at bounding box center [832, 225] width 418 height 17
click at [635, 225] on input "قوزي دجاج" at bounding box center [832, 225] width 418 height 17
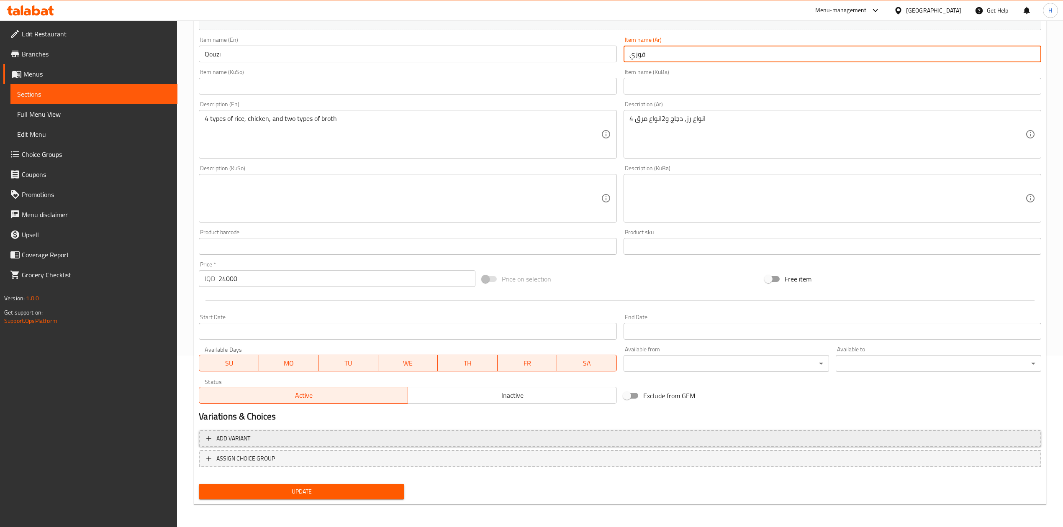
type input "قوزي"
click at [233, 446] on button "Add variant" at bounding box center [620, 438] width 842 height 17
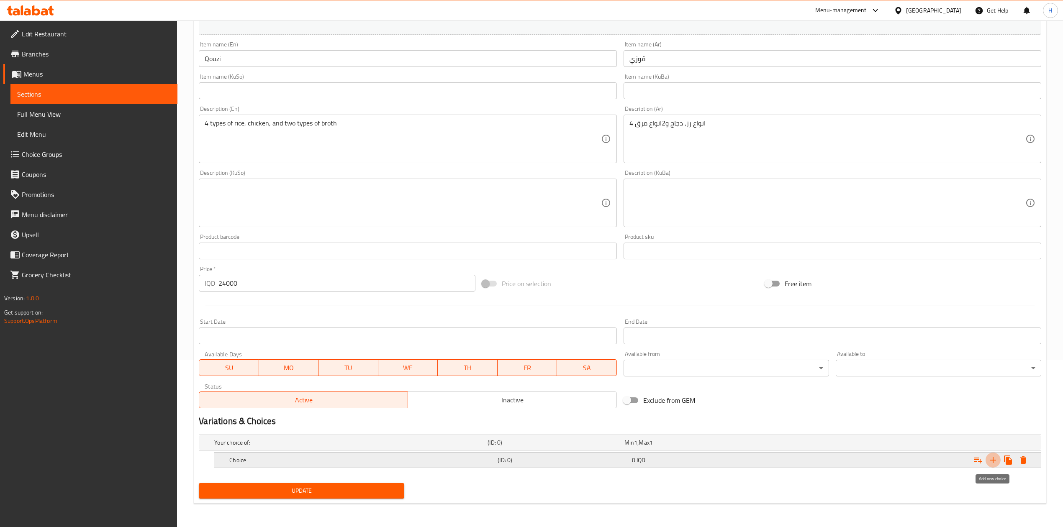
click at [991, 457] on icon "Expand" at bounding box center [993, 460] width 10 height 10
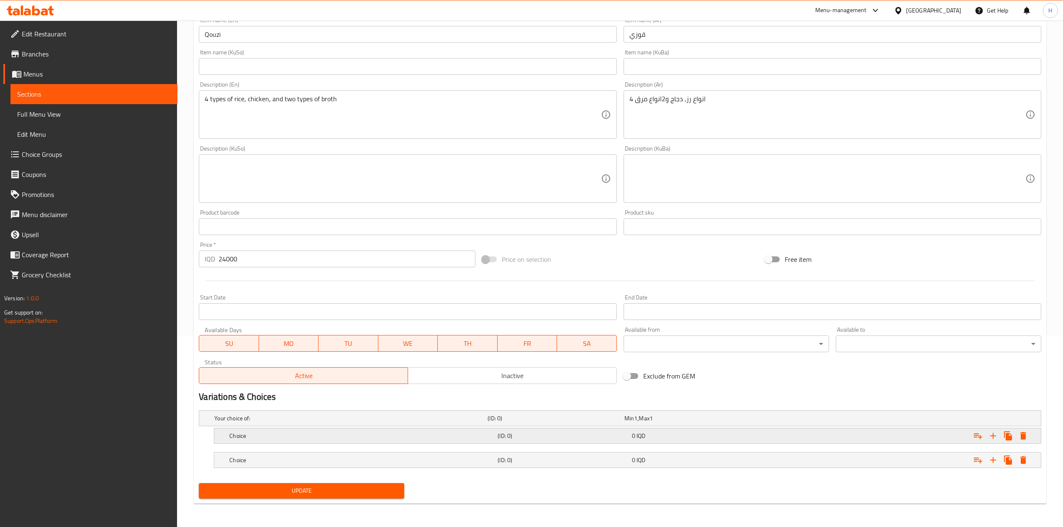
click at [279, 441] on div "Choice" at bounding box center [362, 436] width 268 height 12
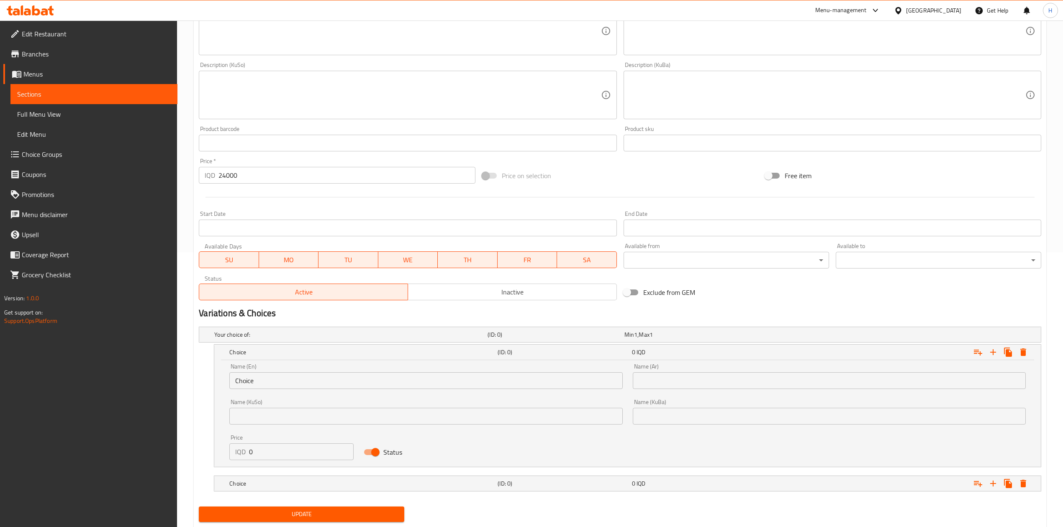
scroll to position [275, 0]
click at [270, 385] on input "Choice" at bounding box center [425, 380] width 393 height 17
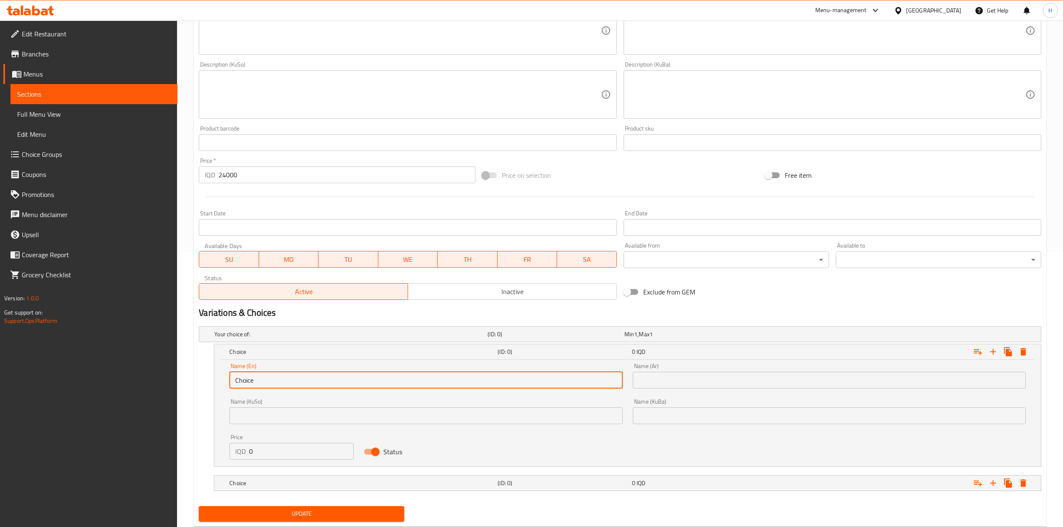
click at [270, 385] on input "Choice" at bounding box center [425, 380] width 393 height 17
click at [270, 385] on input "text" at bounding box center [425, 380] width 393 height 17
type input "Chicken"
click at [682, 385] on input "text" at bounding box center [829, 380] width 393 height 17
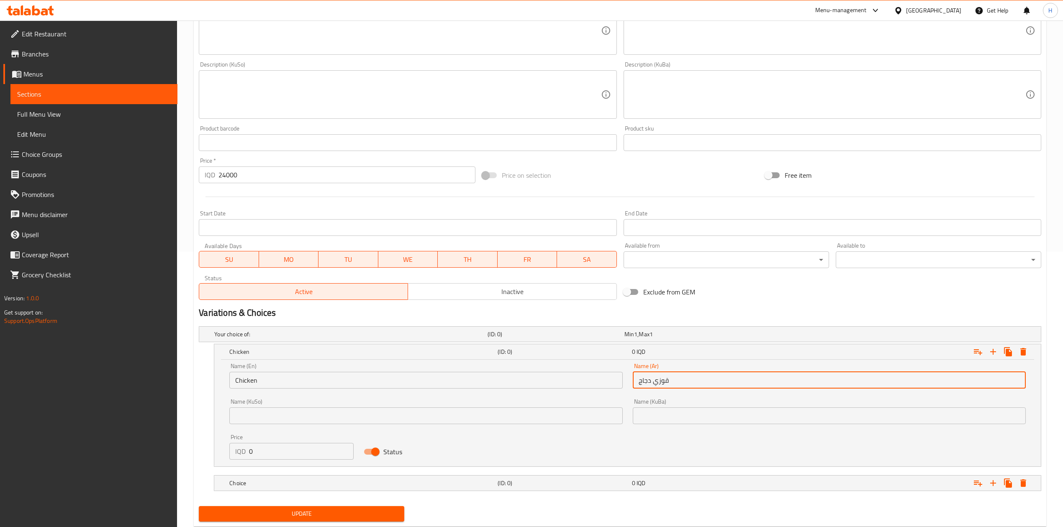
type input "قوزي دجاج"
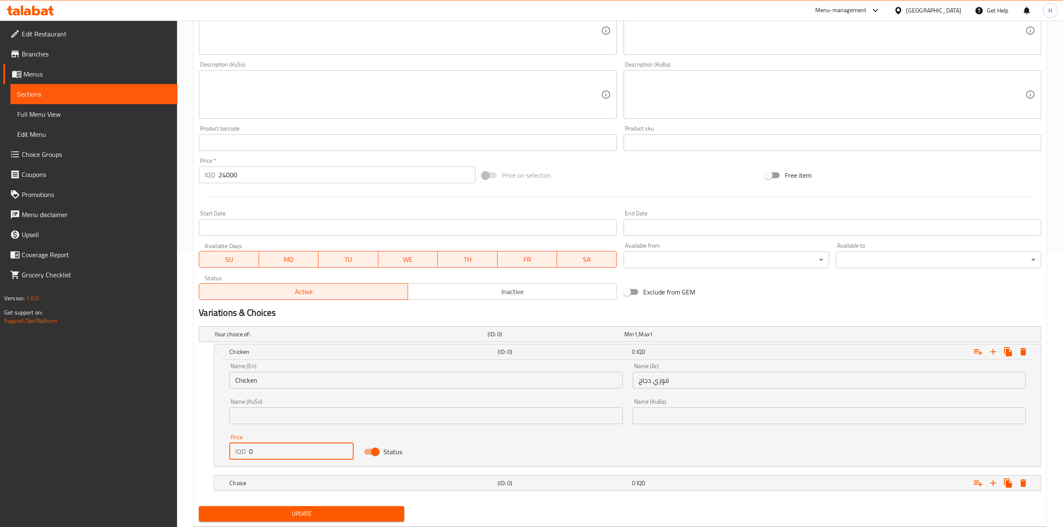
click at [298, 459] on input "0" at bounding box center [301, 451] width 105 height 17
type input "24000"
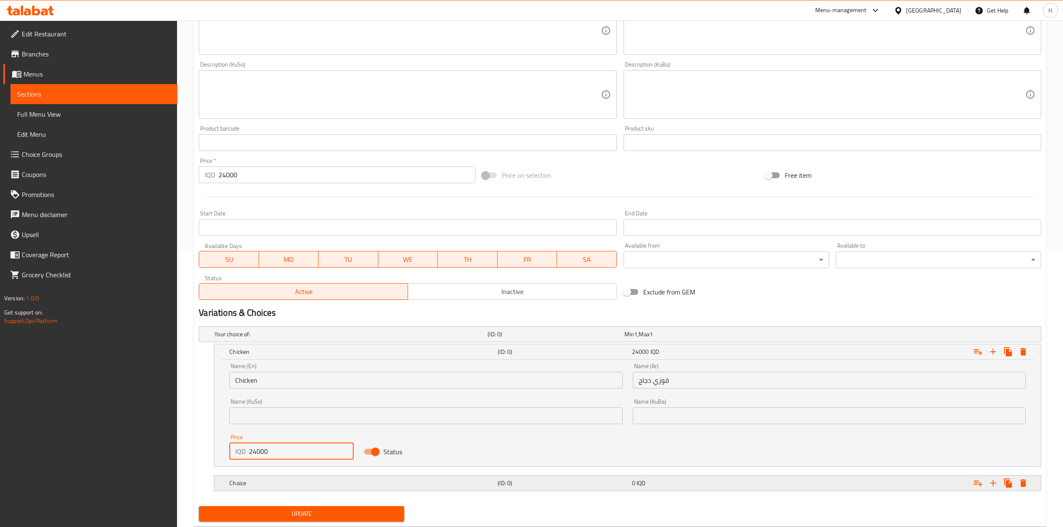
click at [282, 484] on h5 "Choice" at bounding box center [361, 483] width 265 height 8
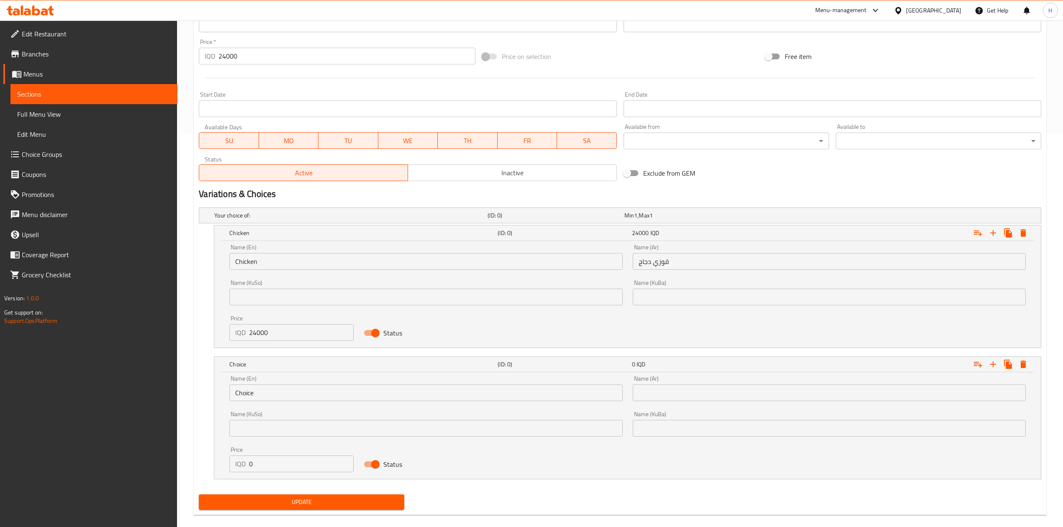
scroll to position [405, 0]
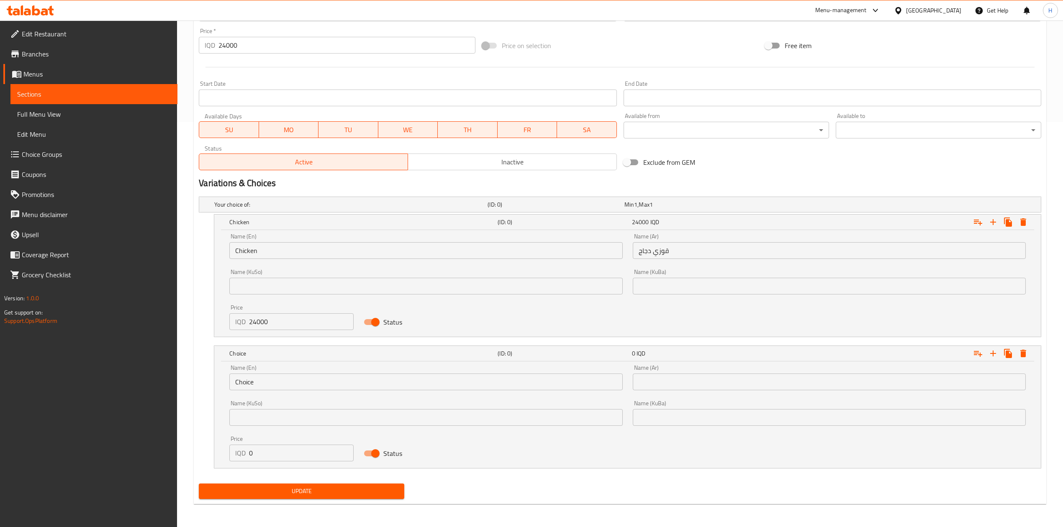
click at [275, 390] on input "Choice" at bounding box center [425, 382] width 393 height 17
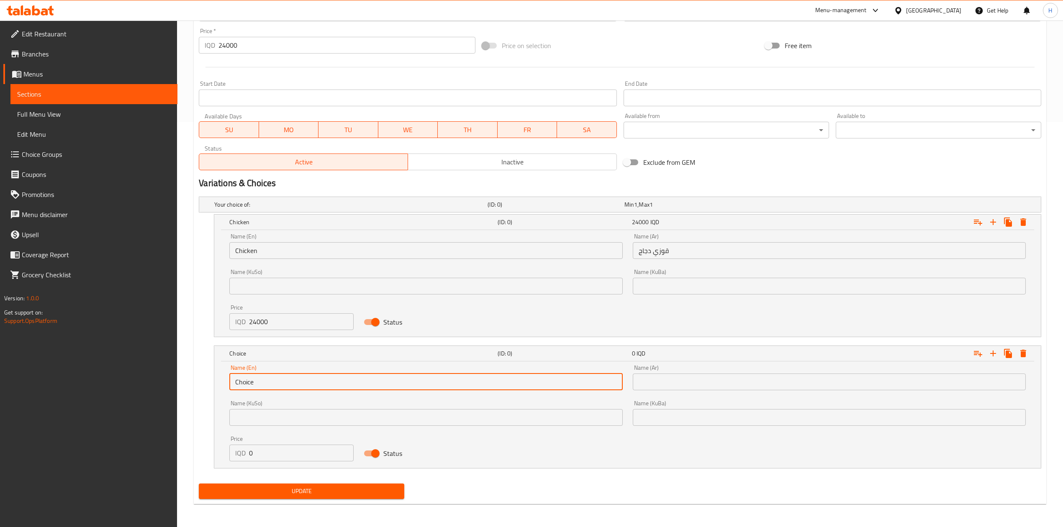
click at [275, 390] on input "Choice" at bounding box center [425, 382] width 393 height 17
click at [275, 390] on input "text" at bounding box center [425, 382] width 393 height 17
type input "و"
type input "Meat"
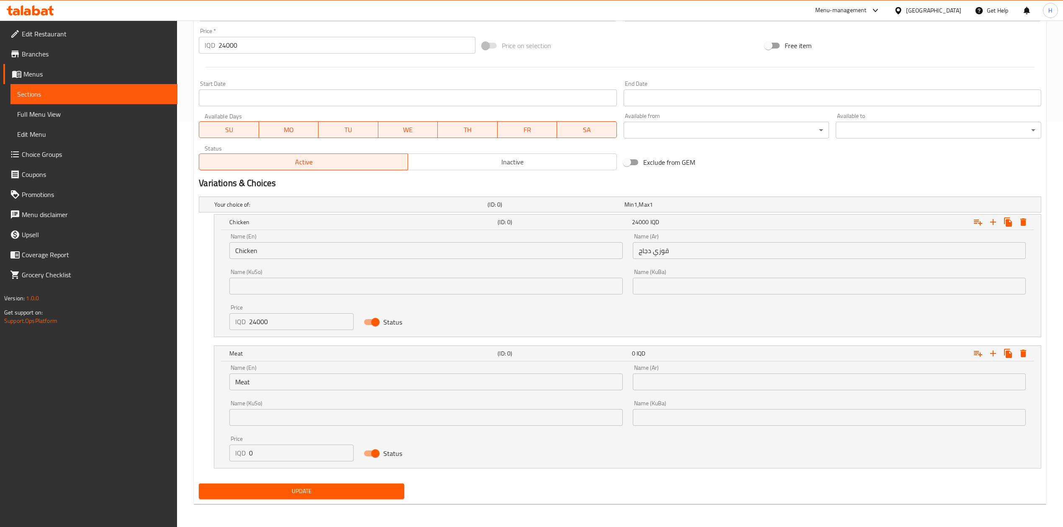
click at [716, 370] on div "Name (Ar) Name (Ar)" at bounding box center [829, 378] width 393 height 26
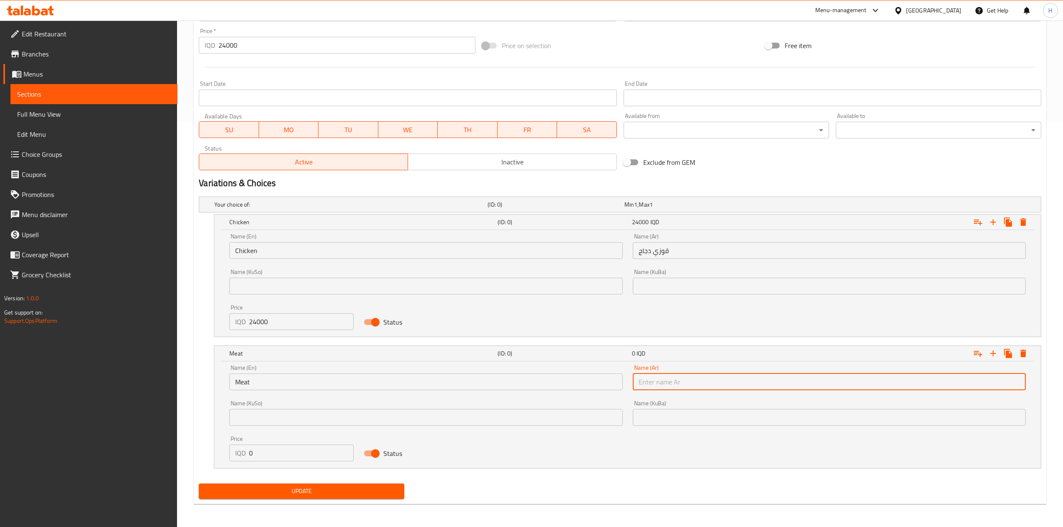
drag, startPoint x: 705, startPoint y: 377, endPoint x: 696, endPoint y: 375, distance: 9.1
click at [705, 377] on input "text" at bounding box center [829, 382] width 393 height 17
type input "قوزي لحم"
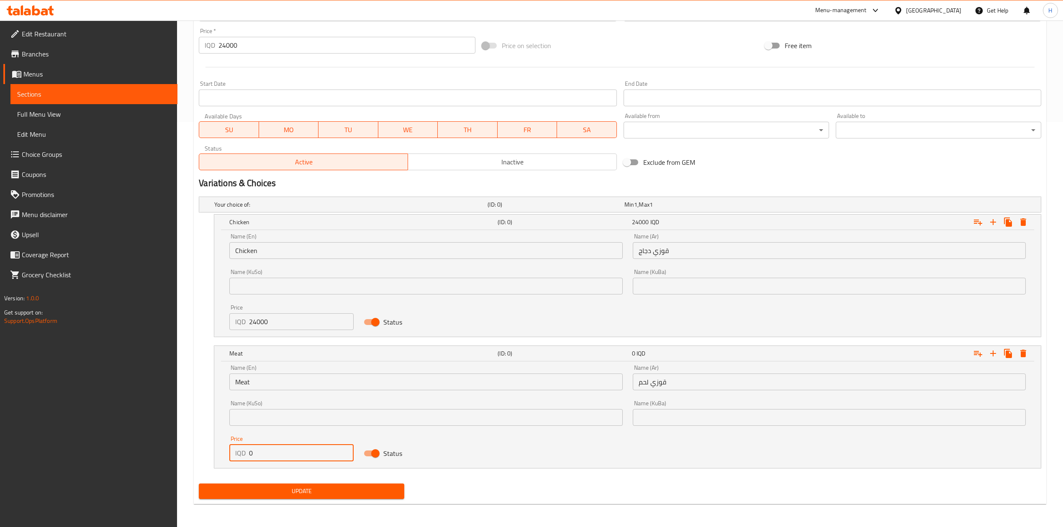
click at [271, 460] on input "0" at bounding box center [301, 453] width 105 height 17
type input "27000"
click at [268, 40] on input "24000" at bounding box center [346, 45] width 256 height 17
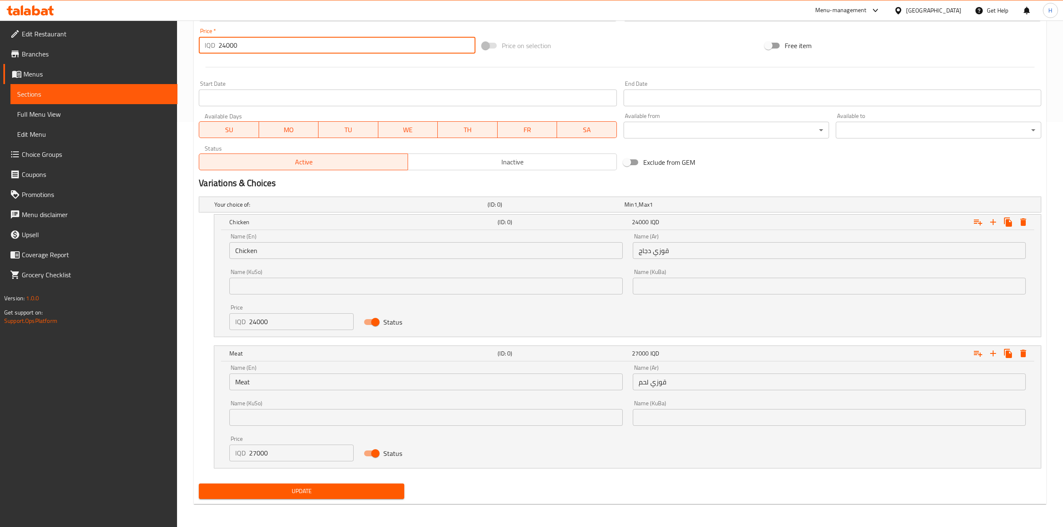
click at [268, 40] on input "24000" at bounding box center [346, 45] width 256 height 17
type input "0"
click at [288, 494] on span "Update" at bounding box center [301, 491] width 192 height 10
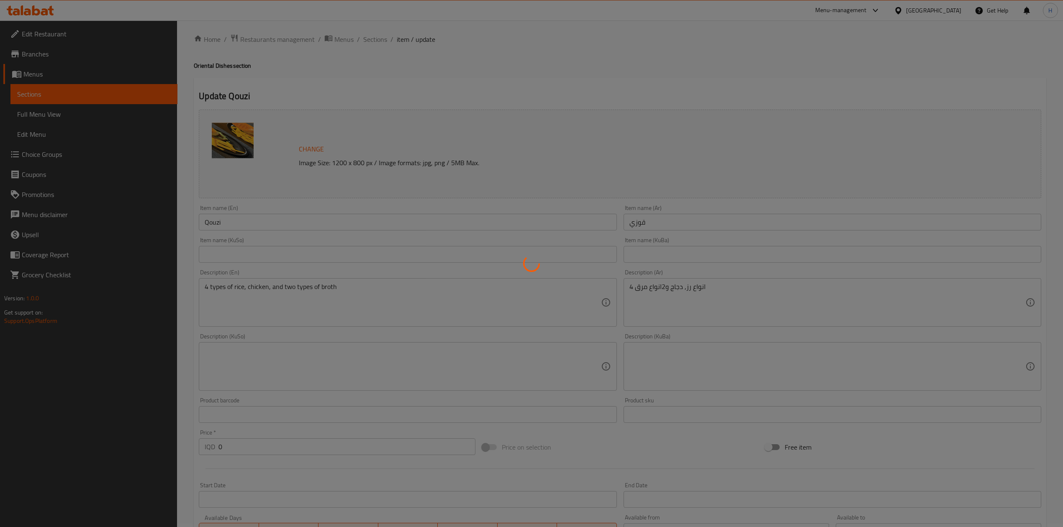
scroll to position [0, 0]
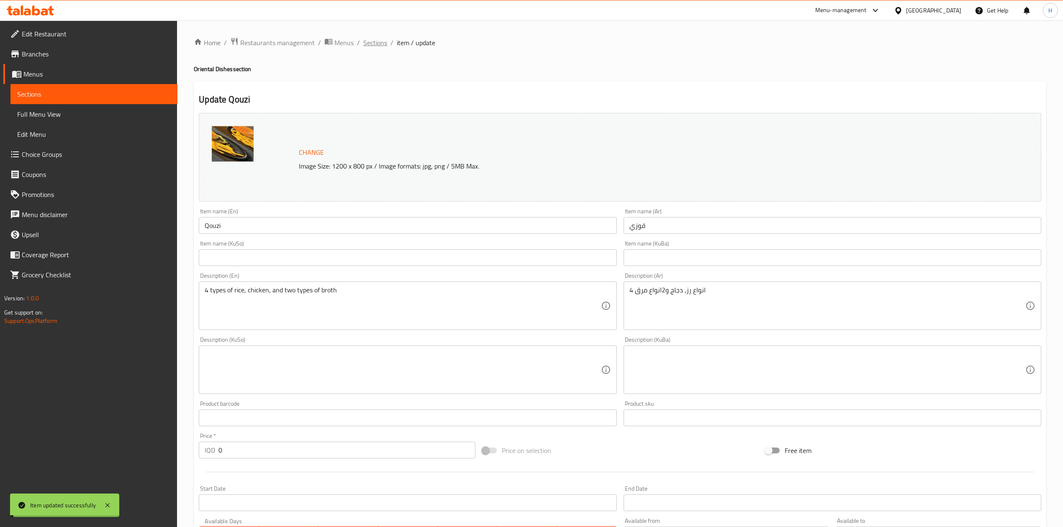
click at [371, 38] on span "Sections" at bounding box center [375, 43] width 24 height 10
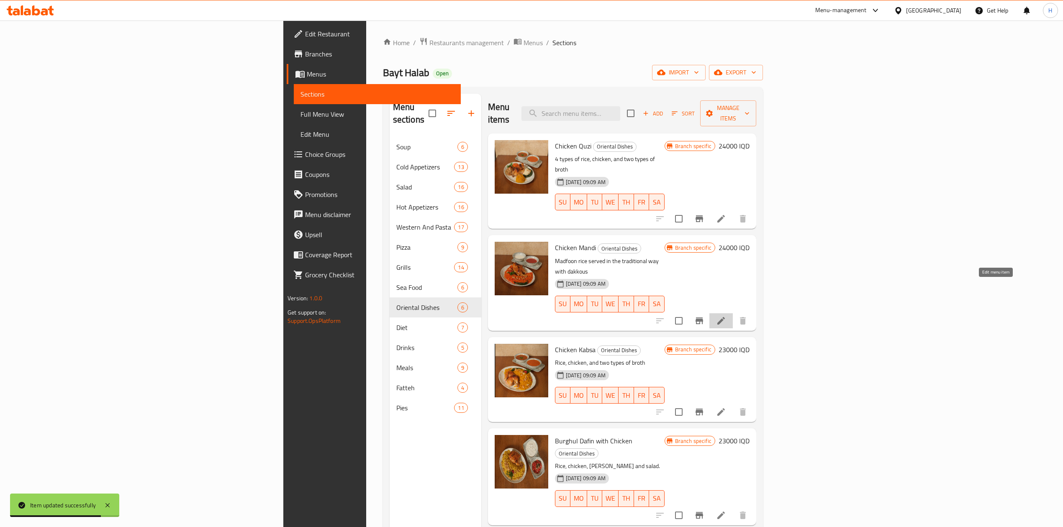
click at [726, 316] on icon at bounding box center [721, 321] width 10 height 10
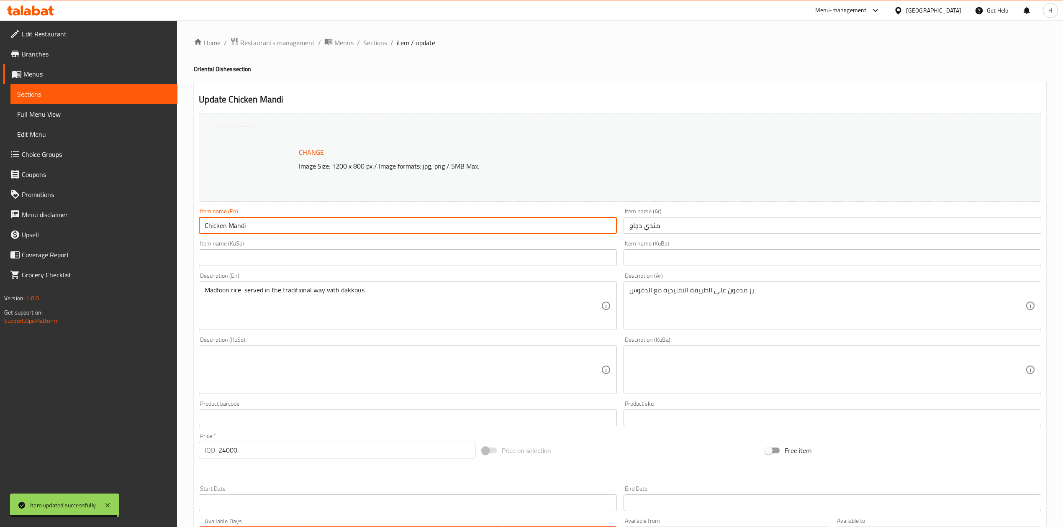
click at [214, 225] on input "Chicken Mandi" at bounding box center [408, 225] width 418 height 17
type input "Mandi"
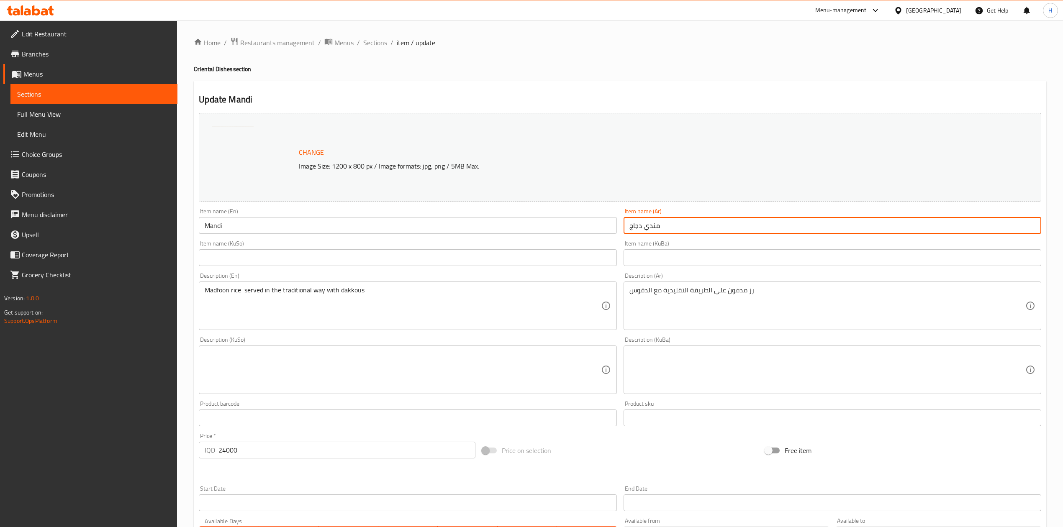
click at [655, 227] on input "مندي دجاج" at bounding box center [832, 225] width 418 height 17
click at [635, 227] on input "مندي دجاج" at bounding box center [832, 225] width 418 height 17
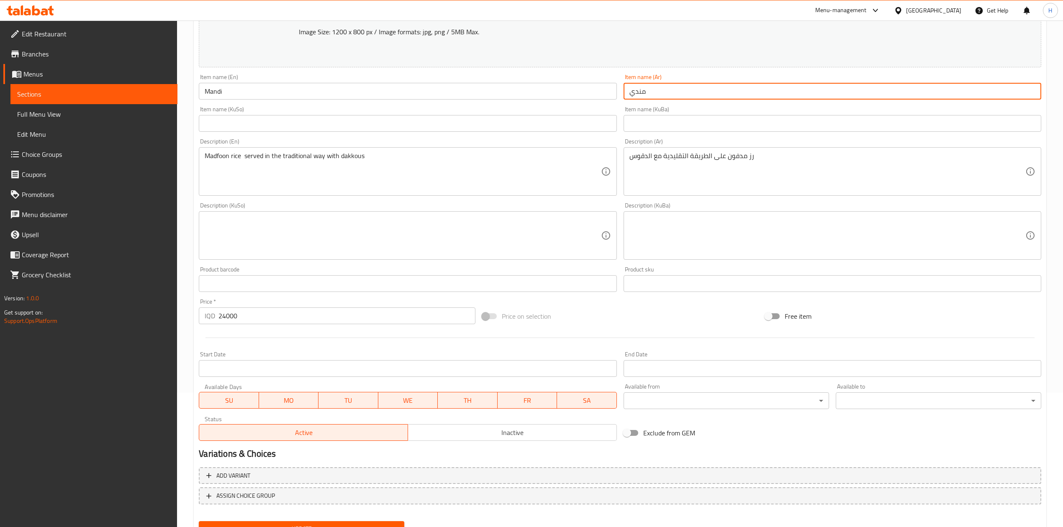
scroll to position [172, 0]
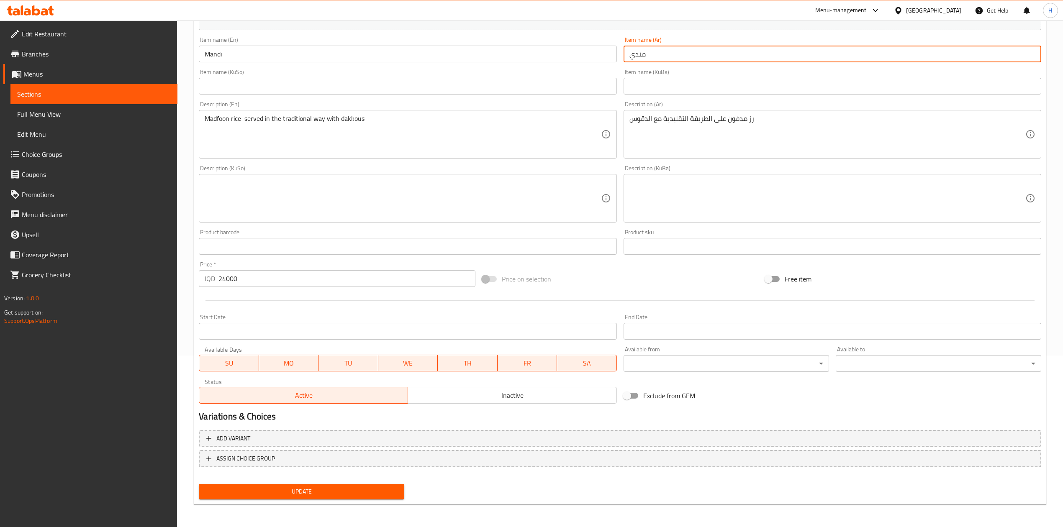
type input "مندي"
click at [261, 429] on div "Add variant ASSIGN CHOICE GROUP" at bounding box center [619, 454] width 849 height 54
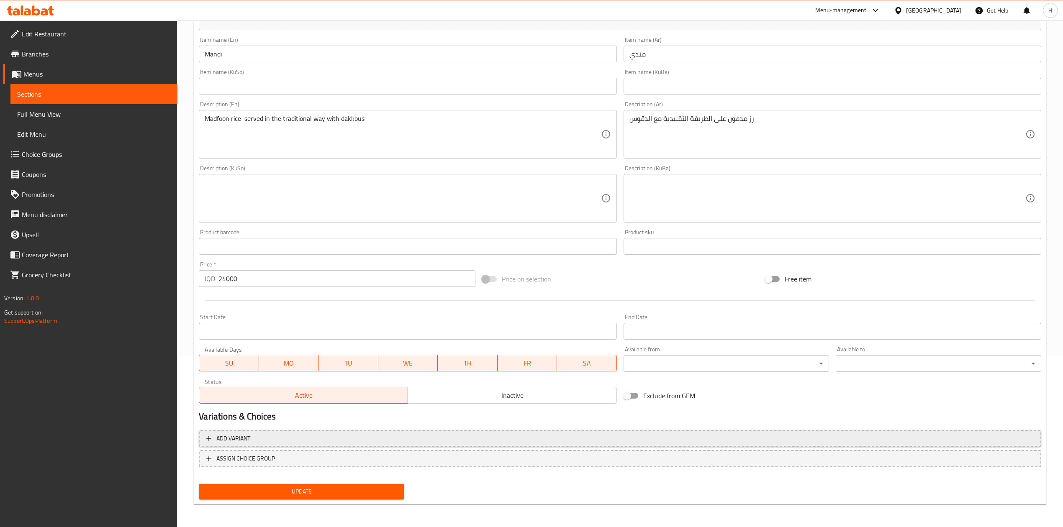
click at [399, 439] on span "Add variant" at bounding box center [619, 438] width 827 height 10
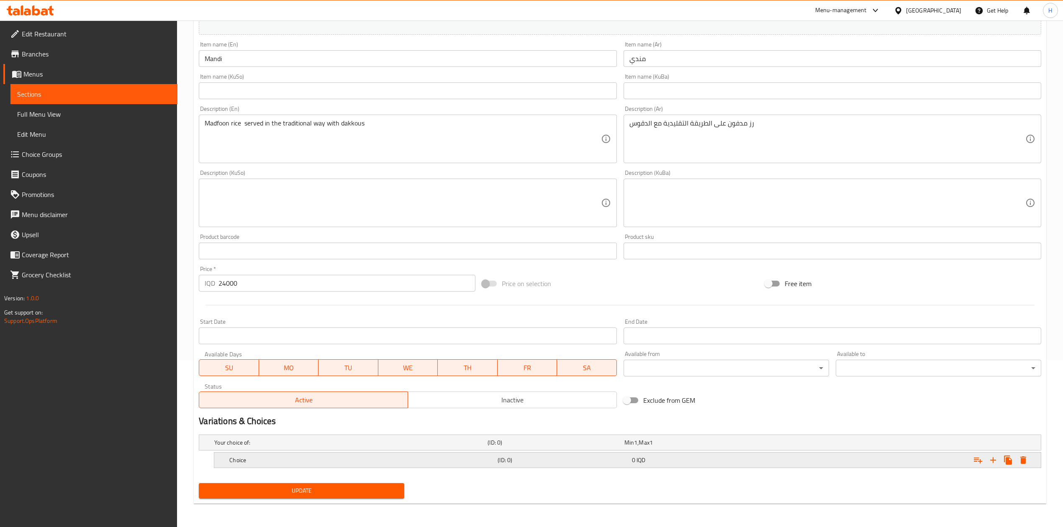
drag, startPoint x: 993, startPoint y: 456, endPoint x: 949, endPoint y: 459, distance: 43.6
click at [992, 456] on icon "Expand" at bounding box center [993, 460] width 10 height 10
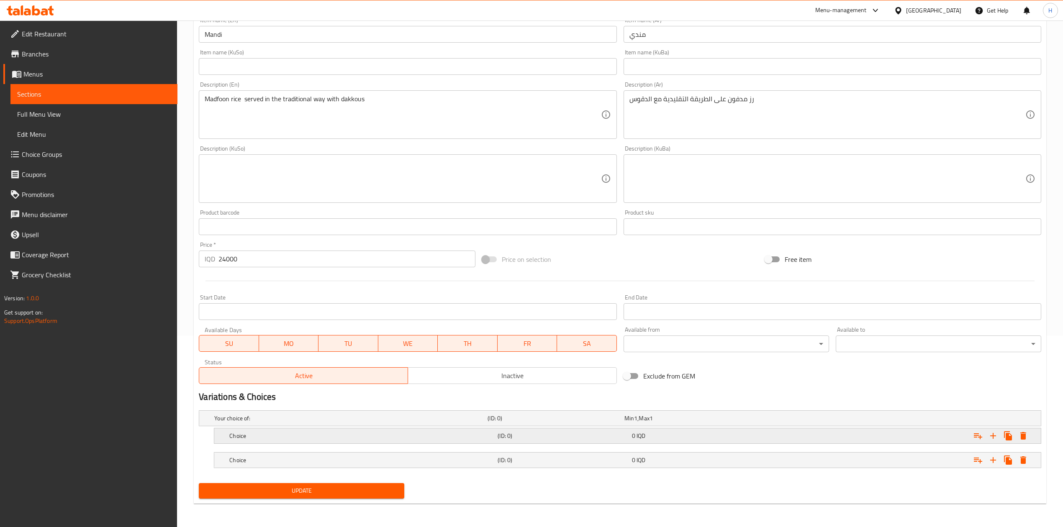
click at [233, 438] on h5 "Choice" at bounding box center [361, 436] width 265 height 8
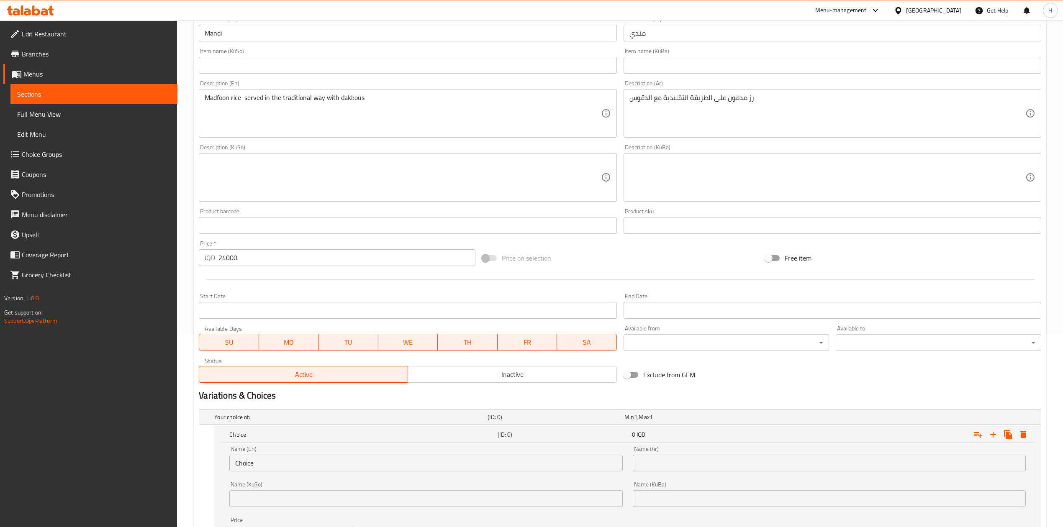
scroll to position [282, 0]
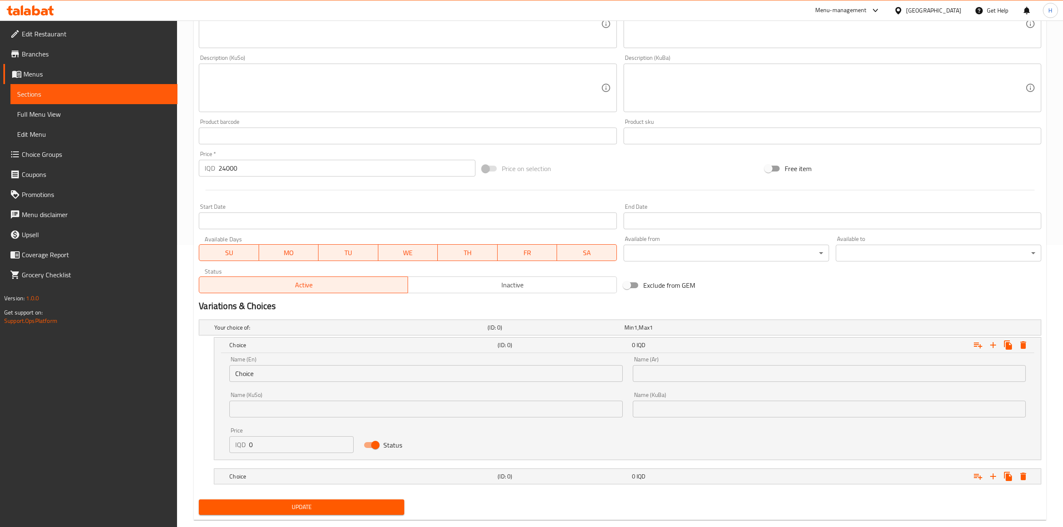
click at [323, 360] on div "Name (En) Choice Name (En)" at bounding box center [425, 369] width 393 height 26
click at [314, 372] on input "Choice" at bounding box center [425, 373] width 393 height 17
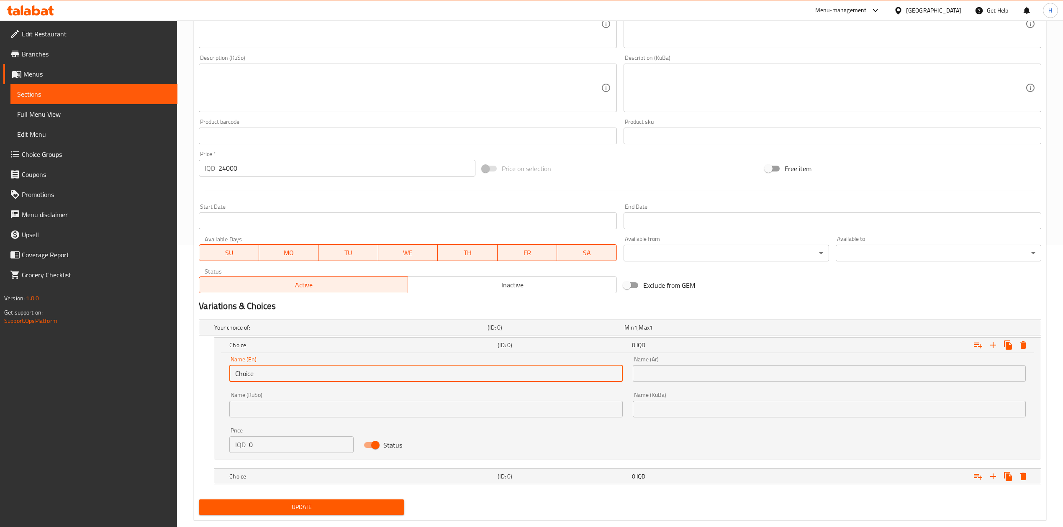
click at [314, 372] on input "Choice" at bounding box center [425, 373] width 393 height 17
click at [314, 372] on input "text" at bounding box center [425, 373] width 393 height 17
type input "ؤ"
type input "Chicken"
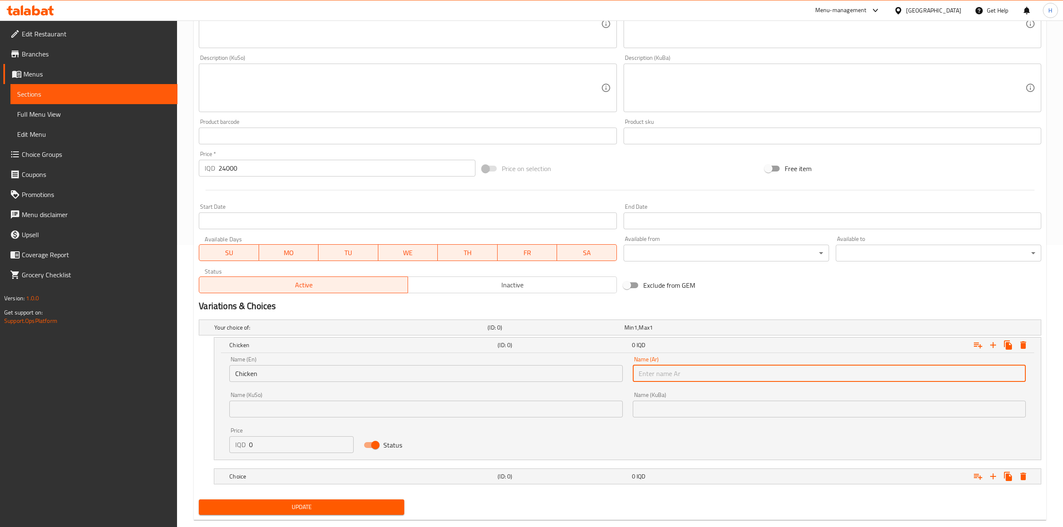
click at [668, 368] on input "text" at bounding box center [829, 373] width 393 height 17
type input "مندي دجاج"
click at [280, 444] on input "0" at bounding box center [301, 444] width 105 height 17
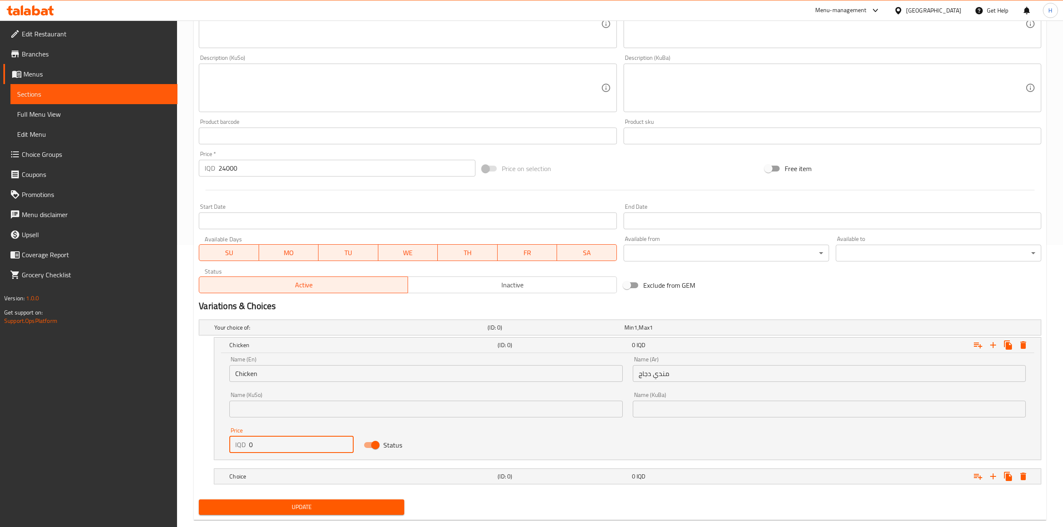
click at [280, 444] on input "0" at bounding box center [301, 444] width 105 height 17
type input "24000"
click at [278, 478] on h5 "Choice" at bounding box center [361, 476] width 265 height 8
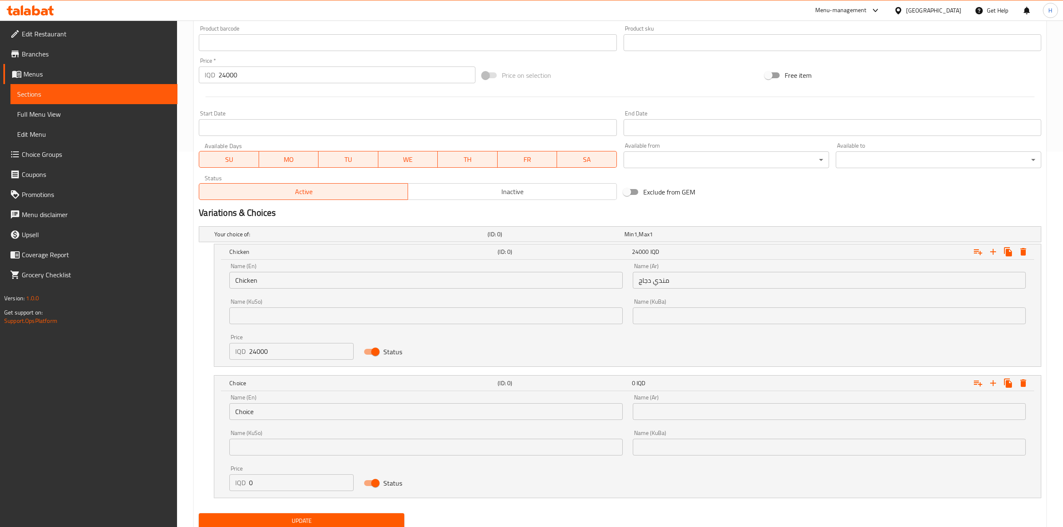
scroll to position [382, 0]
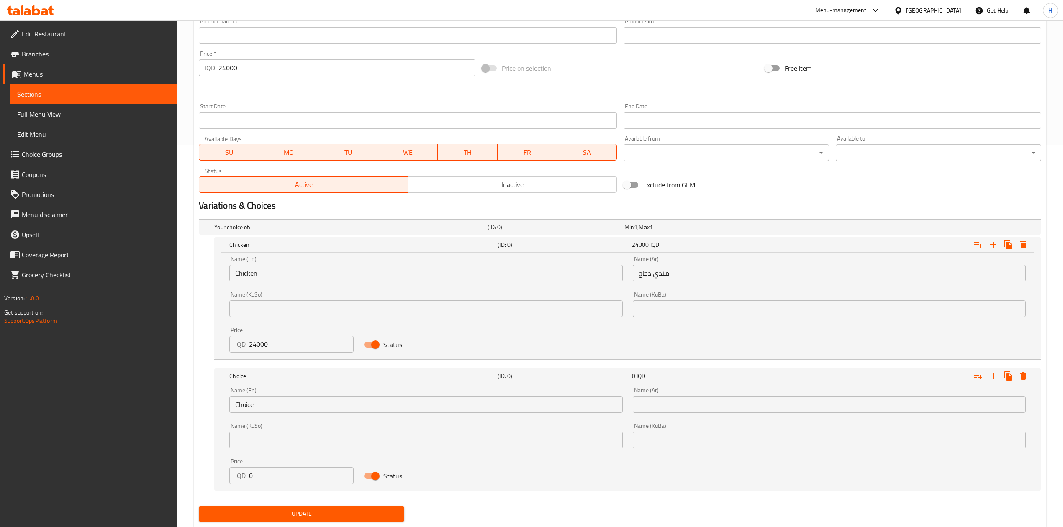
click at [275, 412] on input "Choice" at bounding box center [425, 404] width 393 height 17
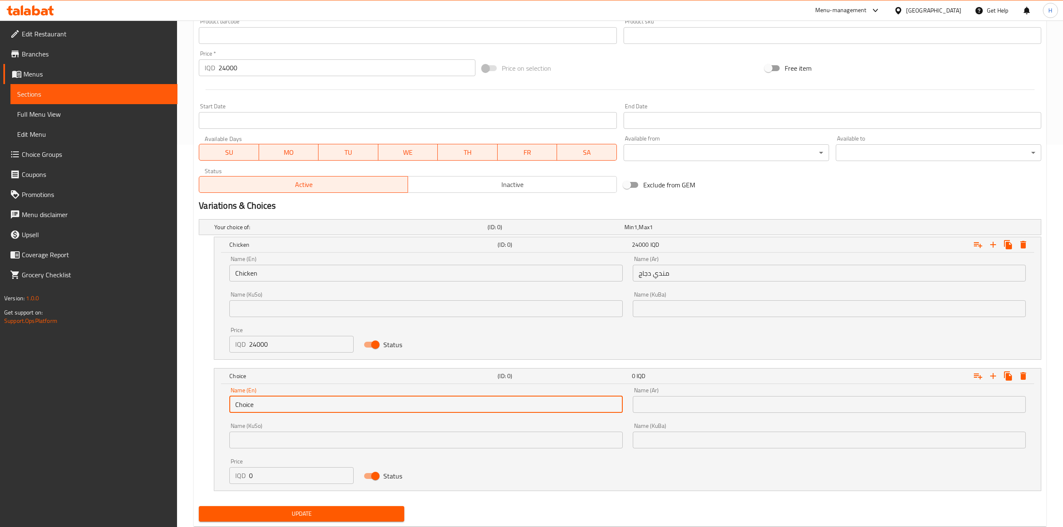
click at [275, 412] on input "Choice" at bounding box center [425, 404] width 393 height 17
click at [276, 413] on input "Choice" at bounding box center [425, 404] width 393 height 17
click at [276, 413] on input "text" at bounding box center [425, 404] width 393 height 17
type input "ة"
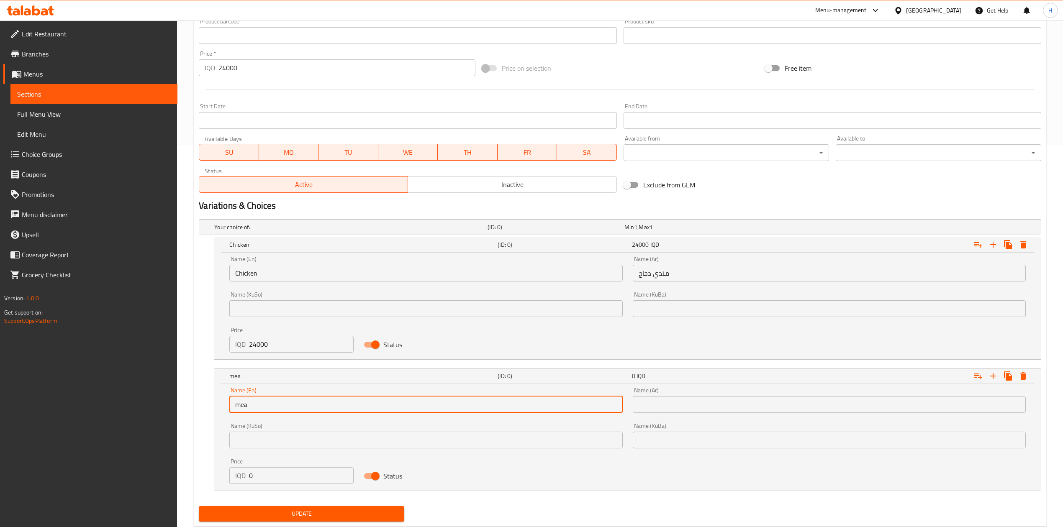
type input "Meat"
click at [688, 408] on input "text" at bounding box center [829, 404] width 393 height 17
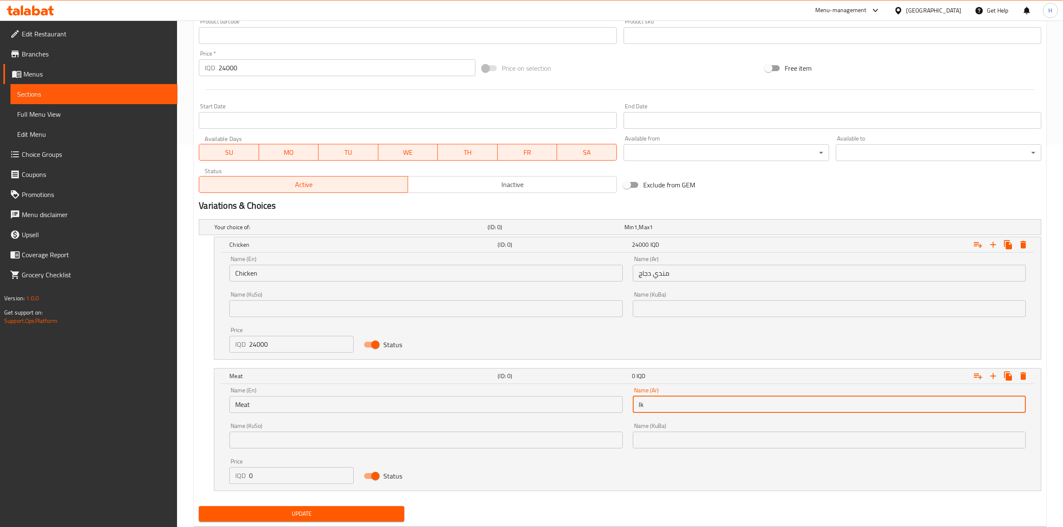
type input "l"
type input "مندي لحم"
click at [290, 473] on input "0" at bounding box center [301, 475] width 105 height 17
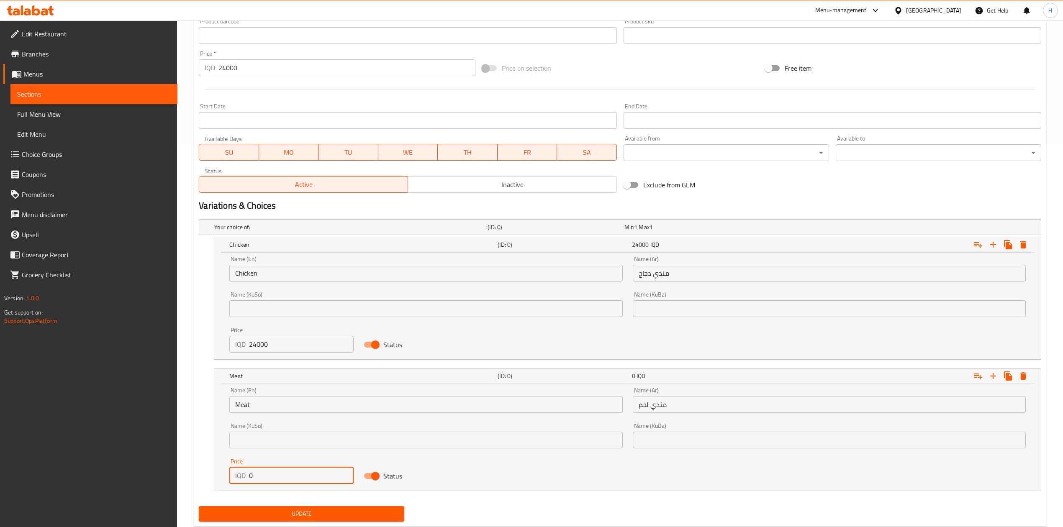
click at [290, 473] on input "0" at bounding box center [301, 475] width 105 height 17
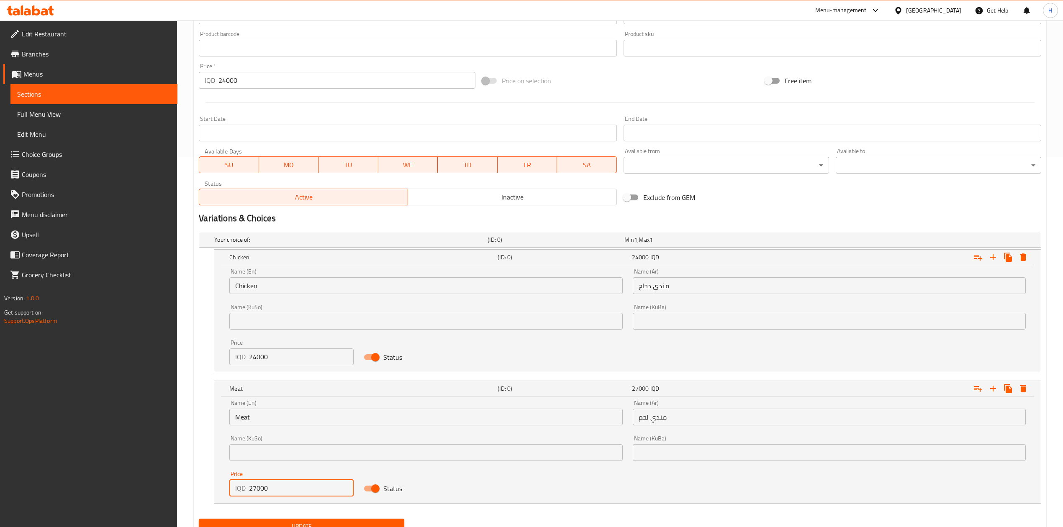
scroll to position [271, 0]
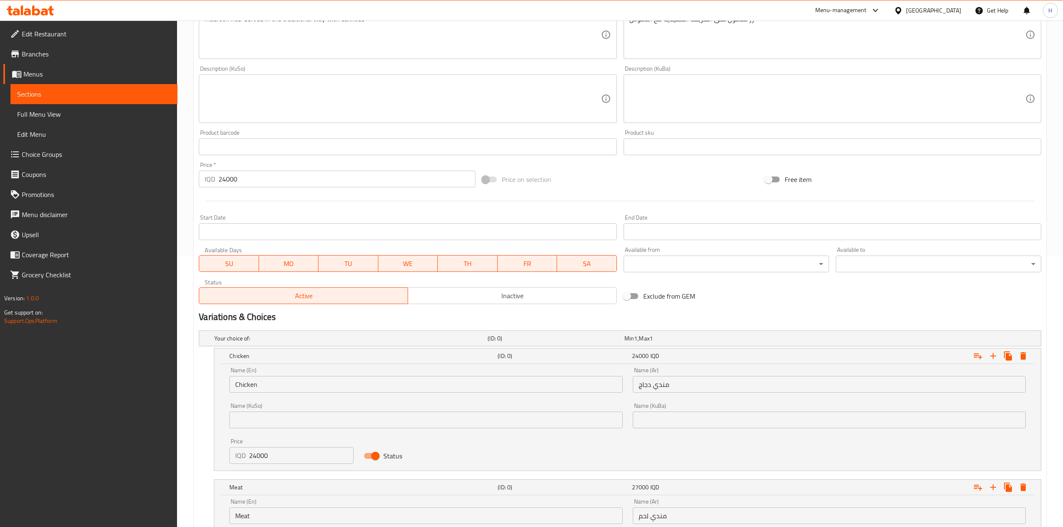
type input "27000"
click at [261, 185] on input "24000" at bounding box center [346, 179] width 256 height 17
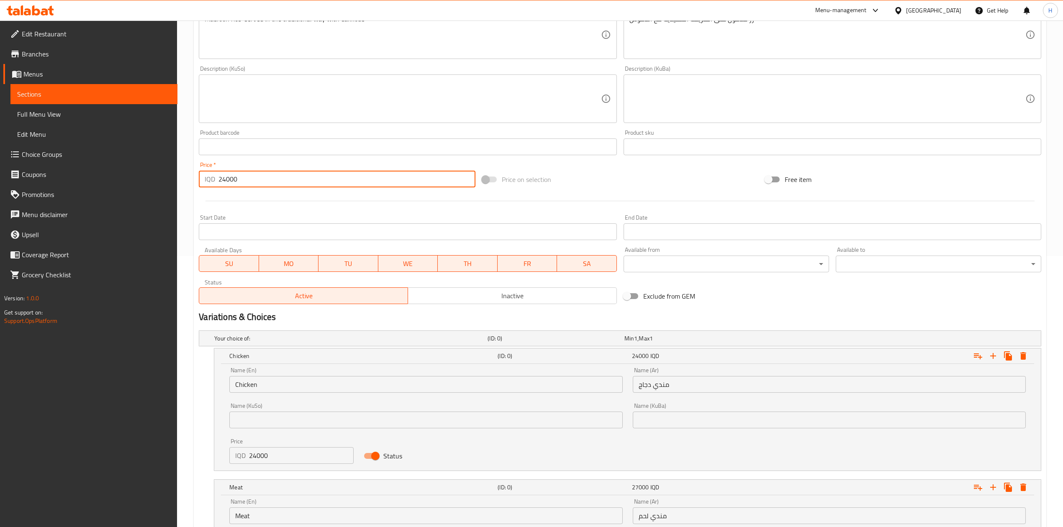
click at [261, 185] on input "24000" at bounding box center [346, 179] width 256 height 17
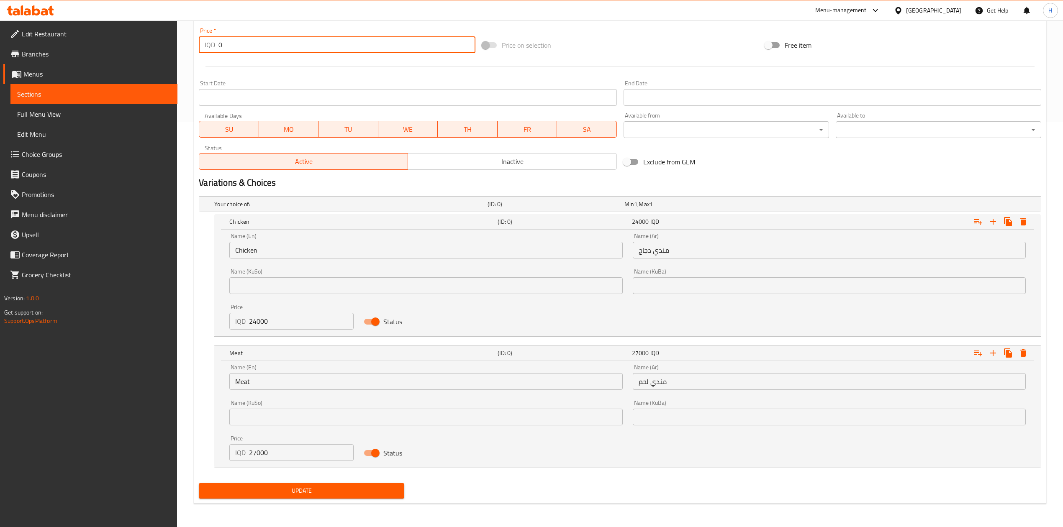
type input "0"
click at [293, 492] on span "Update" at bounding box center [301, 491] width 192 height 10
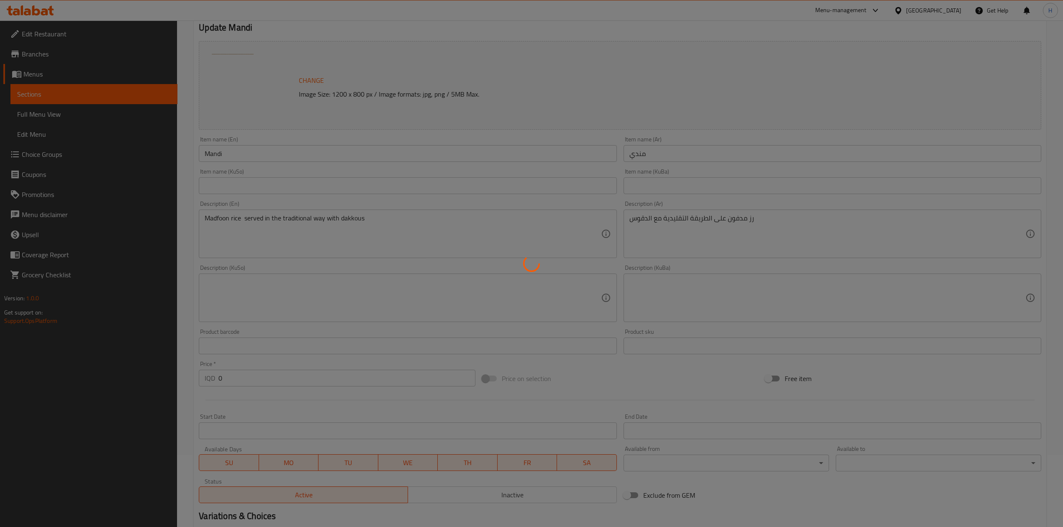
scroll to position [0, 0]
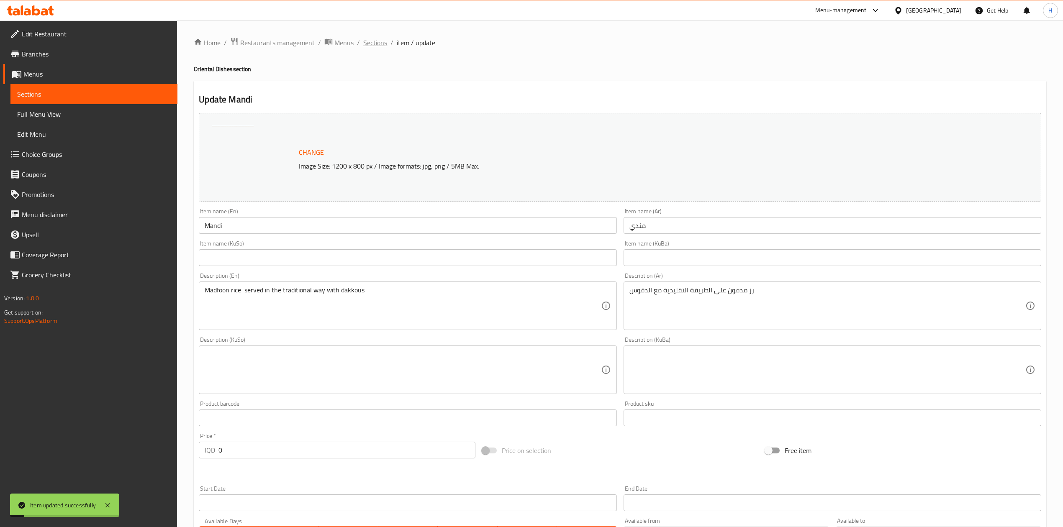
click at [372, 44] on span "Sections" at bounding box center [375, 43] width 24 height 10
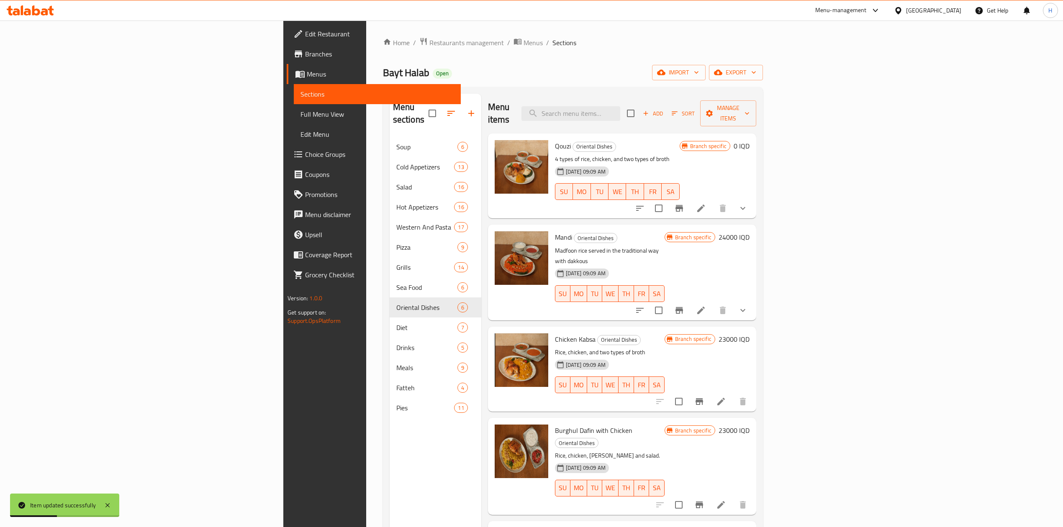
click at [726, 397] on icon at bounding box center [721, 402] width 10 height 10
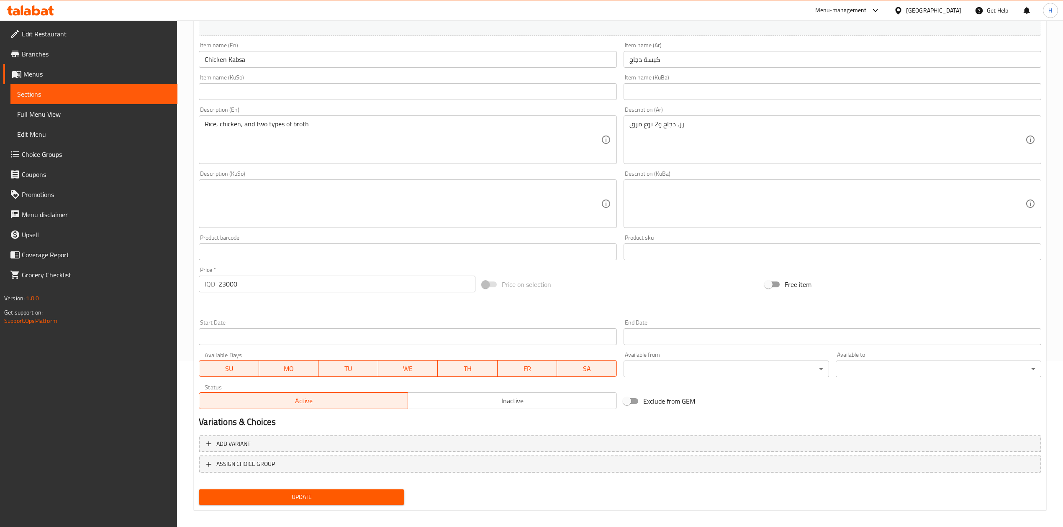
scroll to position [172, 0]
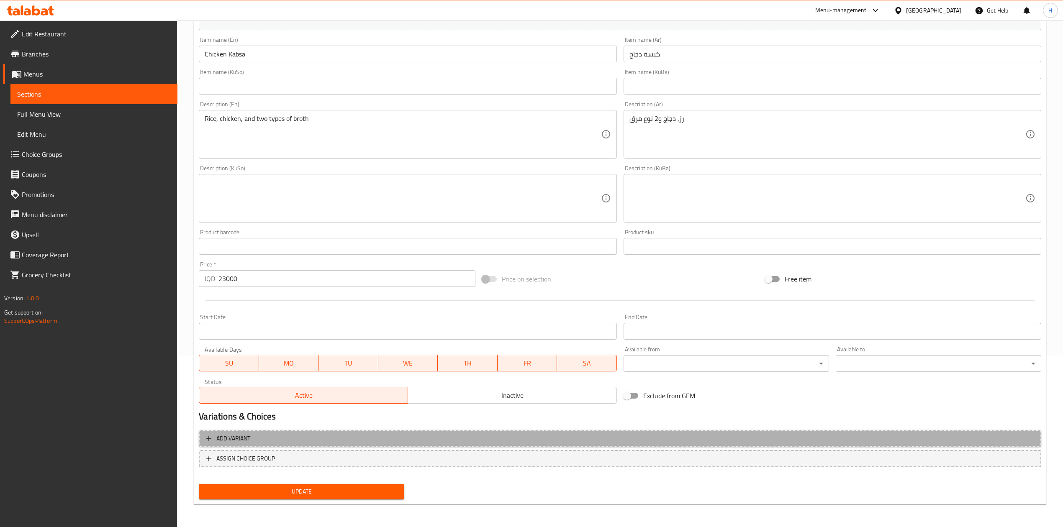
click at [225, 439] on span "Add variant" at bounding box center [233, 438] width 34 height 10
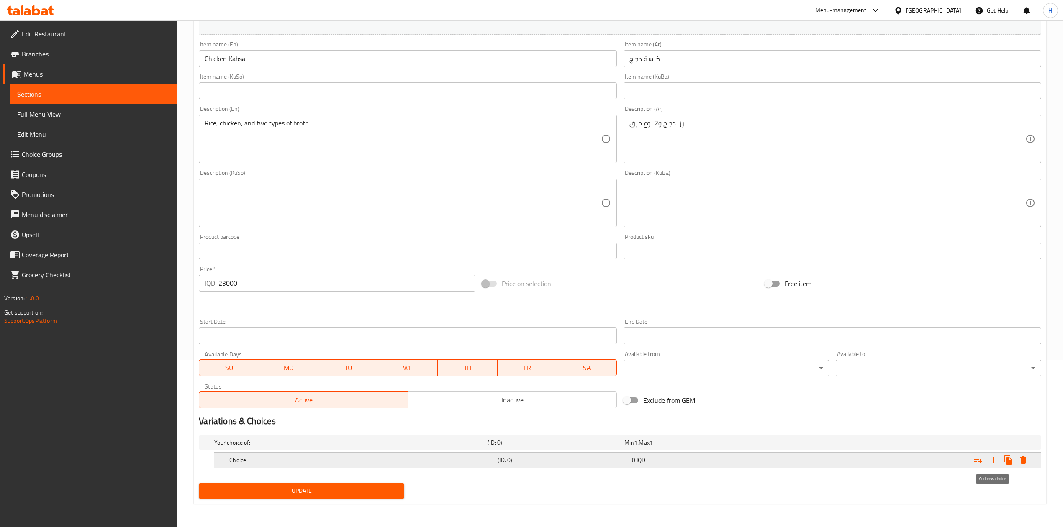
click at [988, 461] on icon "Expand" at bounding box center [993, 460] width 10 height 10
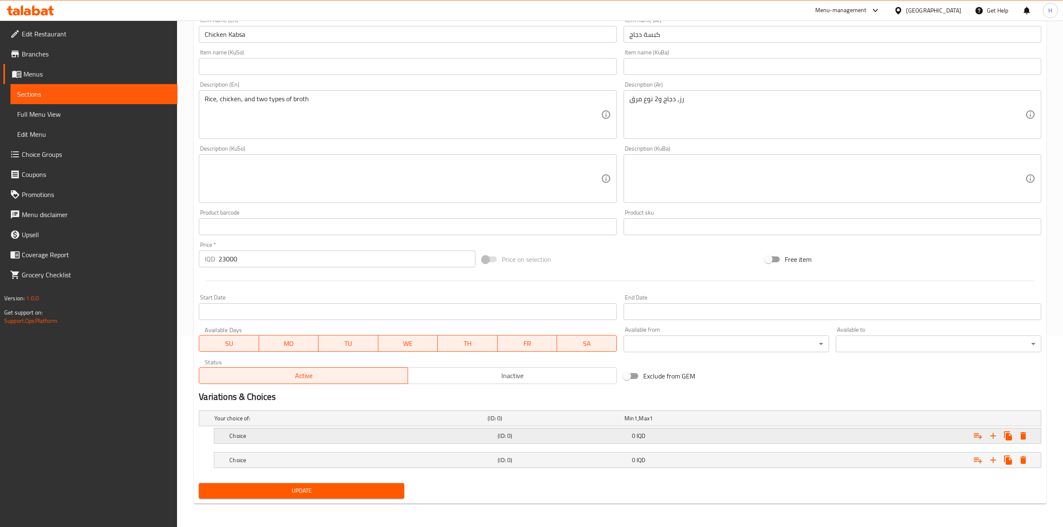
click at [278, 437] on h5 "Choice" at bounding box center [361, 436] width 265 height 8
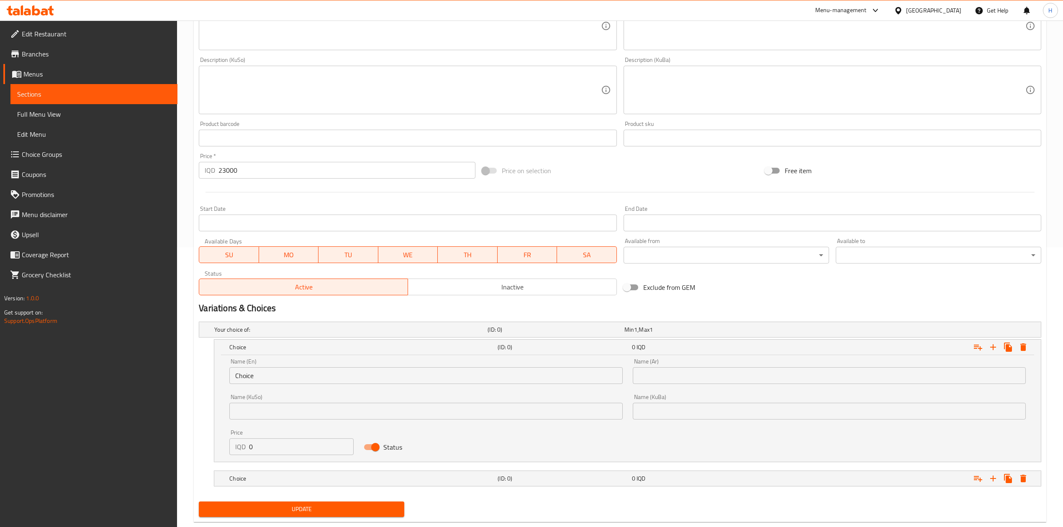
scroll to position [282, 0]
click at [259, 380] on input "Choice" at bounding box center [425, 373] width 393 height 17
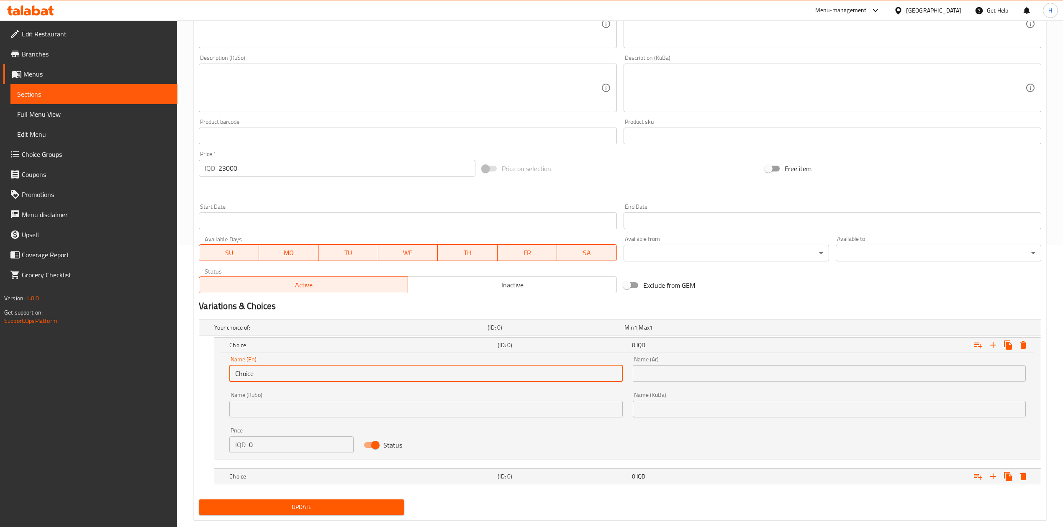
click at [259, 380] on input "Choice" at bounding box center [425, 373] width 393 height 17
click at [259, 380] on input "text" at bounding box center [425, 373] width 393 height 17
type input "ؤ"
type input "Chicken"
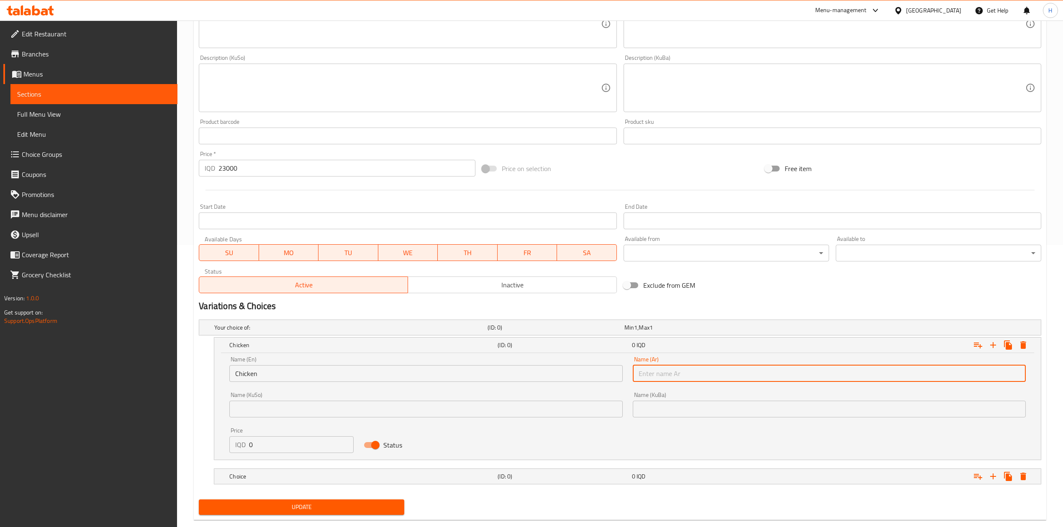
click at [740, 379] on input "text" at bounding box center [829, 373] width 393 height 17
click at [732, 375] on input "دجاج" at bounding box center [829, 373] width 393 height 17
type input "كبسة دجاج"
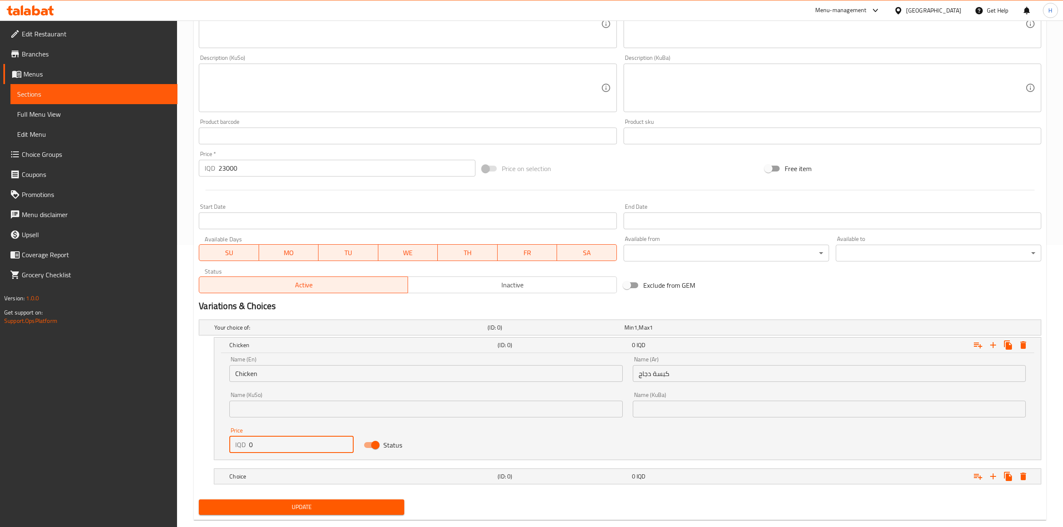
click at [315, 445] on input "0" at bounding box center [301, 444] width 105 height 17
type input "23000"
click at [286, 477] on h5 "Choice" at bounding box center [361, 476] width 265 height 8
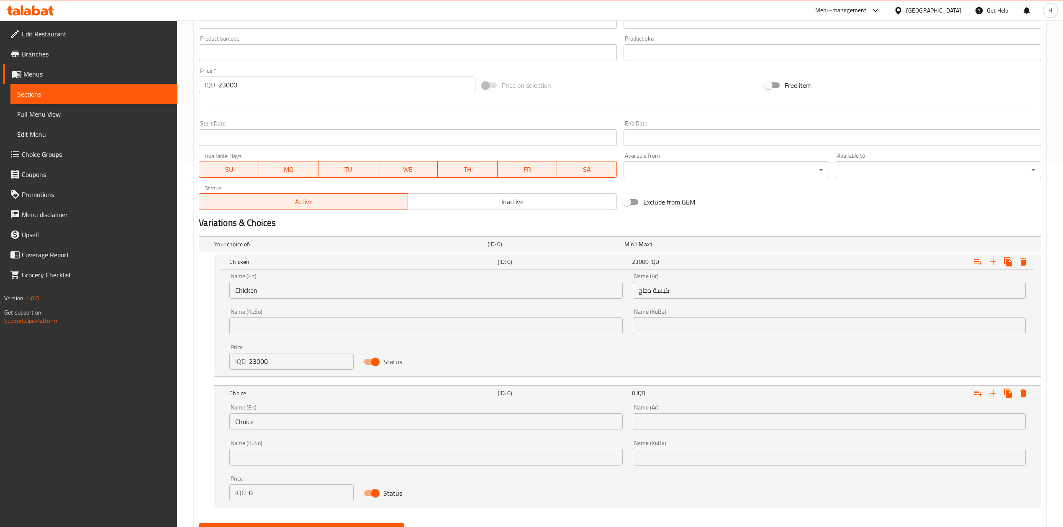
scroll to position [394, 0]
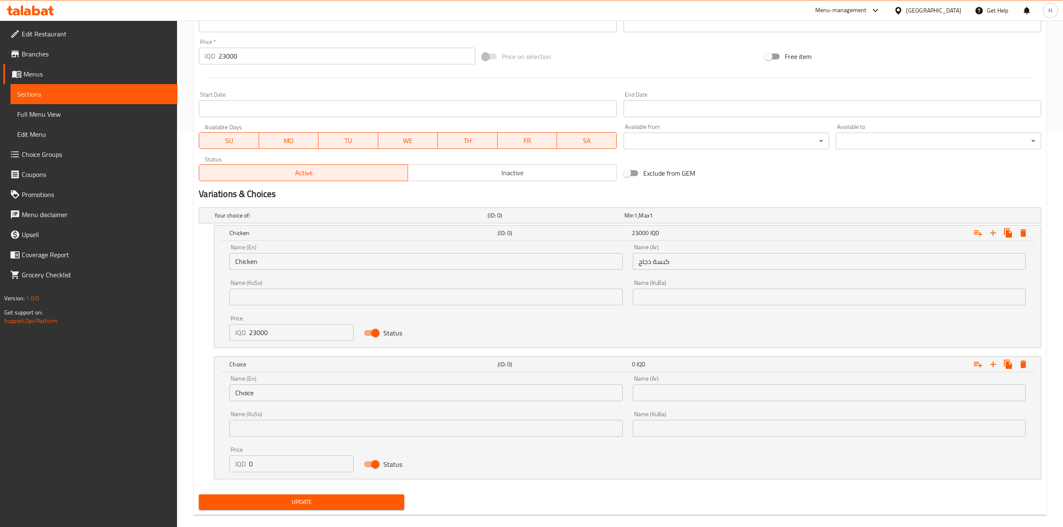
click at [259, 397] on input "Choice" at bounding box center [425, 392] width 393 height 17
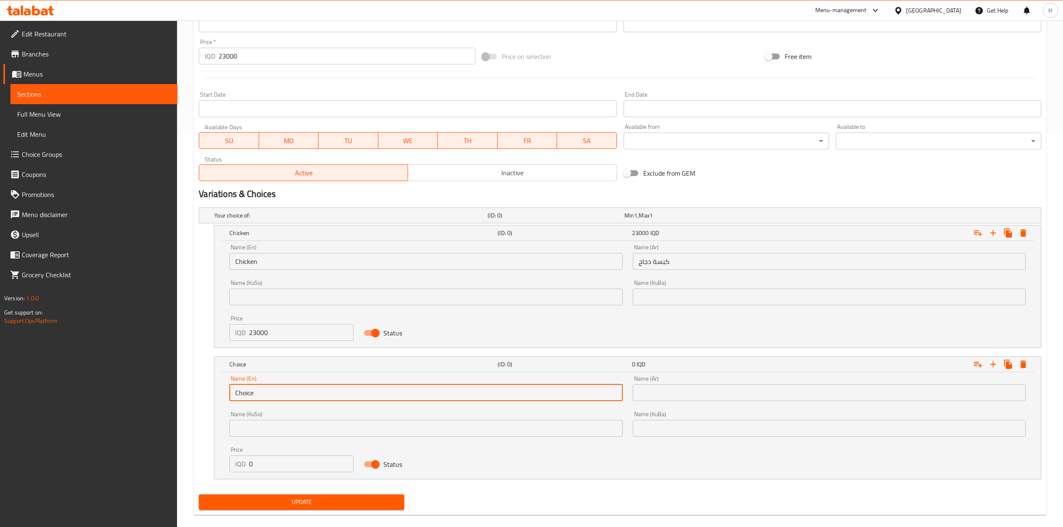
click at [260, 396] on input "Choice" at bounding box center [425, 392] width 393 height 17
click at [260, 396] on input "text" at bounding box center [425, 392] width 393 height 17
type input "ة"
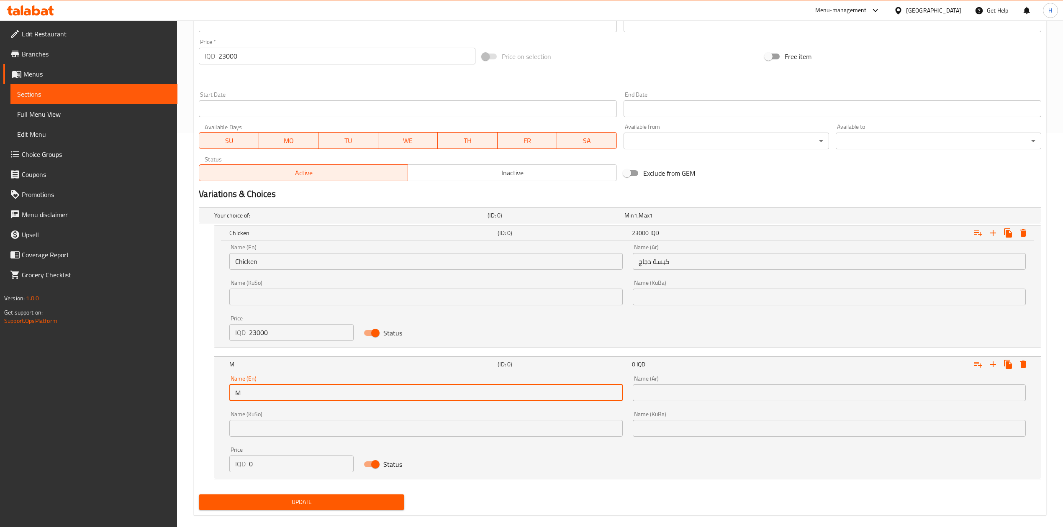
type input "Meat"
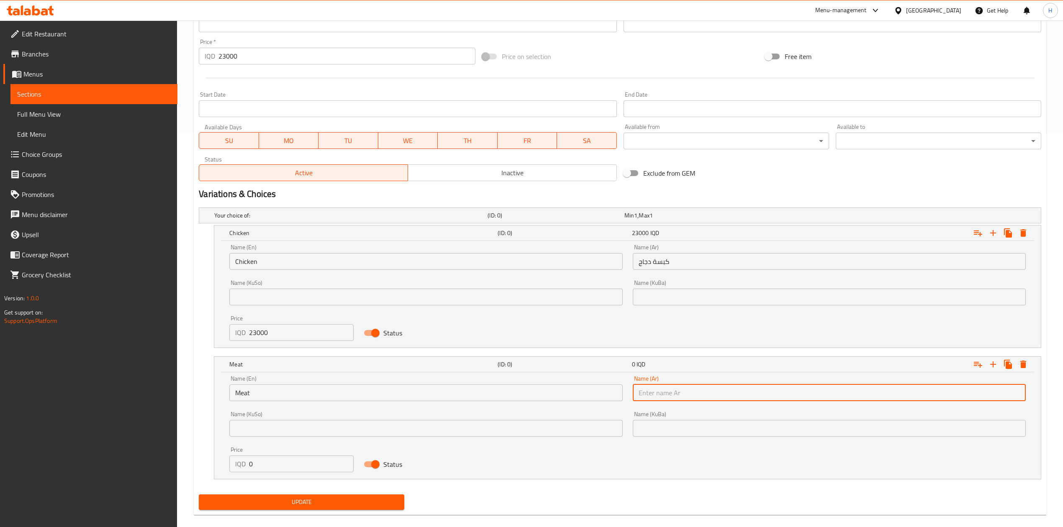
click at [672, 392] on input "text" at bounding box center [829, 392] width 393 height 17
type input "كبسة لحم"
click at [287, 462] on input "0" at bounding box center [301, 464] width 105 height 17
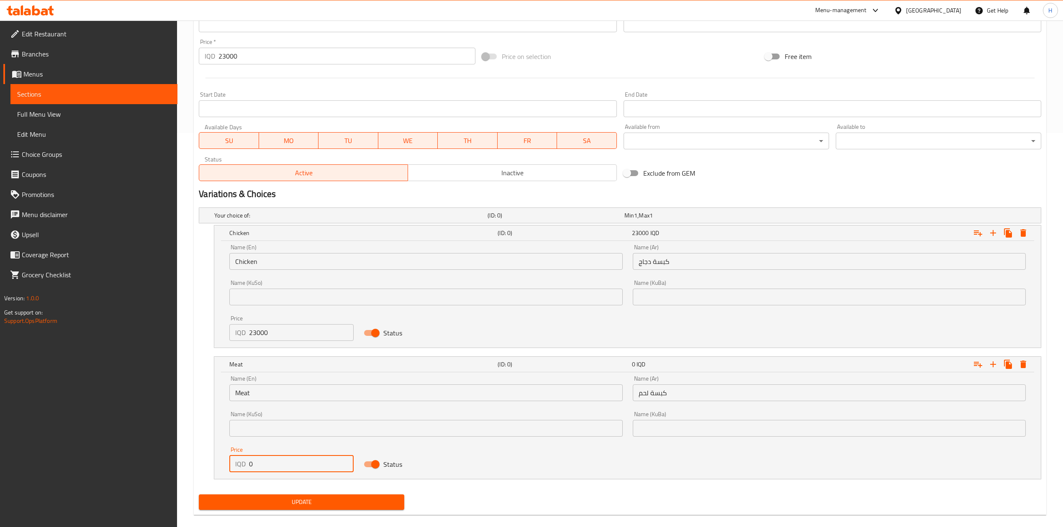
click at [287, 462] on input "0" at bounding box center [301, 464] width 105 height 17
type input "26000"
click at [316, 503] on span "Update" at bounding box center [301, 502] width 192 height 10
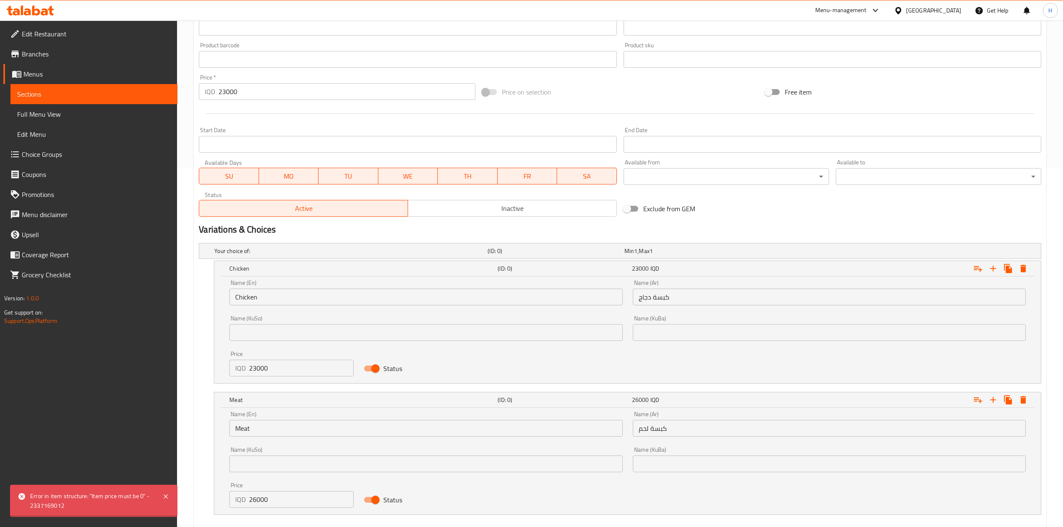
scroll to position [283, 0]
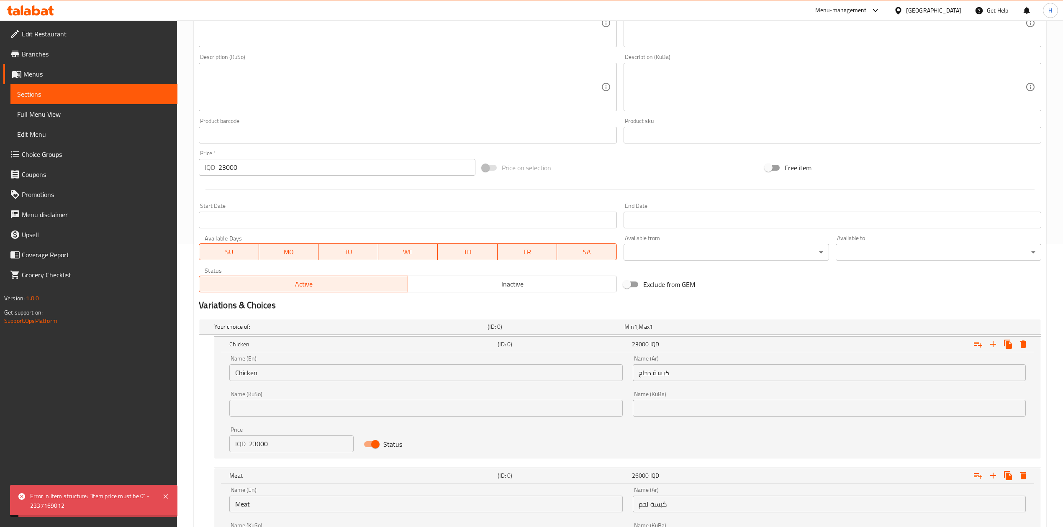
click at [284, 167] on input "23000" at bounding box center [346, 167] width 256 height 17
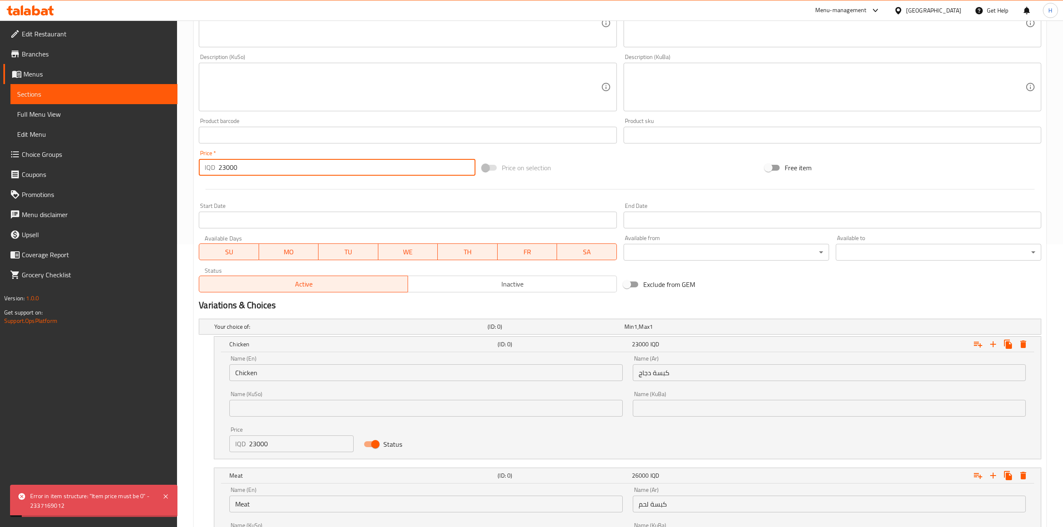
click at [284, 167] on input "23000" at bounding box center [346, 167] width 256 height 17
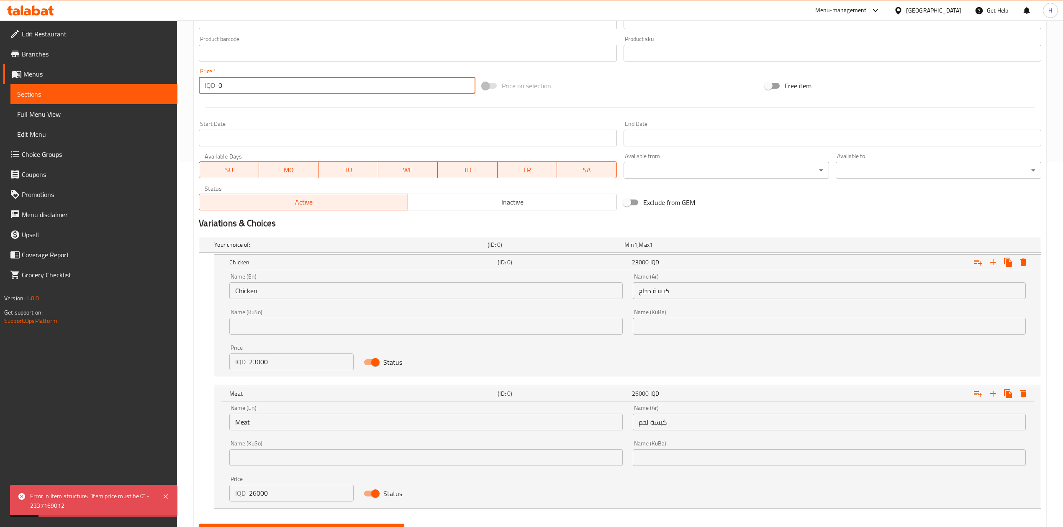
scroll to position [407, 0]
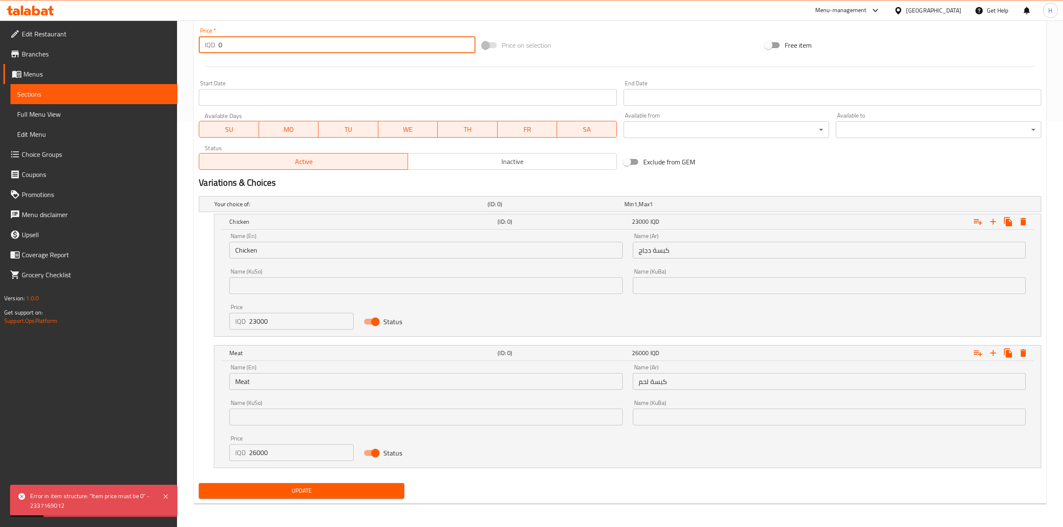
type input "0"
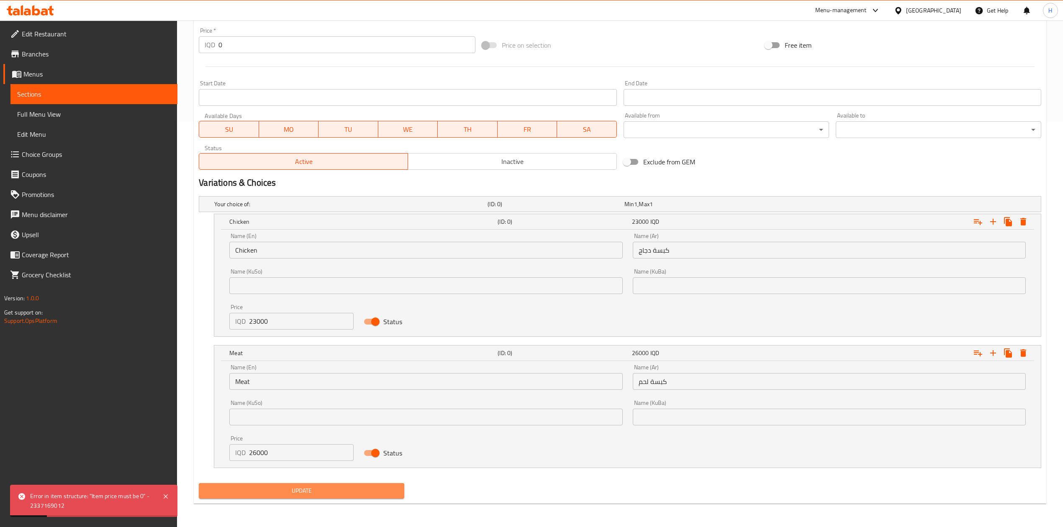
click at [323, 489] on span "Update" at bounding box center [301, 491] width 192 height 10
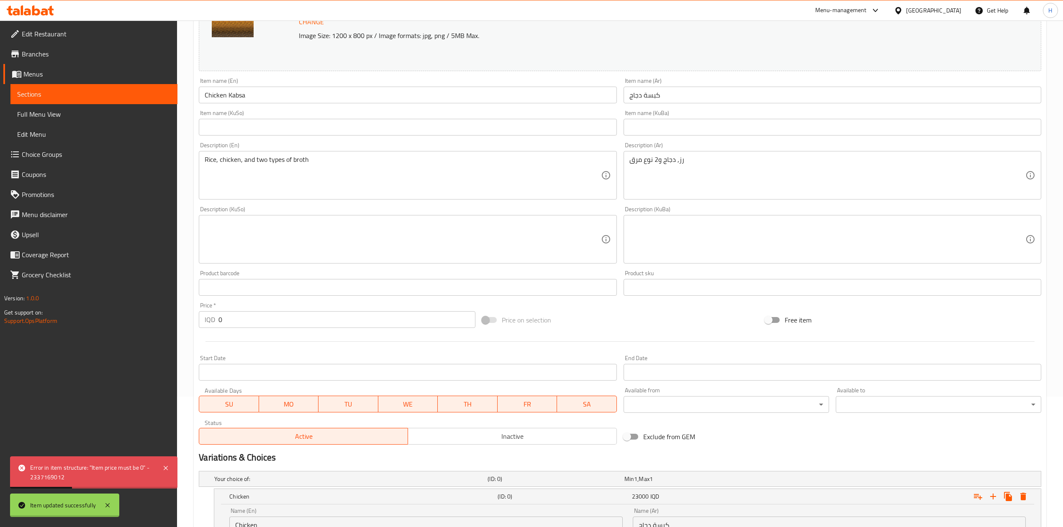
scroll to position [0, 0]
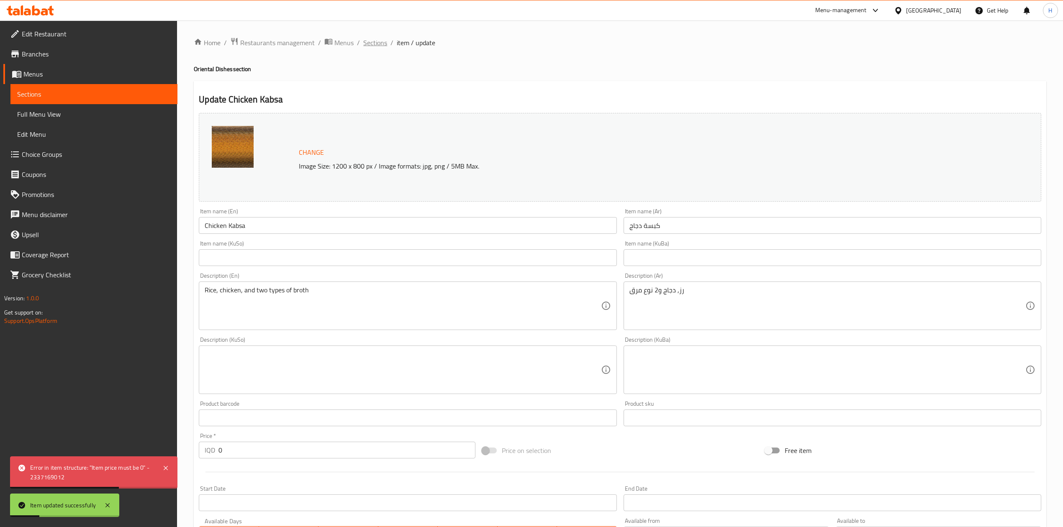
click at [380, 38] on span "Sections" at bounding box center [375, 43] width 24 height 10
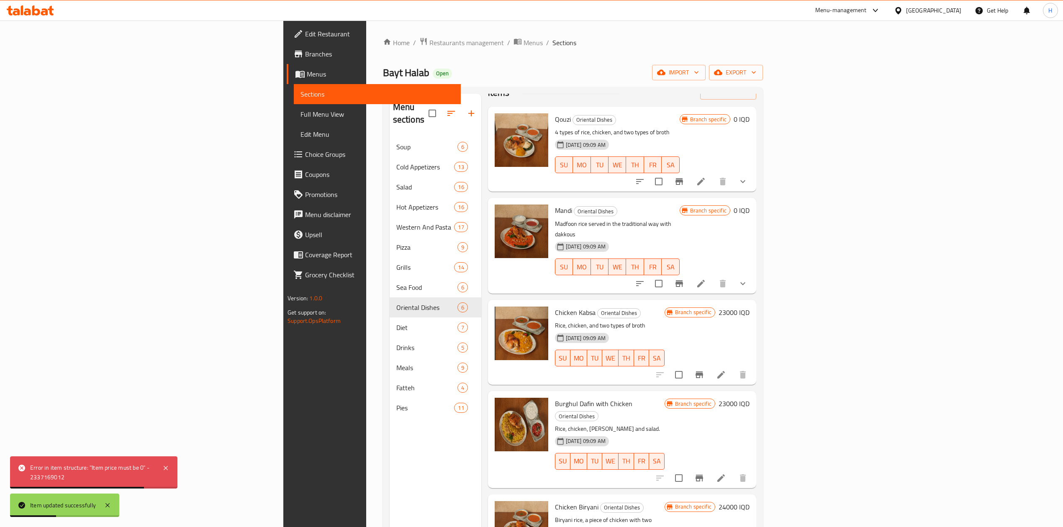
scroll to position [42, 0]
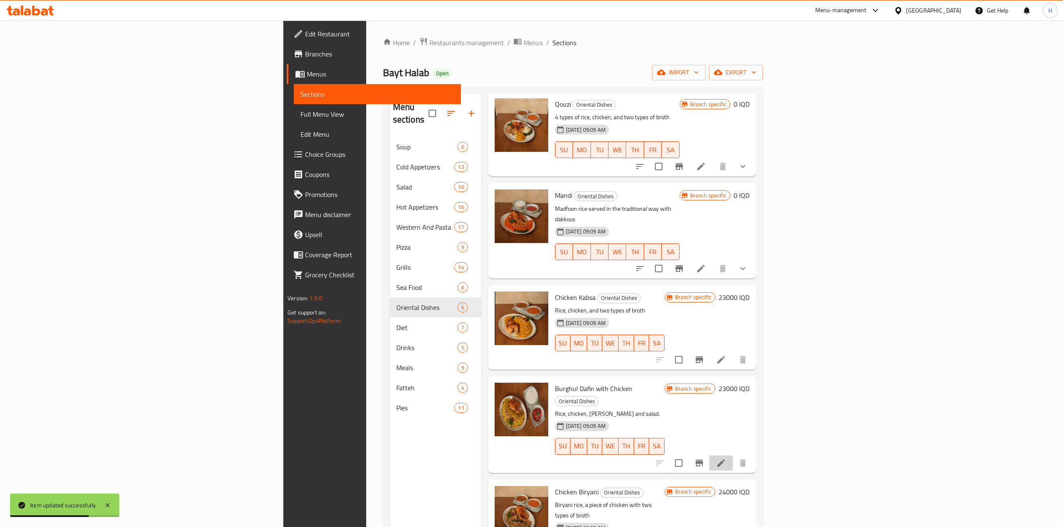
click at [733, 456] on li at bounding box center [720, 463] width 23 height 15
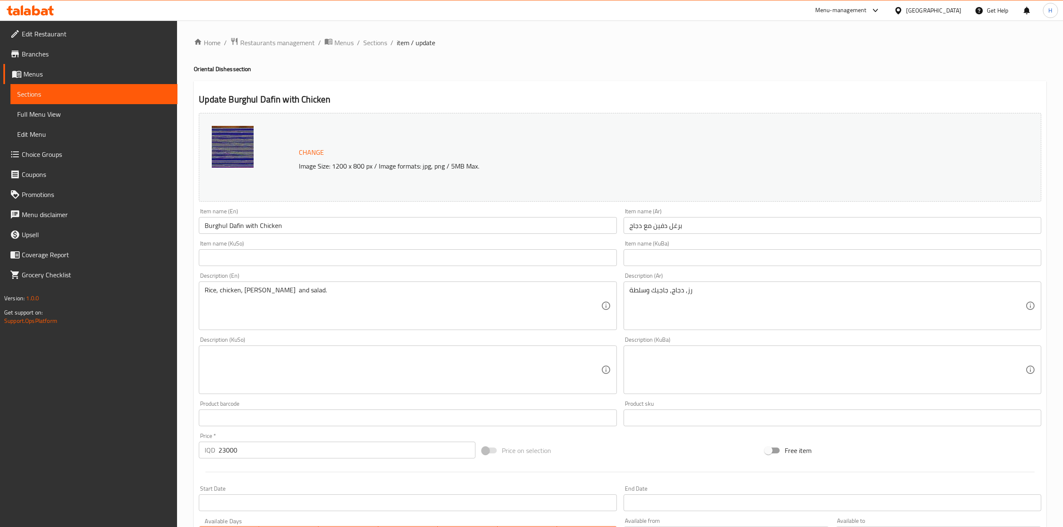
scroll to position [172, 0]
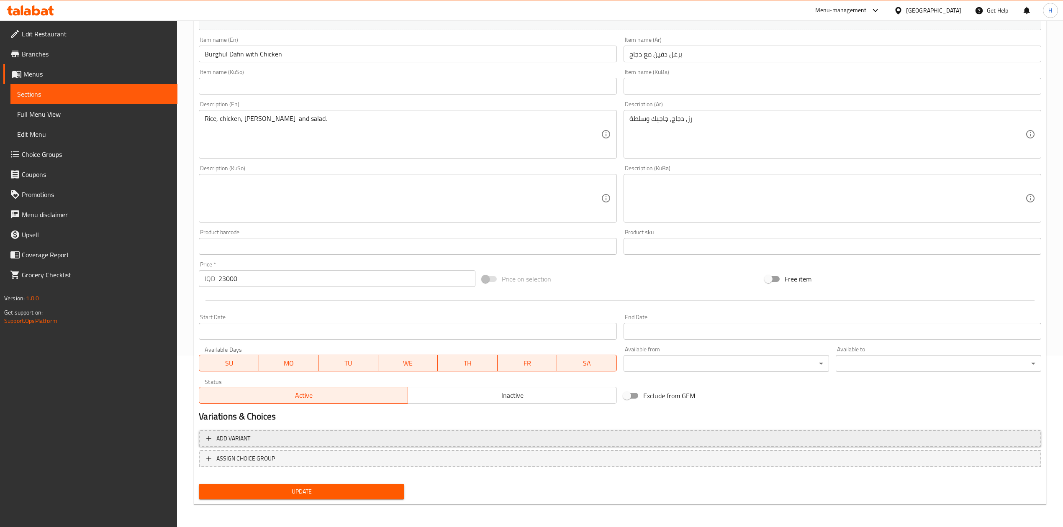
click at [259, 437] on span "Add variant" at bounding box center [619, 438] width 827 height 10
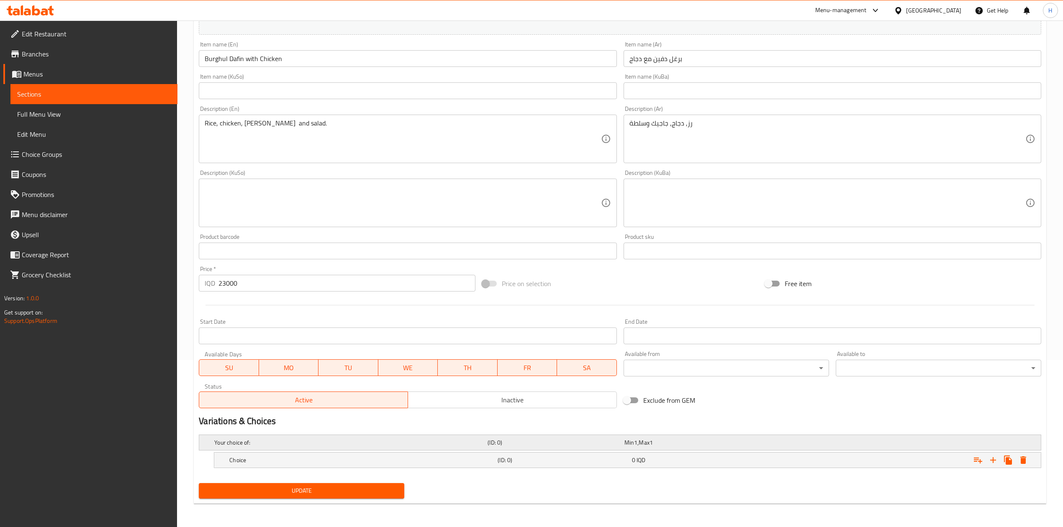
scroll to position [168, 0]
click at [990, 459] on icon "Expand" at bounding box center [993, 460] width 10 height 10
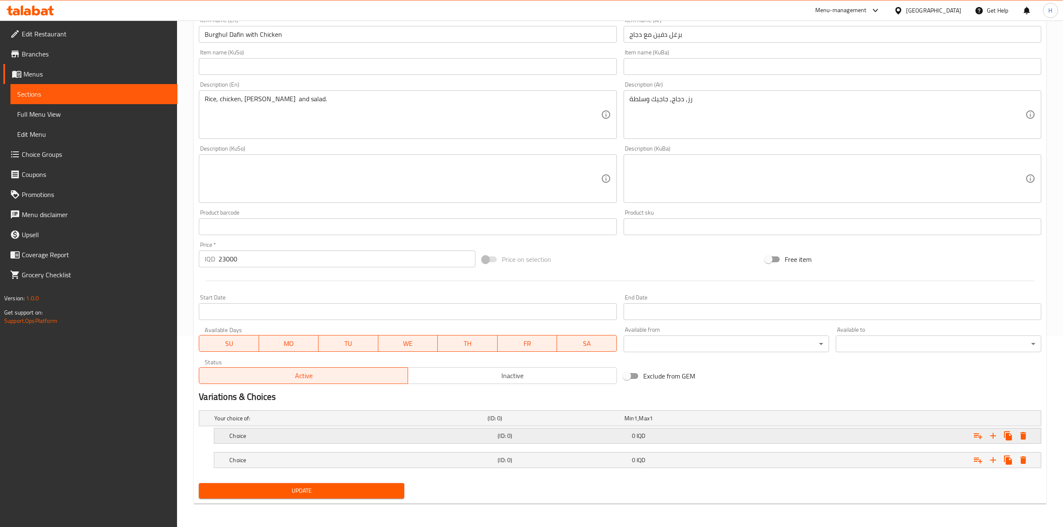
click at [240, 440] on h5 "Choice" at bounding box center [361, 436] width 265 height 8
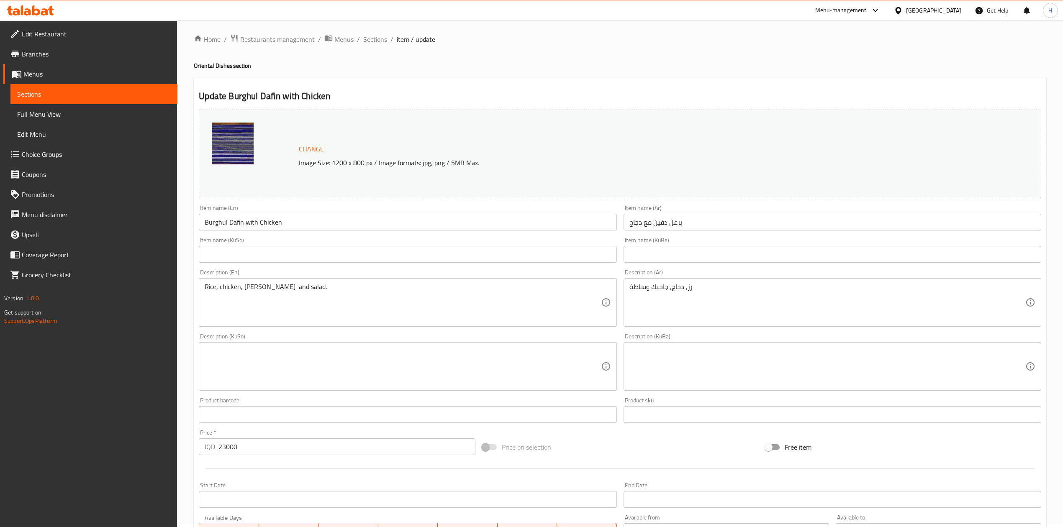
scroll to position [0, 0]
click at [662, 219] on input "برغل دفين مع دجاج" at bounding box center [832, 225] width 418 height 17
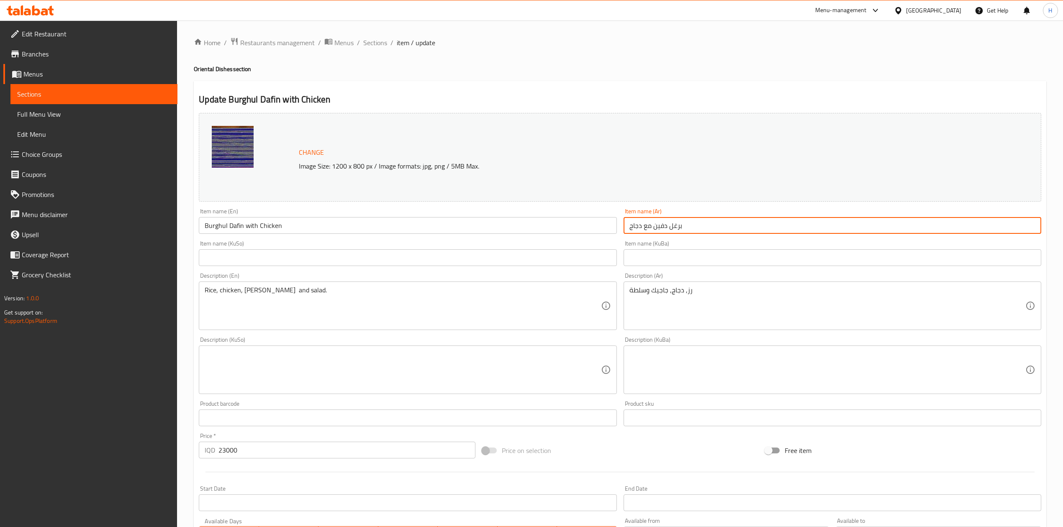
click at [662, 220] on input "برغل دفين مع دجاج" at bounding box center [832, 225] width 418 height 17
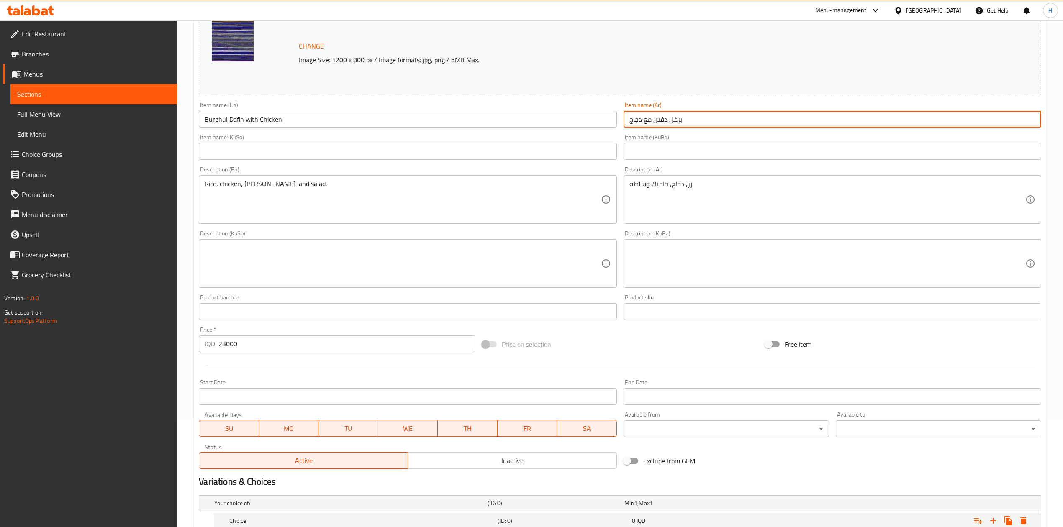
scroll to position [300, 0]
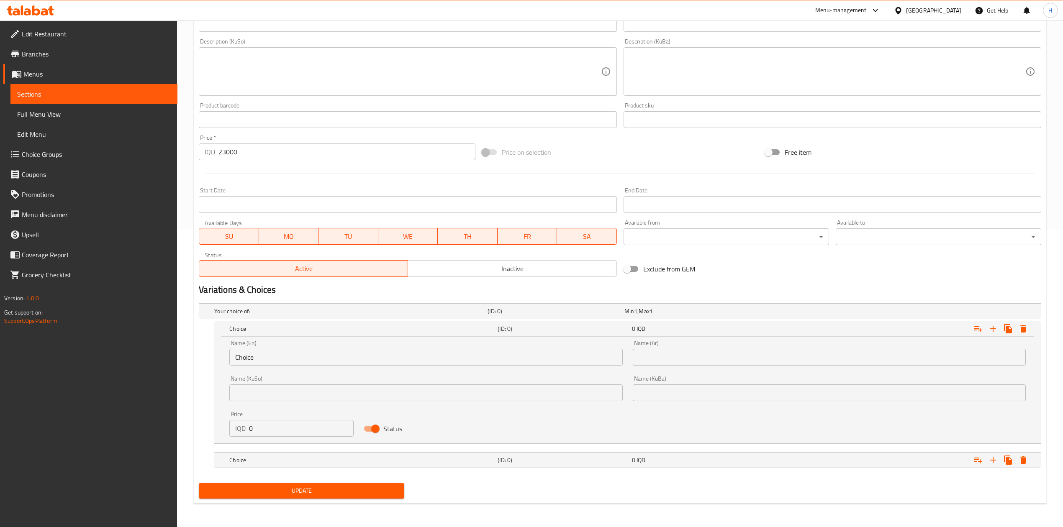
click at [691, 360] on input "text" at bounding box center [829, 357] width 393 height 17
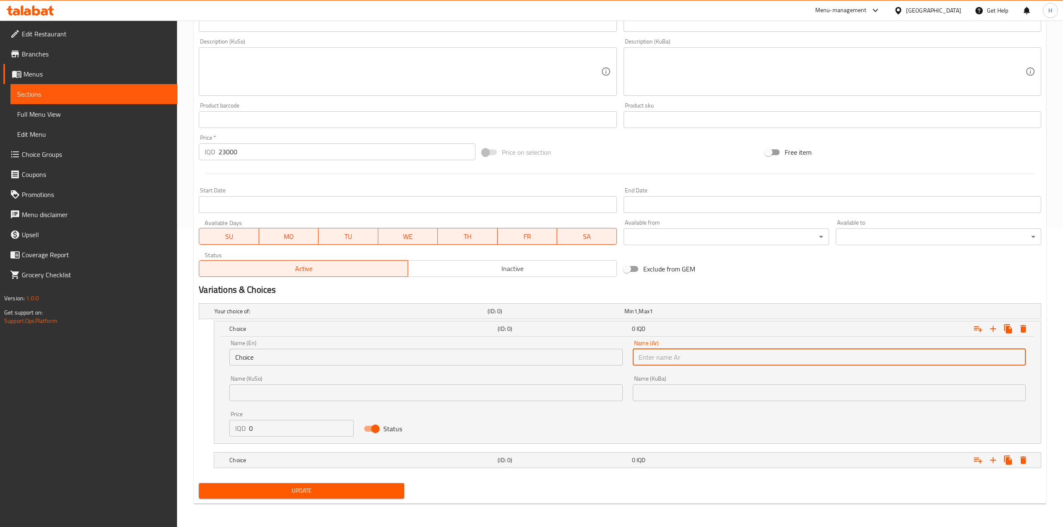
paste input "برغل دفين مع دجاج"
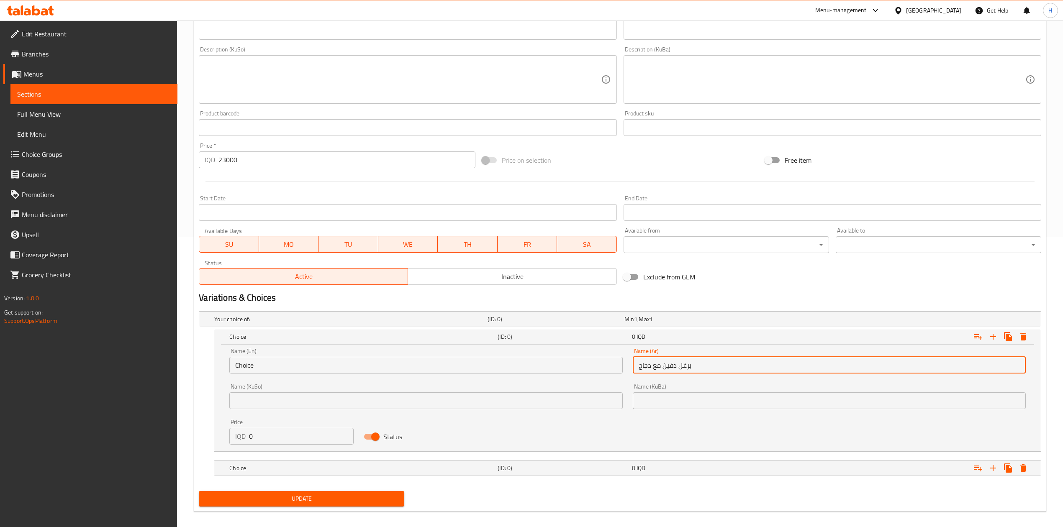
scroll to position [188, 0]
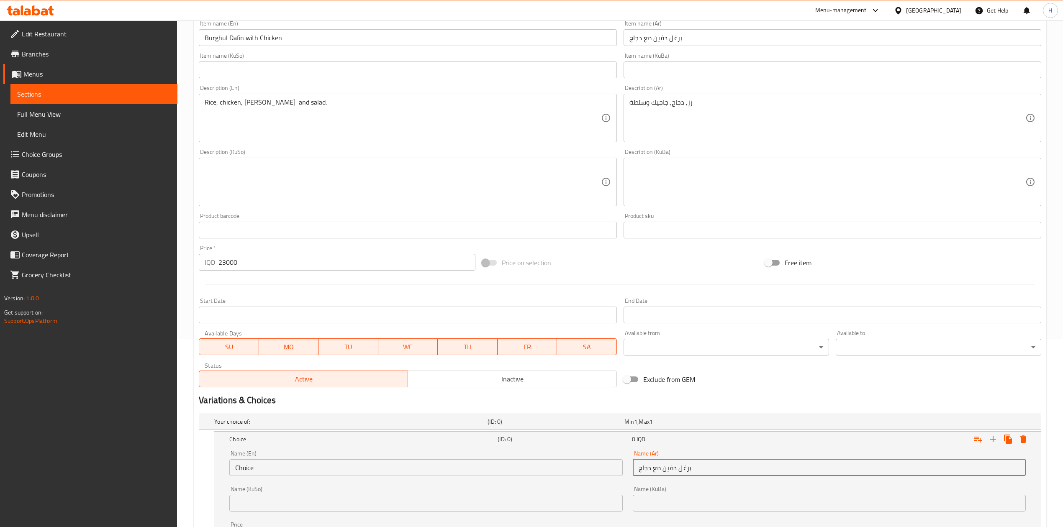
type input "برغل دفين مع دجاج"
click at [278, 38] on input "Burghul Dafin with Chicken" at bounding box center [408, 37] width 418 height 17
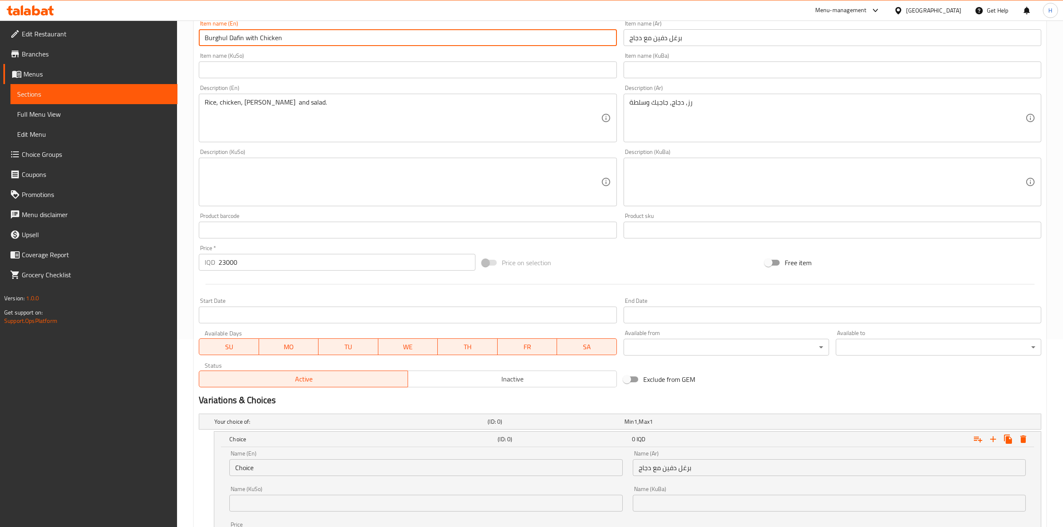
click at [278, 38] on input "Burghul Dafin with Chicken" at bounding box center [408, 37] width 418 height 17
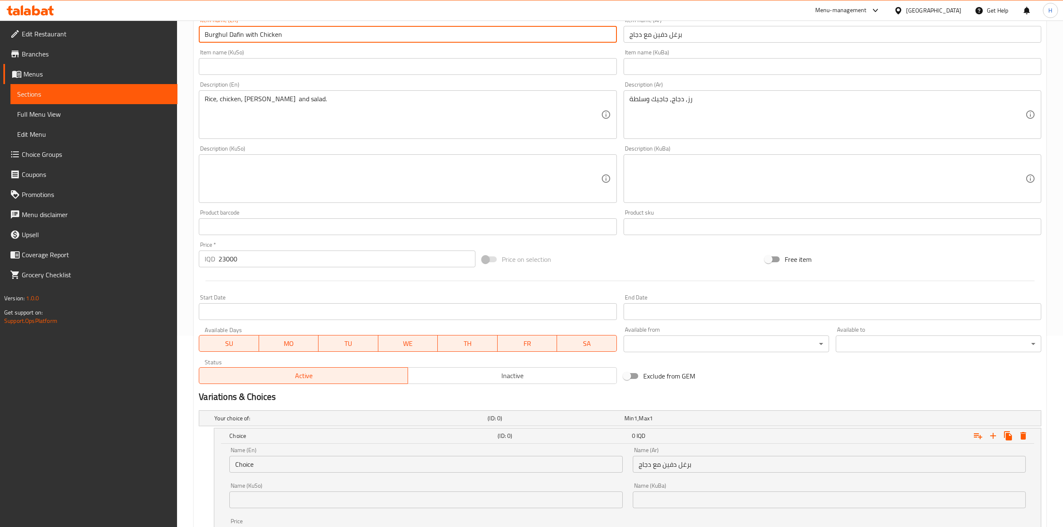
scroll to position [300, 0]
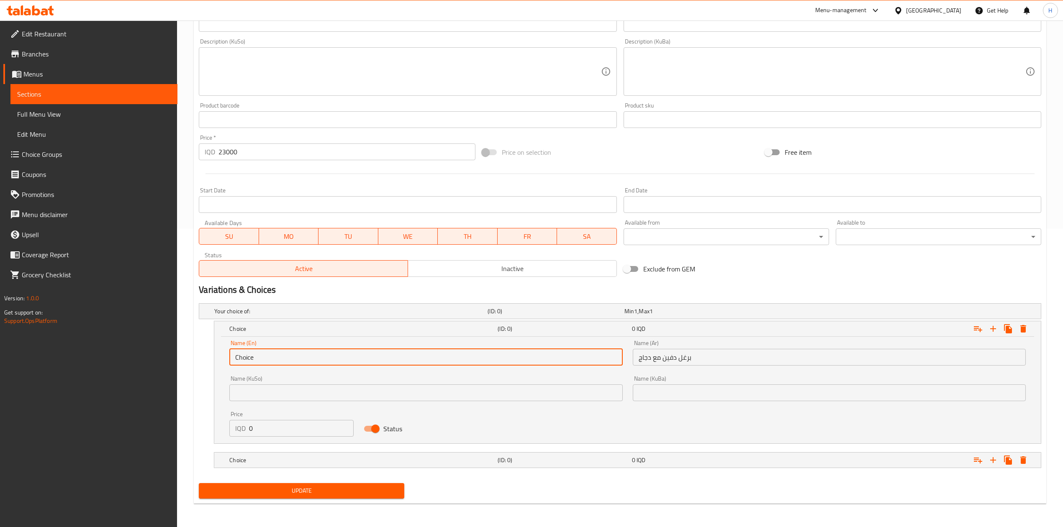
click at [295, 360] on input "Choice" at bounding box center [425, 357] width 393 height 17
paste input "Burghul Dafin with Chicken"
click at [295, 360] on input "Choice" at bounding box center [425, 357] width 393 height 17
type input "Burghul Dafin with Chicken"
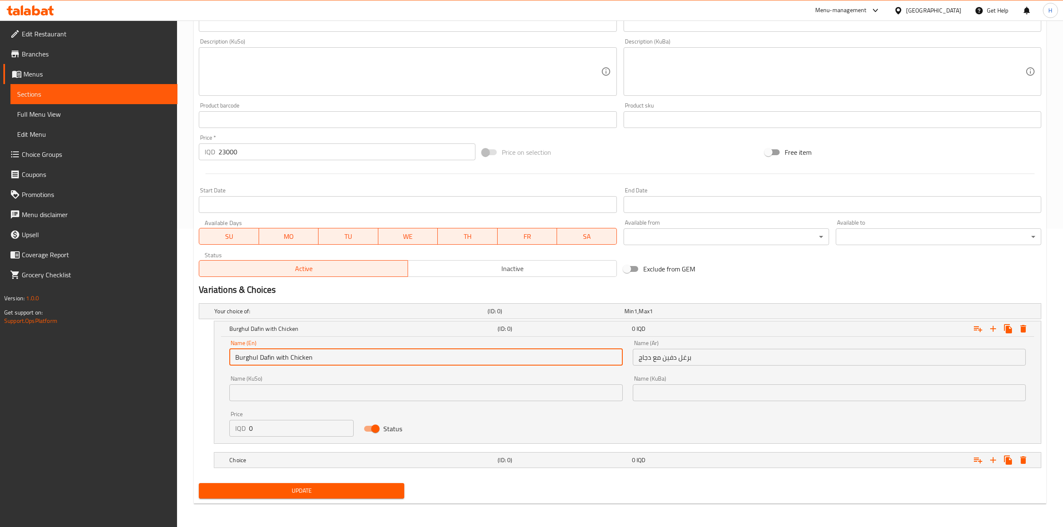
click at [268, 424] on input "0" at bounding box center [301, 428] width 105 height 17
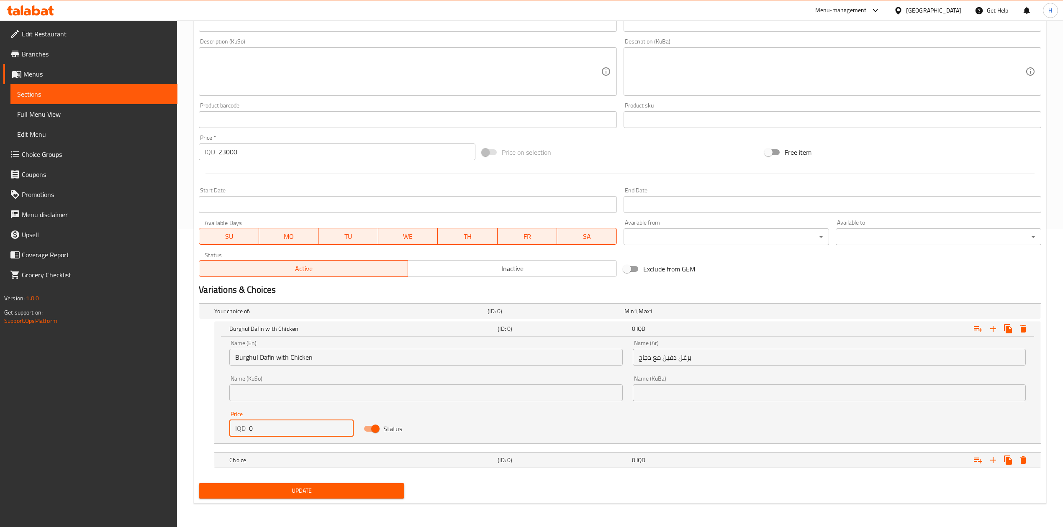
click at [268, 424] on input "0" at bounding box center [301, 428] width 105 height 17
type input "23000"
click at [267, 460] on h5 "Choice" at bounding box center [361, 460] width 265 height 8
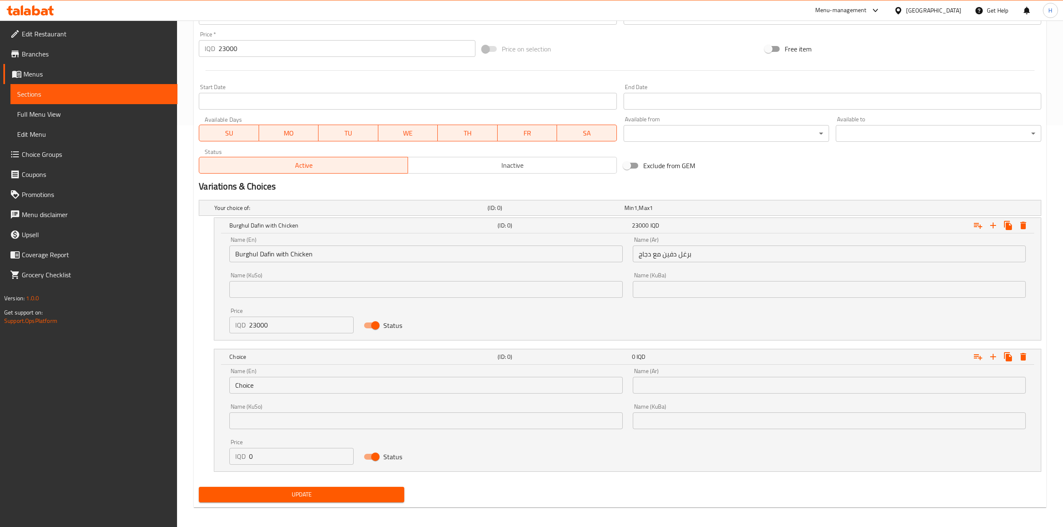
scroll to position [403, 0]
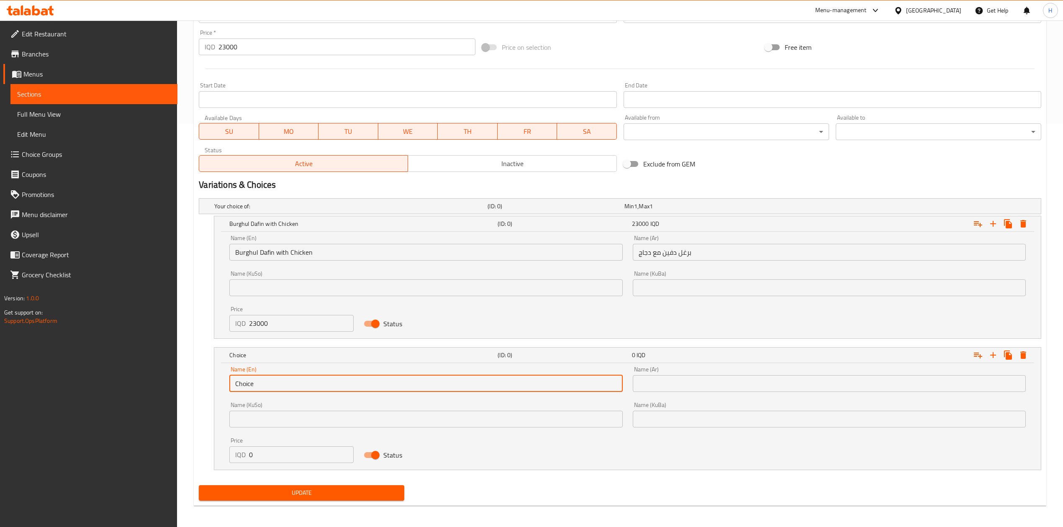
click at [265, 392] on input "Choice" at bounding box center [425, 383] width 393 height 17
click at [264, 392] on input "Choice" at bounding box center [425, 383] width 393 height 17
click at [290, 248] on input "Burghul Dafin with Chicken" at bounding box center [425, 252] width 393 height 17
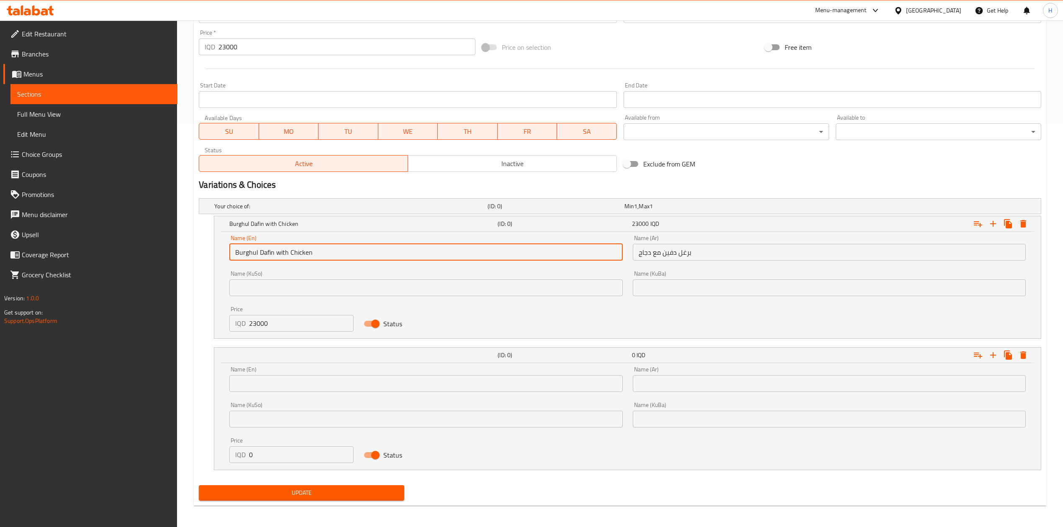
click at [290, 248] on input "Burghul Dafin with Chicken" at bounding box center [425, 252] width 393 height 17
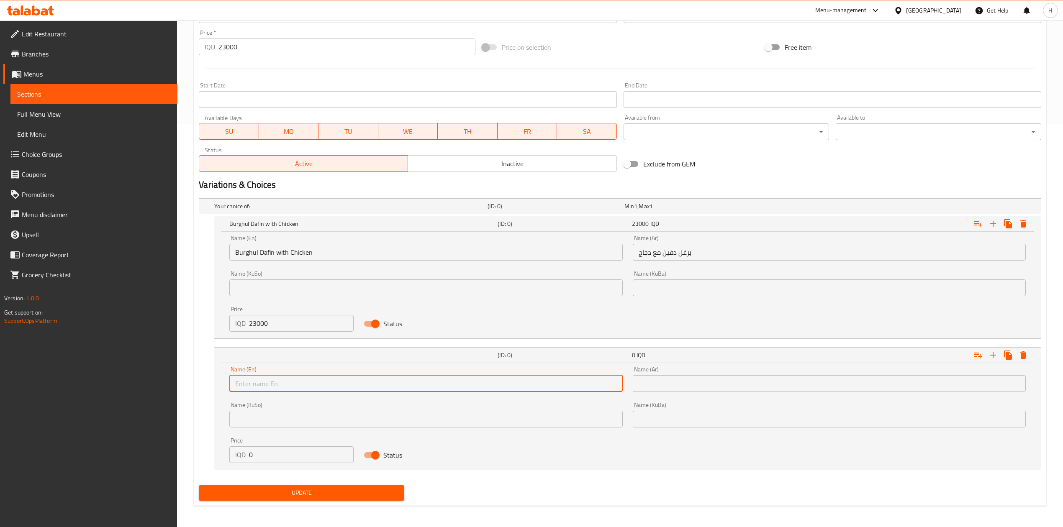
click at [310, 387] on input "text" at bounding box center [425, 383] width 393 height 17
paste input "Burghul Dafin with Chicken"
type input "Burghul Dafin with Chicken"
click at [668, 251] on input "برغل دفين مع دجاج" at bounding box center [829, 252] width 393 height 17
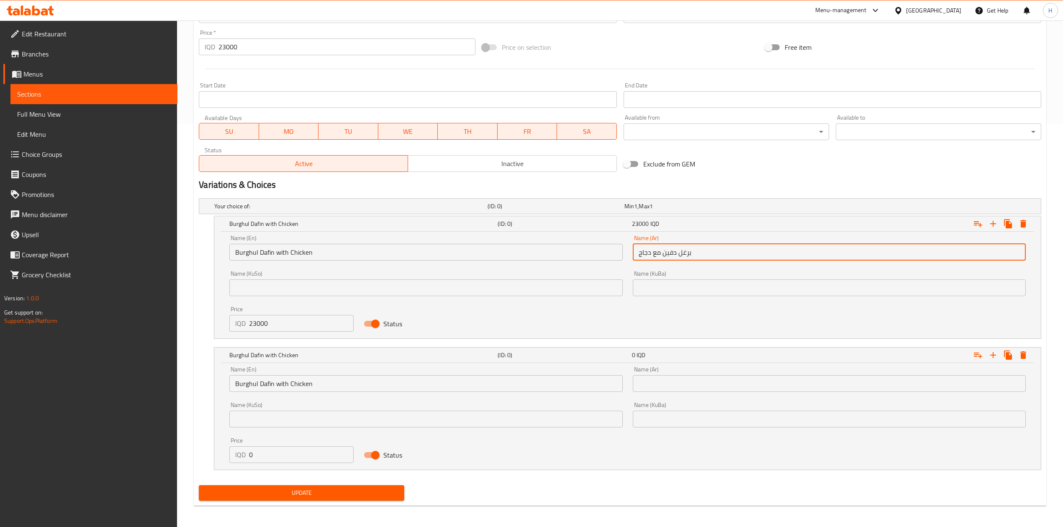
click at [668, 251] on input "برغل دفين مع دجاج" at bounding box center [829, 252] width 393 height 17
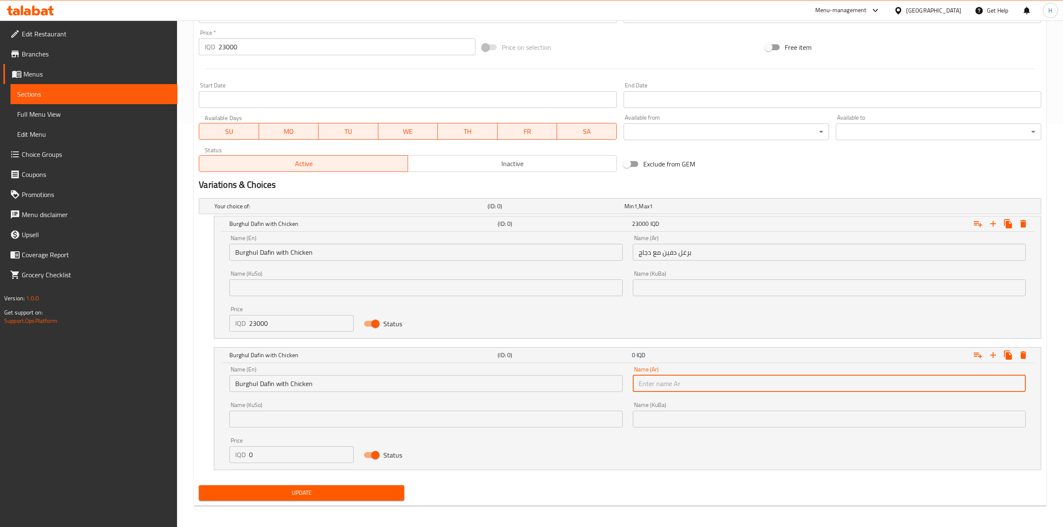
click at [670, 392] on input "text" at bounding box center [829, 383] width 393 height 17
paste input "برغل دفين مع دجاج"
click at [643, 387] on input "برغل دفين مع دجاج" at bounding box center [829, 383] width 393 height 17
type input "برغل دفين مع لحم"
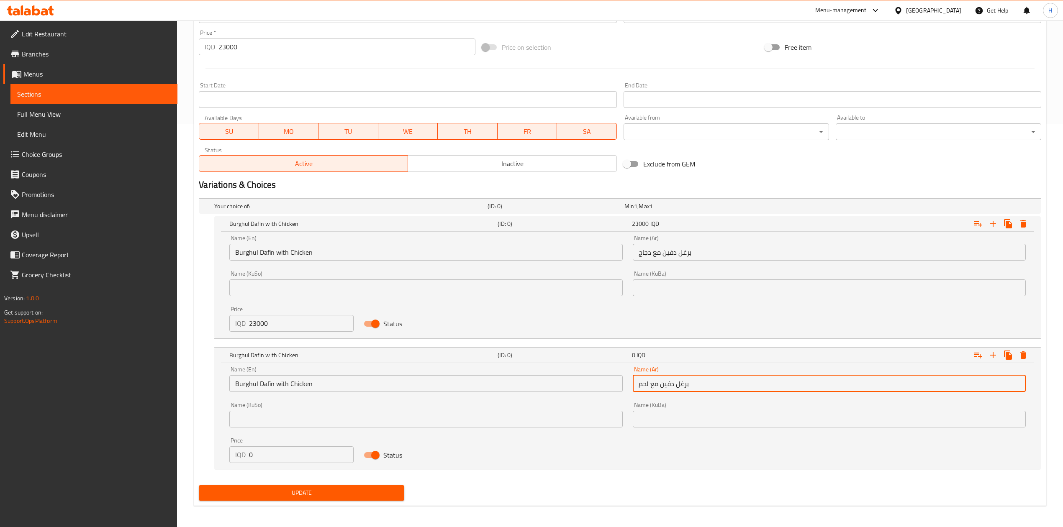
click at [300, 386] on input "Burghul Dafin with Chicken" at bounding box center [425, 383] width 393 height 17
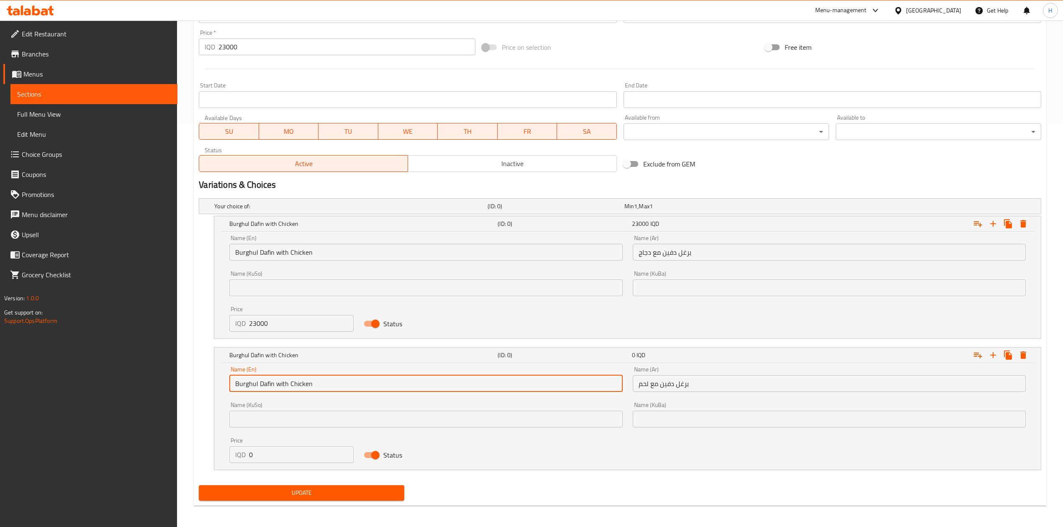
click at [300, 386] on input "Burghul Dafin with Chicken" at bounding box center [425, 383] width 393 height 17
type input "Burghul Dafin with Meat"
click at [264, 459] on input "0" at bounding box center [301, 454] width 105 height 17
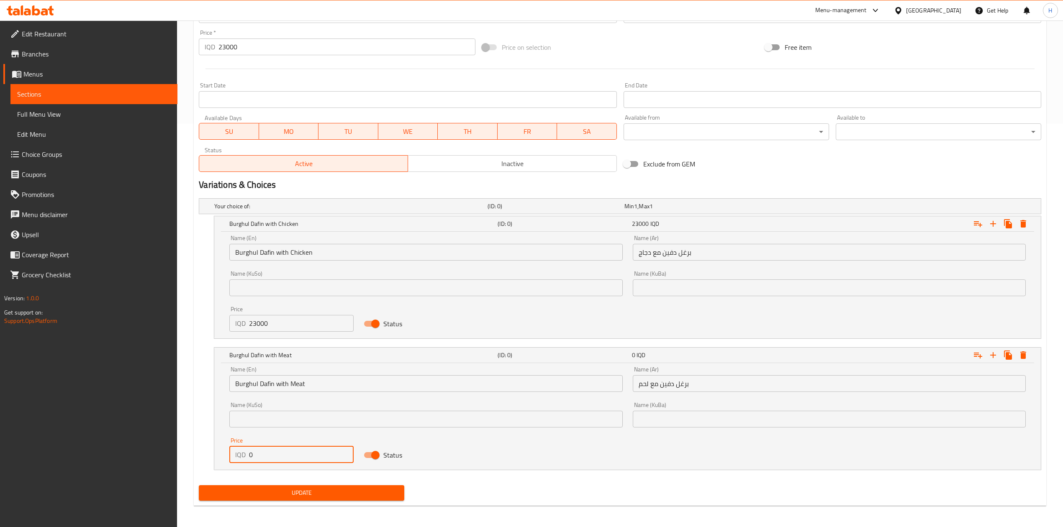
click at [264, 459] on input "0" at bounding box center [301, 454] width 105 height 17
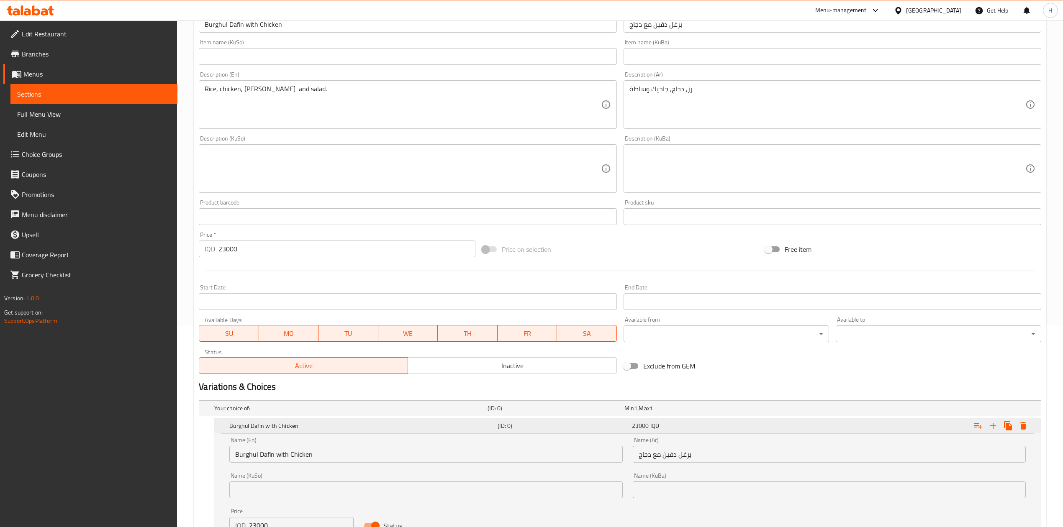
scroll to position [180, 0]
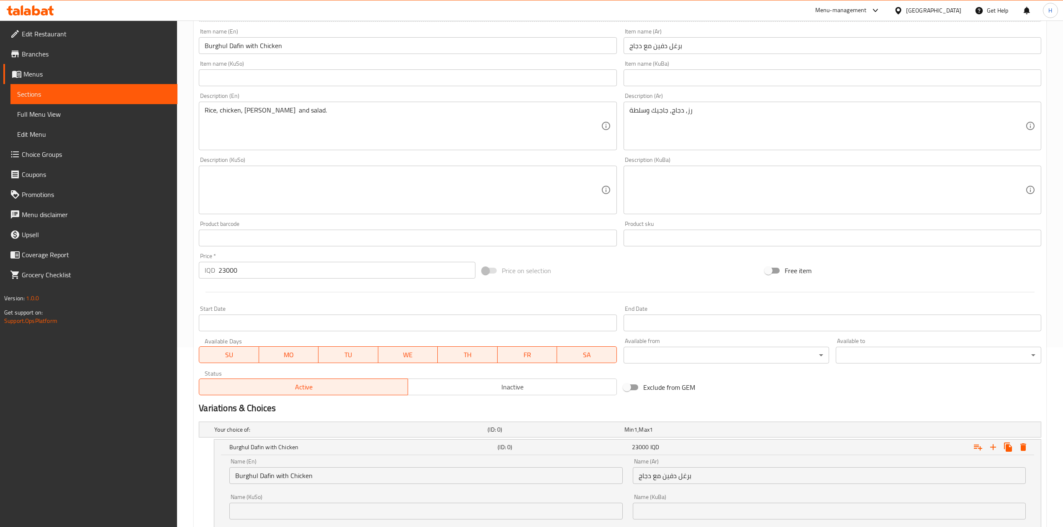
type input "26000"
click at [295, 274] on input "23000" at bounding box center [346, 270] width 256 height 17
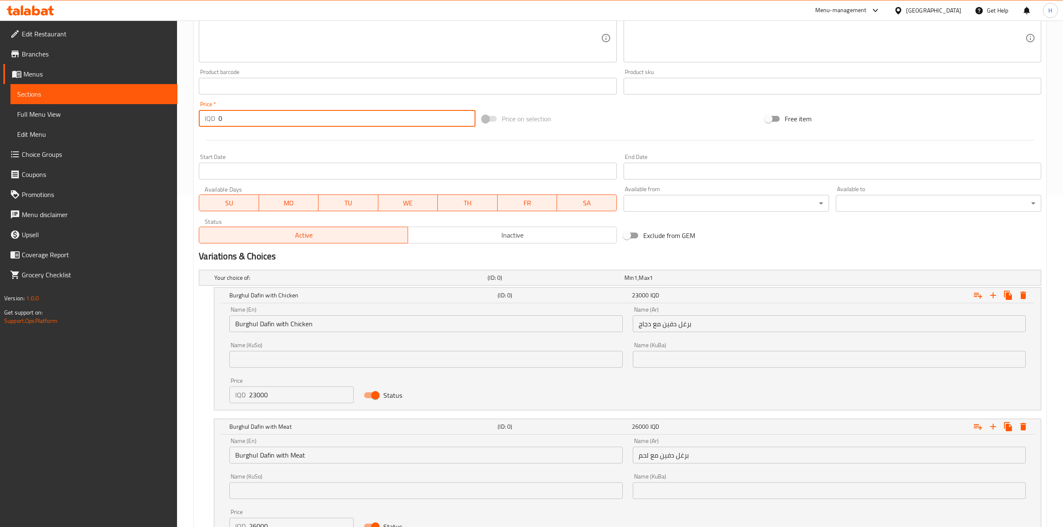
scroll to position [407, 0]
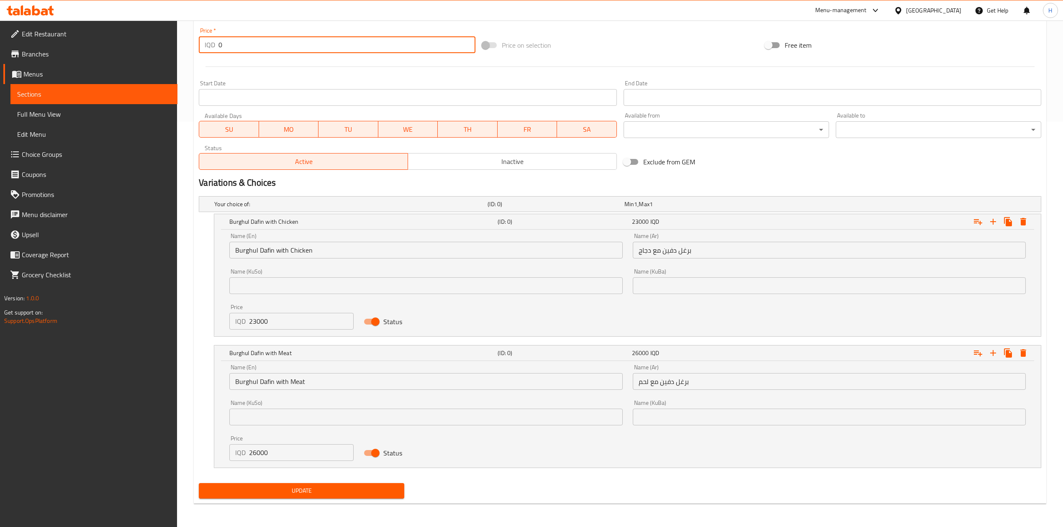
type input "0"
click at [309, 482] on div "Update" at bounding box center [301, 491] width 212 height 22
click at [312, 488] on span "Update" at bounding box center [301, 491] width 192 height 10
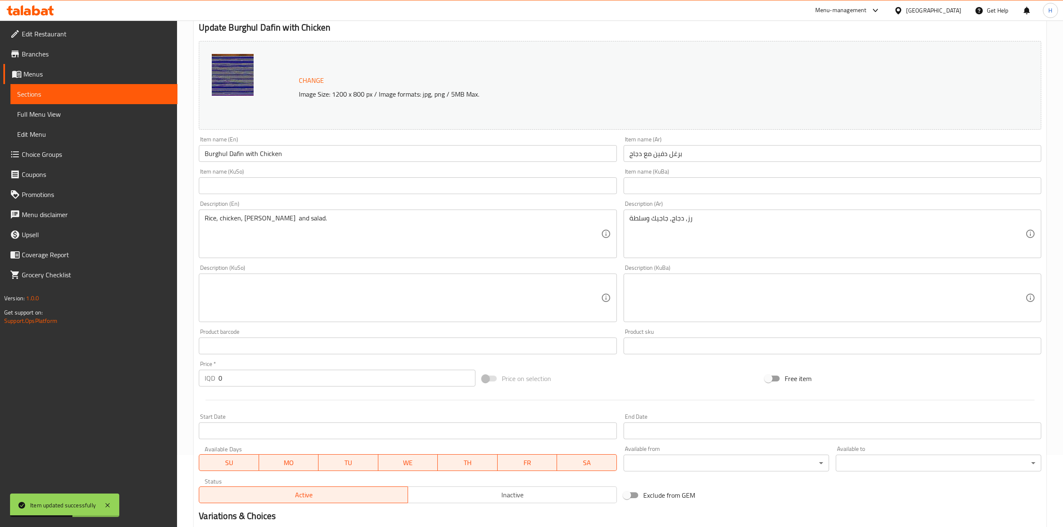
scroll to position [0, 0]
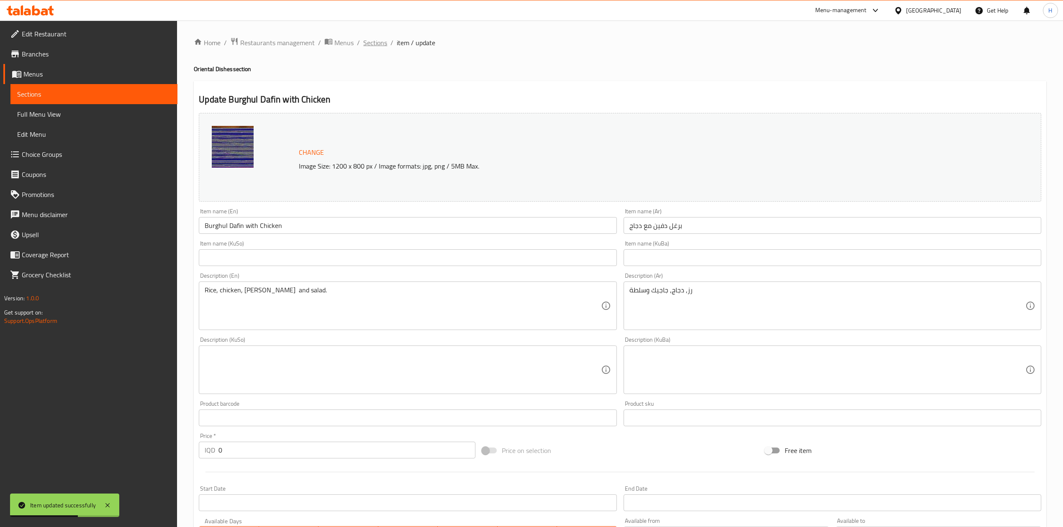
click at [377, 47] on span "Sections" at bounding box center [375, 43] width 24 height 10
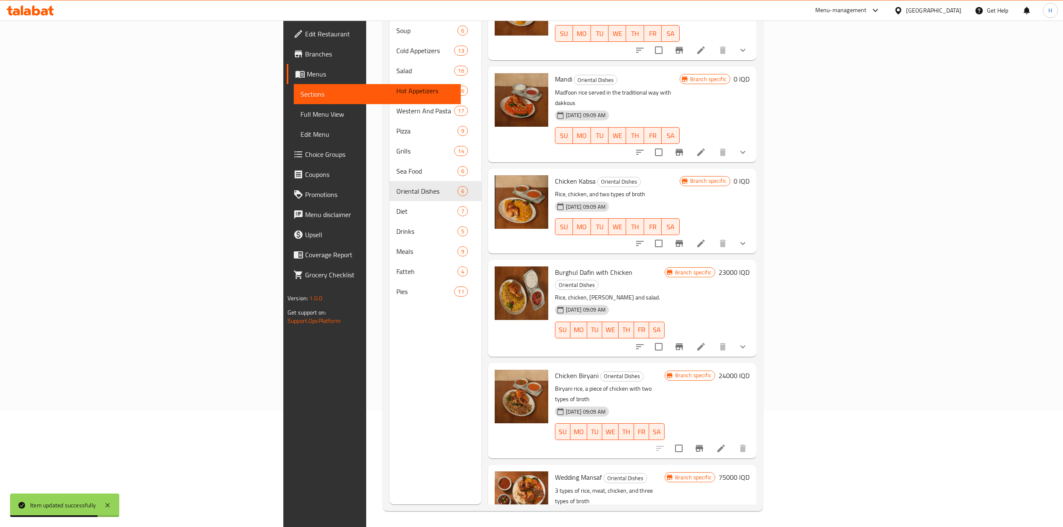
scroll to position [118, 0]
click at [726, 443] on icon at bounding box center [721, 448] width 10 height 10
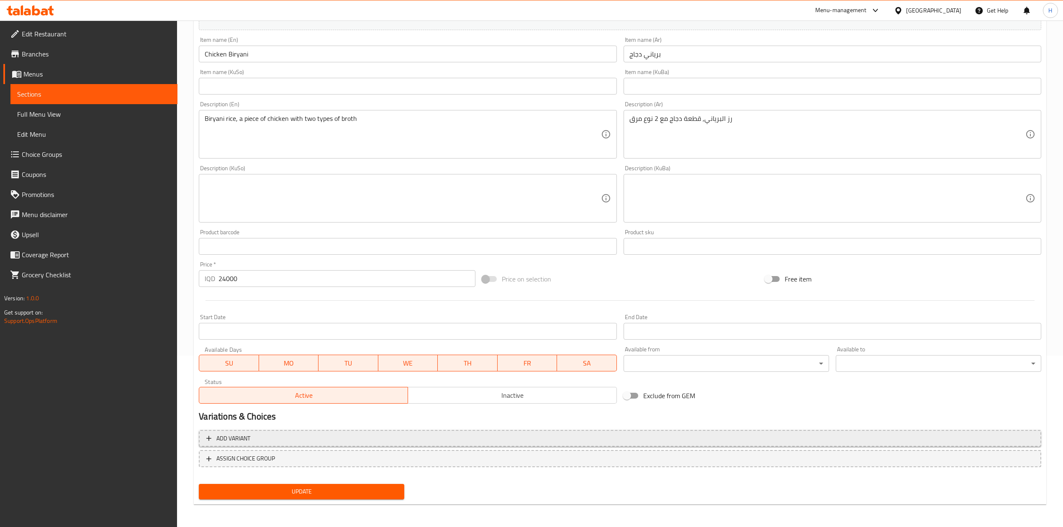
click at [332, 440] on span "Add variant" at bounding box center [619, 438] width 827 height 10
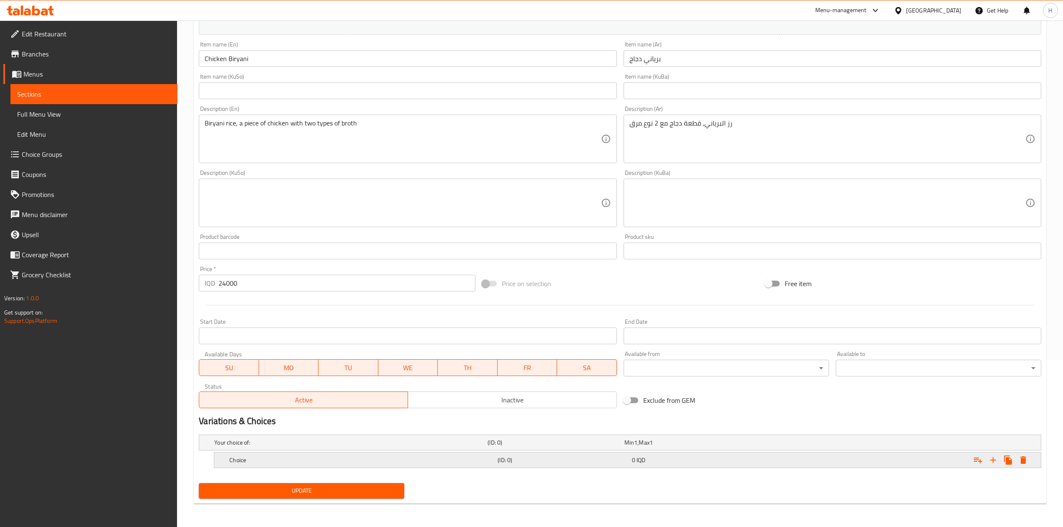
scroll to position [168, 0]
click at [998, 457] on button "Expand" at bounding box center [992, 460] width 15 height 15
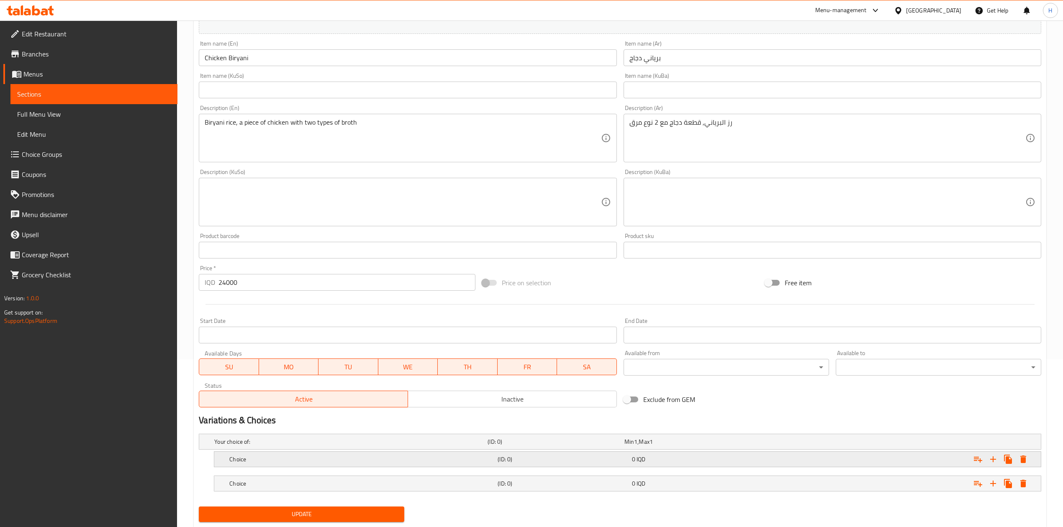
click at [561, 455] on div "(ID: 0)" at bounding box center [563, 460] width 134 height 12
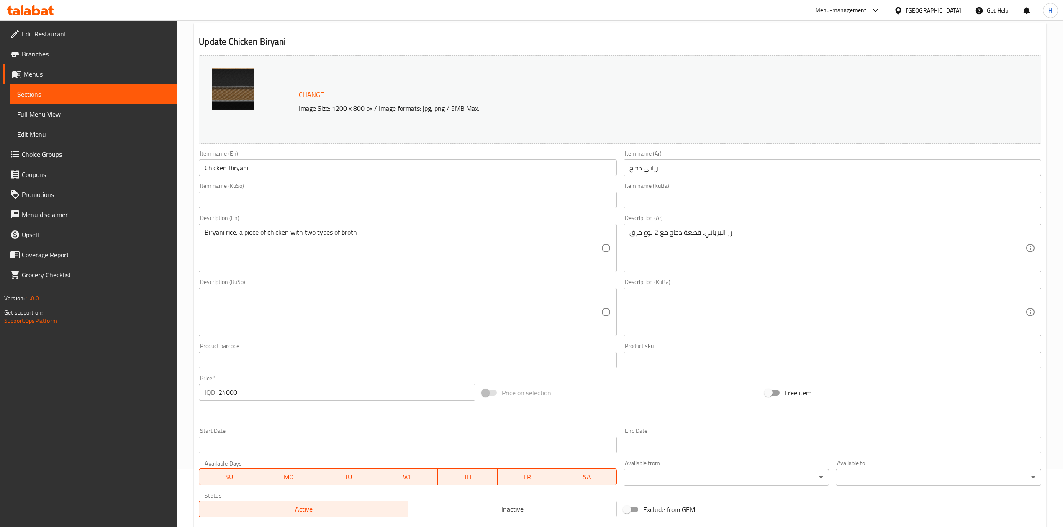
scroll to position [0, 0]
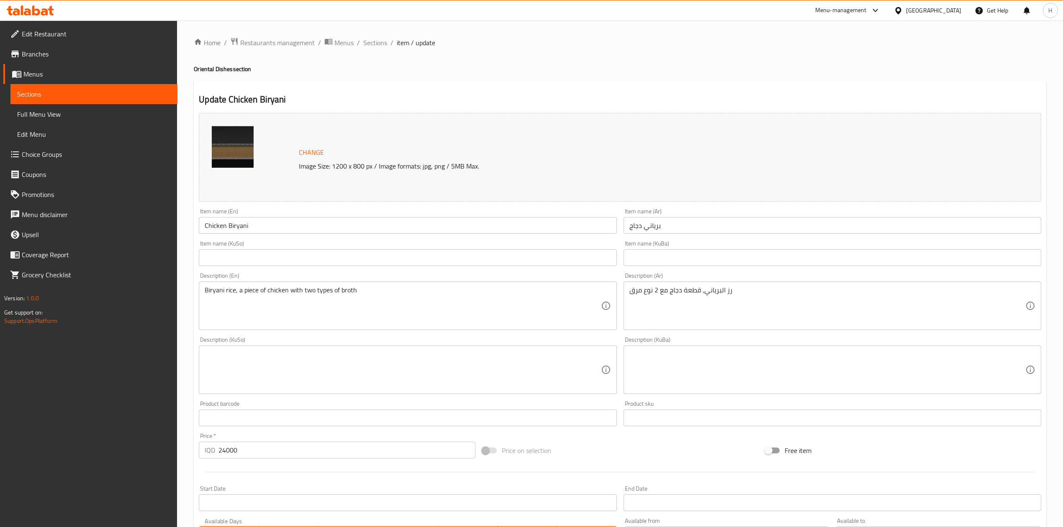
click at [658, 235] on div "Item name (Ar) برياني دجاج Item name (Ar)" at bounding box center [832, 221] width 424 height 32
click at [659, 229] on input "برياني دجاج" at bounding box center [832, 225] width 418 height 17
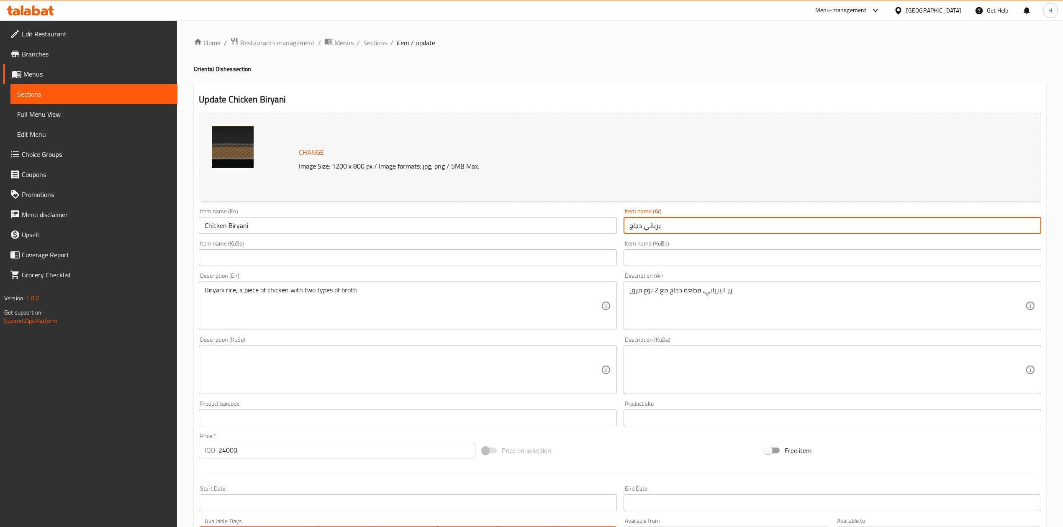
click at [659, 229] on input "برياني دجاج" at bounding box center [832, 225] width 418 height 17
click at [660, 230] on input "برياني دجاج" at bounding box center [832, 225] width 418 height 17
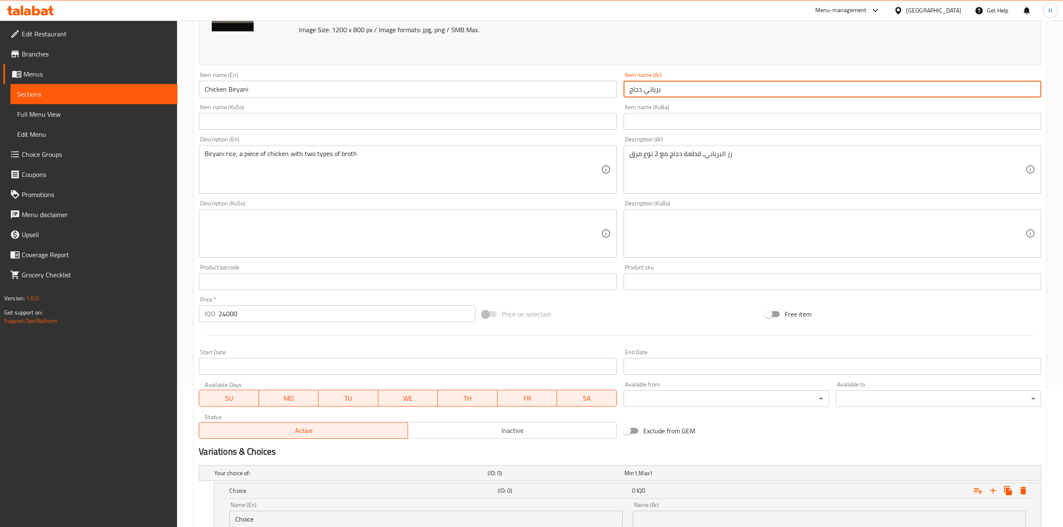
scroll to position [279, 0]
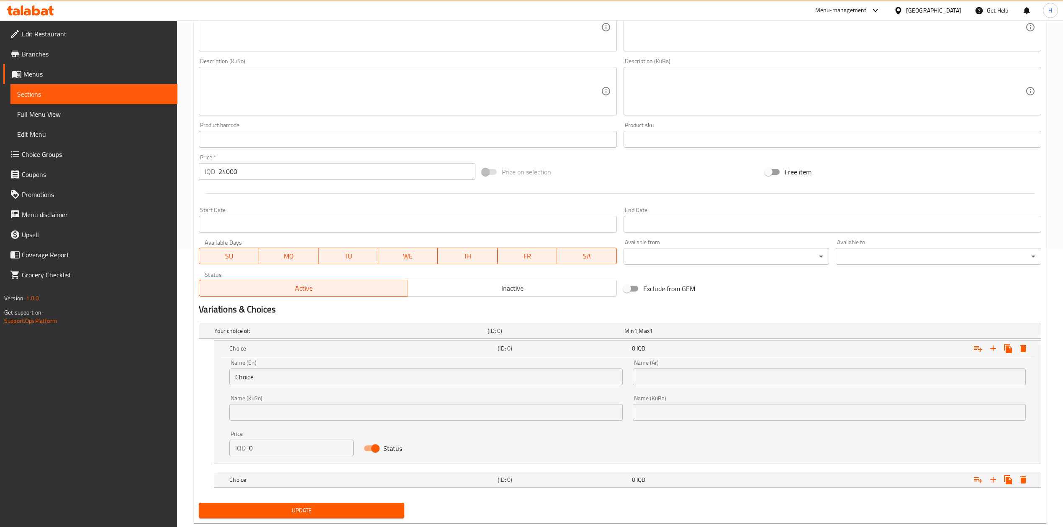
click at [673, 377] on input "text" at bounding box center [829, 377] width 393 height 17
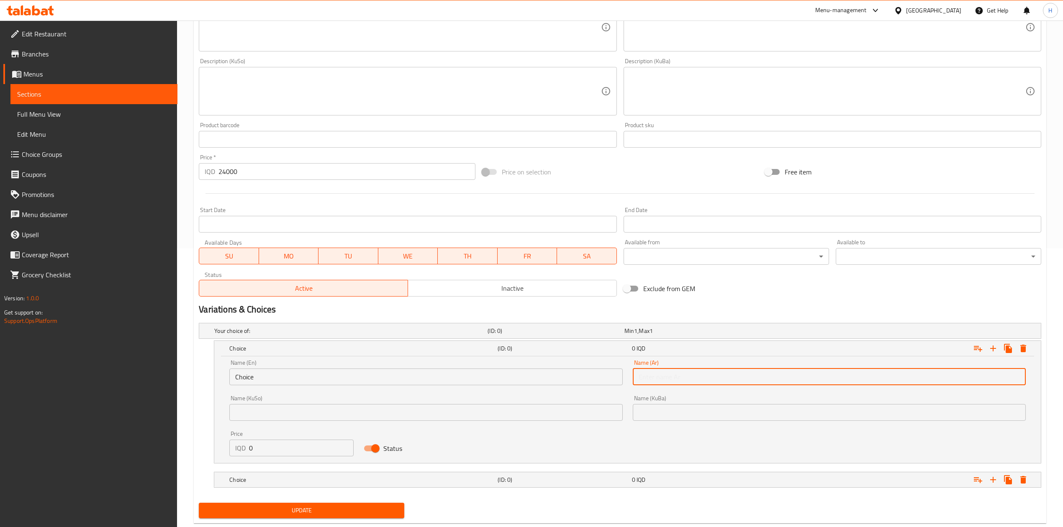
paste input "برياني دجاج"
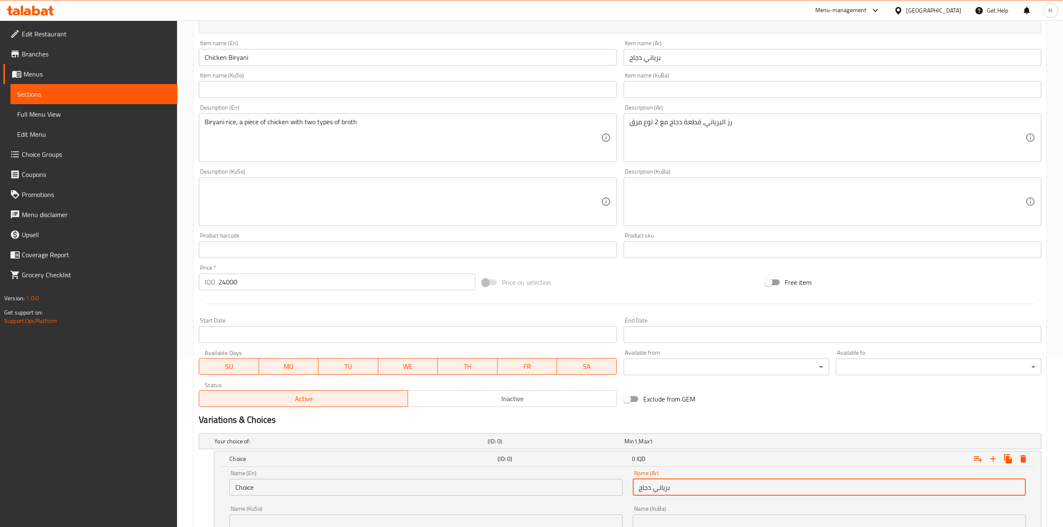
scroll to position [167, 0]
type input "برياني دجاج"
click at [252, 61] on input "Chicken Biryani" at bounding box center [408, 58] width 418 height 17
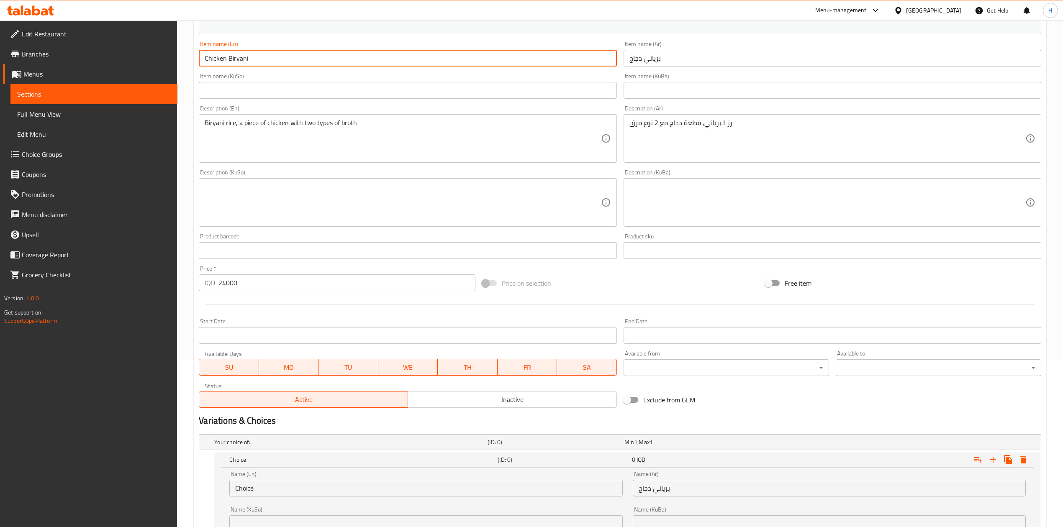
click at [252, 61] on input "Chicken Biryani" at bounding box center [408, 58] width 418 height 17
click at [254, 482] on input "Choice" at bounding box center [425, 488] width 393 height 17
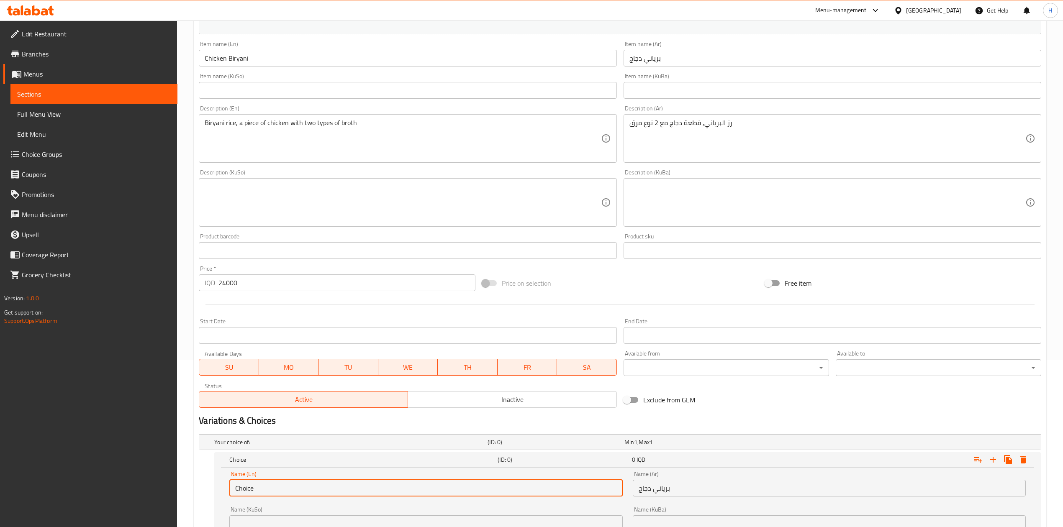
click at [254, 482] on input "Choice" at bounding box center [425, 488] width 393 height 17
paste input "icken Biryani"
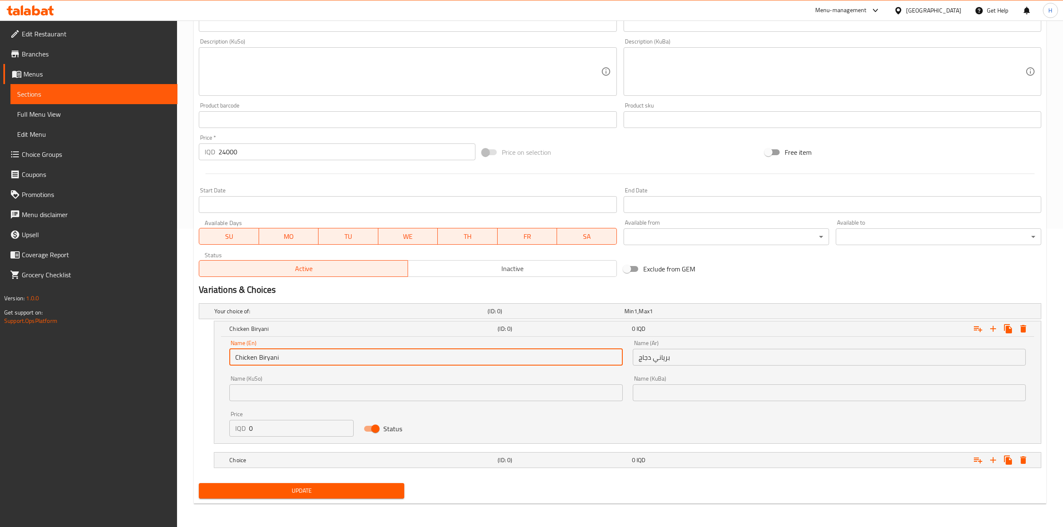
type input "Chicken Biryani"
click at [267, 430] on input "0" at bounding box center [301, 428] width 105 height 17
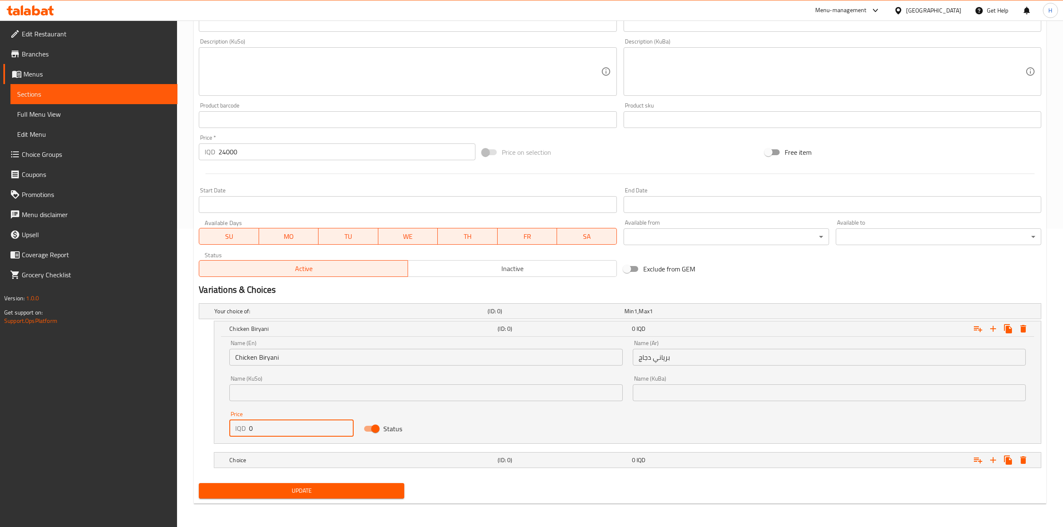
click at [267, 430] on input "0" at bounding box center [301, 428] width 105 height 17
type input "24000"
click at [268, 458] on h5 "Choice" at bounding box center [361, 460] width 265 height 8
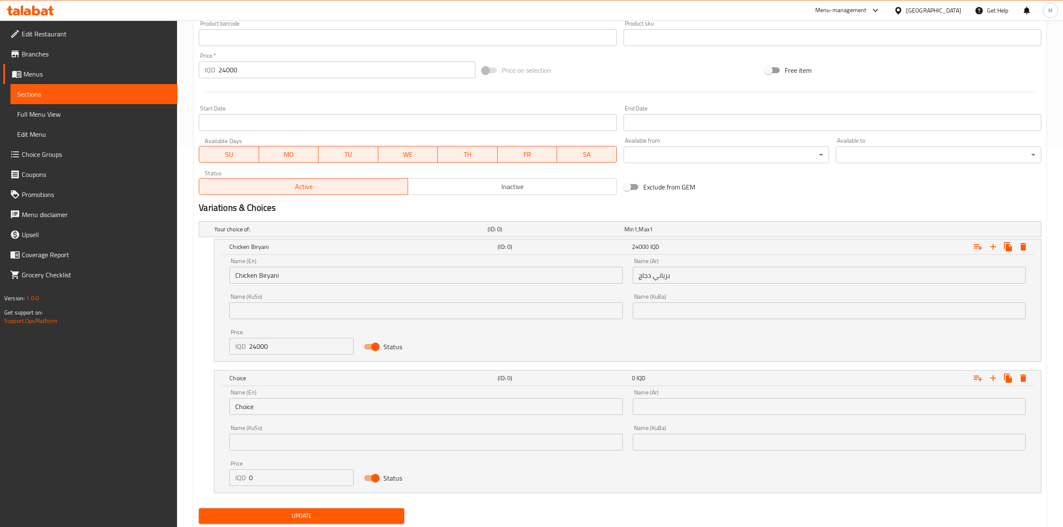
scroll to position [394, 0]
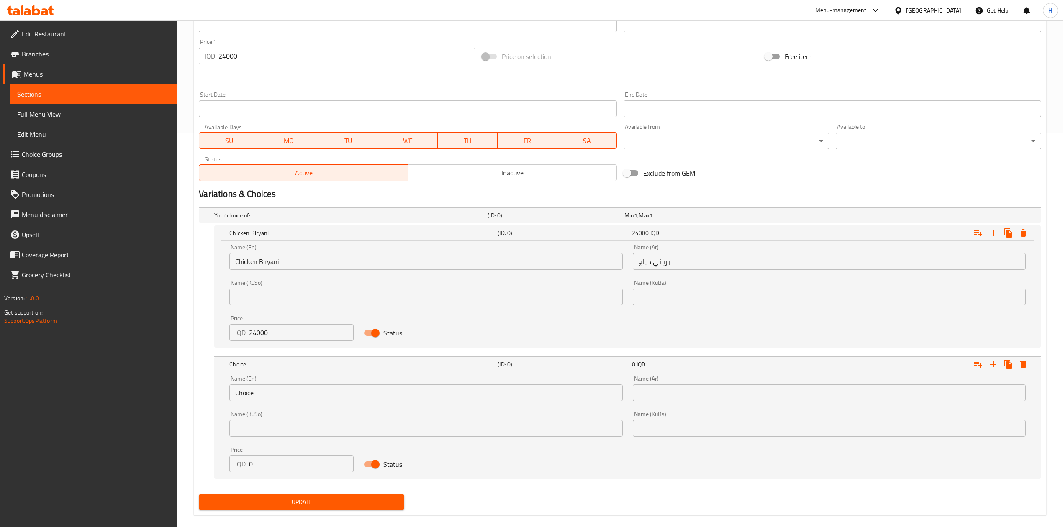
click at [268, 402] on div "Name (En) Choice Name (En)" at bounding box center [425, 389] width 403 height 36
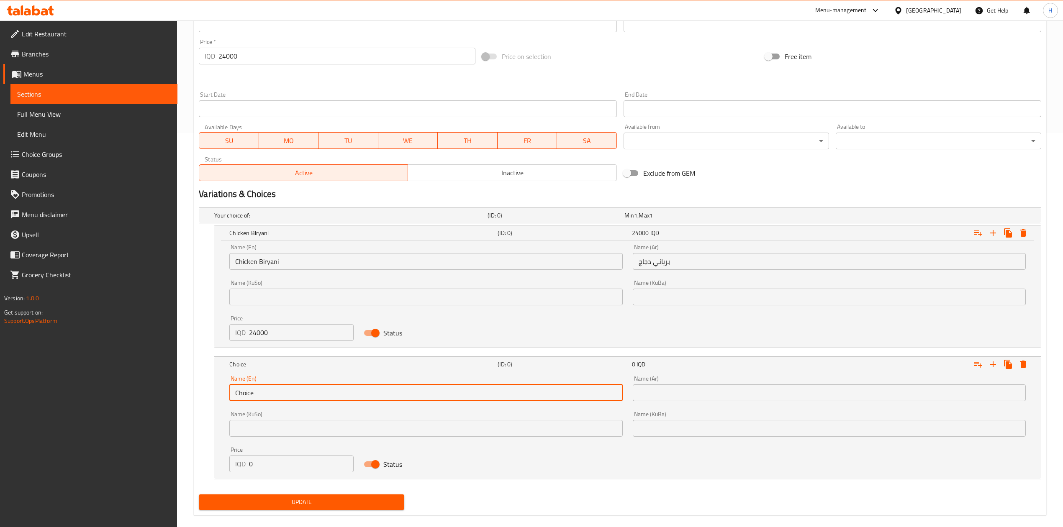
click at [270, 394] on input "Choice" at bounding box center [425, 392] width 393 height 17
click at [272, 394] on input "text" at bounding box center [425, 392] width 393 height 17
paste input "Chicken Biryani"
type input "Chicken Biryani"
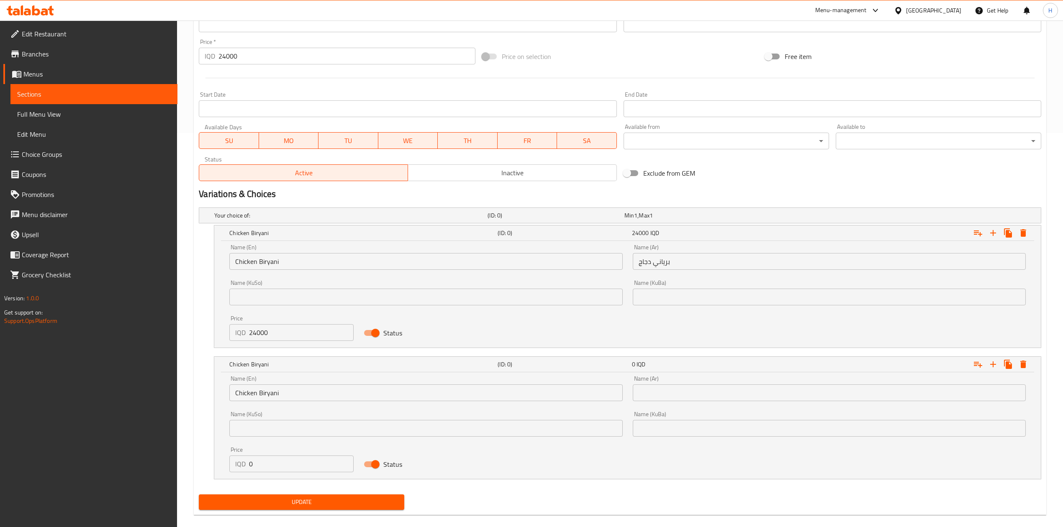
click at [665, 252] on div "Name (Ar) برياني دجاج Name (Ar)" at bounding box center [829, 257] width 393 height 26
click at [664, 257] on input "برياني دجاج" at bounding box center [829, 261] width 393 height 17
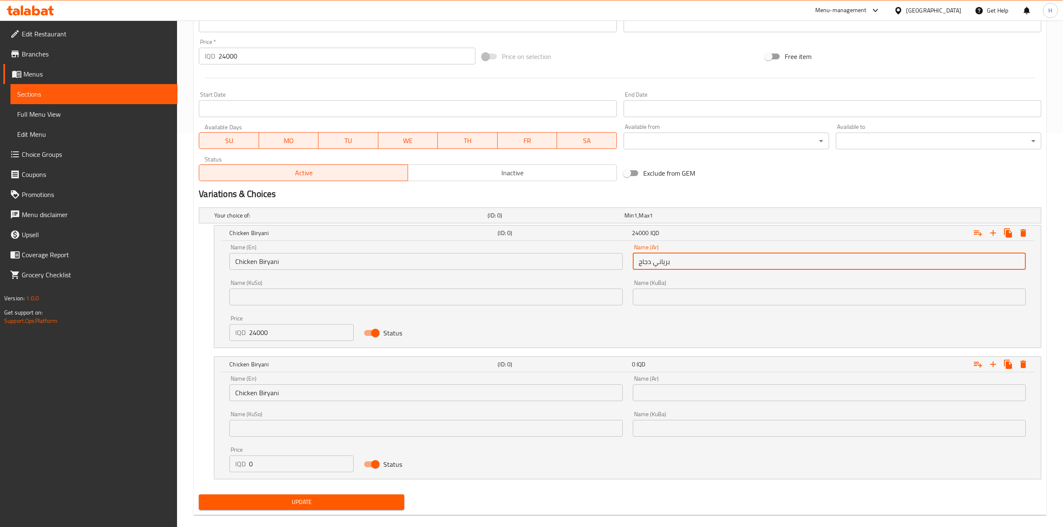
click at [664, 265] on input "برياني دجاج" at bounding box center [829, 261] width 393 height 17
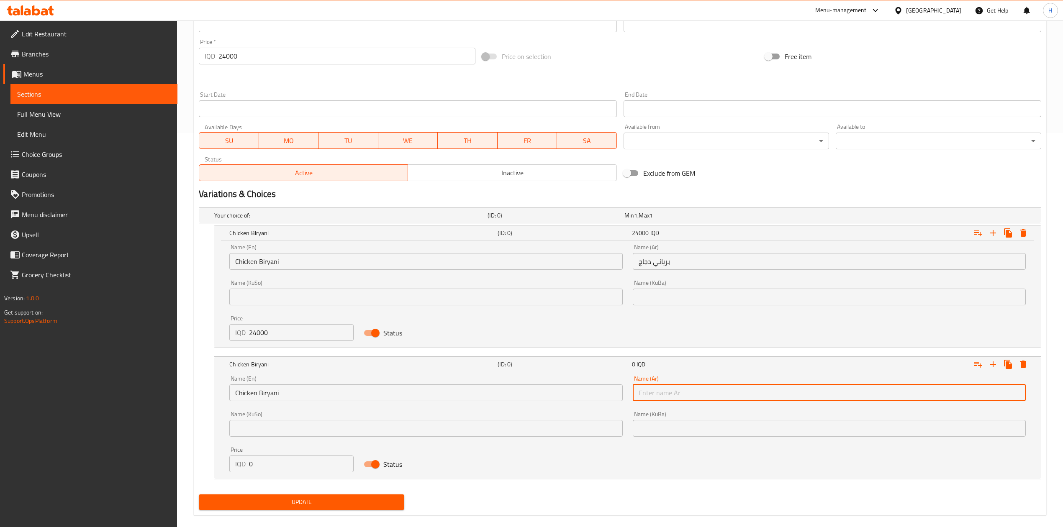
click at [662, 385] on input "text" at bounding box center [829, 392] width 393 height 17
paste input "برياني دجاج"
click at [650, 397] on input "برياني دجاج" at bounding box center [829, 392] width 393 height 17
type input "برياني لحم"
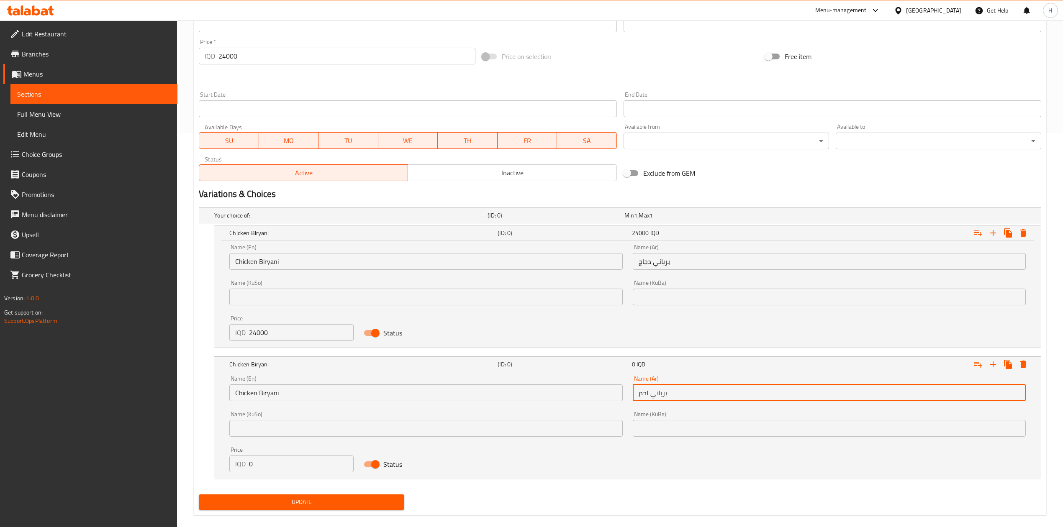
click at [278, 393] on input "Chicken Biryani" at bounding box center [425, 392] width 393 height 17
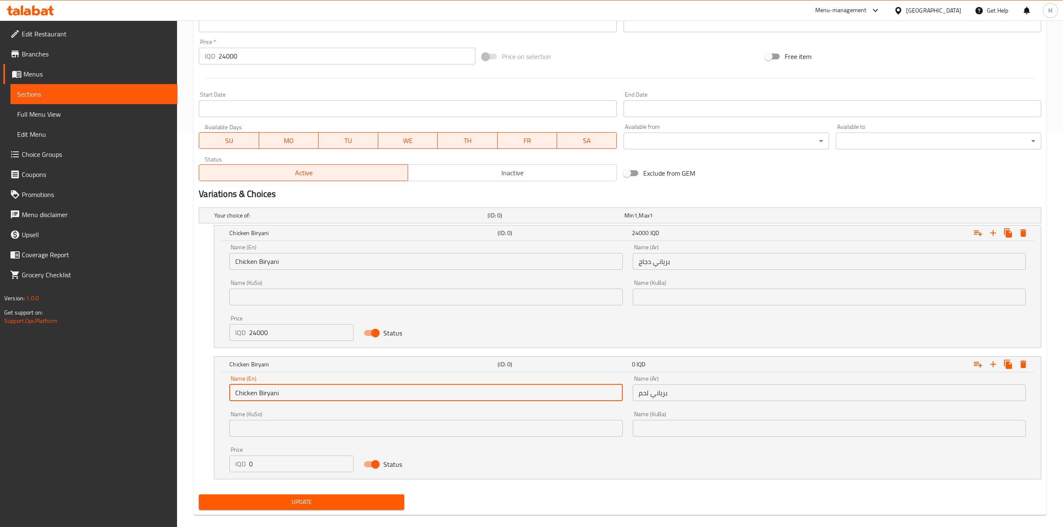
click at [278, 393] on input "Chicken Biryani" at bounding box center [425, 392] width 393 height 17
click at [256, 393] on input "Chicken Biryani" at bounding box center [425, 392] width 393 height 17
click at [253, 394] on input "Chicken Biryani" at bounding box center [425, 392] width 393 height 17
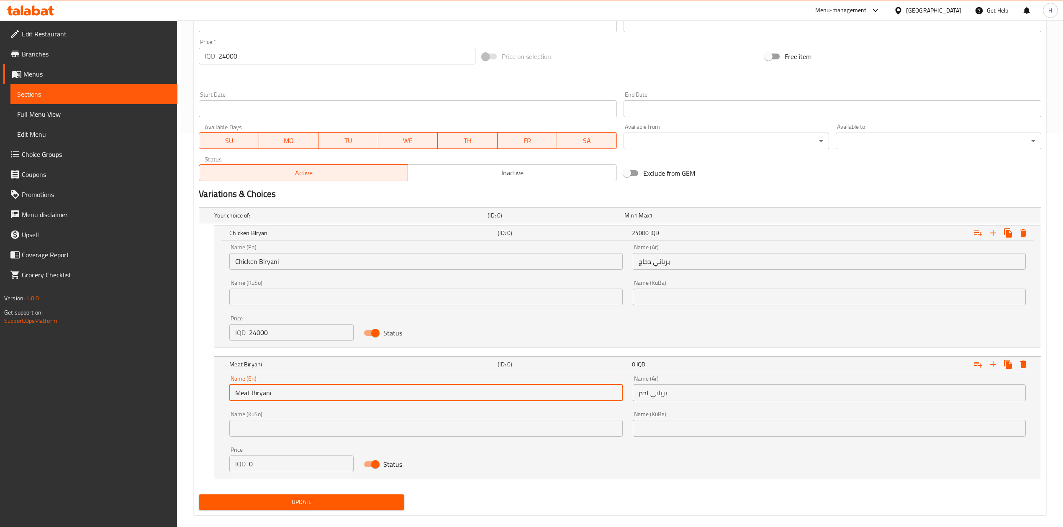
type input "Meat Biryani"
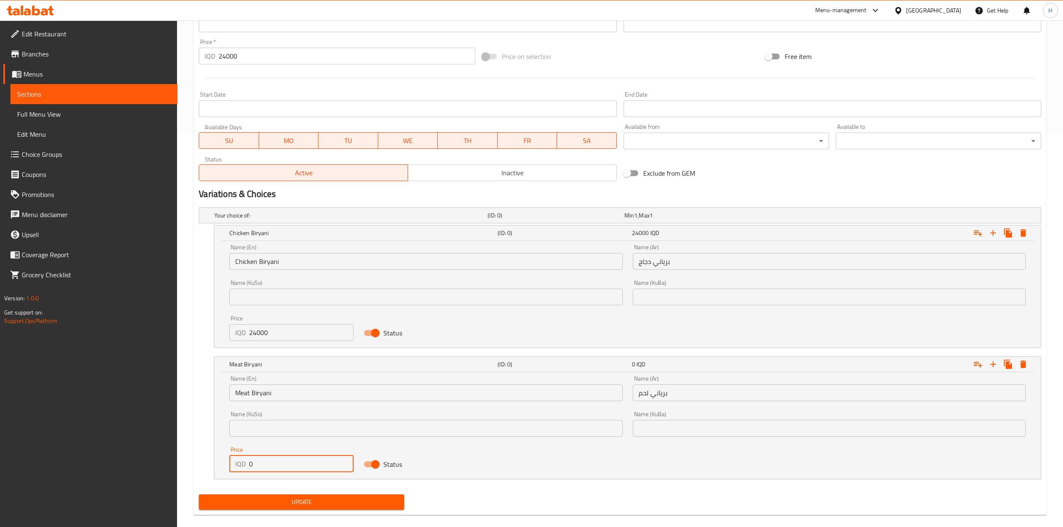
click at [263, 469] on input "0" at bounding box center [301, 464] width 105 height 17
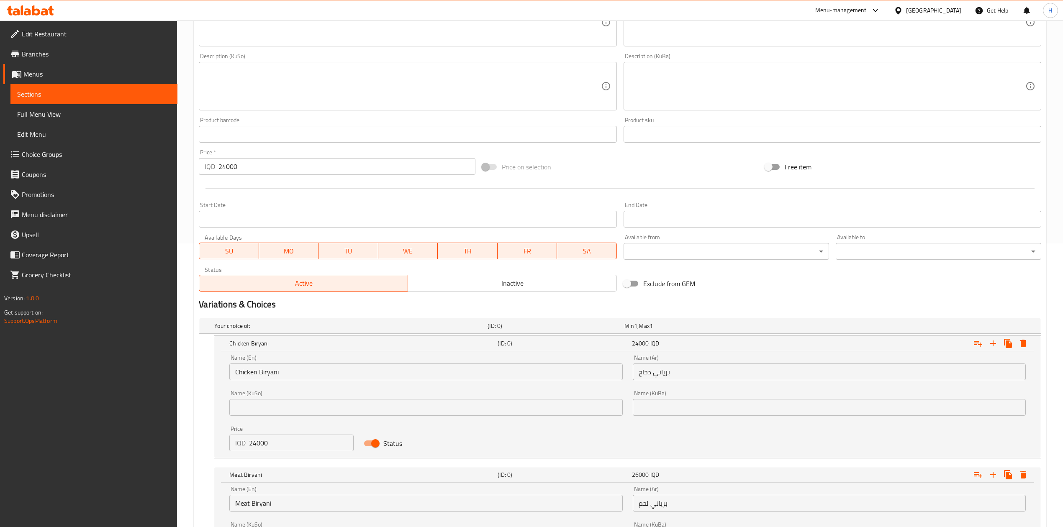
scroll to position [283, 0]
type input "26000"
click at [247, 165] on input "24000" at bounding box center [346, 167] width 256 height 17
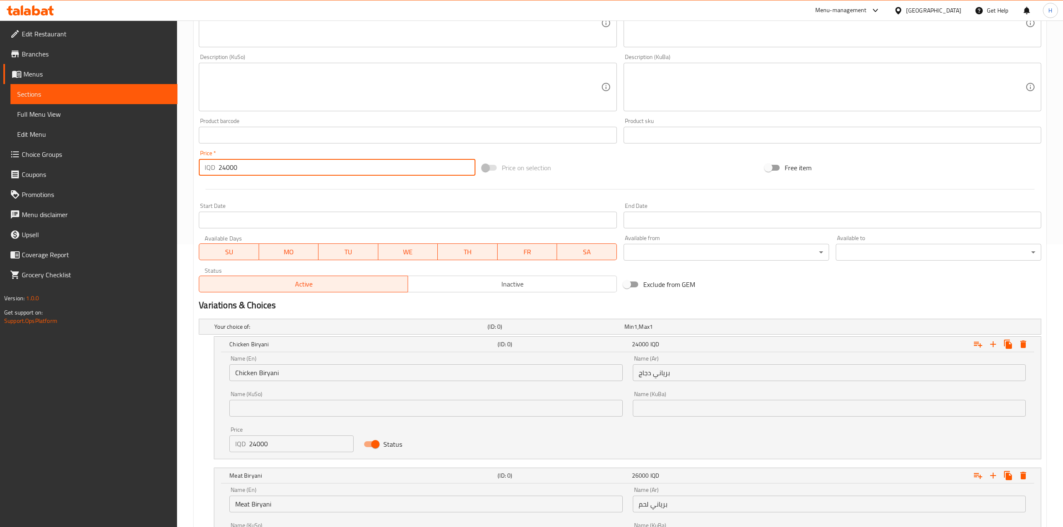
click at [247, 165] on input "24000" at bounding box center [346, 167] width 256 height 17
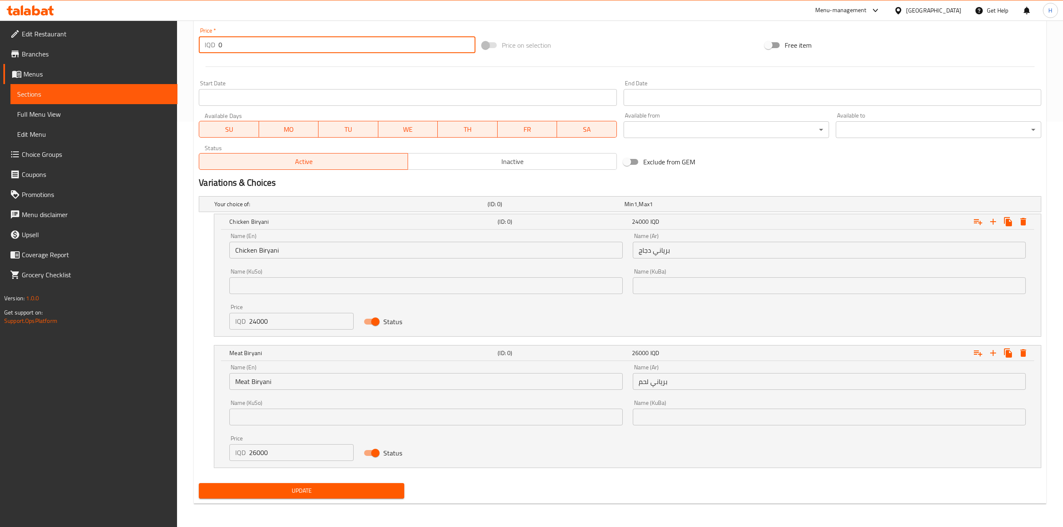
type input "0"
click at [332, 493] on span "Update" at bounding box center [301, 491] width 192 height 10
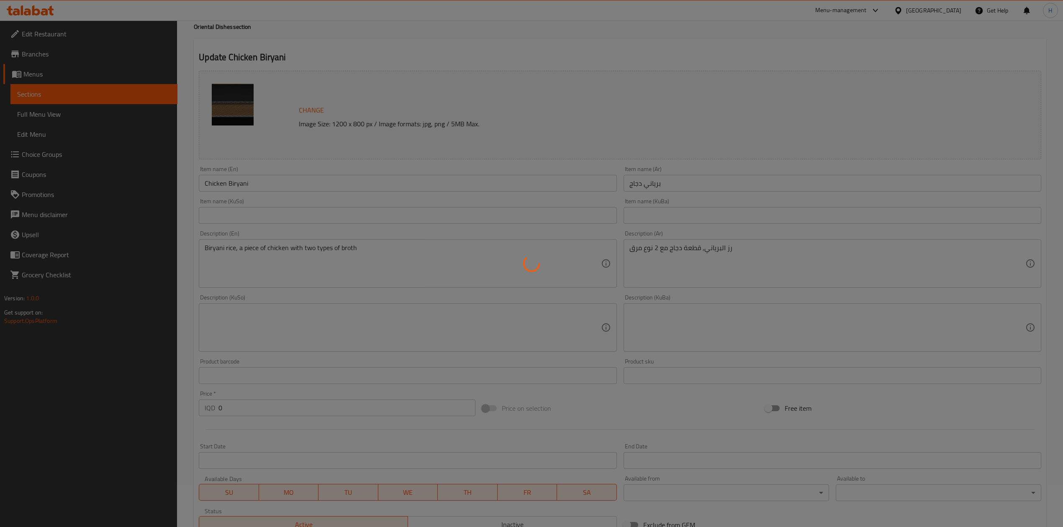
scroll to position [0, 0]
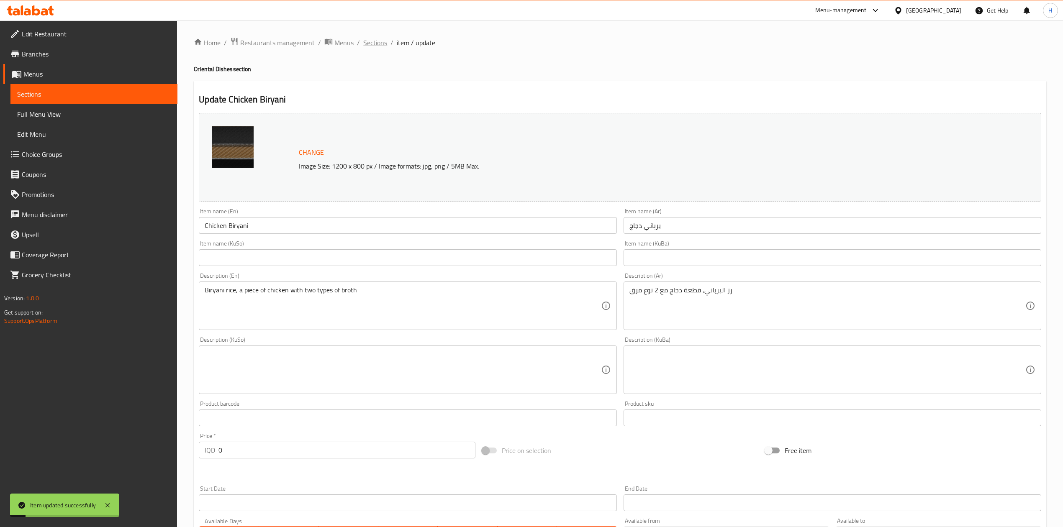
click at [382, 41] on span "Sections" at bounding box center [375, 43] width 24 height 10
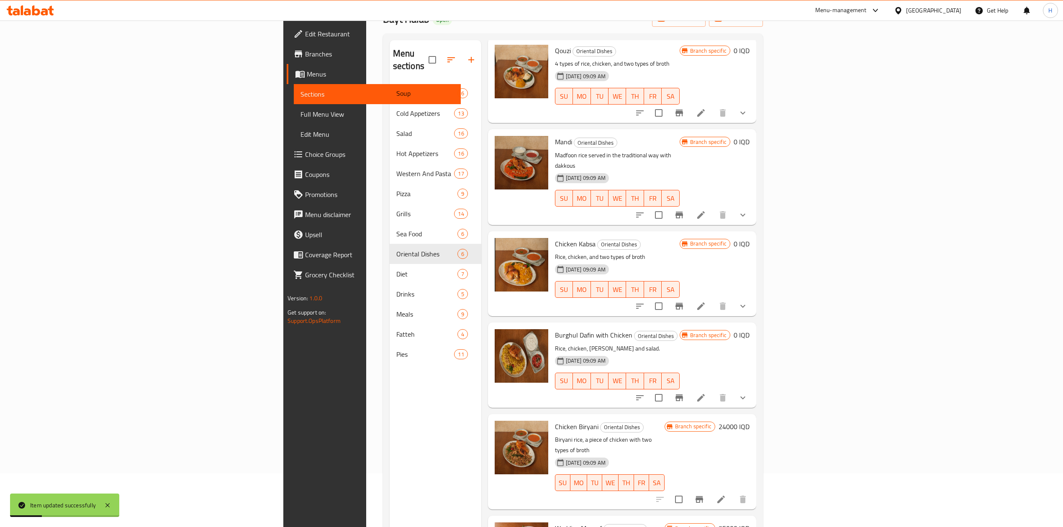
scroll to position [118, 0]
